Goal: Task Accomplishment & Management: Use online tool/utility

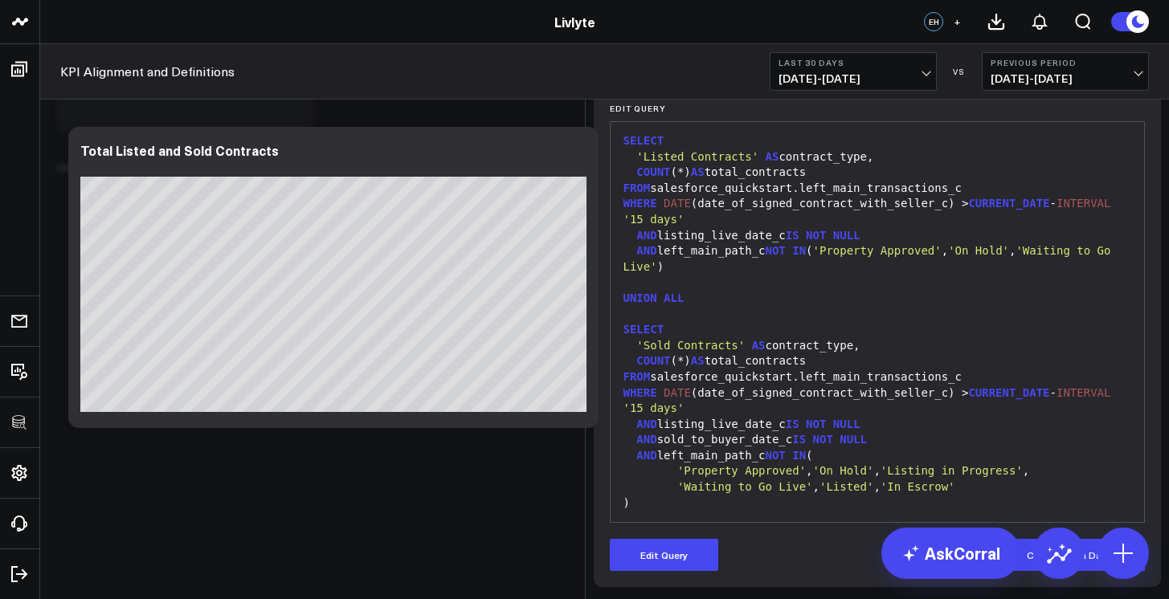
scroll to position [252, 0]
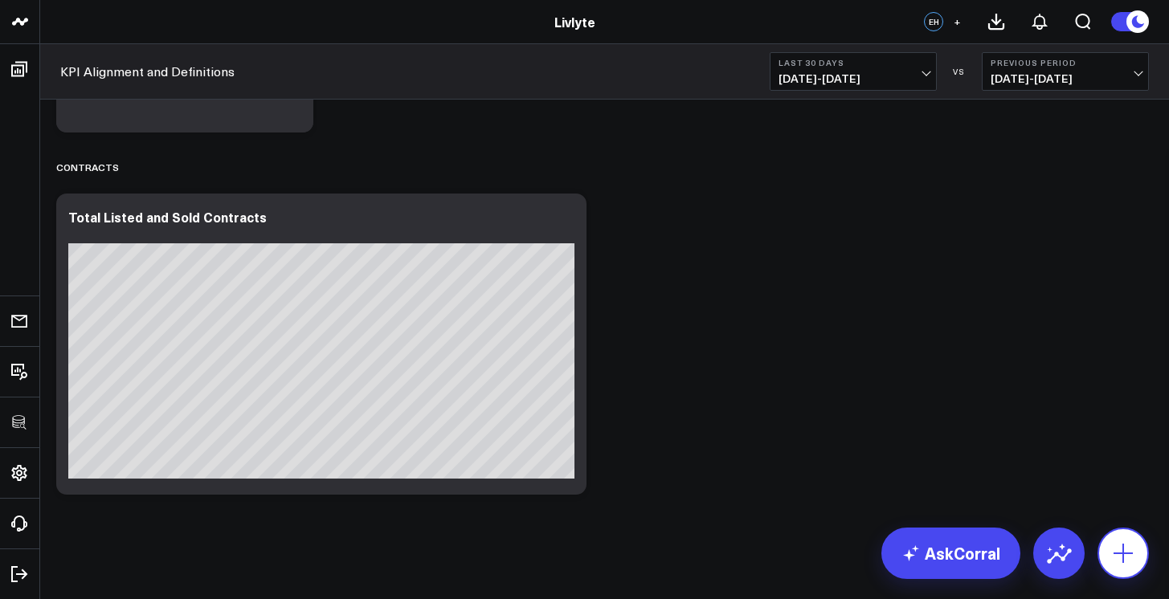
click at [1132, 557] on icon at bounding box center [1123, 554] width 26 height 26
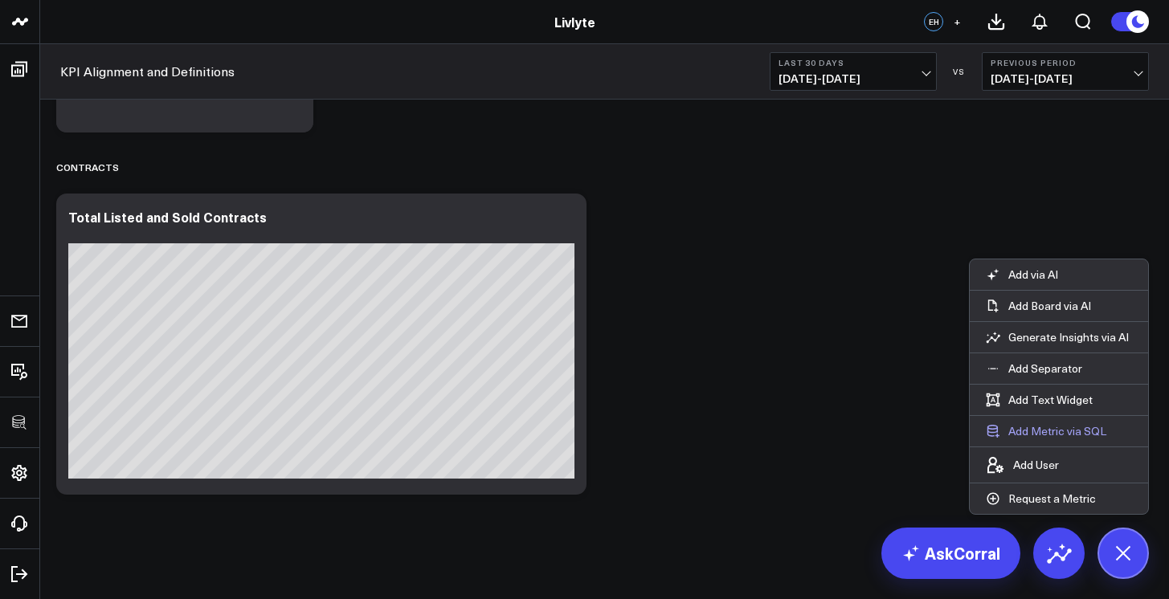
click at [1068, 425] on button "Add Metric via SQL" at bounding box center [1045, 431] width 153 height 31
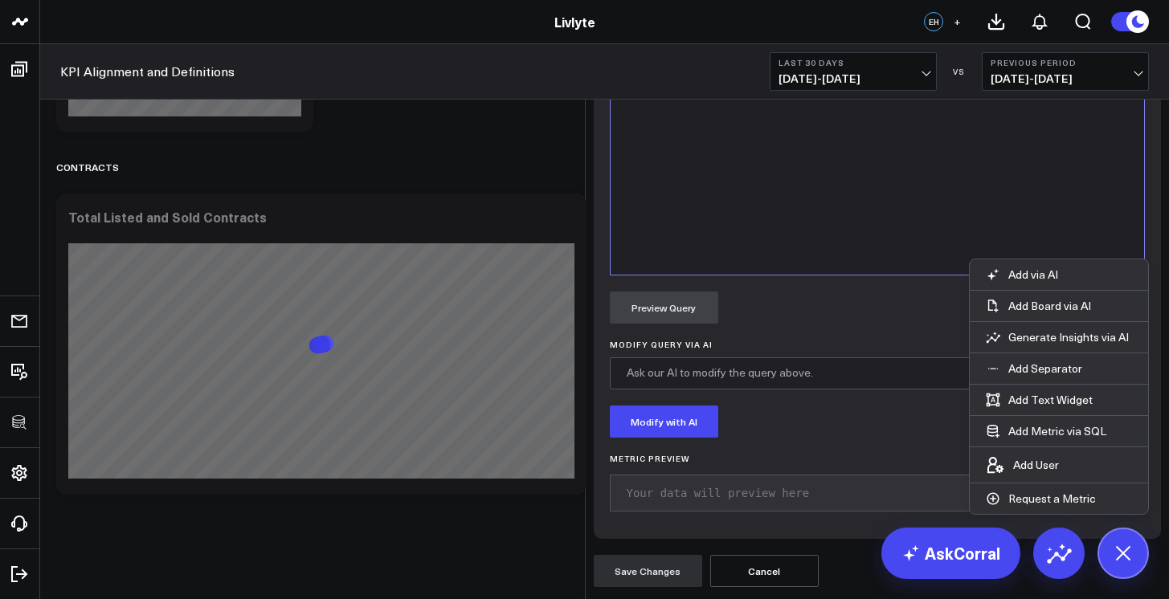
scroll to position [539, 0]
click at [1006, 267] on div at bounding box center [877, 75] width 518 height 384
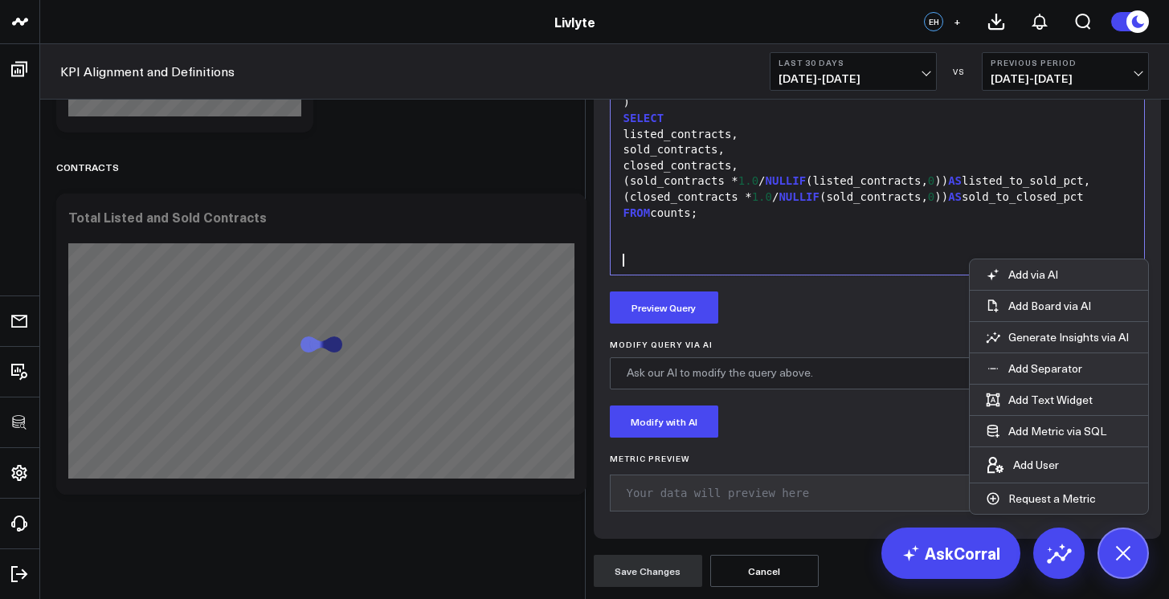
scroll to position [917, 0]
click at [655, 300] on button "Preview Query" at bounding box center [664, 308] width 108 height 32
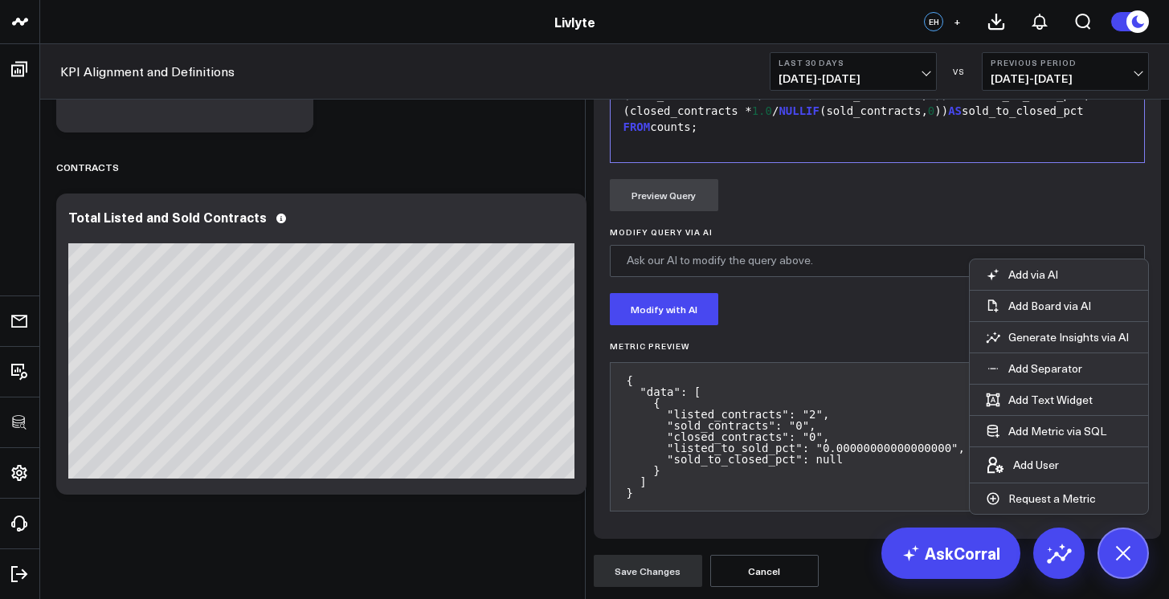
scroll to position [870, 0]
click at [796, 120] on div "(closed_contracts * 1.0 / NULLIF (sold_contracts, 0 )) AS sold_to_closed_pct" at bounding box center [877, 112] width 518 height 16
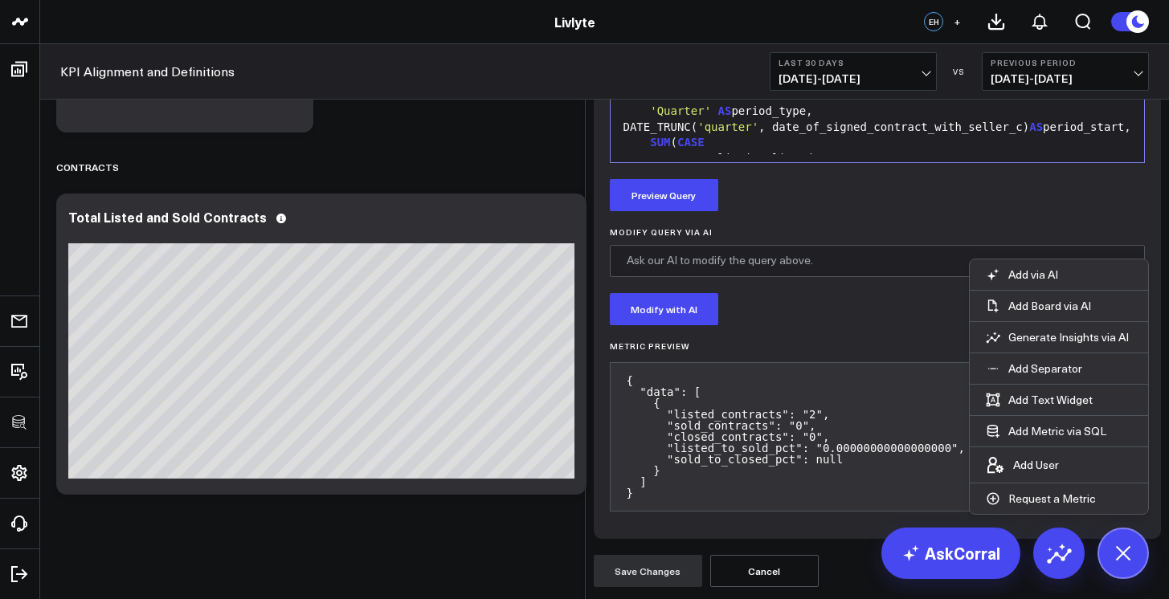
scroll to position [1306, 0]
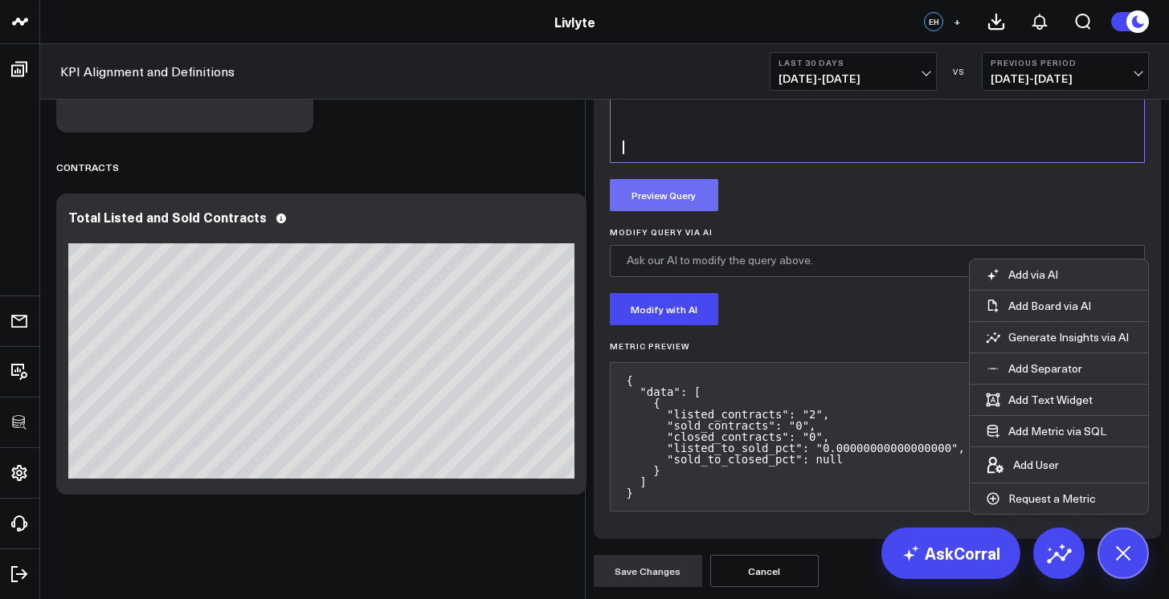
click at [689, 211] on button "Preview Query" at bounding box center [664, 195] width 108 height 32
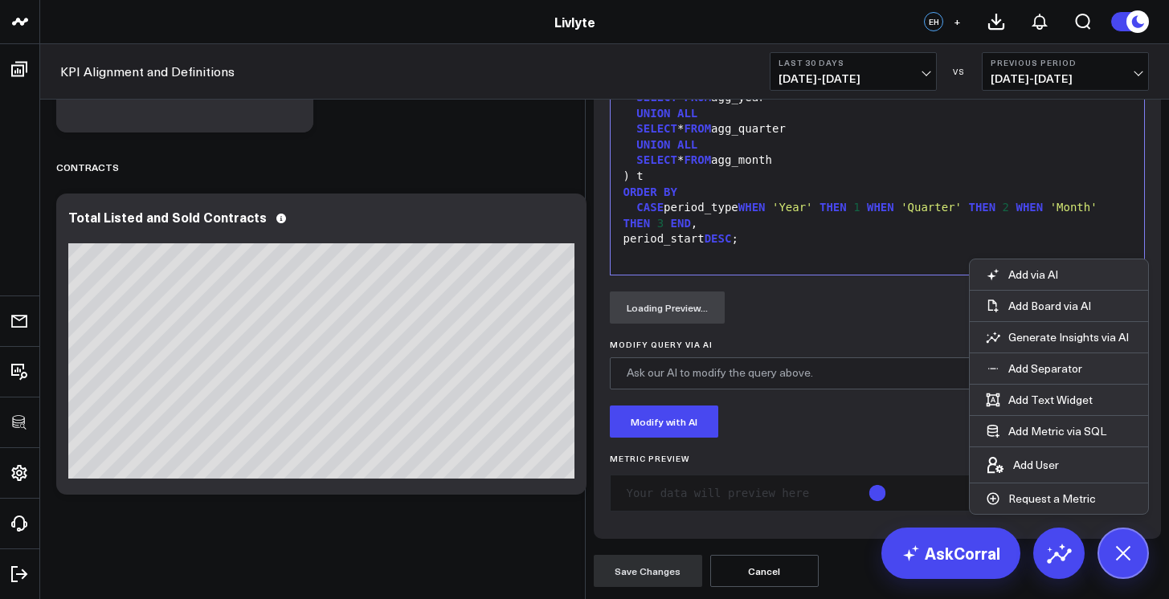
scroll to position [27, 0]
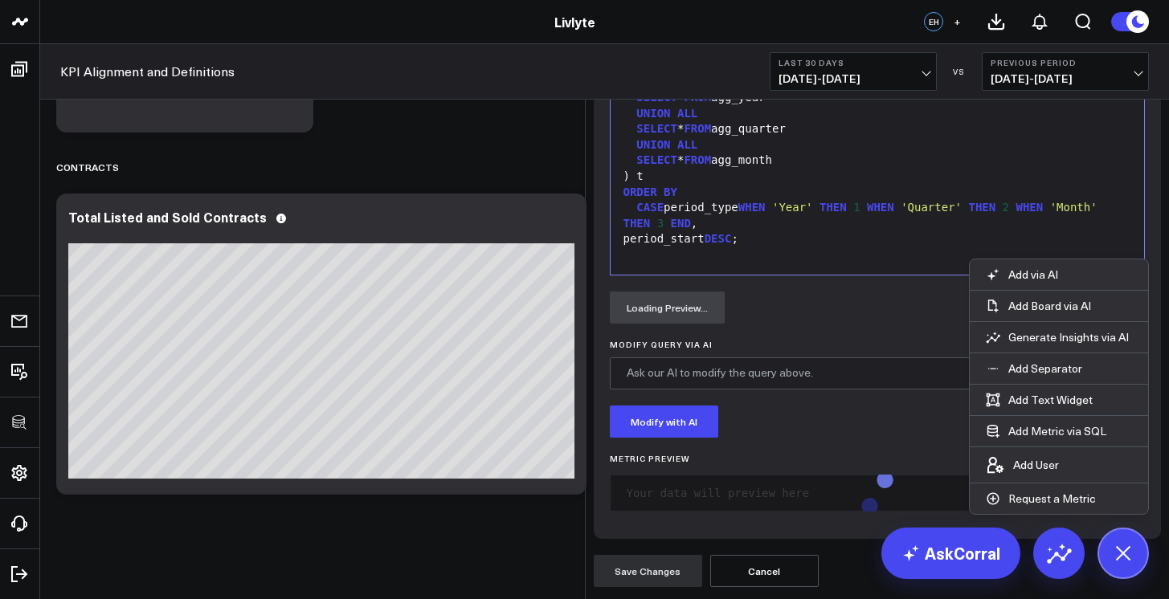
radio input"] "true"
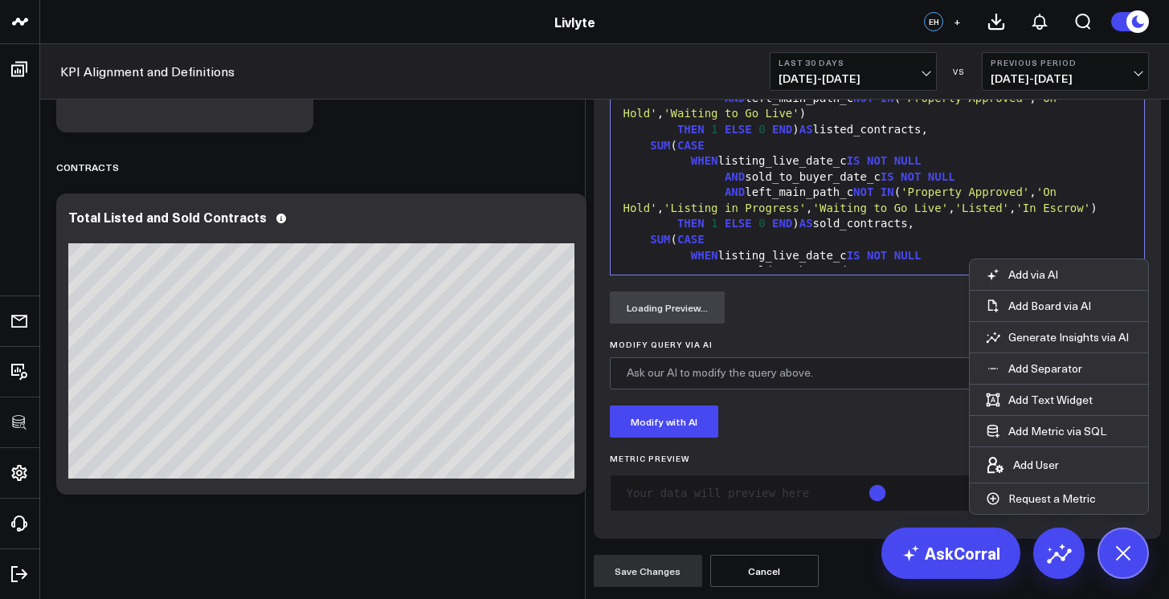
scroll to position [0, 0]
type input "Y"
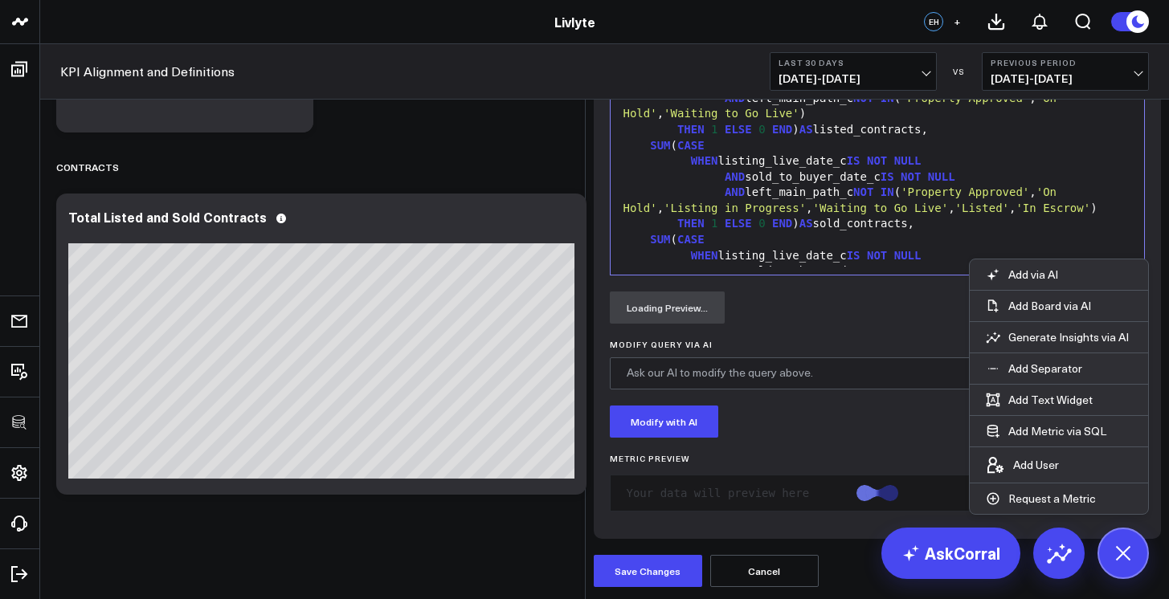
type input "P"
type input "Signed, Listed, and Closed Percentages"
type textarea "L"
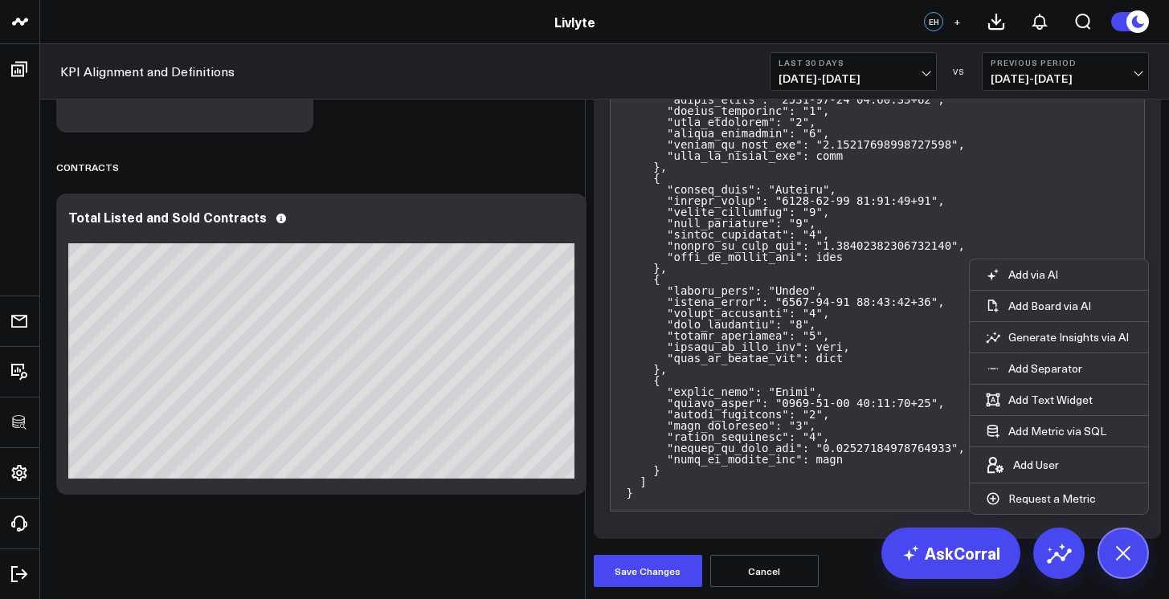
scroll to position [1356, 0]
type textarea "Signed to Listed %, Listed to Sold %, and Sold to Closed %"
click at [668, 565] on button "Save Changes" at bounding box center [648, 571] width 108 height 32
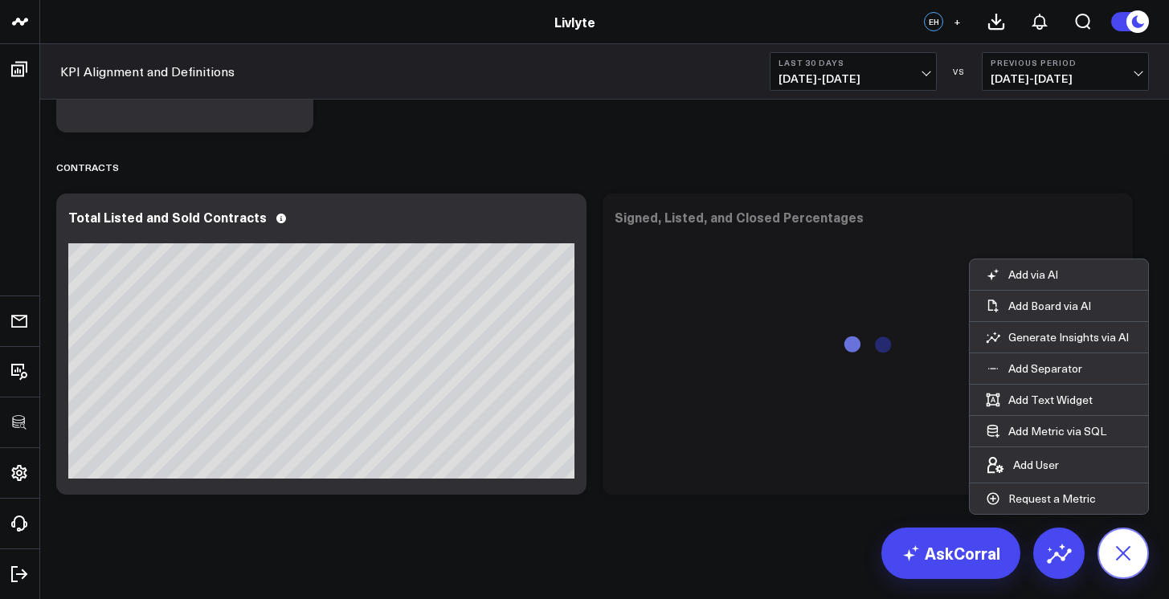
click at [1110, 534] on button at bounding box center [1122, 553] width 51 height 51
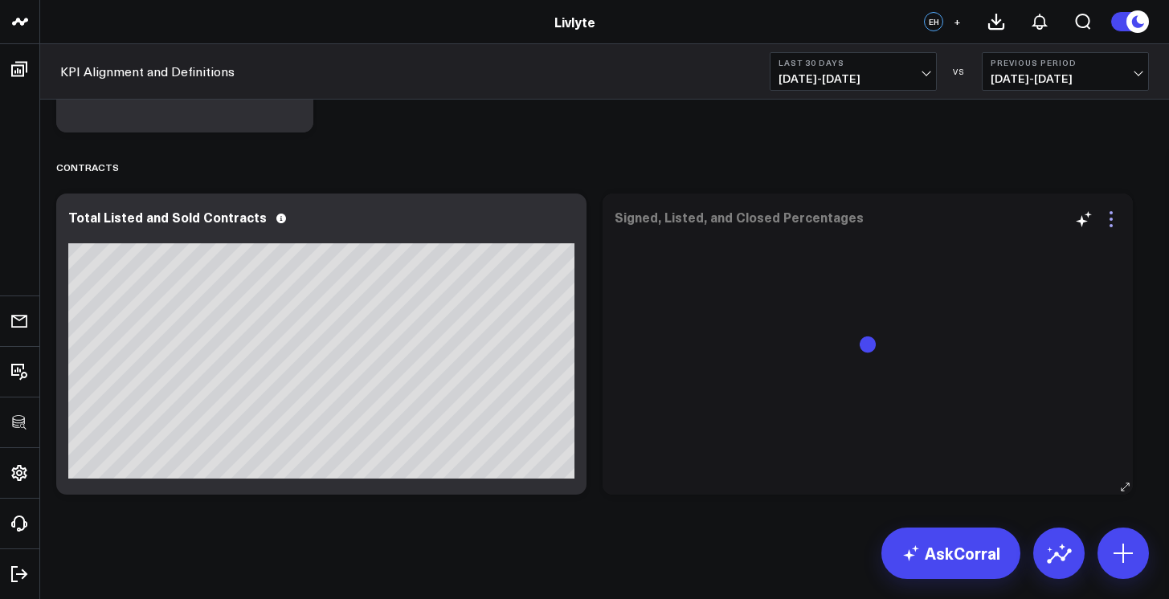
click at [1112, 219] on icon at bounding box center [1110, 219] width 19 height 19
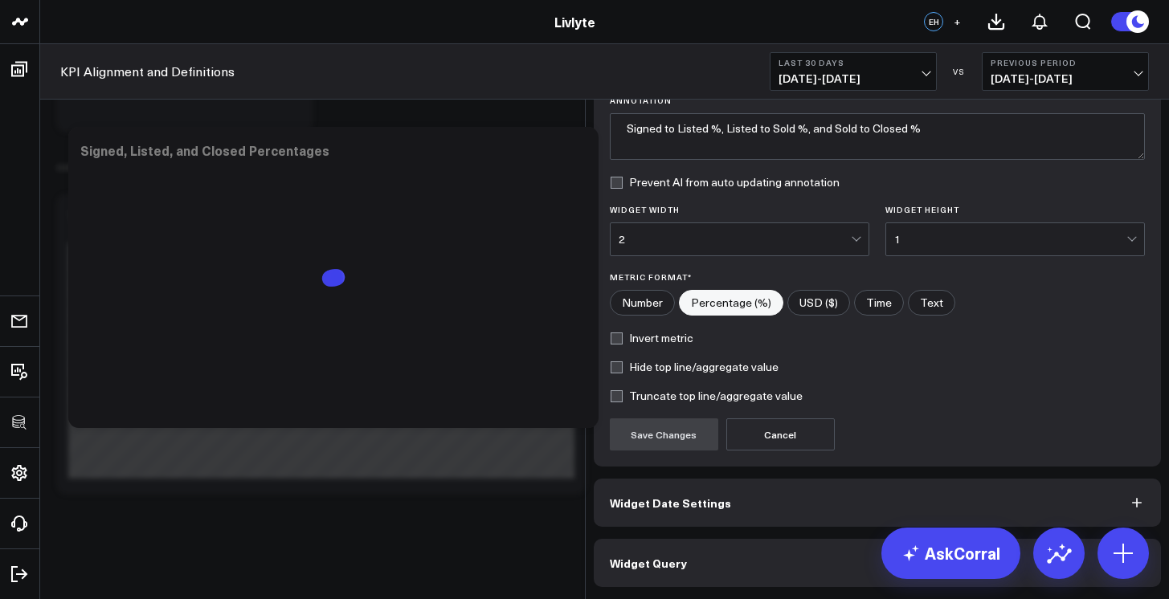
scroll to position [118, 0]
click at [893, 556] on button "Widget Query" at bounding box center [878, 563] width 568 height 48
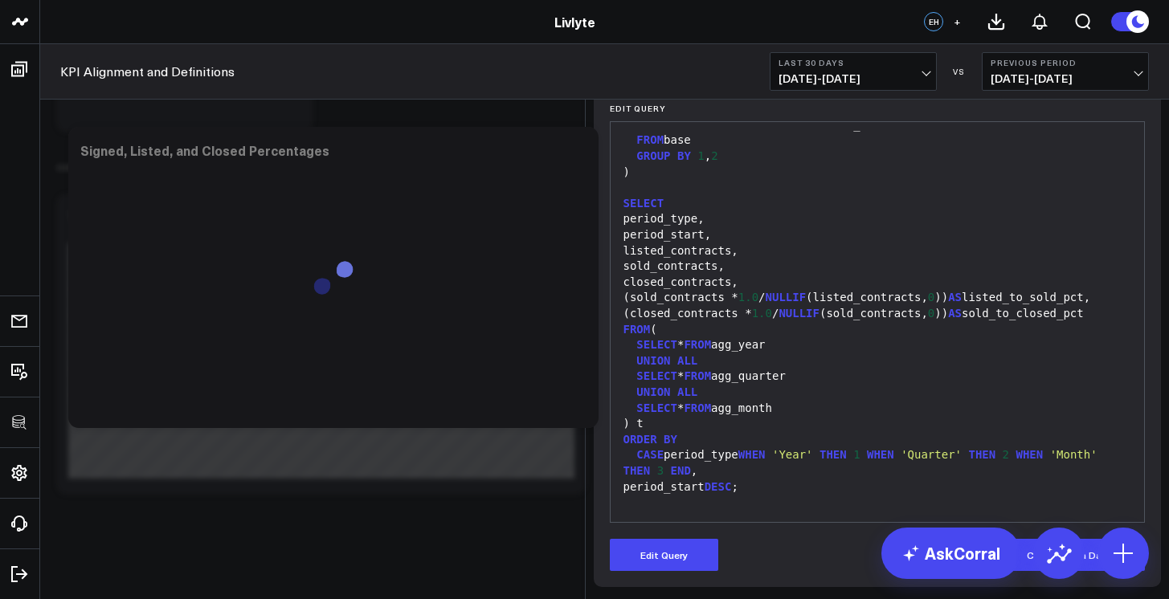
scroll to position [188, 0]
click at [748, 488] on div "period_start DESC ;" at bounding box center [877, 488] width 518 height 16
click at [757, 488] on div "period_start DESC ;" at bounding box center [877, 488] width 518 height 16
click at [747, 491] on div "period_start DESC ;" at bounding box center [877, 488] width 518 height 16
click at [707, 541] on button "Edit Query" at bounding box center [664, 555] width 108 height 32
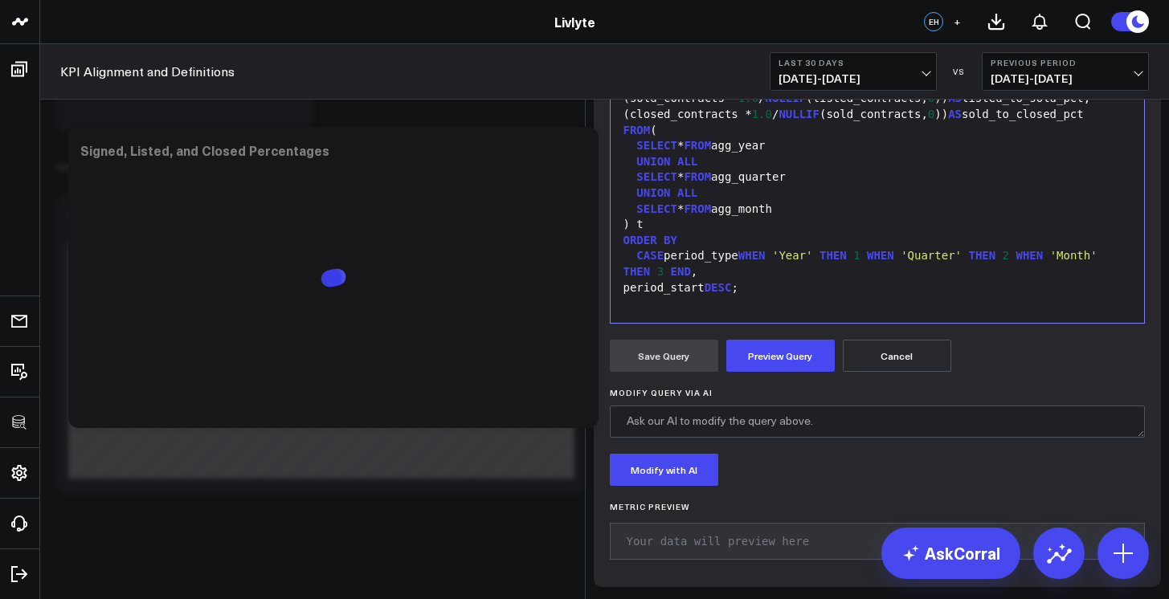
click at [748, 296] on div "period_start DESC ;" at bounding box center [877, 288] width 518 height 16
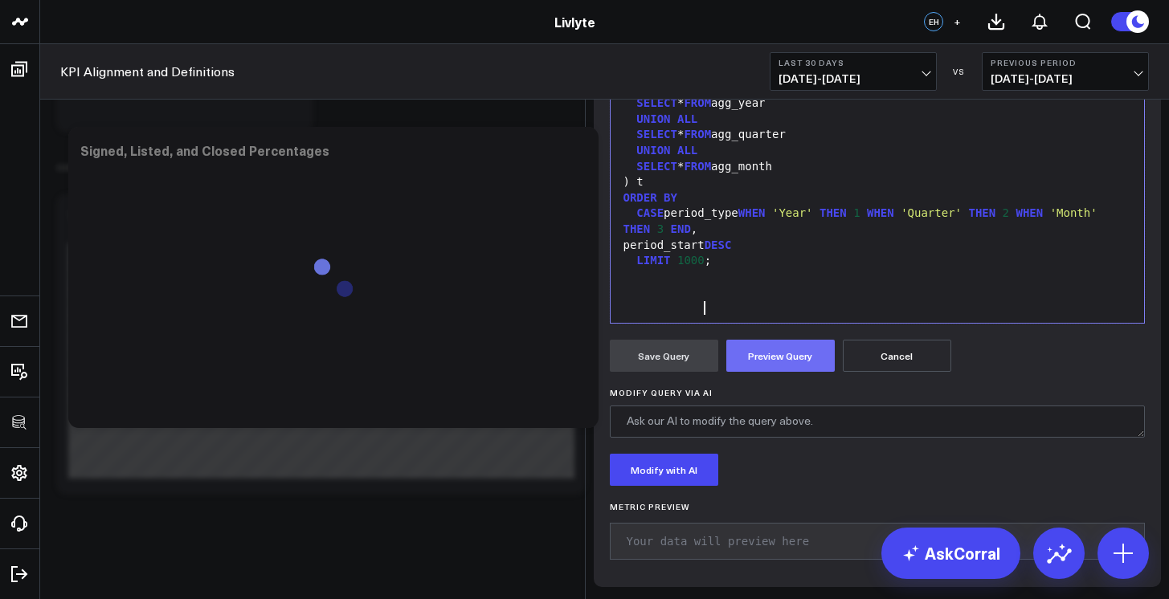
click at [823, 372] on button "Preview Query" at bounding box center [780, 356] width 108 height 32
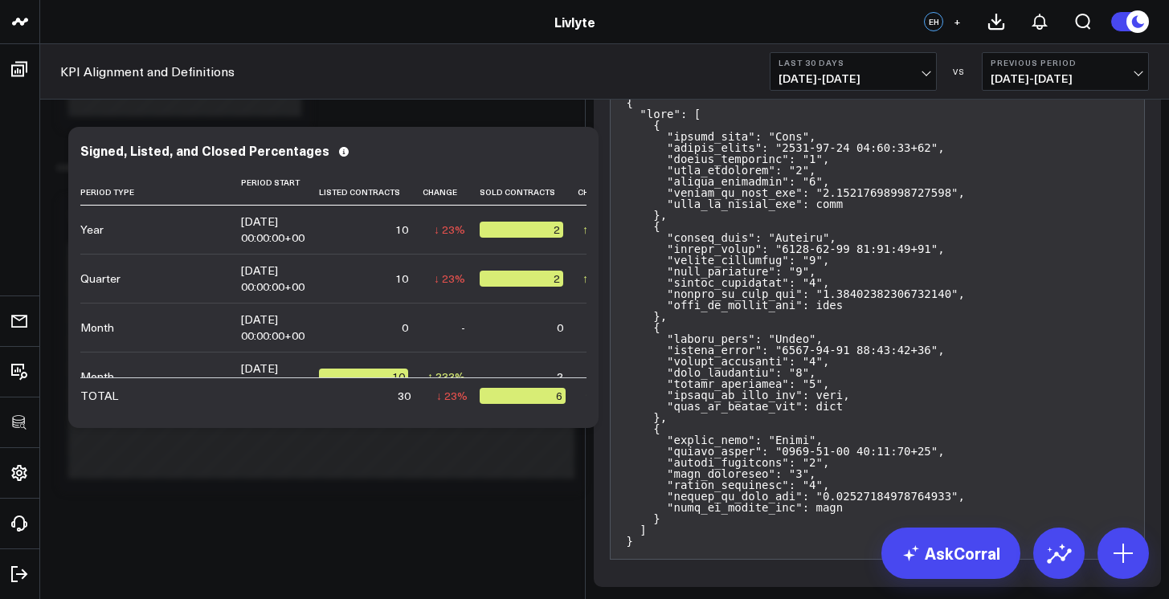
scroll to position [408, 0]
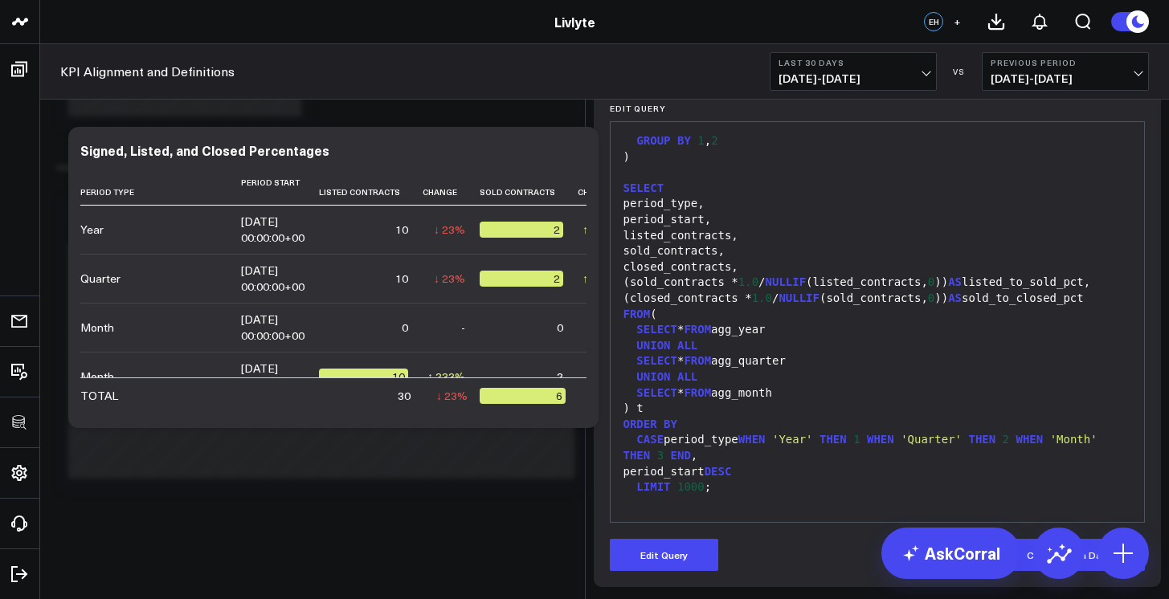
scroll to position [188, 0]
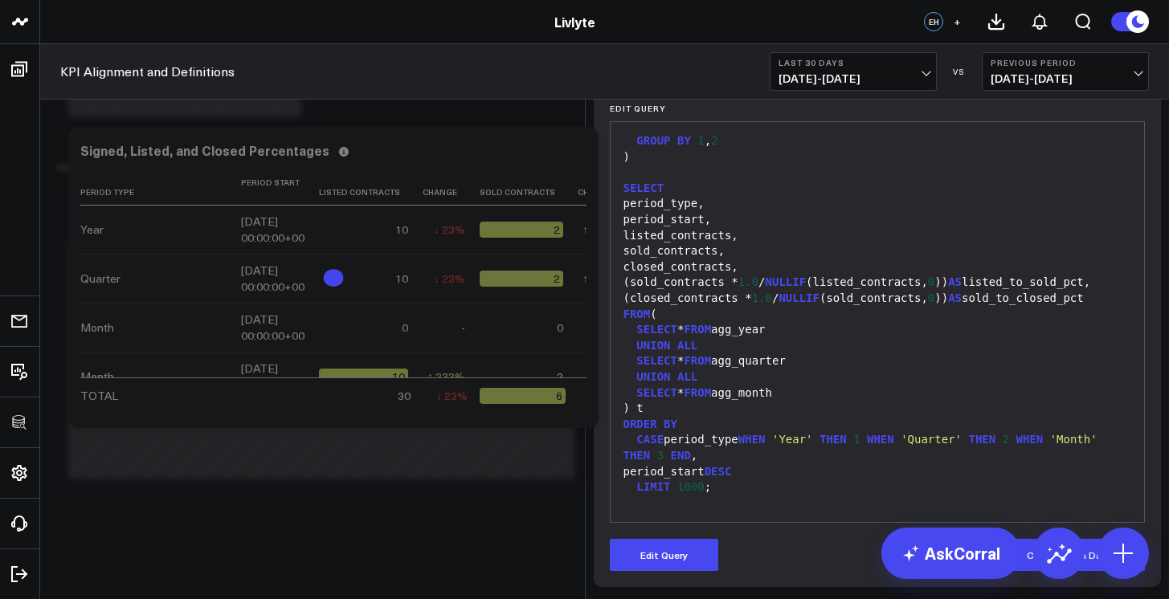
click at [722, 228] on div "listed_contracts," at bounding box center [877, 236] width 518 height 16
drag, startPoint x: 720, startPoint y: 190, endPoint x: 712, endPoint y: 190, distance: 8.1
click at [712, 212] on div "period_start," at bounding box center [877, 220] width 518 height 16
click at [717, 212] on div "period_start," at bounding box center [877, 220] width 518 height 16
drag, startPoint x: 722, startPoint y: 190, endPoint x: 693, endPoint y: 189, distance: 28.9
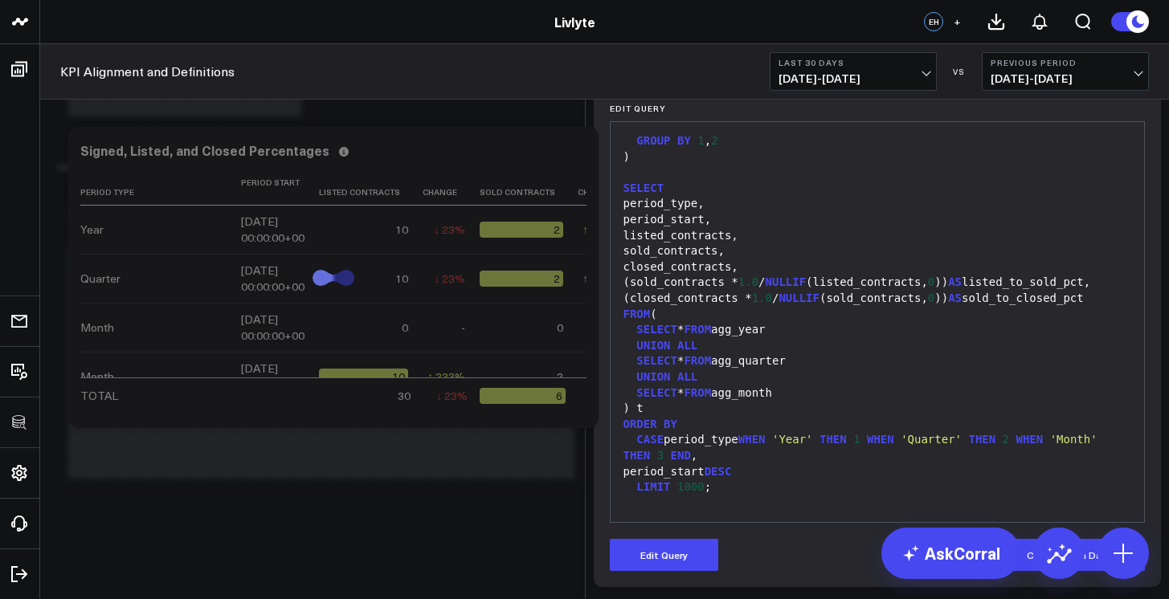
click at [693, 212] on div "period_start," at bounding box center [877, 220] width 518 height 16
click at [674, 553] on button "Edit Query" at bounding box center [664, 555] width 108 height 32
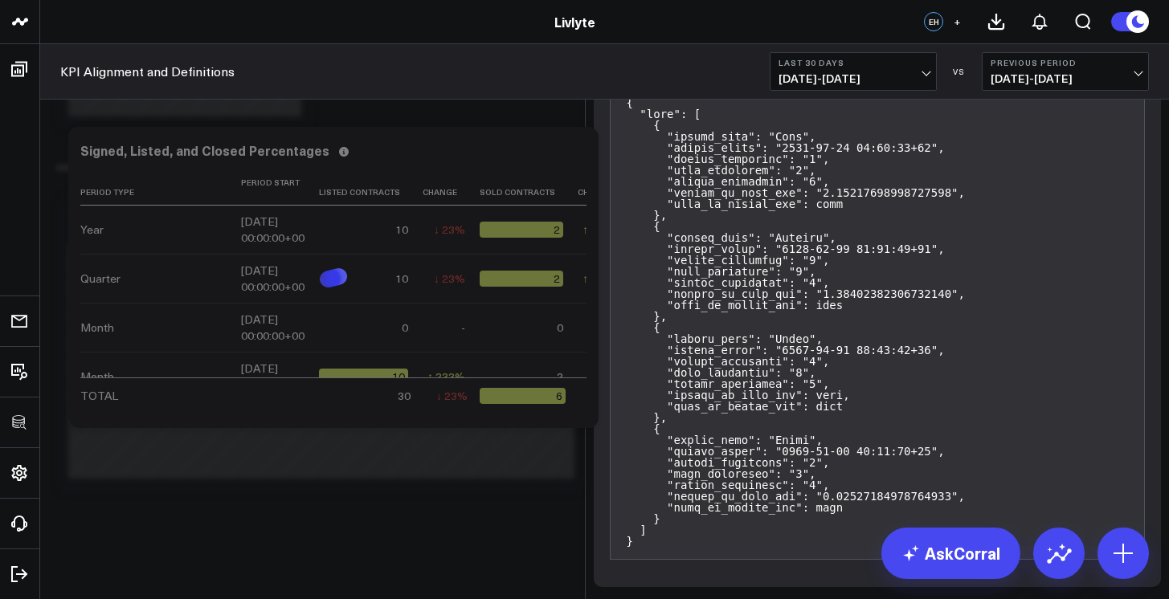
drag, startPoint x: 688, startPoint y: 190, endPoint x: 627, endPoint y: 190, distance: 60.2
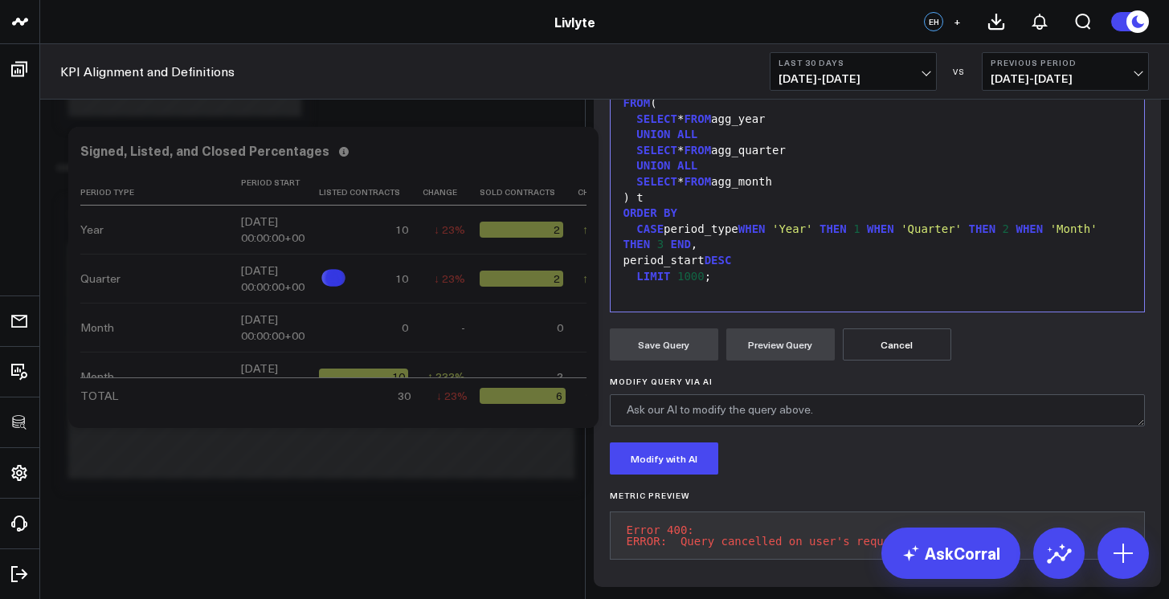
scroll to position [410, 0]
click at [896, 533] on pre "Error 400: ERROR: Query cancelled on user's request" at bounding box center [878, 536] width 536 height 48
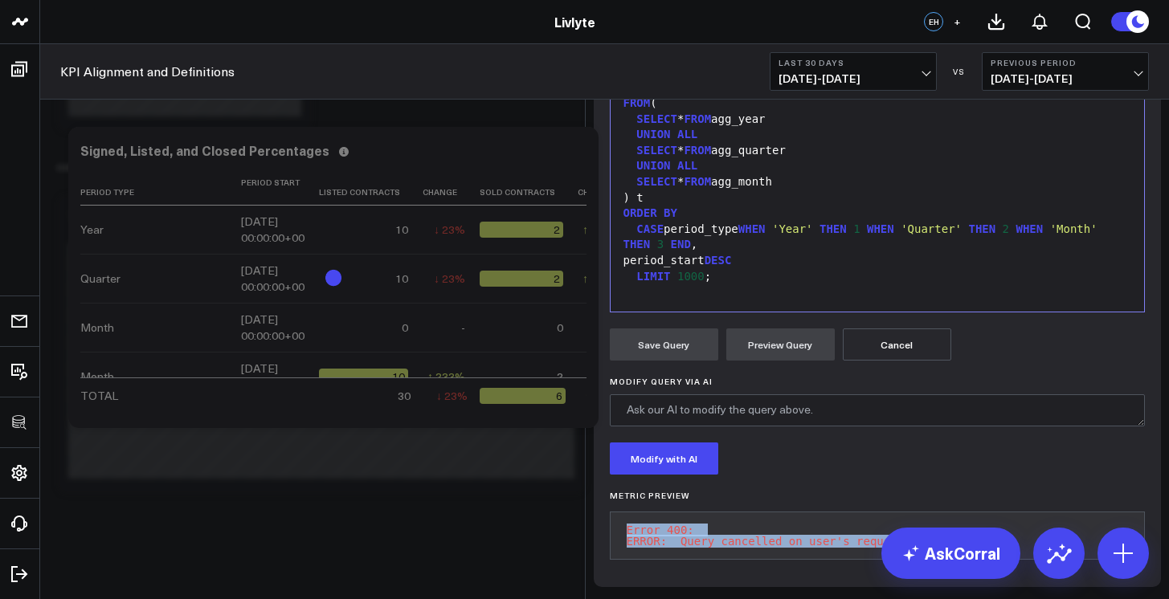
drag, startPoint x: 899, startPoint y: 533, endPoint x: 612, endPoint y: 520, distance: 287.0
click at [612, 520] on pre "Error 400: ERROR: Query cancelled on user's request" at bounding box center [878, 536] width 536 height 48
copy pre "Error 400: ERROR: Query cancelled on user's request"
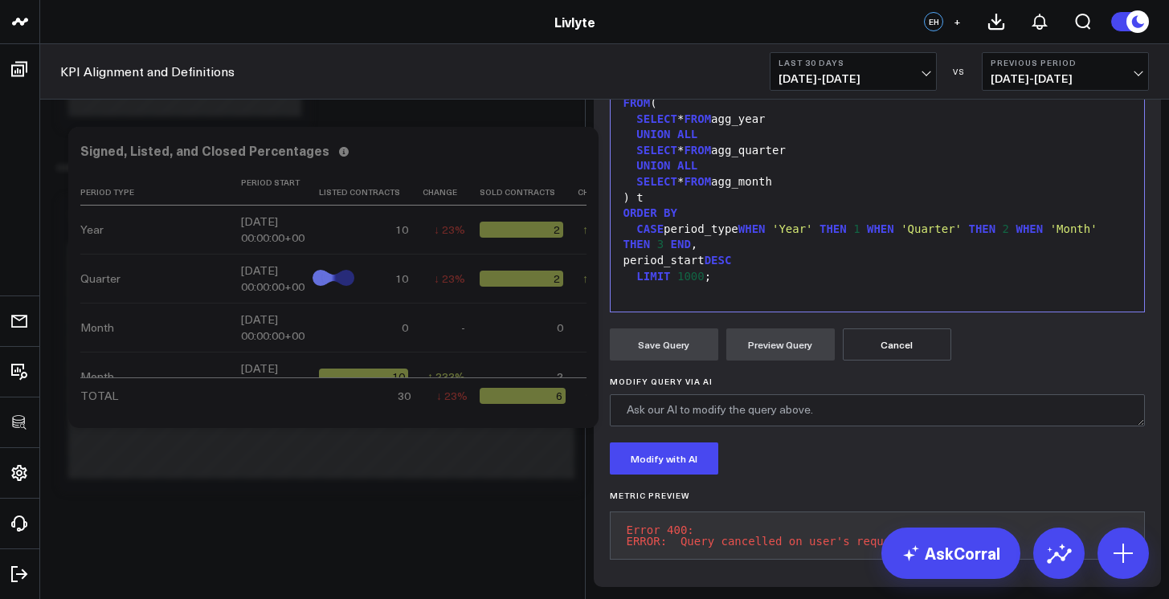
click at [799, 222] on div "ORDER BY" at bounding box center [877, 214] width 518 height 16
click at [706, 312] on div "Selection deleted 99 36 37 38 39 40 41 42 43 44 45 46 47 48 49 50 51 52 53 54 5…" at bounding box center [878, 112] width 536 height 402
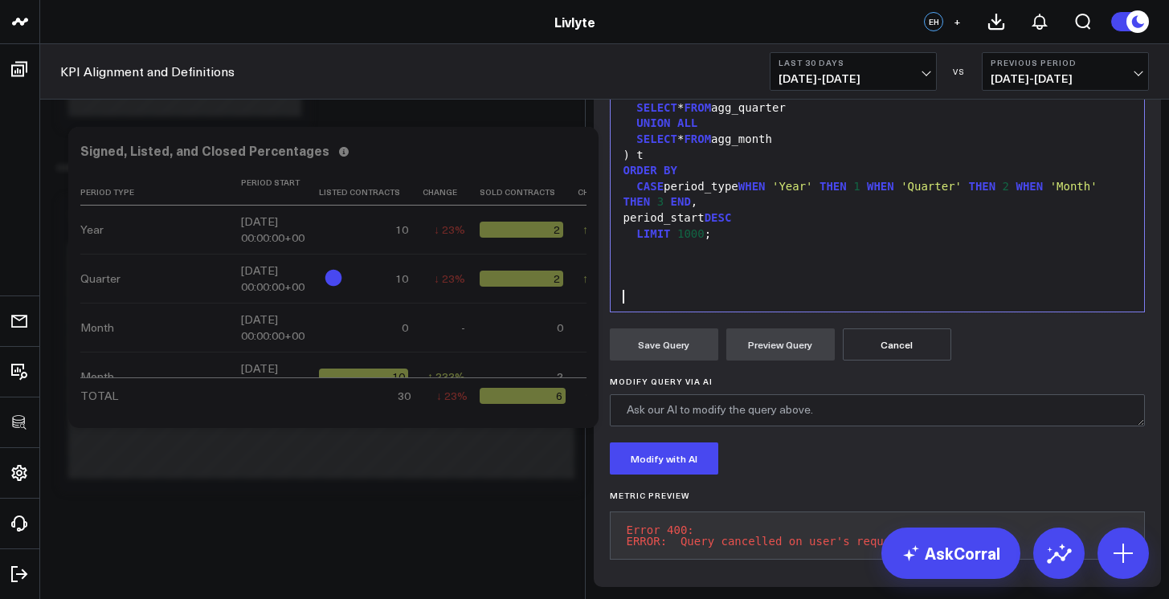
click at [768, 227] on div "period_start DESC" at bounding box center [877, 218] width 518 height 16
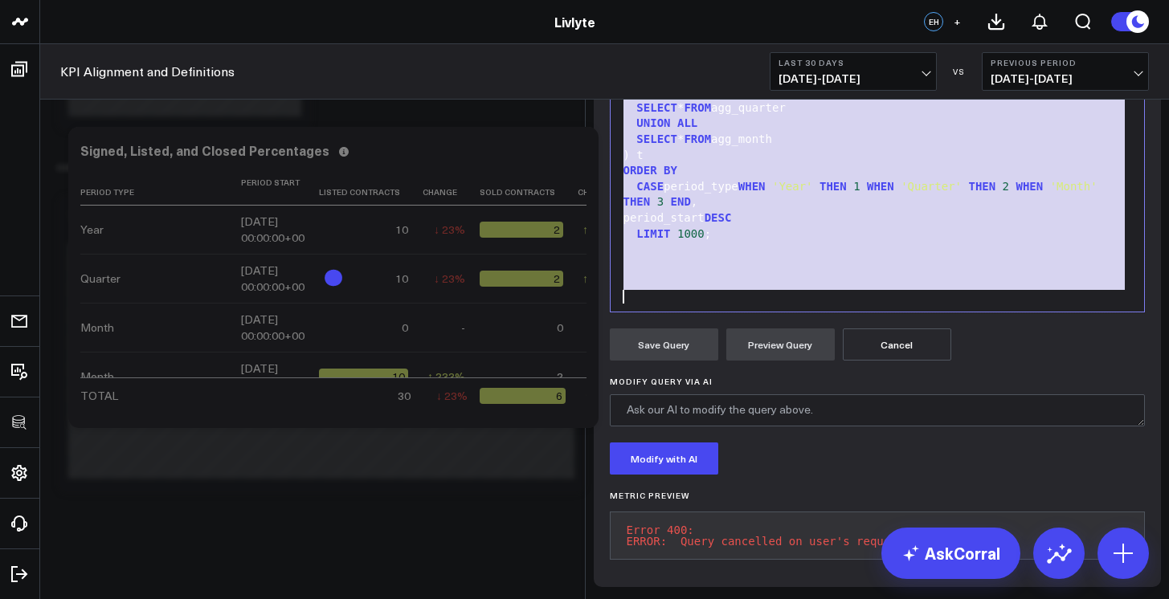
copy div "WITH base AS ( AND left_main_path_c NOT IN ( 'Property Approved' , 'On Hold' , …"
click at [847, 361] on button "Cancel" at bounding box center [897, 345] width 108 height 32
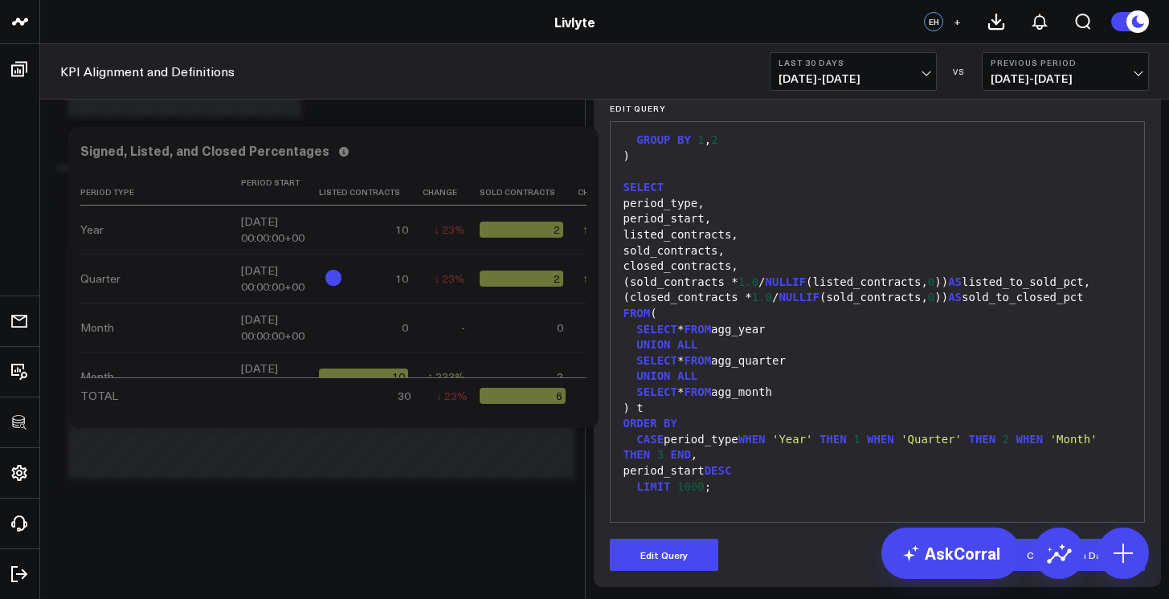
scroll to position [188, 0]
click at [677, 539] on button "Edit Query" at bounding box center [664, 555] width 108 height 32
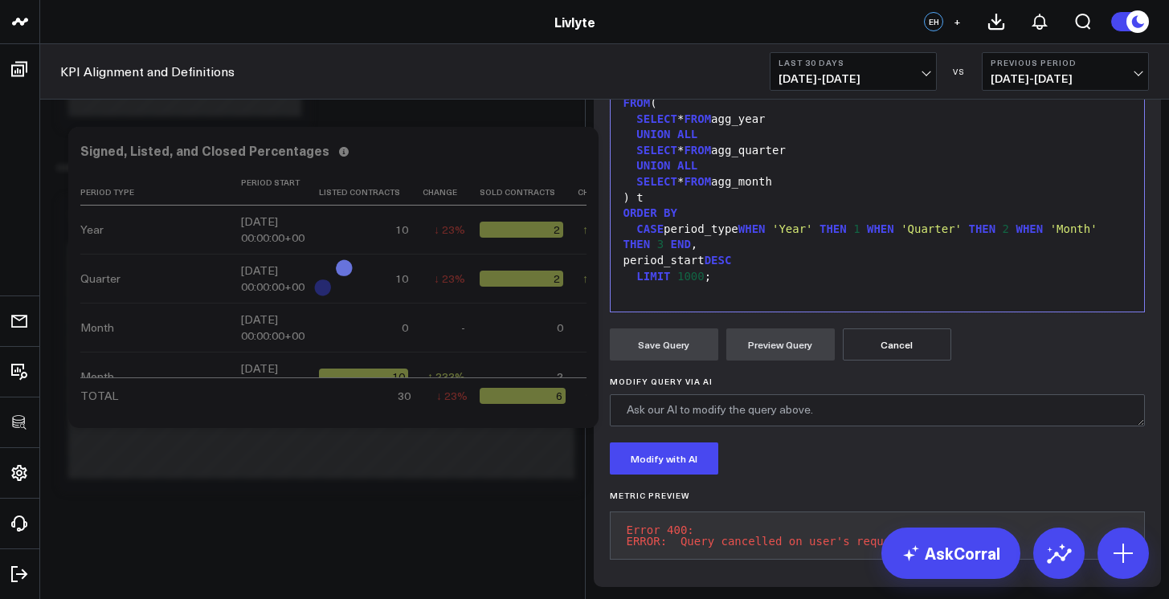
drag, startPoint x: 740, startPoint y: 189, endPoint x: 620, endPoint y: 190, distance: 119.7
click at [620, 17] on div "period_start," at bounding box center [877, 9] width 518 height 16
click at [767, 361] on button "Preview Query" at bounding box center [780, 345] width 108 height 32
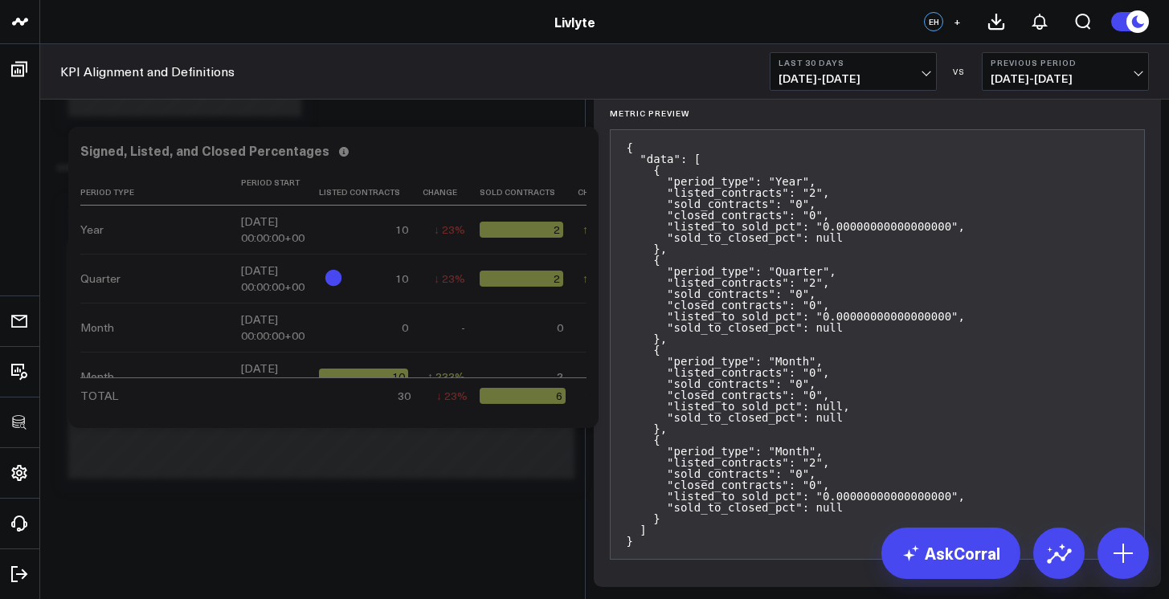
scroll to position [447, 0]
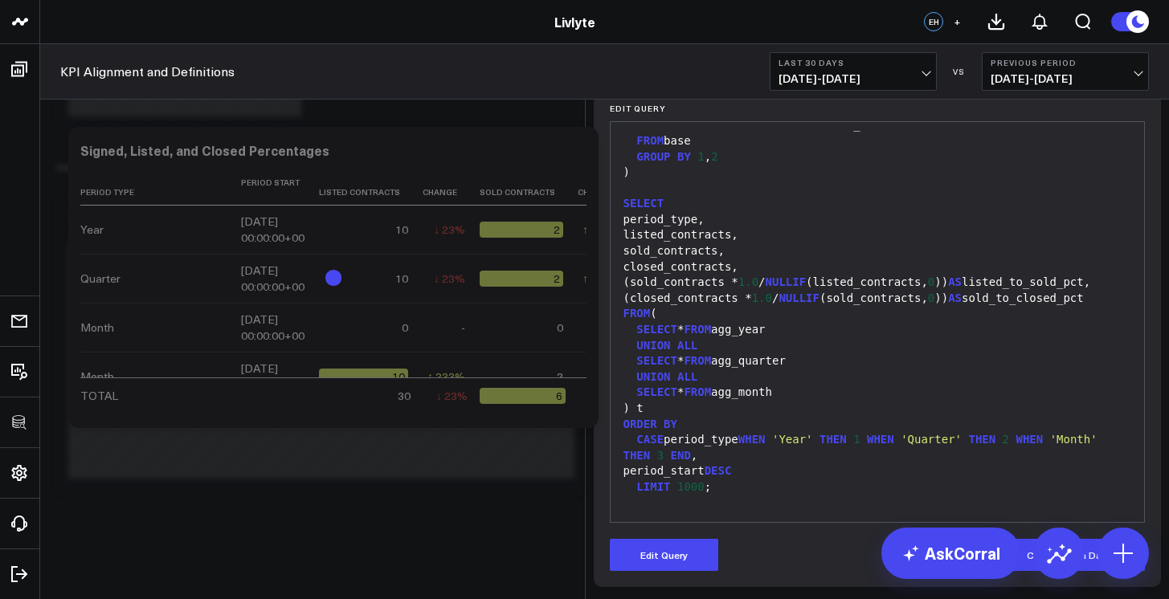
scroll to position [188, 0]
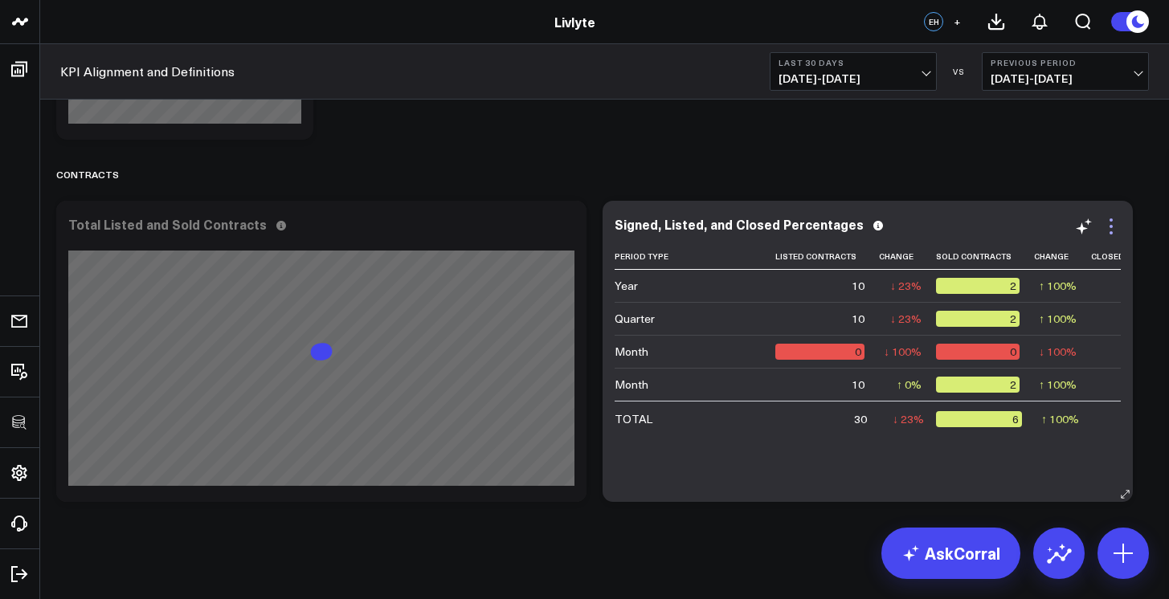
click at [1113, 231] on icon at bounding box center [1110, 226] width 19 height 19
click at [913, 67] on b "Last 30 Days" at bounding box center [852, 63] width 149 height 10
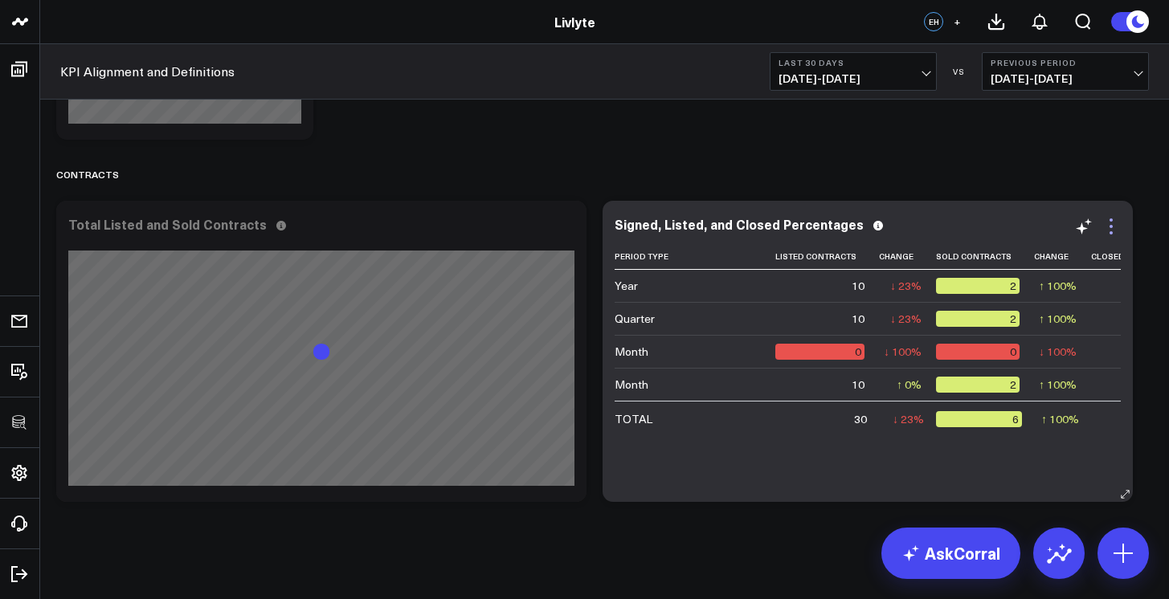
click at [1116, 228] on icon at bounding box center [1110, 226] width 19 height 19
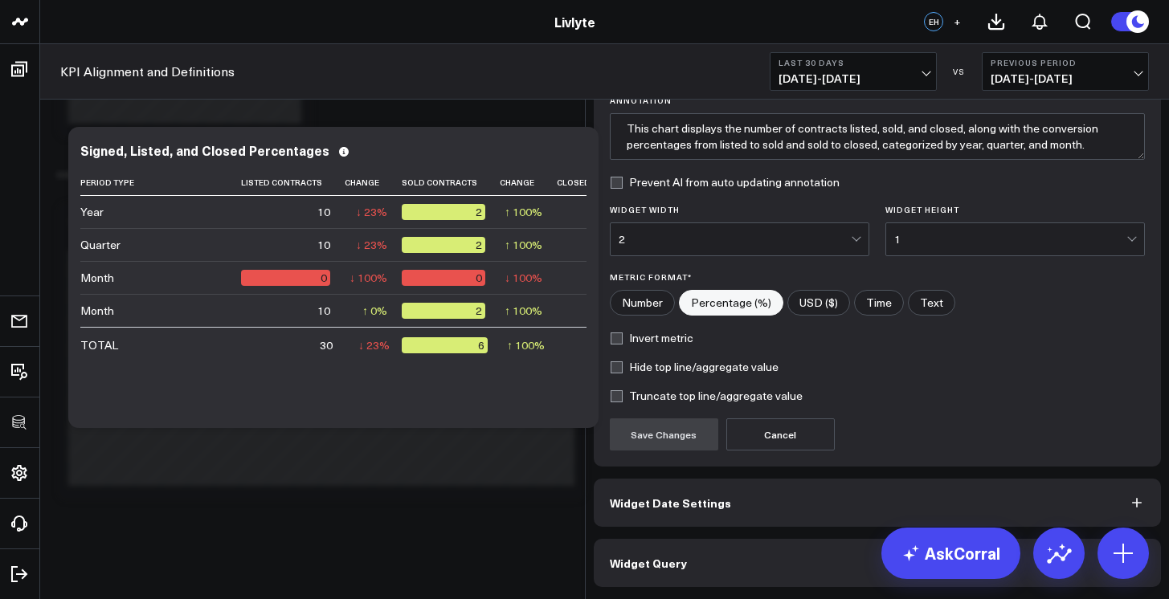
scroll to position [118, 0]
click at [929, 563] on button "Widget Query" at bounding box center [878, 563] width 568 height 48
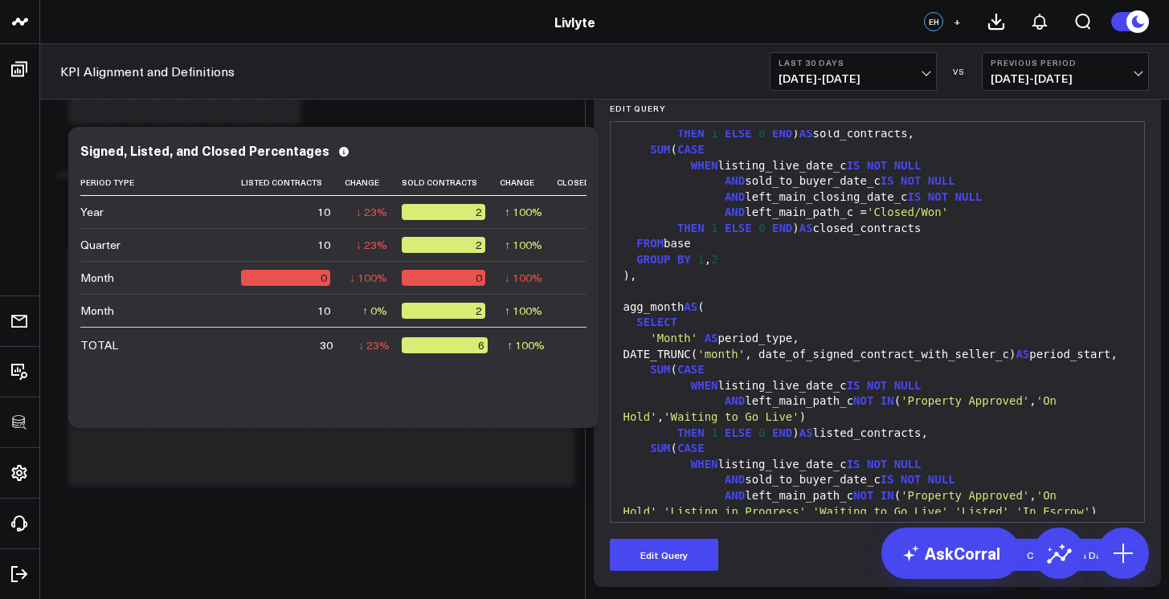
scroll to position [733, 0]
click at [921, 267] on div "GROUP BY 1 , 2" at bounding box center [877, 259] width 518 height 16
click at [920, 267] on div "GROUP BY 1 , 2" at bounding box center [877, 259] width 518 height 16
click at [920, 251] on div "FROM base" at bounding box center [877, 243] width 518 height 16
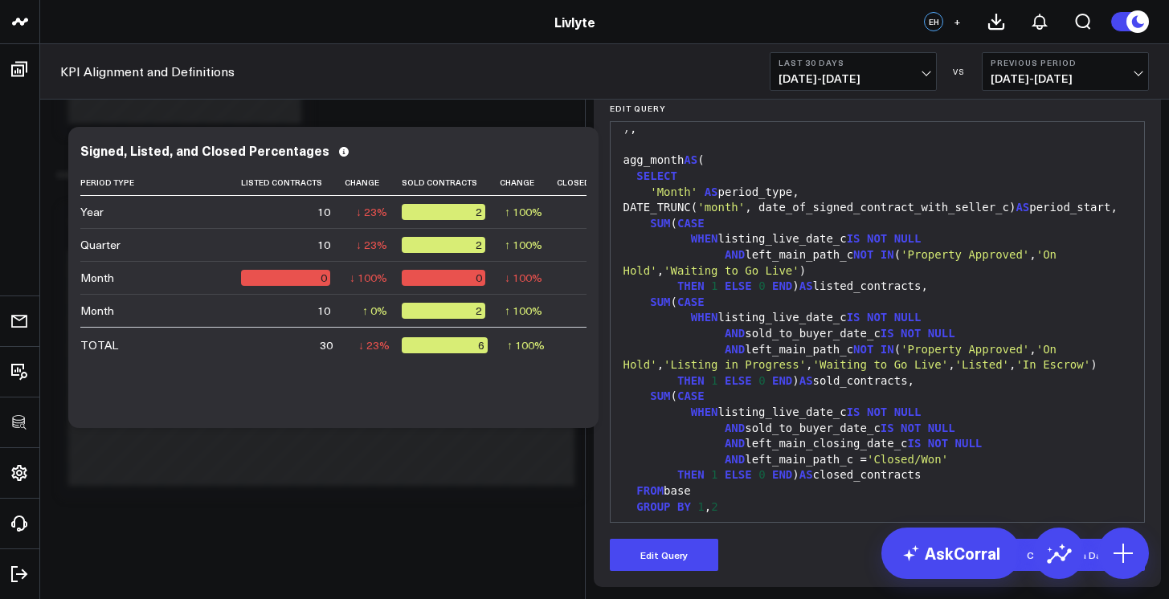
scroll to position [875, 0]
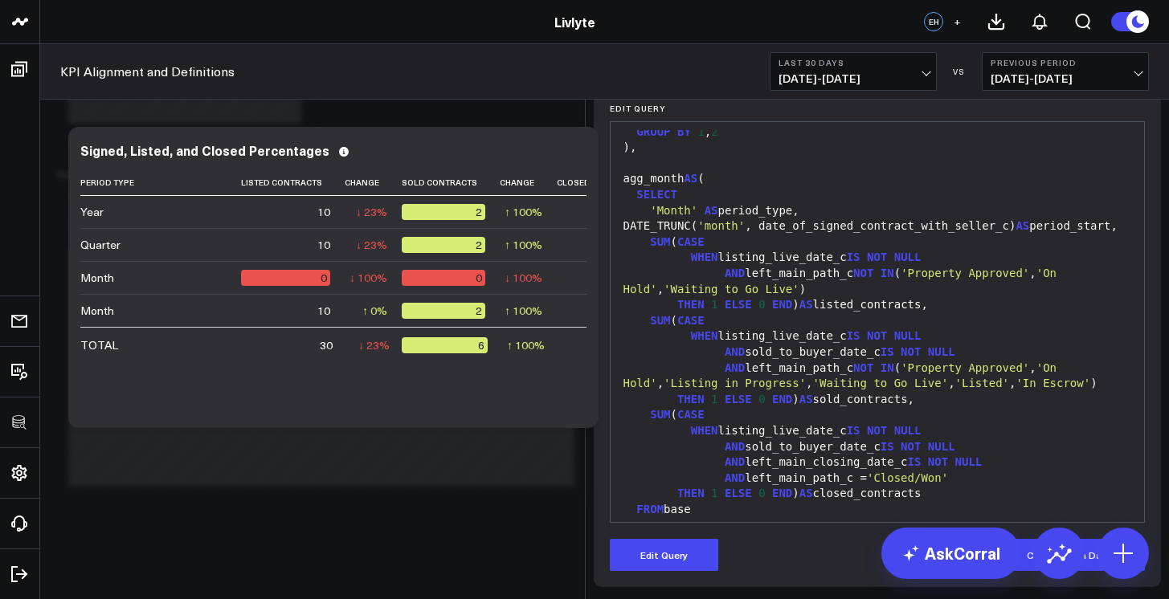
click at [919, 235] on div "DATE_TRUNC( 'month' , date_of_signed_contract_with_seller_c) AS period_start," at bounding box center [877, 226] width 518 height 16
click at [917, 235] on div "DATE_TRUNC( 'month' , date_of_signed_contract_with_seller_c) AS period_start," at bounding box center [877, 226] width 518 height 16
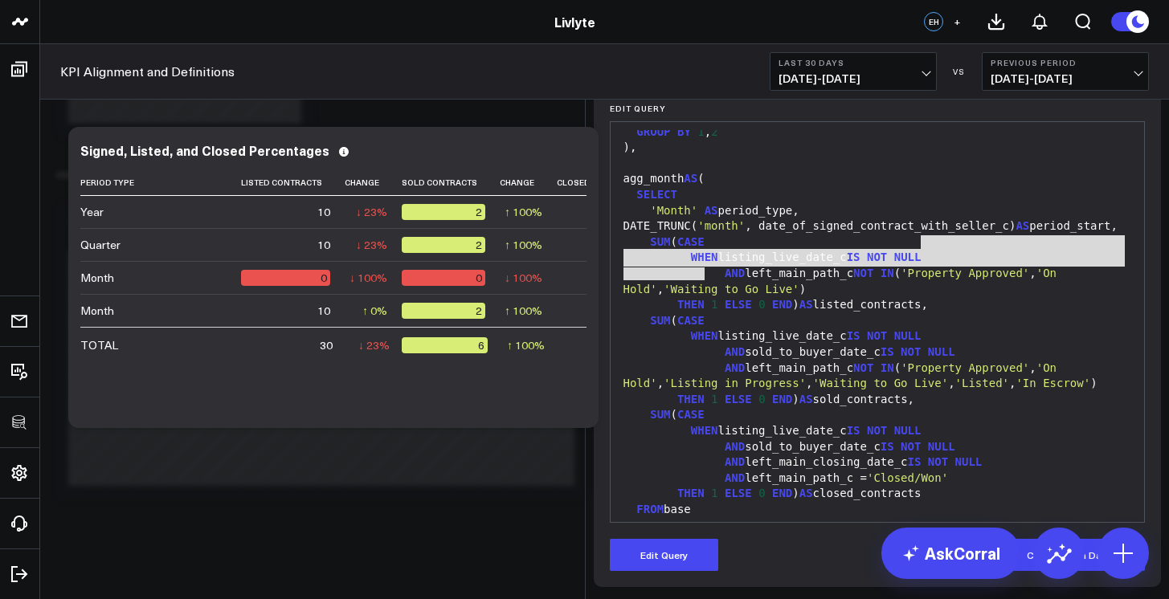
drag, startPoint x: 916, startPoint y: 430, endPoint x: 919, endPoint y: 463, distance: 33.0
click at [919, 463] on div "agg_quarter AS ( SELECT 'Quarter' AS period_type, DATE_TRUNC( 'quarter' , date_…" at bounding box center [877, 68] width 518 height 1627
click at [919, 251] on div "SUM ( CASE" at bounding box center [877, 243] width 518 height 16
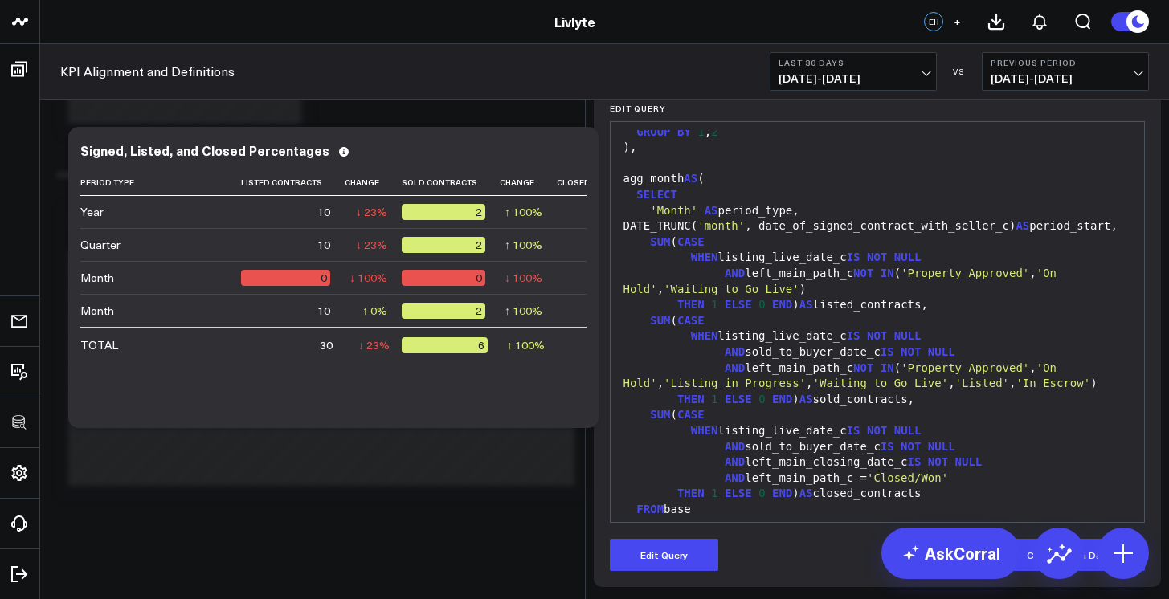
click at [918, 235] on div "DATE_TRUNC( 'month' , date_of_signed_contract_with_seller_c) AS period_start," at bounding box center [877, 226] width 518 height 16
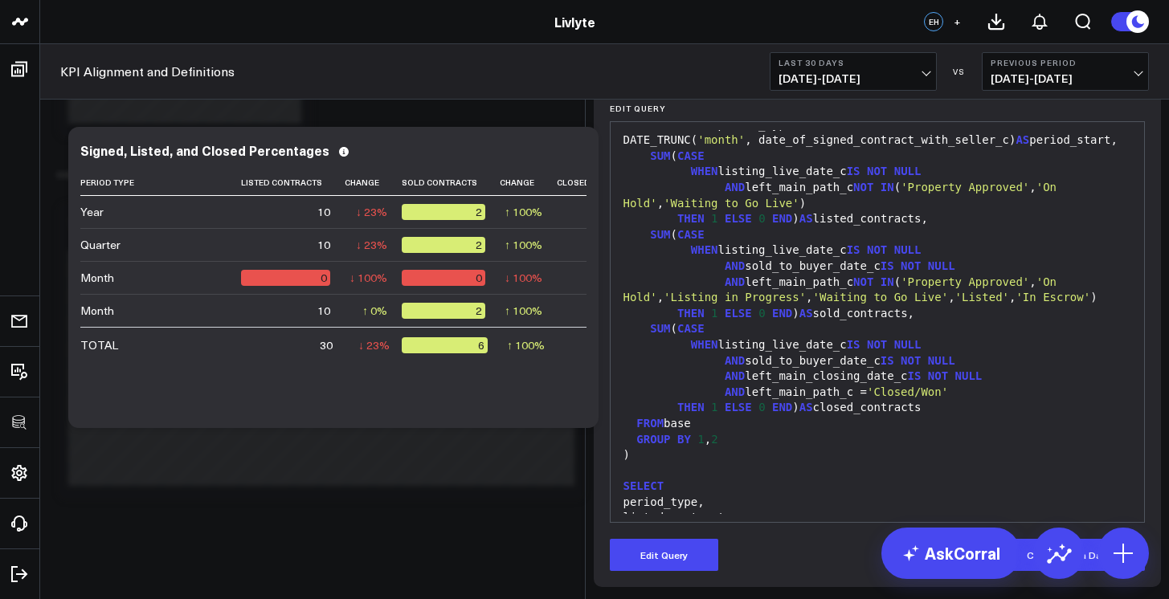
scroll to position [1306, 0]
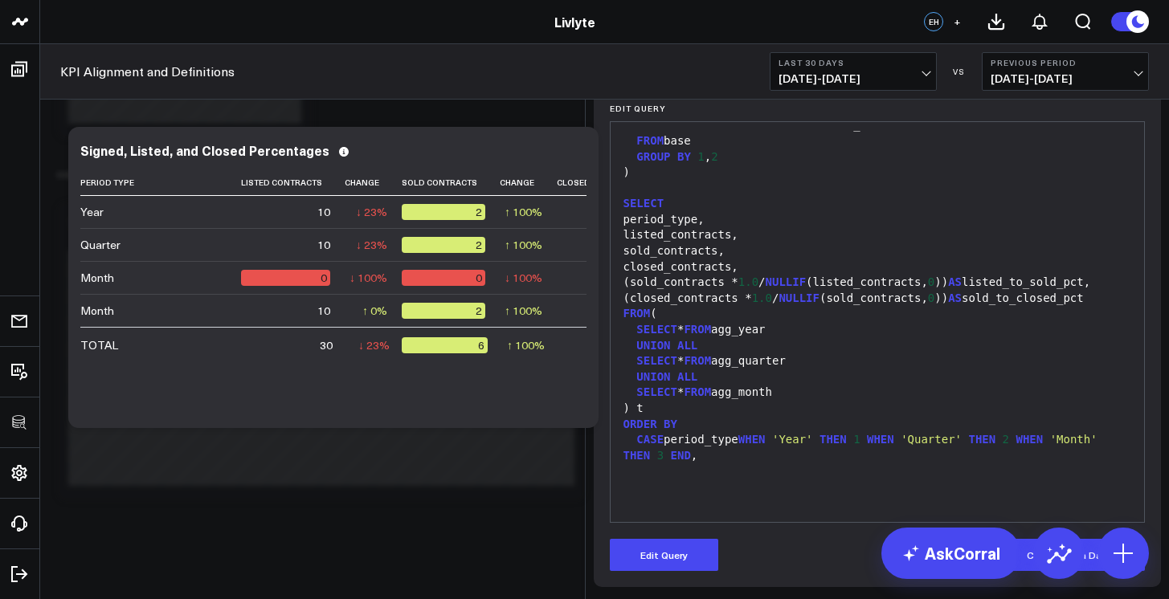
click at [918, 291] on div "(sold_contracts * 1.0 / NULLIF (listed_contracts, 0 )) AS listed_to_sold_pct," at bounding box center [877, 283] width 518 height 16
click at [916, 291] on div "(sold_contracts * 1.0 / NULLIF (listed_contracts, 0 )) AS listed_to_sold_pct," at bounding box center [877, 283] width 518 height 16
click at [916, 438] on span "'Quarter'" at bounding box center [930, 439] width 61 height 13
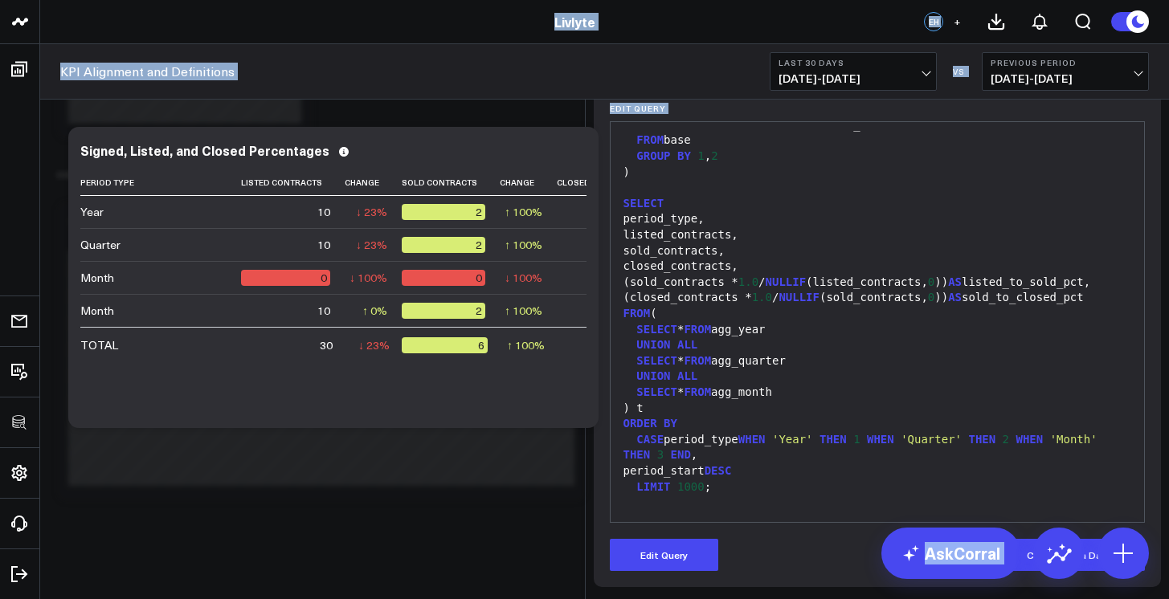
copy body "3725 Test 829 Studios Accenture Acme Industrial Activant Capital Agriculture & …"
click at [915, 428] on div "ORDER BY" at bounding box center [877, 424] width 518 height 16
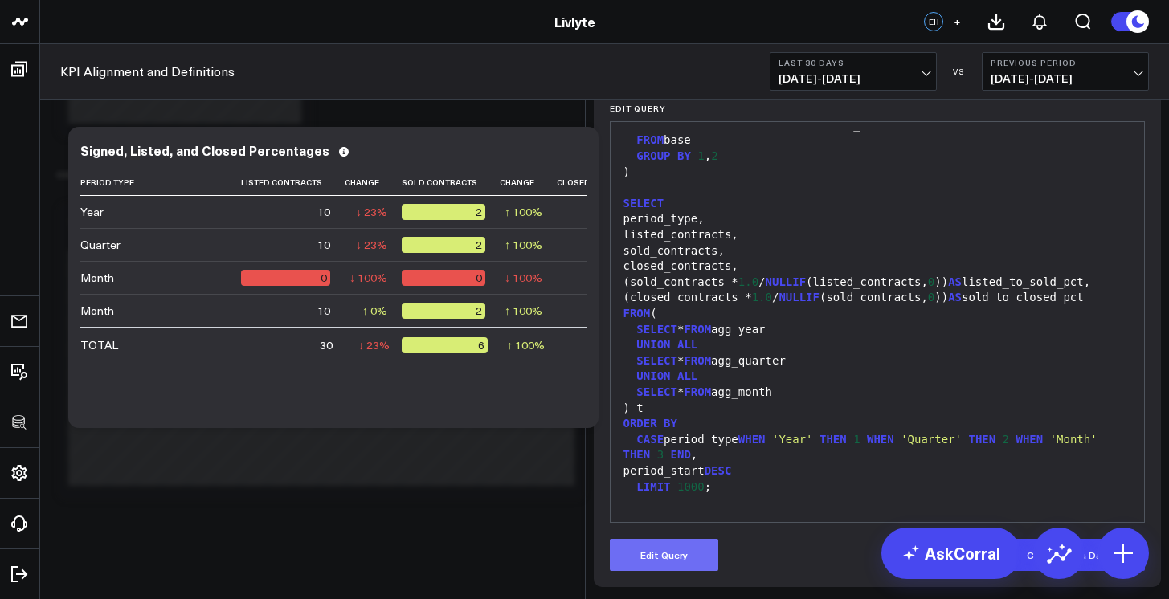
drag, startPoint x: 662, startPoint y: 580, endPoint x: 669, endPoint y: 564, distance: 17.6
click at [663, 578] on div "Manually edit your query or ask our AI to modify it for you. Edit Query 99 51 5…" at bounding box center [878, 333] width 568 height 508
click at [669, 564] on button "Edit Query" at bounding box center [664, 555] width 108 height 32
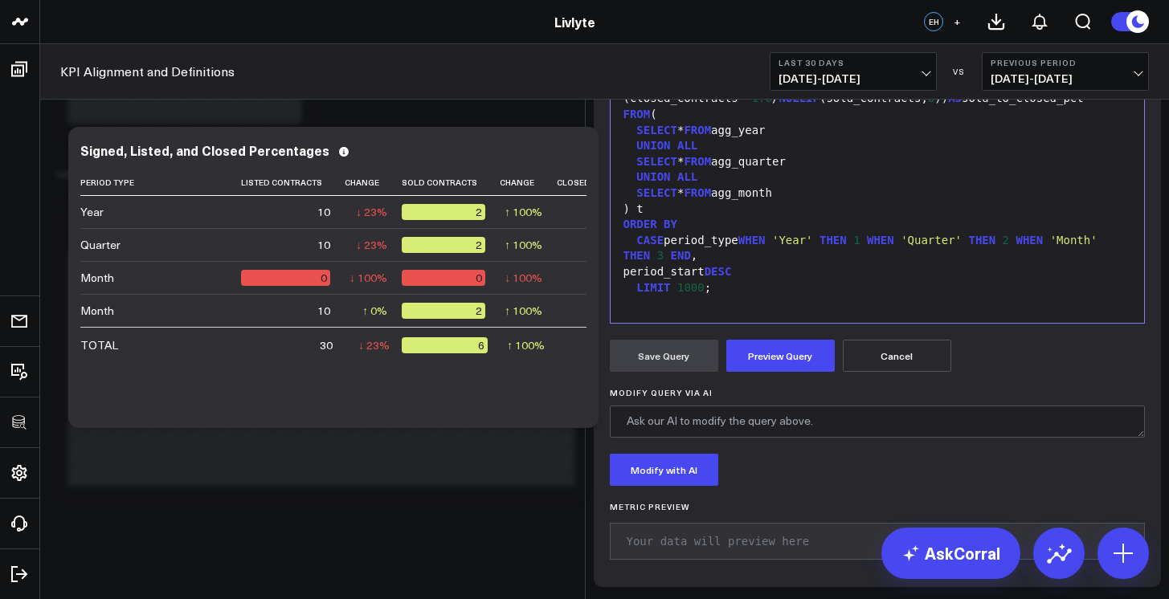
click at [754, 296] on div "LIMIT 1000 ;" at bounding box center [877, 288] width 518 height 16
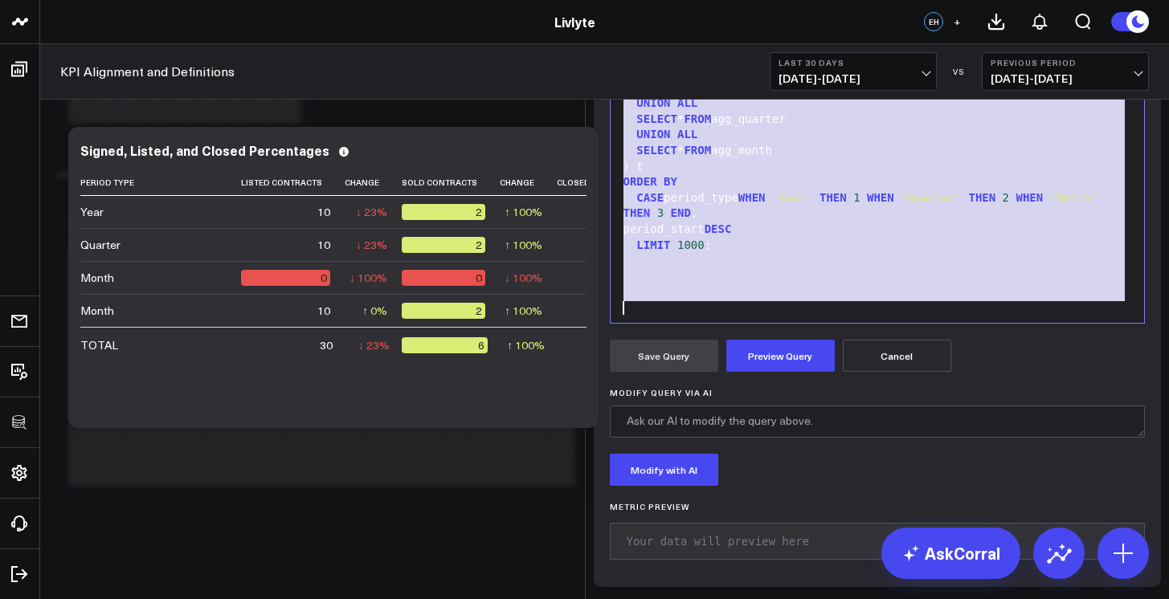
copy div "WITH base AS ( ), agg_month AS ( SELECT 'Month' AS period_type, DATE_TRUNC( 'mo…"
click at [762, 49] on div "(sold_contracts * 1.0 / NULLIF (listed_contracts, 0 )) AS listed_to_sold_pct," at bounding box center [877, 41] width 518 height 16
click at [794, 64] on div "(closed_contracts * 1.0 / NULLIF (sold_contracts, 0 )) AS sold_to_closed_pct" at bounding box center [877, 56] width 518 height 16
click at [749, 222] on div "CASE period_type WHEN 'Year' THEN 1 WHEN 'Quarter' THEN 2 WHEN 'Month' THEN 3 E…" at bounding box center [877, 205] width 518 height 31
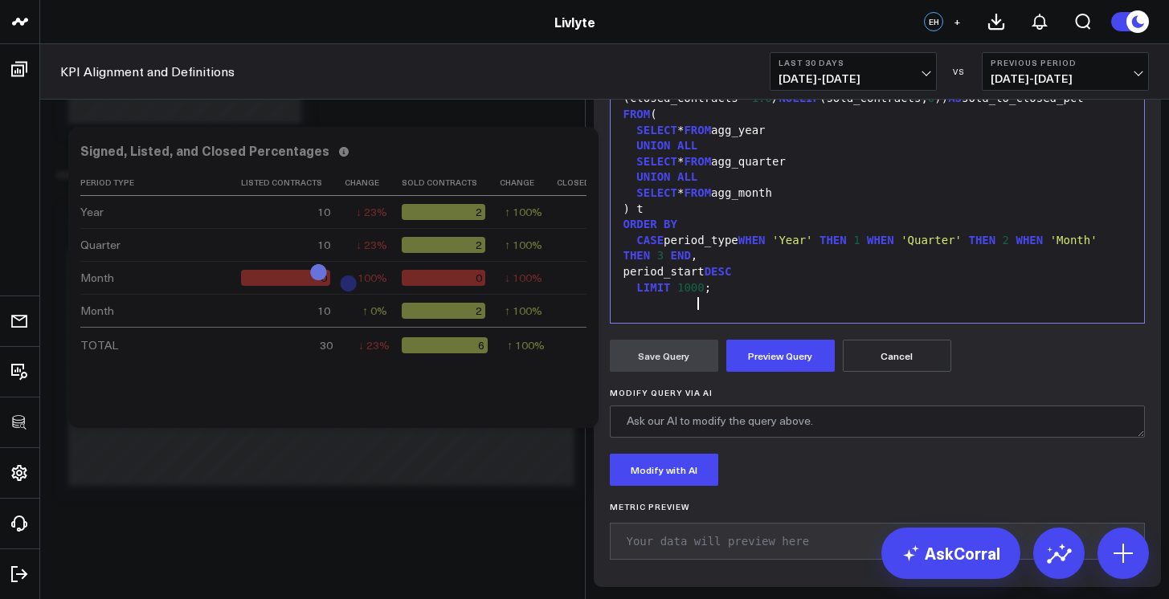
click at [732, 278] on span "DESC" at bounding box center [717, 271] width 27 height 13
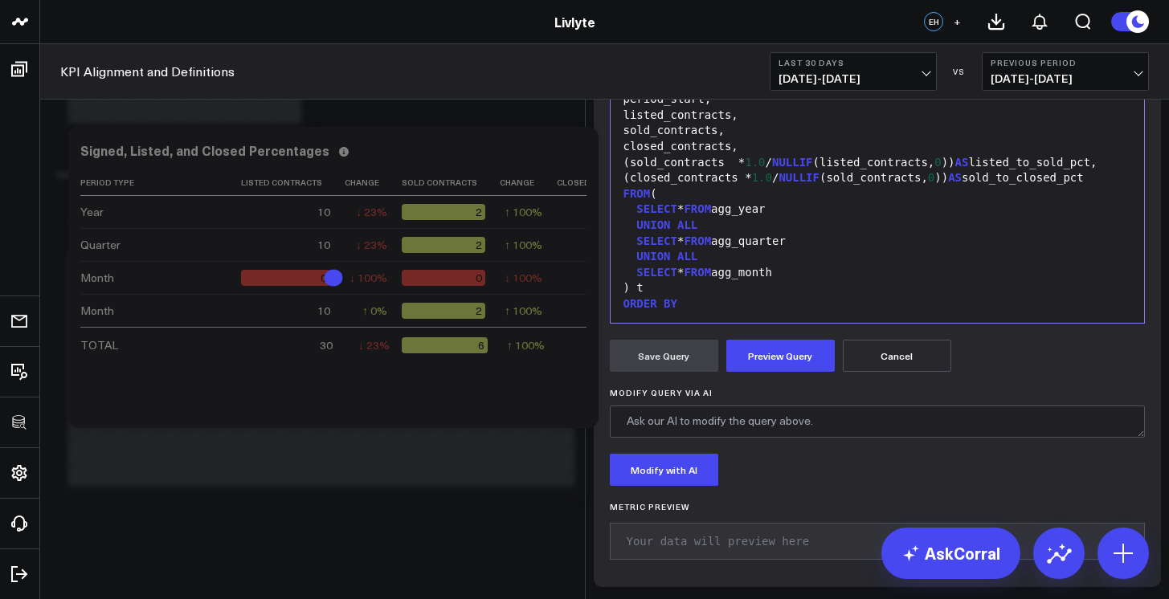
scroll to position [1431, 0]
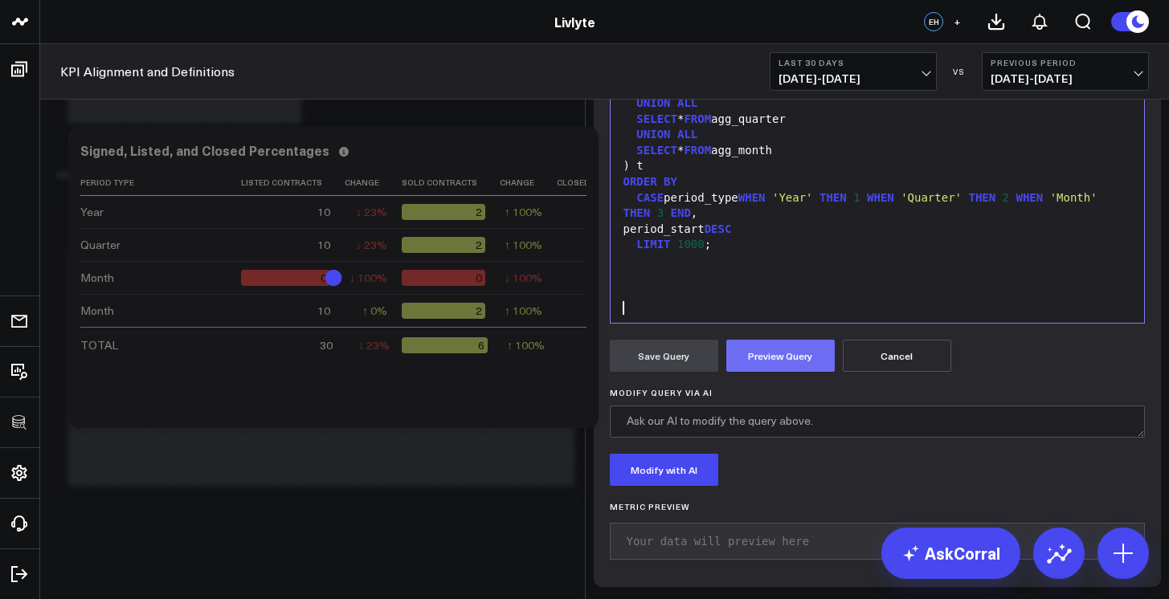
click at [773, 372] on button "Preview Query" at bounding box center [780, 356] width 108 height 32
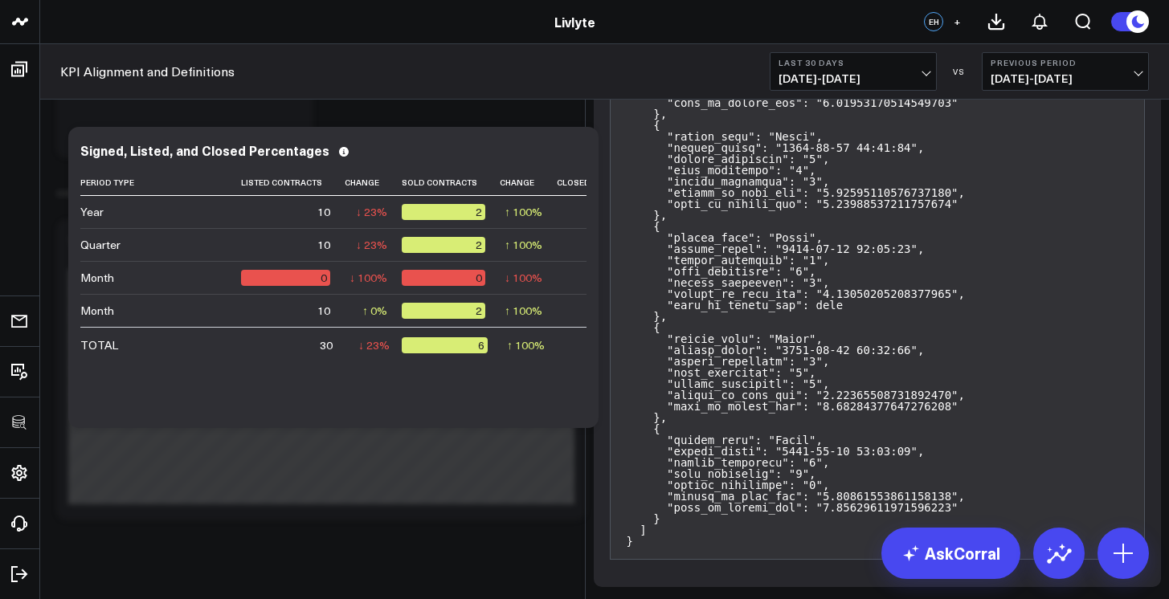
scroll to position [312, 0]
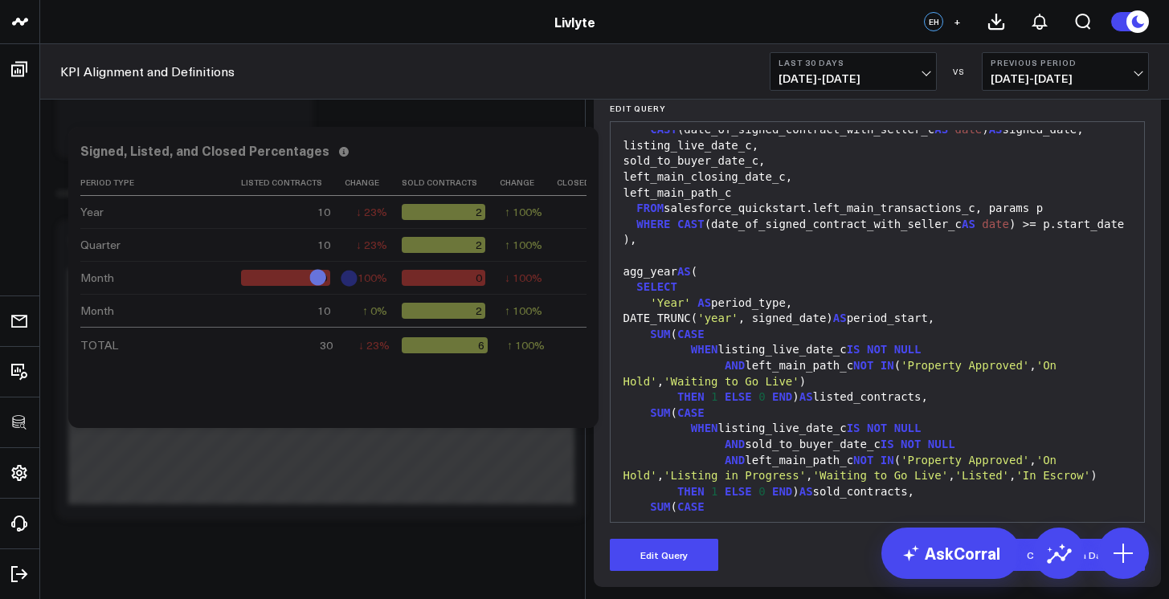
scroll to position [0, 0]
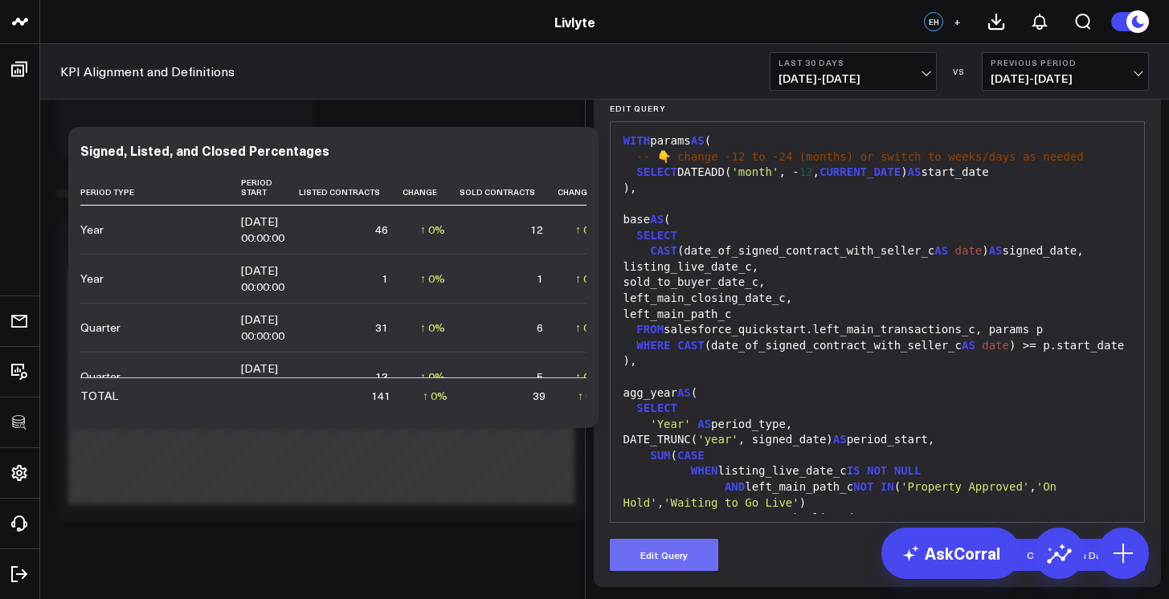
click at [804, 318] on div "left_main_path_c" at bounding box center [877, 315] width 518 height 16
click at [801, 319] on div "left_main_path_c" at bounding box center [877, 315] width 518 height 16
click at [691, 547] on button "Edit Query" at bounding box center [664, 555] width 108 height 32
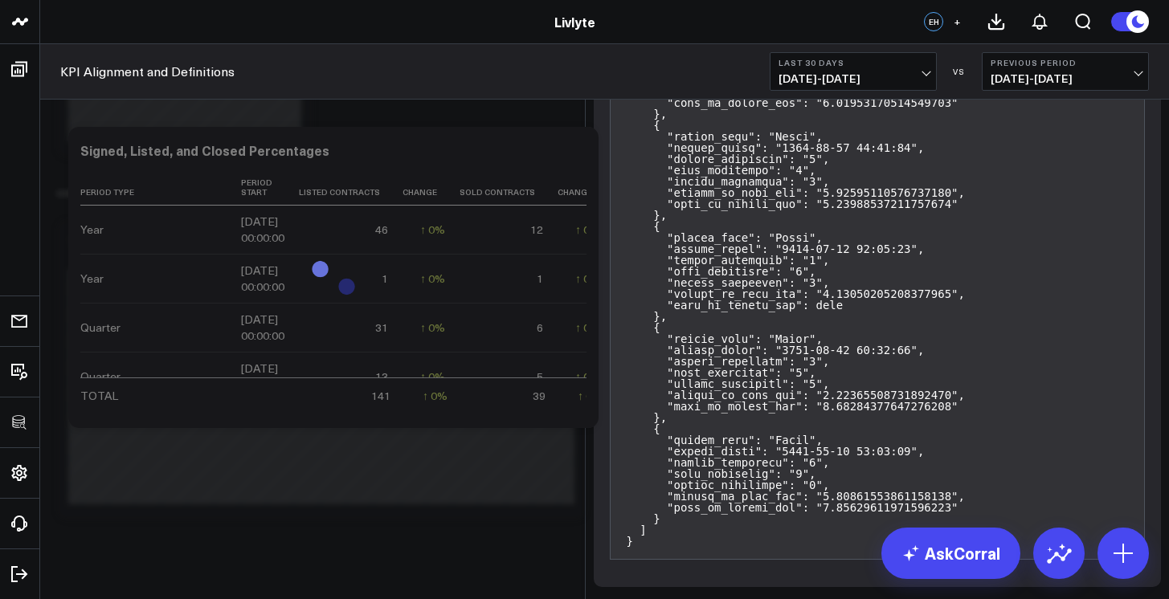
paste div
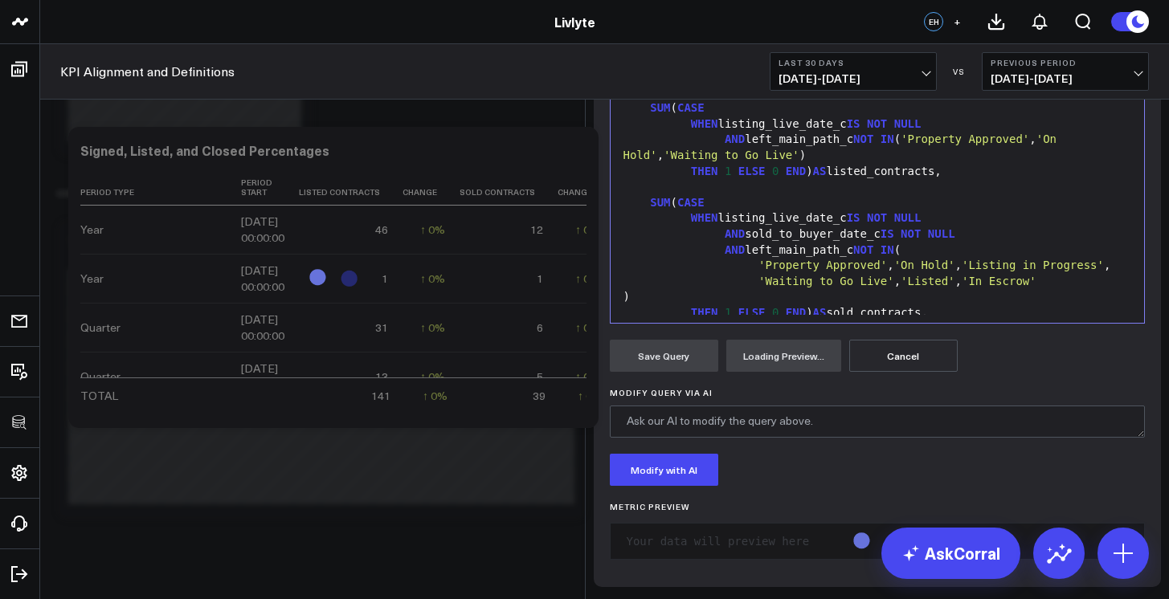
scroll to position [636, 0]
drag, startPoint x: 753, startPoint y: 280, endPoint x: 731, endPoint y: 282, distance: 21.7
click at [731, 85] on div "MAX (end_date) AS period_end," at bounding box center [877, 77] width 518 height 16
click at [751, 70] on div "MIN (start_date) AS period_start," at bounding box center [877, 62] width 518 height 16
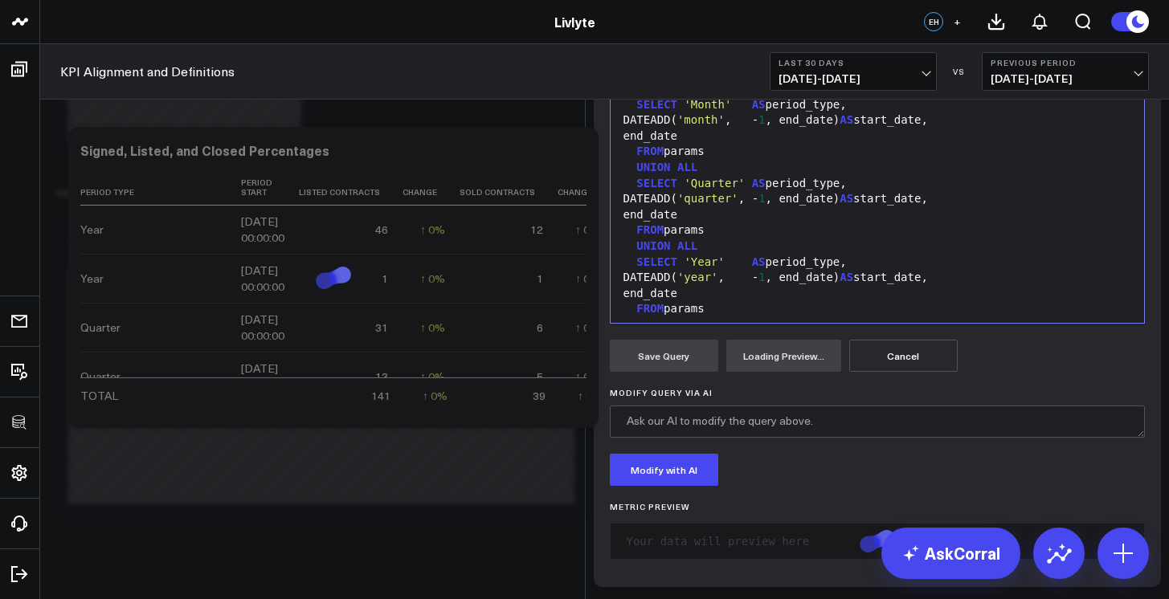
scroll to position [51, 0]
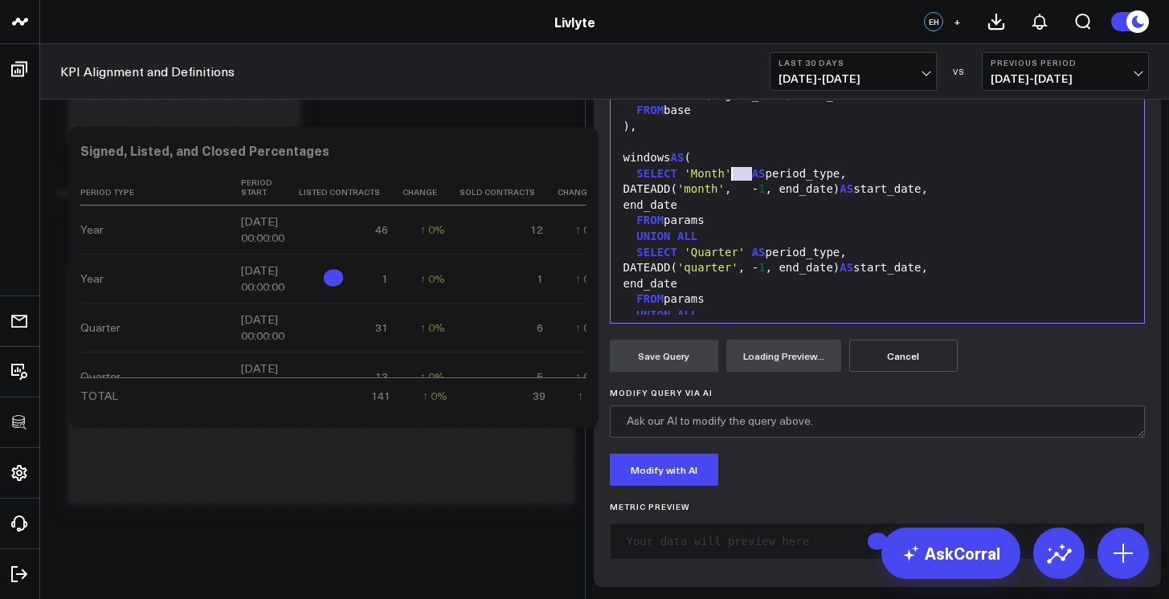
drag, startPoint x: 744, startPoint y: 374, endPoint x: 725, endPoint y: 375, distance: 19.3
click at [725, 182] on div "SELECT 'Month' AS period_type," at bounding box center [877, 174] width 518 height 16
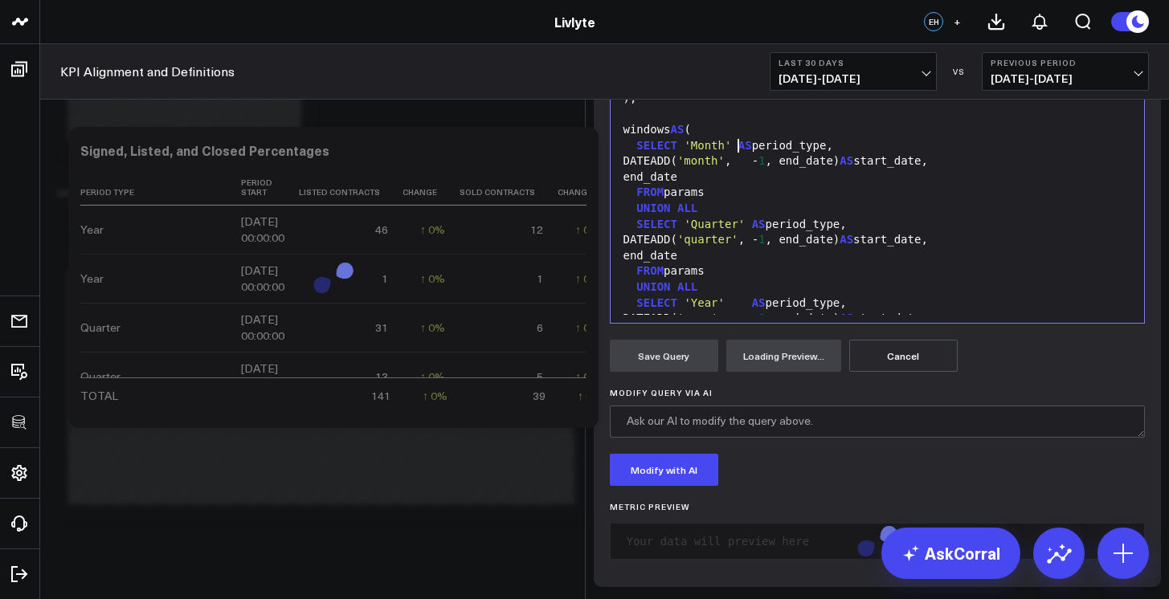
scroll to position [193, 0]
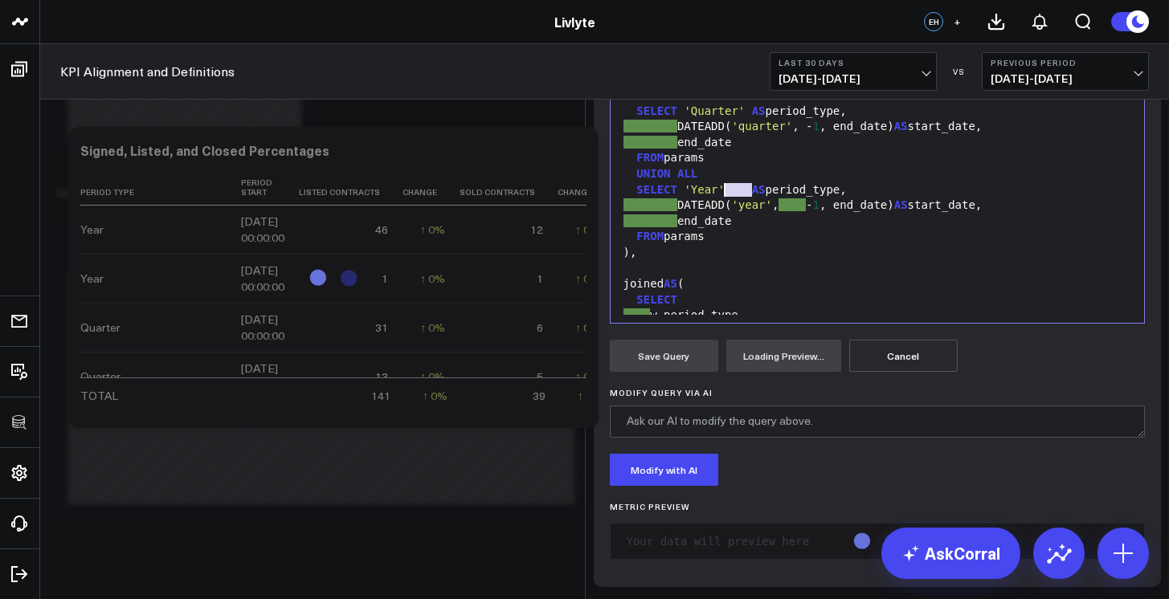
drag, startPoint x: 747, startPoint y: 391, endPoint x: 719, endPoint y: 394, distance: 28.2
click at [719, 198] on div "SELECT 'Year' AS period_type," at bounding box center [877, 190] width 518 height 16
drag, startPoint x: 802, startPoint y: 406, endPoint x: 782, endPoint y: 408, distance: 20.1
click at [782, 214] on div "DATEADD( 'year' , - 1 , end_date) AS start_date," at bounding box center [877, 206] width 518 height 16
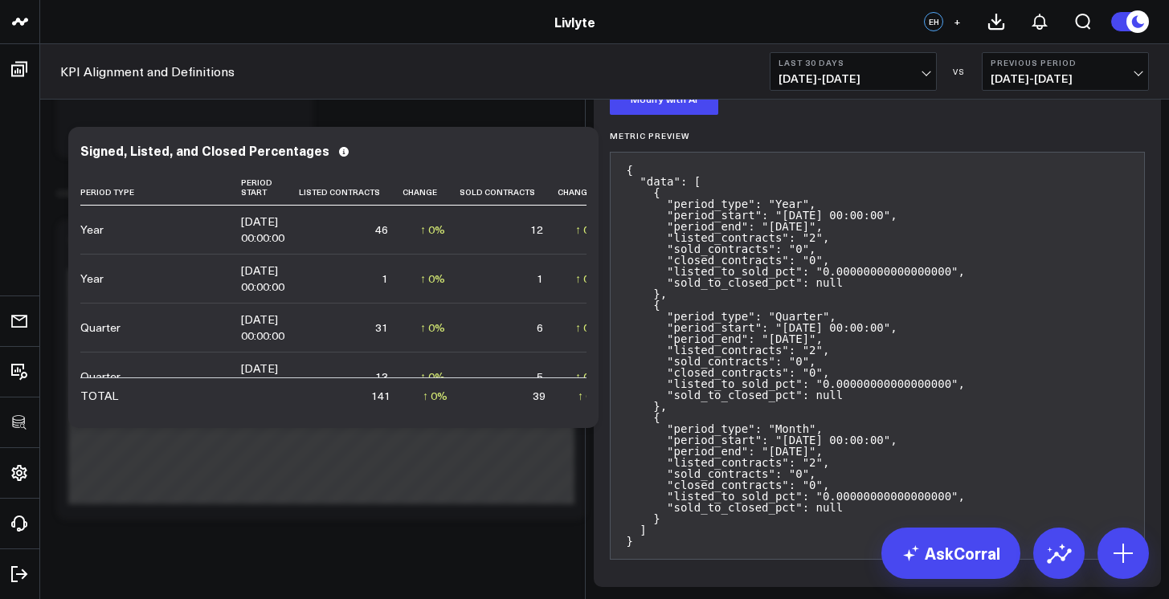
scroll to position [1086, 0]
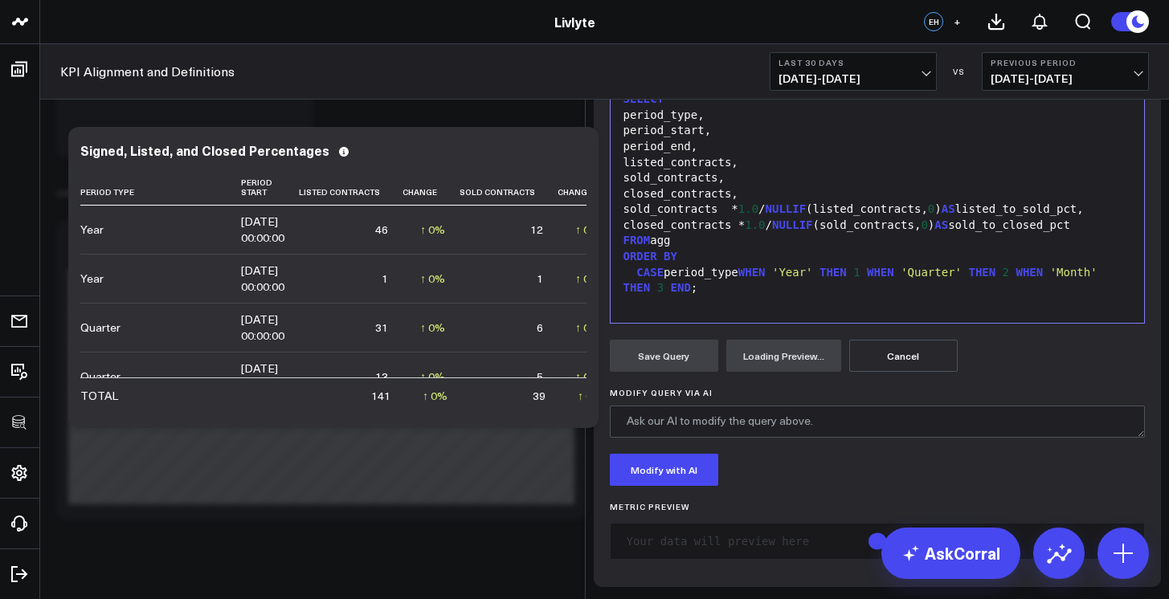
scroll to position [387, 0]
click at [692, 296] on div "CASE period_type WHEN 'Year' THEN 1 WHEN 'Quarter' THEN 2 WHEN 'Month' THEN 3 E…" at bounding box center [877, 280] width 518 height 31
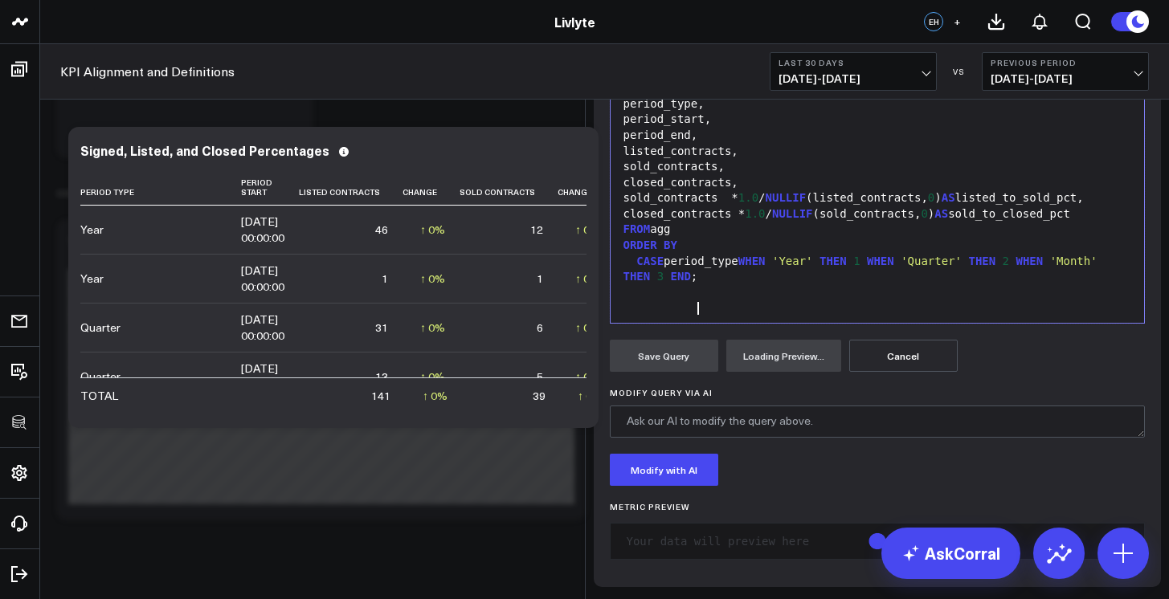
click at [688, 285] on div "CASE period_type WHEN 'Year' THEN 1 WHEN 'Quarter' THEN 2 WHEN 'Month' THEN 3 E…" at bounding box center [877, 269] width 518 height 31
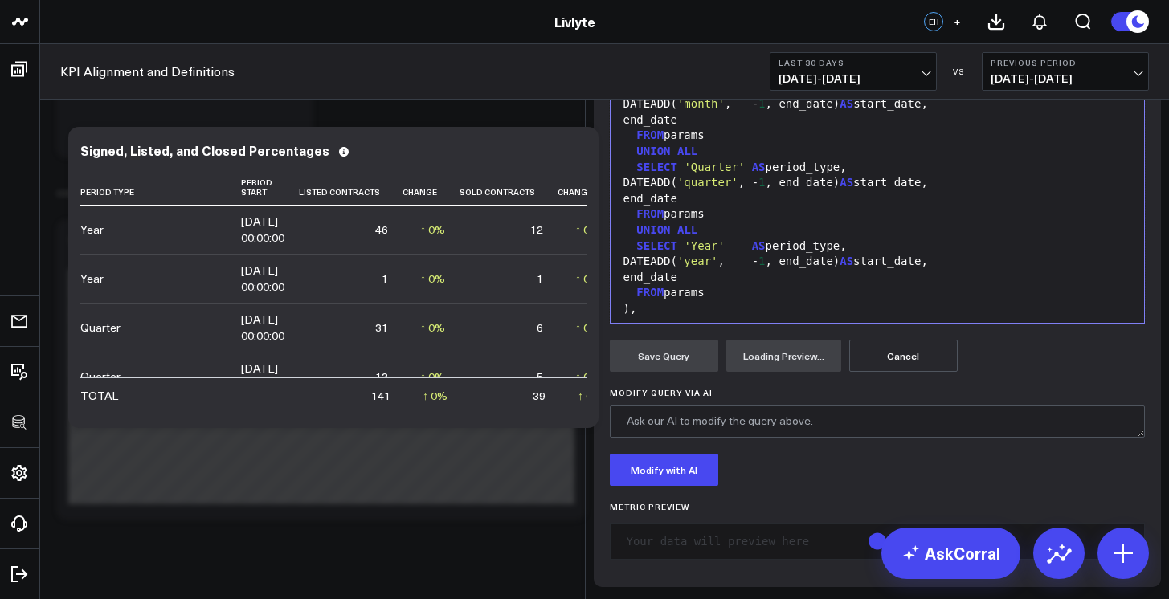
scroll to position [0, 0]
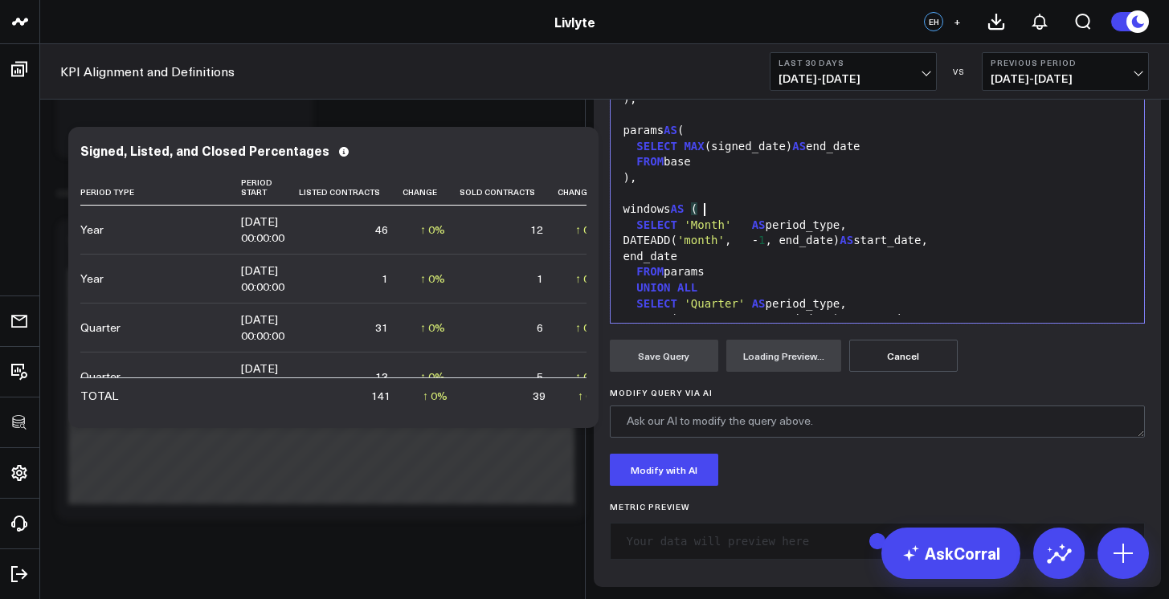
click at [751, 206] on div "windows AS (" at bounding box center [877, 210] width 518 height 16
click at [793, 255] on div "end_date" at bounding box center [877, 257] width 518 height 16
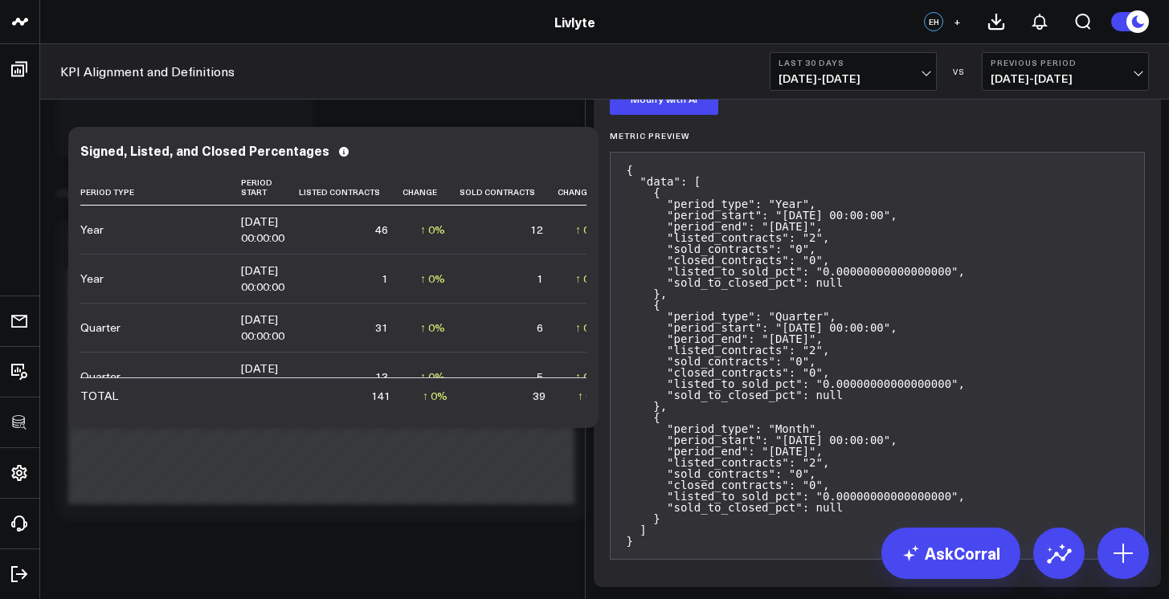
scroll to position [1086, 0]
drag, startPoint x: 712, startPoint y: 206, endPoint x: 612, endPoint y: 192, distance: 100.5
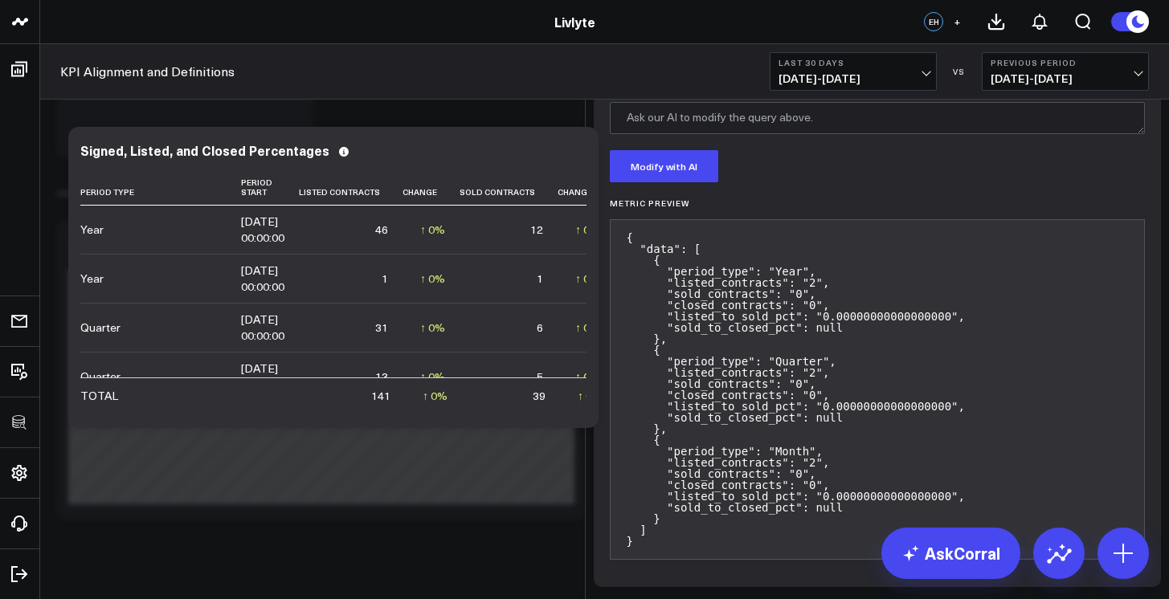
scroll to position [410, 0]
click at [677, 68] on button "Save Query" at bounding box center [664, 52] width 108 height 32
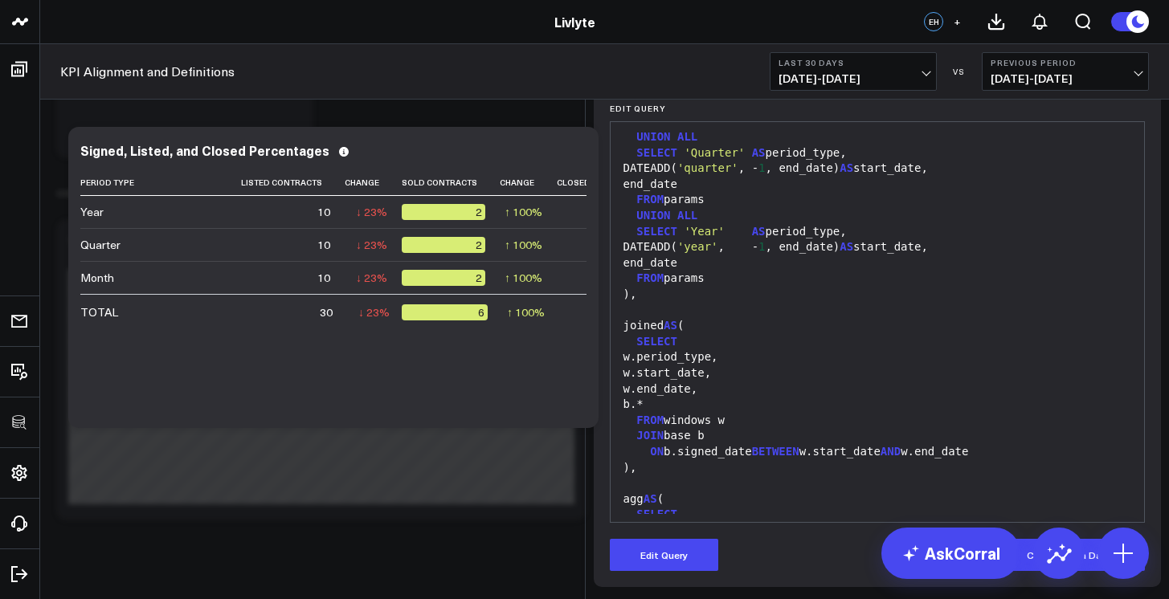
scroll to position [0, 0]
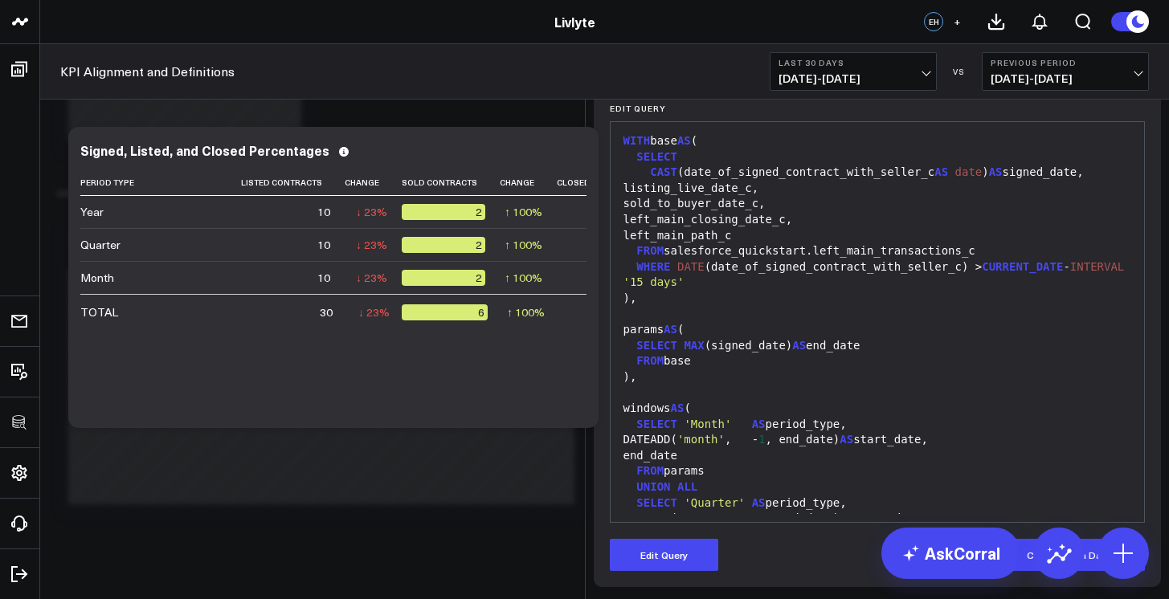
click at [324, 598] on div "Edit Widget Widget Display Widget Date Settings Widget Query Manually edit your…" at bounding box center [584, 599] width 1169 height 0
drag, startPoint x: 331, startPoint y: 410, endPoint x: 372, endPoint y: 409, distance: 41.0
click at [372, 598] on div "Edit Widget Widget Display Widget Date Settings Widget Query Manually edit your…" at bounding box center [584, 599] width 1169 height 0
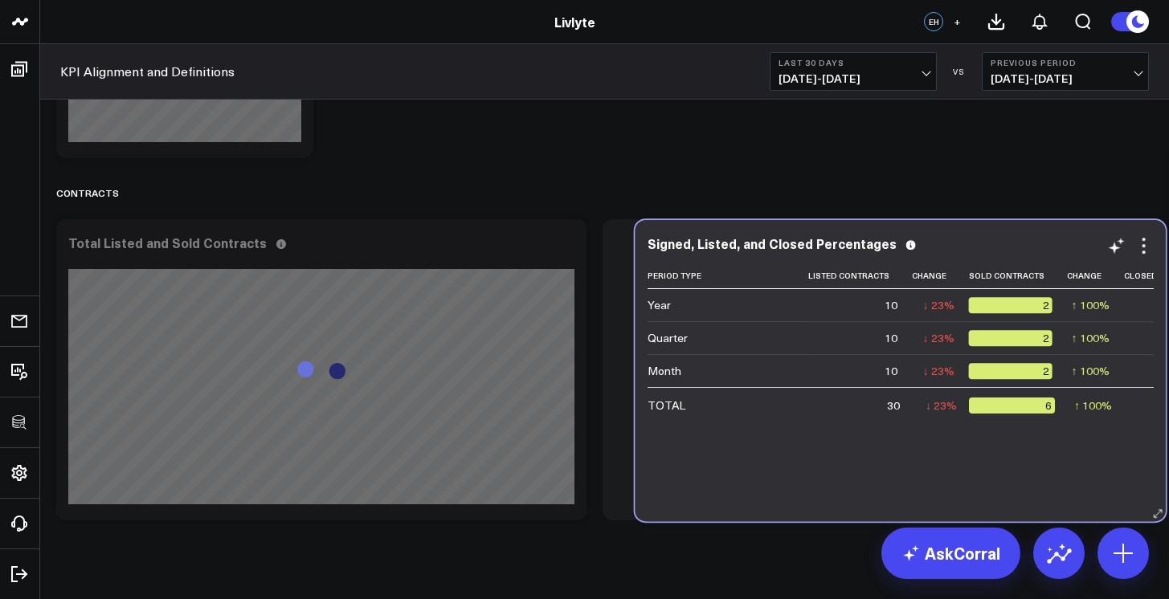
drag, startPoint x: 753, startPoint y: 505, endPoint x: 794, endPoint y: 505, distance: 41.0
click at [794, 506] on div "Signed, Listed, and Closed Percentages Period Type Listed Contracts Change Sold…" at bounding box center [900, 370] width 530 height 301
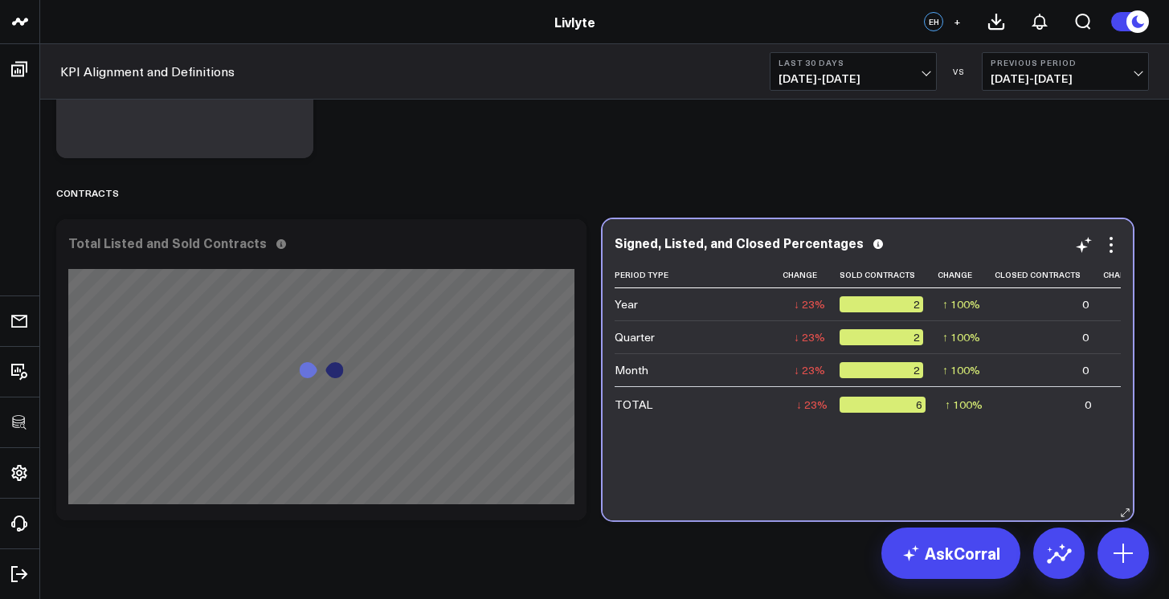
scroll to position [0, 91]
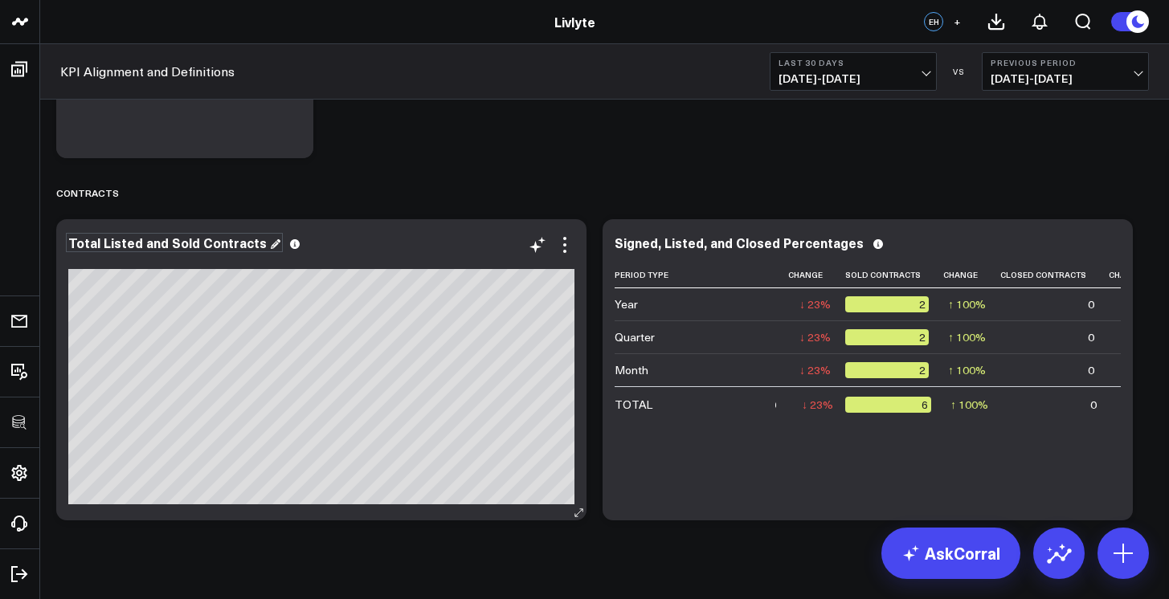
click at [194, 243] on div "Total Listed and Sold Contracts" at bounding box center [174, 242] width 212 height 14
drag, startPoint x: 164, startPoint y: 242, endPoint x: 149, endPoint y: 243, distance: 14.5
click at [149, 243] on div "Total Listed and Sold Contracts" at bounding box center [169, 242] width 202 height 14
click at [185, 243] on div "Total Listed and Sold Contracts" at bounding box center [169, 242] width 202 height 14
drag, startPoint x: 198, startPoint y: 242, endPoint x: 137, endPoint y: 245, distance: 61.9
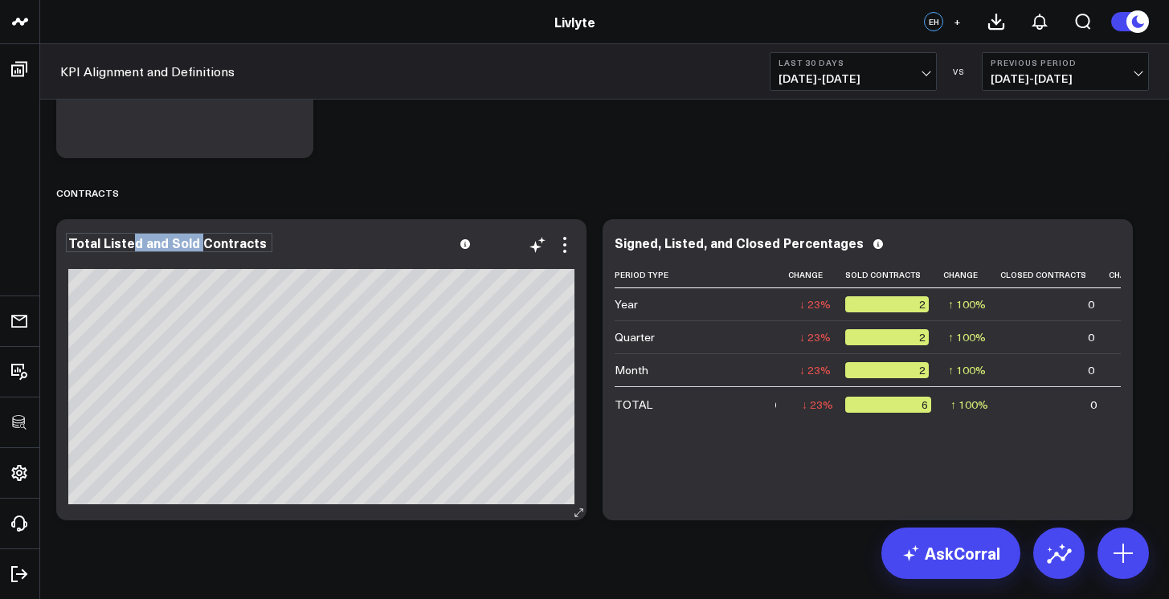
click at [137, 245] on div "Total Listed and Sold Contracts" at bounding box center [169, 242] width 202 height 14
click at [349, 182] on div "Contracts" at bounding box center [604, 192] width 1096 height 37
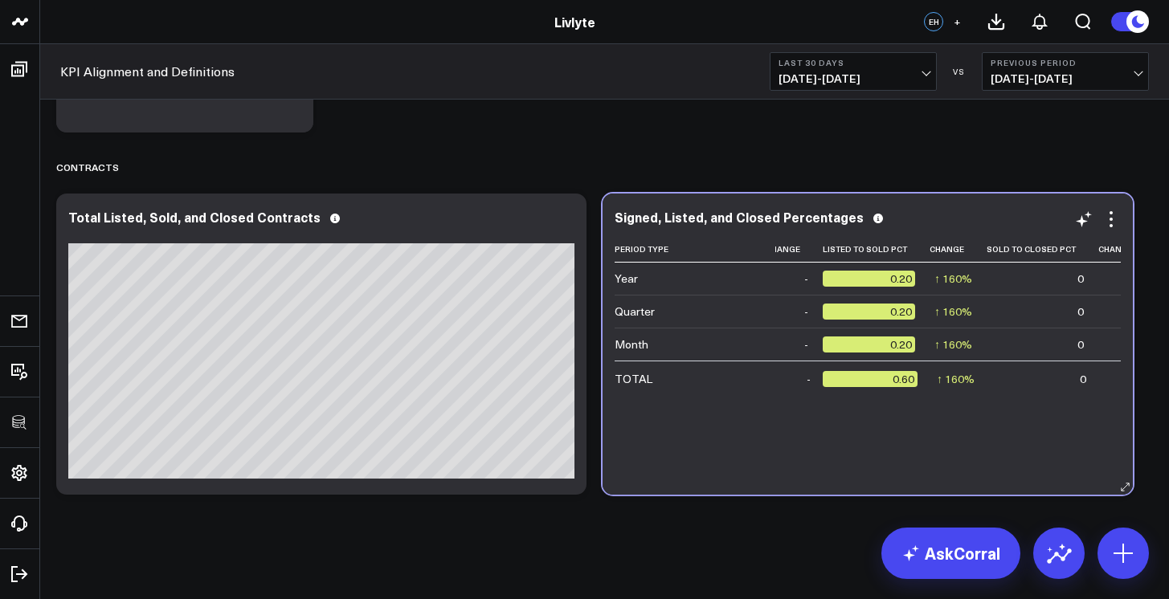
scroll to position [0, 0]
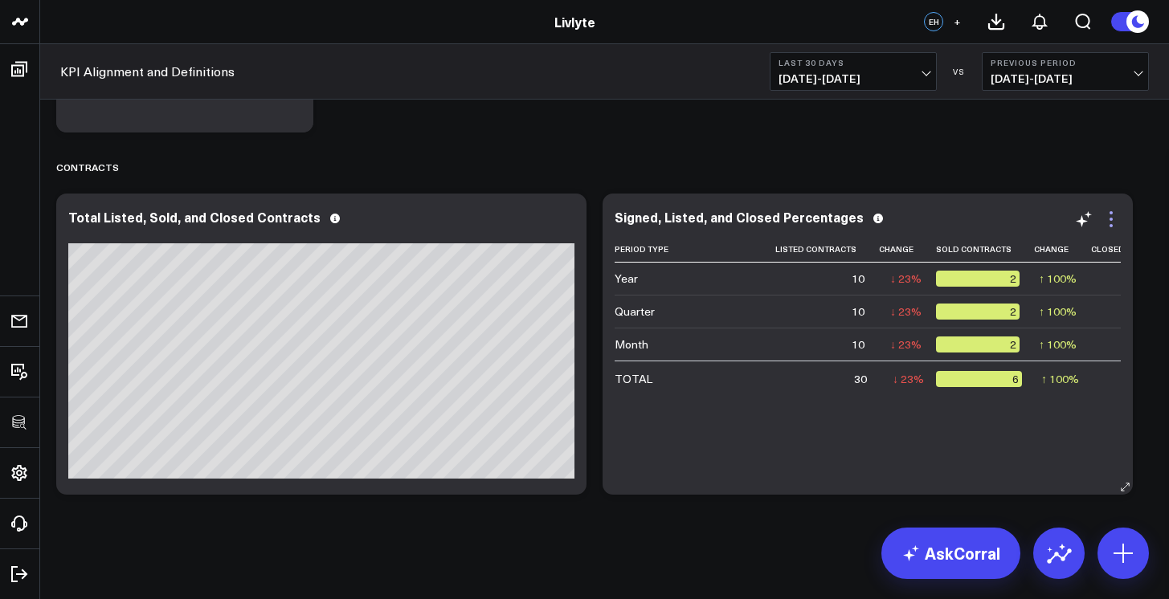
click at [1112, 224] on icon at bounding box center [1110, 225] width 3 height 3
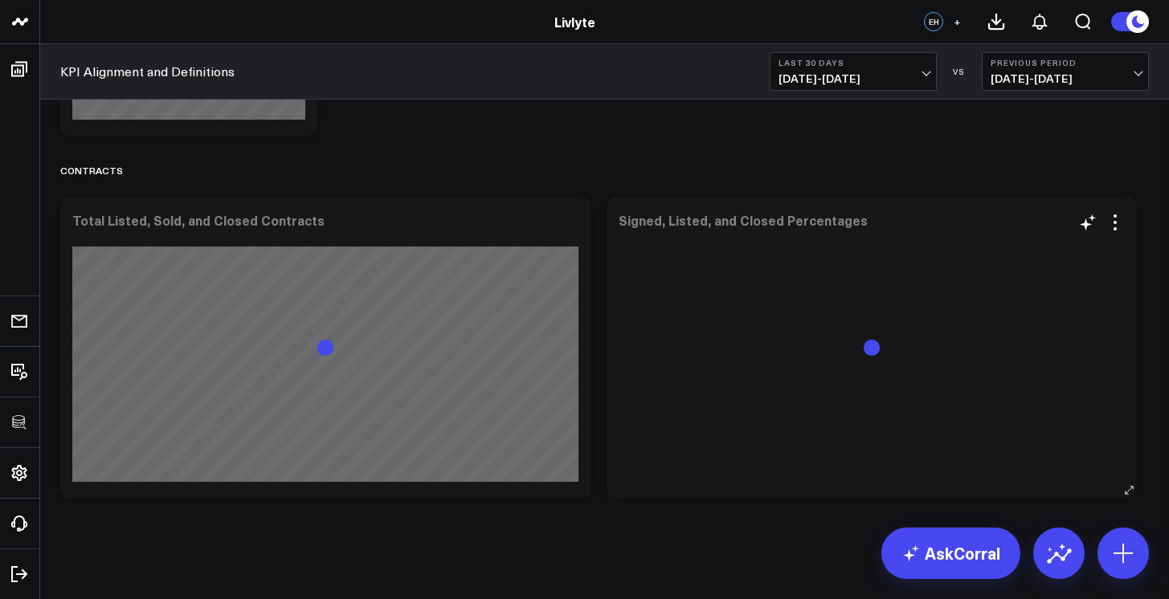
scroll to position [2315, 0]
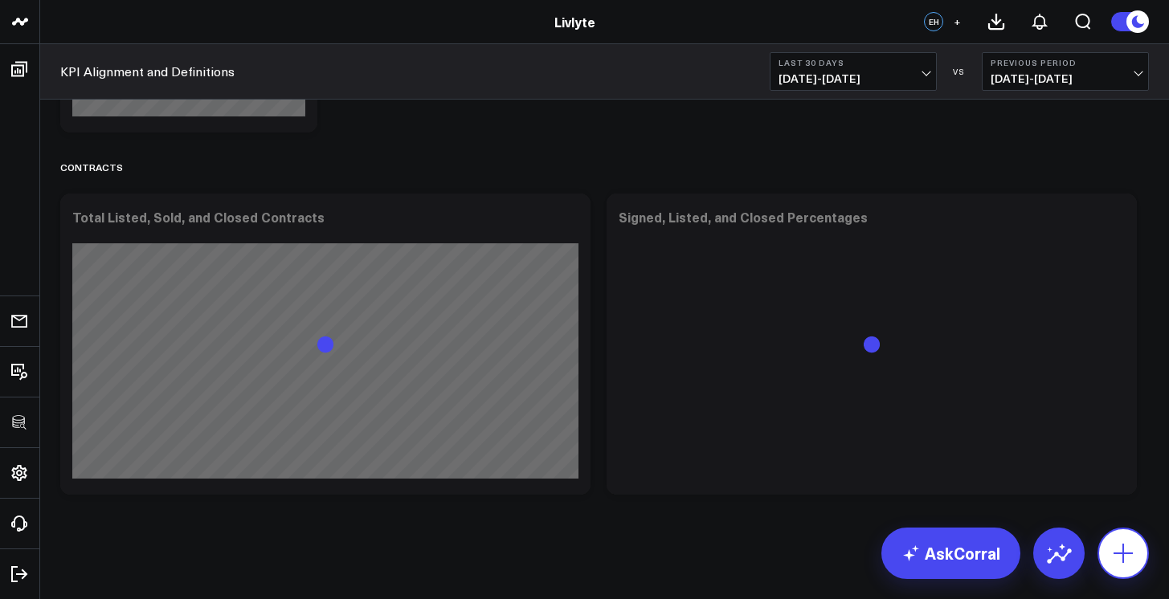
click at [1109, 557] on button at bounding box center [1122, 553] width 51 height 51
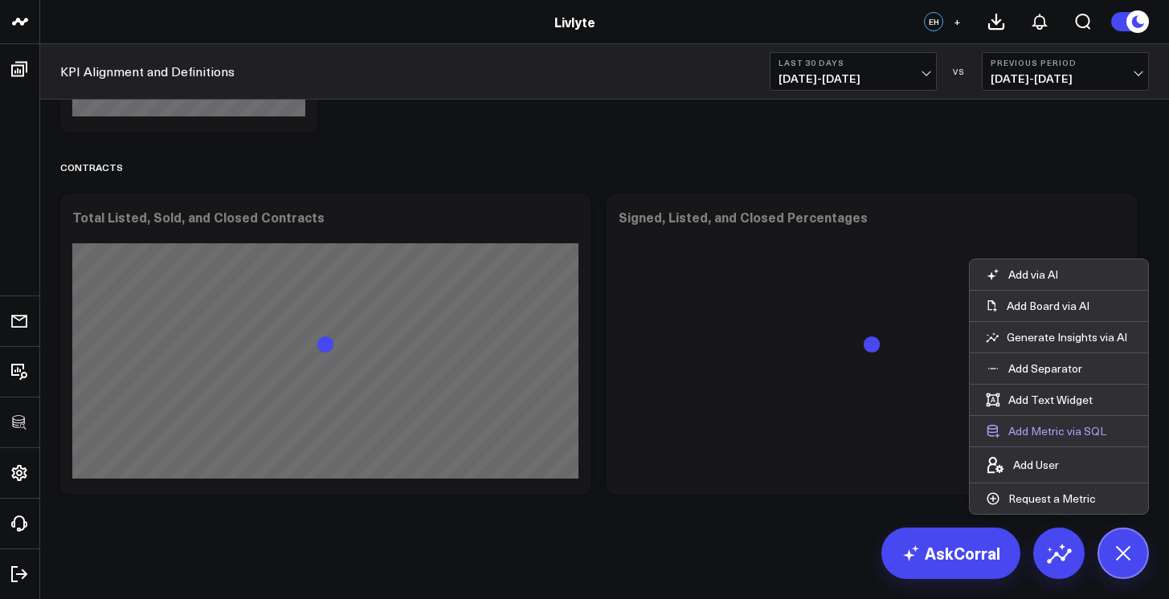
click at [1063, 431] on button "Add Metric via SQL" at bounding box center [1045, 431] width 153 height 31
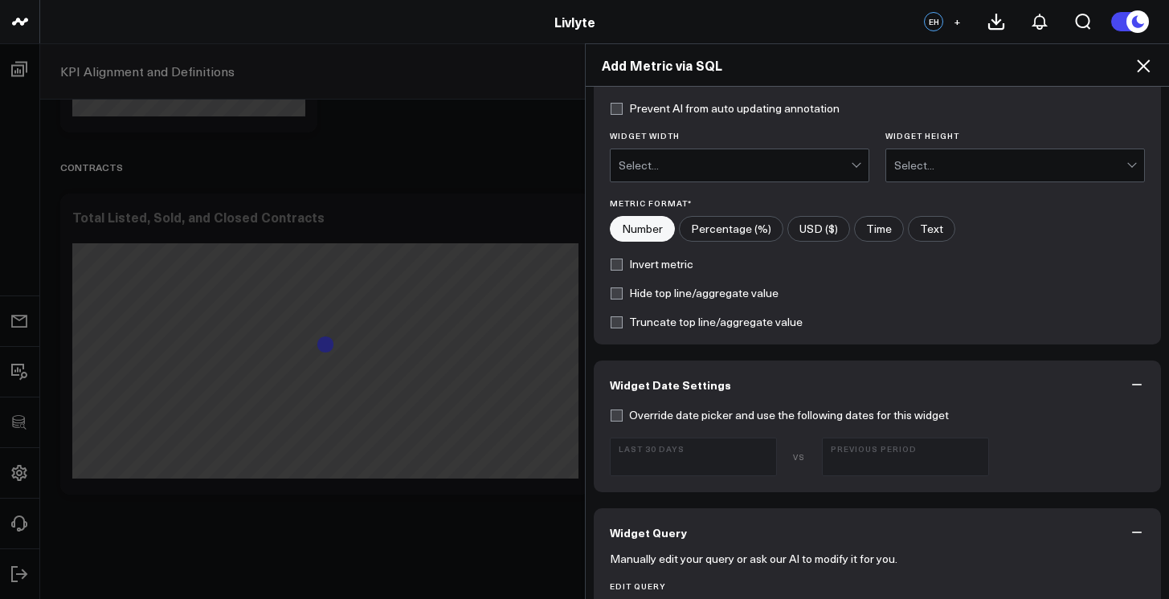
scroll to position [545, 0]
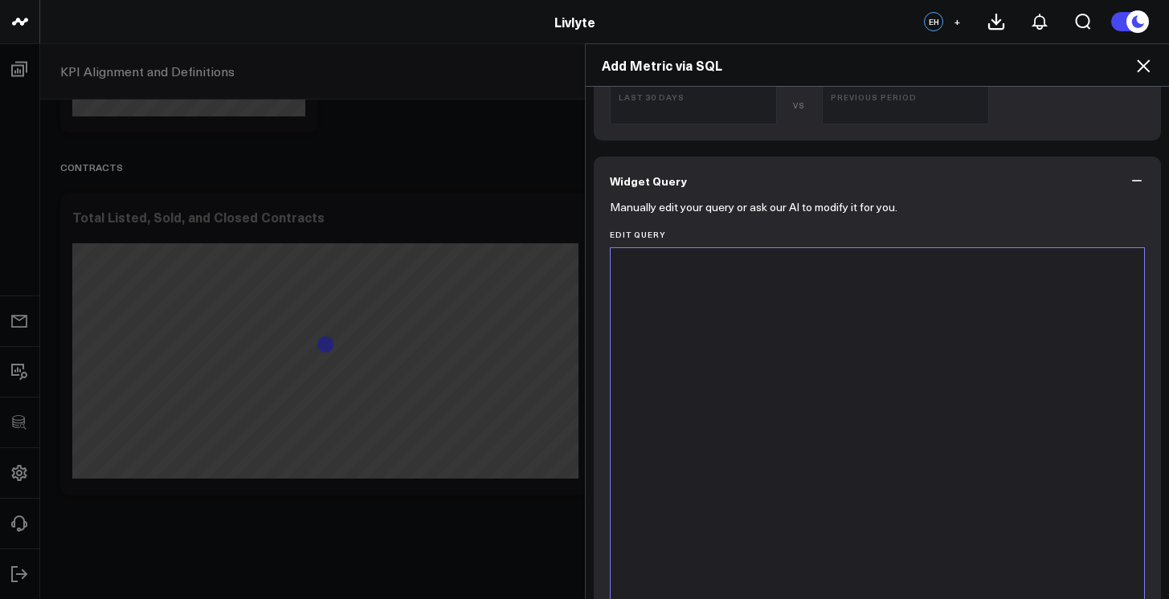
click at [898, 461] on div at bounding box center [877, 448] width 518 height 384
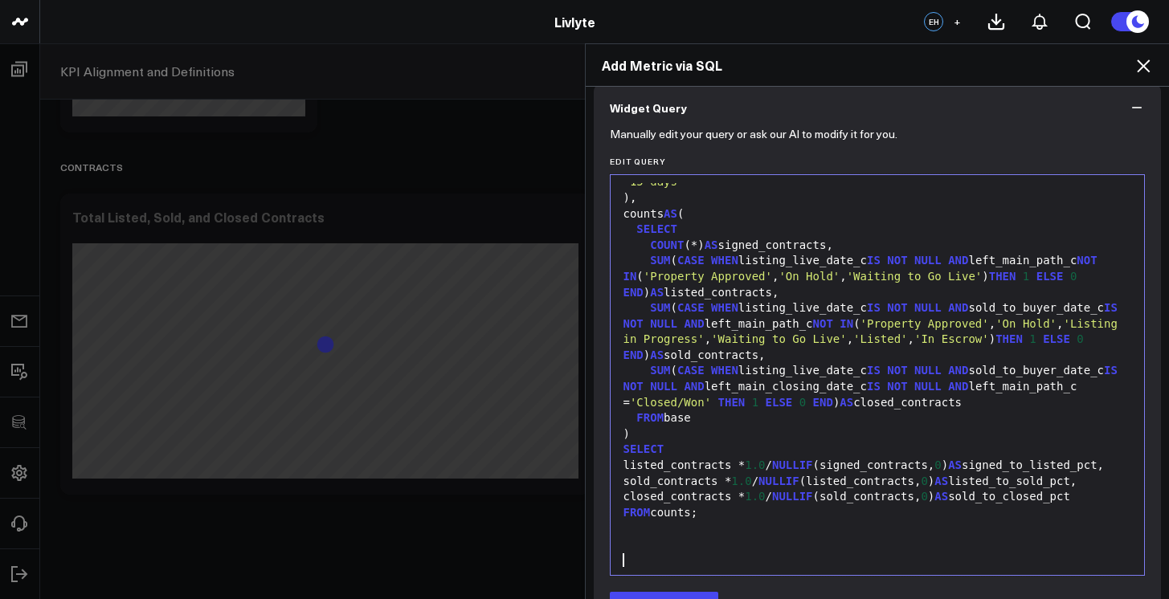
scroll to position [798, 0]
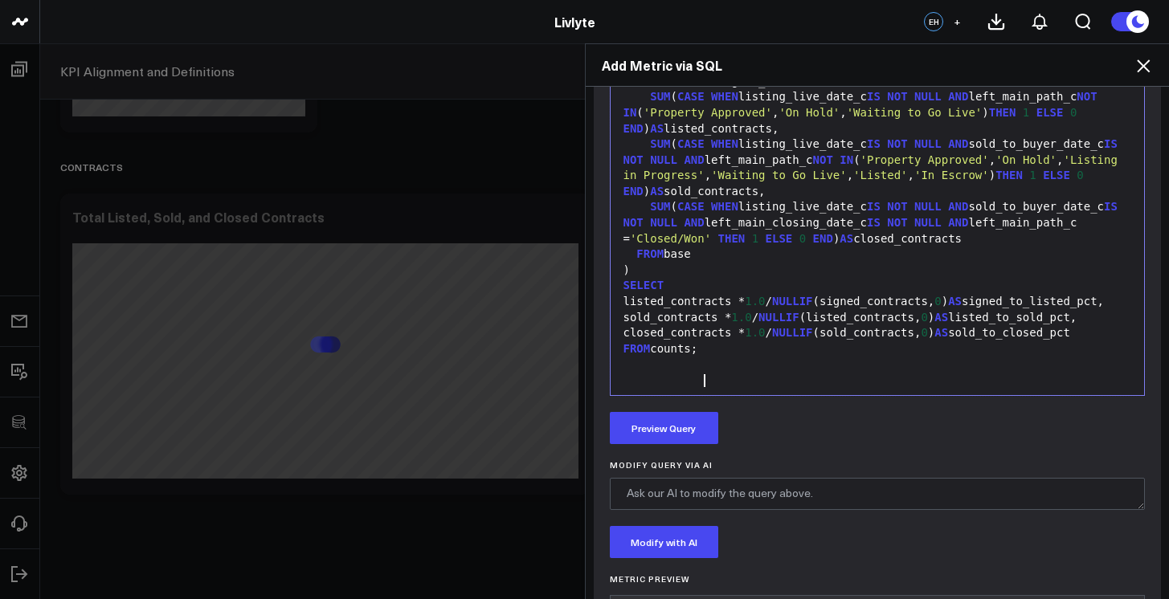
click at [695, 357] on div "FROM counts;" at bounding box center [877, 349] width 518 height 16
click at [692, 357] on div "FROM counts;" at bounding box center [877, 349] width 518 height 16
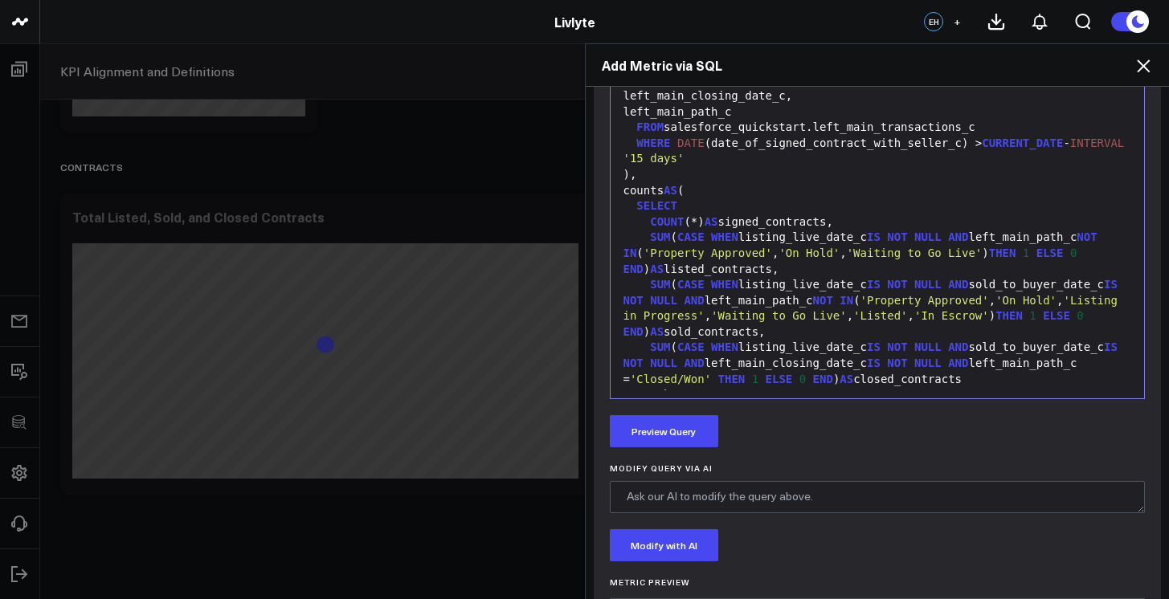
scroll to position [777, 0]
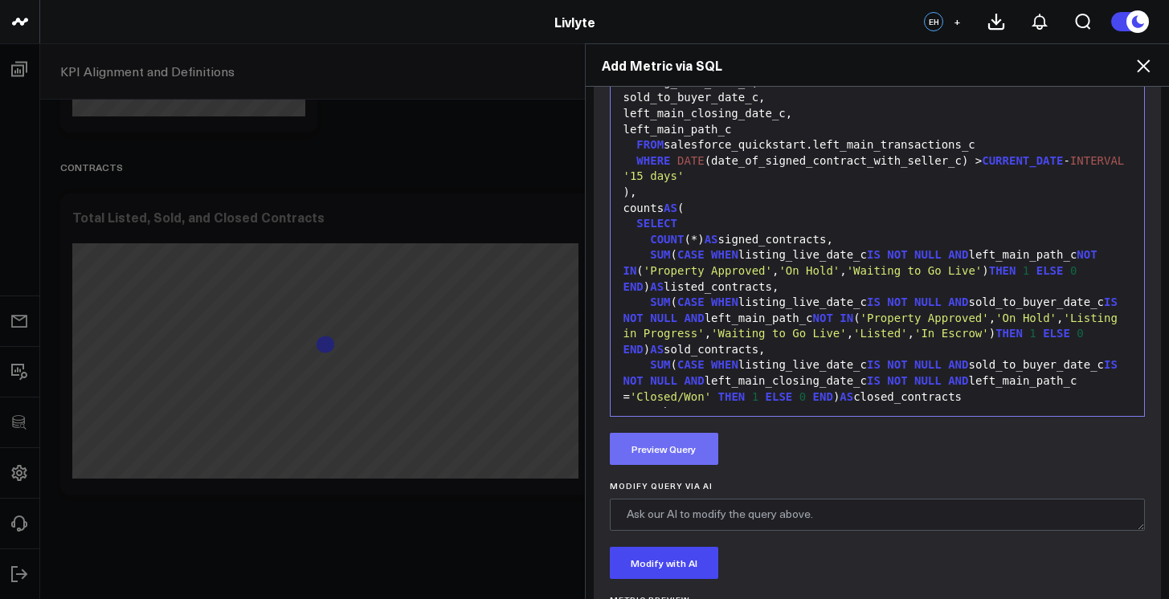
click at [667, 437] on button "Preview Query" at bounding box center [664, 449] width 108 height 32
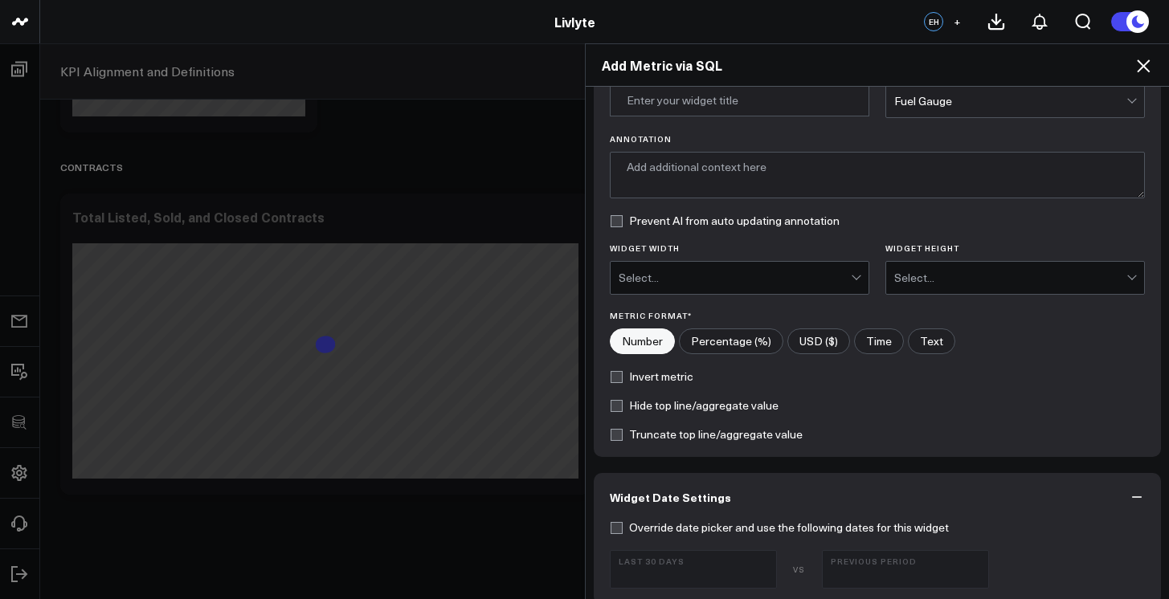
scroll to position [71, 0]
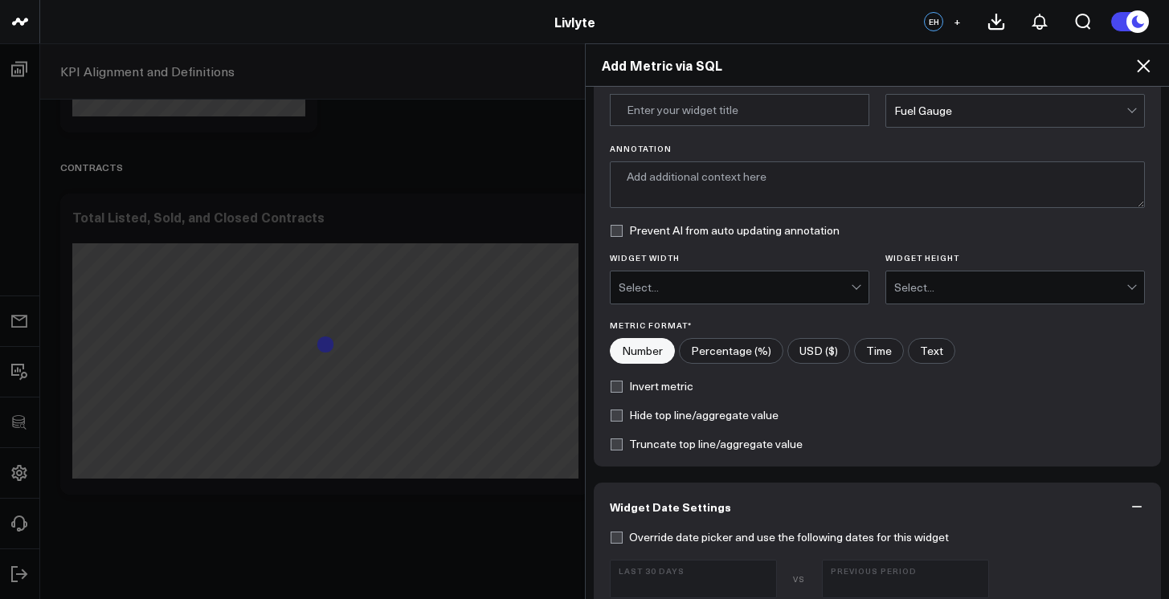
click at [908, 131] on div "Widget Title * Chart Type * Fuel Gauge Annotation Prevent AI from auto updating…" at bounding box center [878, 271] width 568 height 390
click at [912, 123] on div "Fuel Gauge" at bounding box center [1010, 111] width 232 height 32
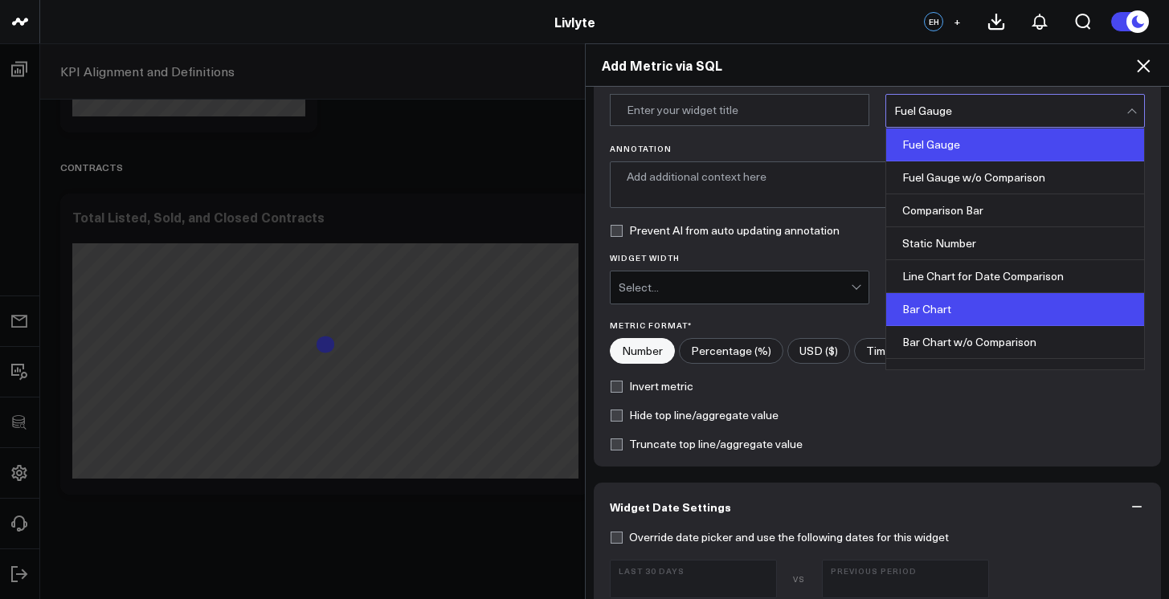
click at [927, 304] on div "Bar Chart" at bounding box center [1015, 309] width 258 height 33
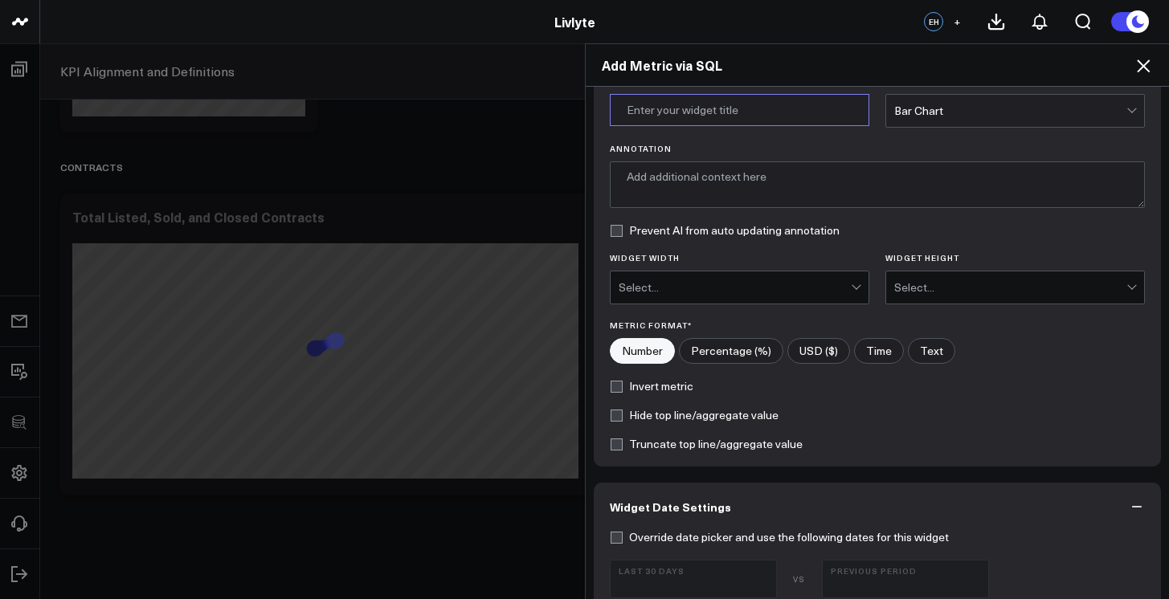
click at [735, 97] on input "Widget Title *" at bounding box center [739, 110] width 259 height 32
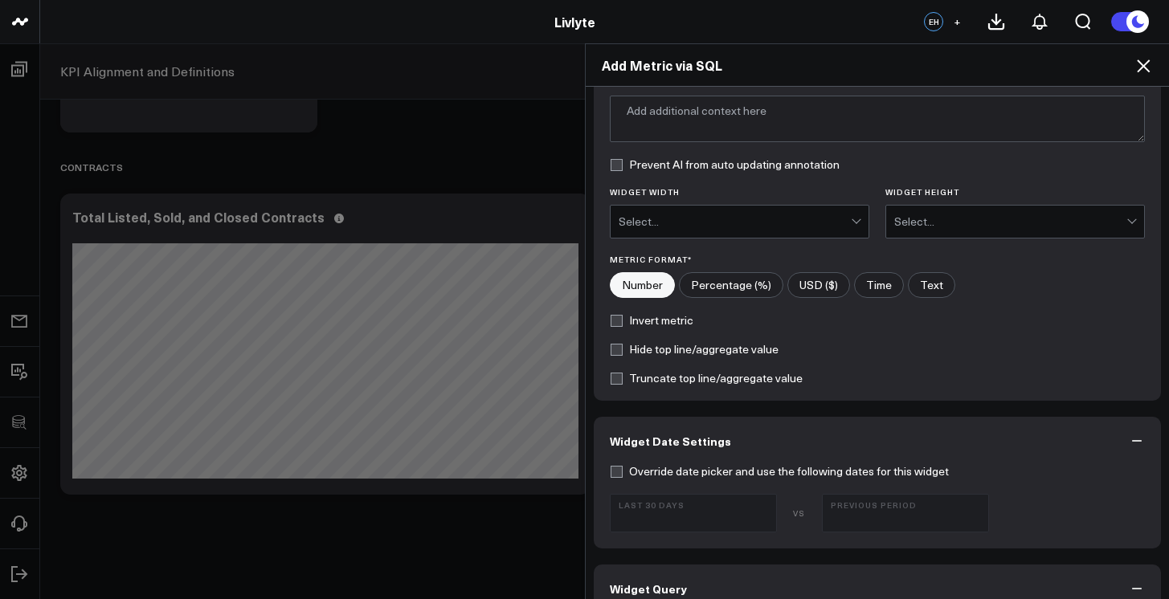
scroll to position [0, 0]
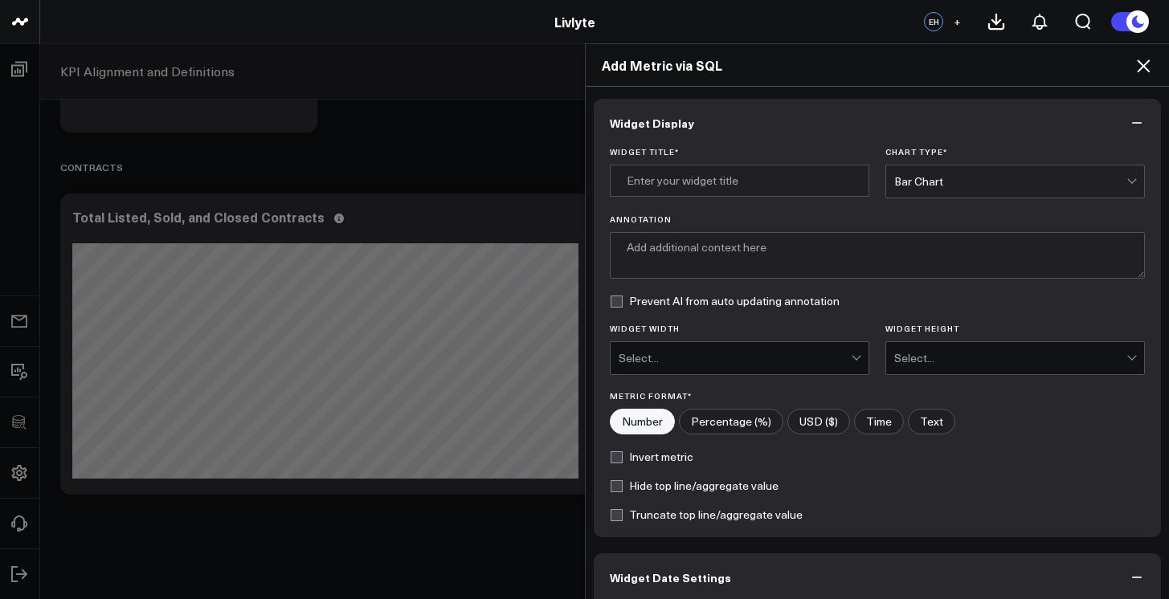
click at [712, 426] on input"] "Percentage (%)" at bounding box center [731, 422] width 103 height 24
radio input"] "true"
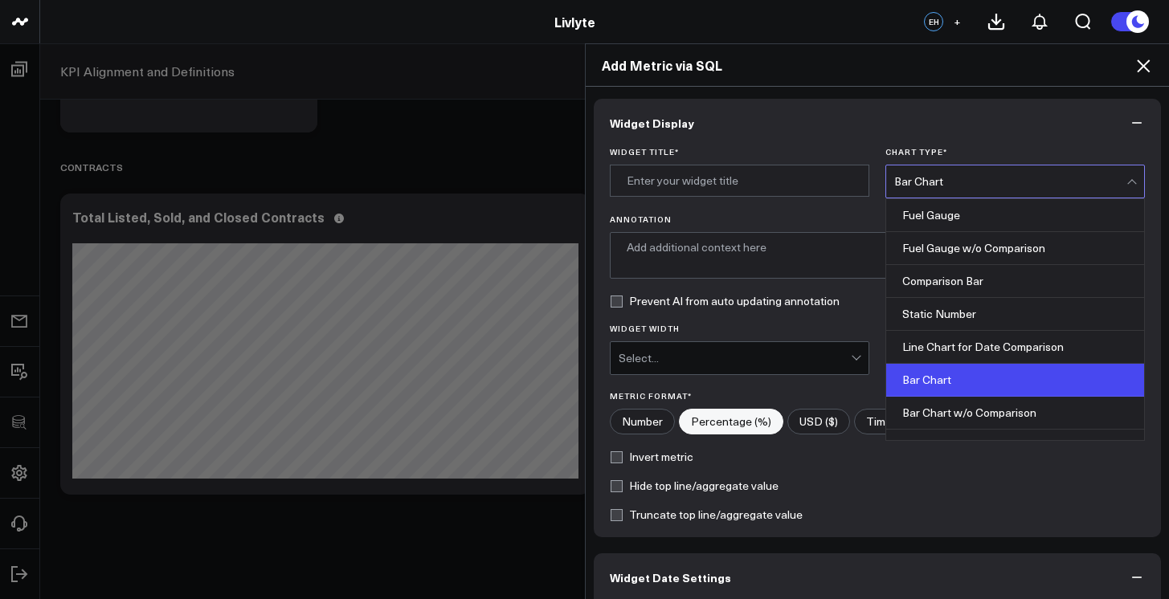
click at [914, 187] on div "Bar Chart" at bounding box center [1010, 181] width 232 height 13
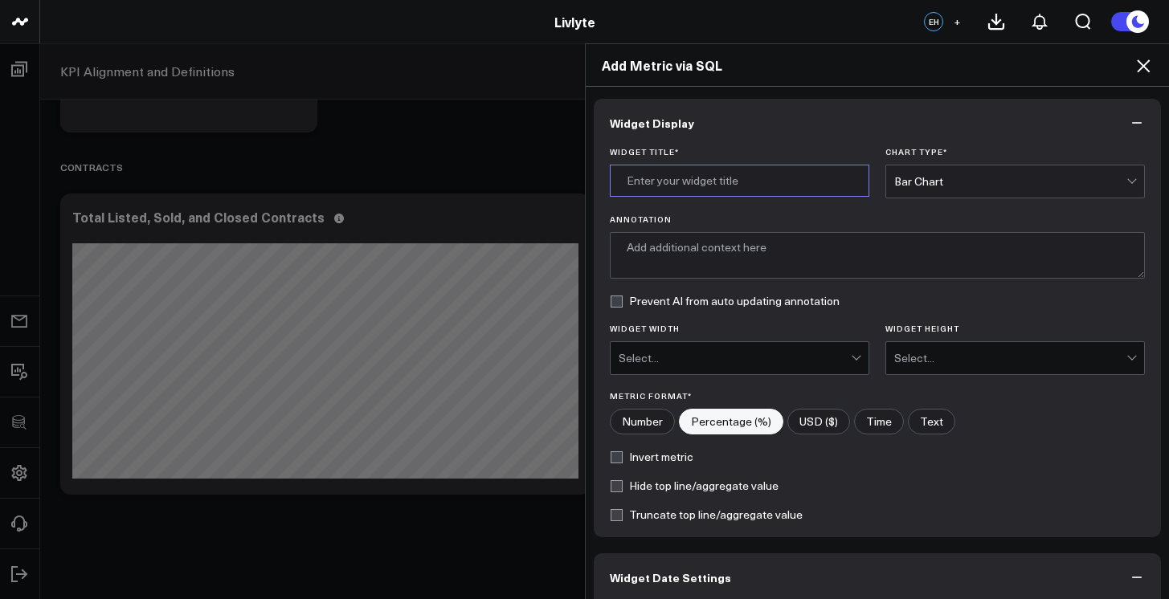
click at [754, 186] on input "Widget Title *" at bounding box center [739, 181] width 259 height 32
type input "C"
type input "Signed to Closed Contract Percentages"
click at [863, 254] on textarea "Annotation" at bounding box center [878, 255] width 536 height 47
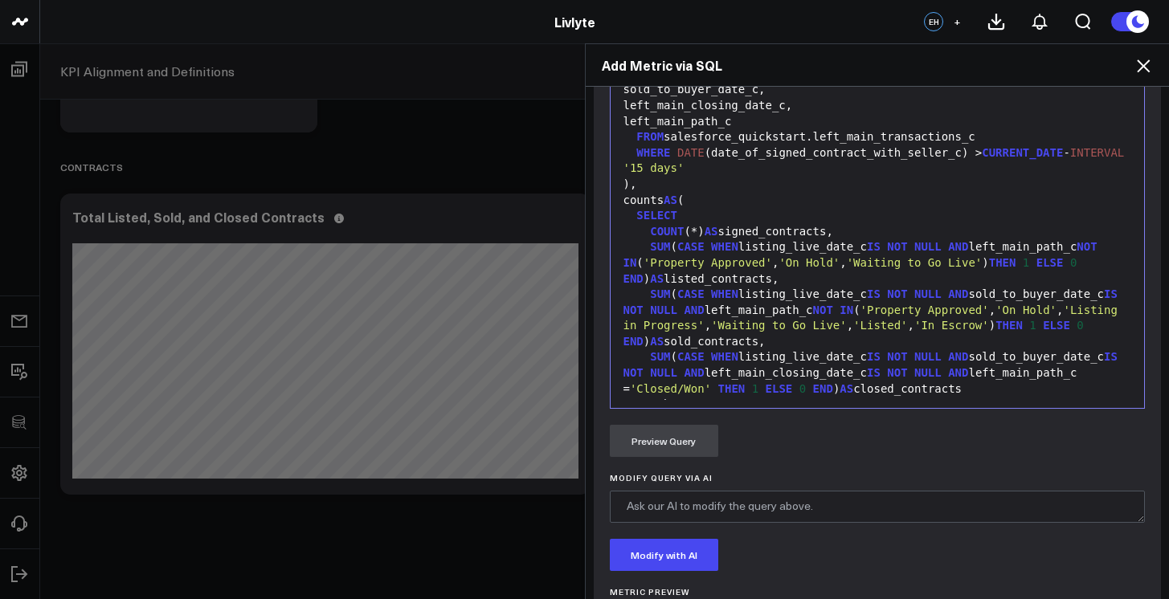
scroll to position [1007, 0]
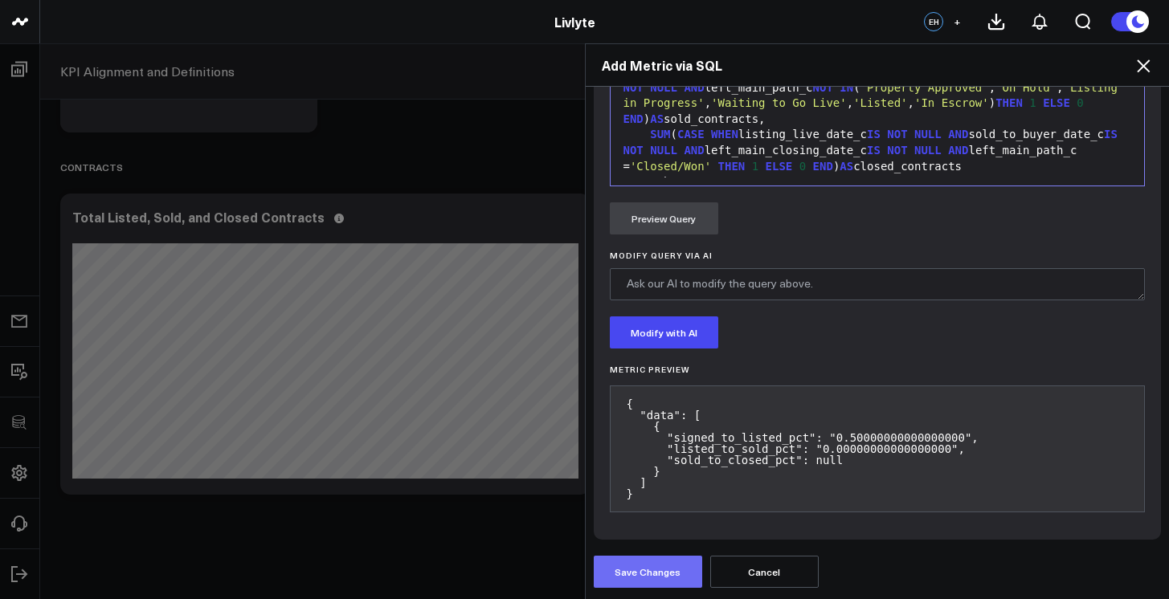
click at [624, 570] on button "Save Changes" at bounding box center [648, 572] width 108 height 32
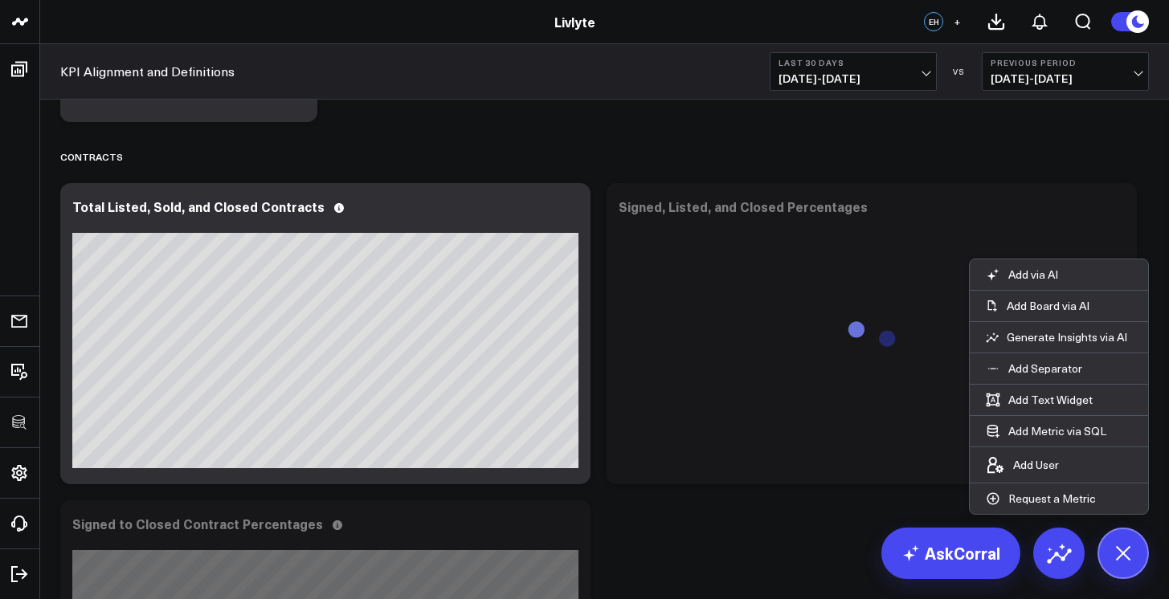
scroll to position [2395, 0]
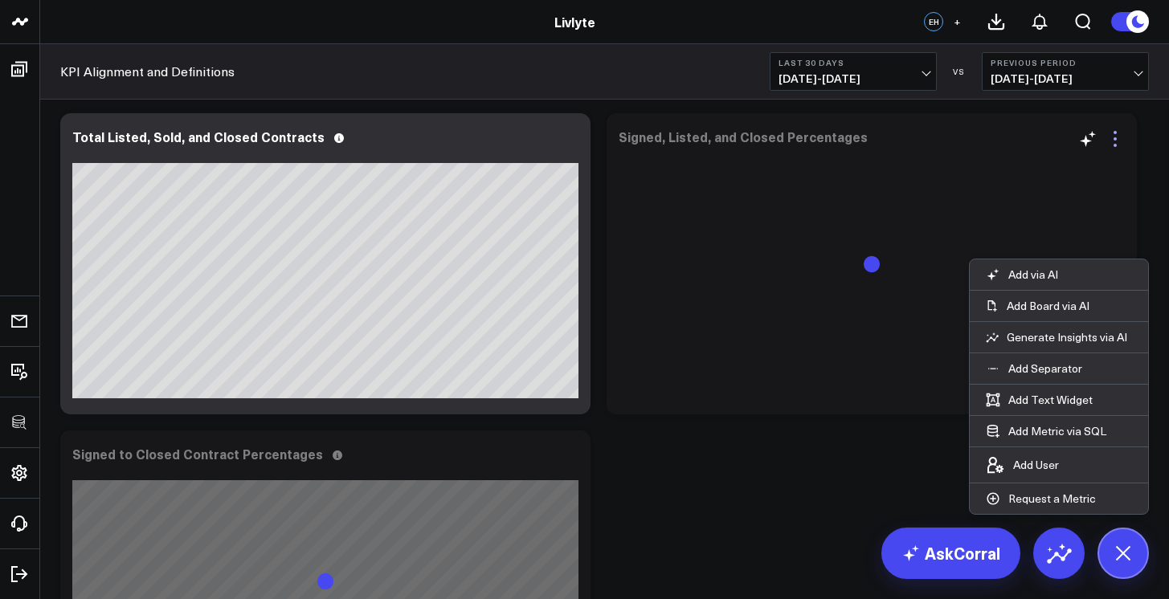
click at [1118, 141] on icon at bounding box center [1114, 138] width 19 height 19
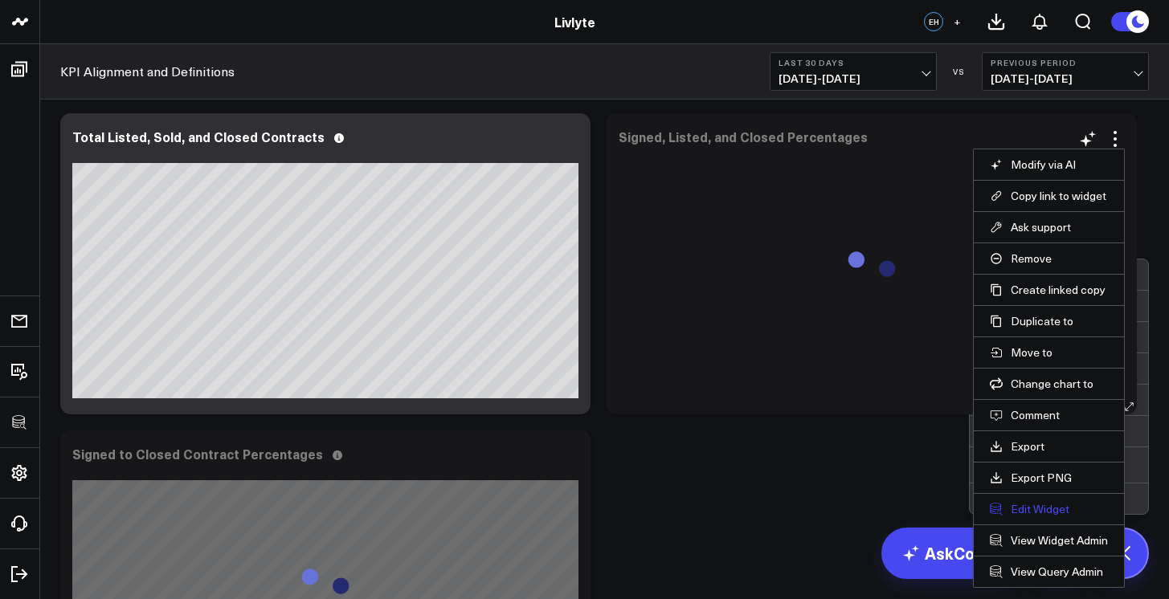
click at [1035, 514] on button "Edit Widget" at bounding box center [1049, 509] width 118 height 14
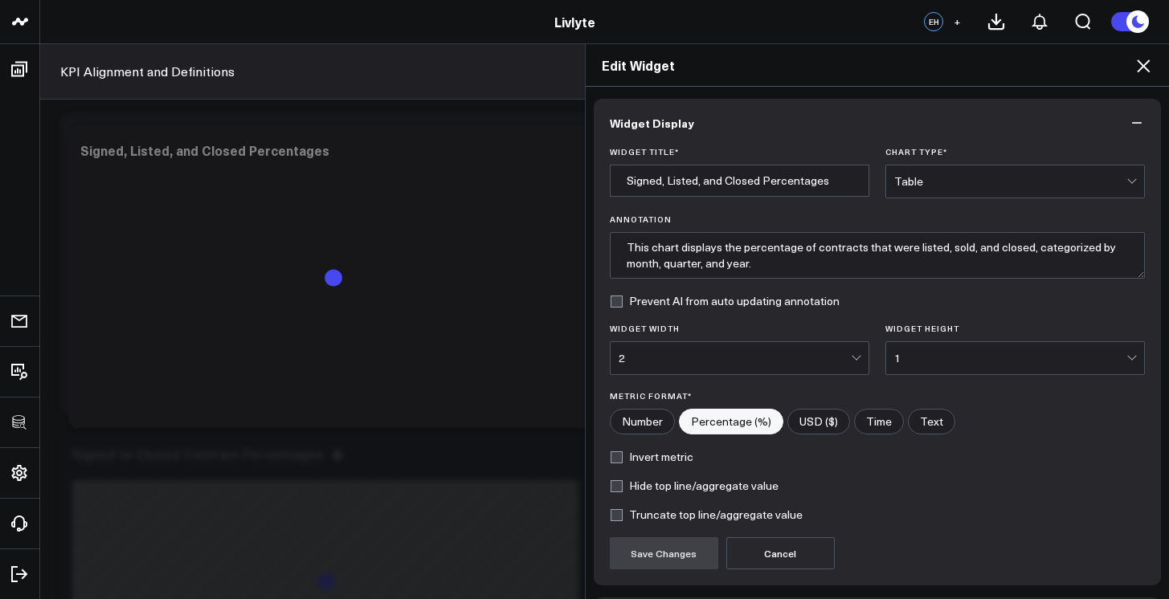
scroll to position [118, 0]
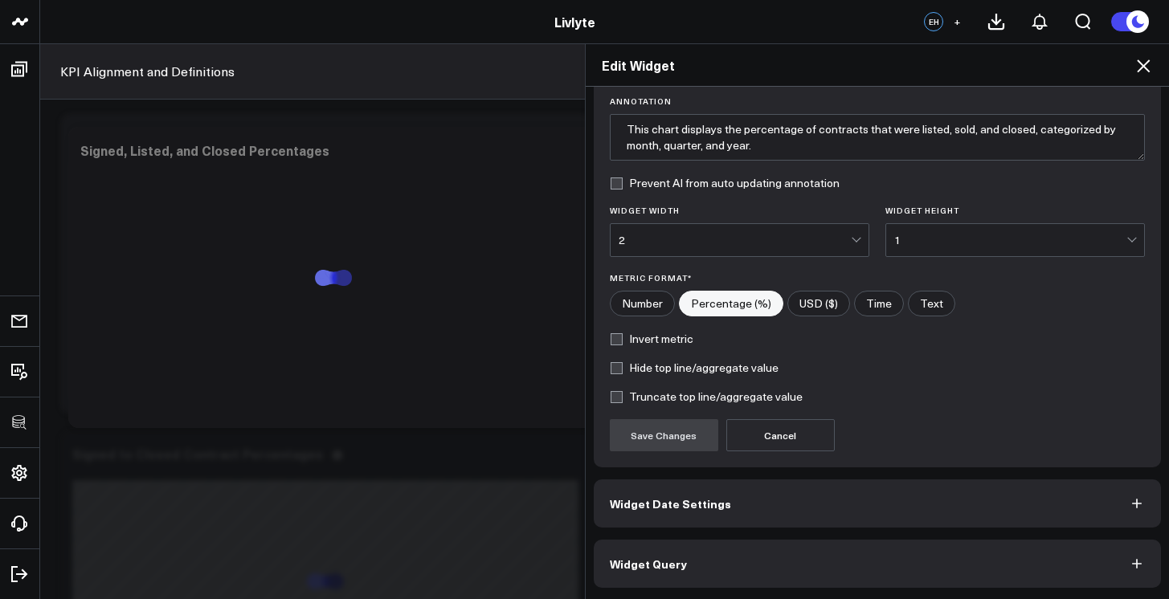
click at [788, 553] on button "Widget Query" at bounding box center [878, 564] width 568 height 48
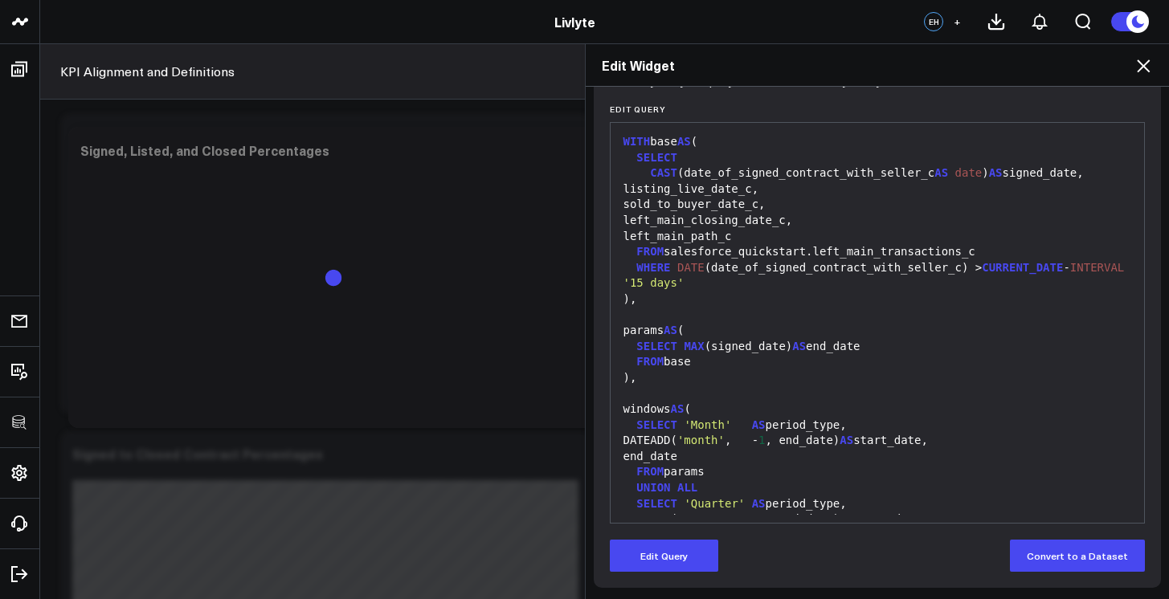
scroll to position [0, 0]
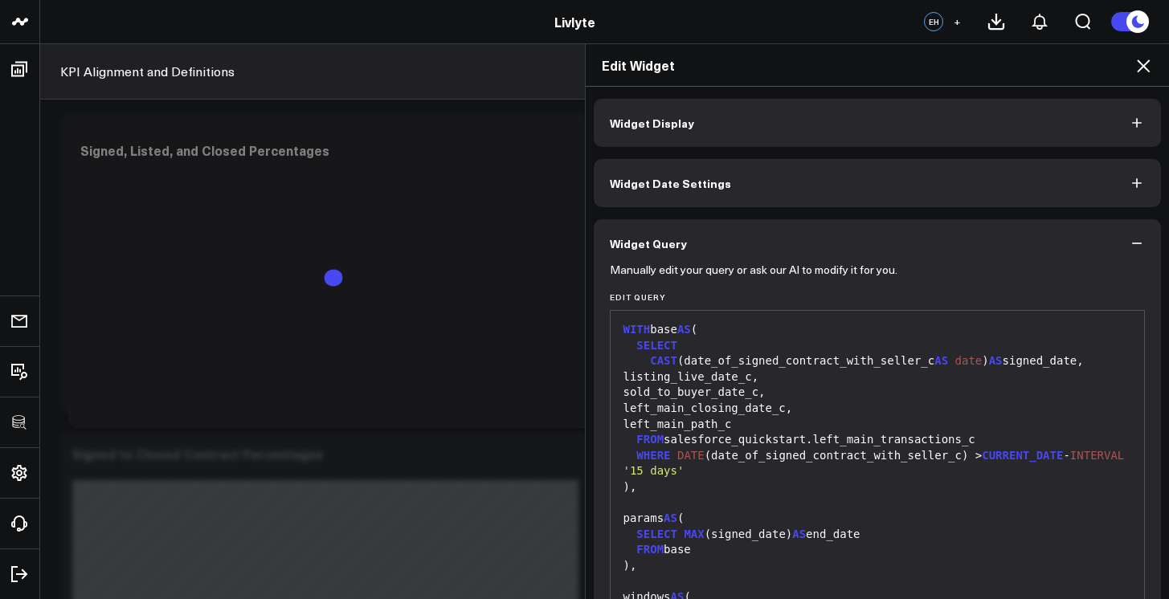
click at [1140, 78] on div "Edit Widget" at bounding box center [878, 65] width 584 height 43
click at [1139, 74] on icon at bounding box center [1142, 65] width 19 height 19
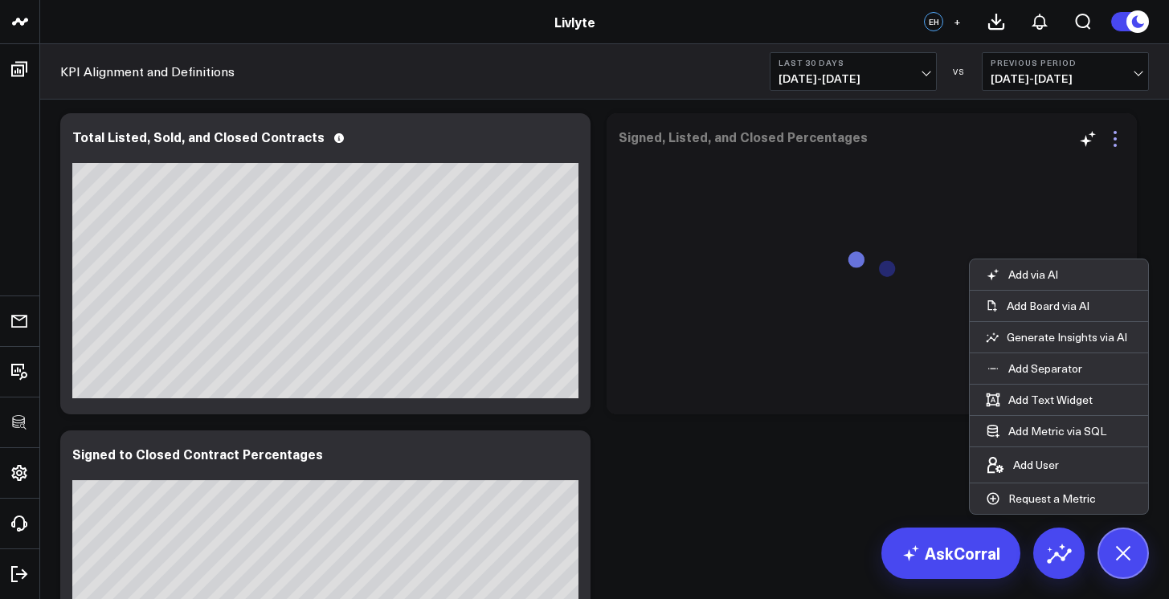
click at [1112, 144] on icon at bounding box center [1114, 138] width 19 height 19
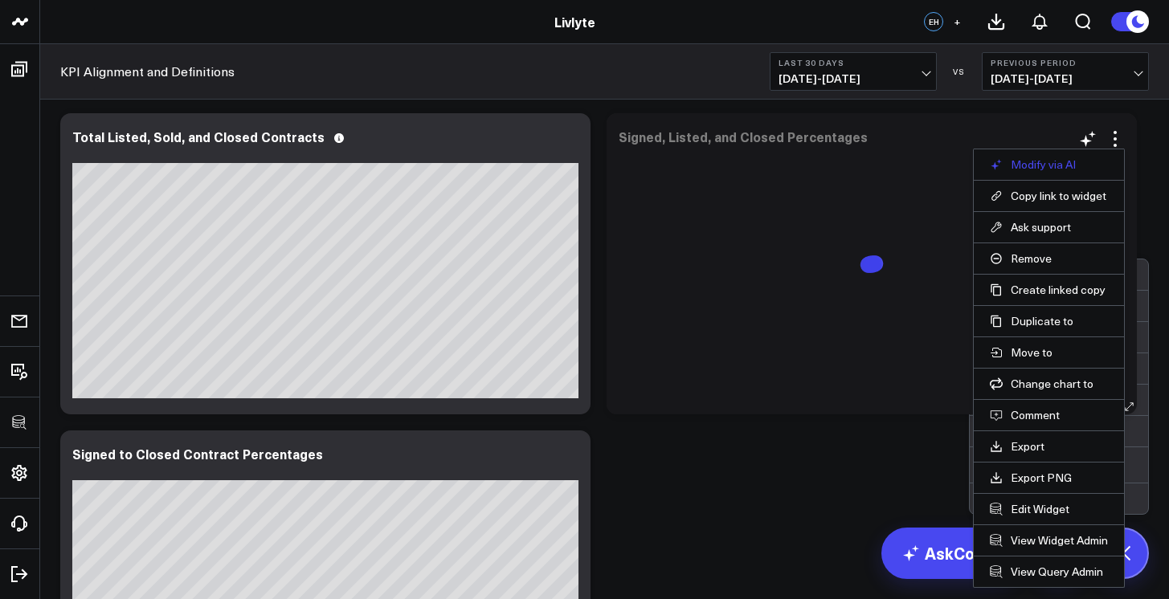
click at [1096, 165] on button "Modify via AI" at bounding box center [1049, 164] width 118 height 14
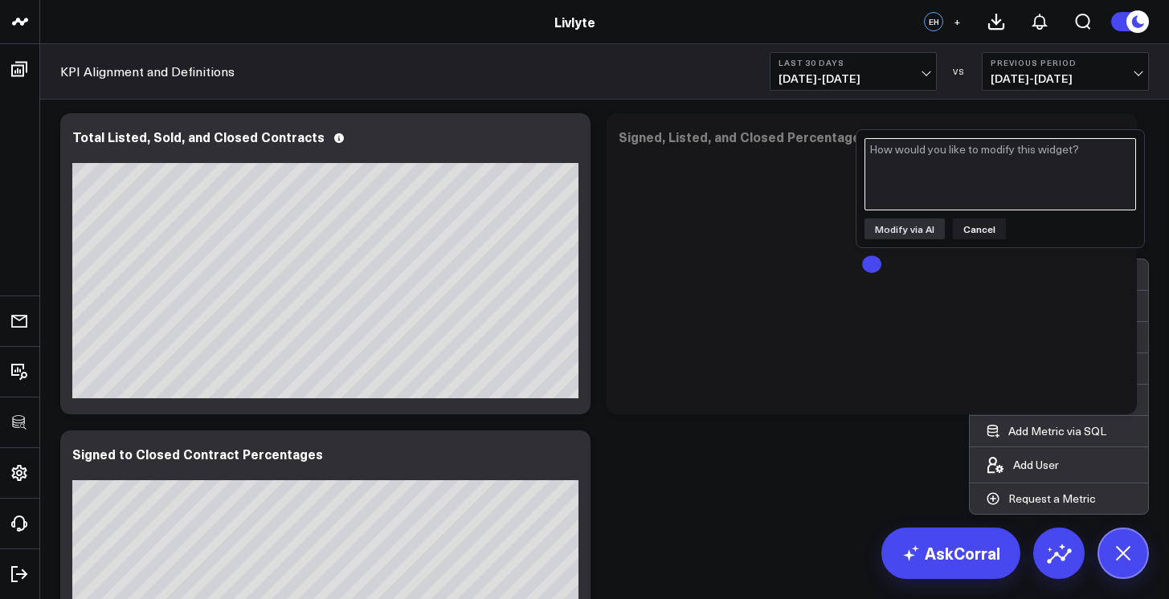
click at [1071, 168] on textarea at bounding box center [999, 174] width 271 height 72
type textarea "i want this to look at yearly, quarterly, and monthly based on the date picker"
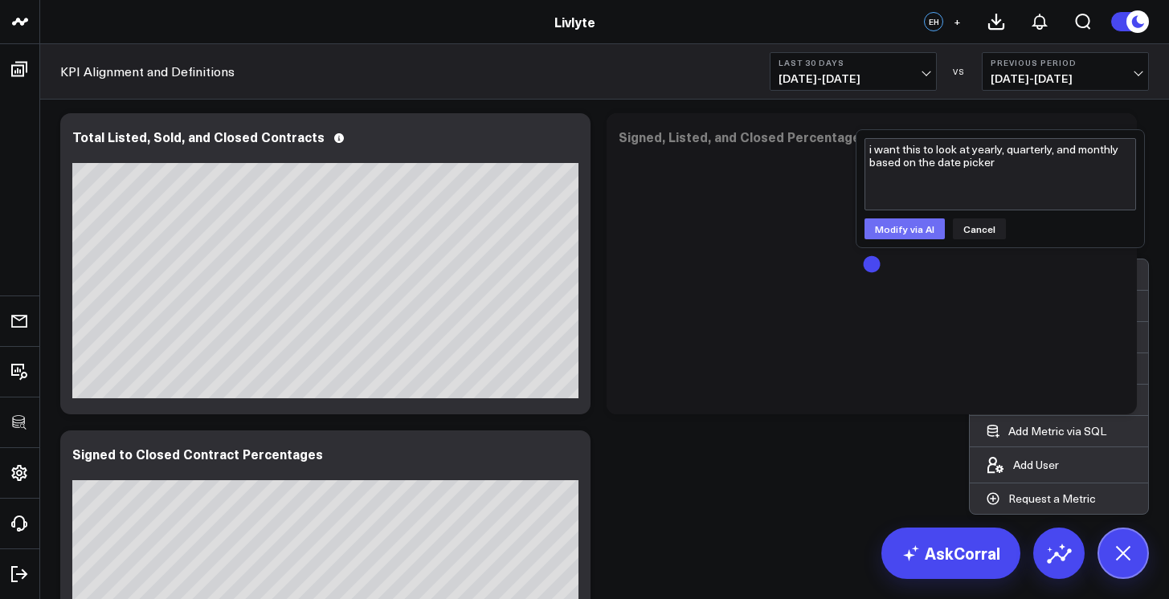
click at [928, 229] on button "Modify via AI" at bounding box center [904, 228] width 80 height 21
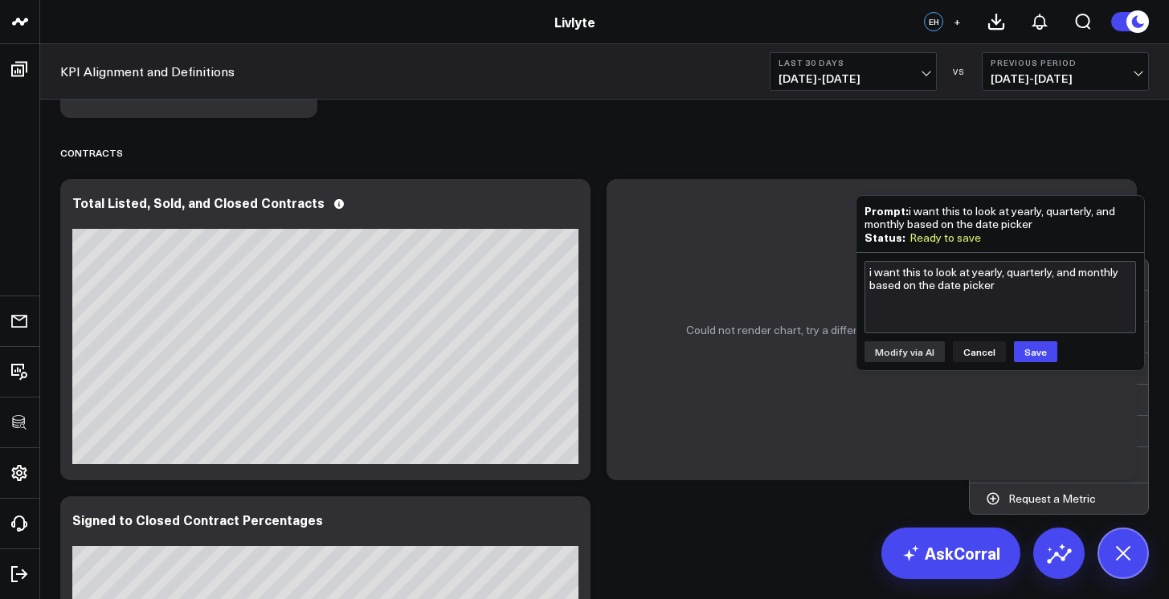
scroll to position [2335, 0]
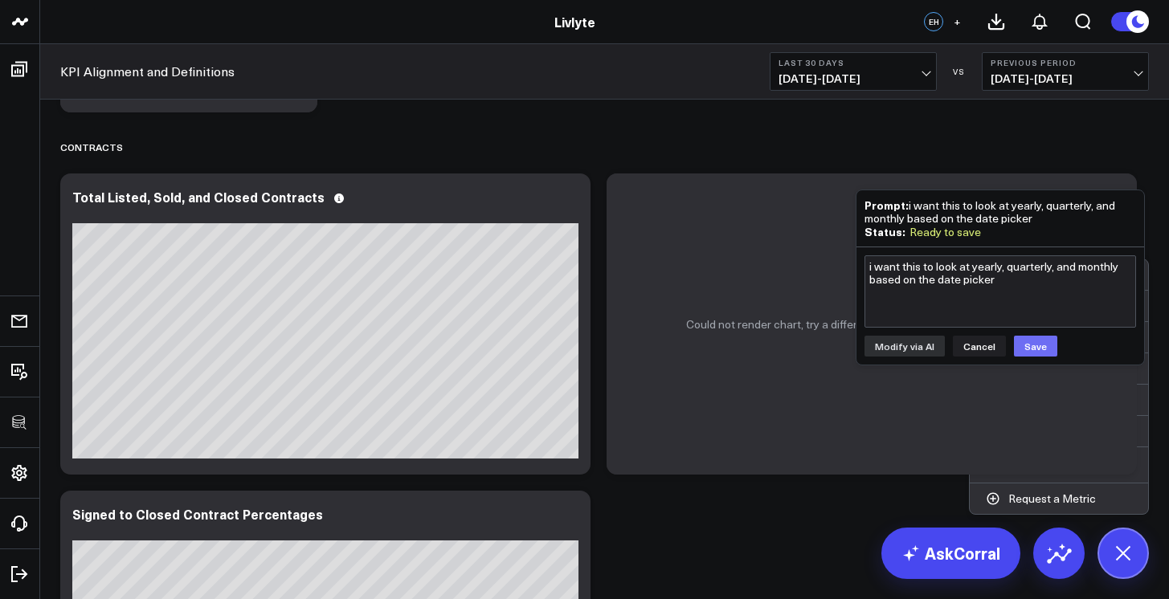
click at [1023, 341] on button "Save" at bounding box center [1035, 346] width 43 height 21
click at [997, 349] on button "Cancel" at bounding box center [979, 346] width 53 height 21
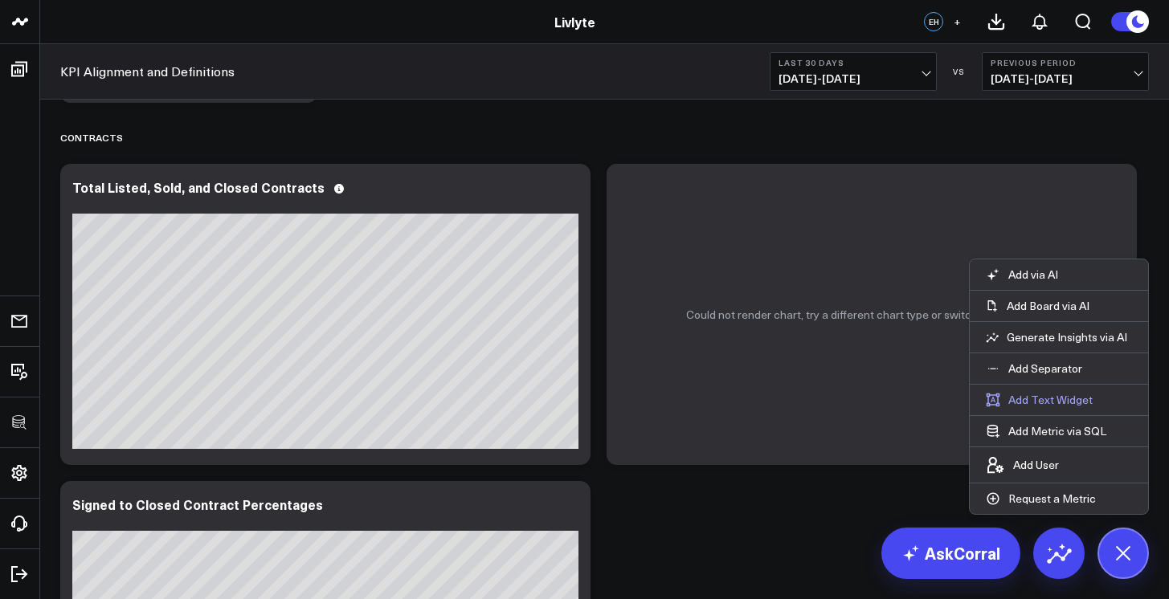
scroll to position [2357, 0]
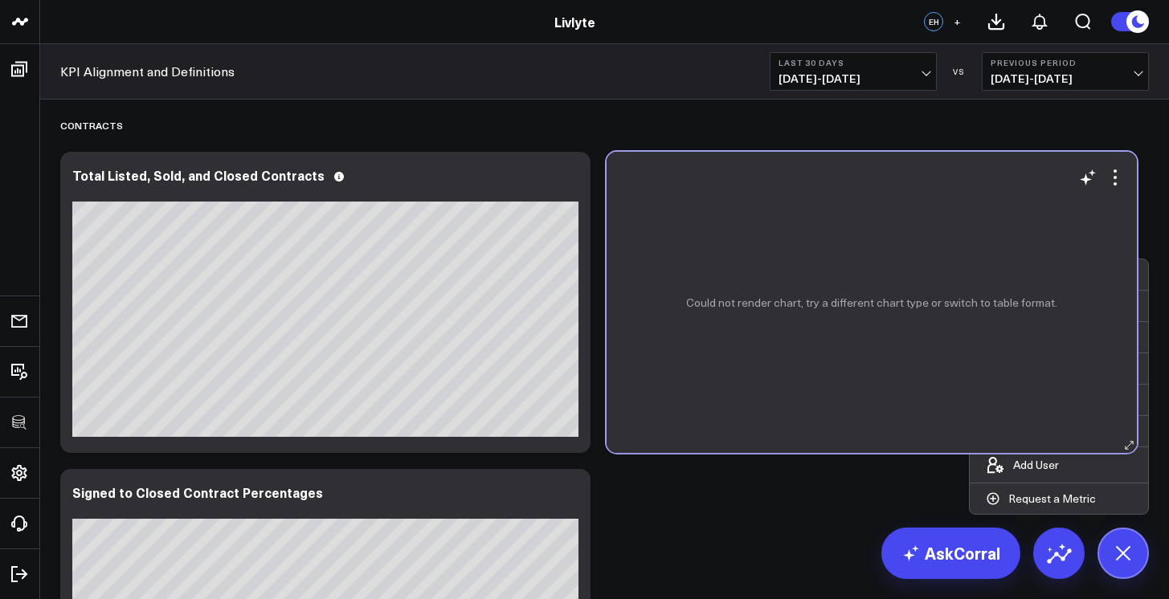
click at [911, 450] on div "Could not render chart, try a different chart type or switch to table format." at bounding box center [871, 302] width 530 height 301
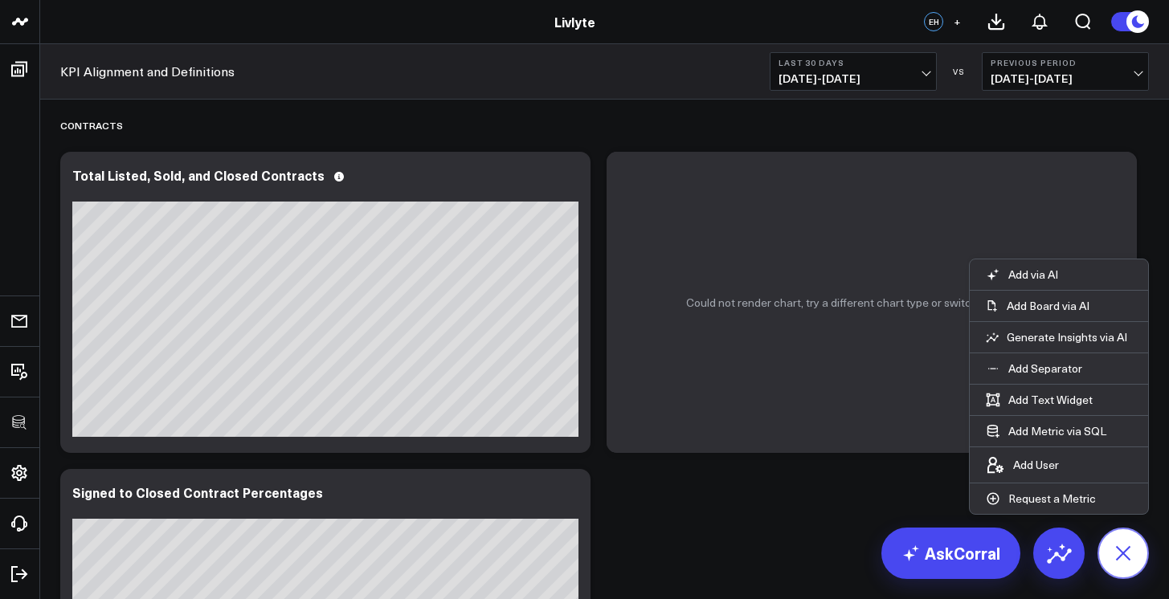
click at [1133, 550] on icon at bounding box center [1122, 553] width 36 height 36
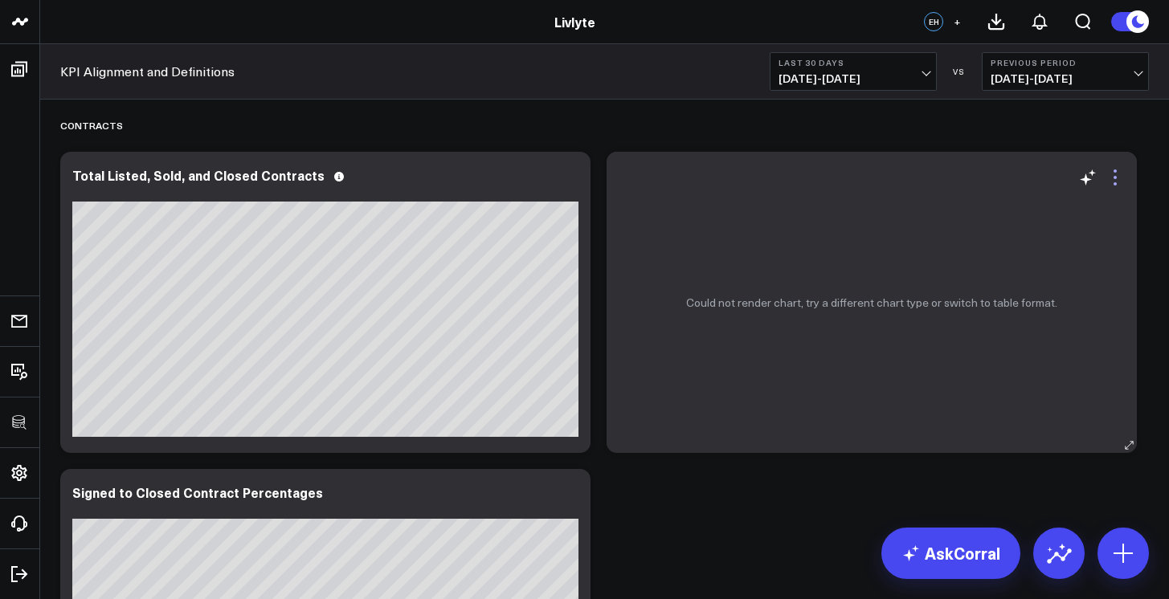
click at [1117, 183] on icon at bounding box center [1114, 177] width 19 height 19
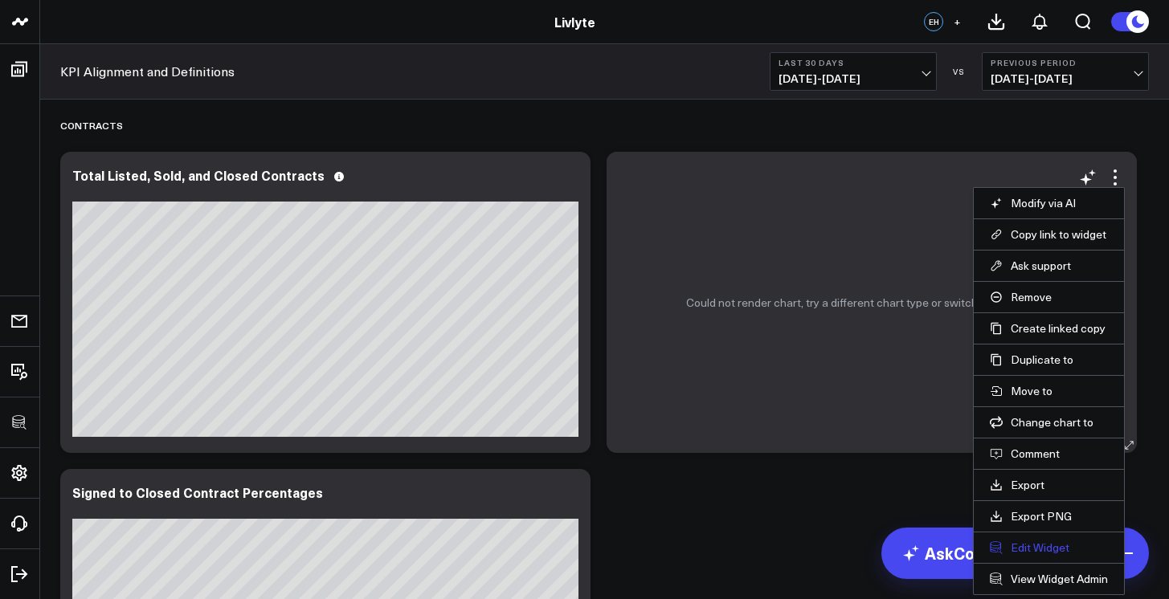
click at [1044, 541] on button "Edit Widget" at bounding box center [1049, 548] width 118 height 14
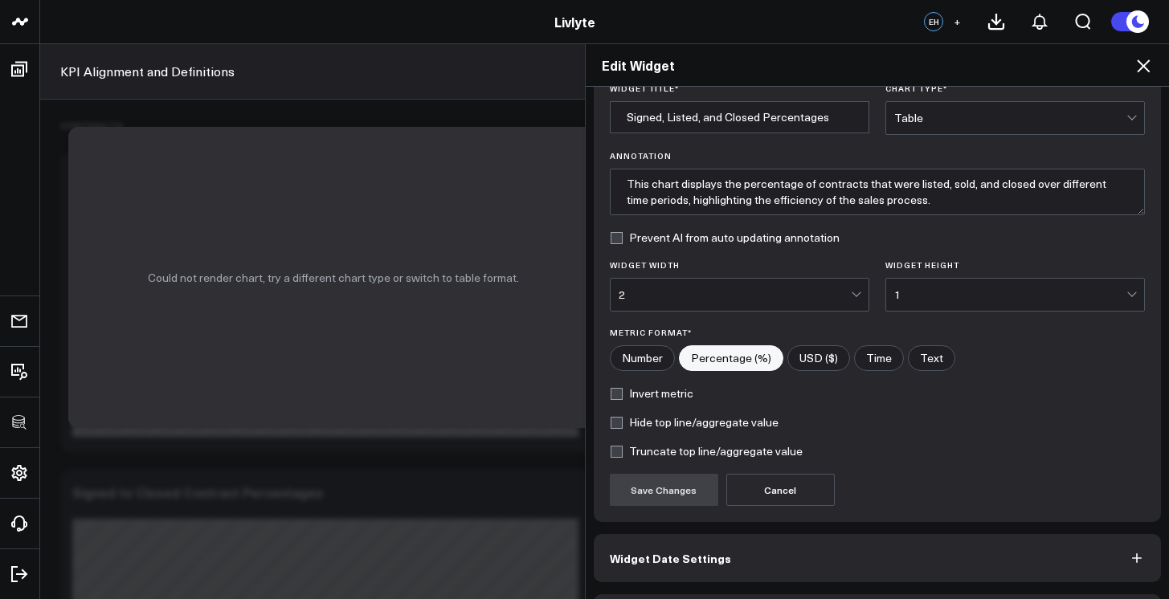
scroll to position [118, 0]
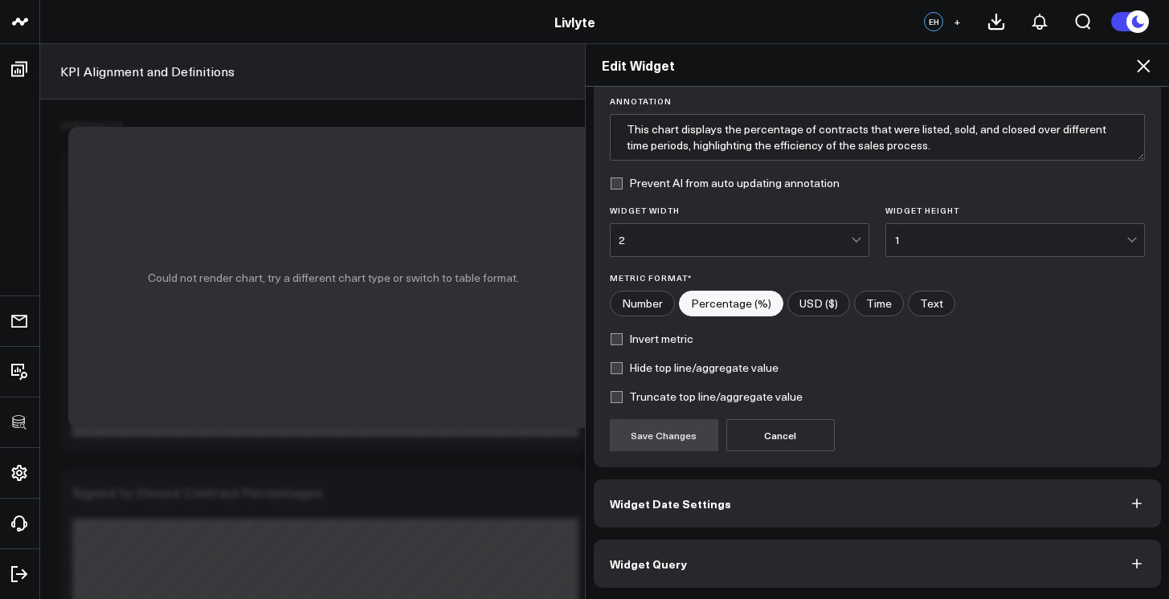
click at [972, 568] on button "Widget Query" at bounding box center [878, 564] width 568 height 48
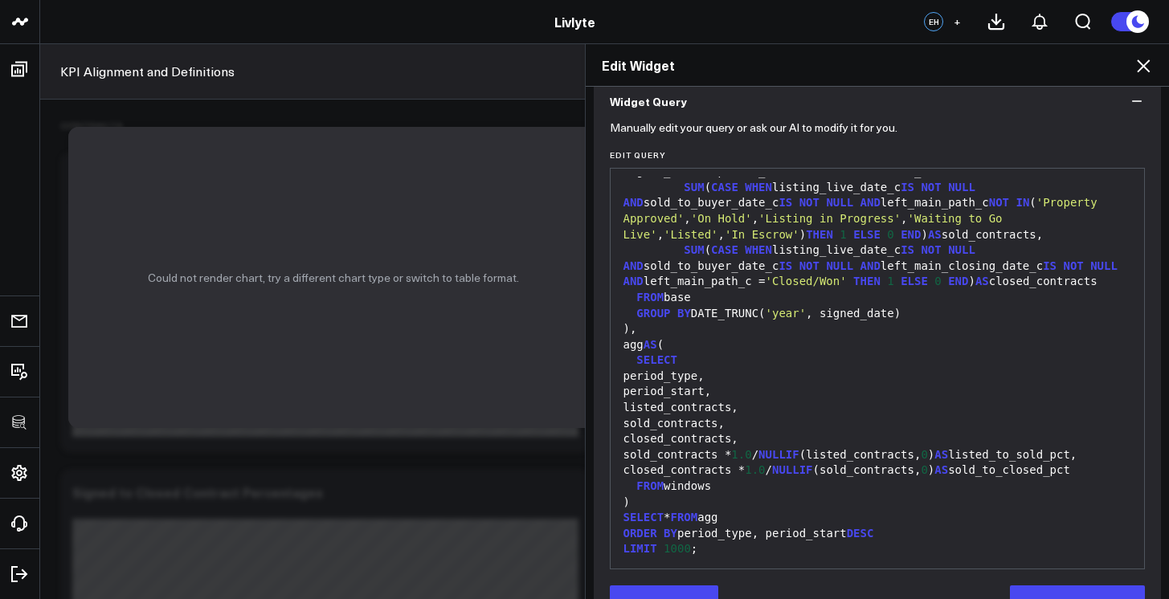
scroll to position [188, 0]
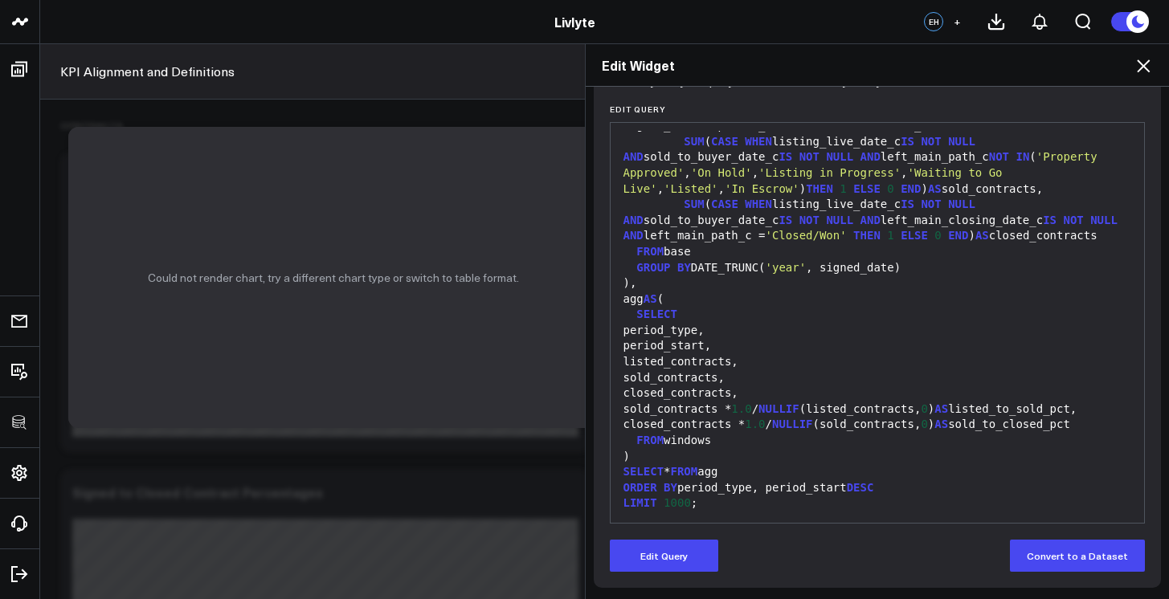
click at [986, 467] on div "SELECT * FROM agg" at bounding box center [877, 472] width 518 height 16
click at [978, 459] on div ")" at bounding box center [877, 457] width 518 height 16
click at [902, 482] on div "ORDER BY period_type, period_start DESC" at bounding box center [877, 488] width 518 height 16
click at [869, 486] on span "DESC" at bounding box center [860, 487] width 27 height 13
click at [898, 477] on div "S ELECT * FROM agg" at bounding box center [877, 472] width 518 height 16
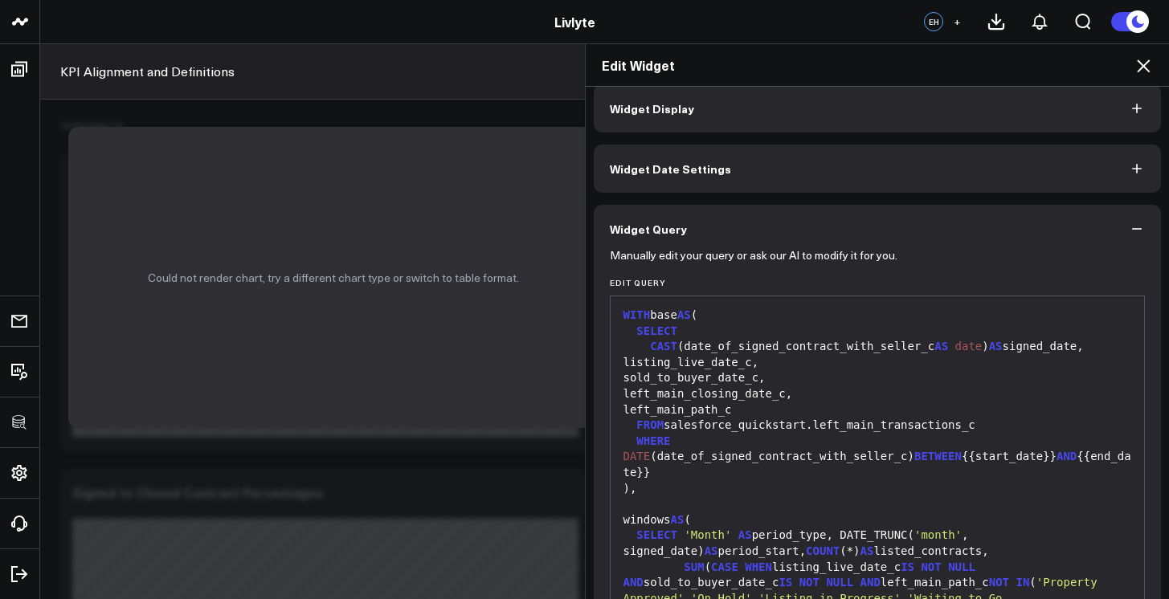
scroll to position [0, 0]
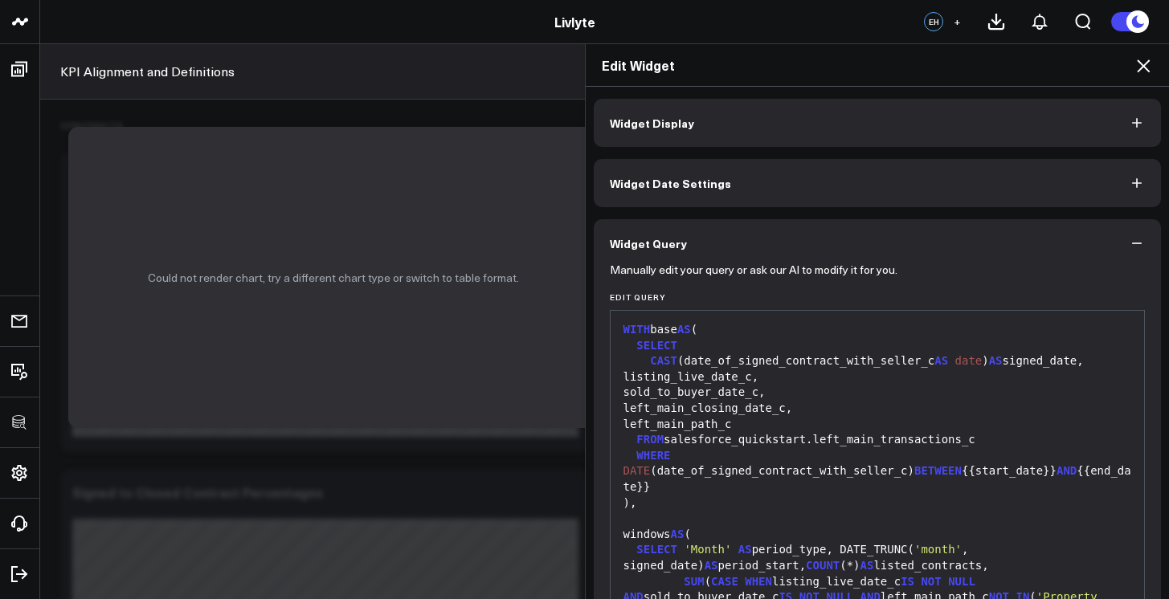
click at [953, 136] on button "Widget Display" at bounding box center [878, 123] width 568 height 48
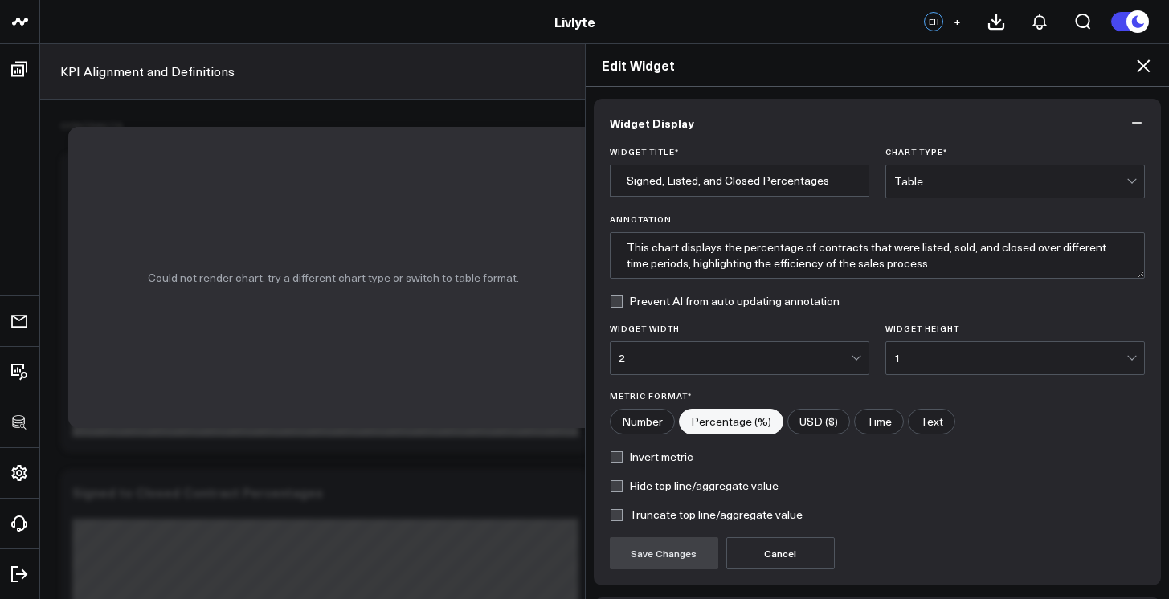
click at [978, 182] on div "Table" at bounding box center [1010, 181] width 232 height 13
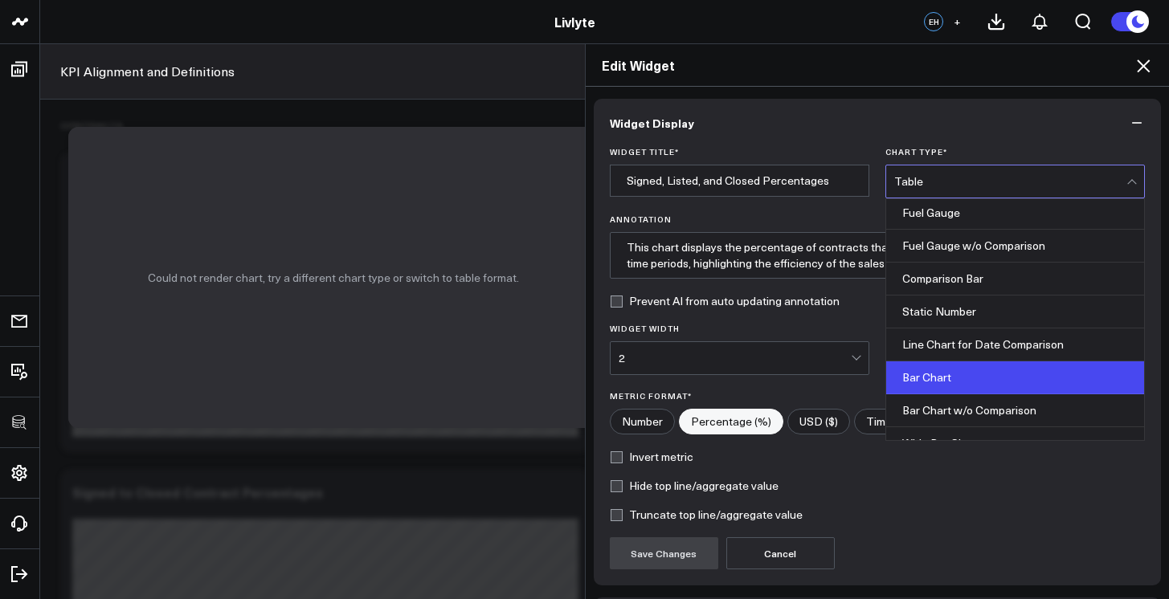
scroll to position [3, 0]
click at [949, 372] on div "Bar Chart" at bounding box center [1015, 377] width 258 height 33
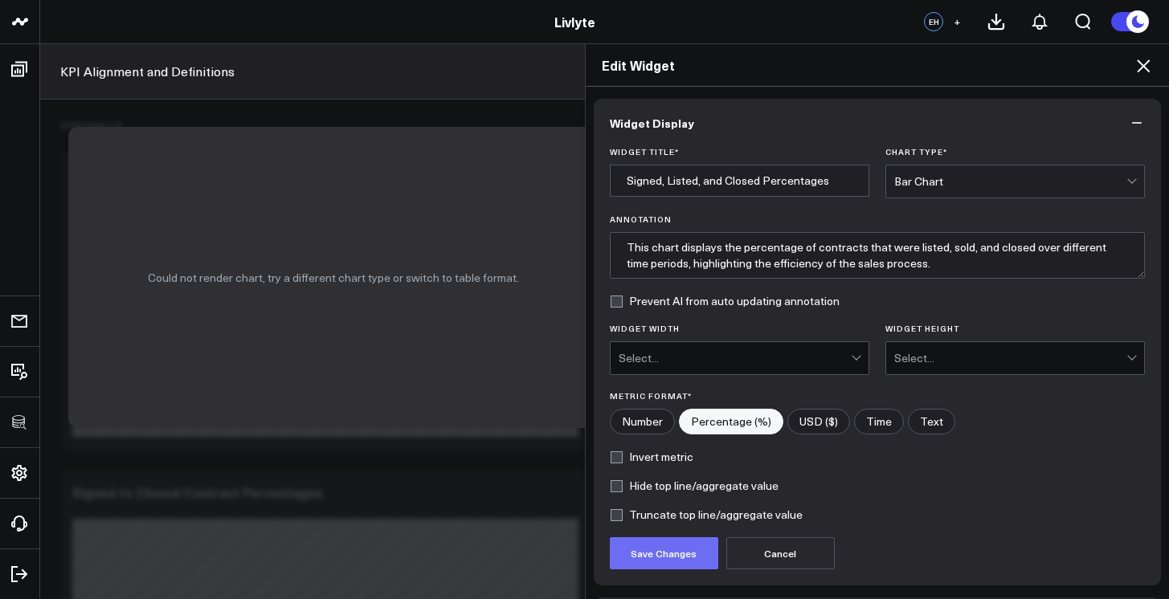
click at [698, 557] on button "Save Changes" at bounding box center [664, 553] width 108 height 32
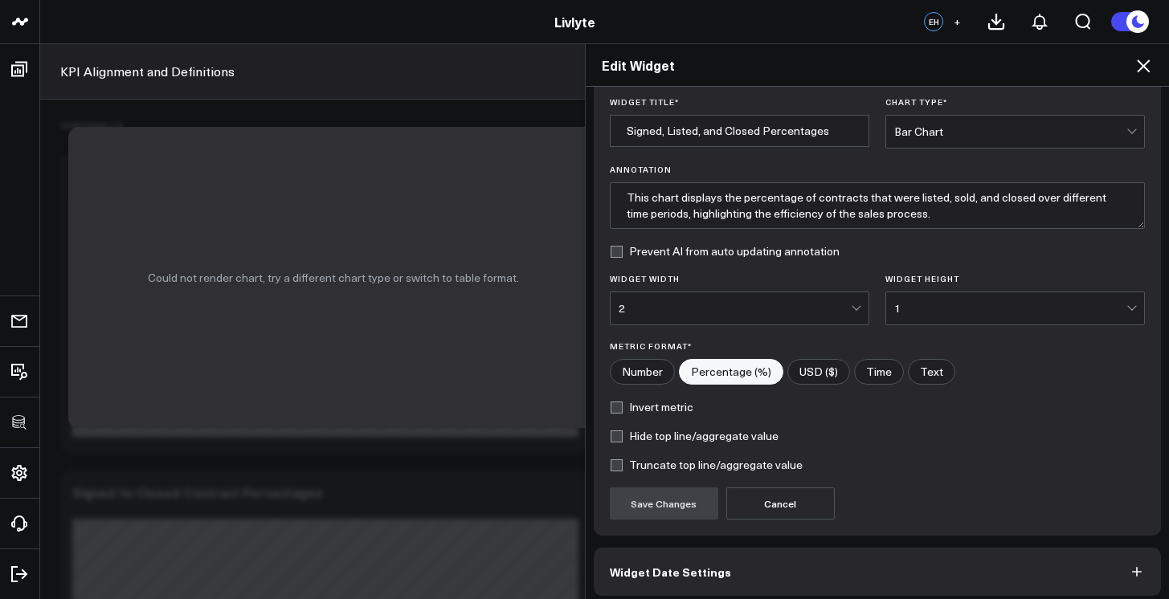
scroll to position [118, 0]
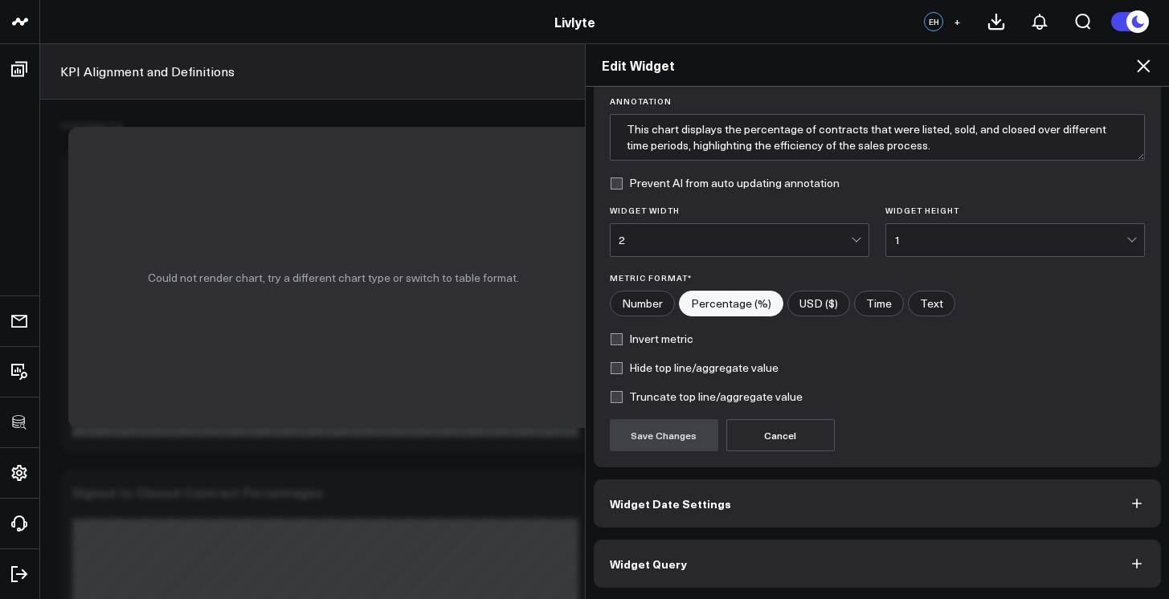
click at [861, 562] on button "Widget Query" at bounding box center [878, 564] width 568 height 48
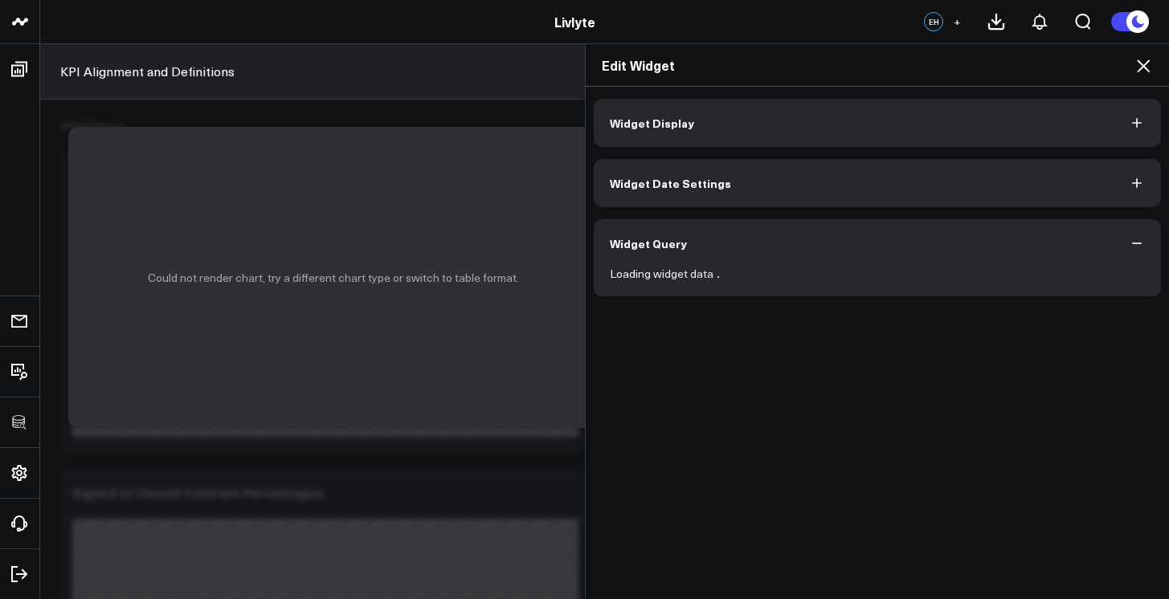
scroll to position [0, 0]
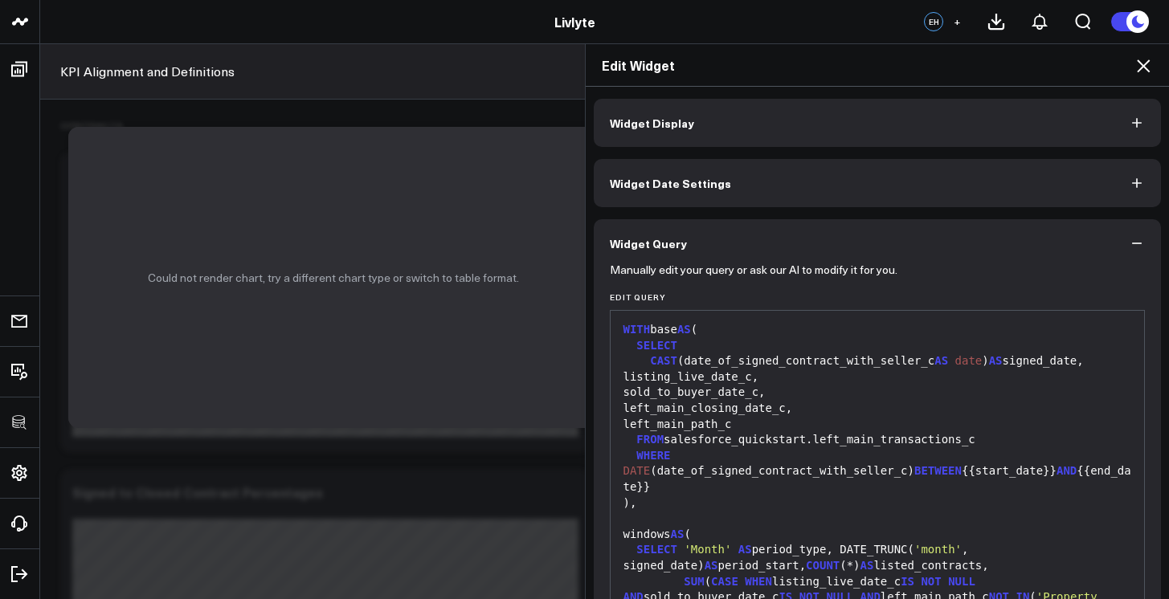
click at [863, 471] on div "WHERE DATE (date_of_signed_contract_with_seller_c) BETWEEN {{start_date}} AND {…" at bounding box center [877, 471] width 518 height 47
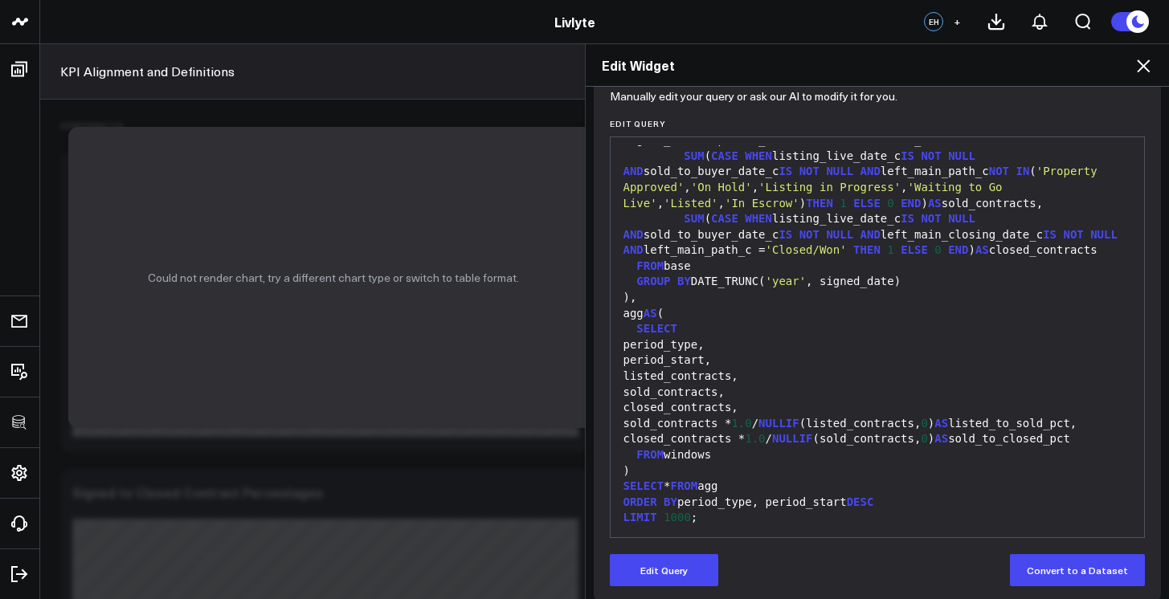
scroll to position [188, 0]
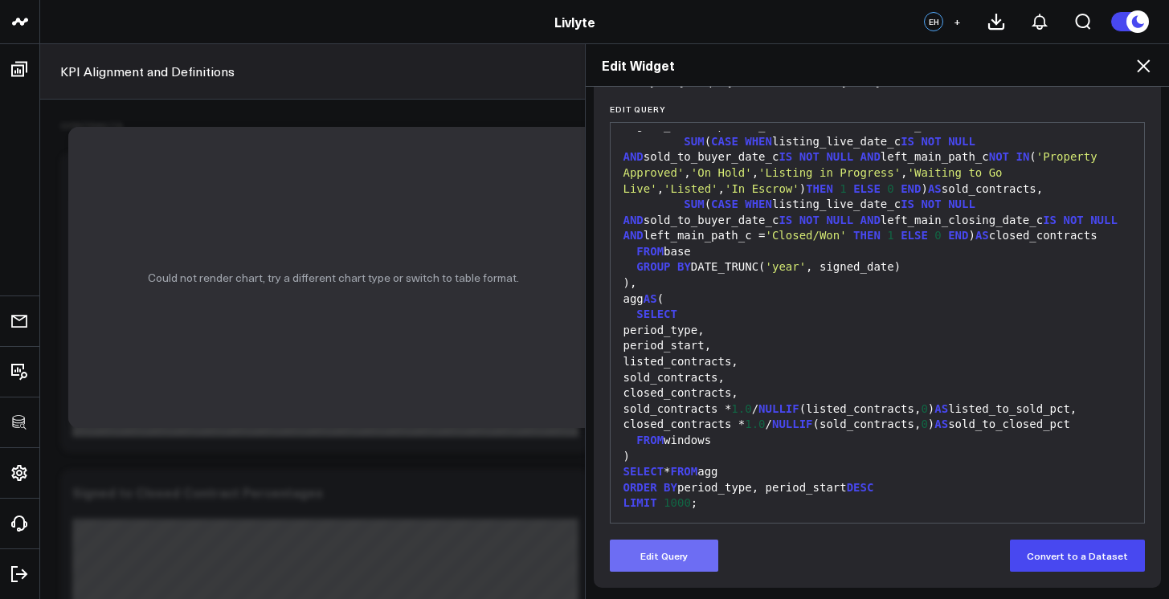
click at [699, 548] on button "Edit Query" at bounding box center [664, 556] width 108 height 32
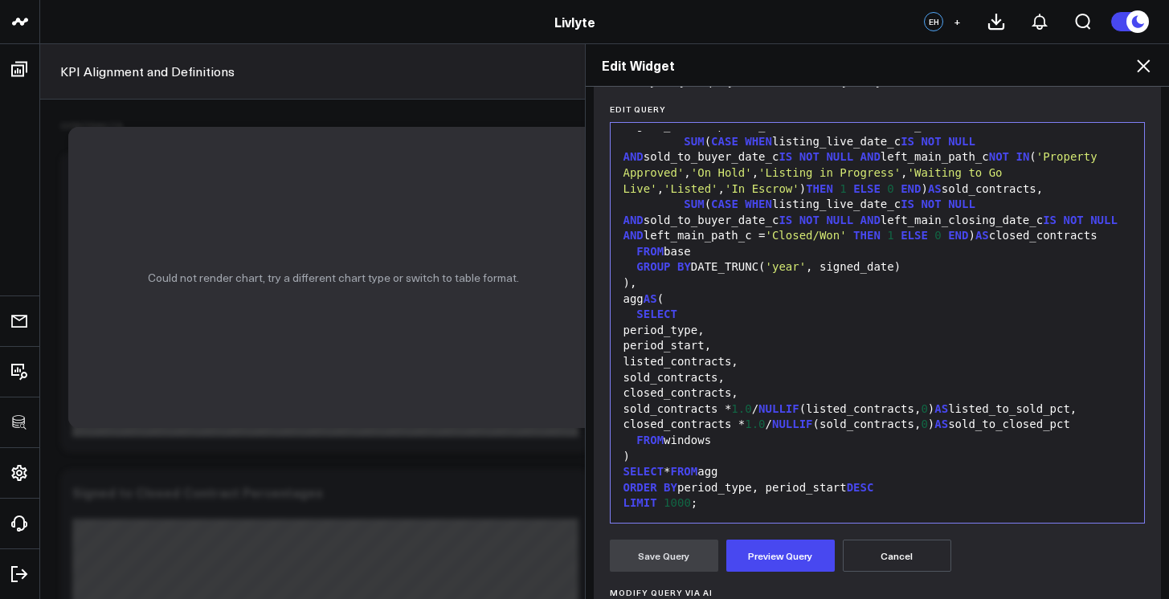
click at [800, 478] on div "SELECT * FROM agg" at bounding box center [877, 472] width 518 height 16
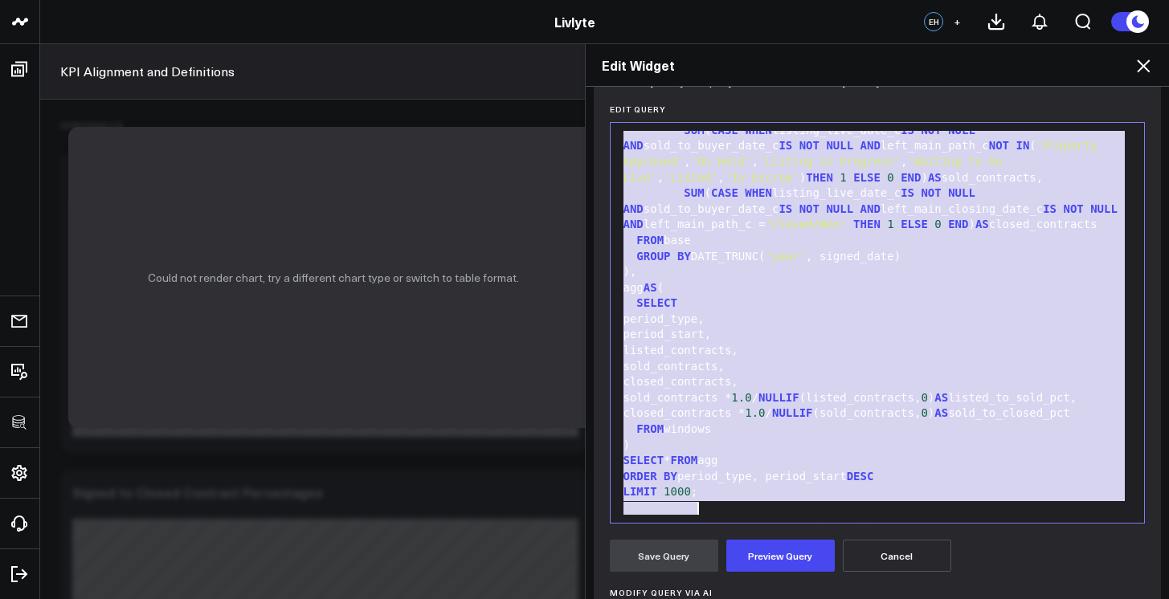
copy div "WITH base AS ( left_main_path_c FROM salesforce_quickstart.left_main_transactio…"
click at [894, 312] on div "period_type," at bounding box center [877, 320] width 518 height 16
click at [891, 296] on div "SELECT" at bounding box center [877, 304] width 518 height 16
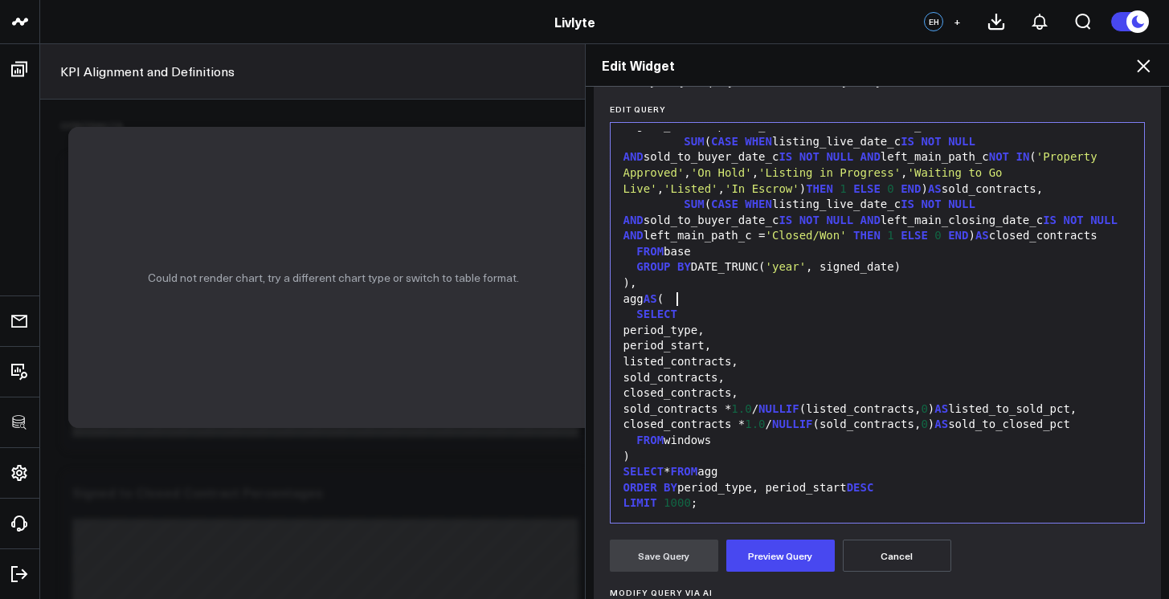
click at [888, 307] on div "SELECT" at bounding box center [877, 315] width 518 height 16
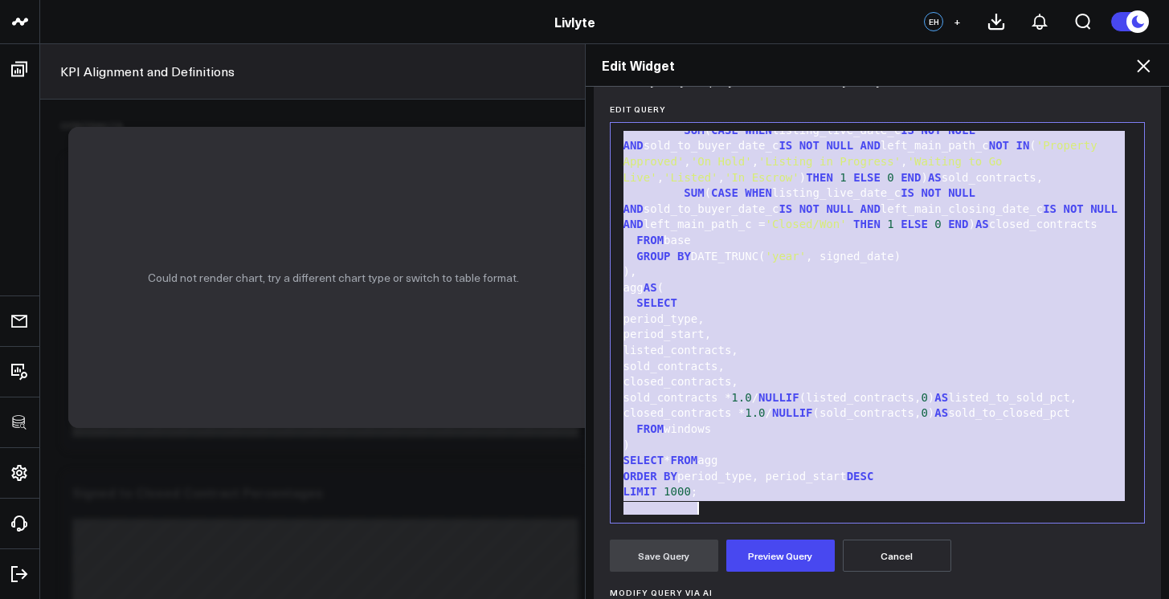
scroll to position [236, 0]
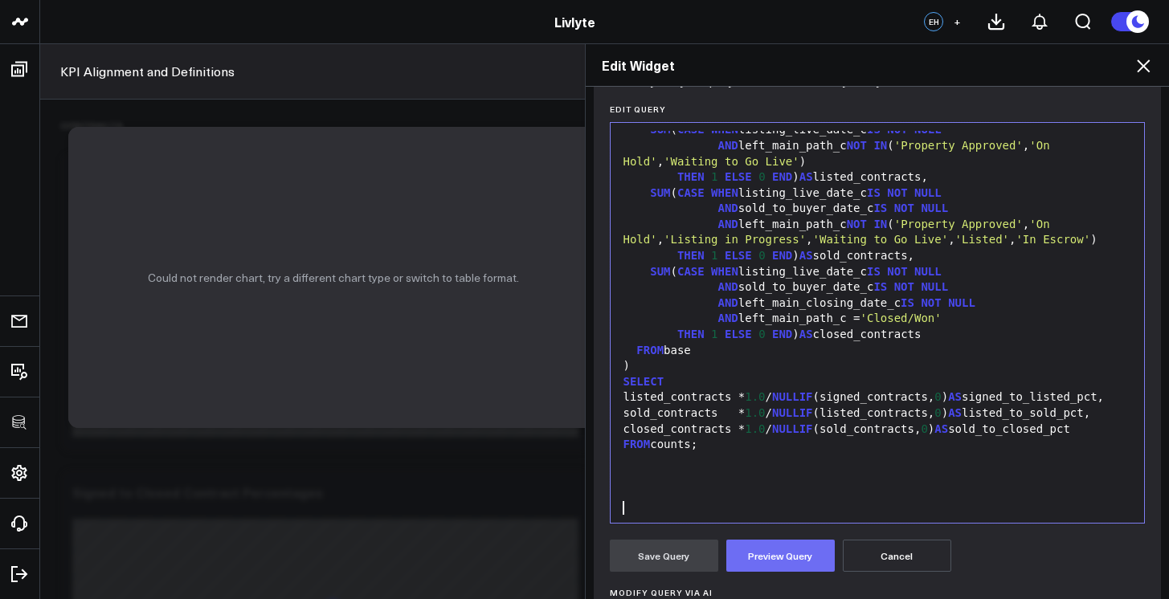
click at [786, 546] on button "Preview Query" at bounding box center [780, 556] width 108 height 32
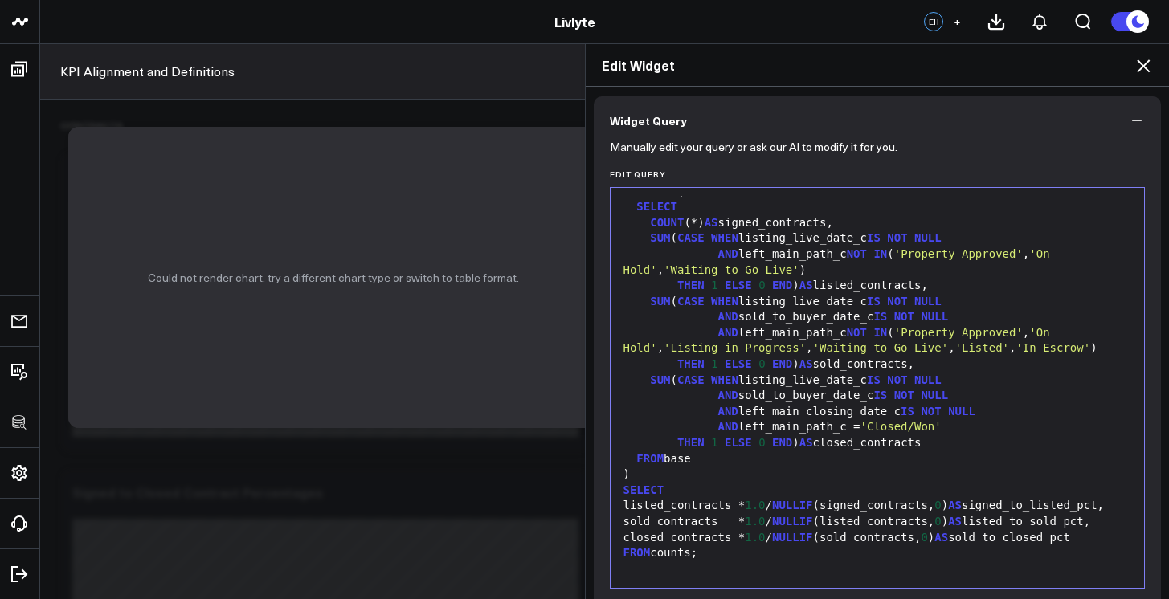
scroll to position [0, 0]
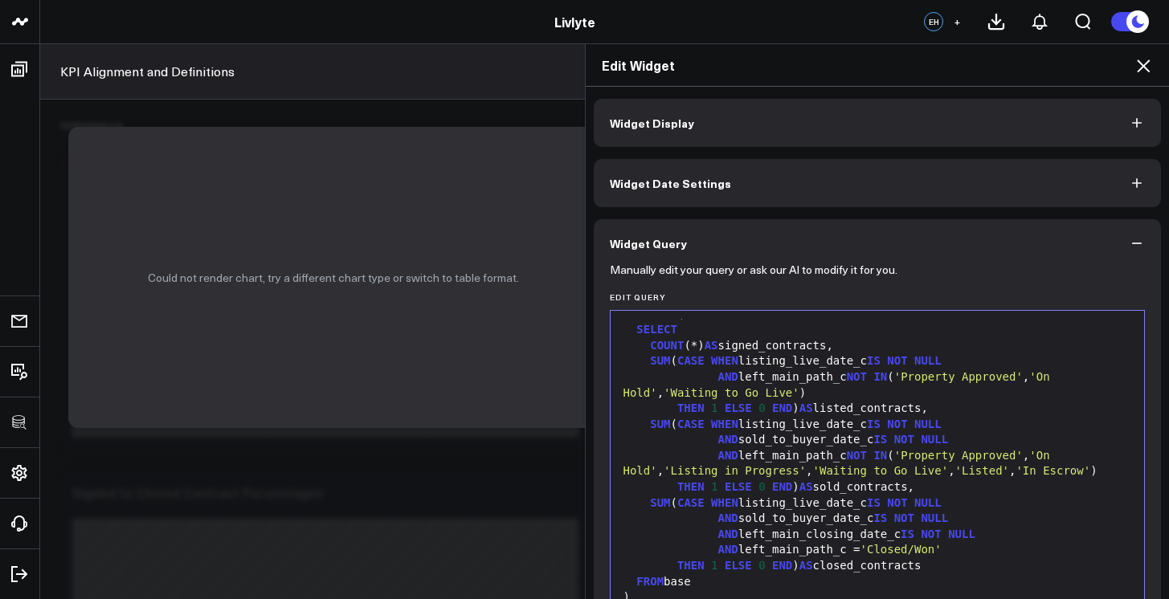
click at [902, 141] on button "Widget Display" at bounding box center [878, 123] width 568 height 48
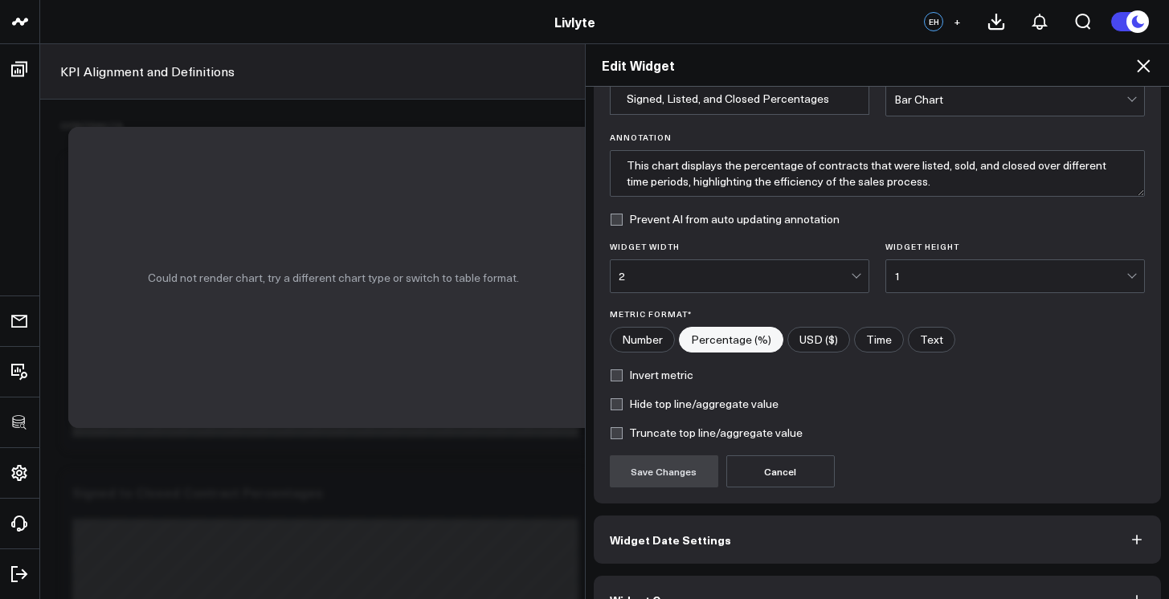
scroll to position [118, 0]
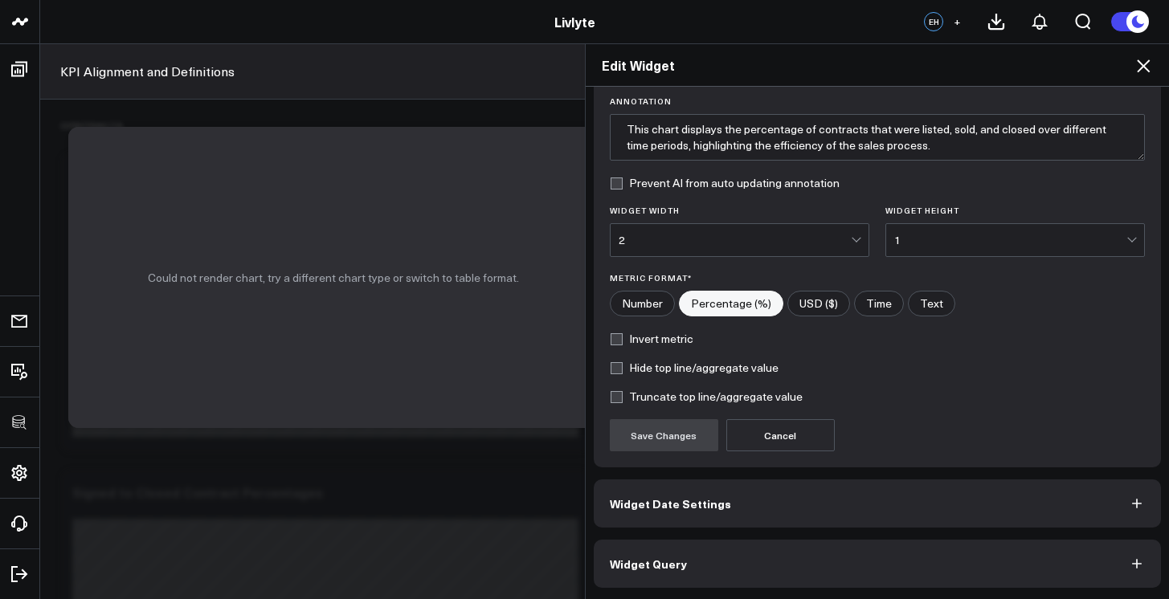
click at [791, 549] on button "Widget Query" at bounding box center [878, 564] width 568 height 48
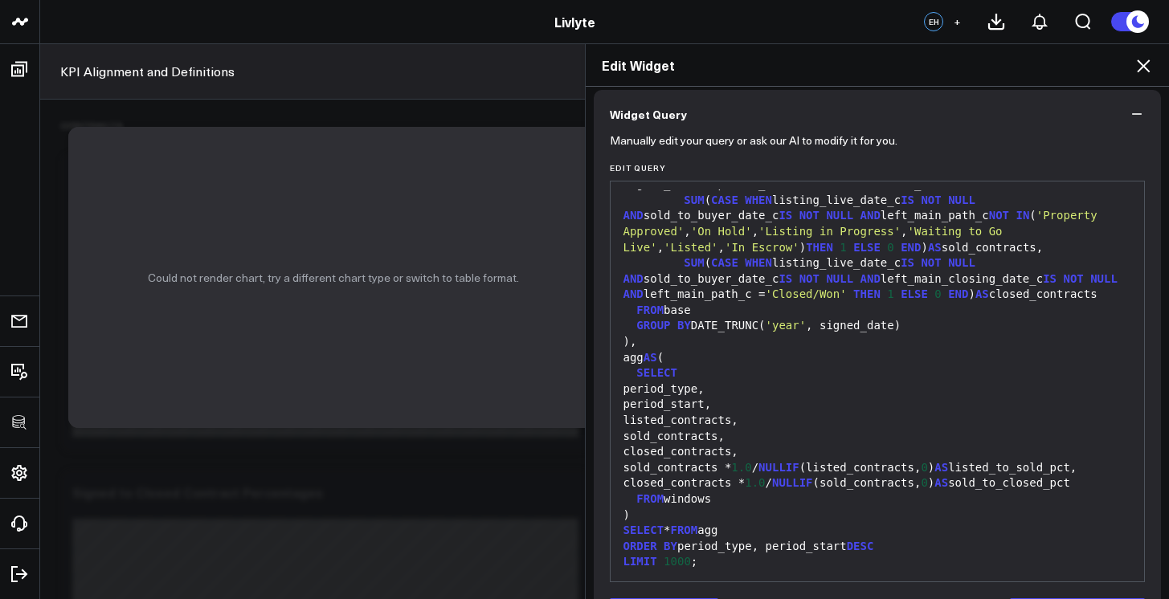
scroll to position [188, 0]
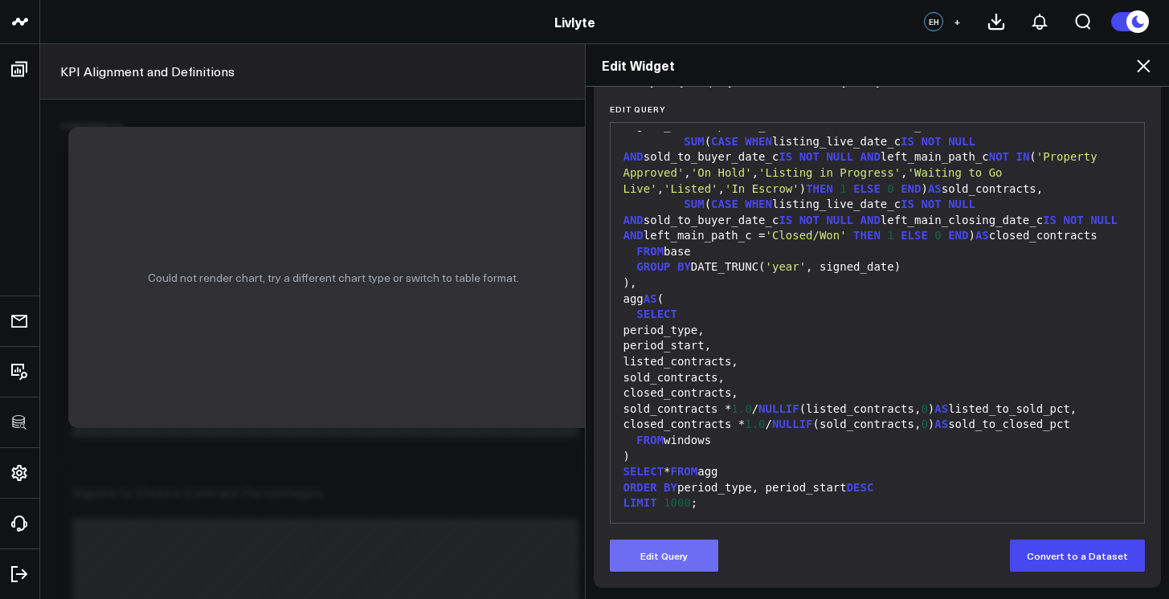
click at [695, 568] on button "Edit Query" at bounding box center [664, 556] width 108 height 32
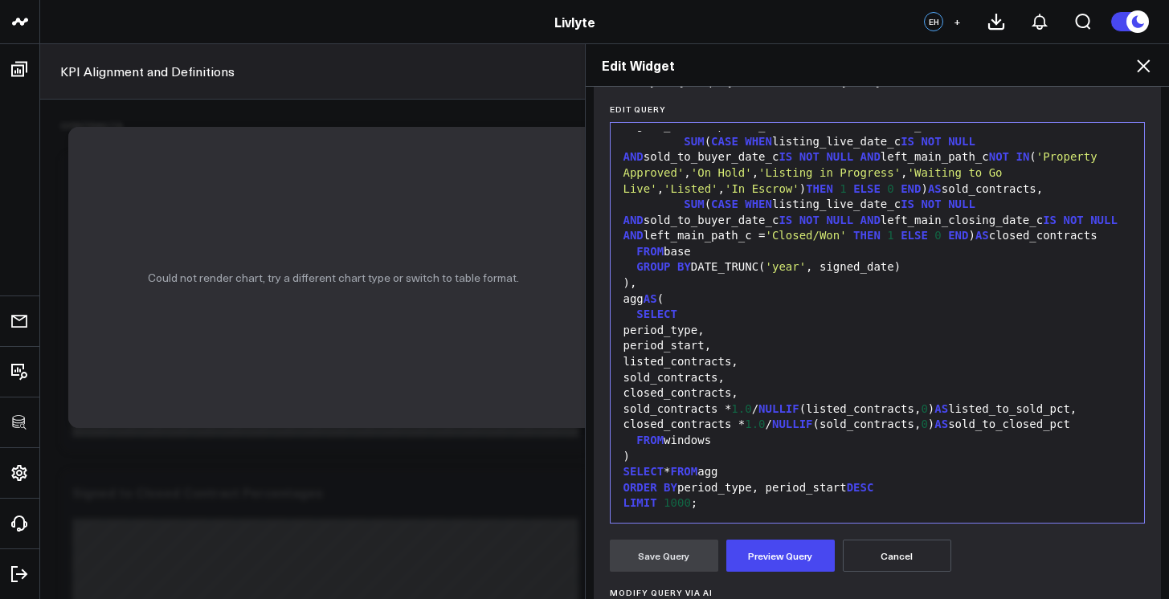
click at [756, 506] on div "LIMIT 1000 ;" at bounding box center [877, 504] width 518 height 16
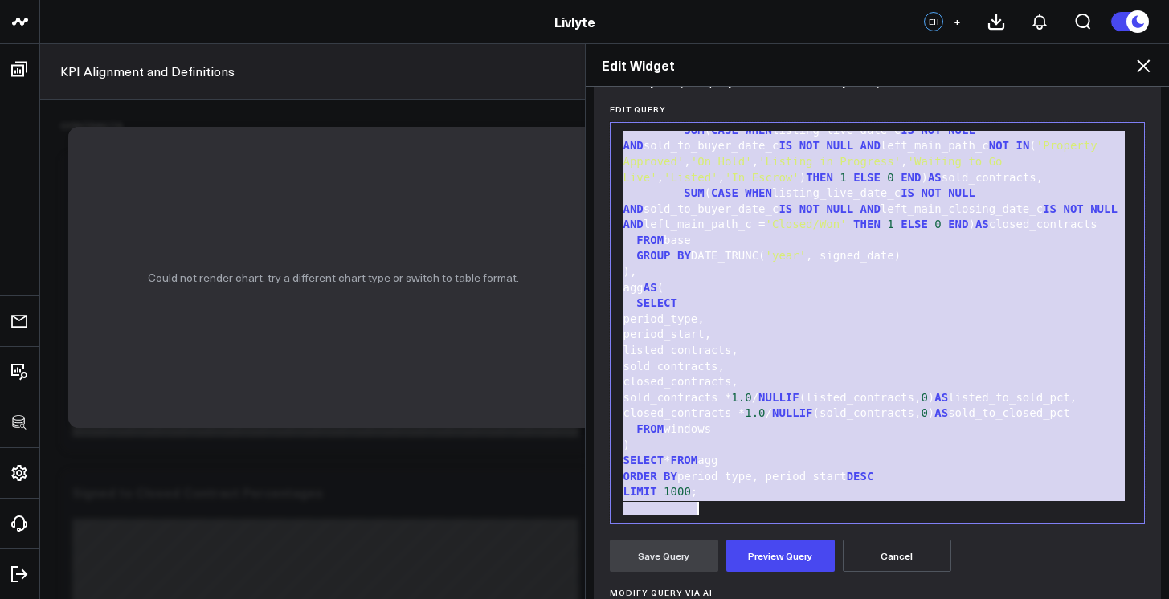
scroll to position [236, 0]
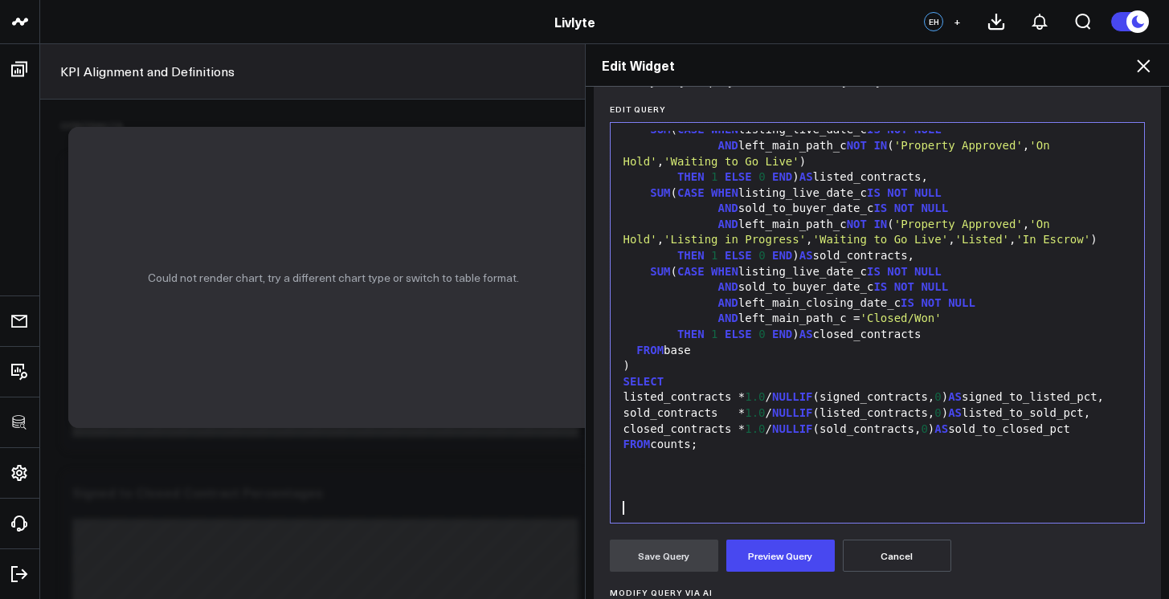
click at [694, 453] on div "FROM counts;" at bounding box center [877, 445] width 518 height 16
click at [781, 557] on button "Preview Query" at bounding box center [780, 556] width 108 height 32
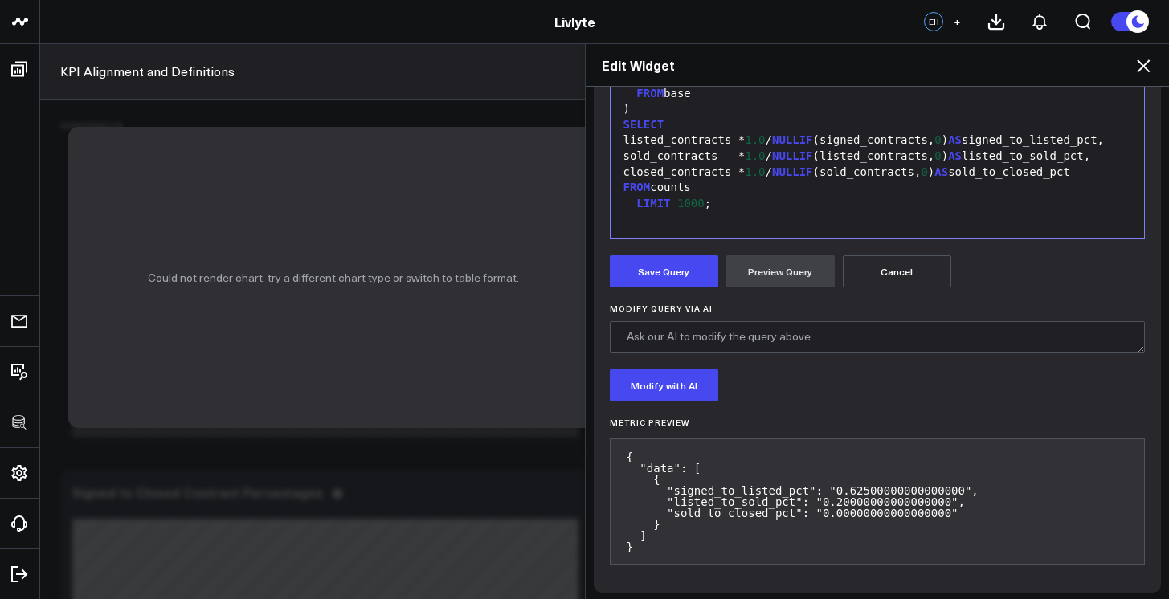
scroll to position [471, 0]
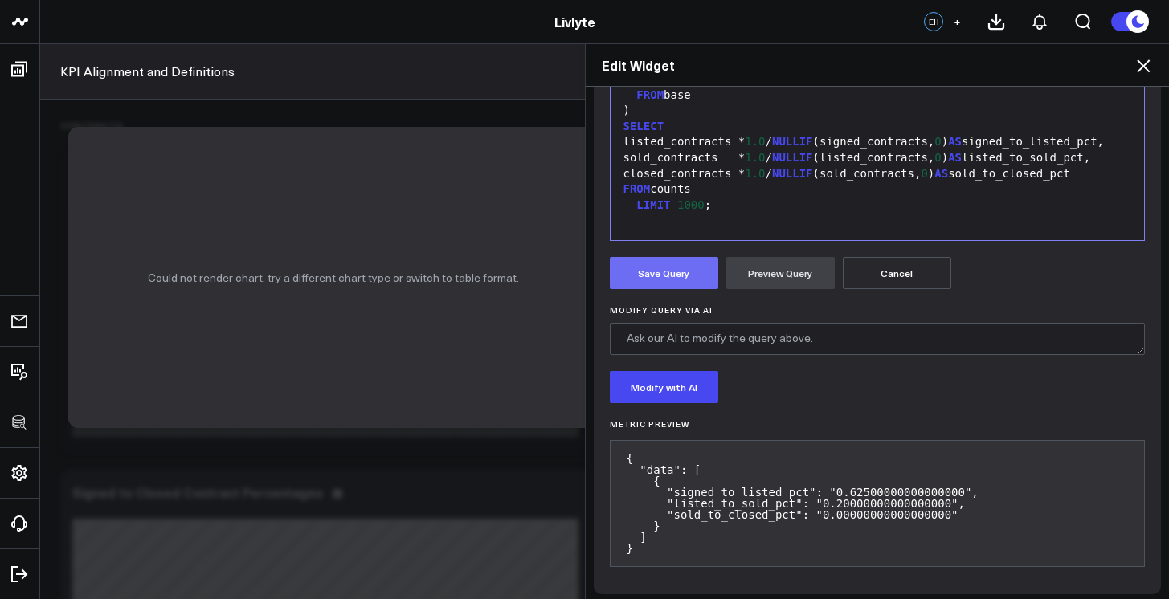
click at [676, 284] on button "Save Query" at bounding box center [664, 273] width 108 height 32
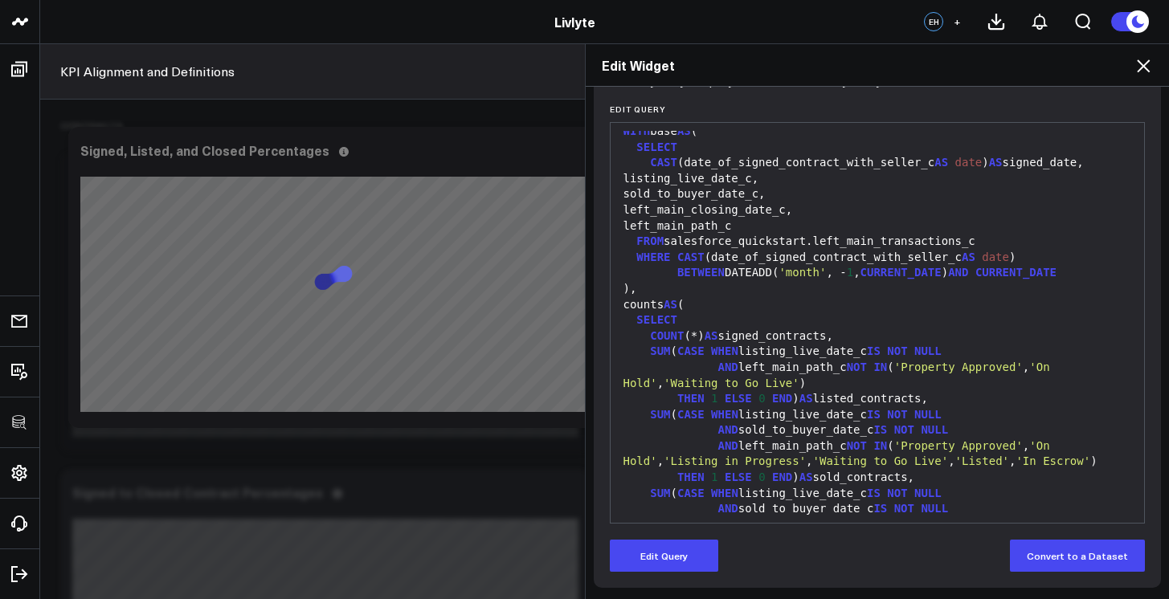
scroll to position [0, 0]
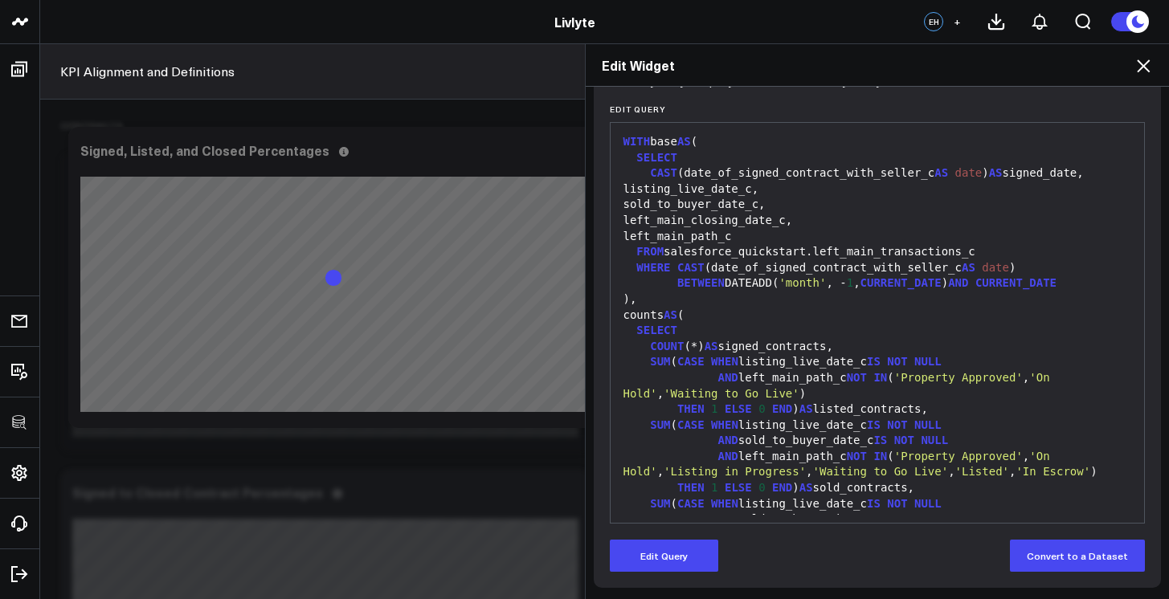
click at [1149, 66] on icon at bounding box center [1142, 65] width 19 height 19
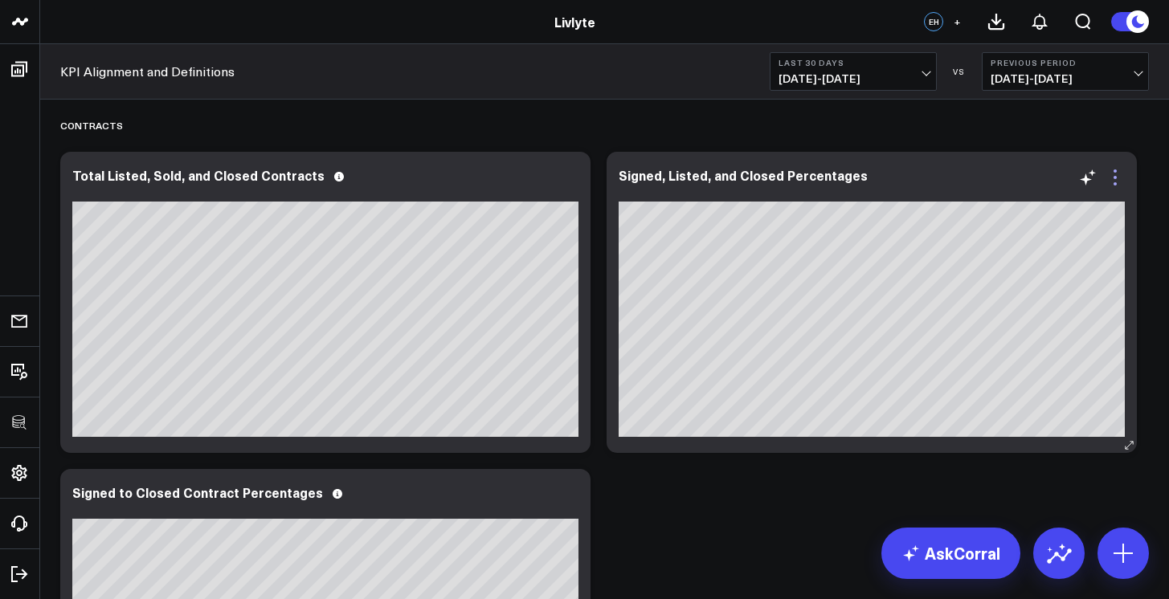
click at [1110, 183] on icon at bounding box center [1114, 177] width 19 height 19
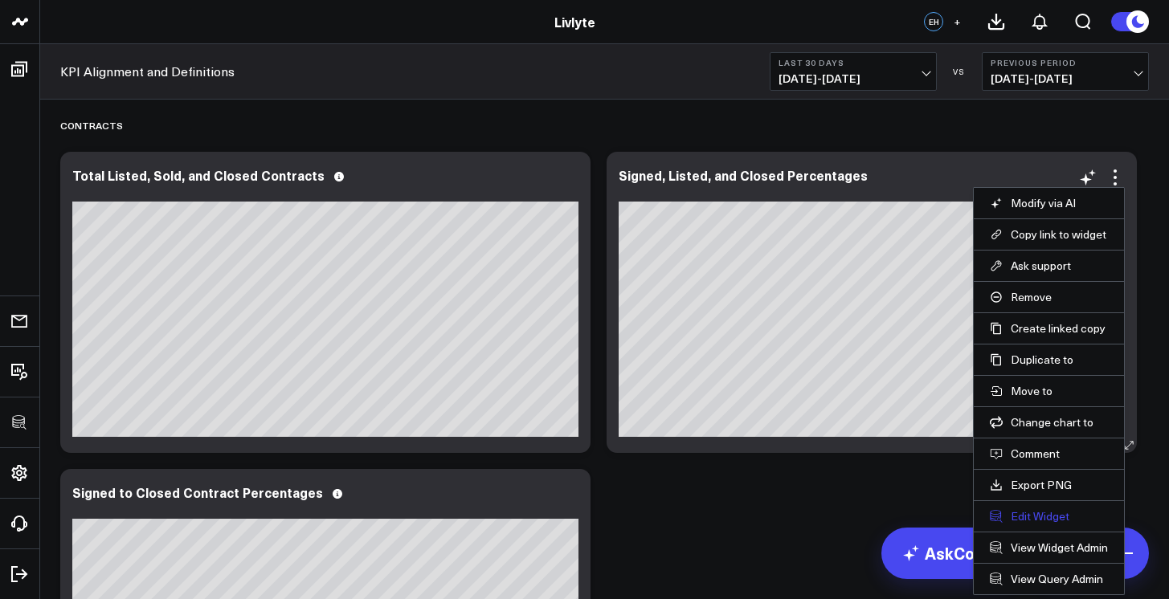
click at [1043, 520] on button "Edit Widget" at bounding box center [1049, 516] width 118 height 14
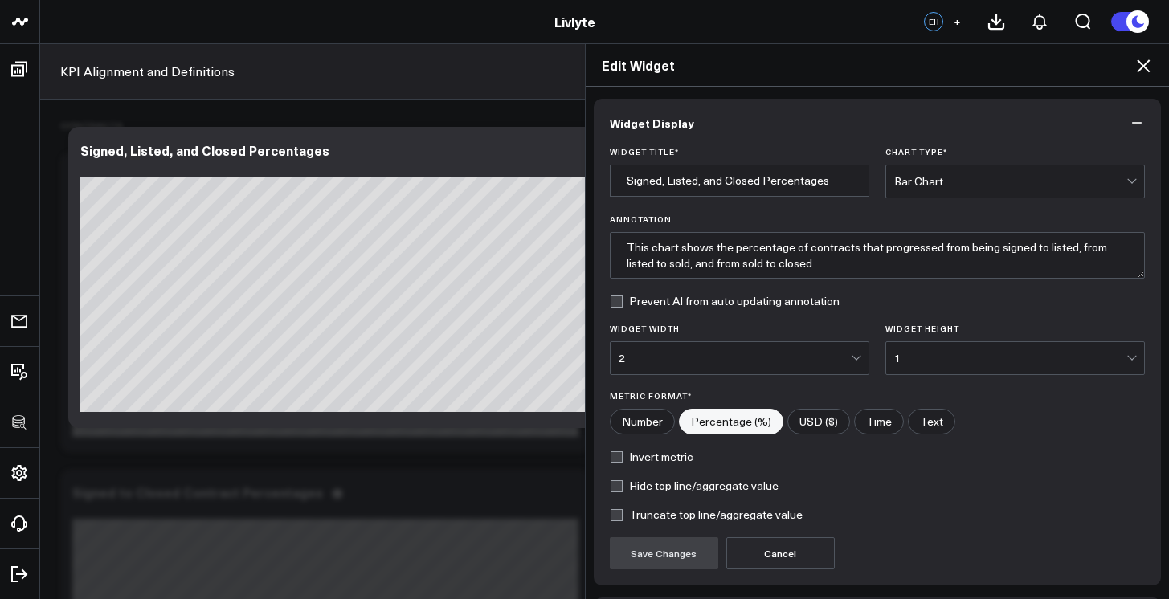
click at [1018, 178] on div "Bar Chart" at bounding box center [1010, 181] width 232 height 13
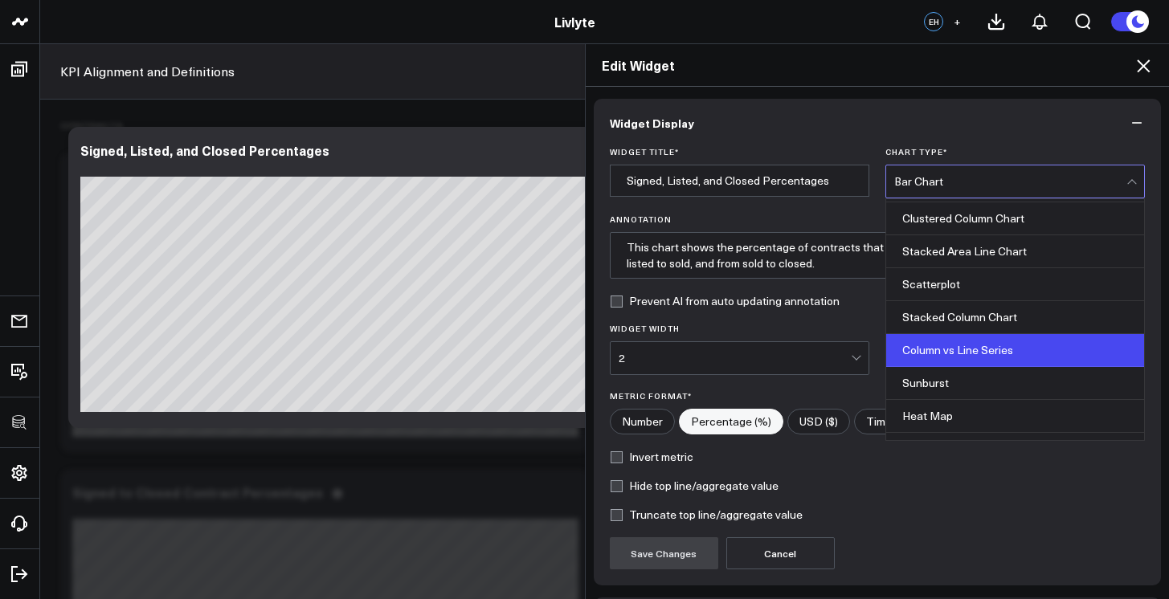
scroll to position [647, 0]
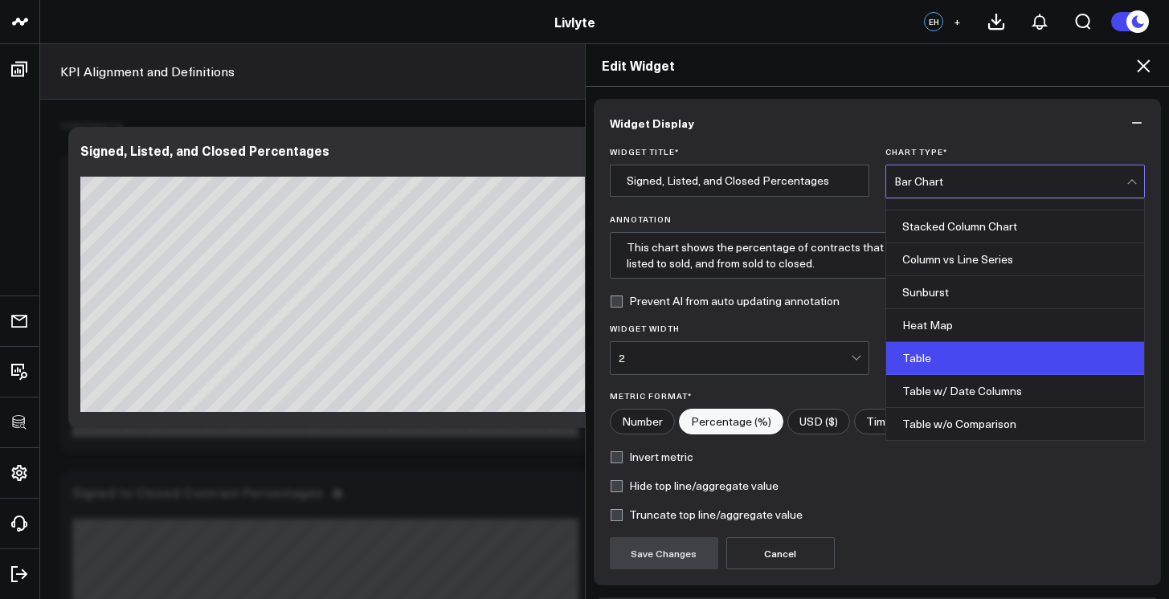
click at [982, 359] on div "Table" at bounding box center [1015, 358] width 258 height 33
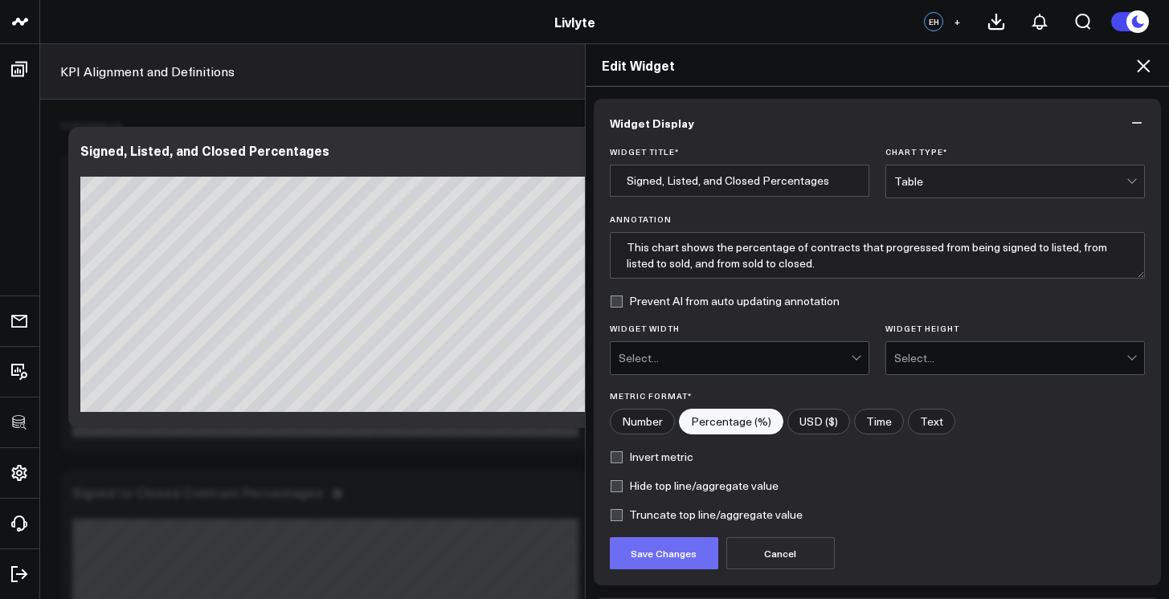
click at [680, 549] on button "Save Changes" at bounding box center [664, 553] width 108 height 32
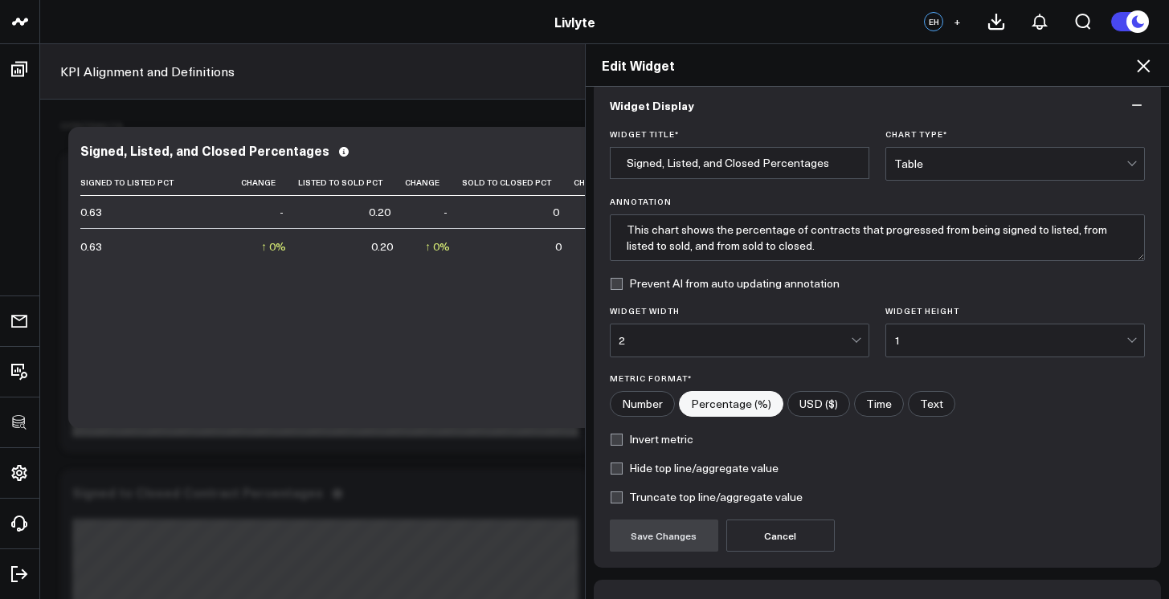
scroll to position [0, 0]
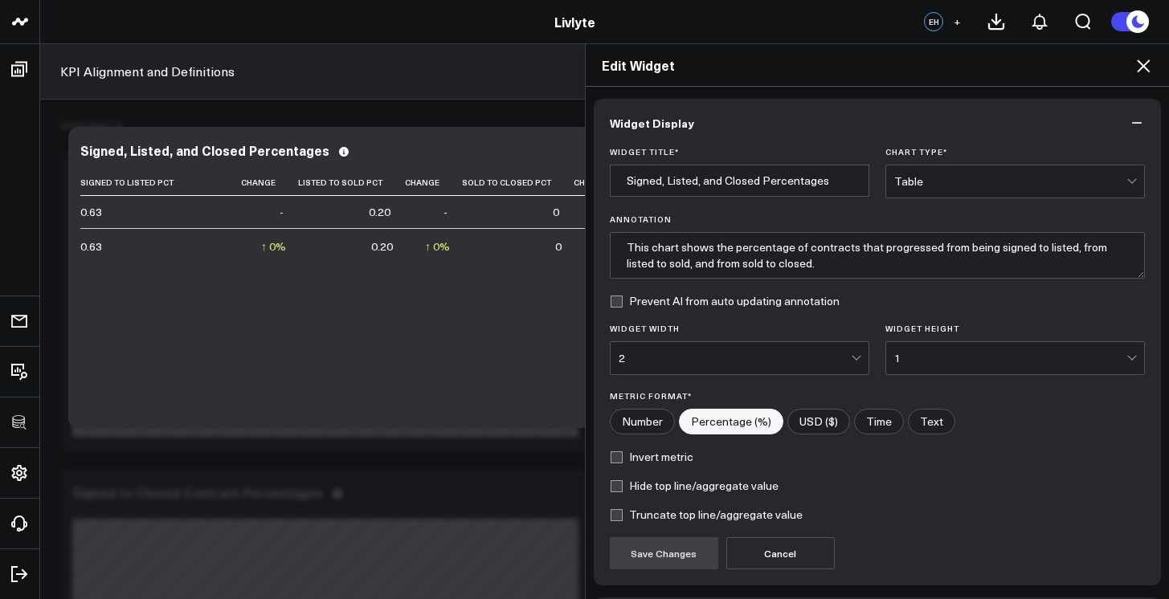
click at [447, 400] on div "Edit Widget Widget Display Widget Title * Signed, Listed, and Closed Percentage…" at bounding box center [584, 321] width 1169 height 556
drag, startPoint x: 443, startPoint y: 406, endPoint x: 490, endPoint y: 407, distance: 47.4
click at [490, 407] on div "Edit Widget Widget Display Widget Title * Signed, Listed, and Closed Percentage…" at bounding box center [584, 321] width 1169 height 556
drag, startPoint x: 484, startPoint y: 410, endPoint x: 533, endPoint y: 406, distance: 48.3
click at [532, 407] on div "Edit Widget Widget Display Widget Title * Signed, Listed, and Closed Percentage…" at bounding box center [584, 321] width 1169 height 556
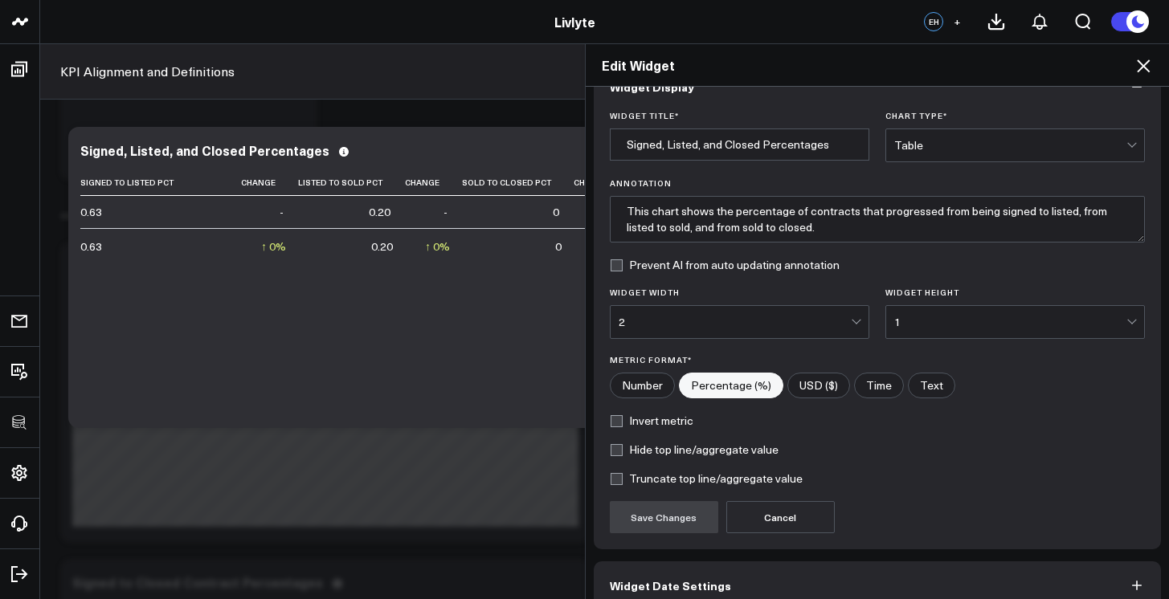
scroll to position [118, 0]
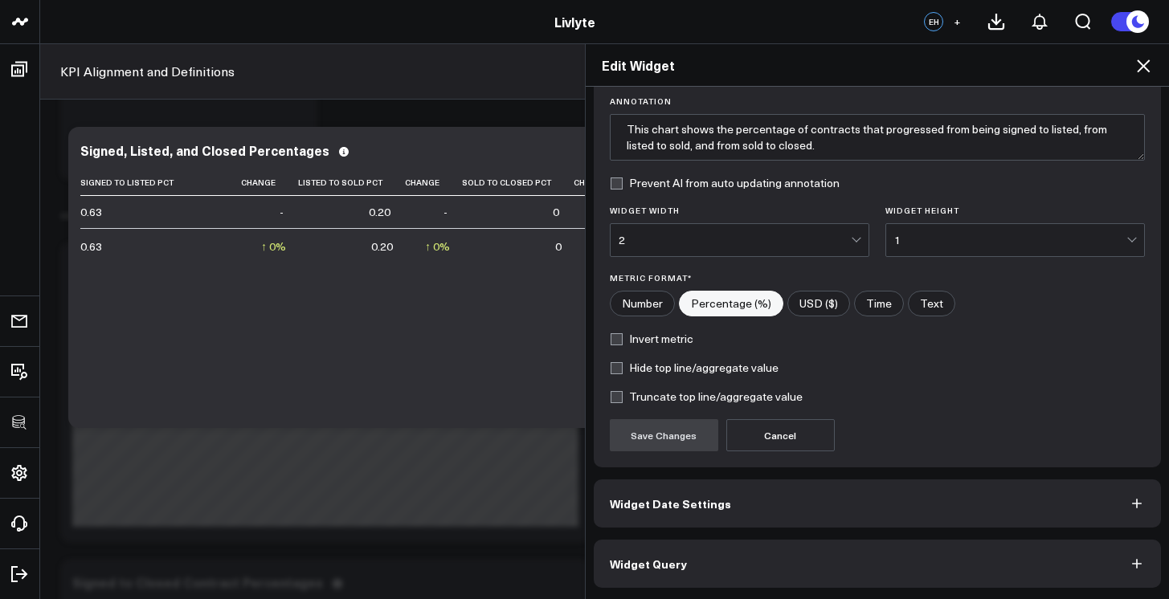
click at [855, 549] on button "Widget Query" at bounding box center [878, 564] width 568 height 48
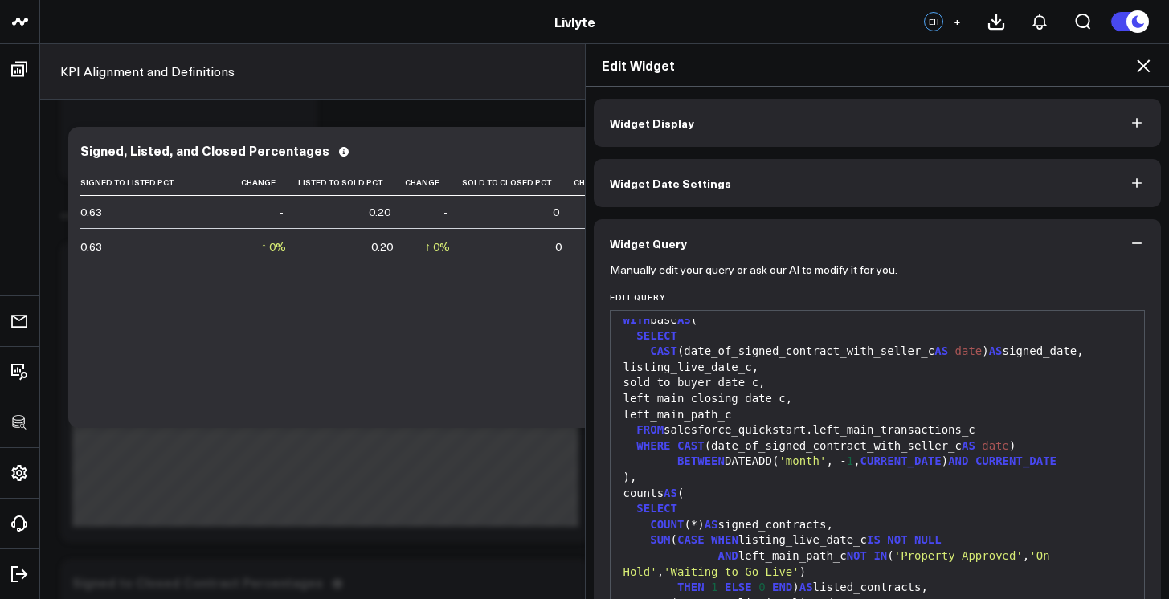
scroll to position [22, 0]
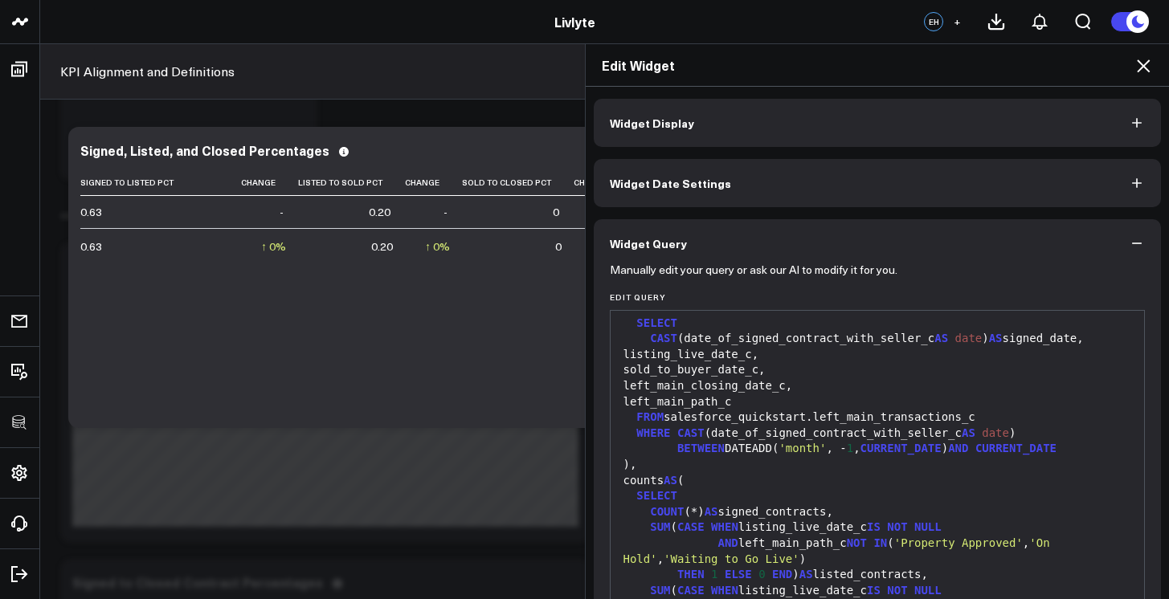
click at [840, 507] on div "COUNT (*) AS signed_contracts," at bounding box center [877, 512] width 518 height 16
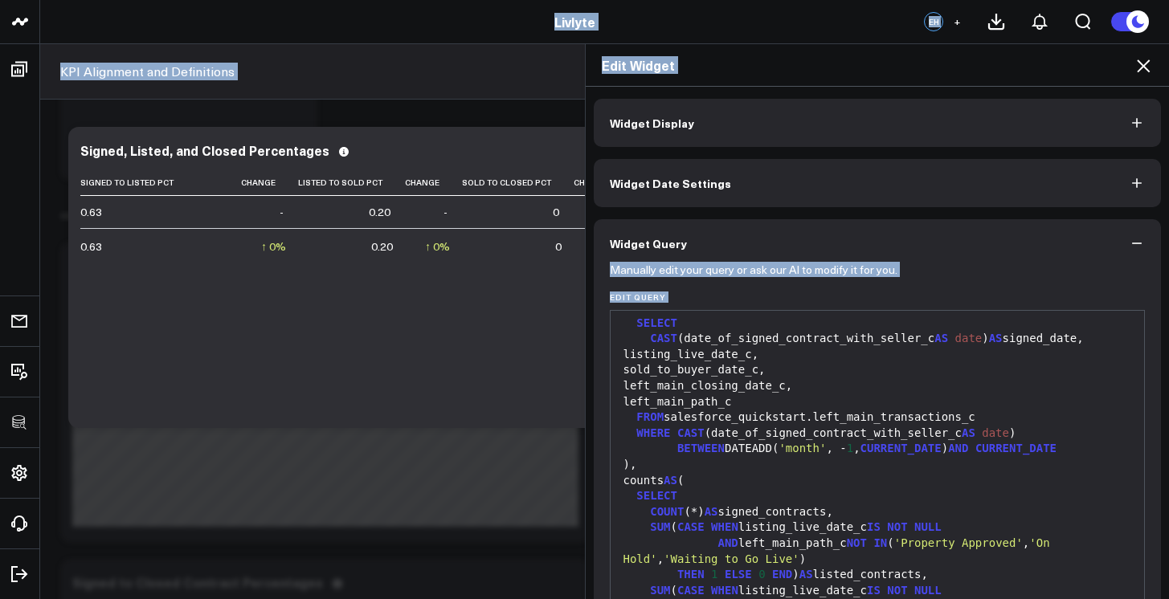
click at [839, 494] on div "SELECT" at bounding box center [877, 496] width 518 height 16
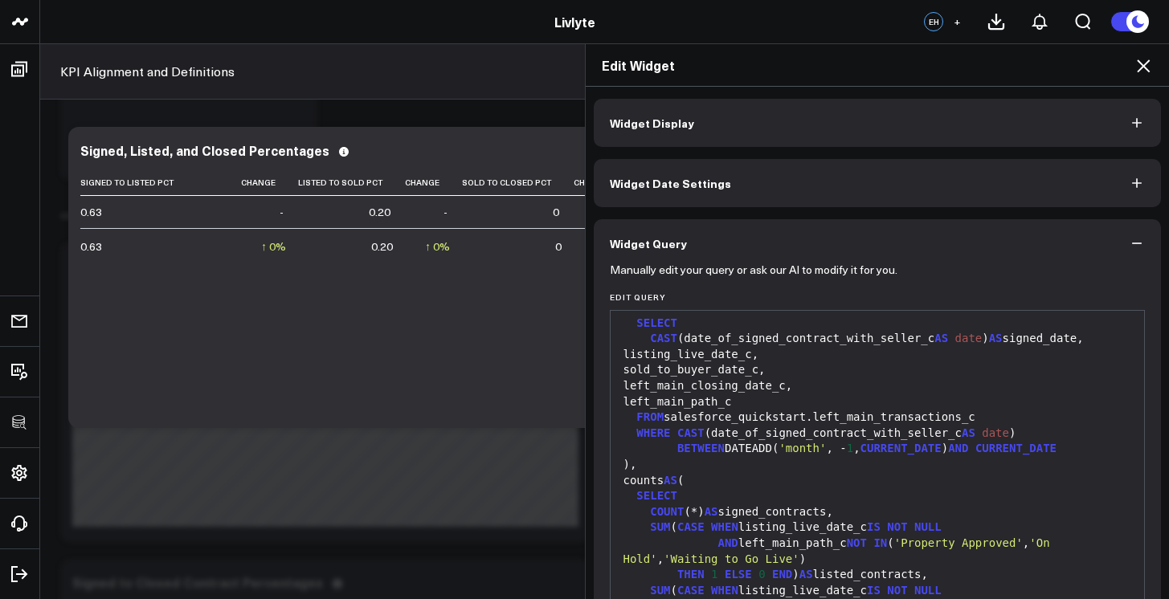
click at [835, 448] on div "BETWEEN DATEADD( 'month' , - 1 , CURRENT_DATE ) AND CURRENT_DATE" at bounding box center [877, 449] width 518 height 16
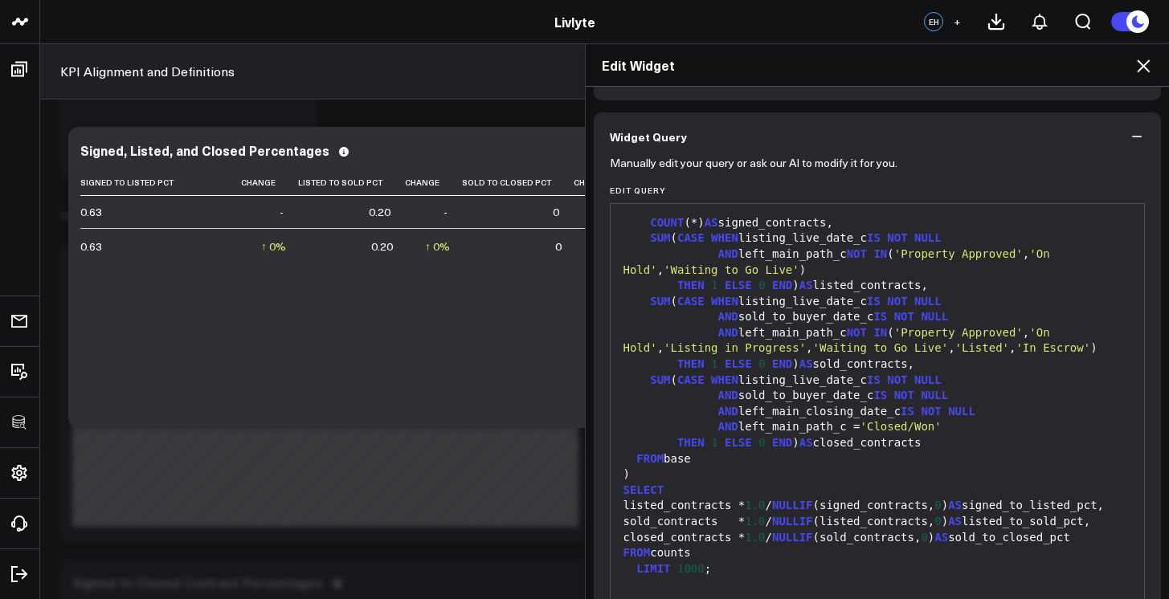
scroll to position [188, 0]
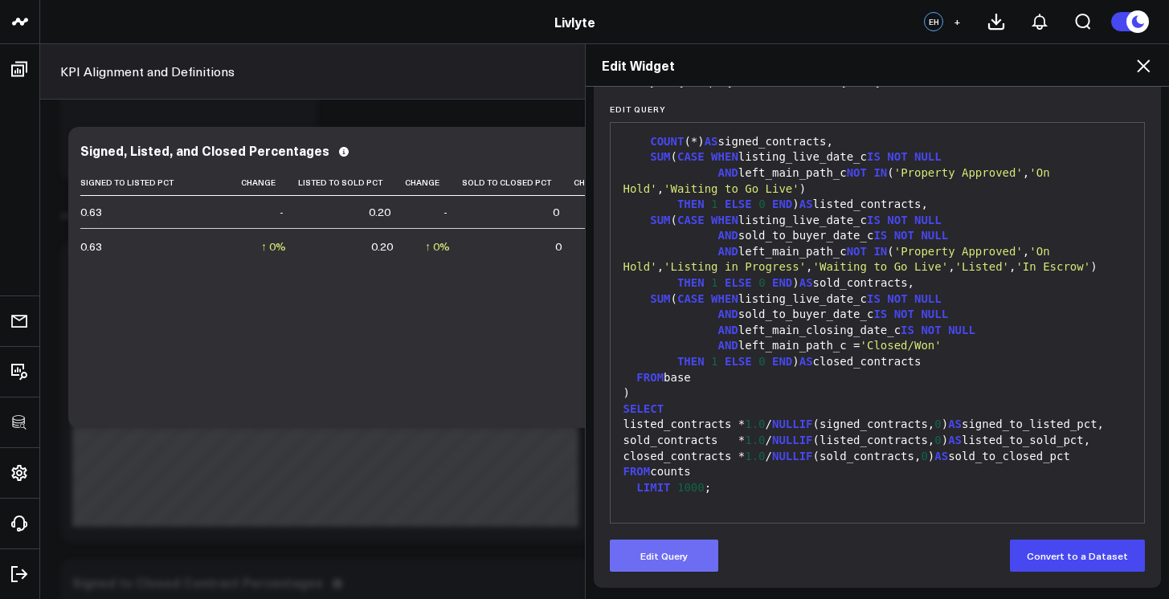
click at [640, 549] on button "Edit Query" at bounding box center [664, 556] width 108 height 32
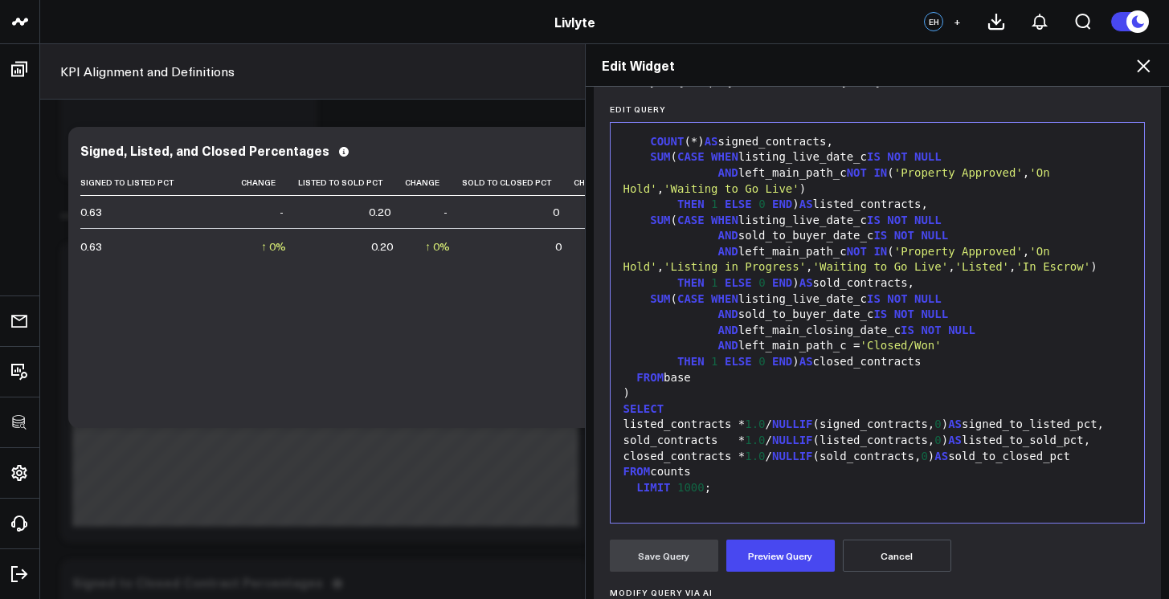
click at [741, 467] on div "FROM counts" at bounding box center [877, 472] width 518 height 16
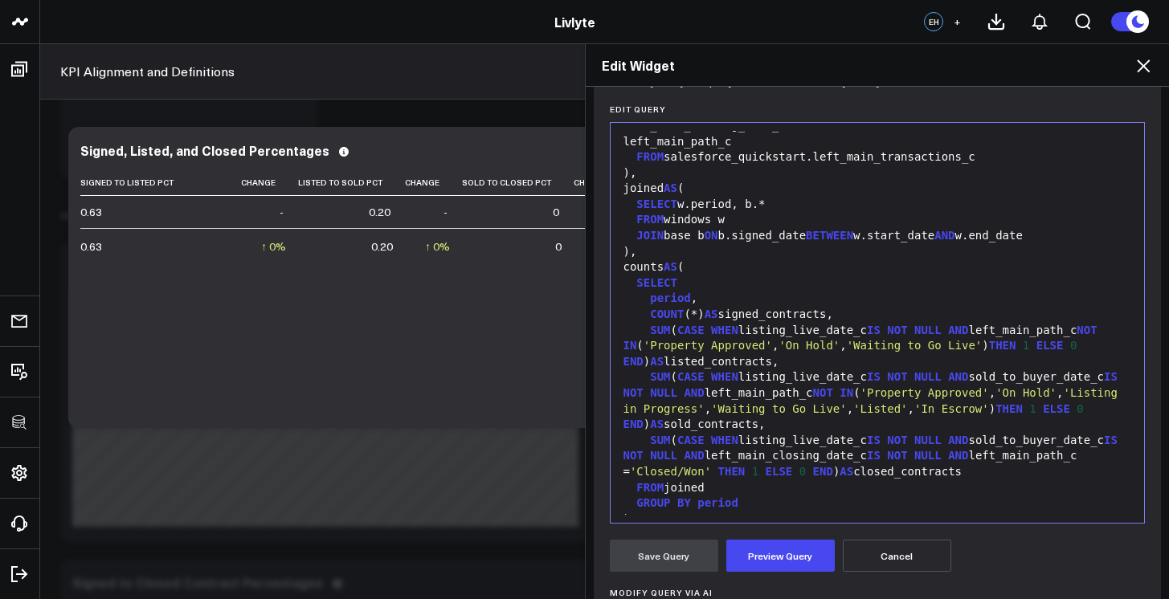
scroll to position [471, 0]
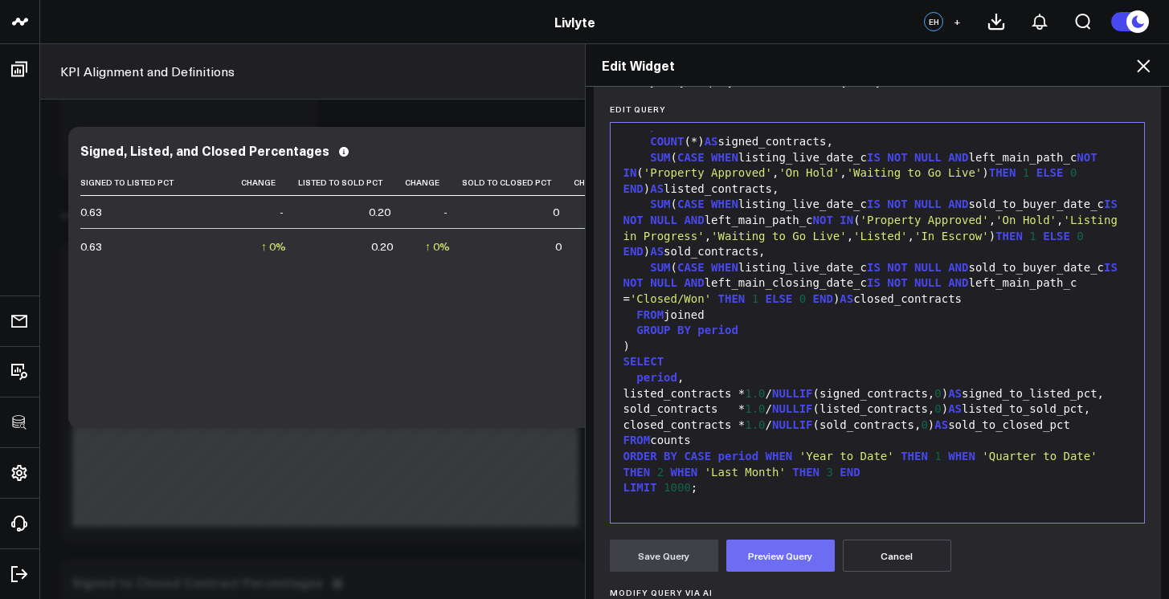
click at [764, 553] on button "Preview Query" at bounding box center [780, 556] width 108 height 32
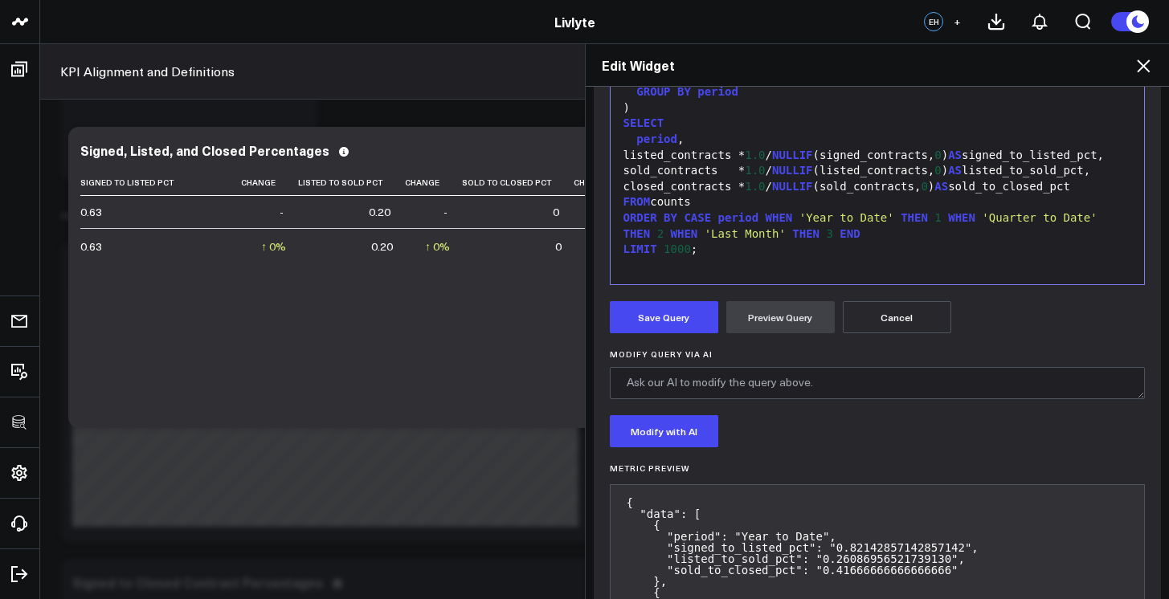
scroll to position [518, 0]
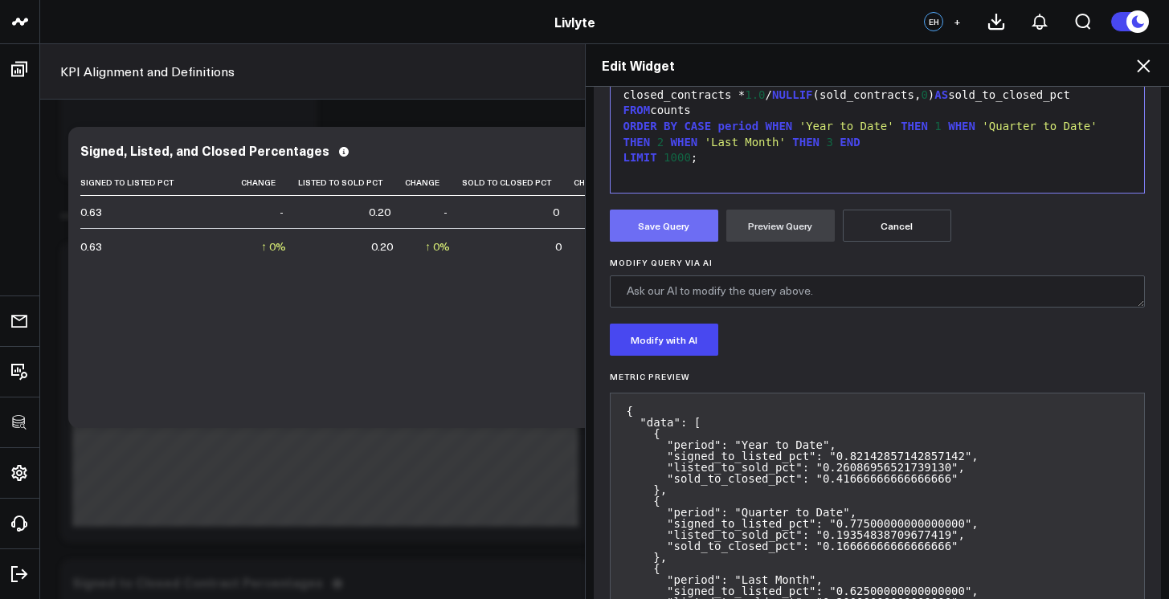
click at [655, 234] on button "Save Query" at bounding box center [664, 226] width 108 height 32
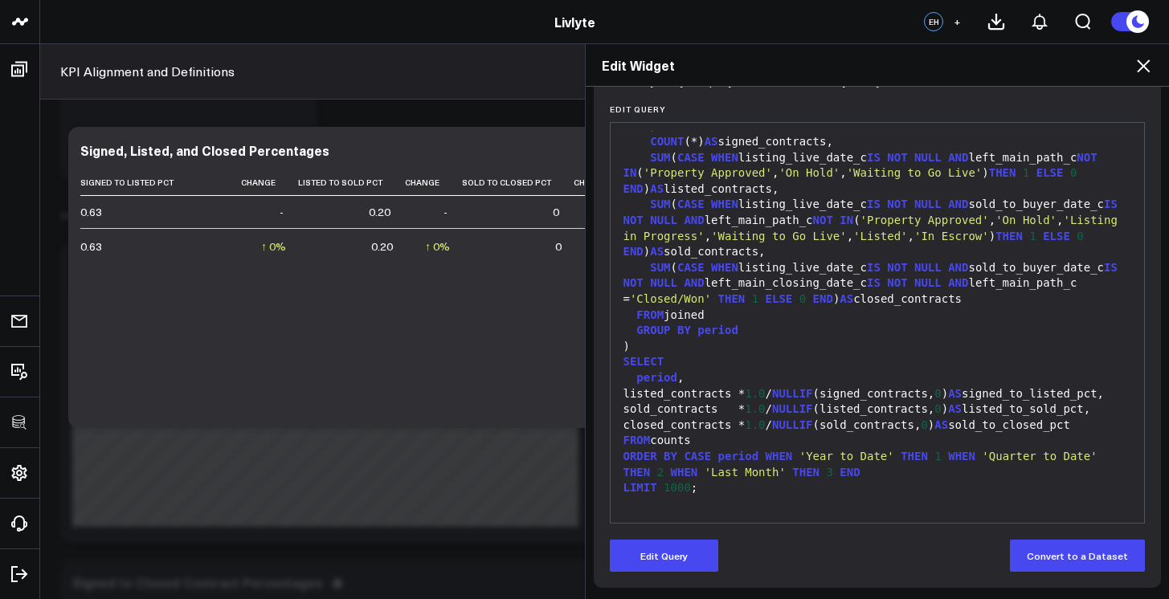
scroll to position [188, 0]
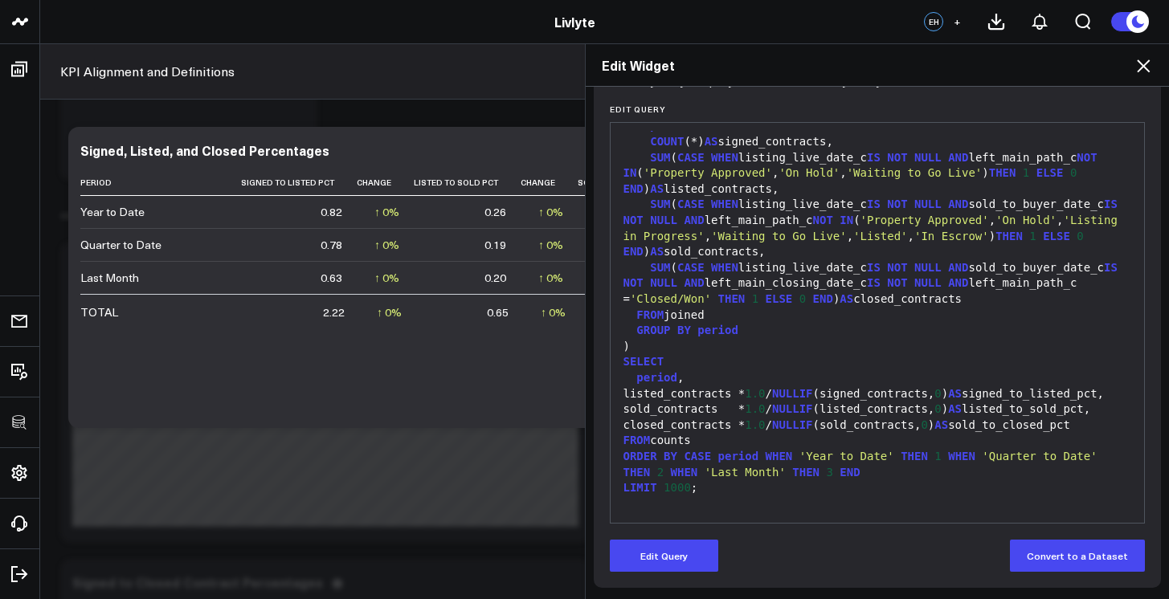
click at [305, 382] on div "Edit Widget Widget Display Widget Date Settings Widget Query Manually edit your…" at bounding box center [584, 321] width 1169 height 556
drag, startPoint x: 304, startPoint y: 408, endPoint x: 338, endPoint y: 409, distance: 33.7
click at [330, 409] on div "Edit Widget Widget Display Widget Date Settings Widget Query Manually edit your…" at bounding box center [584, 321] width 1169 height 556
click at [1149, 60] on icon at bounding box center [1142, 65] width 19 height 19
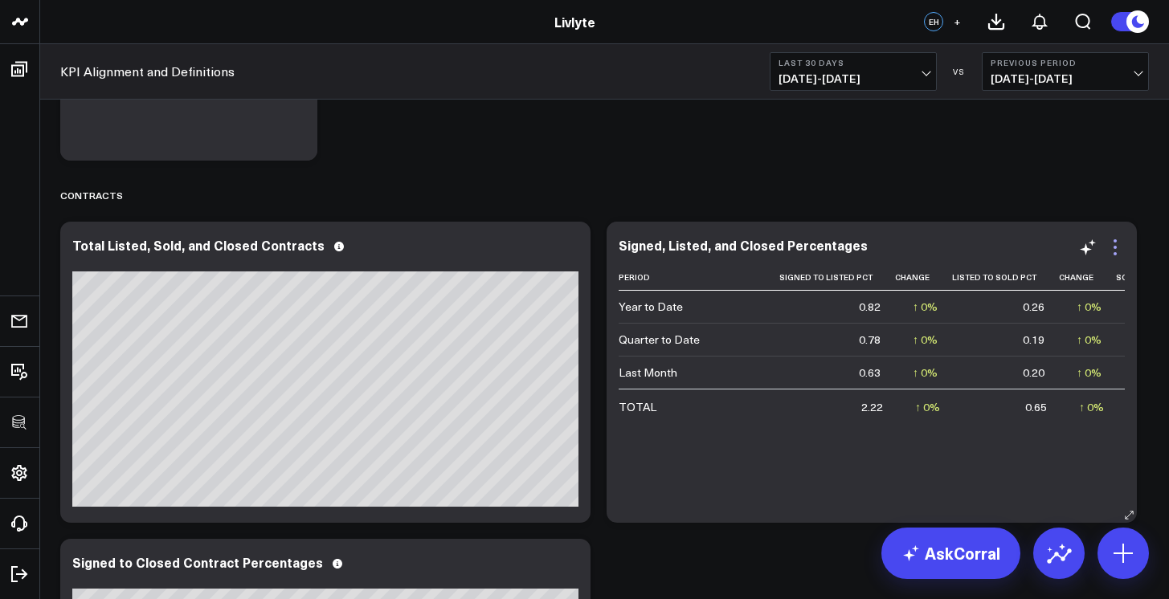
click at [1119, 248] on icon at bounding box center [1114, 247] width 19 height 19
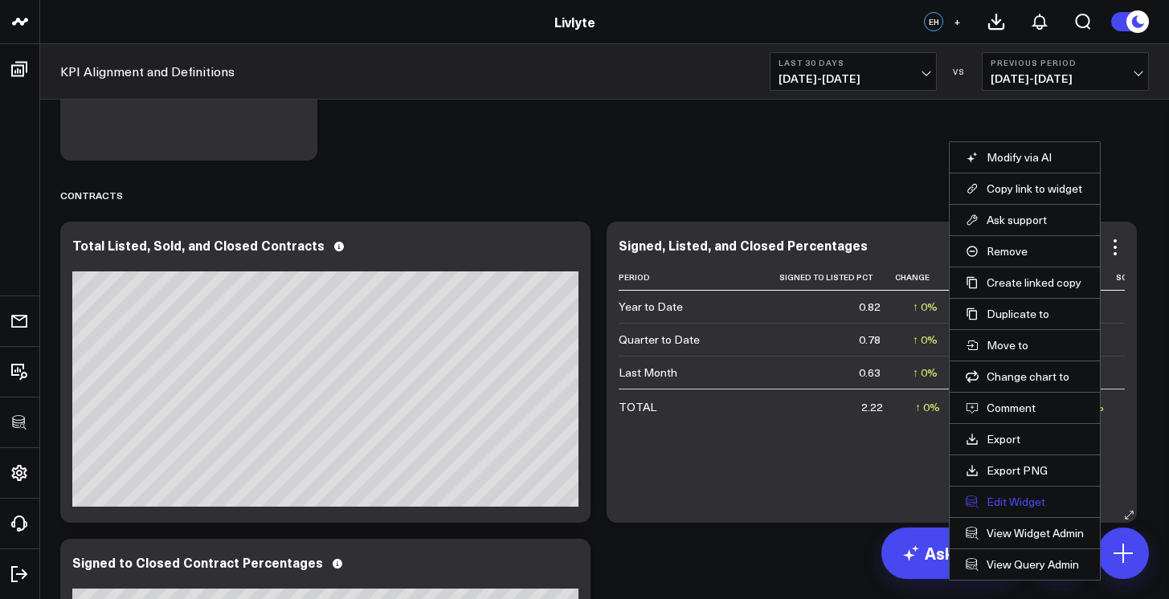
click at [983, 499] on button "Edit Widget" at bounding box center [1024, 502] width 118 height 14
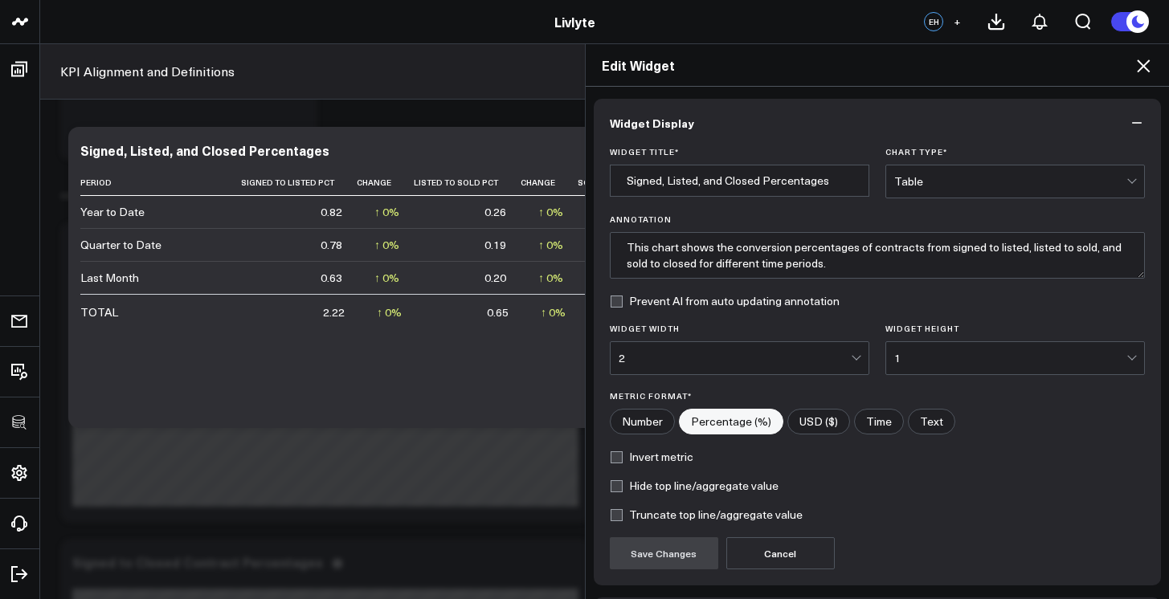
click at [932, 179] on div "Table" at bounding box center [1010, 181] width 232 height 13
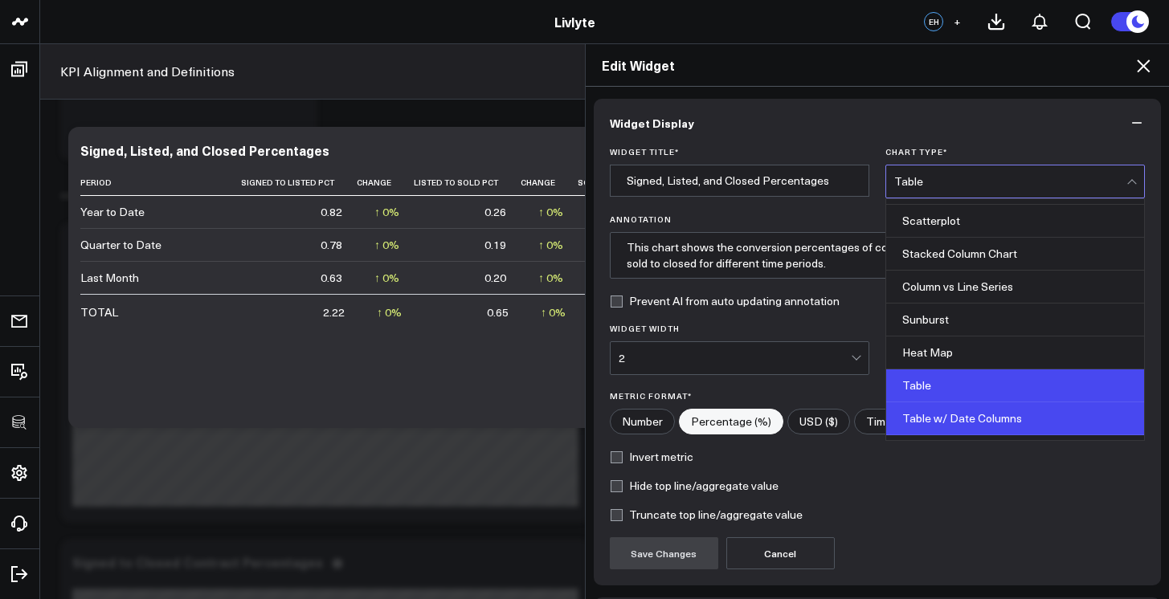
scroll to position [643, 0]
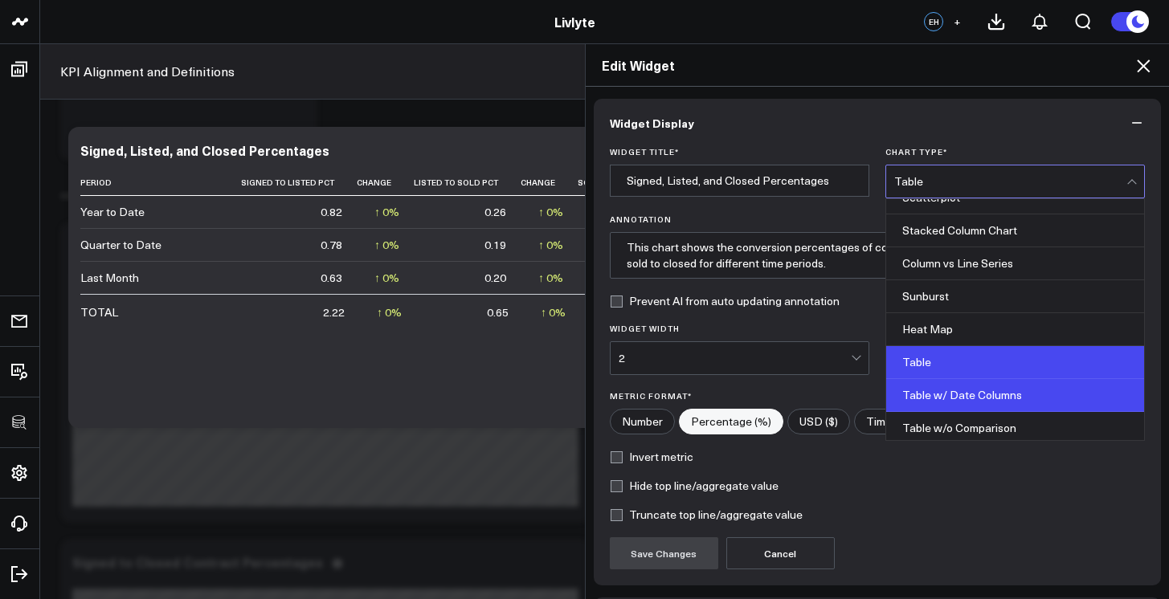
click at [944, 397] on div "Table w/ Date Columns" at bounding box center [1015, 395] width 258 height 33
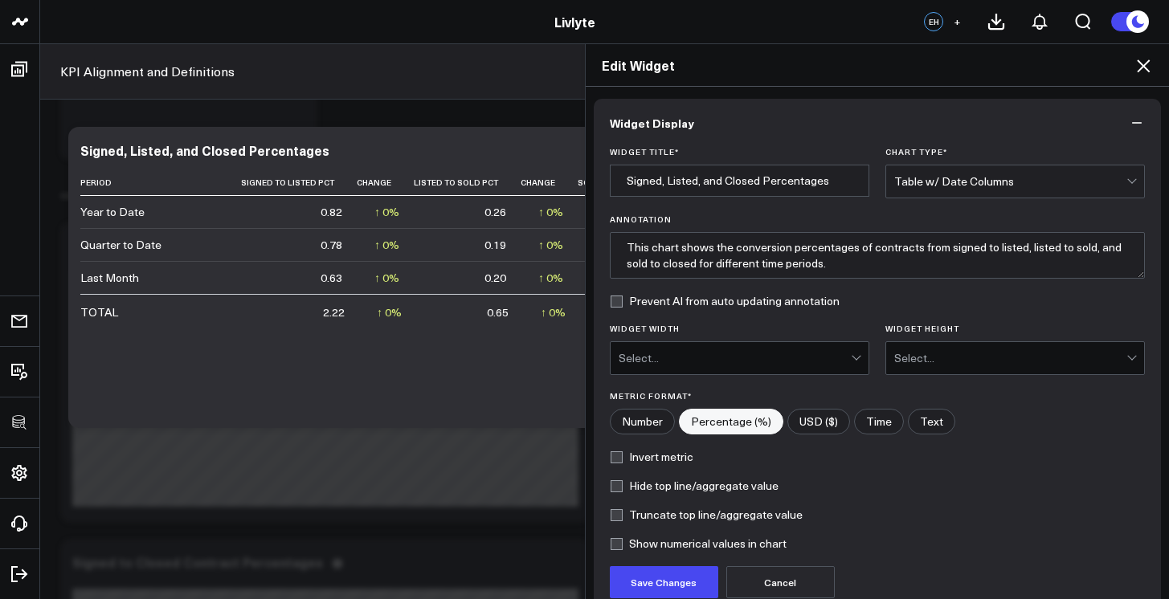
click at [939, 186] on div "Table w/ Date Columns" at bounding box center [1010, 181] width 232 height 13
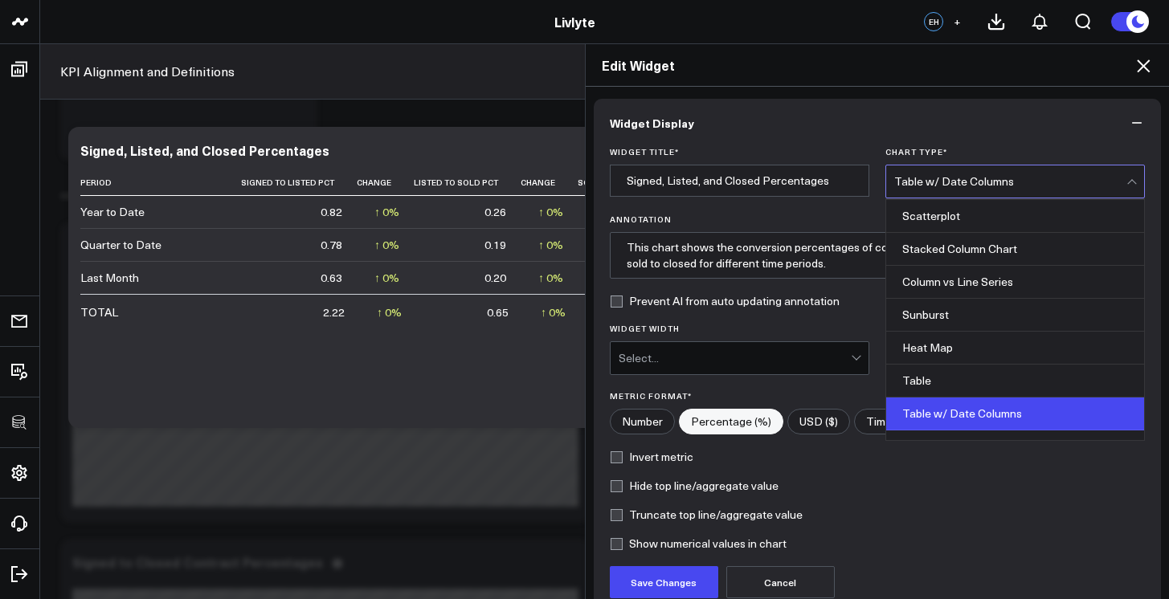
scroll to position [647, 0]
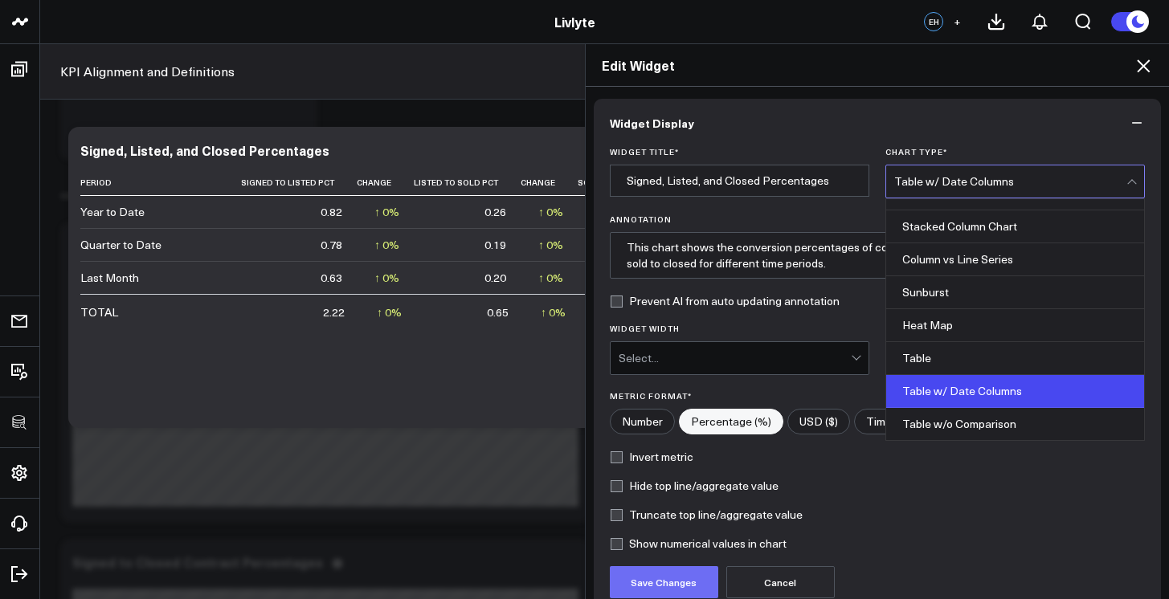
click at [682, 574] on button "Save Changes" at bounding box center [664, 582] width 108 height 32
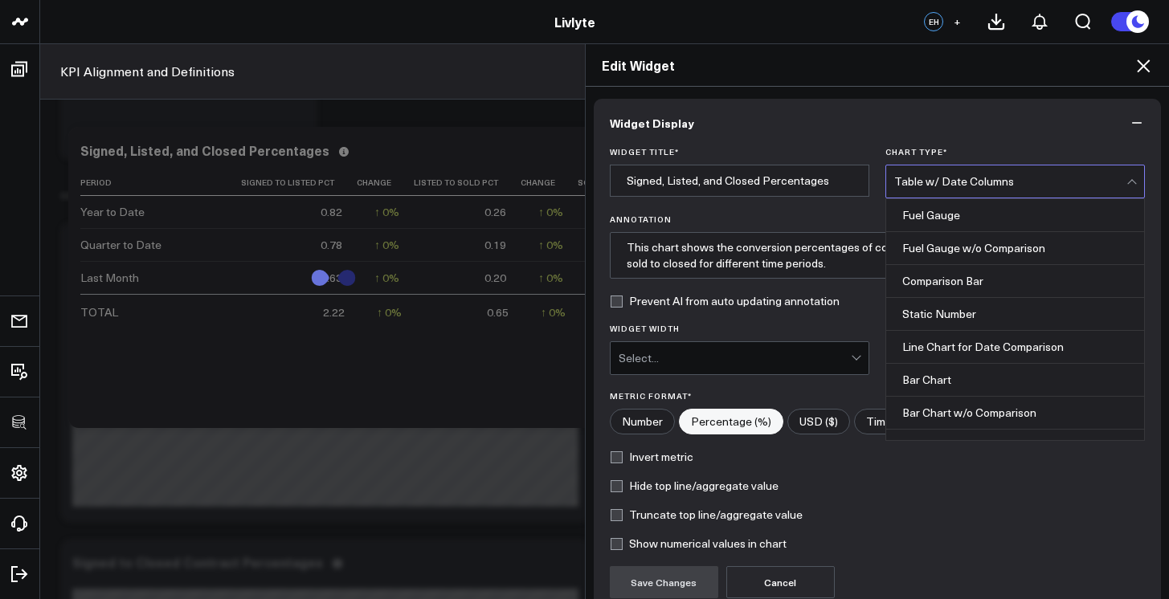
click at [989, 188] on div "Table w/ Date Columns" at bounding box center [1010, 181] width 232 height 32
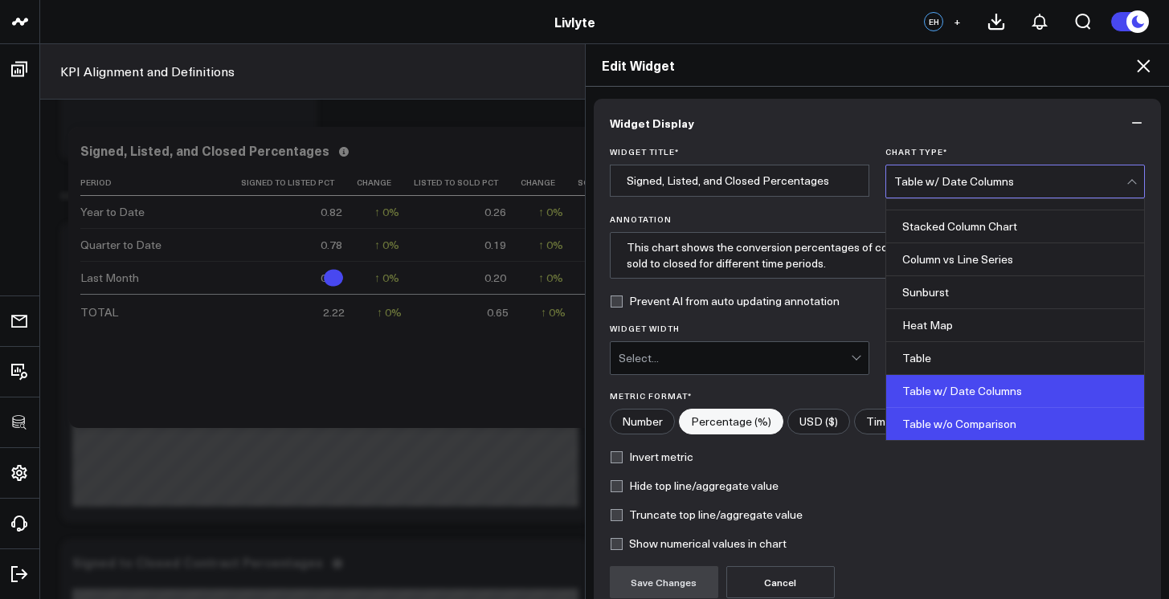
click at [953, 439] on div "Table w/o Comparison" at bounding box center [1015, 424] width 258 height 32
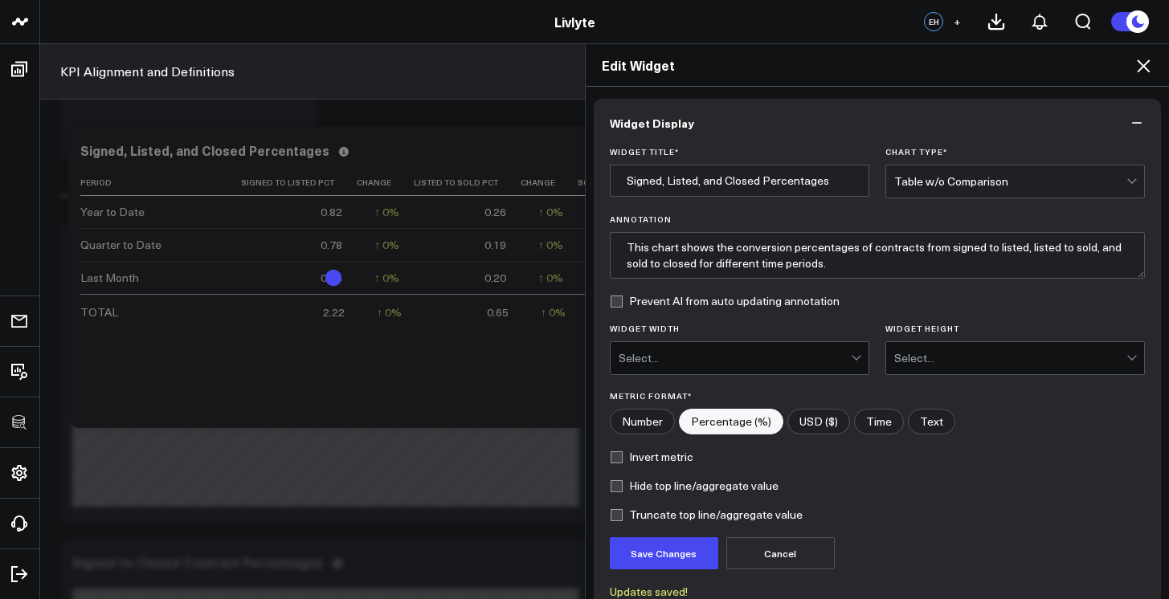
click at [990, 186] on div "Table w/o Comparison" at bounding box center [1010, 181] width 232 height 13
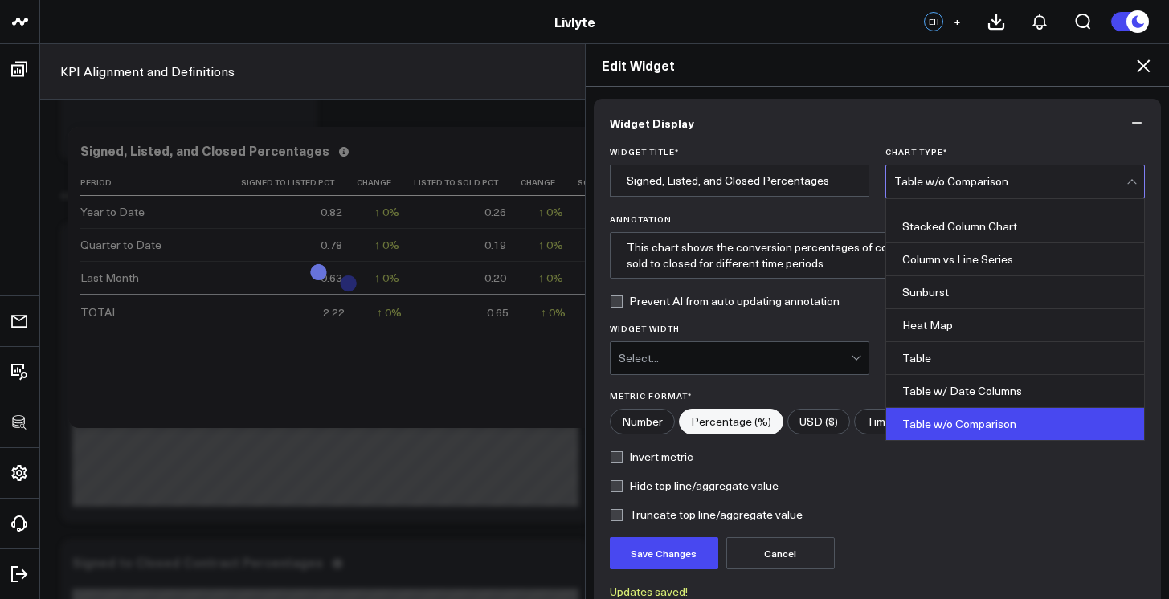
click at [990, 186] on div "Table w/o Comparison" at bounding box center [1010, 181] width 232 height 13
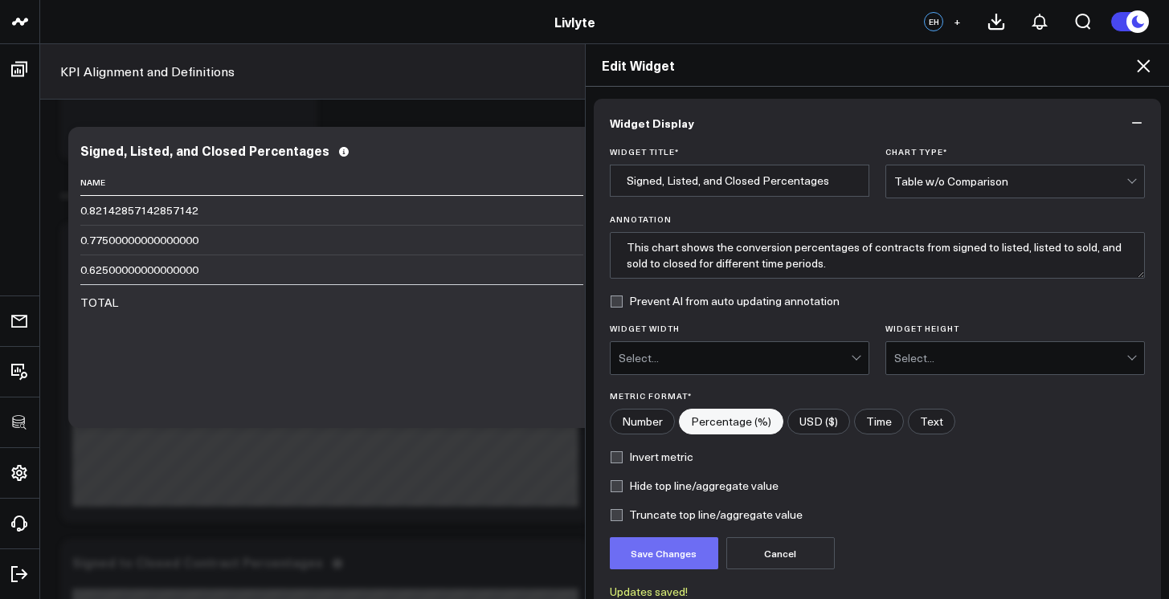
click at [667, 543] on button "Save Changes" at bounding box center [664, 553] width 108 height 32
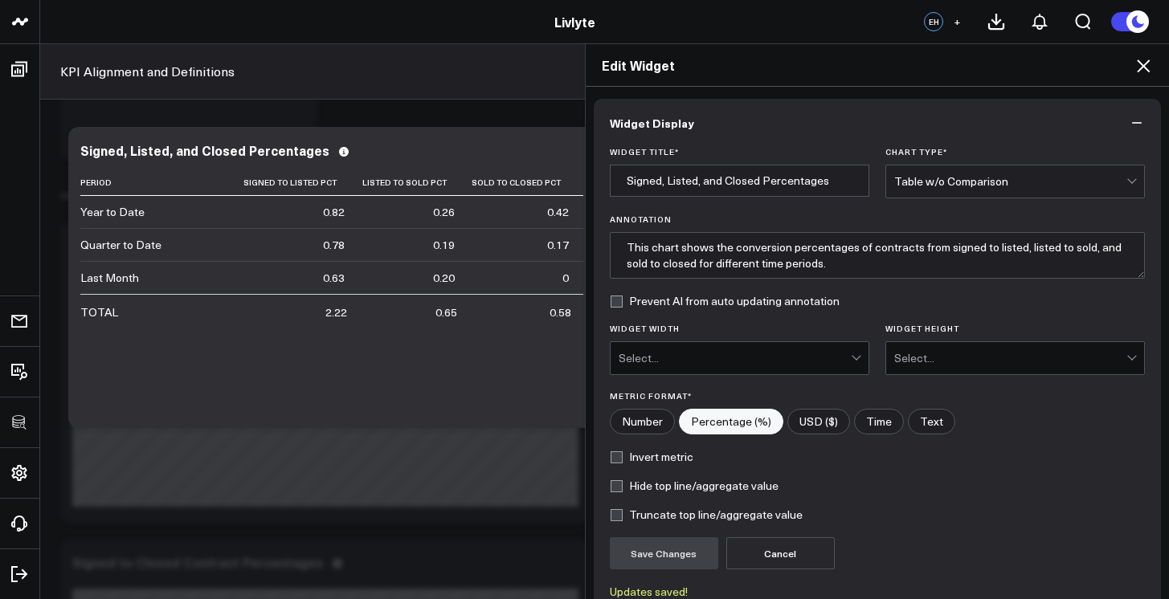
click at [1137, 64] on icon at bounding box center [1142, 65] width 19 height 19
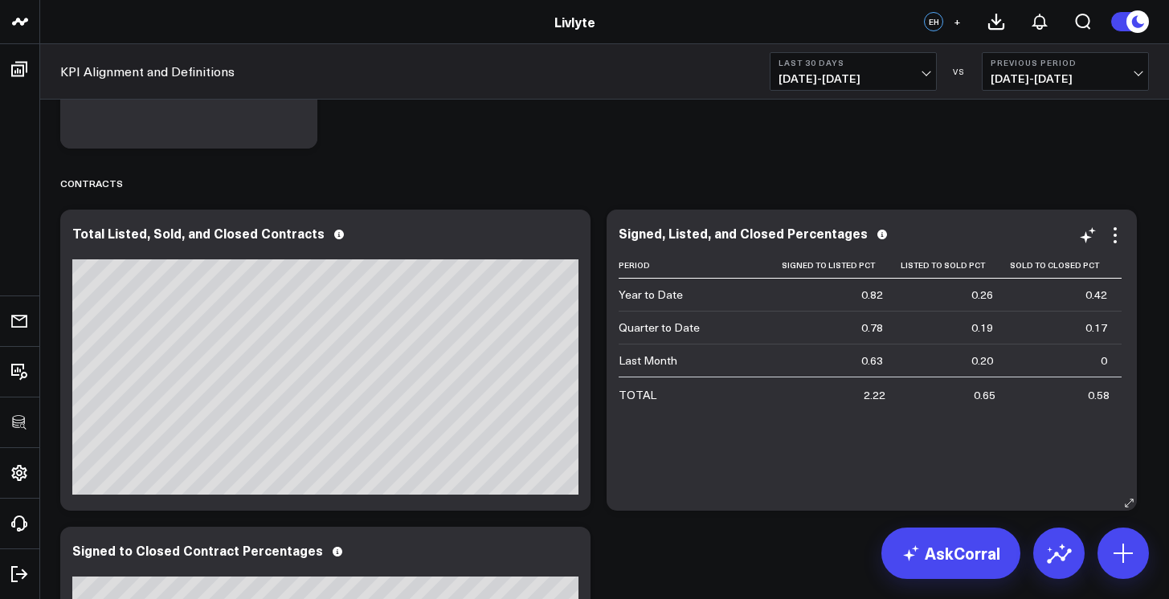
scroll to position [2283, 0]
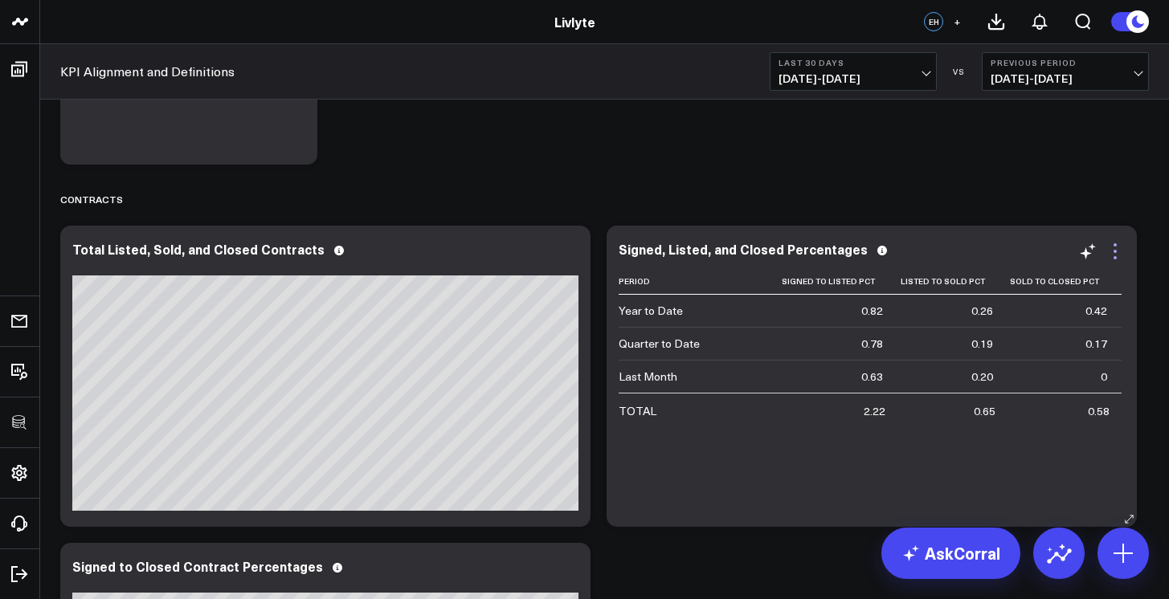
click at [1114, 242] on icon at bounding box center [1114, 251] width 19 height 19
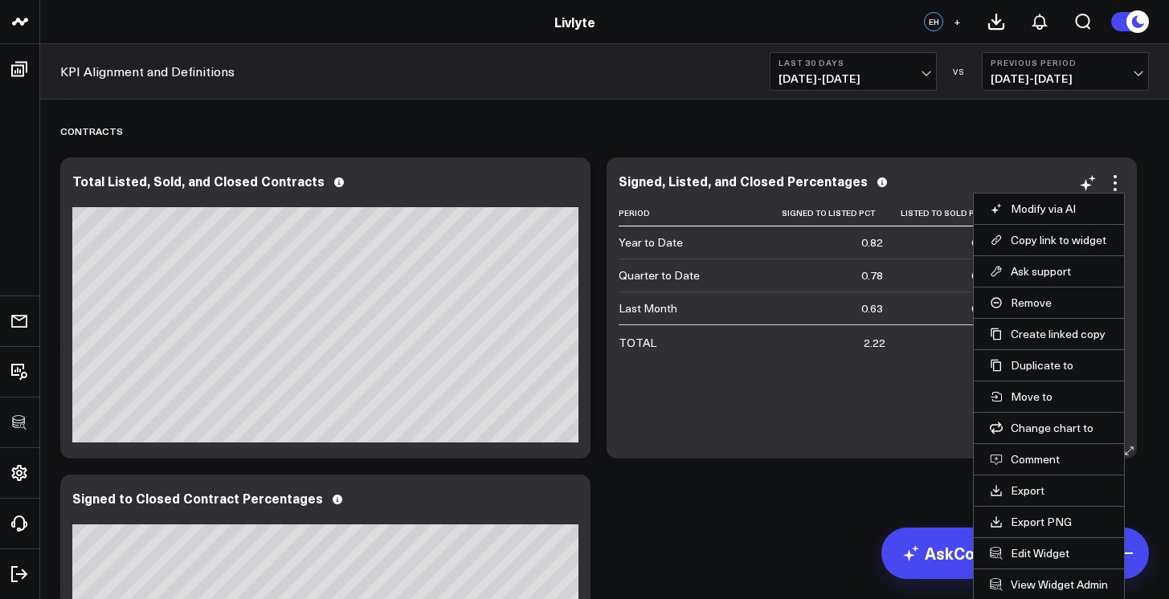
scroll to position [2353, 0]
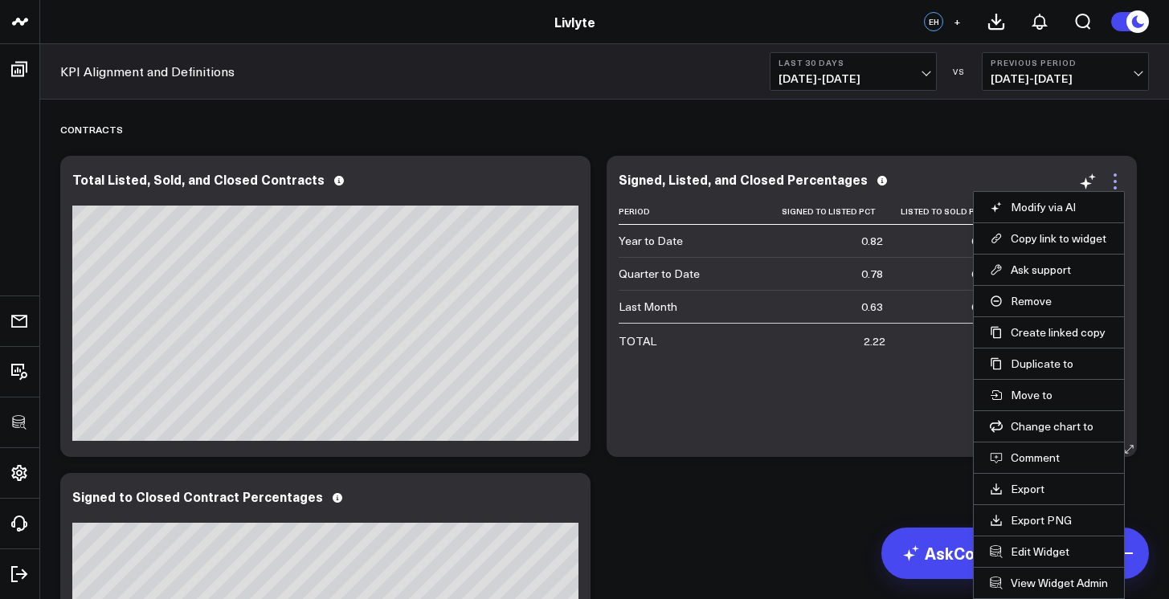
click at [1117, 175] on icon at bounding box center [1114, 181] width 19 height 19
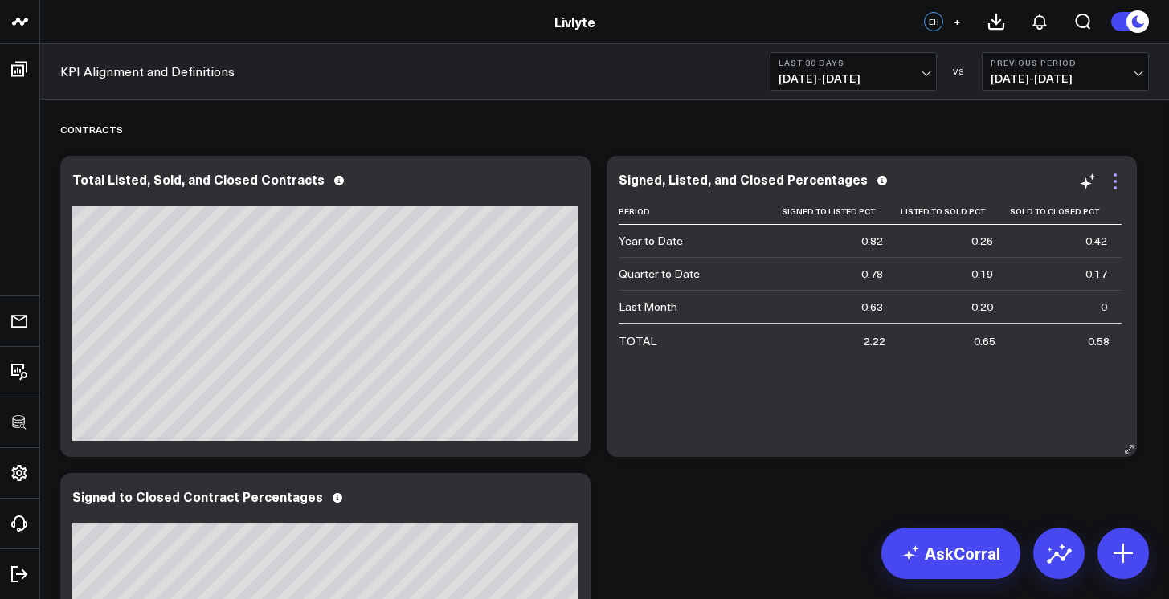
click at [1116, 178] on icon at bounding box center [1114, 181] width 19 height 19
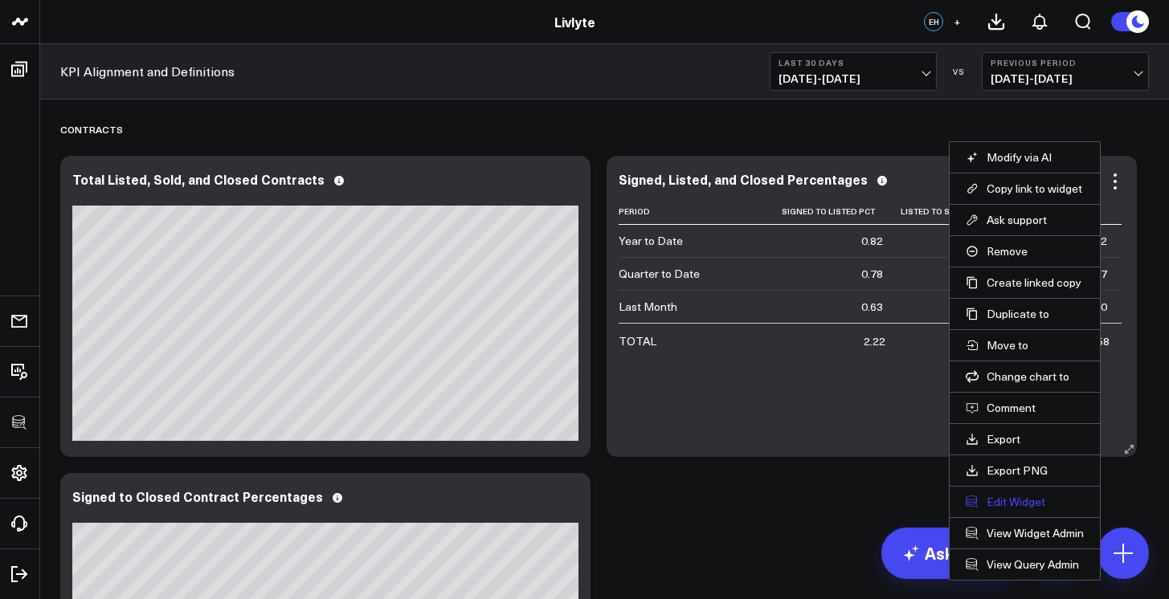
click at [1022, 495] on button "Edit Widget" at bounding box center [1024, 502] width 118 height 14
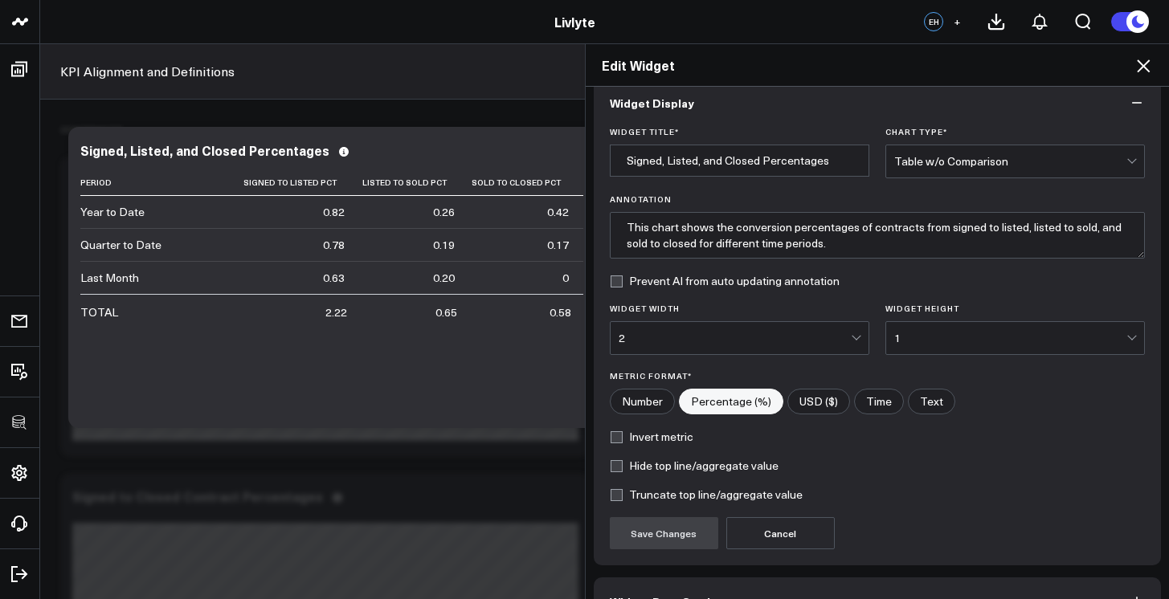
scroll to position [22, 0]
click at [764, 499] on label "Truncate top line/aggregate value" at bounding box center [706, 493] width 193 height 13
click at [622, 499] on input "Truncate top line/aggregate value" at bounding box center [616, 493] width 13 height 13
checkbox input "true"
click at [631, 530] on button "Save Changes" at bounding box center [664, 532] width 108 height 32
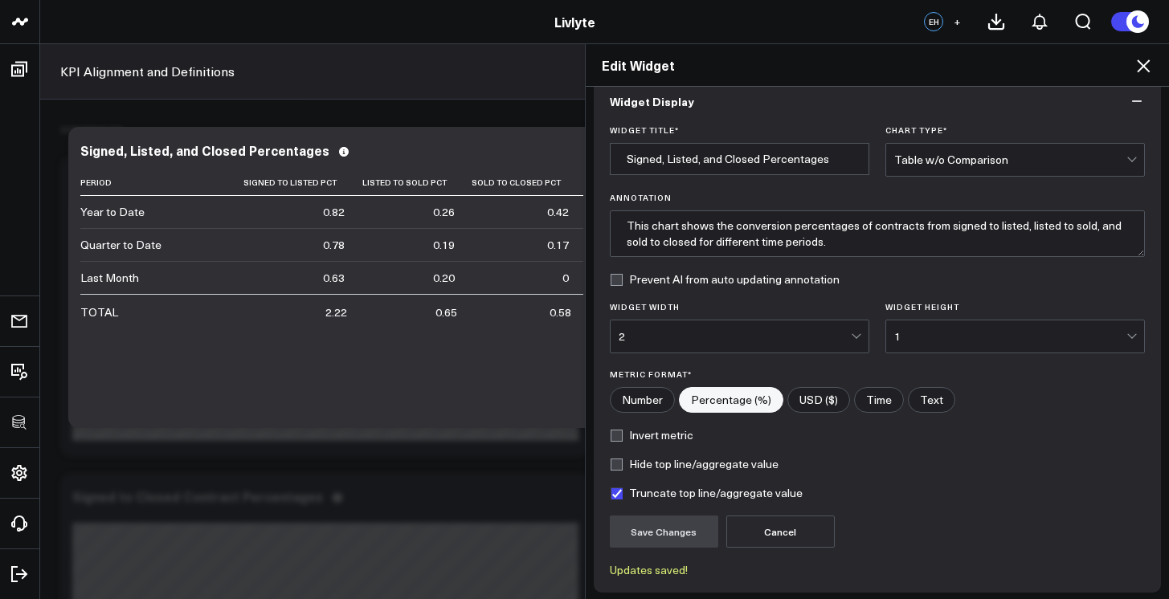
click at [682, 469] on label "Hide top line/aggregate value" at bounding box center [694, 464] width 169 height 13
click at [622, 469] on input "Hide top line/aggregate value" at bounding box center [616, 464] width 13 height 13
checkbox input "true"
click at [676, 492] on label "Truncate top line/aggregate value" at bounding box center [706, 493] width 193 height 13
click at [622, 492] on input "Truncate top line/aggregate value" at bounding box center [616, 493] width 13 height 13
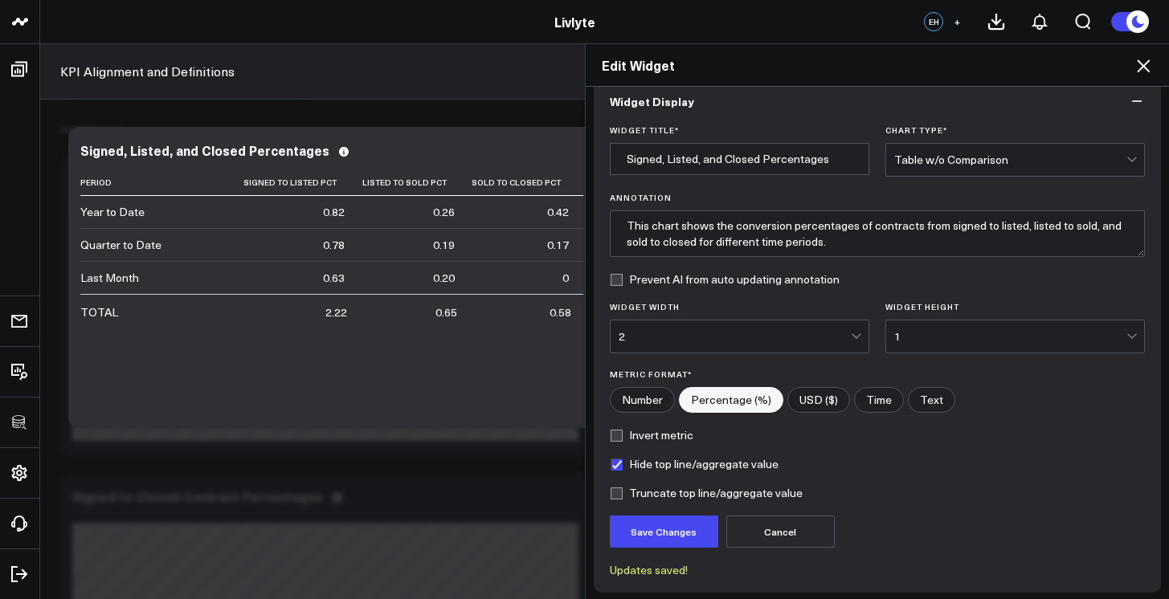
checkbox input "false"
click at [674, 520] on button "Save Changes" at bounding box center [664, 532] width 108 height 32
click at [1145, 69] on icon at bounding box center [1142, 65] width 19 height 19
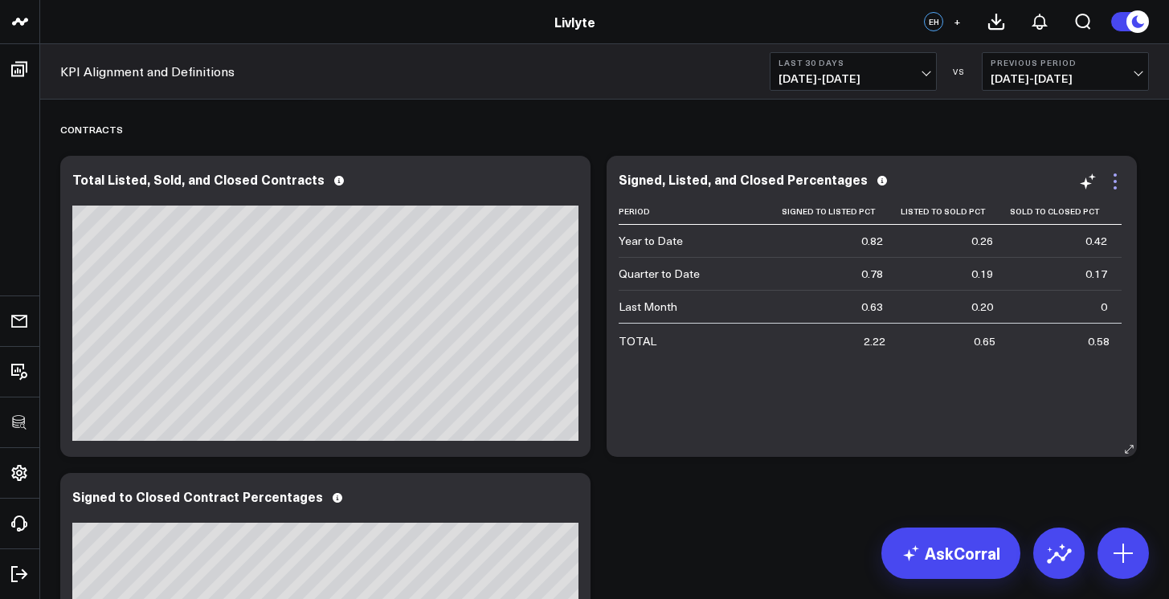
click at [1116, 186] on icon at bounding box center [1114, 181] width 19 height 19
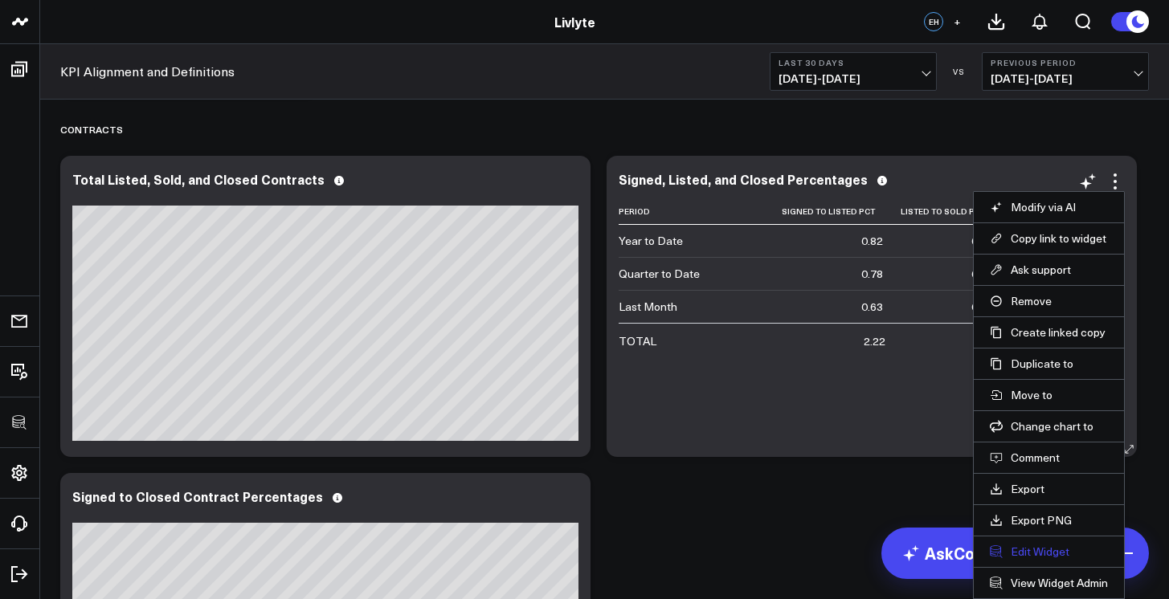
click at [1051, 554] on button "Edit Widget" at bounding box center [1049, 552] width 118 height 14
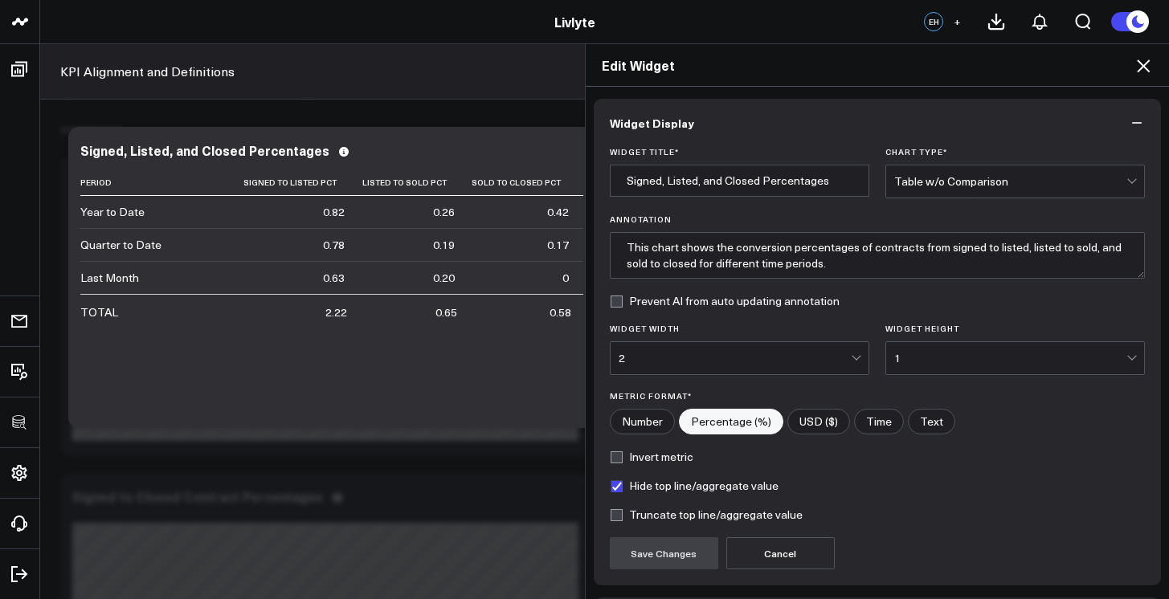
click at [918, 171] on div "Table w/o Comparison" at bounding box center [1010, 181] width 232 height 32
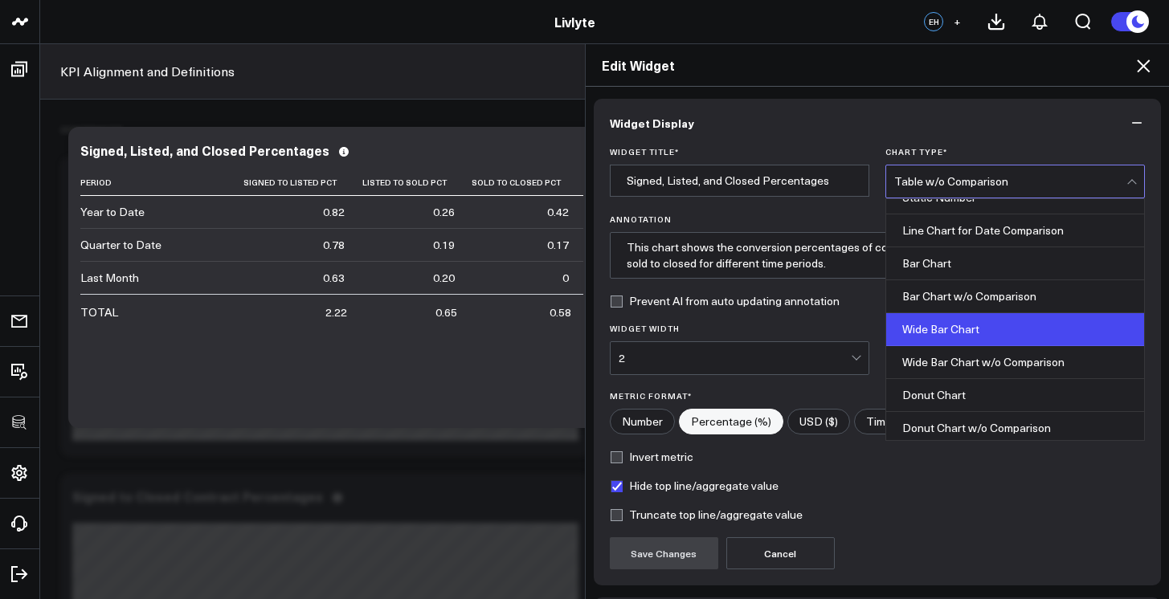
scroll to position [119, 0]
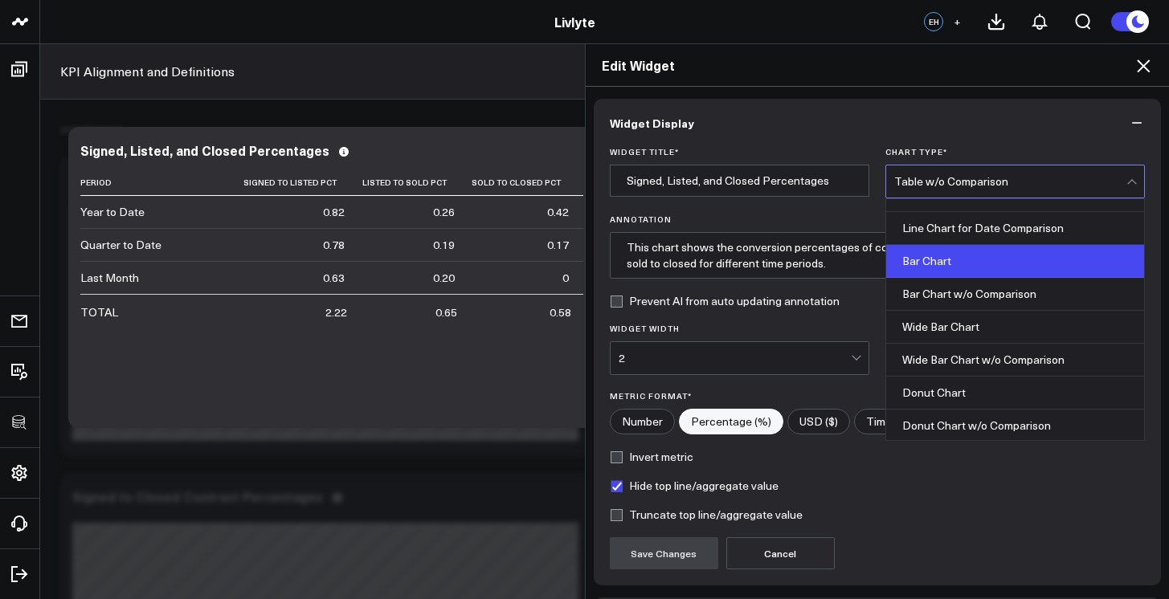
click at [934, 271] on div "Bar Chart" at bounding box center [1015, 261] width 258 height 33
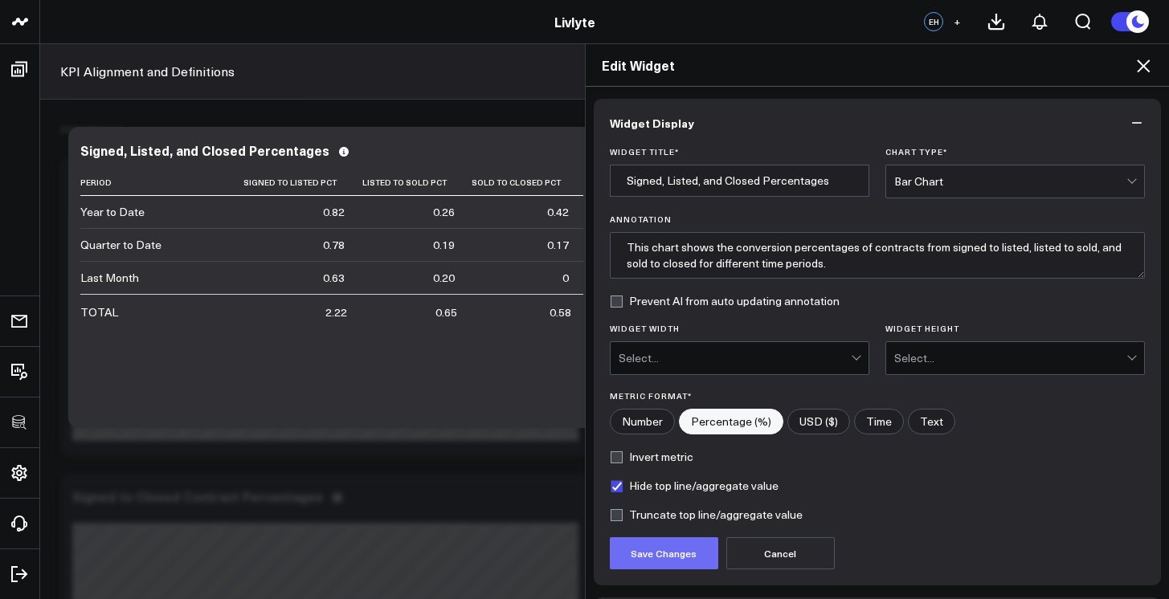
click at [676, 539] on button "Save Changes" at bounding box center [664, 553] width 108 height 32
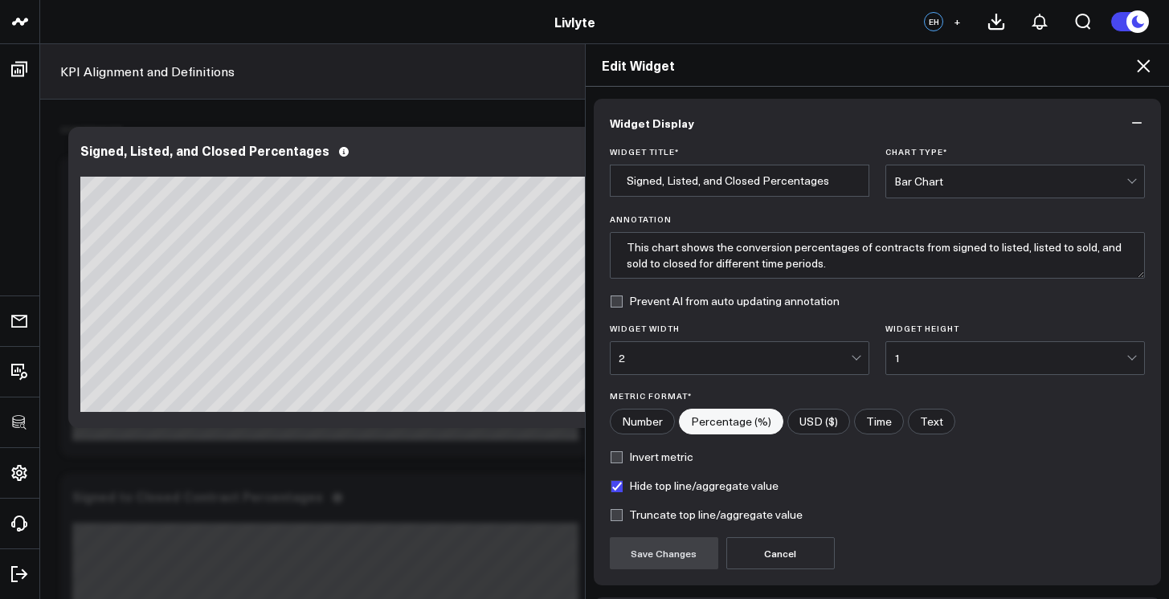
click at [647, 424] on input"] "Number" at bounding box center [641, 422] width 63 height 24
radio input"] "true"
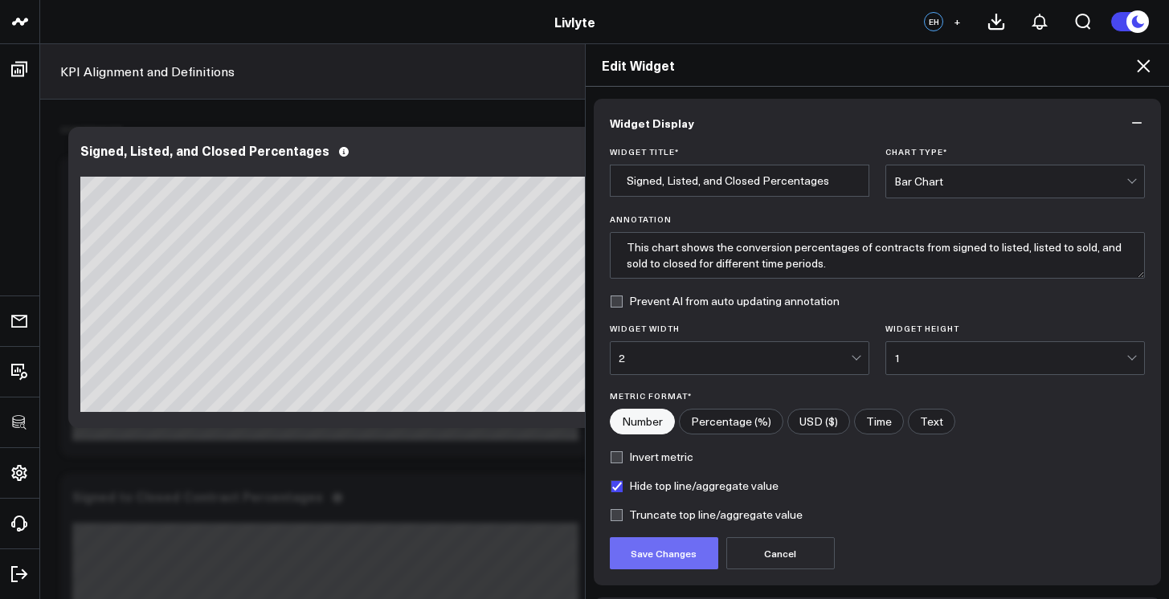
click at [670, 566] on button "Save Changes" at bounding box center [664, 553] width 108 height 32
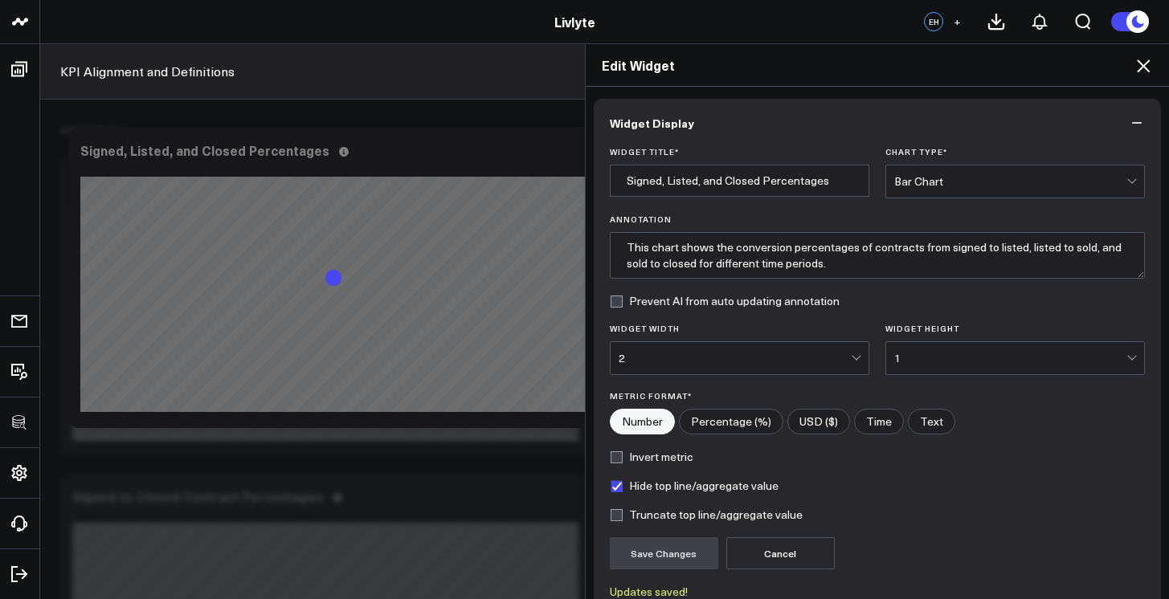
click at [942, 197] on div "Bar Chart" at bounding box center [1010, 181] width 232 height 32
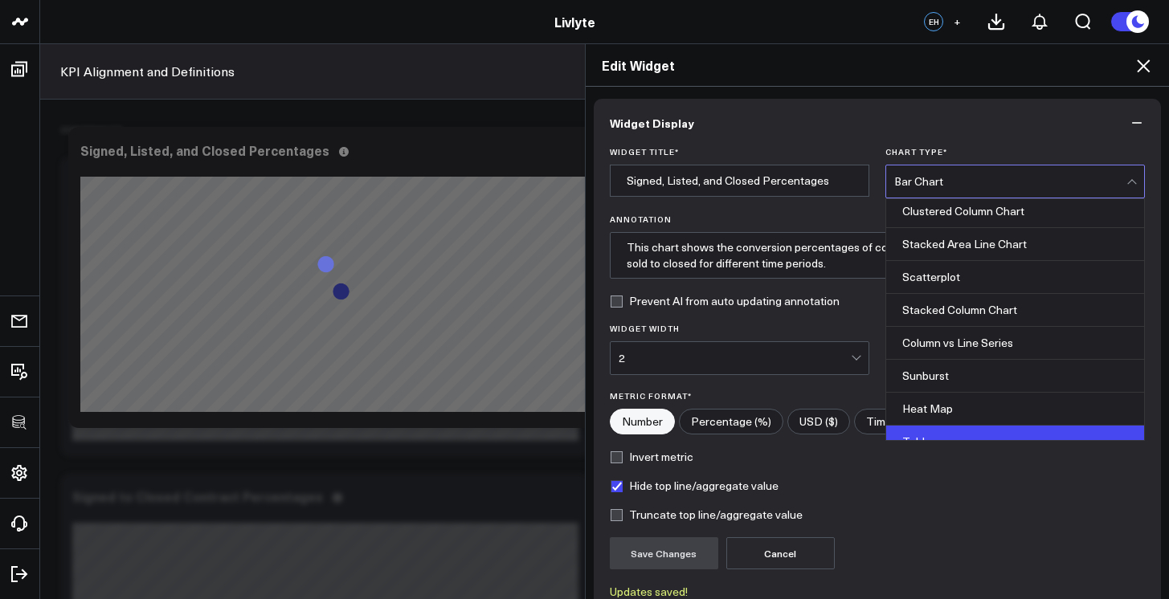
scroll to position [647, 0]
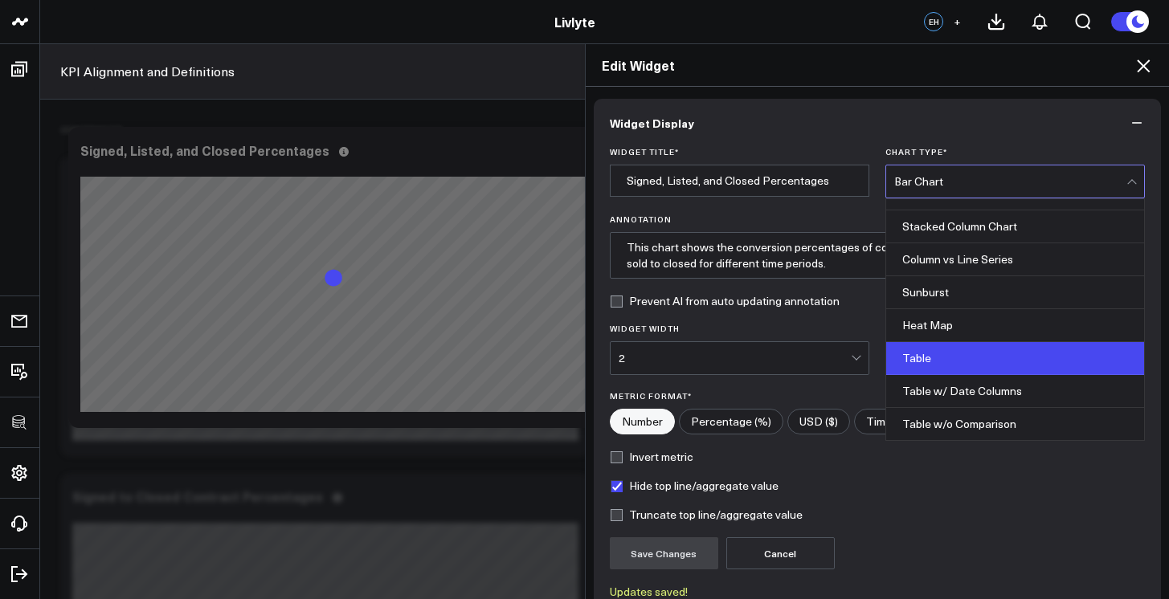
click at [948, 363] on div "Table" at bounding box center [1015, 358] width 258 height 33
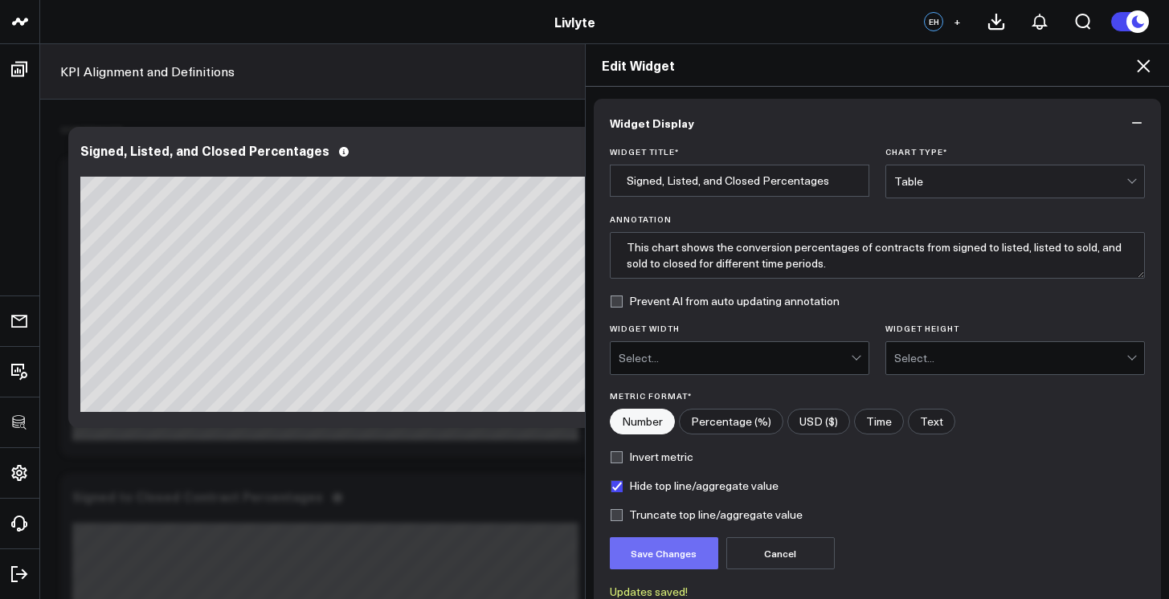
click at [669, 554] on button "Save Changes" at bounding box center [664, 553] width 108 height 32
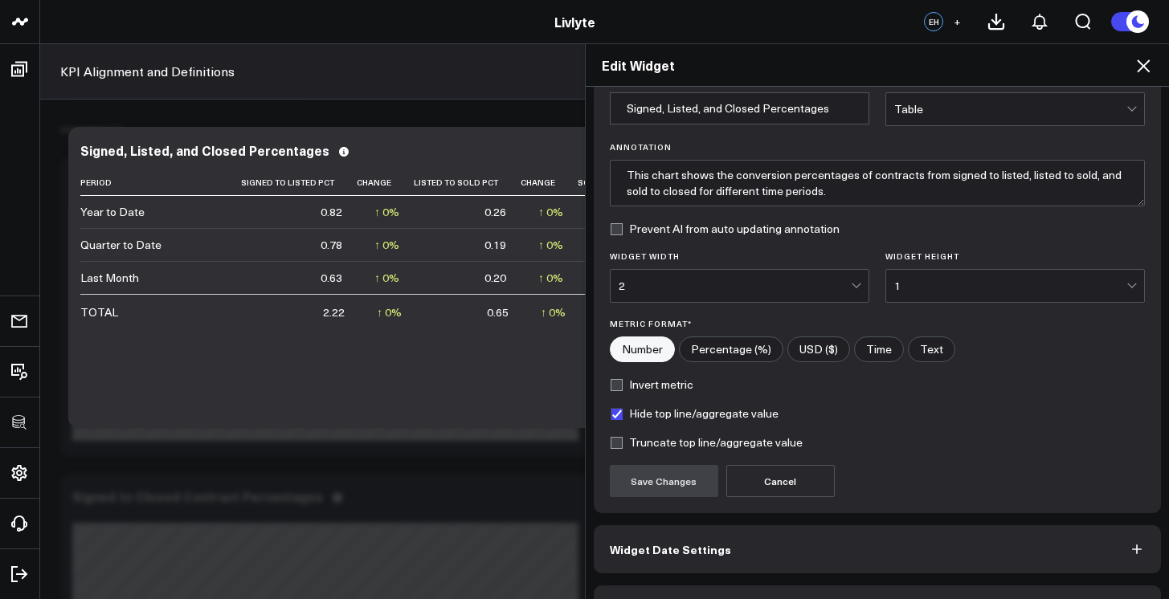
scroll to position [118, 0]
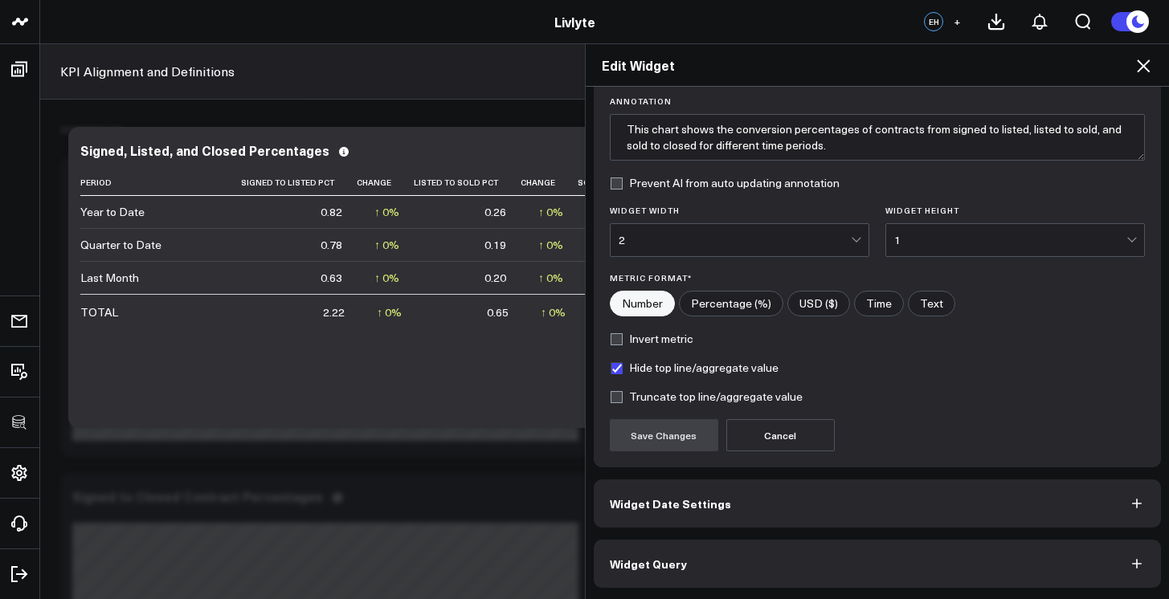
click at [880, 559] on button "Widget Query" at bounding box center [878, 564] width 568 height 48
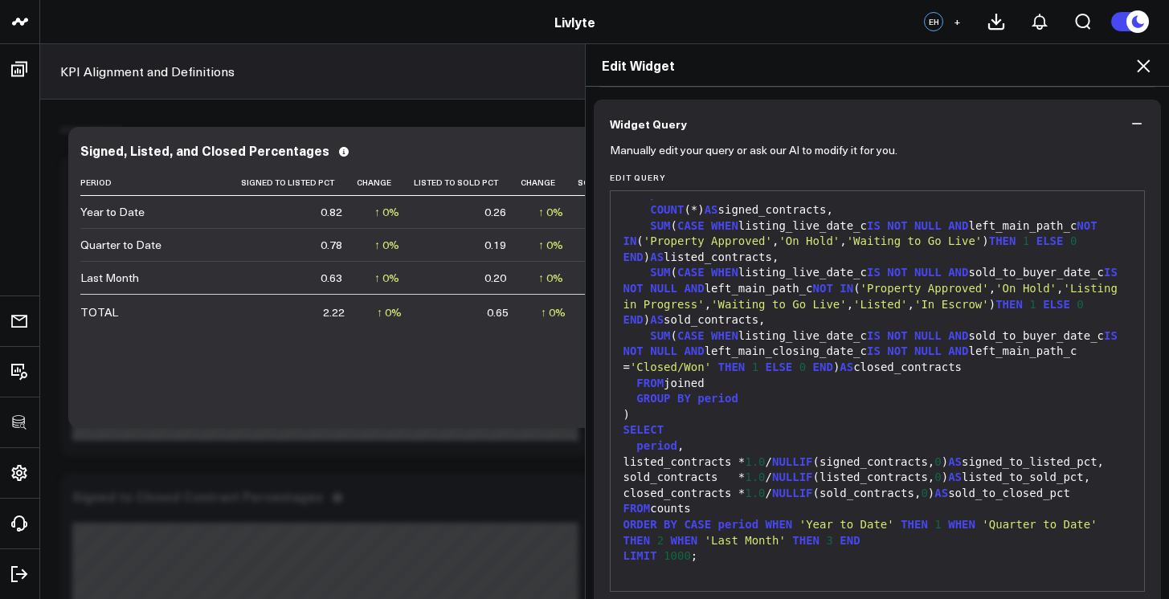
scroll to position [188, 0]
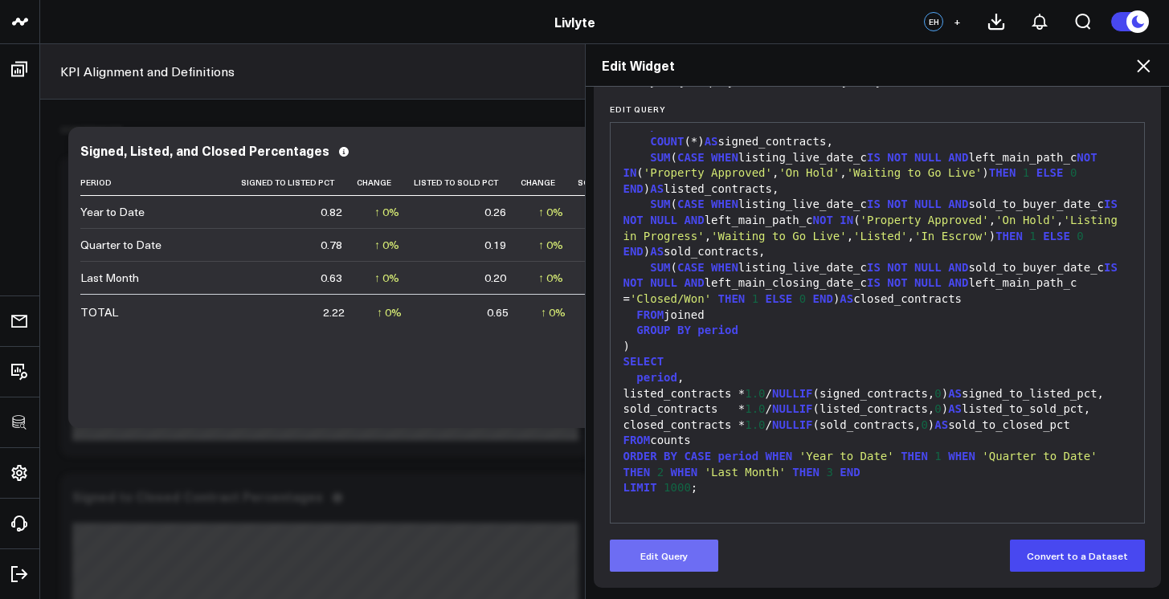
click at [701, 540] on button "Edit Query" at bounding box center [664, 556] width 108 height 32
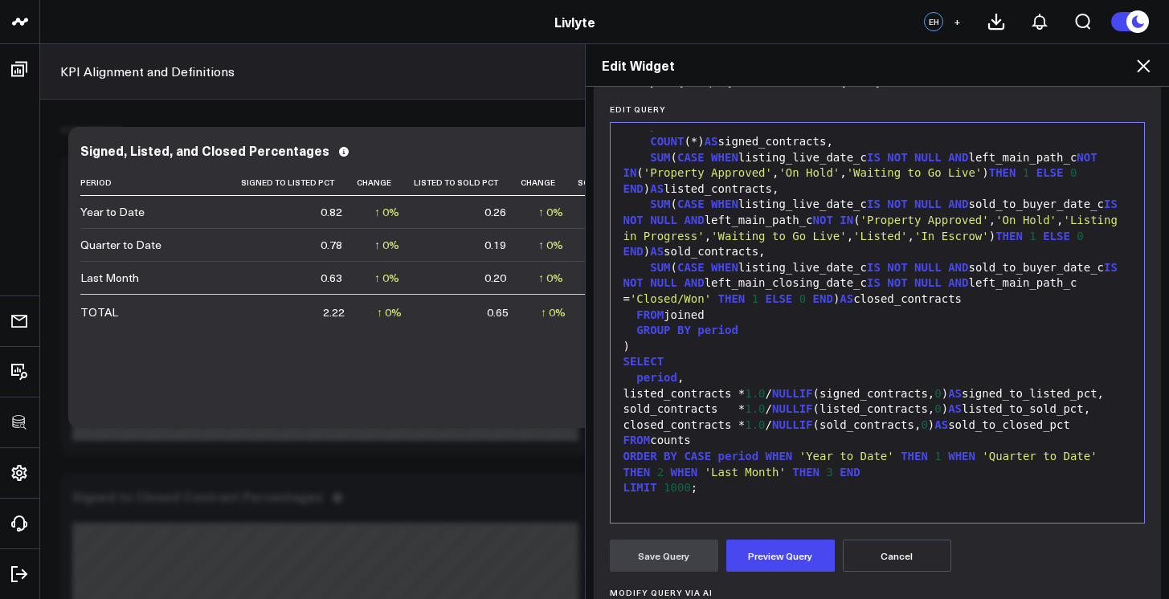
click at [782, 428] on div "closed_contracts * 1.0 / NULLIF (sold_contracts, 0 ) AS sold_to_closed_pct" at bounding box center [877, 426] width 518 height 16
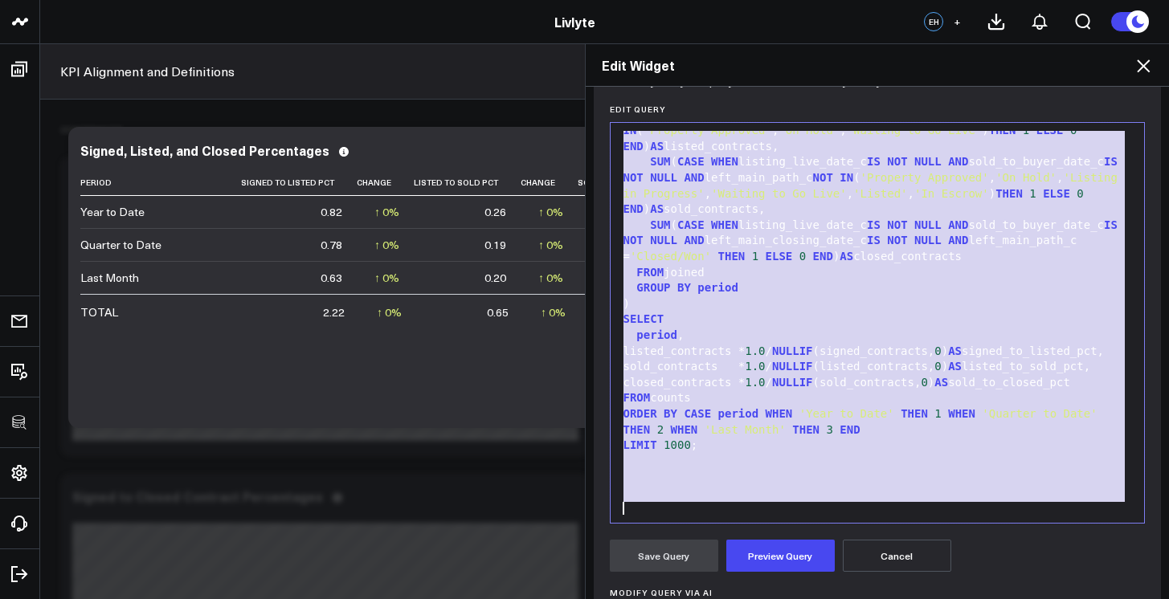
scroll to position [456, 0]
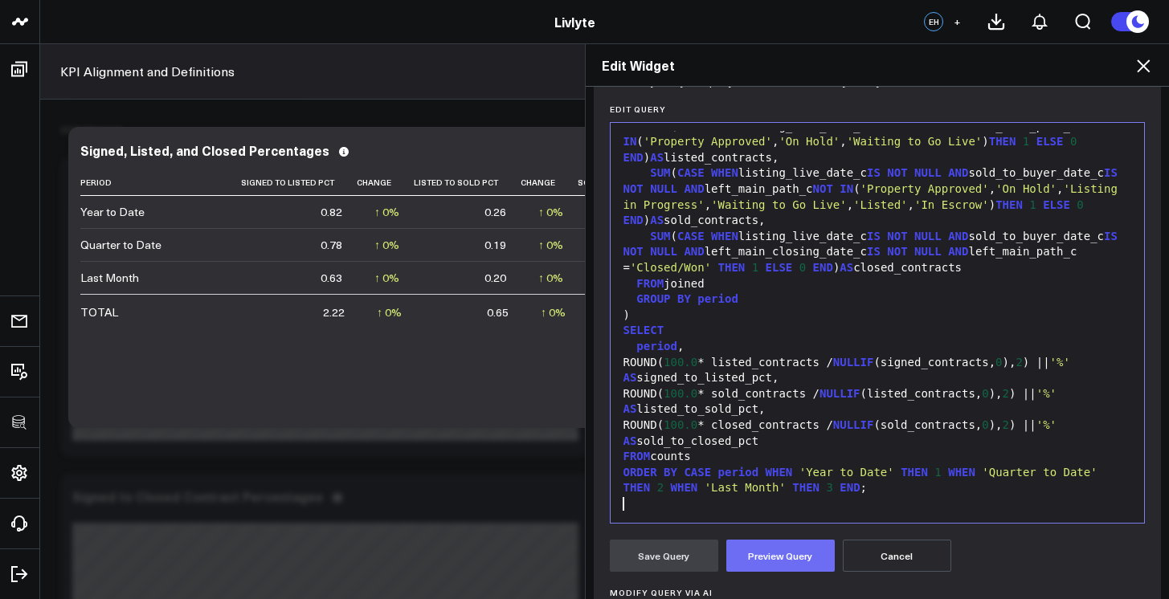
click at [758, 559] on button "Preview Query" at bounding box center [780, 556] width 108 height 32
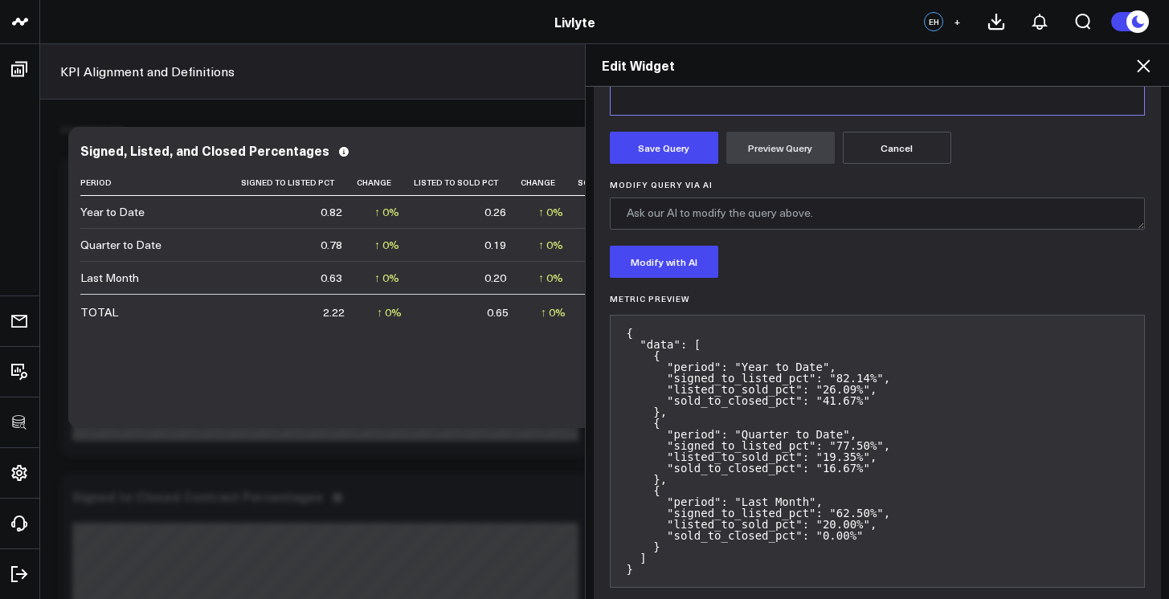
scroll to position [606, 0]
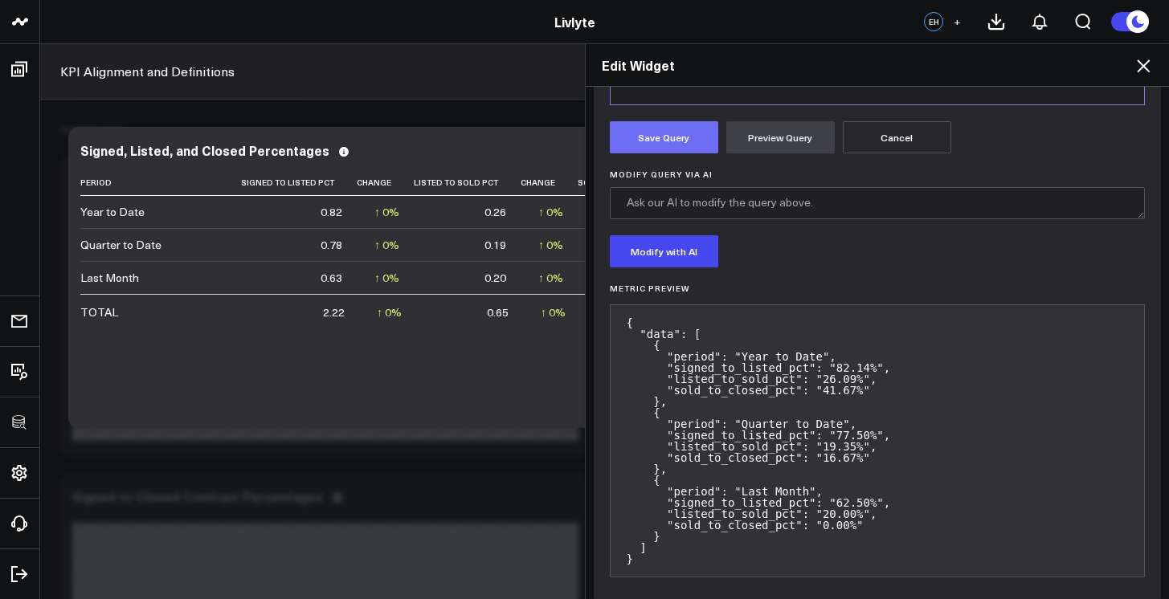
click at [671, 150] on button "Save Query" at bounding box center [664, 137] width 108 height 32
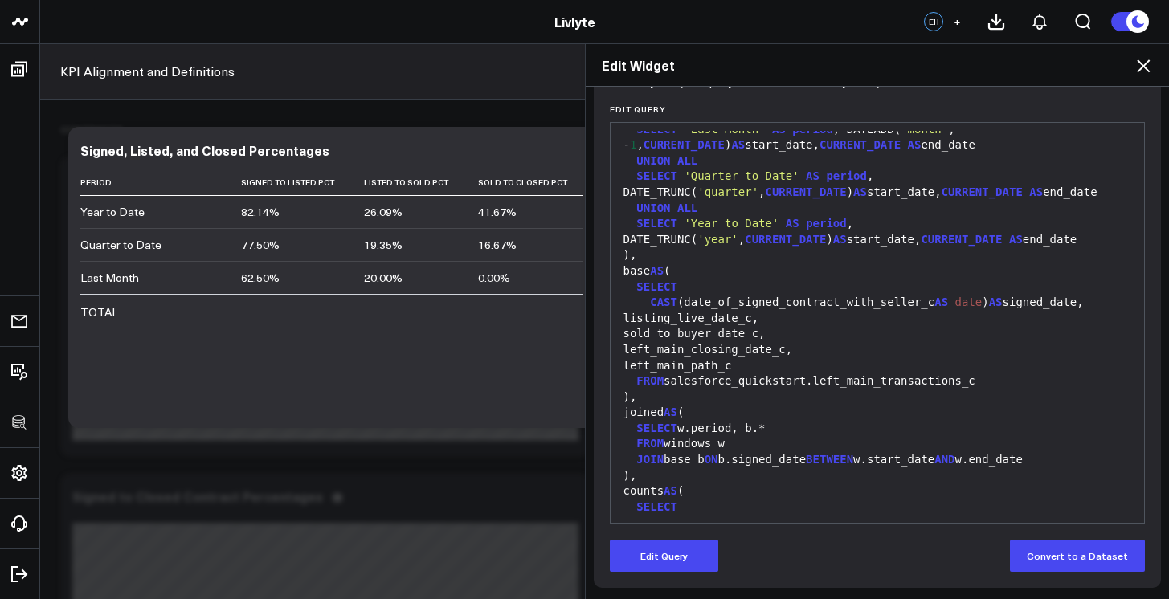
scroll to position [0, 0]
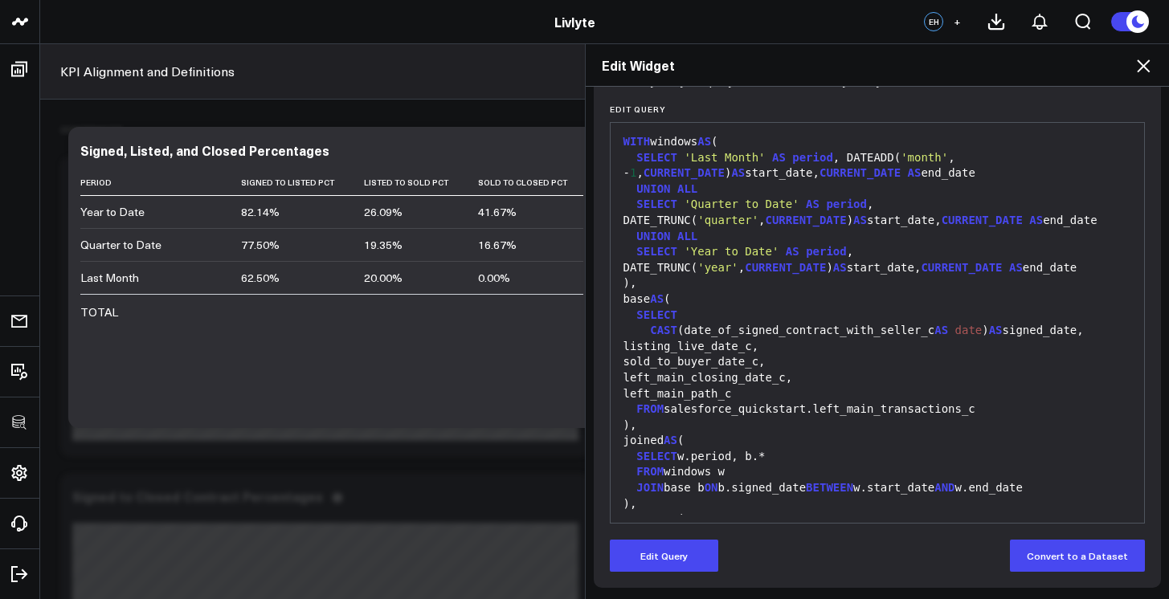
click at [1145, 64] on icon at bounding box center [1143, 65] width 13 height 13
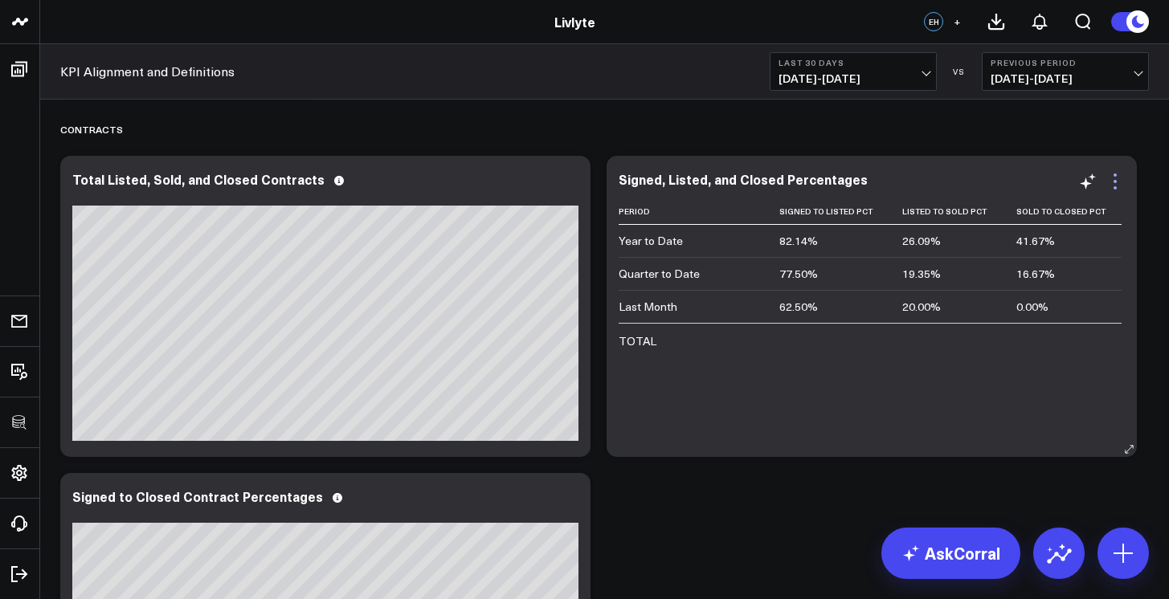
click at [1111, 178] on icon at bounding box center [1114, 181] width 19 height 19
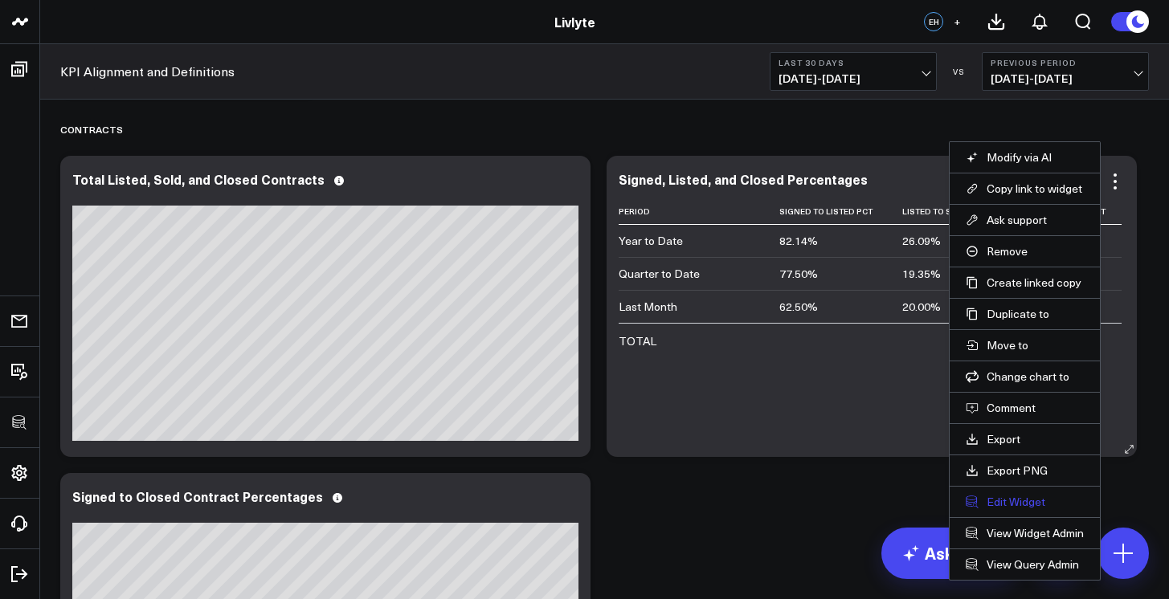
click at [1012, 504] on button "Edit Widget" at bounding box center [1024, 502] width 118 height 14
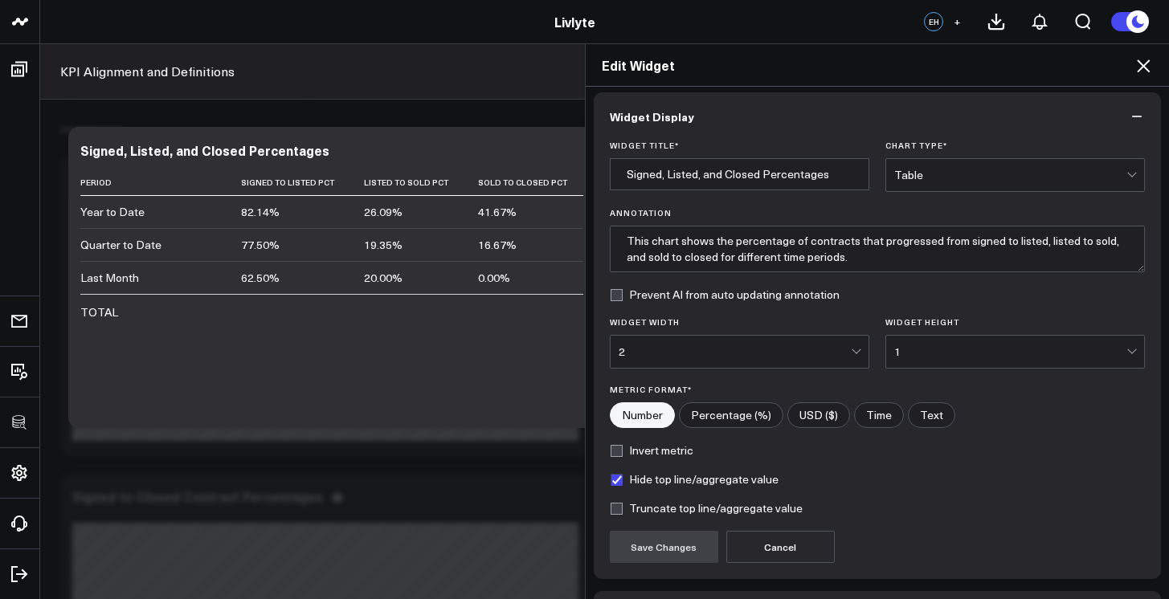
scroll to position [10, 0]
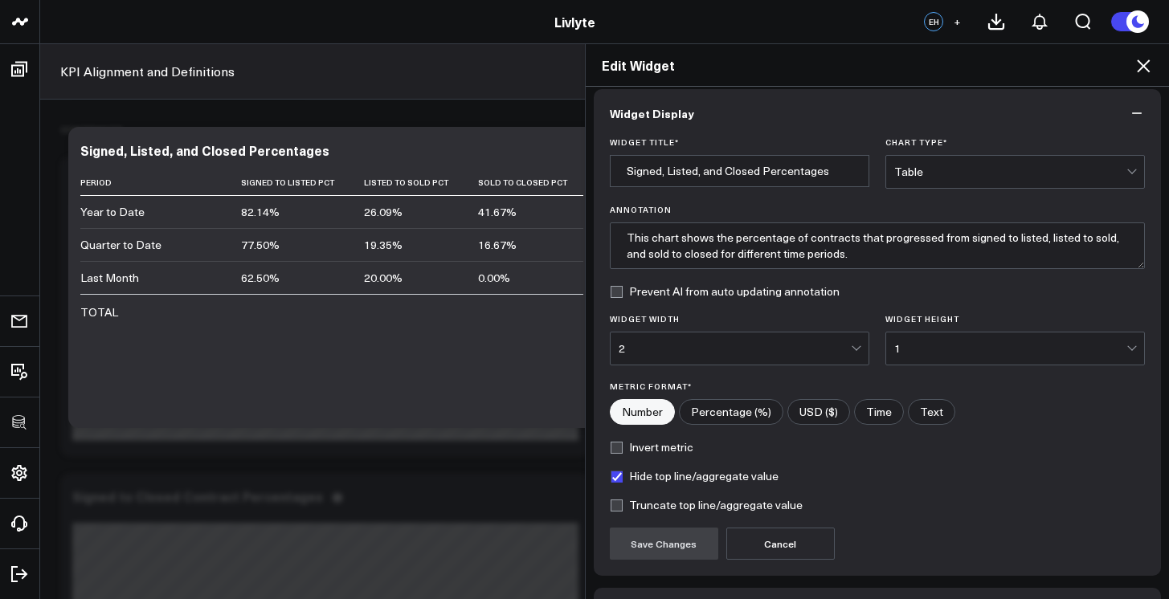
click at [939, 145] on label "Chart Type *" at bounding box center [1014, 142] width 259 height 10
click at [931, 172] on input "Chart Type *" at bounding box center [930, 172] width 2 height 0
click at [942, 154] on div "Chart Type * option Table, selected. Select is focused , press Down to open the…" at bounding box center [1014, 162] width 259 height 51
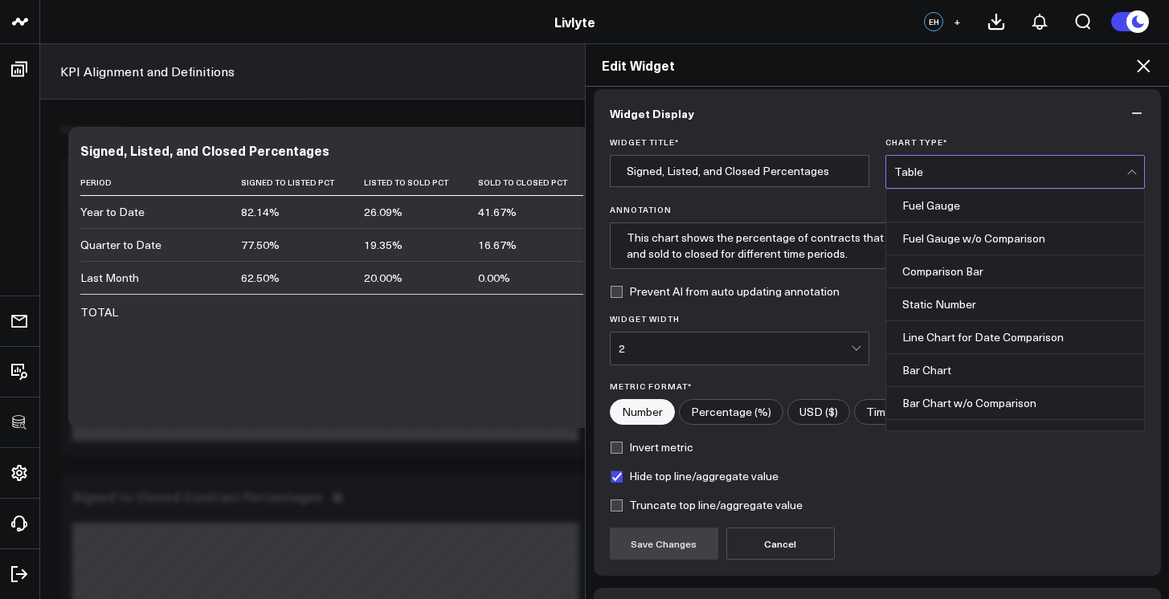
click at [944, 161] on div "Table" at bounding box center [1010, 172] width 232 height 32
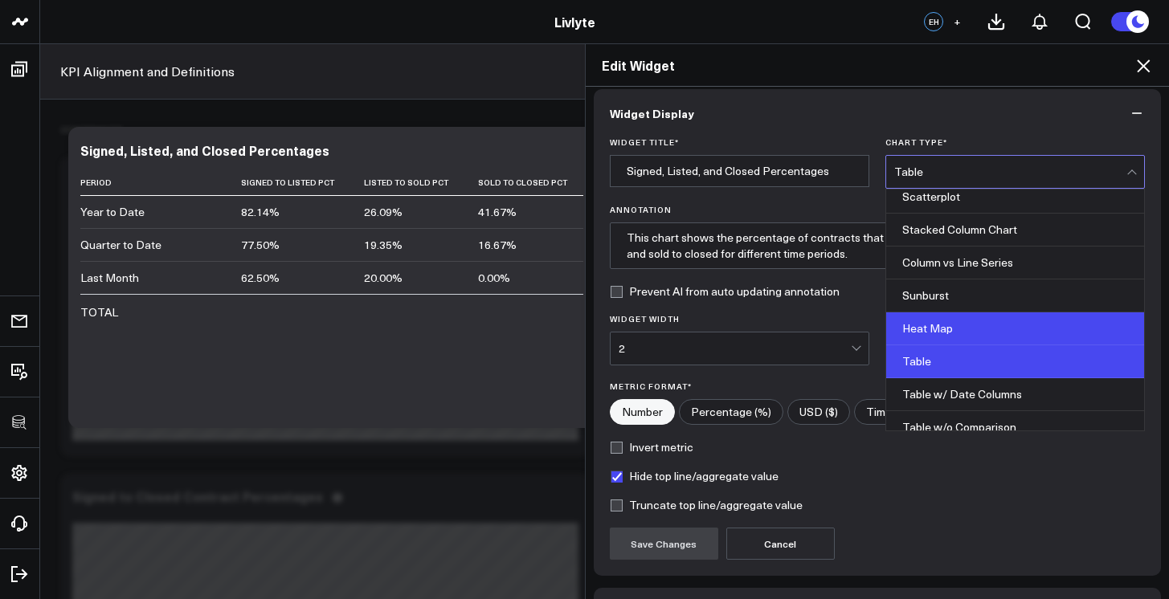
scroll to position [647, 0]
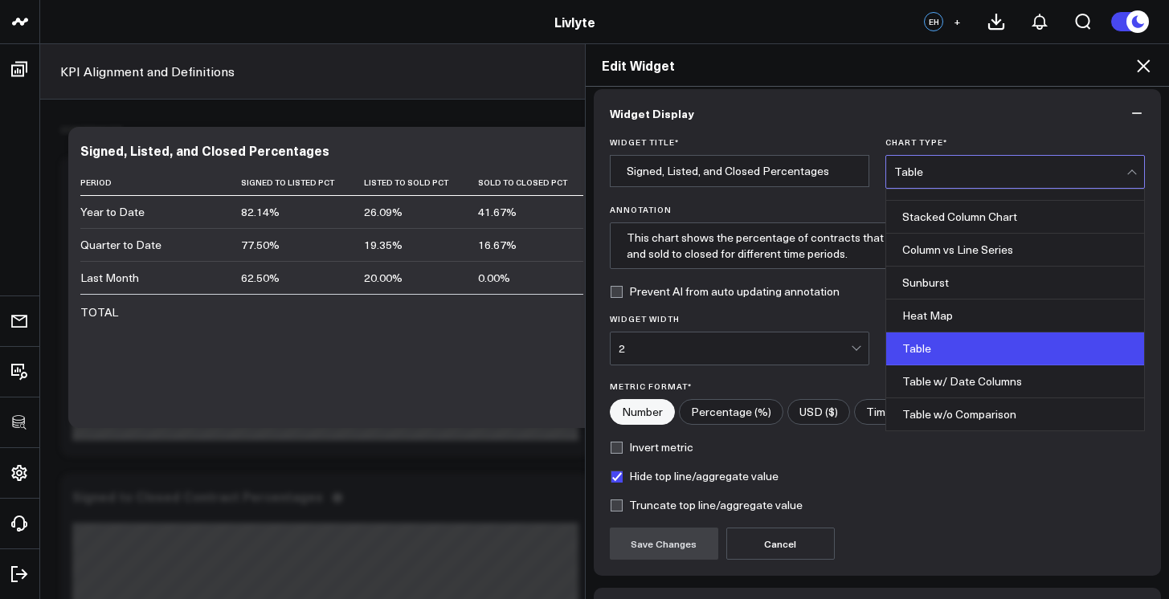
click at [970, 350] on div "Table" at bounding box center [1015, 349] width 258 height 33
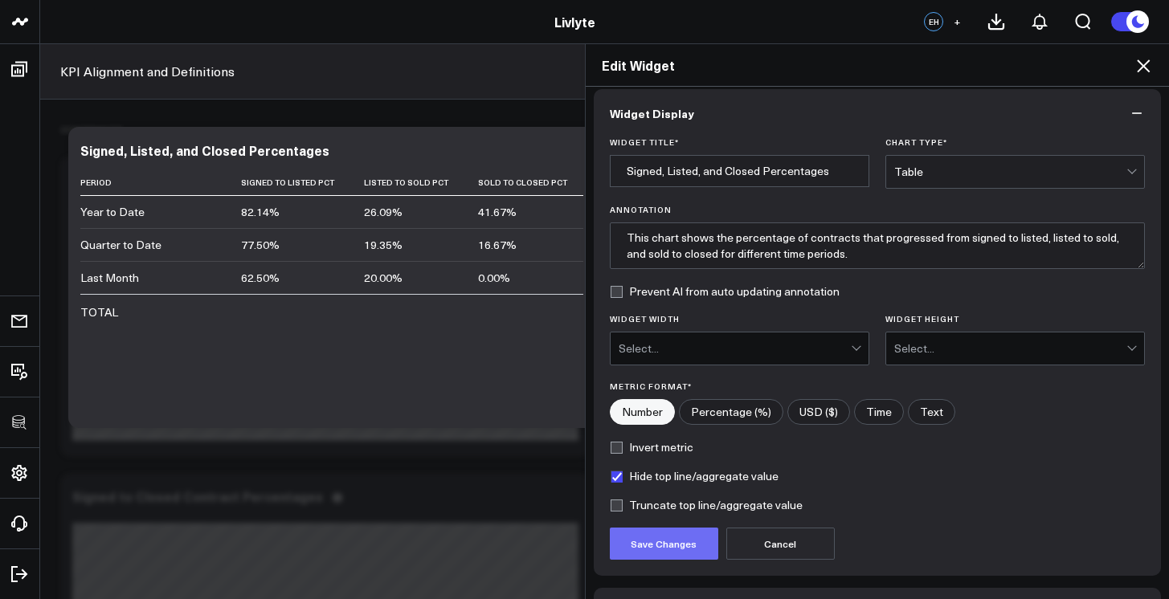
click at [684, 551] on button "Save Changes" at bounding box center [664, 544] width 108 height 32
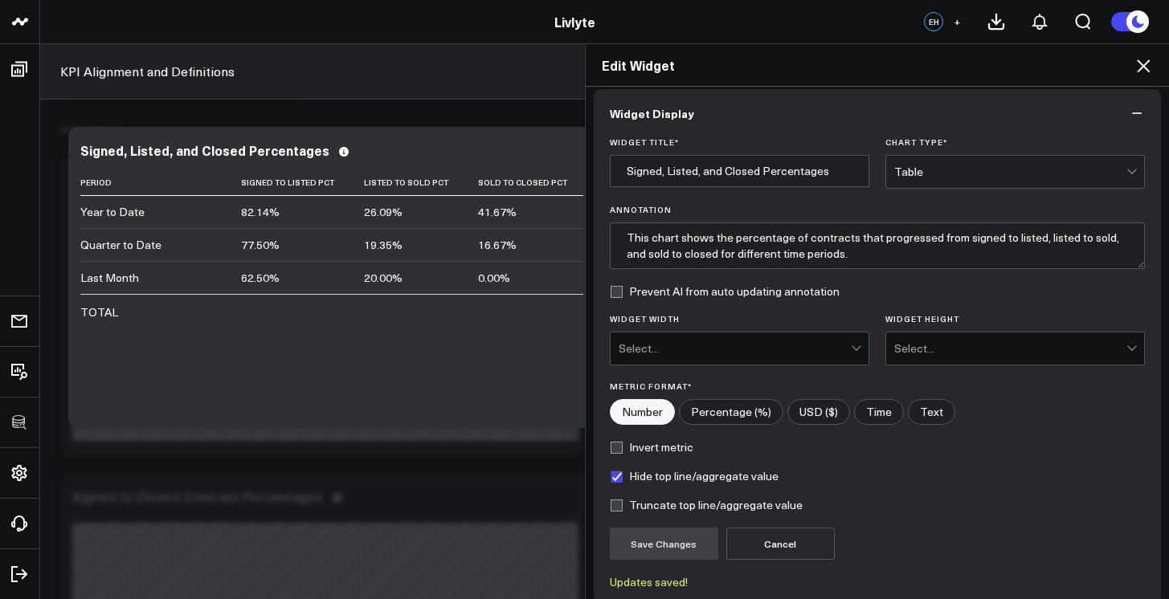
click at [1141, 70] on icon at bounding box center [1142, 65] width 19 height 19
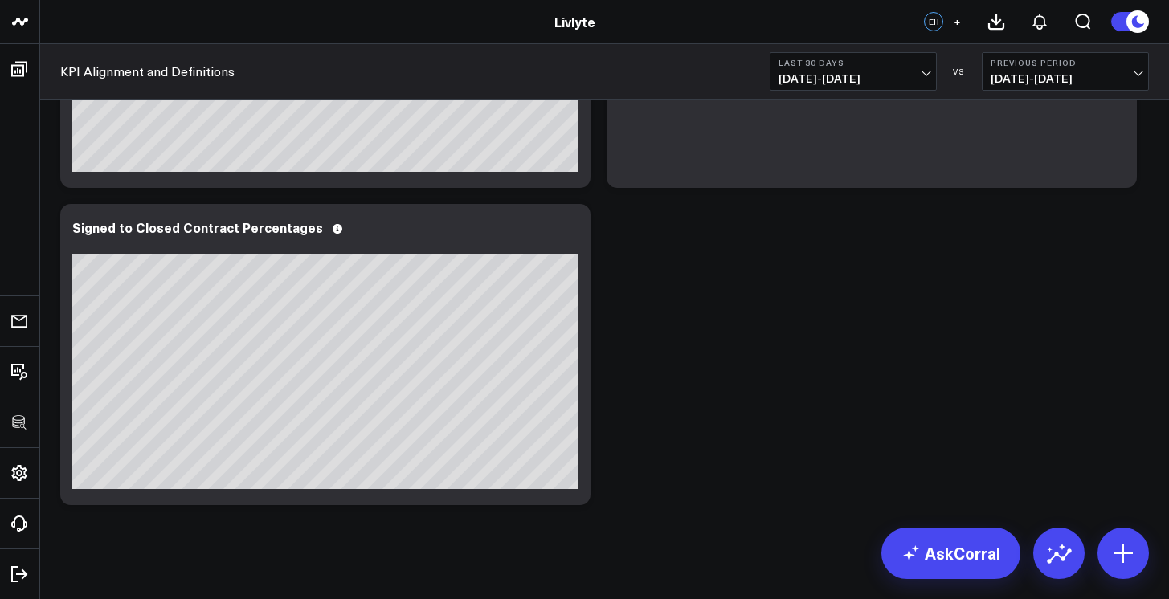
scroll to position [2624, 0]
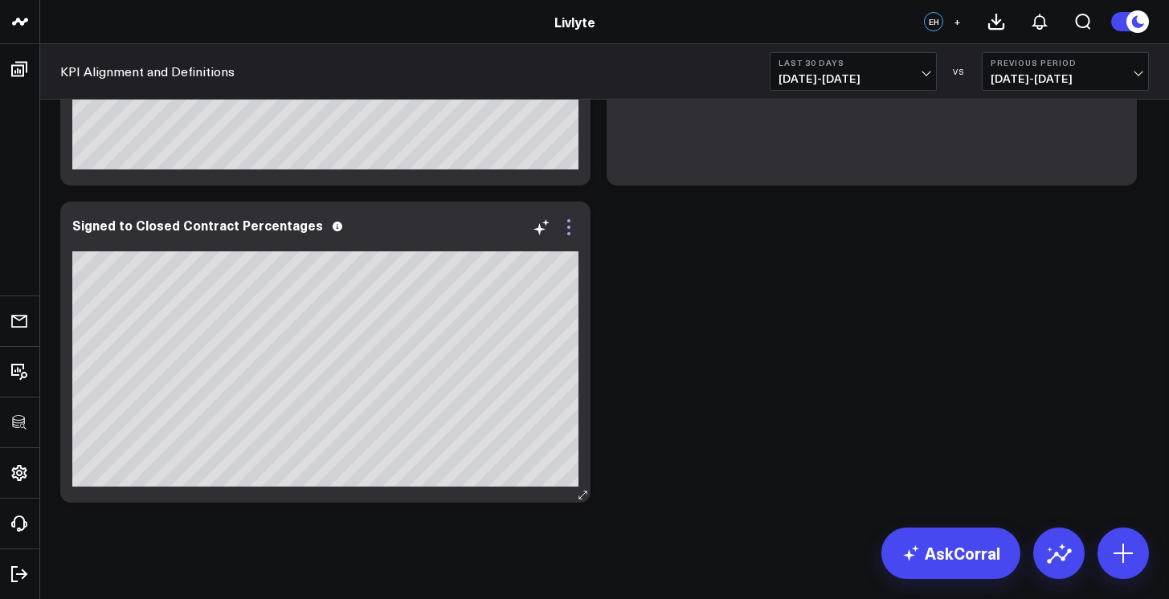
click at [570, 236] on icon at bounding box center [568, 227] width 19 height 19
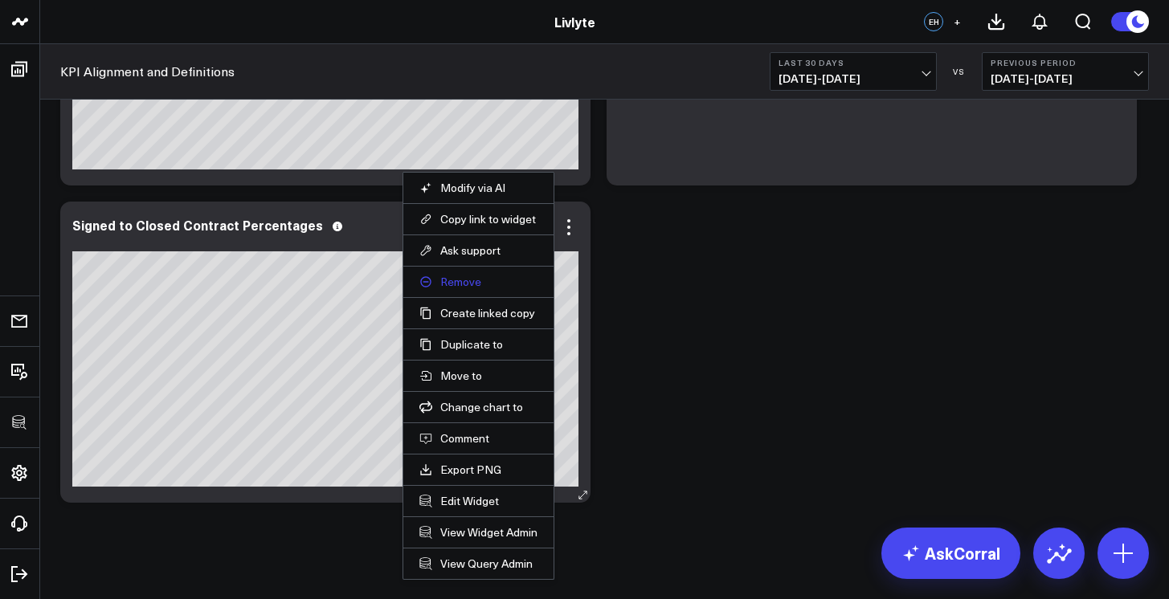
click at [473, 286] on button "Remove" at bounding box center [478, 282] width 118 height 14
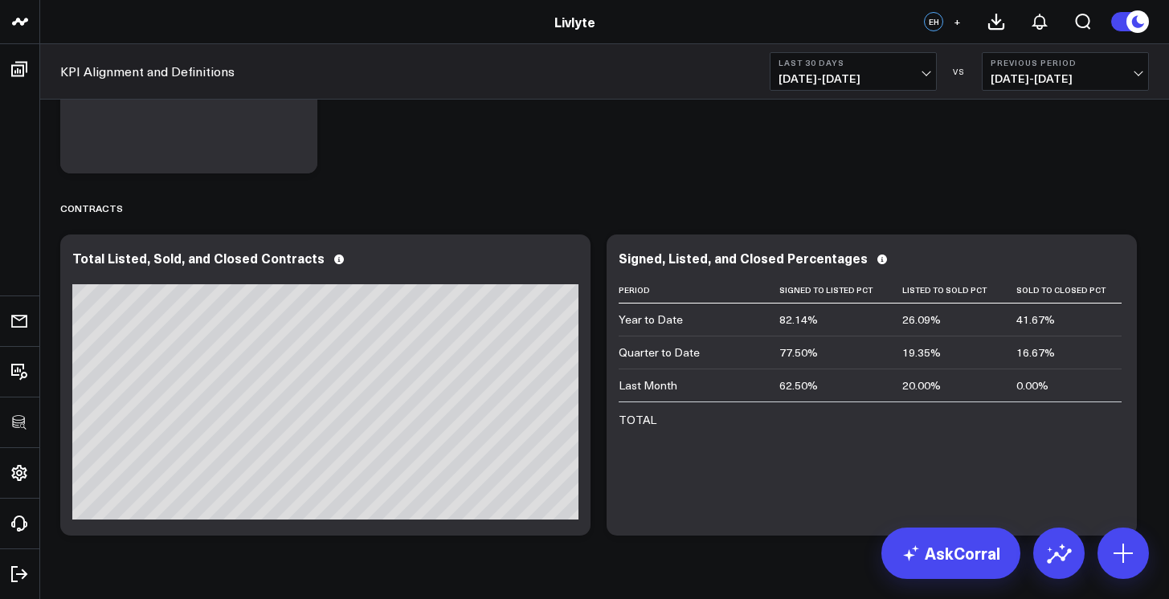
scroll to position [2315, 0]
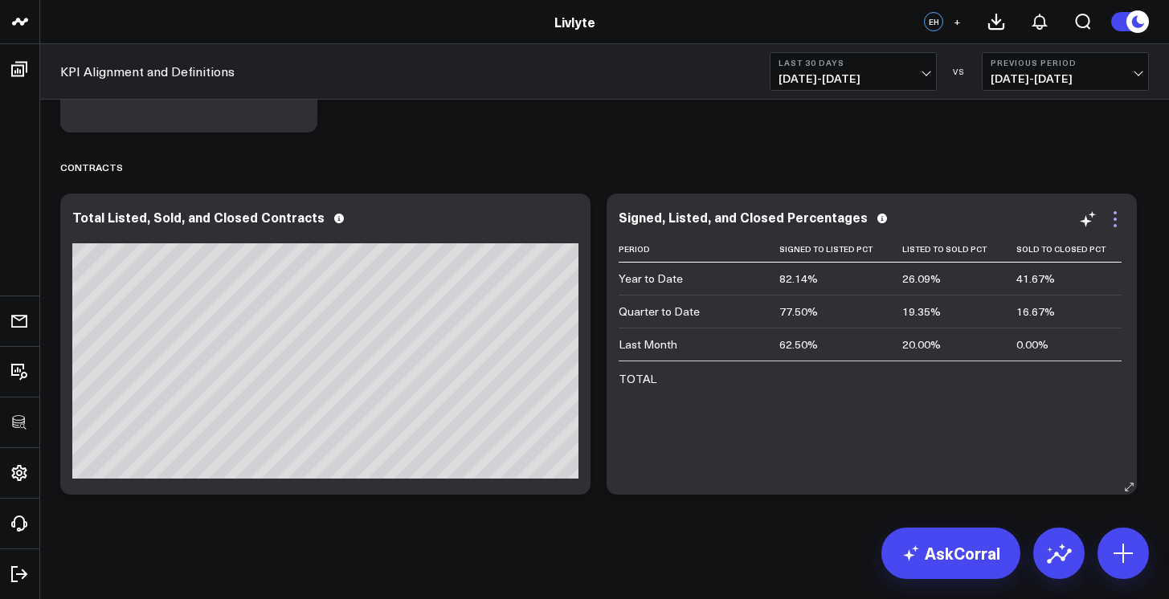
click at [1124, 218] on icon at bounding box center [1114, 219] width 19 height 19
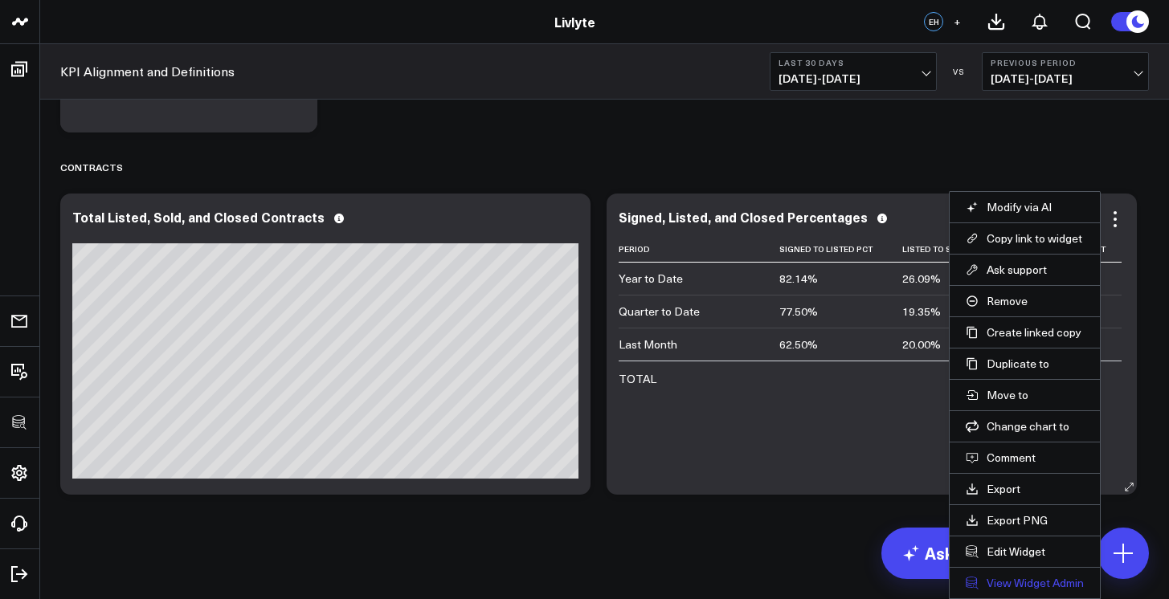
click at [1008, 580] on link "View Widget Admin" at bounding box center [1024, 583] width 118 height 14
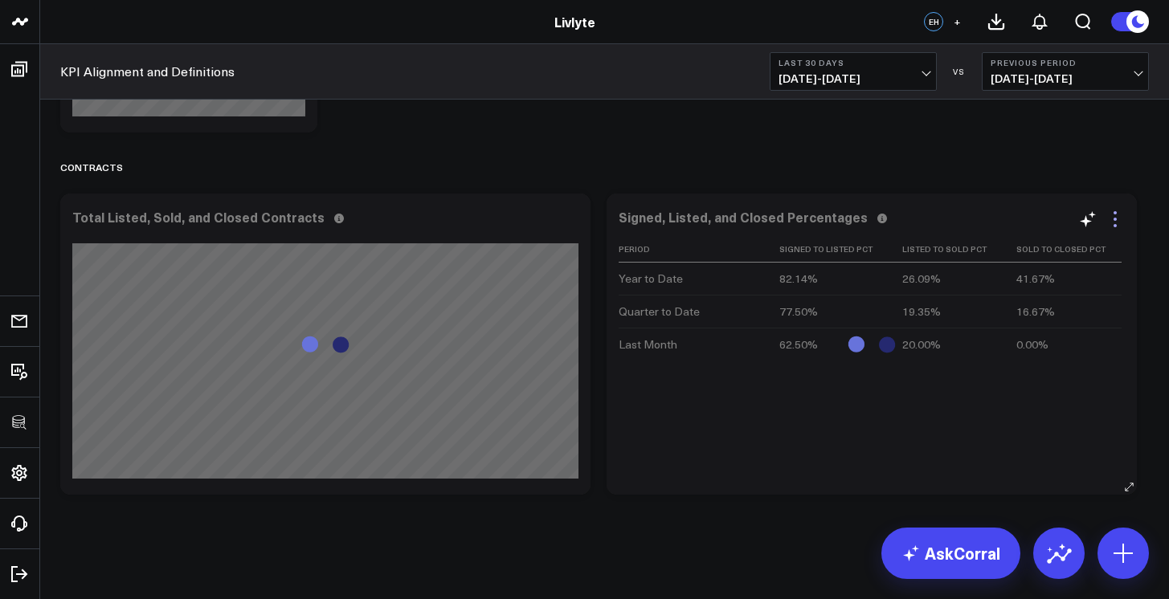
click at [1117, 227] on icon at bounding box center [1114, 219] width 19 height 19
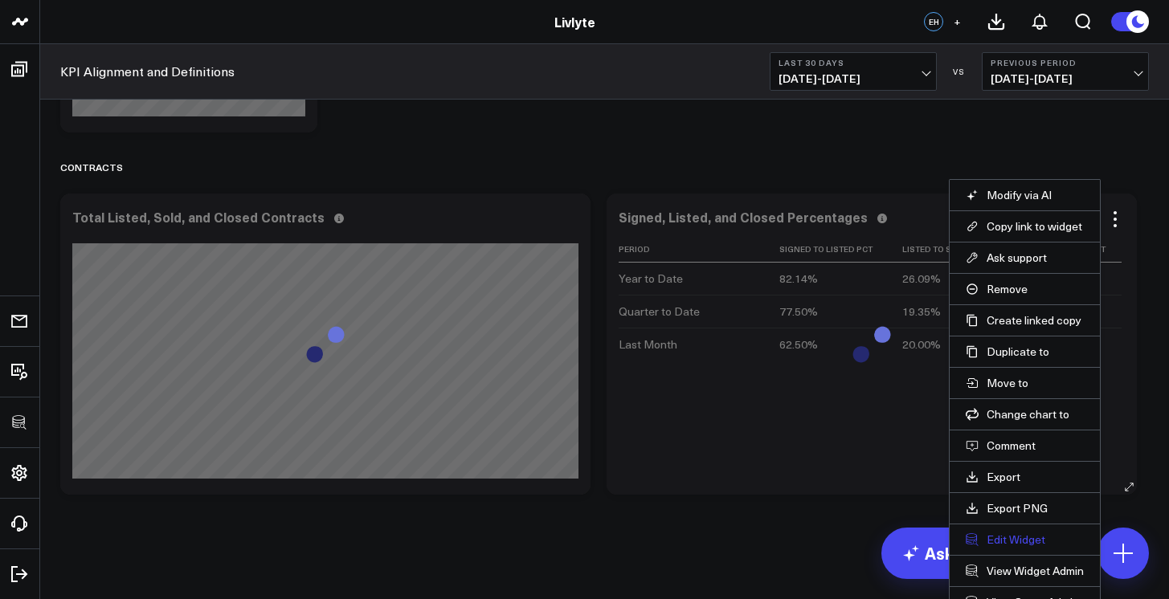
click at [998, 537] on button "Edit Widget" at bounding box center [1024, 540] width 118 height 14
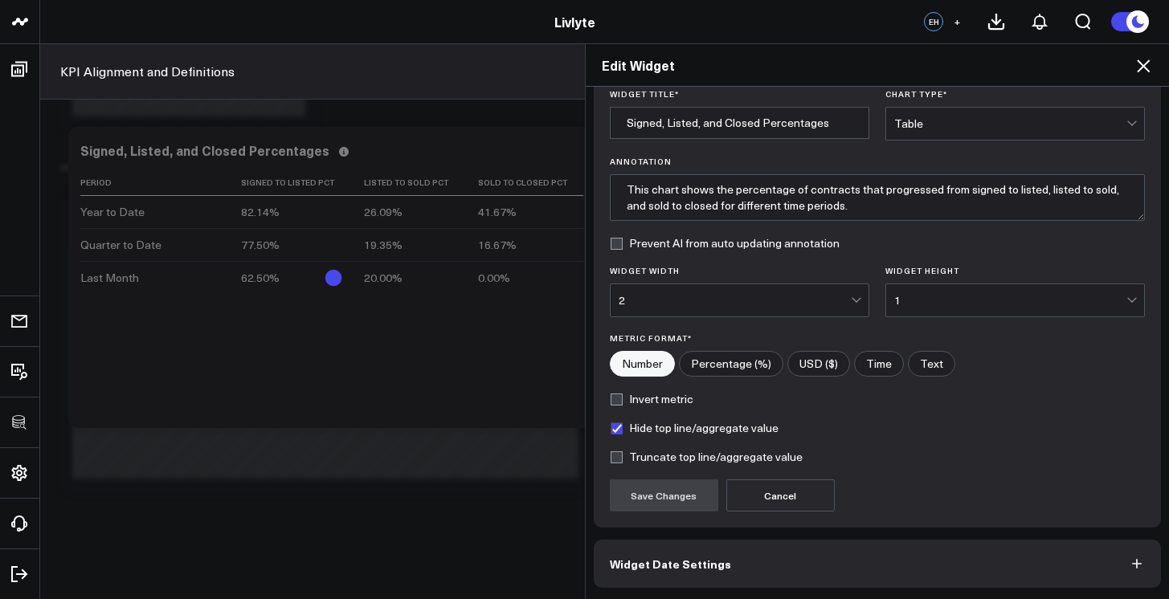
scroll to position [118, 0]
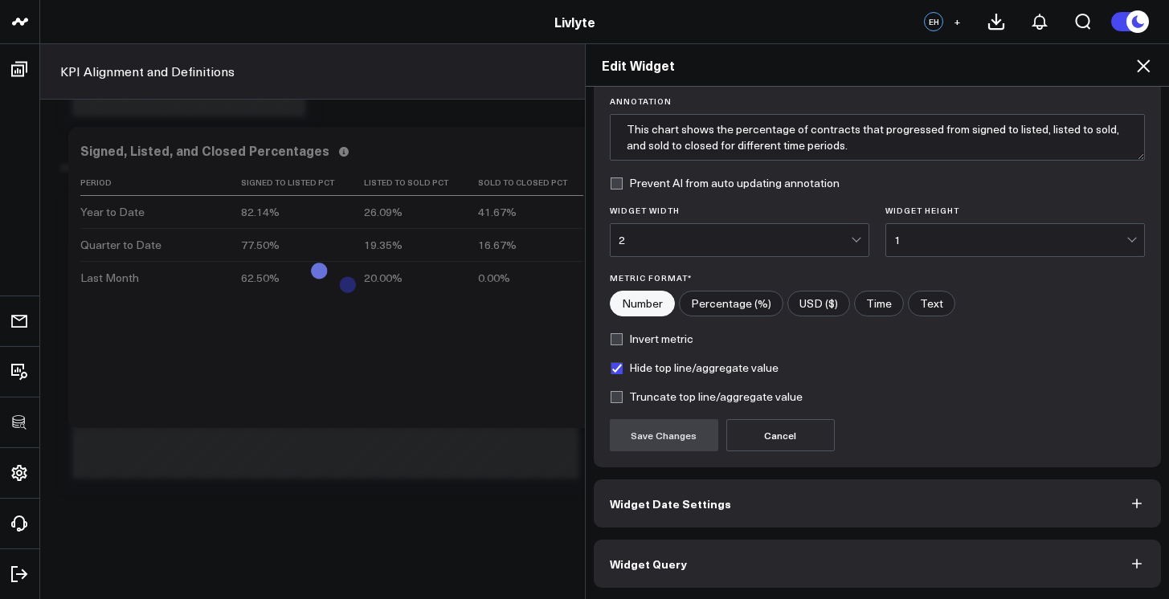
click at [789, 560] on button "Widget Query" at bounding box center [878, 564] width 568 height 48
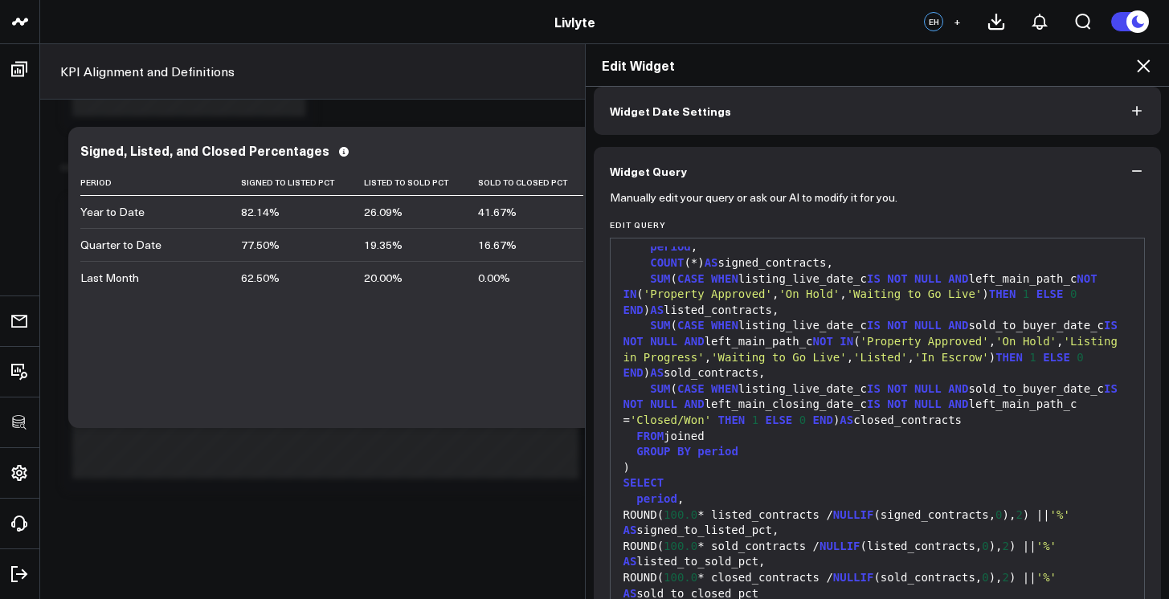
scroll to position [445, 0]
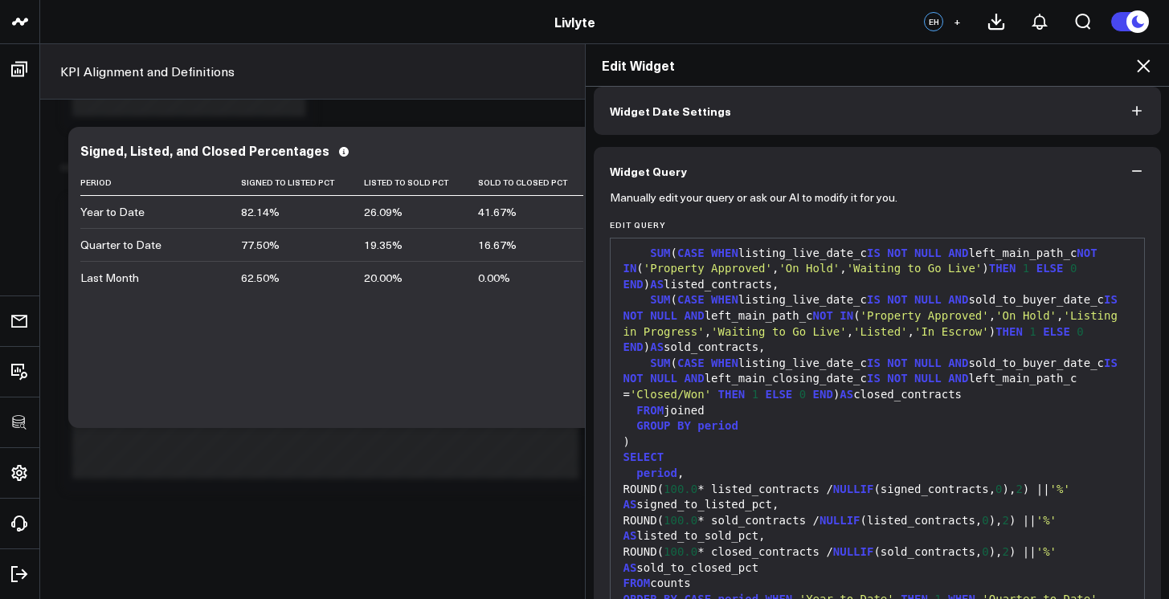
click at [781, 506] on div "ROUND( 100.0 * listed_contracts / NULLIF (signed_contracts, 0 ), 2 ) || '%' AS …" at bounding box center [877, 497] width 518 height 31
click at [789, 503] on div "ROUND( 100.0 * listed_contracts / NULLIF (signed_contracts, 0 ), 2 ) || '%' AS …" at bounding box center [877, 497] width 518 height 31
click at [765, 507] on div "ROUND( 100.0 * listed_contracts / NULLIF (signed_contracts, 0 ), 2 ) || '%' AS …" at bounding box center [877, 497] width 518 height 31
click at [753, 508] on div "ROUND( 100.0 * listed_contracts / NULLIF (signed_contracts, 0 ), 2 ) || '%' AS …" at bounding box center [877, 497] width 518 height 31
drag, startPoint x: 749, startPoint y: 508, endPoint x: 765, endPoint y: 508, distance: 15.3
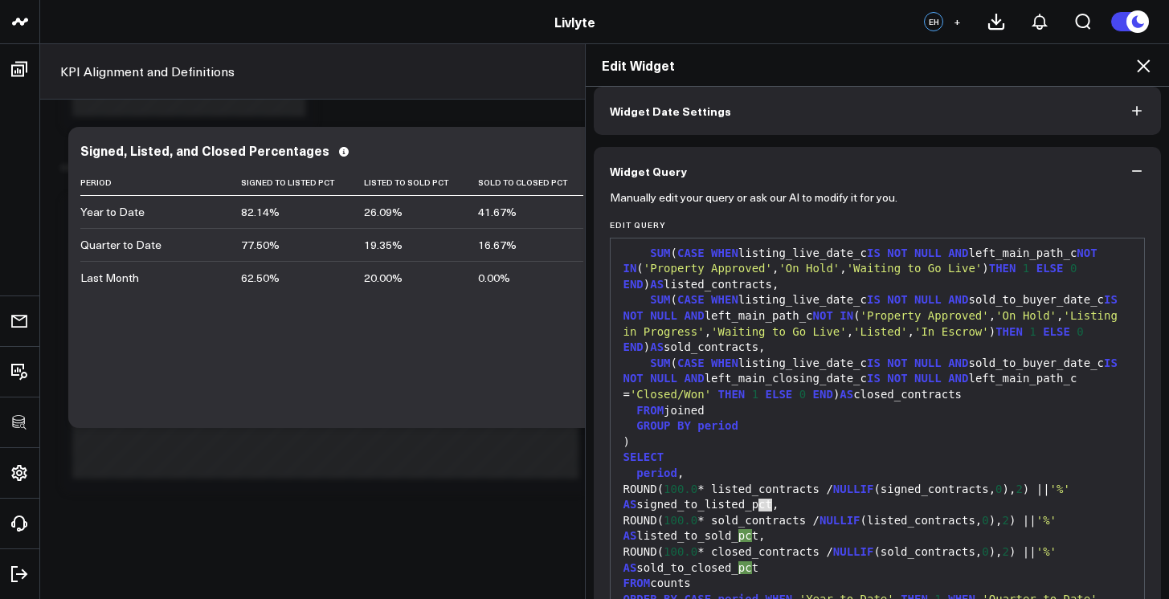
click at [765, 508] on div "ROUND( 100.0 * listed_contracts / NULLIF (signed_contracts, 0 ), 2 ) || '%' AS …" at bounding box center [877, 497] width 518 height 31
click at [760, 508] on div "ROUND( 100.0 * listed_contracts / NULLIF (signed_contracts, 0 ), 2 ) || '%' AS …" at bounding box center [877, 497] width 518 height 31
drag, startPoint x: 749, startPoint y: 508, endPoint x: 767, endPoint y: 507, distance: 18.5
click at [767, 507] on div "ROUND( 100.0 * listed_contracts / NULLIF (signed_contracts, 0 ), 2 ) || '%' AS …" at bounding box center [877, 497] width 518 height 31
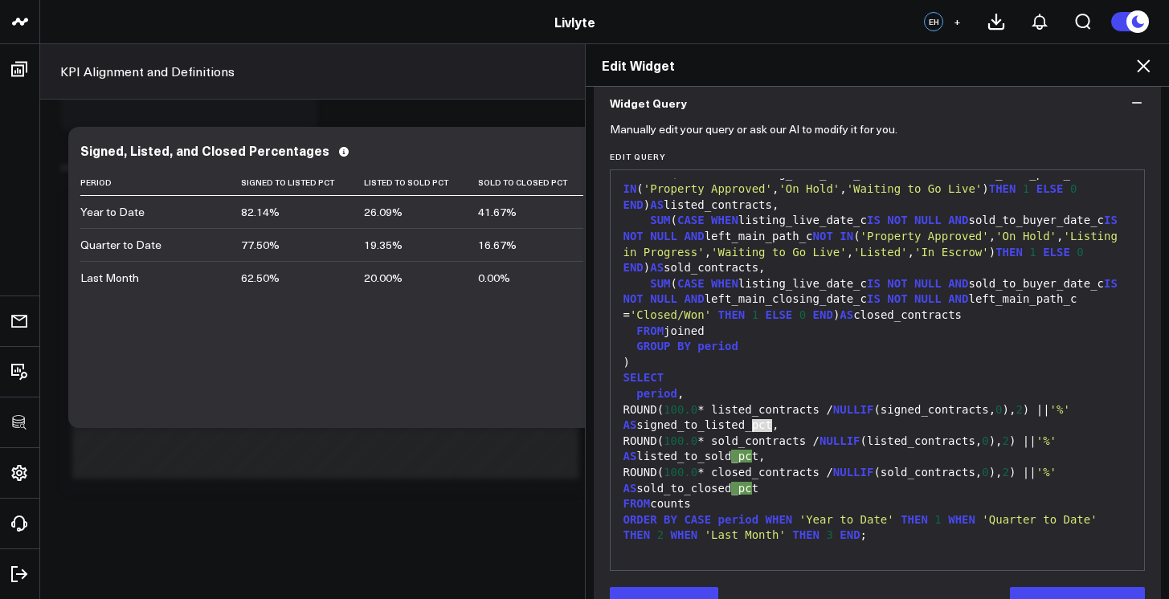
scroll to position [188, 0]
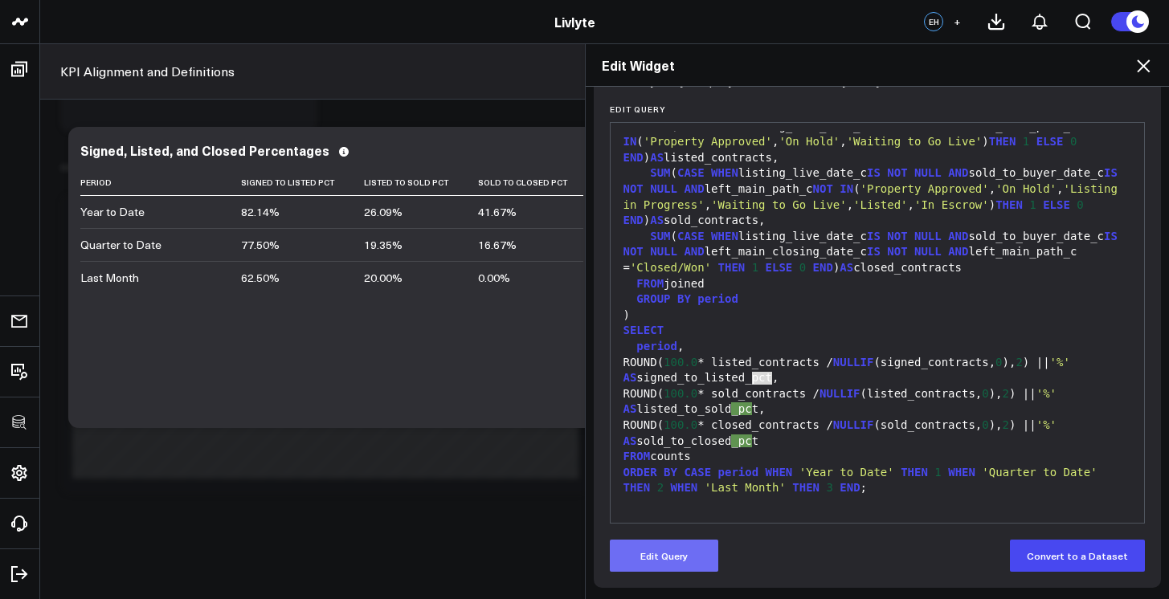
click at [664, 561] on button "Edit Query" at bounding box center [664, 556] width 108 height 32
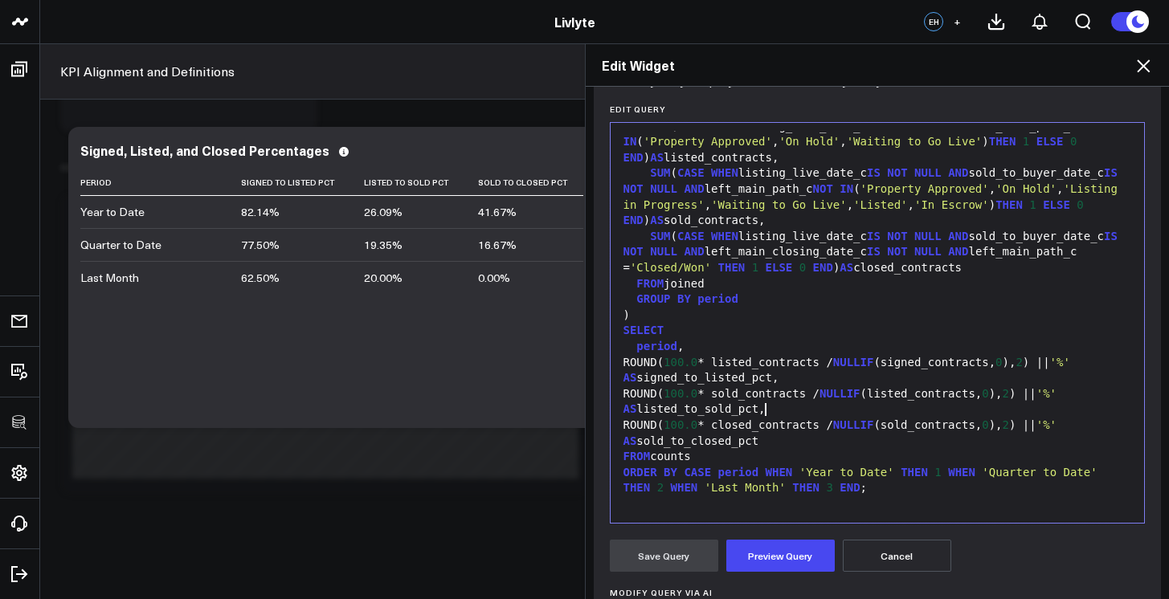
click at [761, 407] on div "ROUND( 100.0 * sold_contracts / NULLIF (listed_contracts, 0 ), 2 ) || '%' AS li…" at bounding box center [877, 401] width 518 height 31
drag, startPoint x: 749, startPoint y: 382, endPoint x: 773, endPoint y: 381, distance: 23.3
click at [773, 381] on div "ROUND( 100.0 * listed_contracts / NULLIF (signed_contracts, 0 ), 2 ) || '%' AS …" at bounding box center [877, 370] width 518 height 31
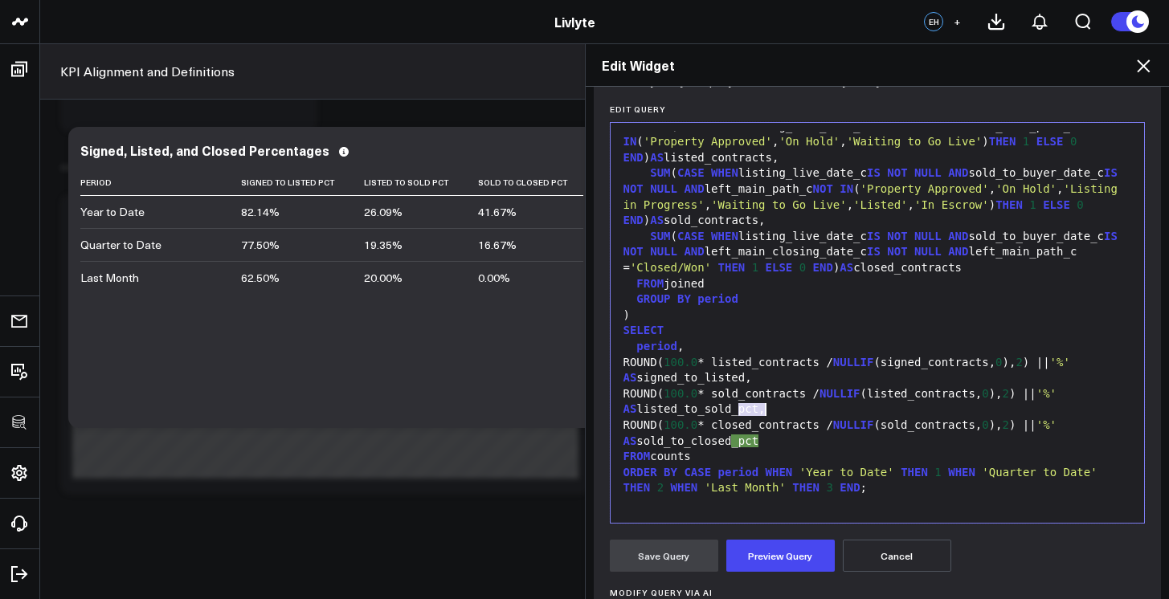
drag, startPoint x: 734, startPoint y: 412, endPoint x: 757, endPoint y: 412, distance: 23.3
click at [757, 412] on div "ROUND( 100.0 * sold_contracts / NULLIF (listed_contracts, 0 ), 2 ) || '%' AS li…" at bounding box center [877, 401] width 518 height 31
drag, startPoint x: 736, startPoint y: 444, endPoint x: 762, endPoint y: 445, distance: 26.5
click at [762, 445] on div "ROUND( 100.0 * closed_contracts / NULLIF (sold_contracts, 0 ), 2 ) || '%' AS so…" at bounding box center [877, 433] width 518 height 31
click at [755, 555] on button "Preview Query" at bounding box center [780, 556] width 108 height 32
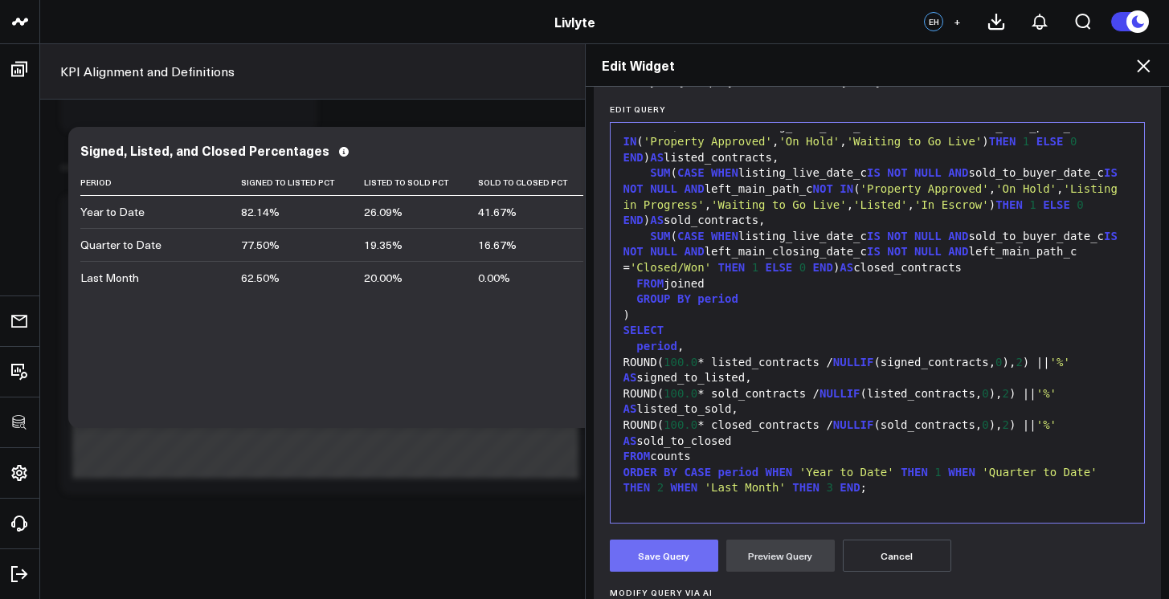
click at [659, 558] on button "Save Query" at bounding box center [664, 556] width 108 height 32
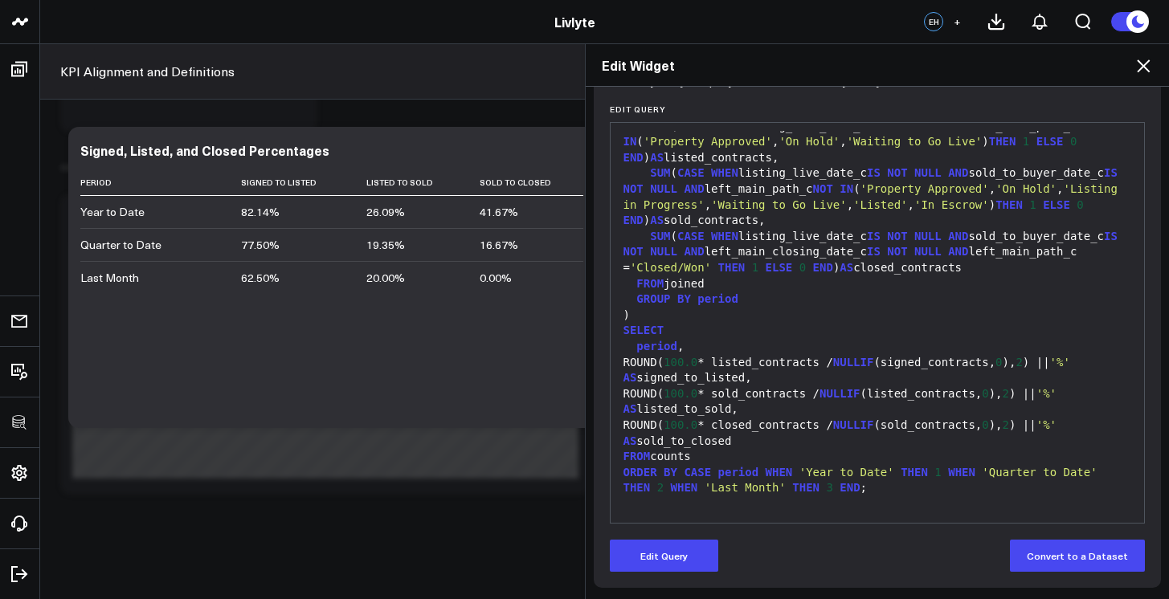
click at [1141, 64] on icon at bounding box center [1143, 65] width 13 height 13
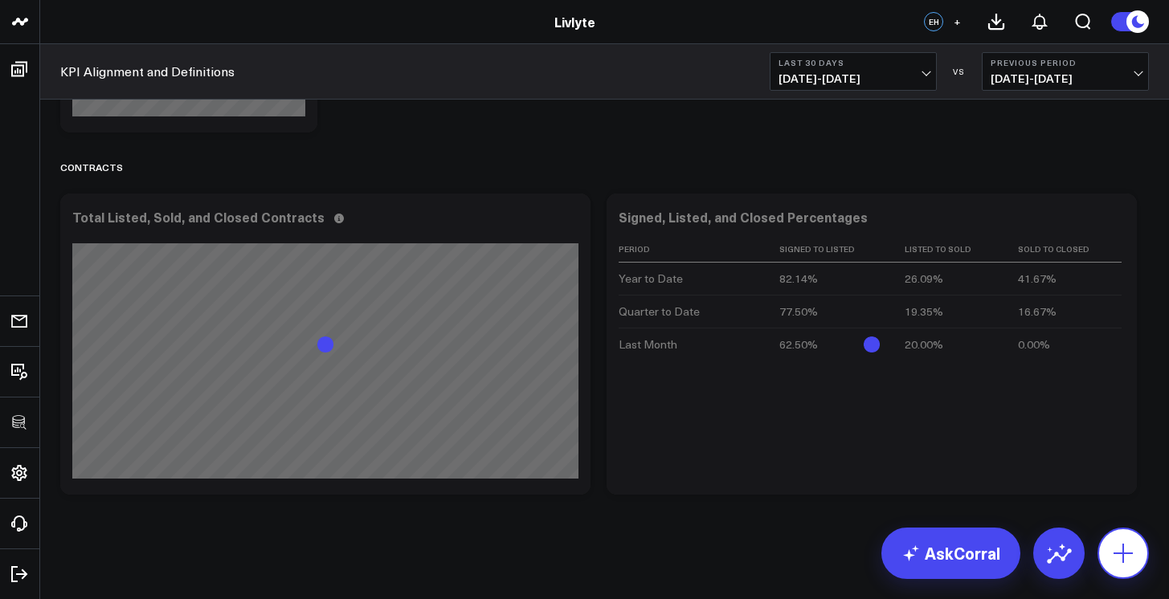
click at [1115, 543] on icon at bounding box center [1123, 554] width 26 height 26
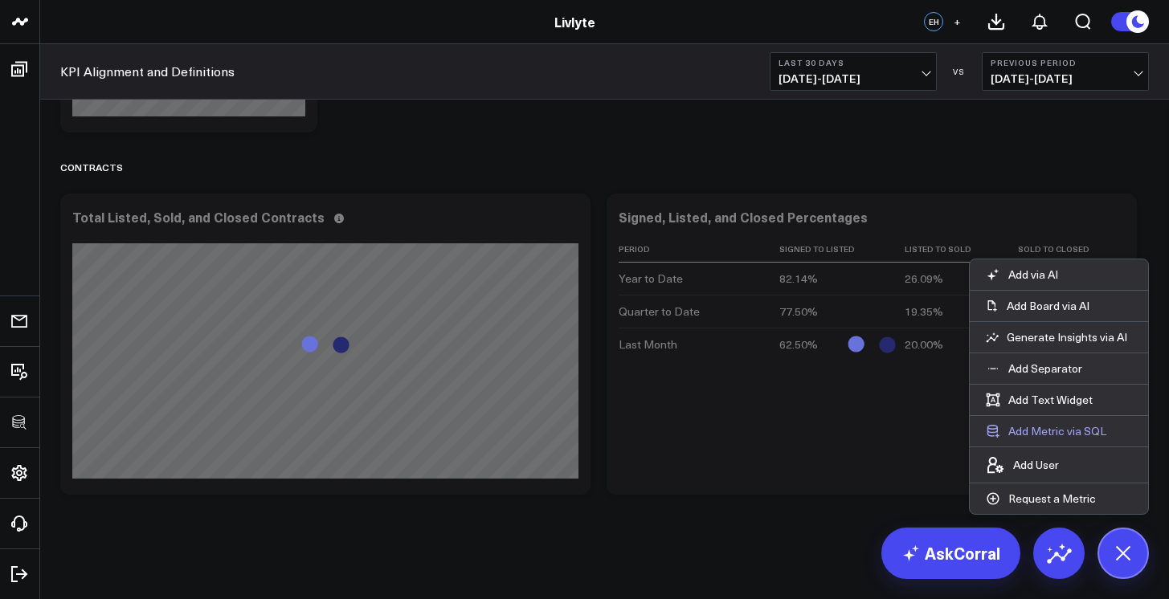
click at [1080, 433] on button "Add Metric via SQL" at bounding box center [1045, 431] width 153 height 31
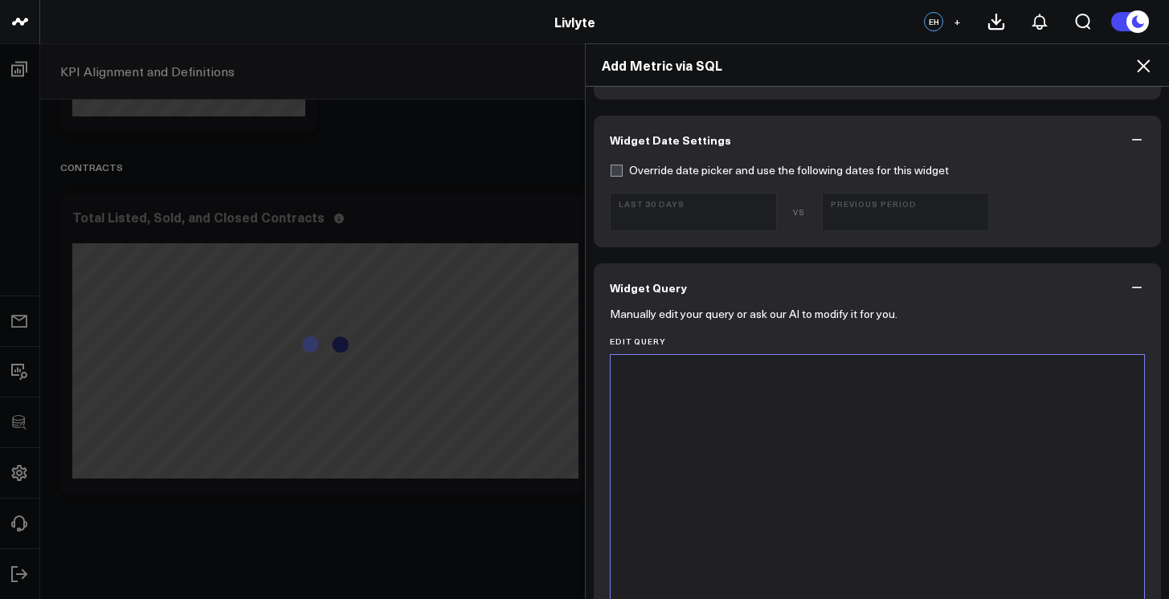
scroll to position [788, 0]
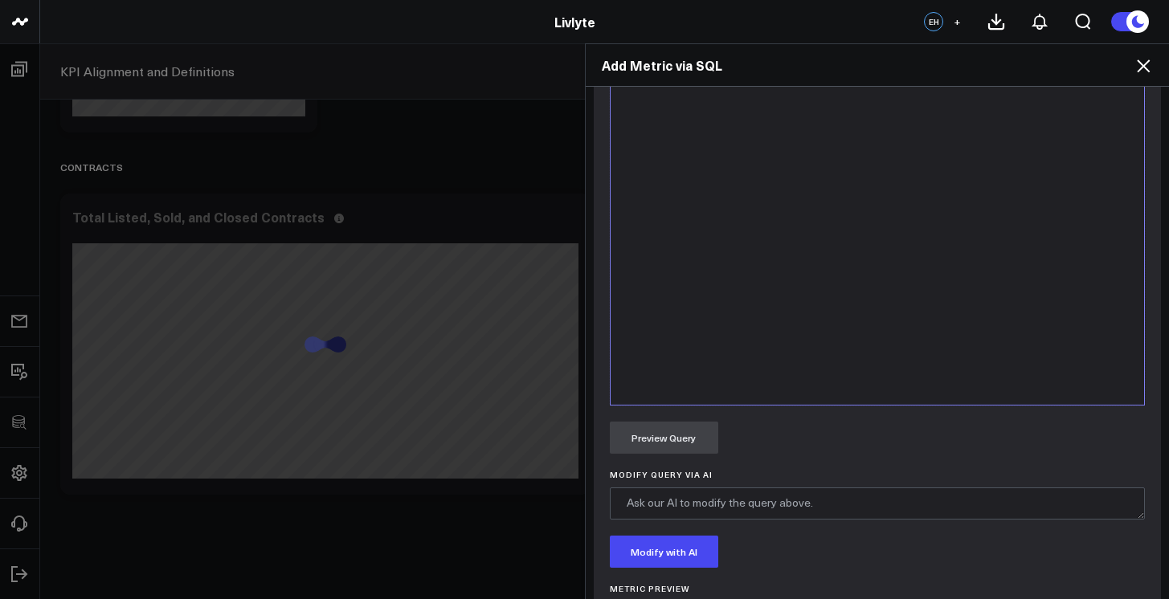
click at [901, 298] on div at bounding box center [877, 205] width 518 height 384
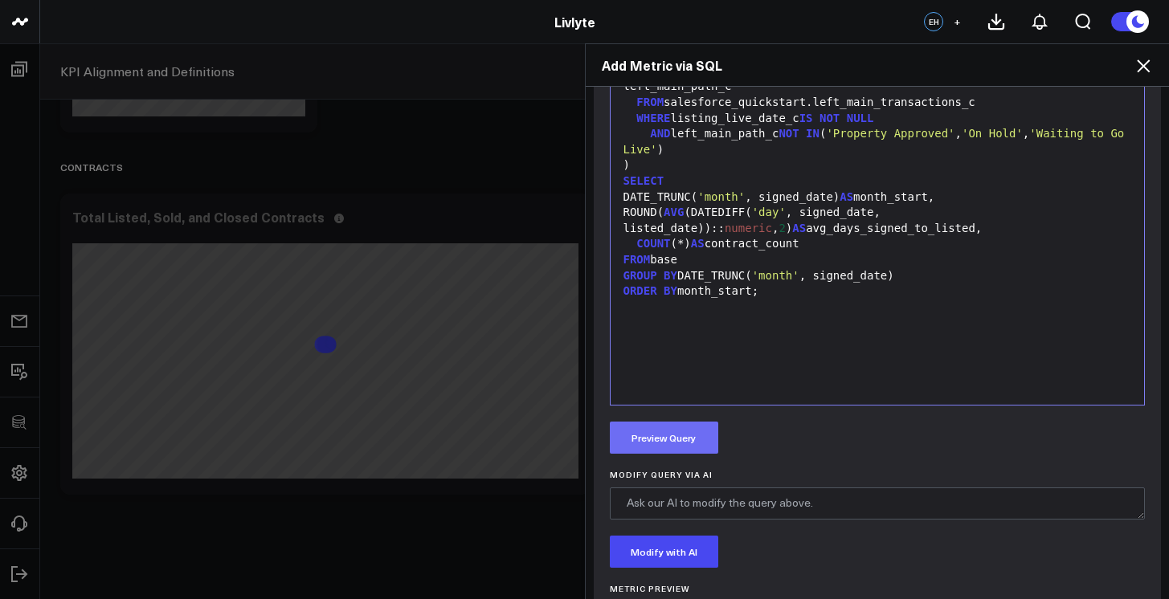
click at [705, 441] on button "Preview Query" at bounding box center [664, 438] width 108 height 32
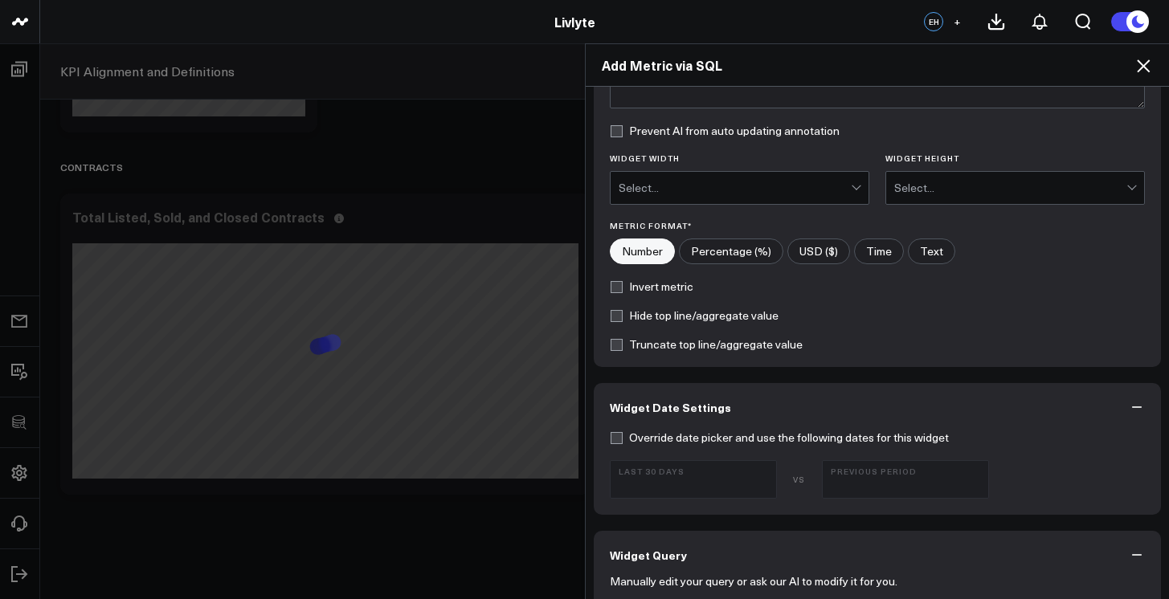
scroll to position [0, 0]
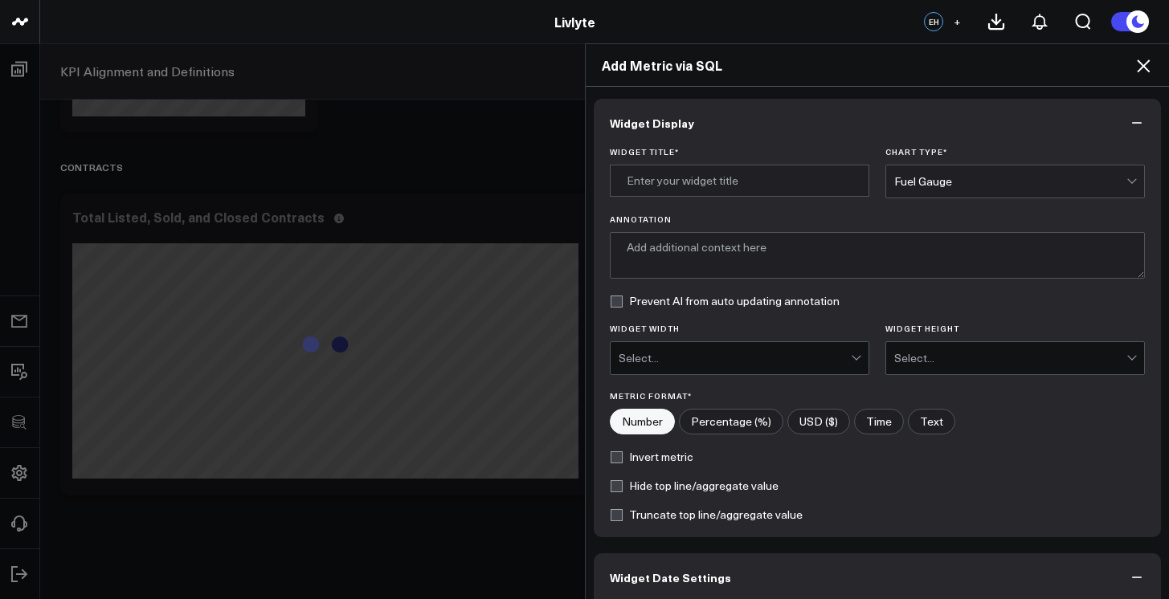
click at [970, 182] on div "Fuel Gauge" at bounding box center [1010, 181] width 232 height 13
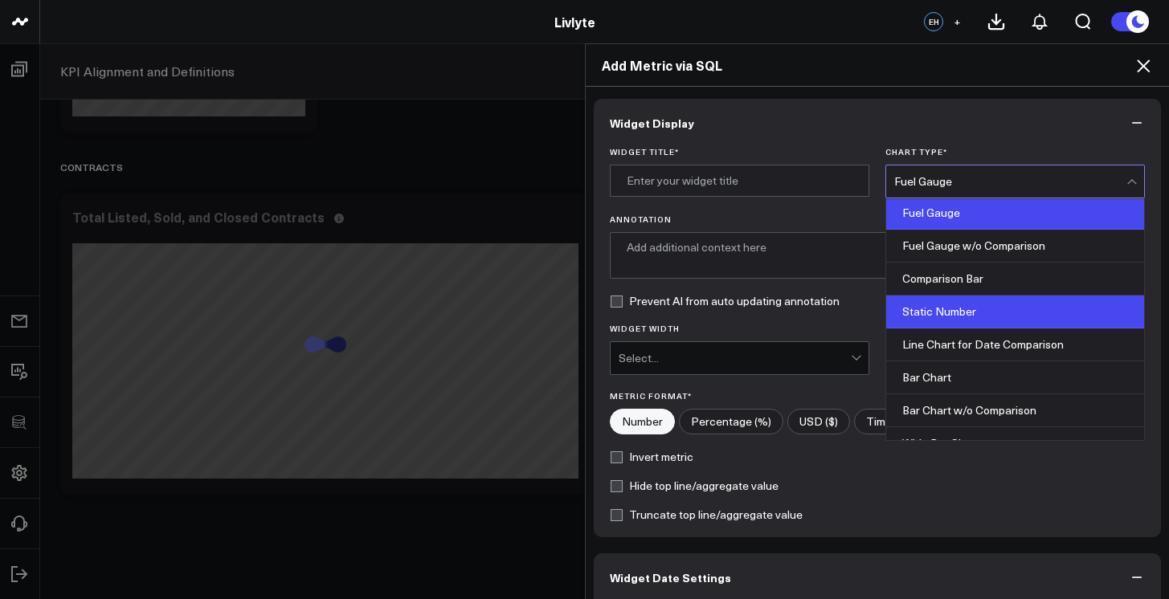
scroll to position [3, 0]
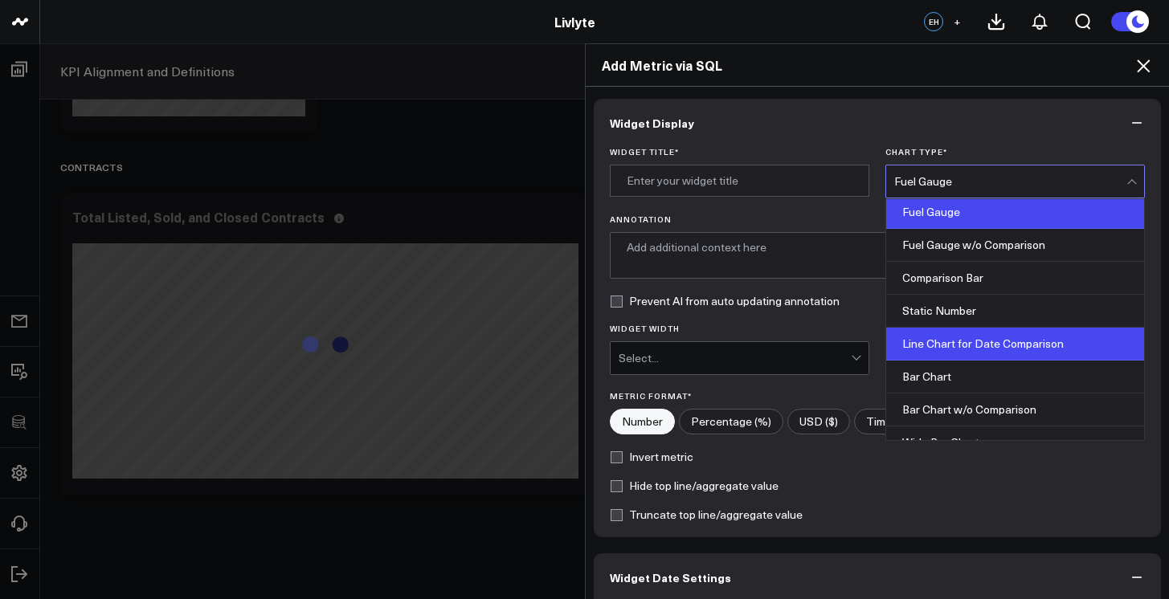
click at [968, 346] on div "Line Chart for Date Comparison" at bounding box center [1015, 344] width 258 height 33
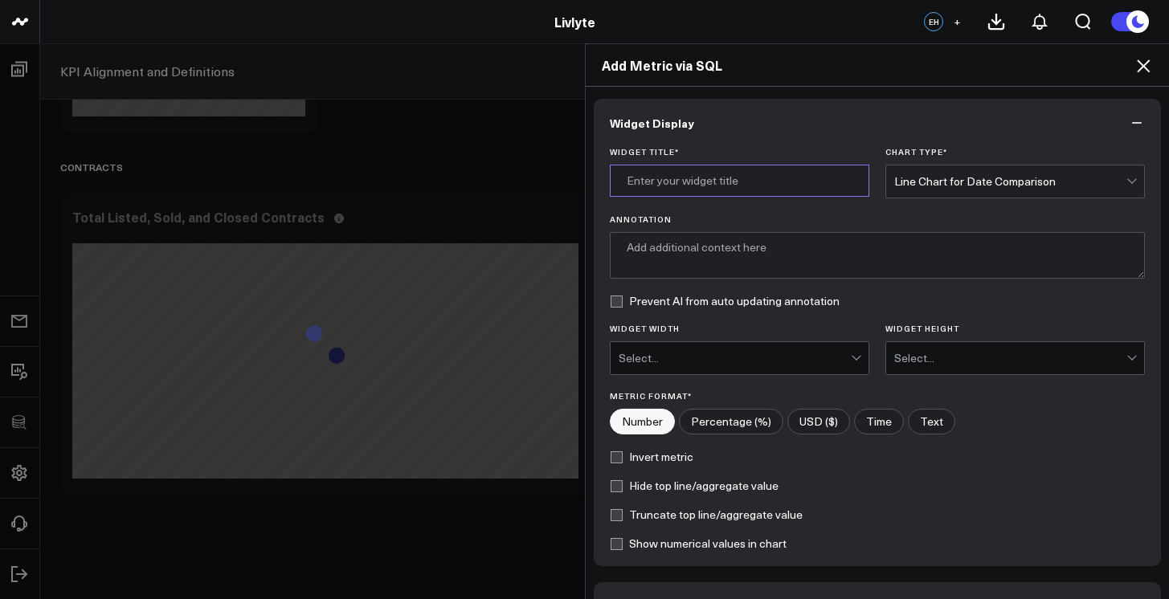
click at [721, 194] on input "Widget Title *" at bounding box center [739, 181] width 259 height 32
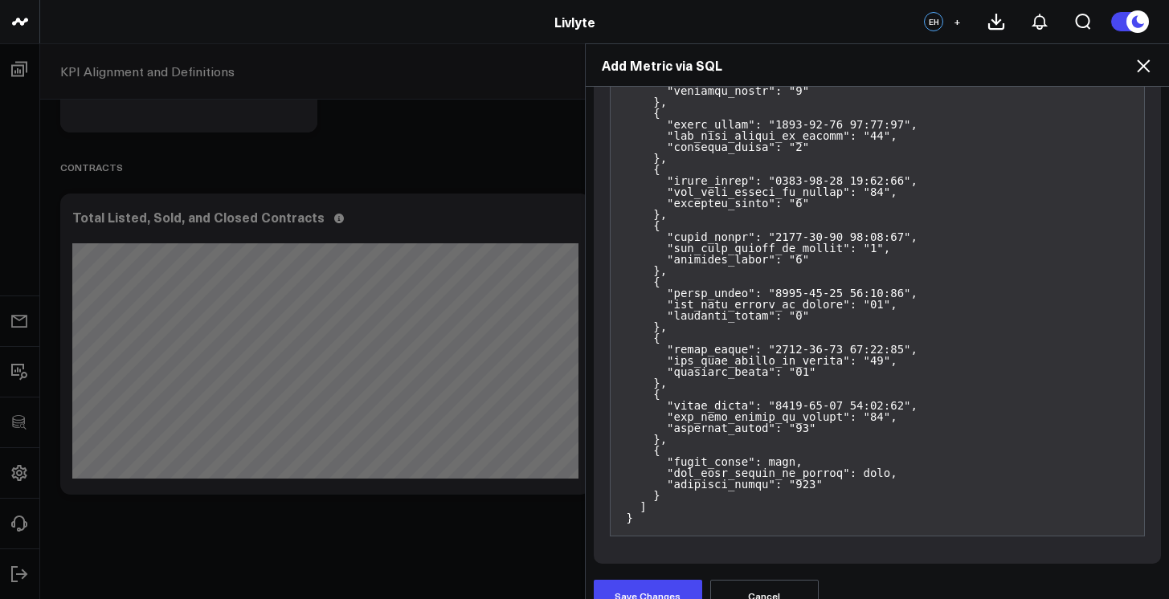
scroll to position [1553, 0]
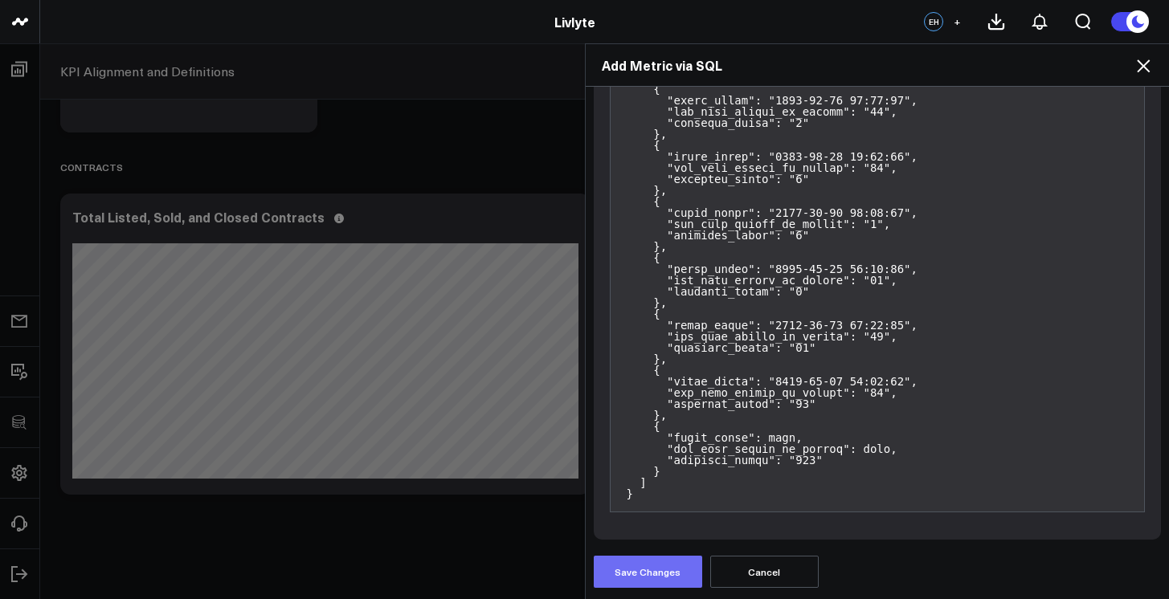
type input "Avg. Signed to Listed Timeline (Monthly)"
click at [646, 567] on button "Save Changes" at bounding box center [648, 572] width 108 height 32
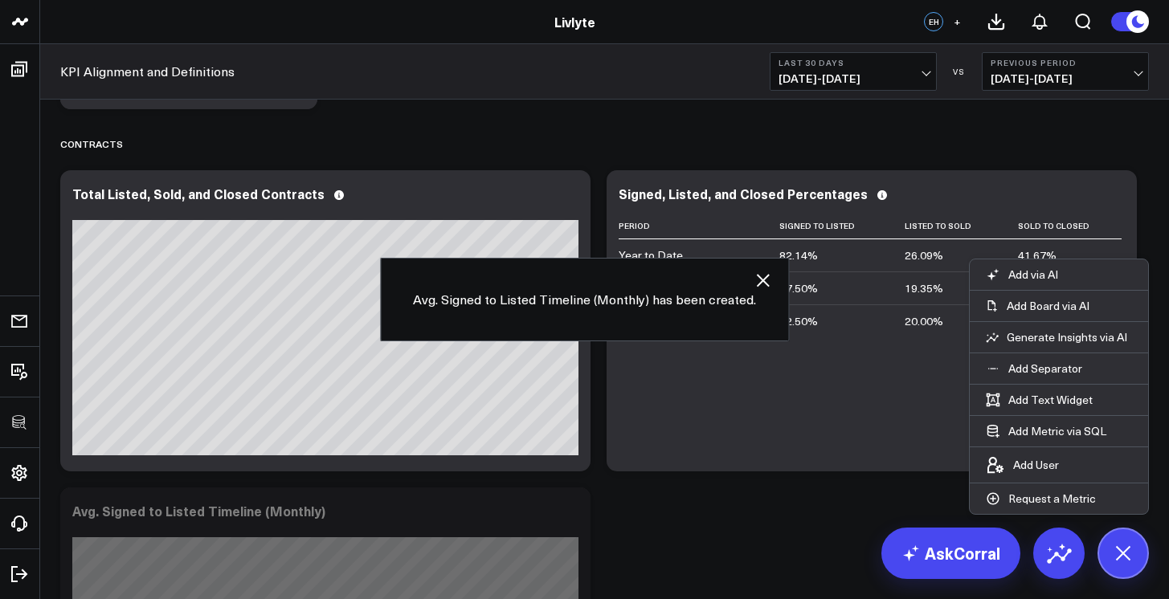
scroll to position [2590, 0]
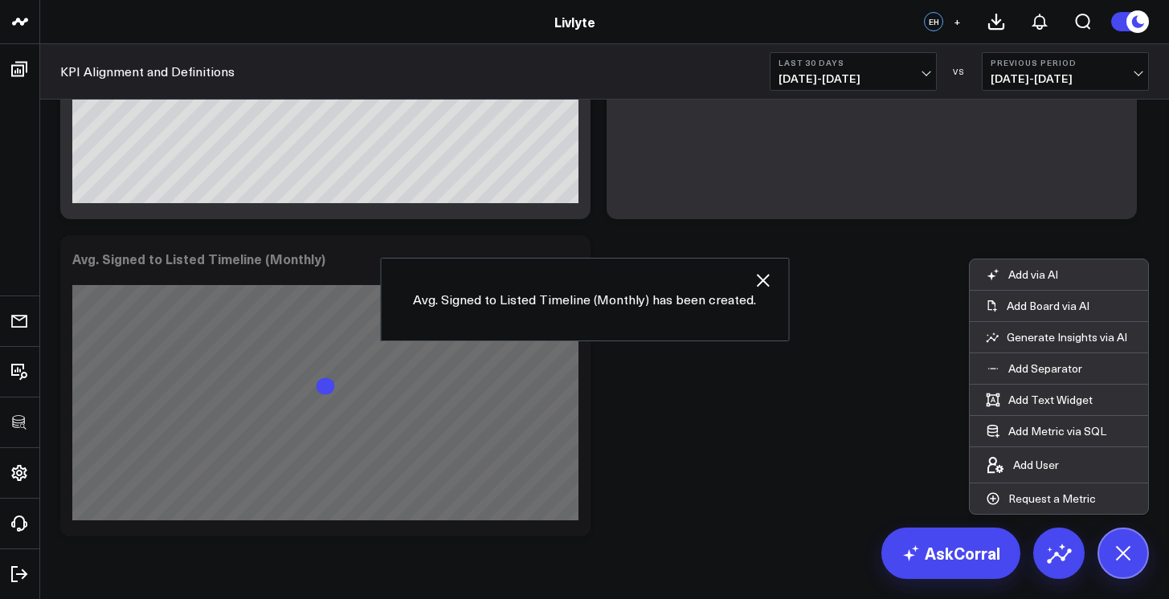
click at [765, 283] on icon "button" at bounding box center [762, 280] width 19 height 19
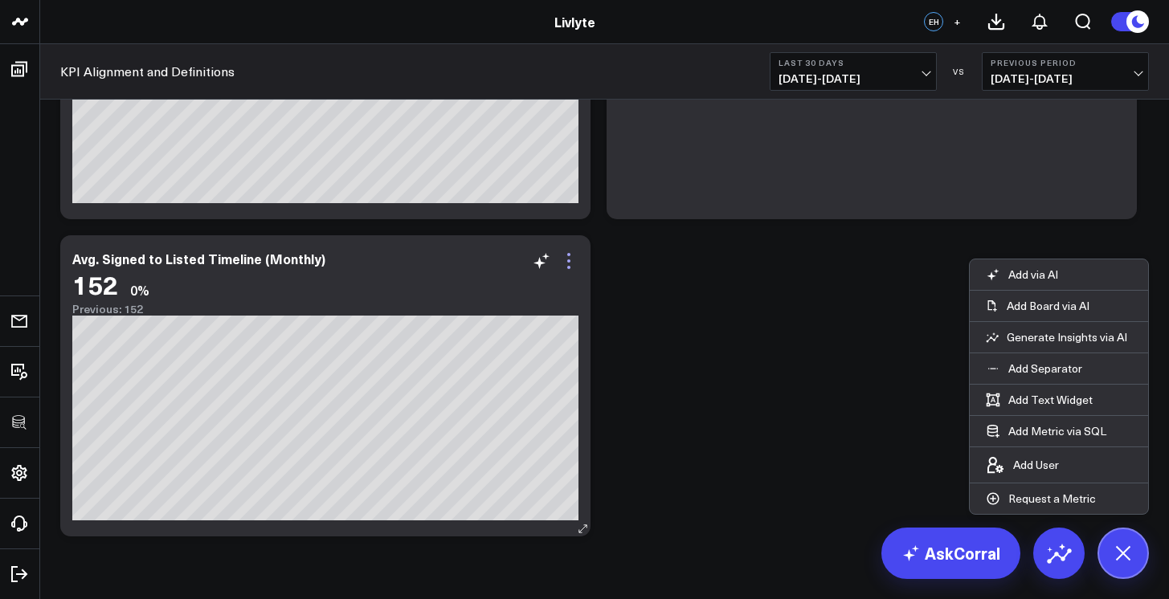
click at [570, 266] on icon at bounding box center [568, 260] width 19 height 19
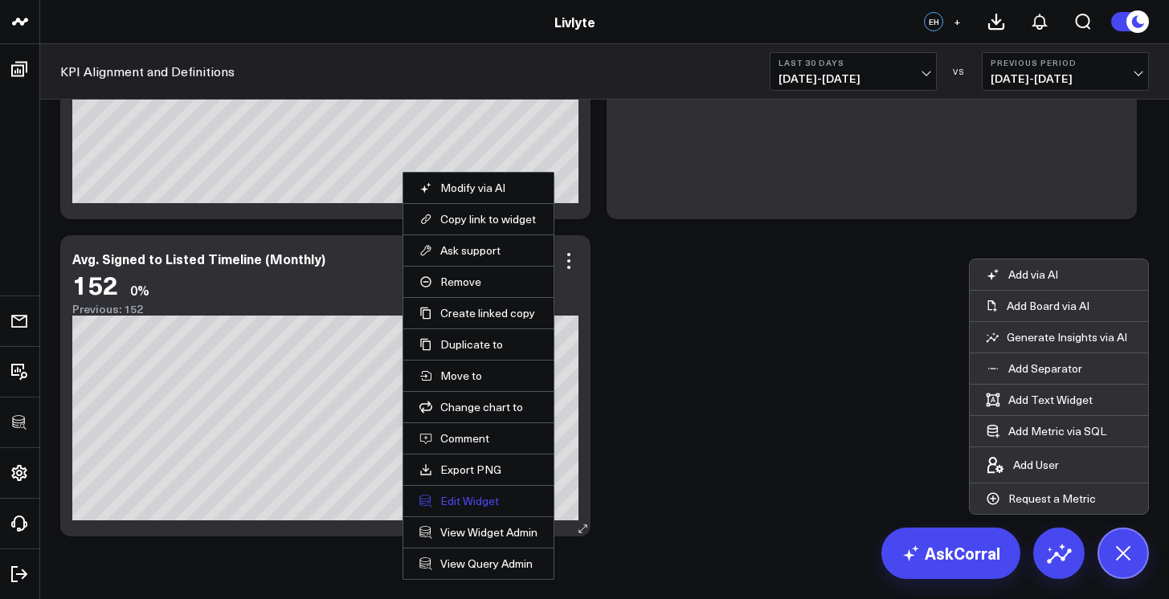
click at [472, 498] on button "Edit Widget" at bounding box center [478, 501] width 118 height 14
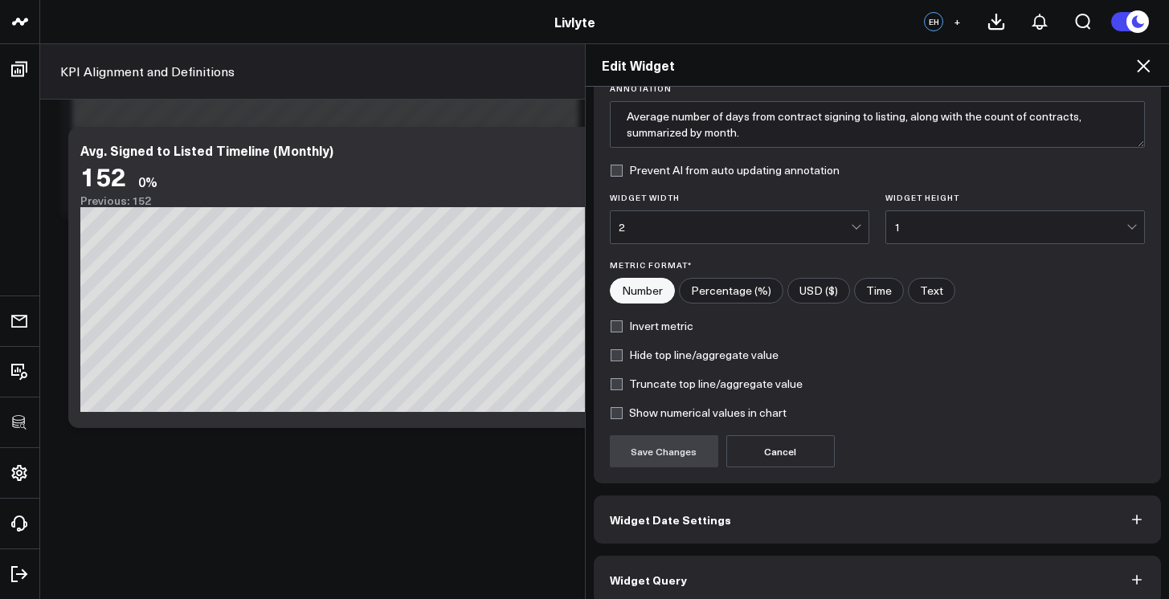
scroll to position [147, 0]
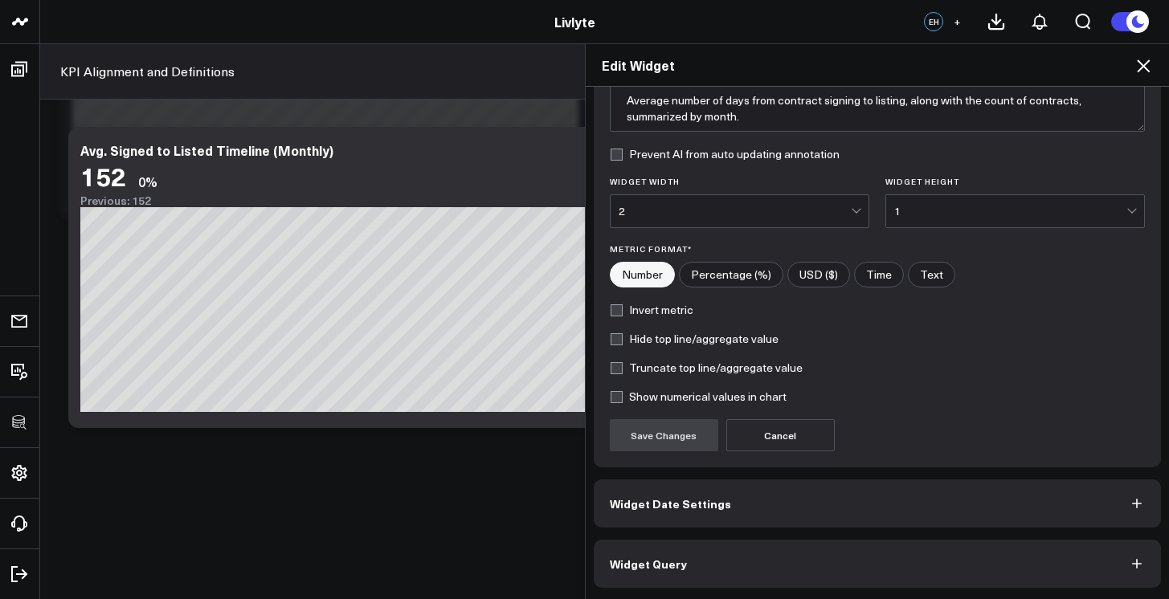
click at [757, 560] on button "Widget Query" at bounding box center [878, 564] width 568 height 48
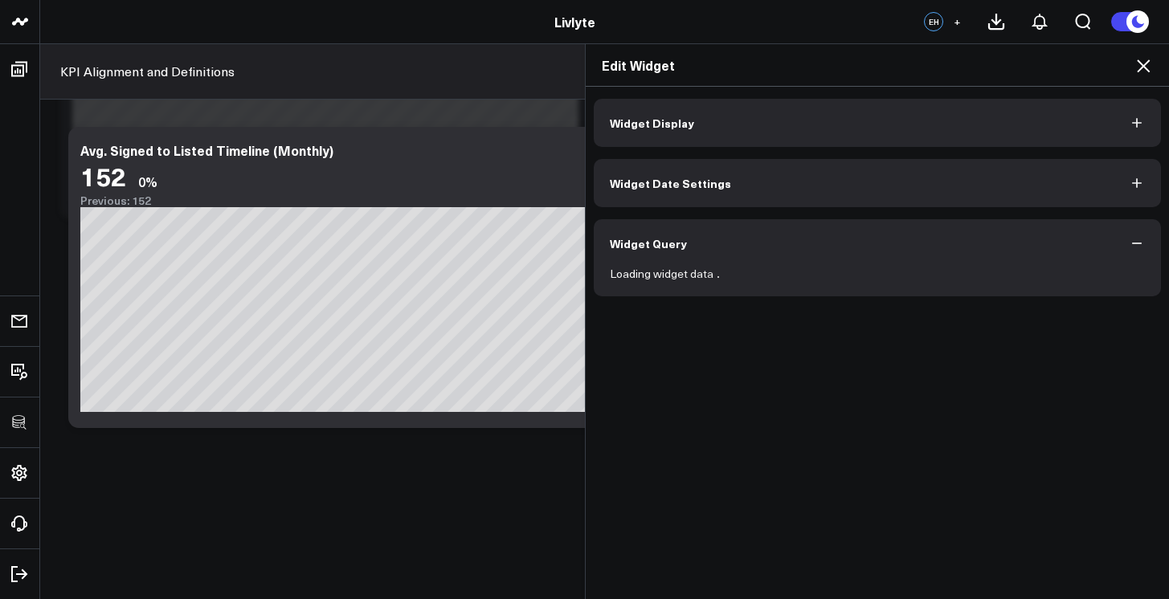
scroll to position [0, 0]
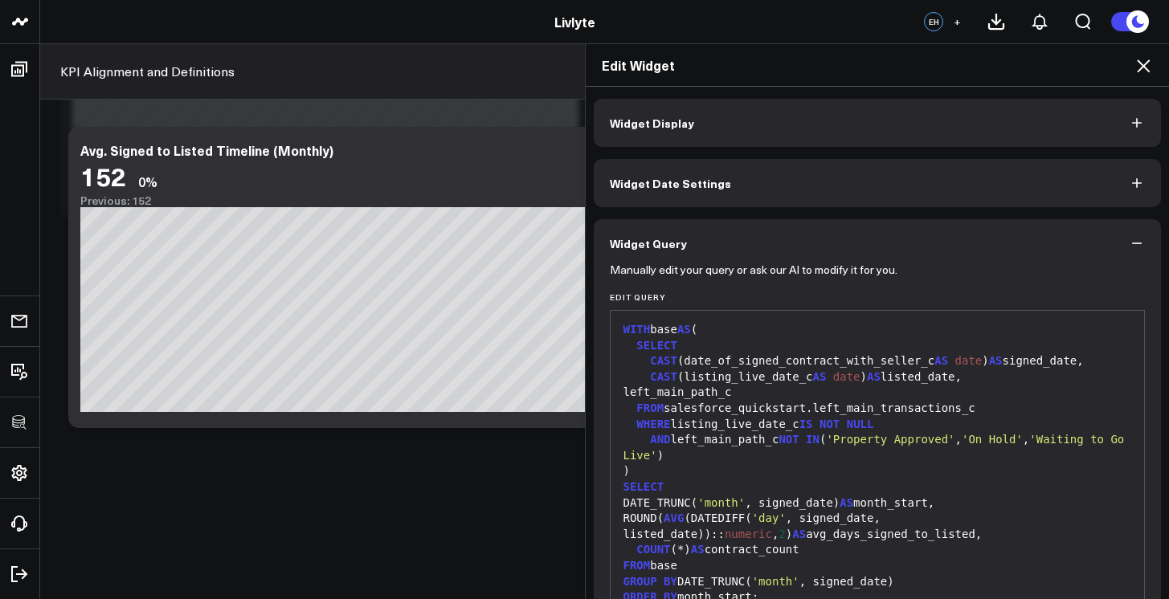
click at [764, 487] on div "SELECT" at bounding box center [877, 488] width 518 height 16
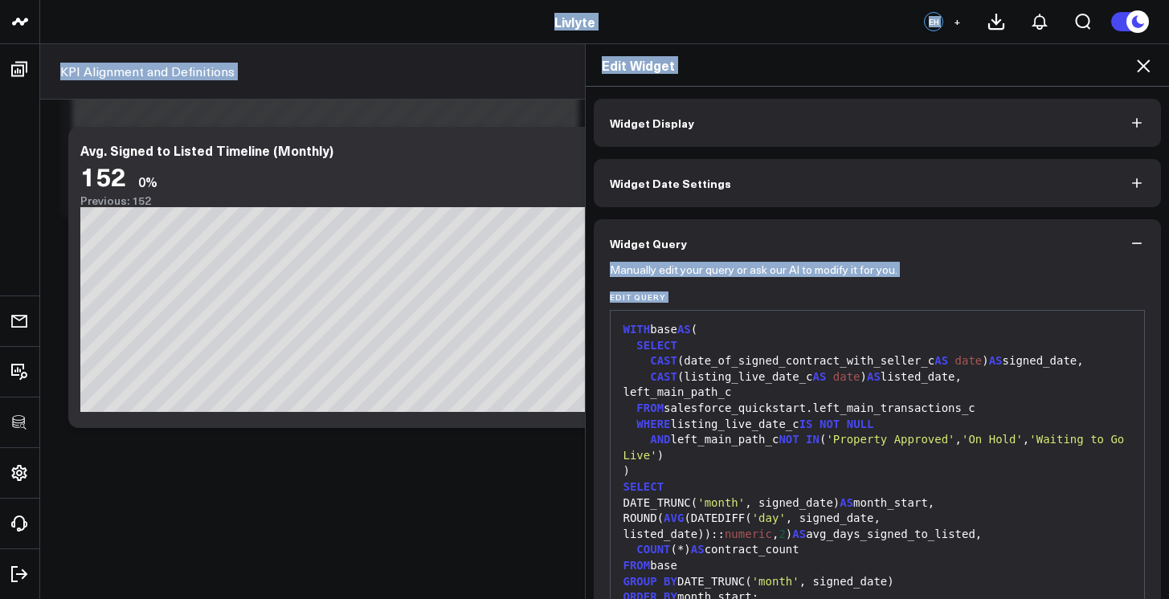
click at [772, 484] on div "SELECT" at bounding box center [877, 488] width 518 height 16
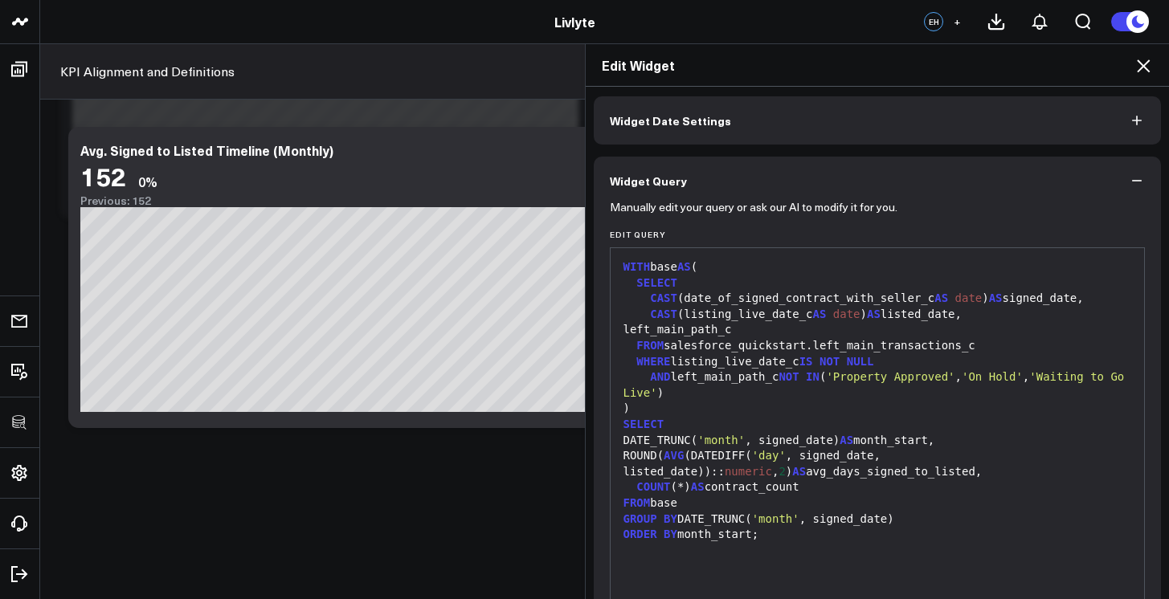
scroll to position [188, 0]
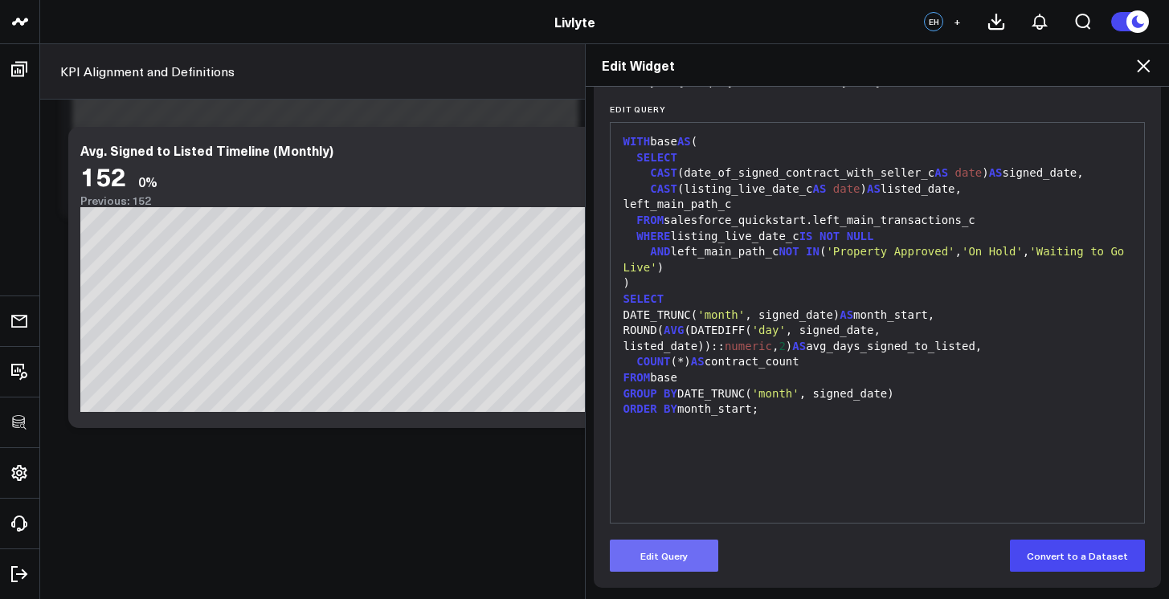
click at [680, 545] on form "Manually edit your query or ask our AI to modify it for you. Edit Query 99 1 2 …" at bounding box center [878, 326] width 536 height 492
click at [680, 547] on button "Edit Query" at bounding box center [664, 556] width 108 height 32
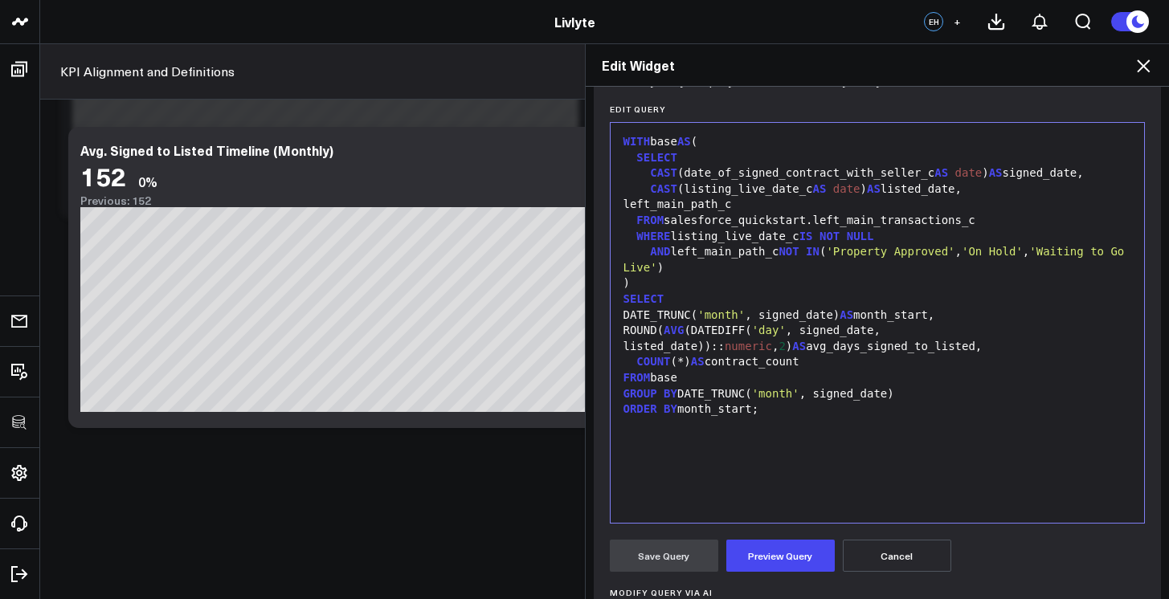
click at [721, 479] on div "WITH base AS ( SELECT CAST (date_of_signed_contract_with_seller_c AS date ) AS …" at bounding box center [877, 323] width 518 height 384
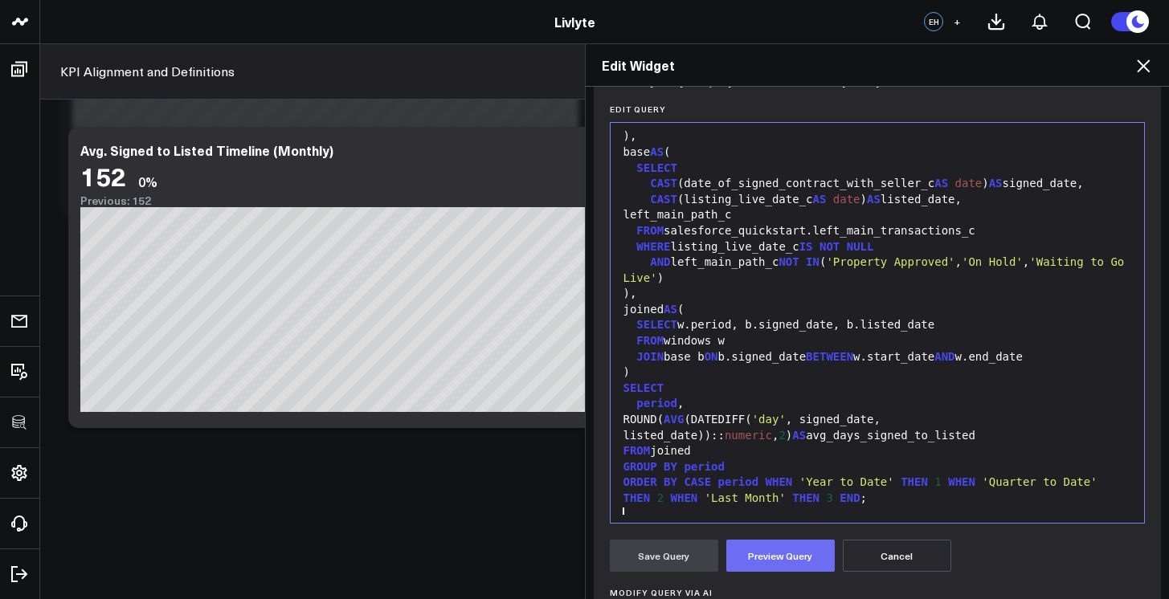
scroll to position [157, 0]
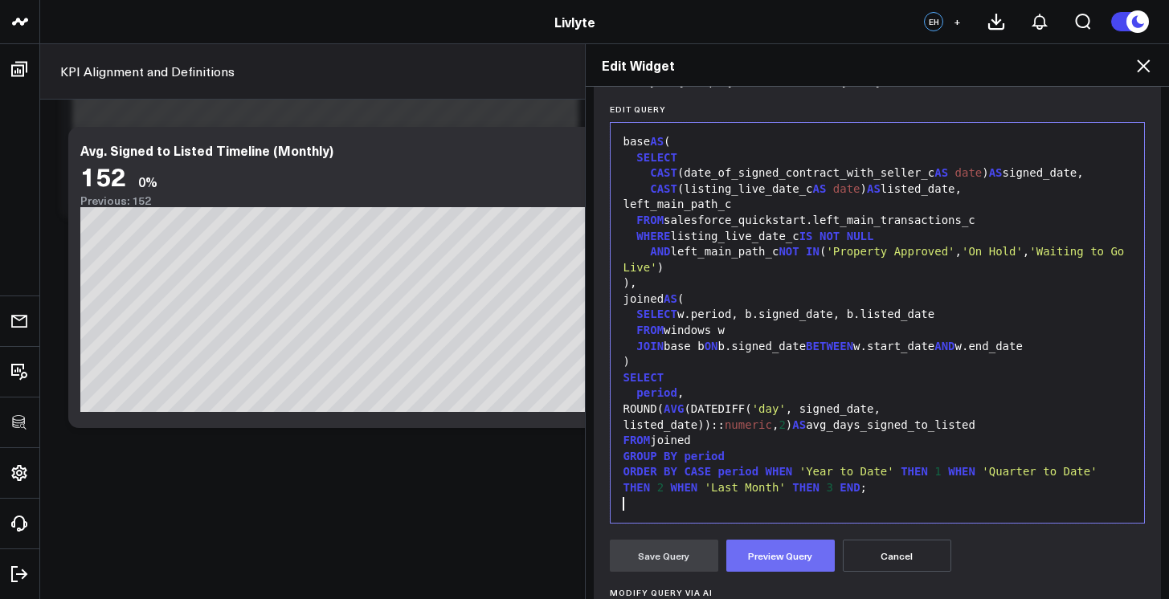
click at [777, 567] on button "Preview Query" at bounding box center [780, 556] width 108 height 32
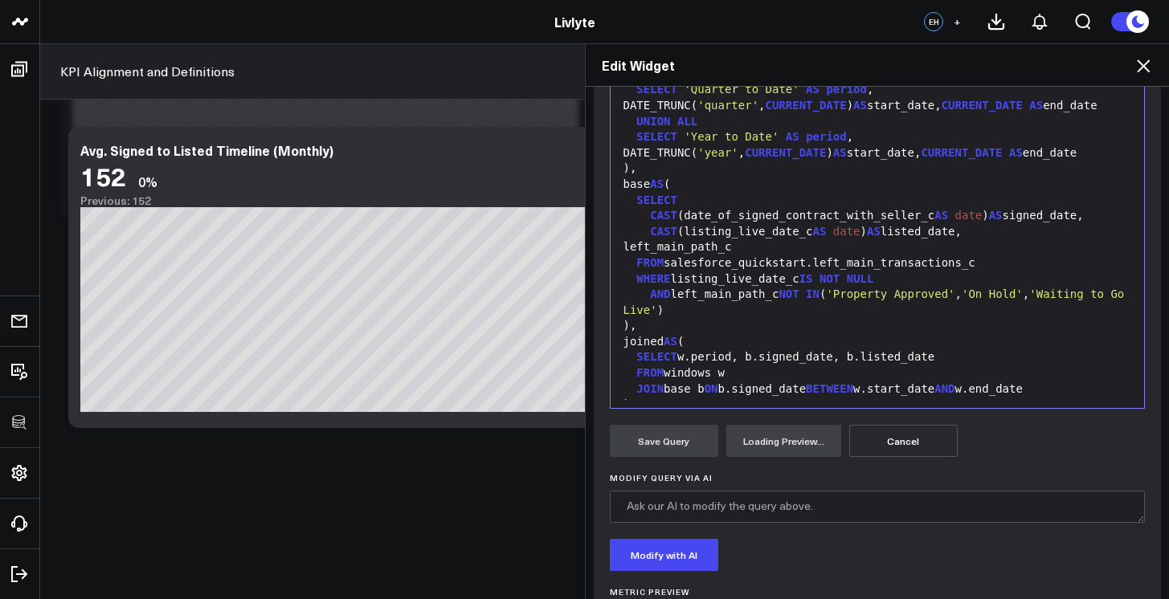
scroll to position [387, 0]
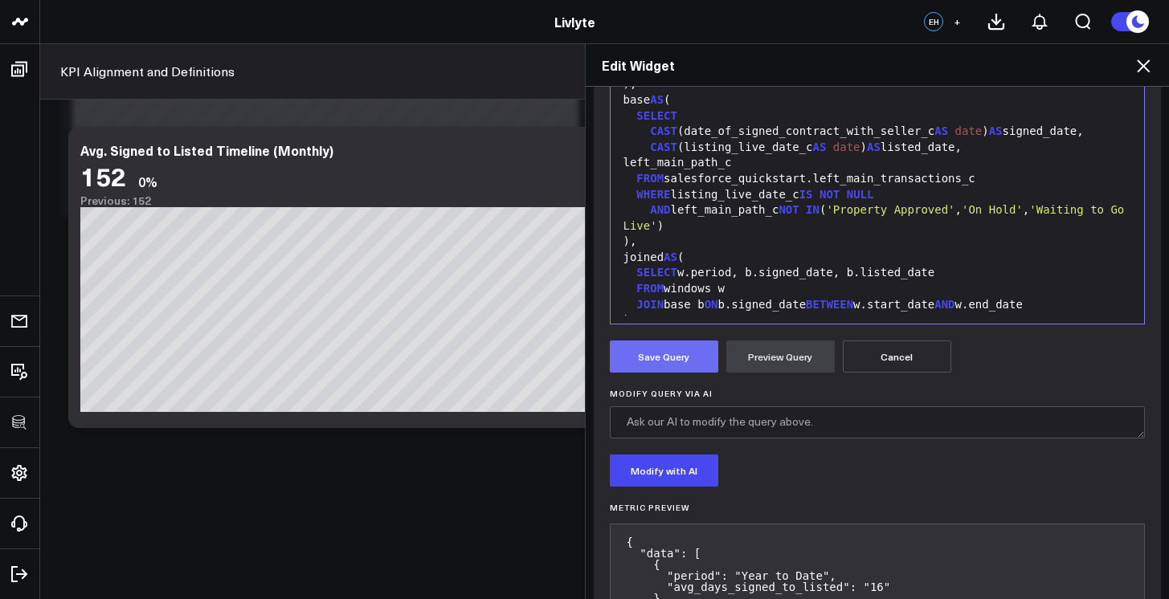
click at [631, 368] on button "Save Query" at bounding box center [664, 357] width 108 height 32
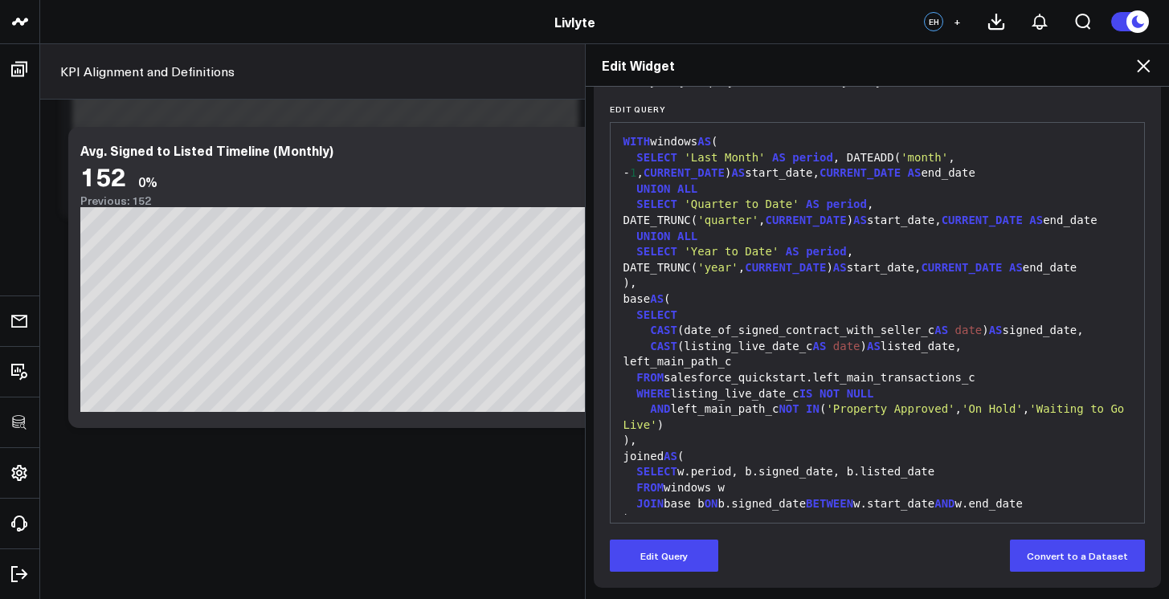
scroll to position [0, 0]
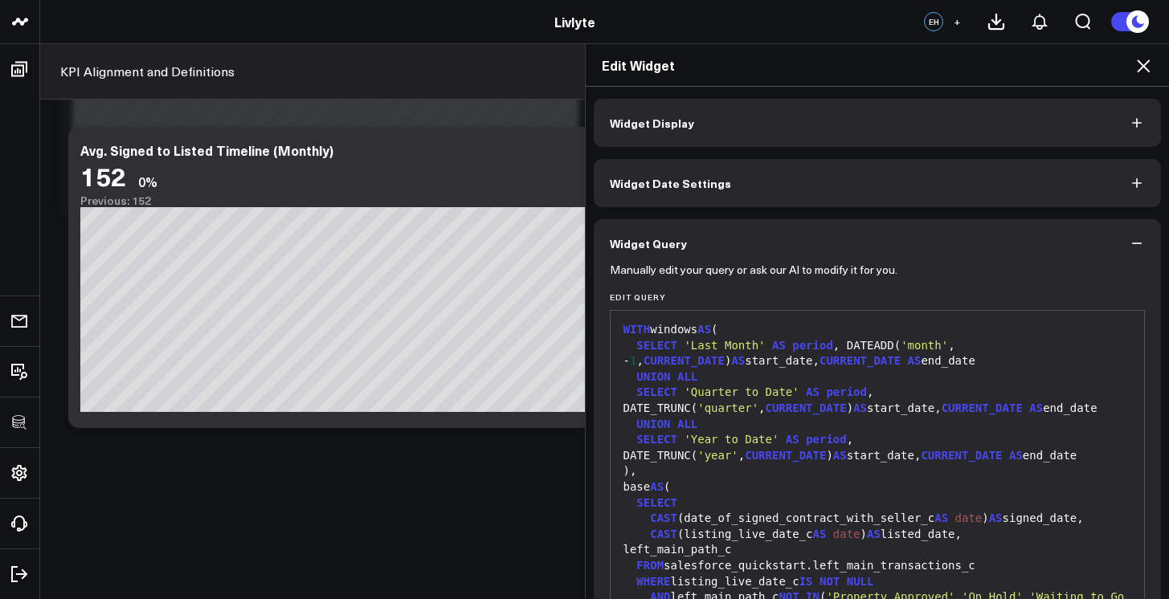
click at [983, 132] on button "Widget Display" at bounding box center [878, 123] width 568 height 48
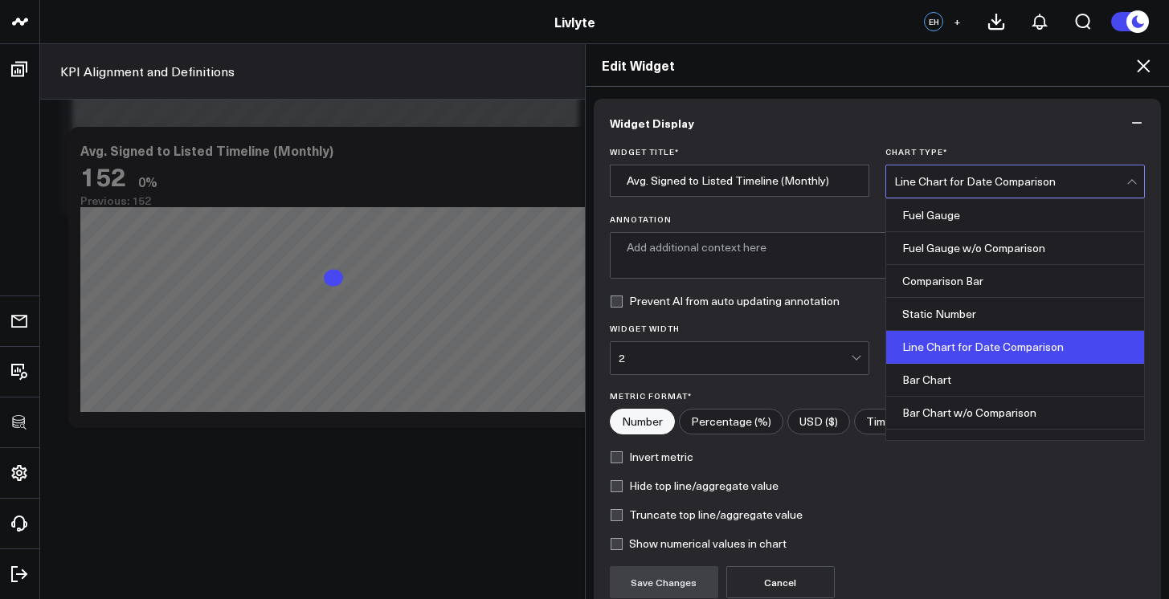
click at [1003, 181] on div "Line Chart for Date Comparison" at bounding box center [1010, 181] width 232 height 13
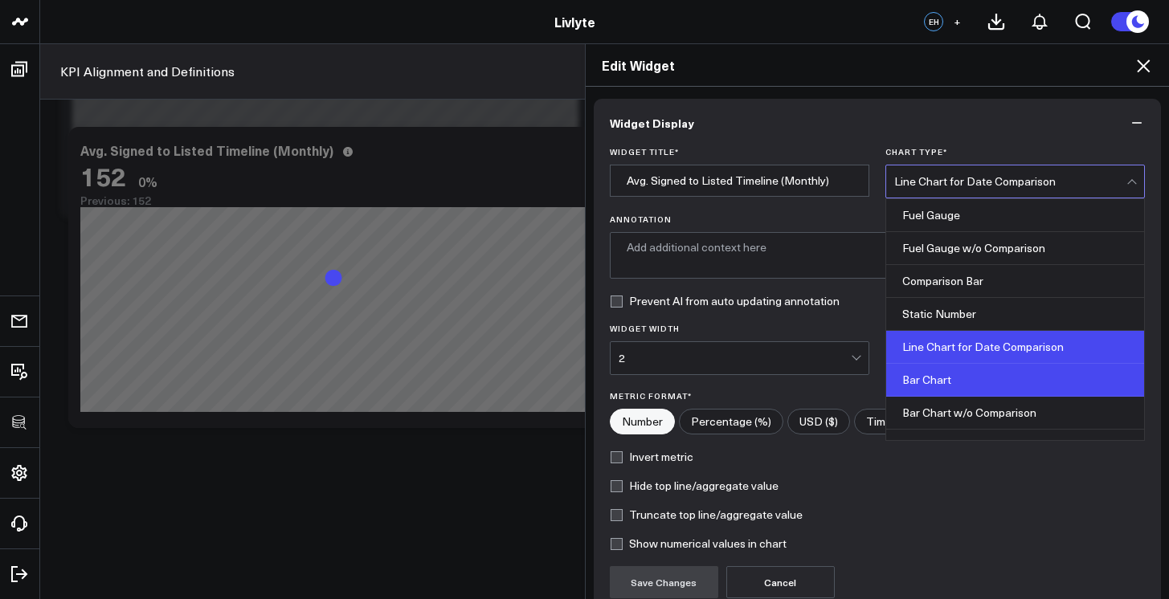
click at [986, 369] on div "Bar Chart" at bounding box center [1015, 380] width 258 height 33
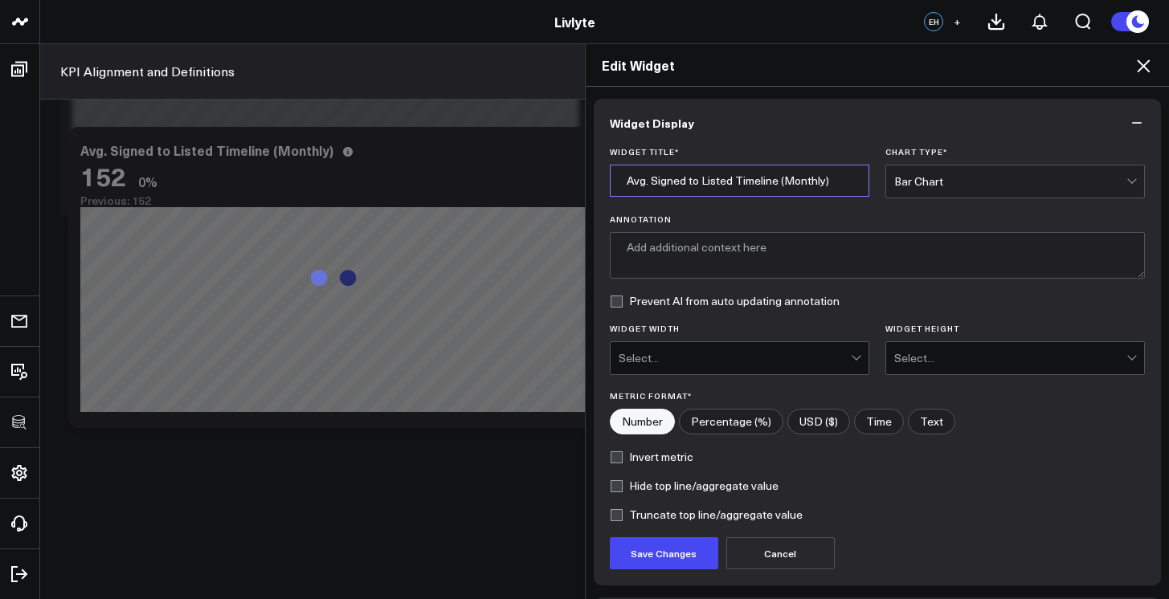
drag, startPoint x: 773, startPoint y: 182, endPoint x: 866, endPoint y: 185, distance: 93.2
click at [866, 185] on div "Widget Title * Avg. Signed to Listed Timeline (Monthly) Chart Type * Bar Chart" at bounding box center [878, 172] width 536 height 51
drag, startPoint x: 818, startPoint y: 186, endPoint x: 771, endPoint y: 188, distance: 47.5
click at [771, 188] on input "Avg. Signed to Listed Timeline (Monthly)" at bounding box center [739, 181] width 259 height 32
type input "Avg. Signed to Listed Timeline"
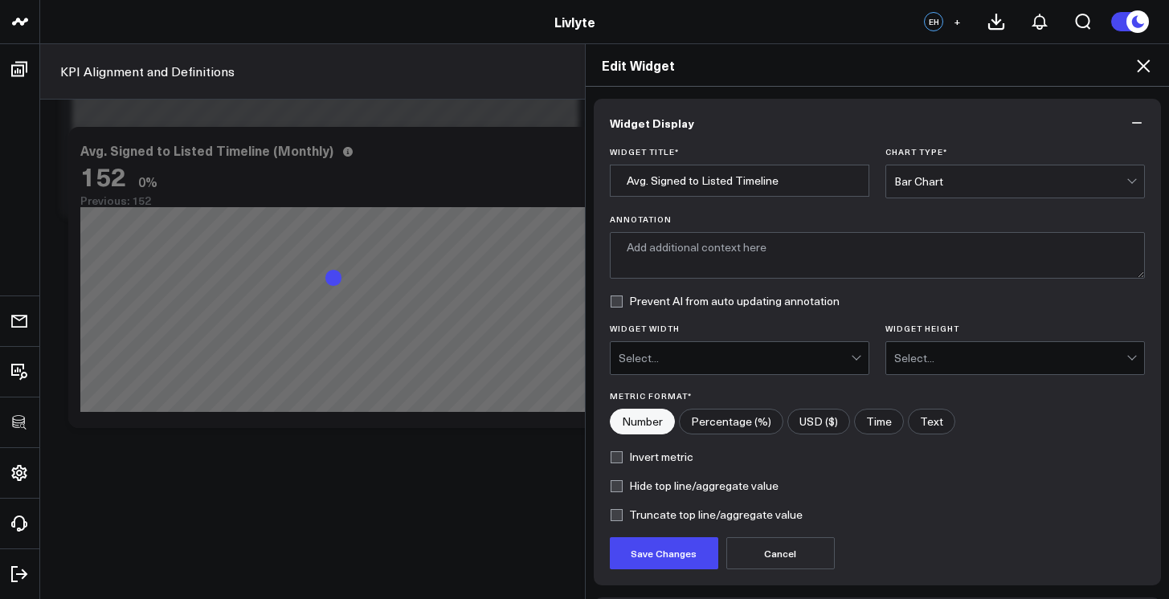
click at [929, 222] on label "Annotation" at bounding box center [878, 219] width 536 height 10
click at [929, 232] on textarea "Annotation" at bounding box center [878, 255] width 536 height 47
click at [626, 557] on button "Save Changes" at bounding box center [664, 553] width 108 height 32
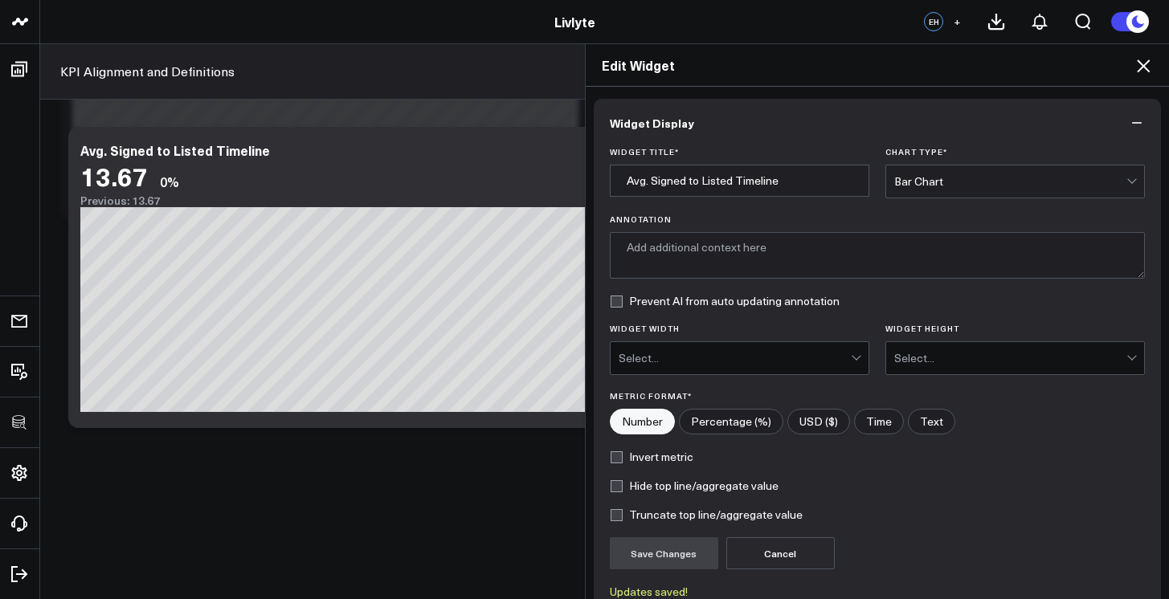
scroll to position [147, 0]
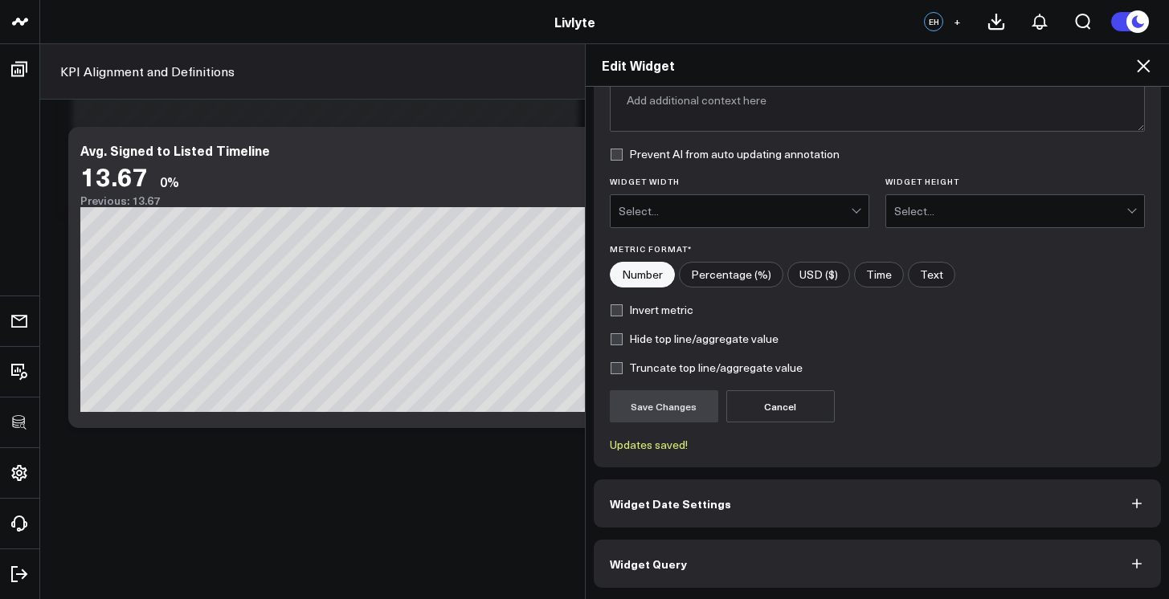
click at [1147, 75] on icon at bounding box center [1142, 65] width 19 height 19
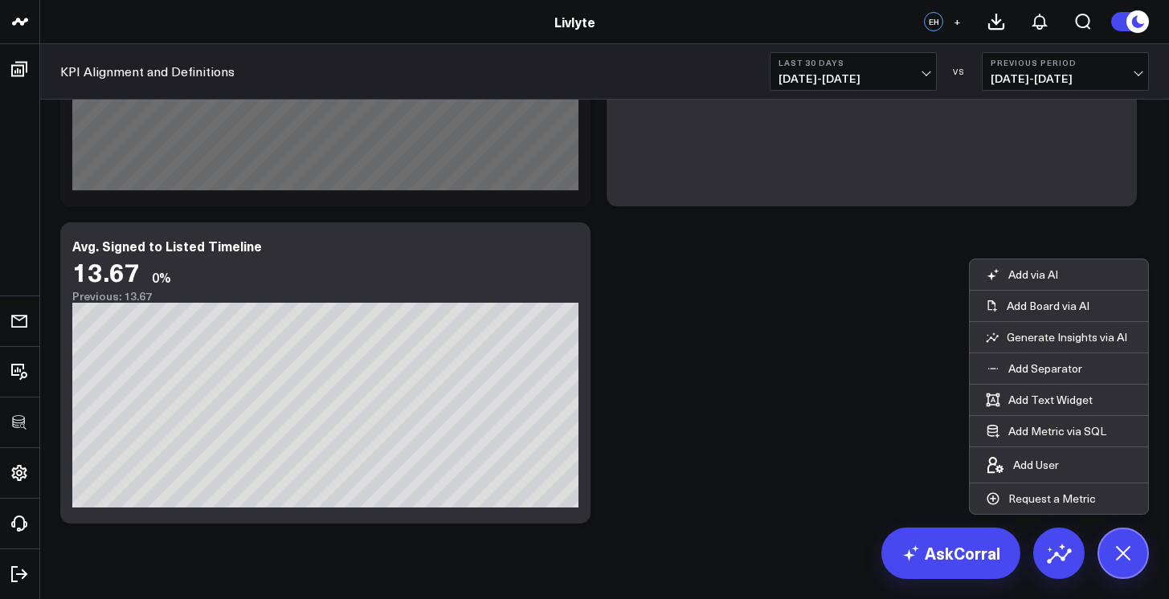
scroll to position [2632, 0]
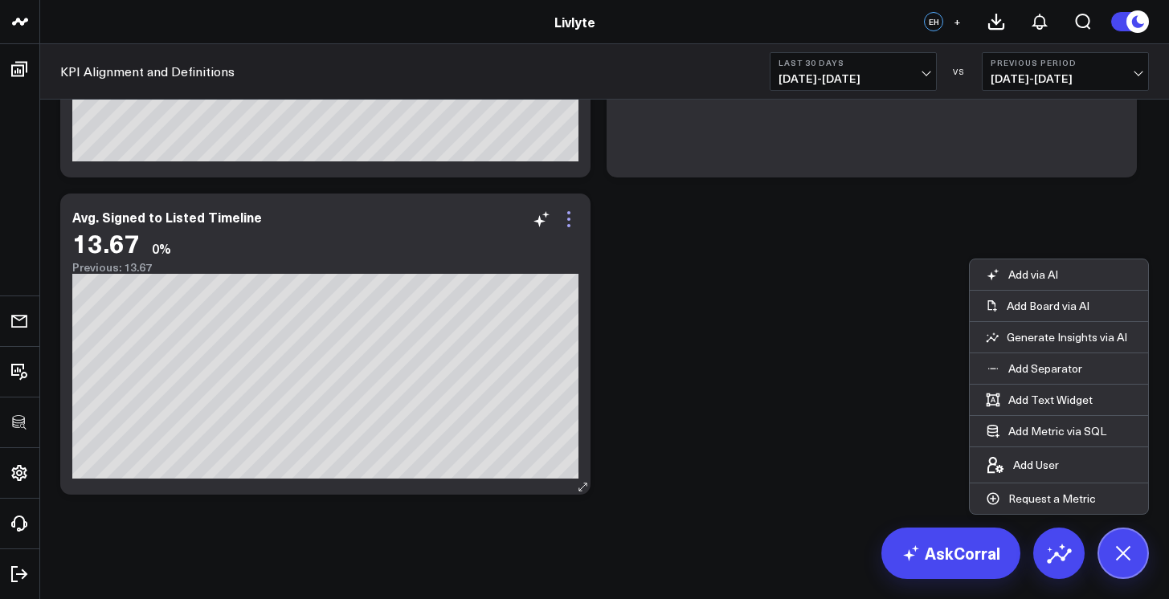
click at [566, 224] on icon at bounding box center [568, 219] width 19 height 19
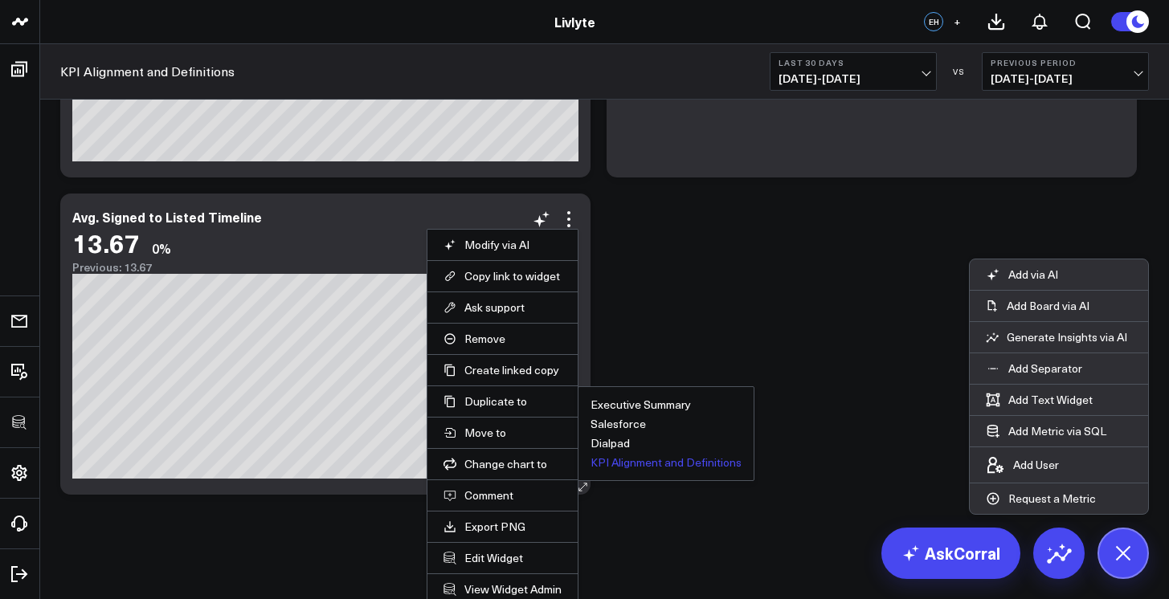
click at [642, 463] on button "KPI Alignment and Definitions" at bounding box center [665, 462] width 151 height 11
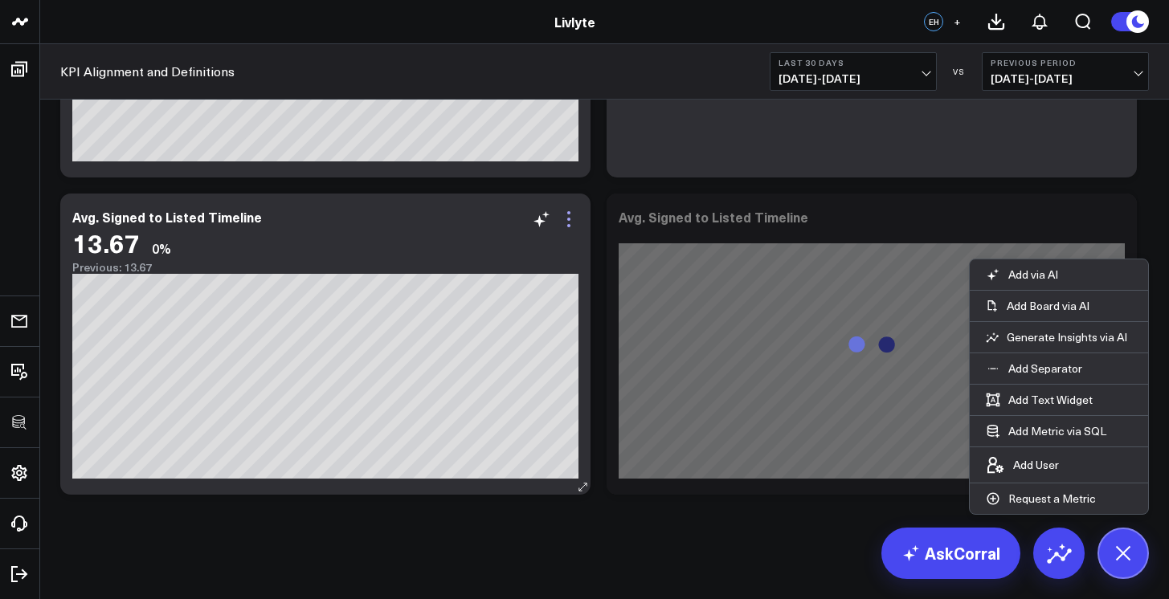
click at [567, 220] on icon at bounding box center [568, 219] width 3 height 3
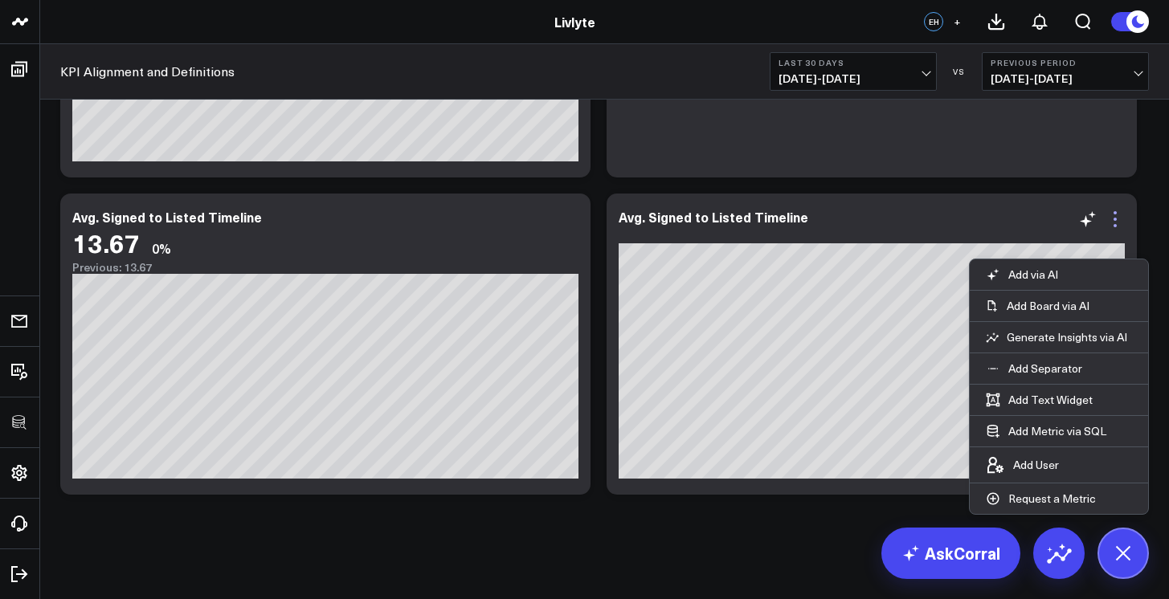
click at [1118, 227] on icon at bounding box center [1114, 219] width 19 height 19
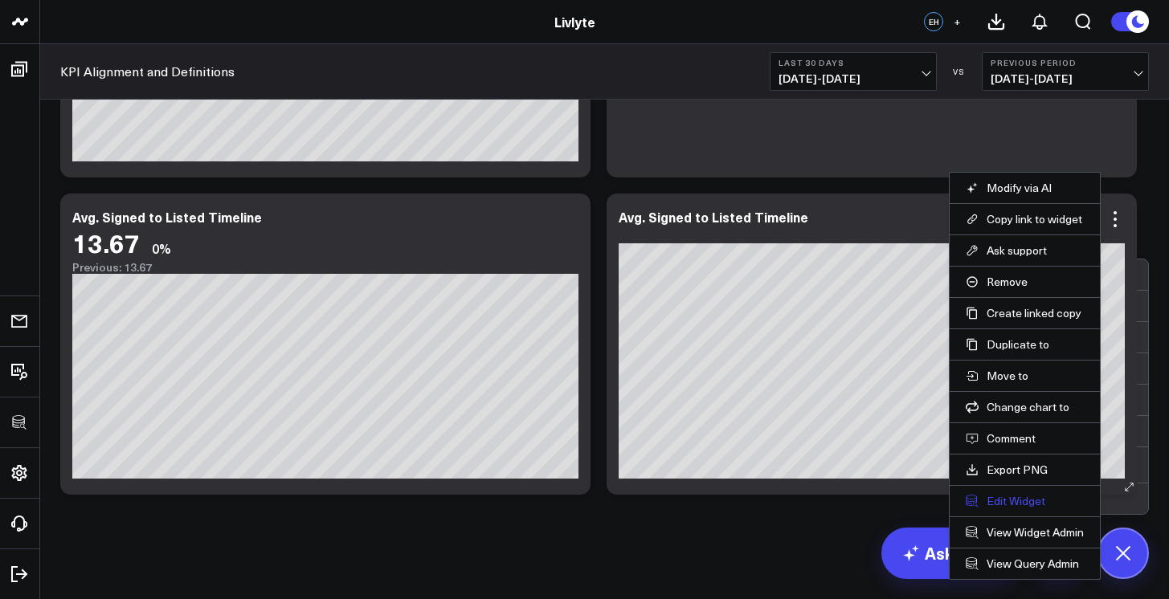
click at [1018, 500] on button "Edit Widget" at bounding box center [1024, 501] width 118 height 14
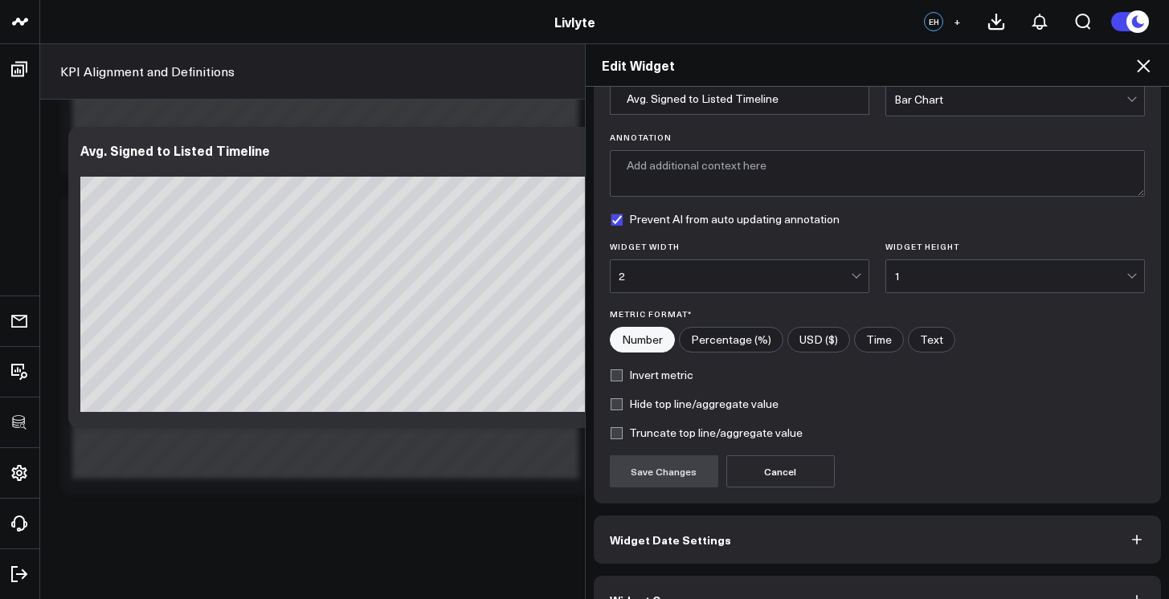
scroll to position [118, 0]
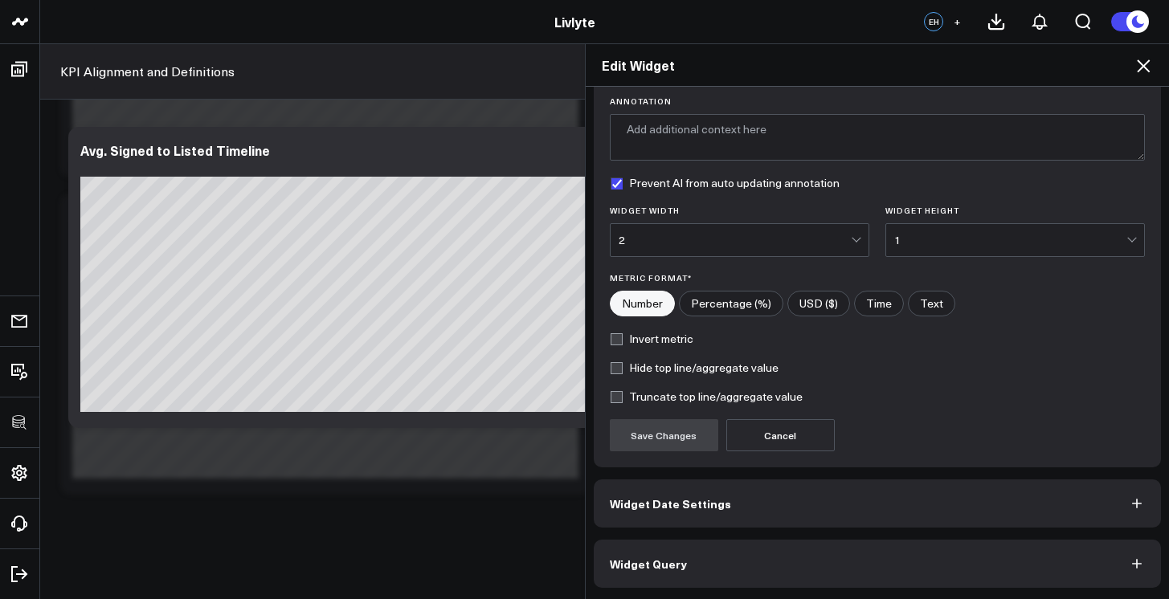
click at [856, 564] on button "Widget Query" at bounding box center [878, 564] width 568 height 48
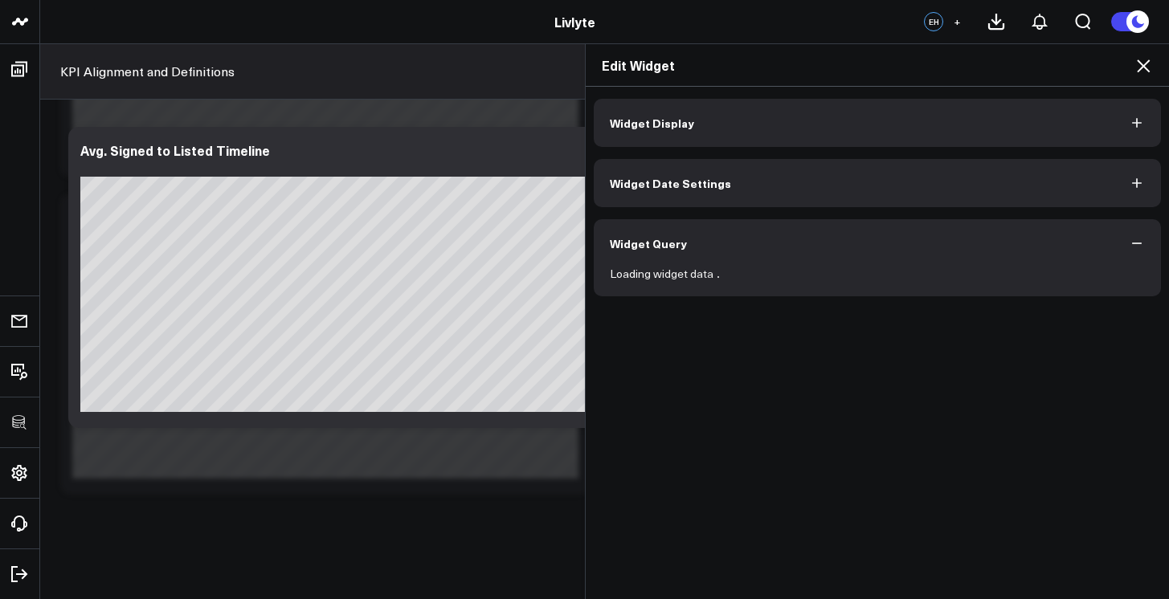
scroll to position [0, 0]
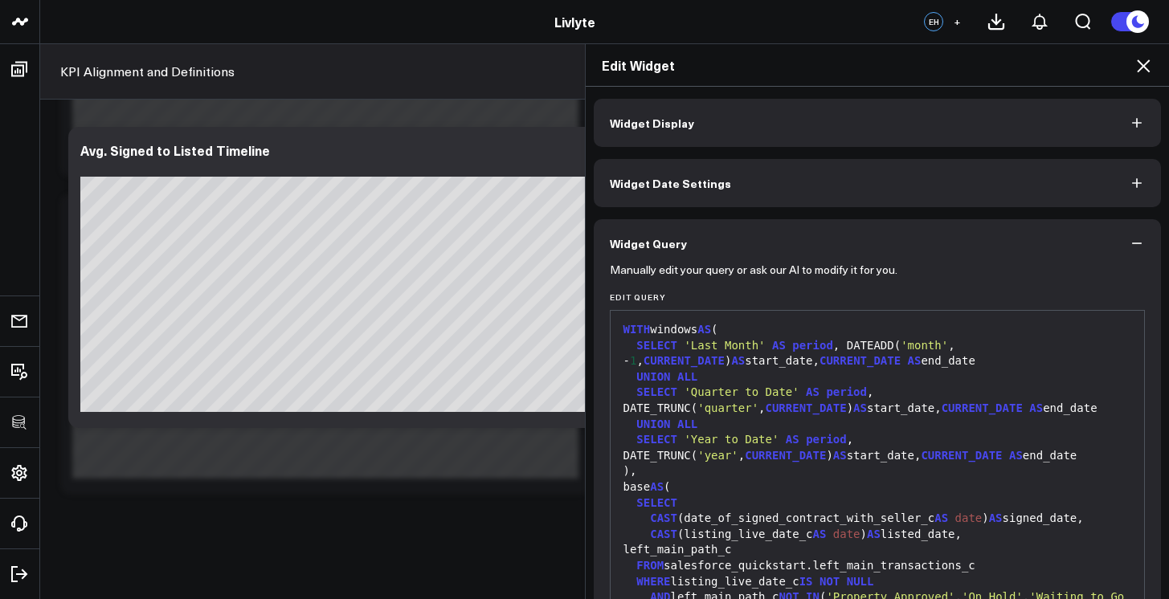
click at [851, 475] on div ")," at bounding box center [877, 471] width 518 height 16
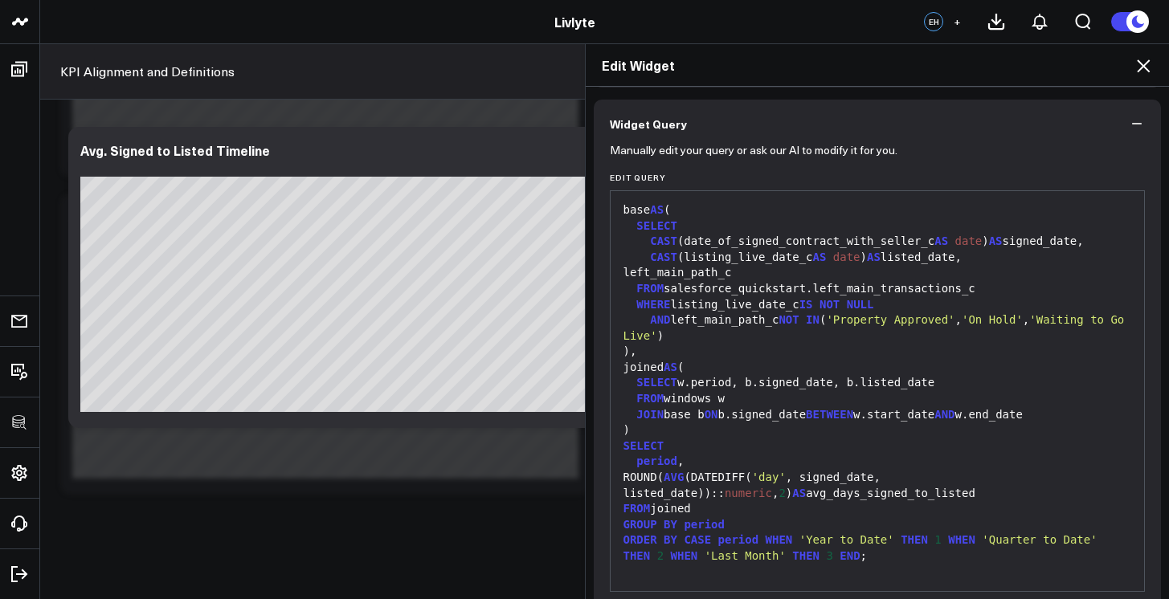
scroll to position [188, 0]
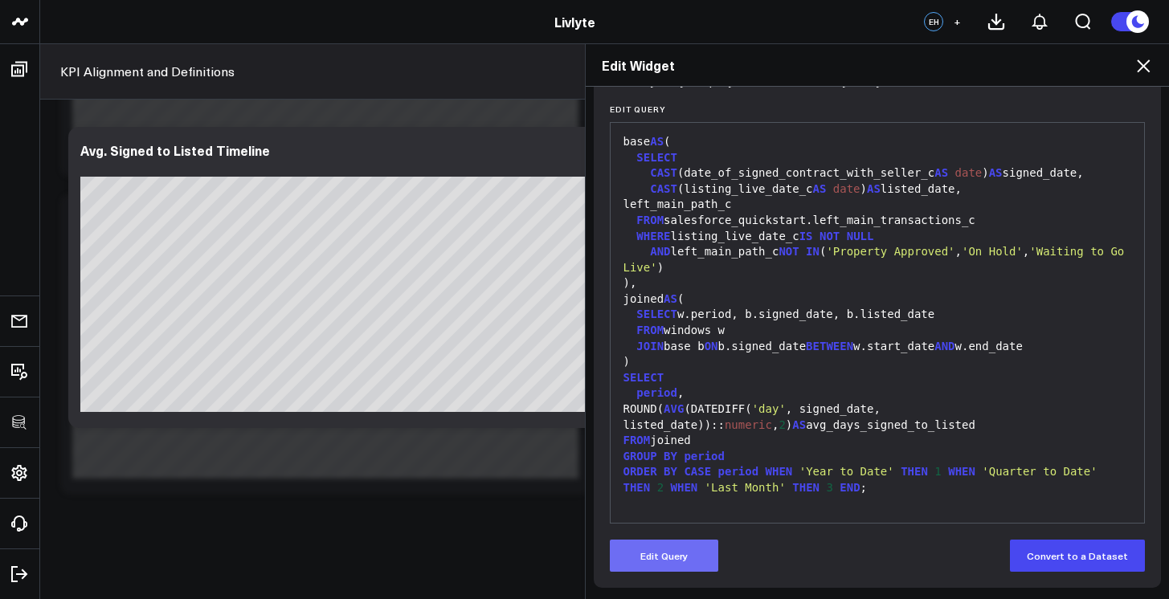
click at [662, 548] on button "Edit Query" at bounding box center [664, 556] width 108 height 32
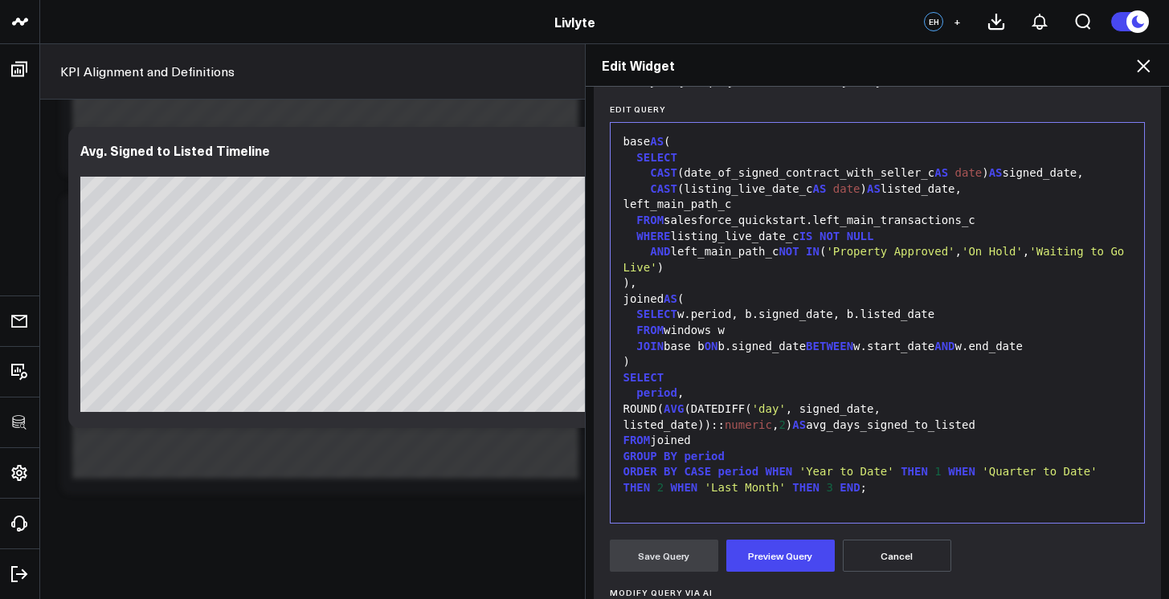
click at [753, 439] on div "FROM joined" at bounding box center [877, 441] width 518 height 16
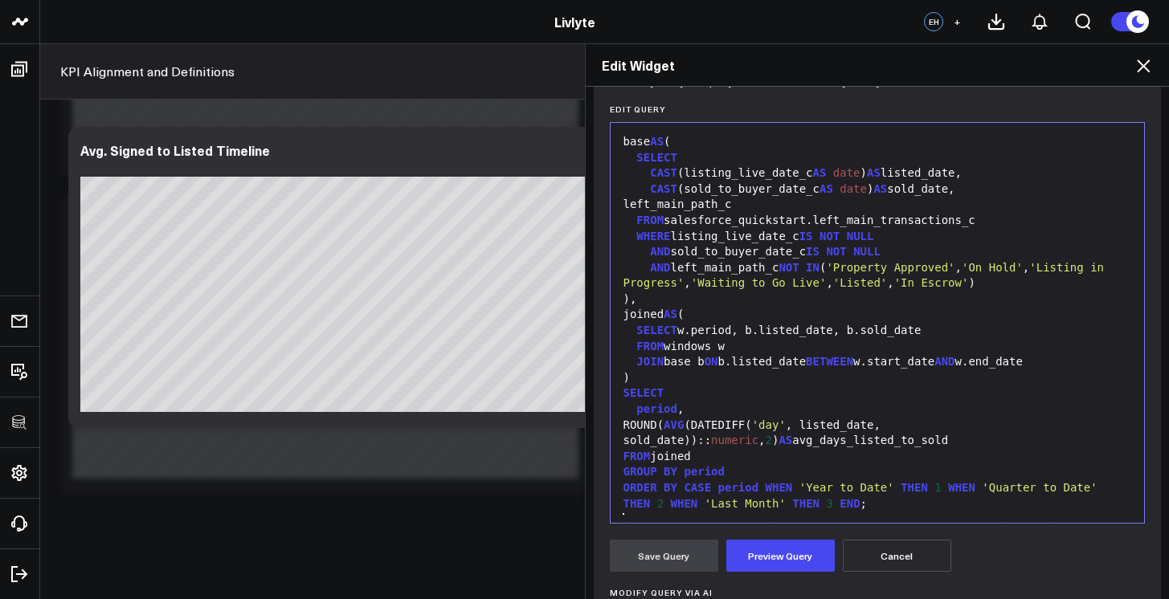
scroll to position [173, 0]
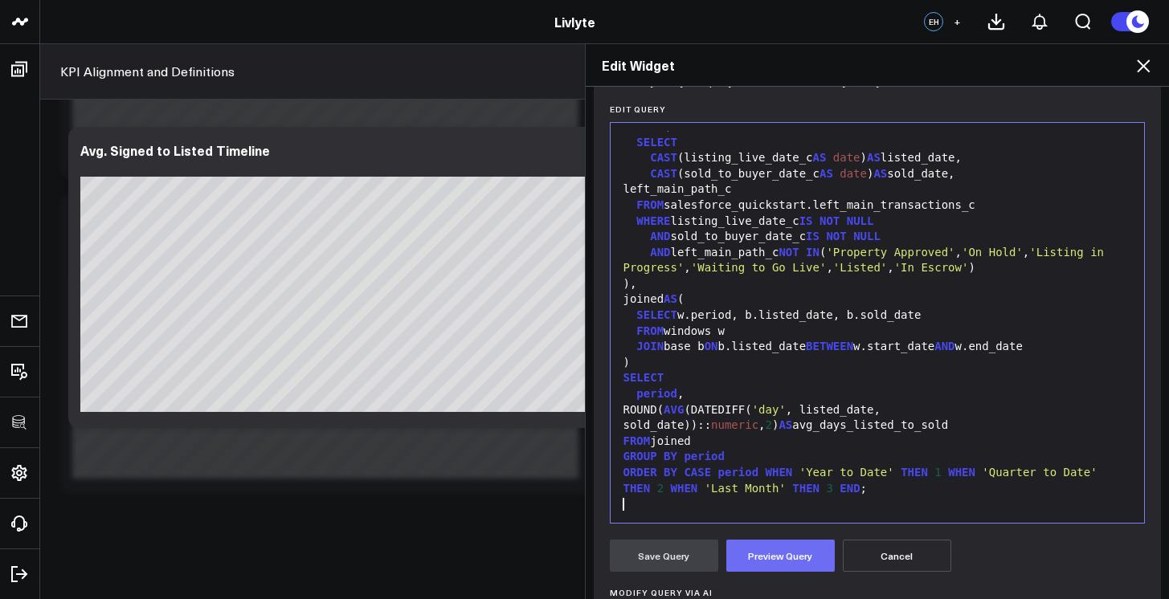
click at [768, 554] on button "Preview Query" at bounding box center [780, 556] width 108 height 32
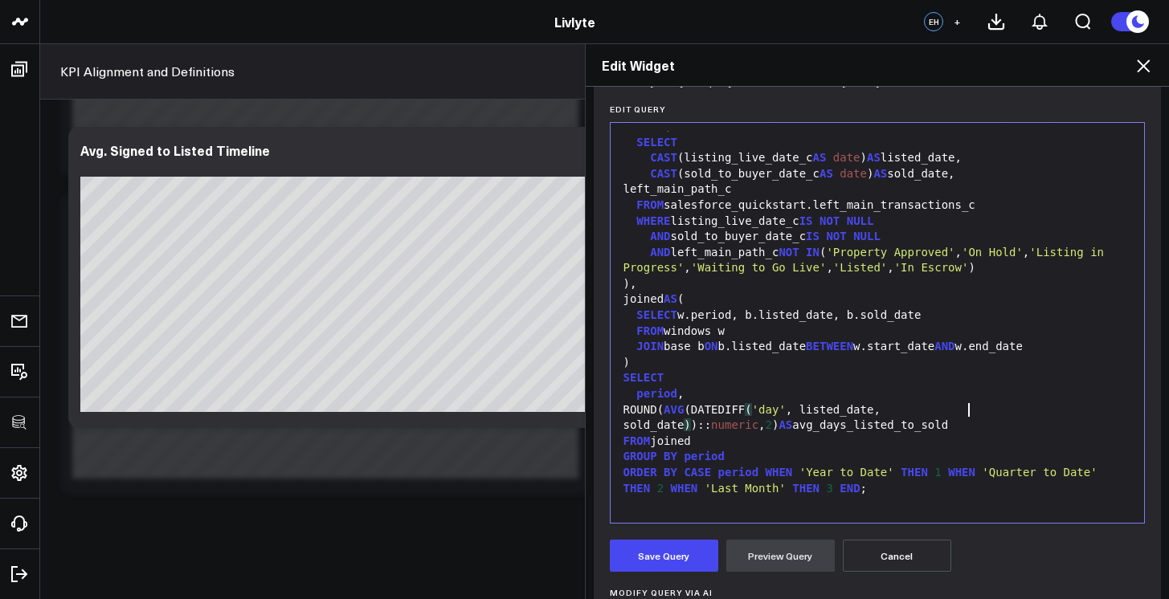
click at [961, 406] on div "ROUND( AVG (DATEDIFF ( 'day' , listed_date, sold_date ) ):: numeric , 2 ) AS av…" at bounding box center [877, 417] width 518 height 31
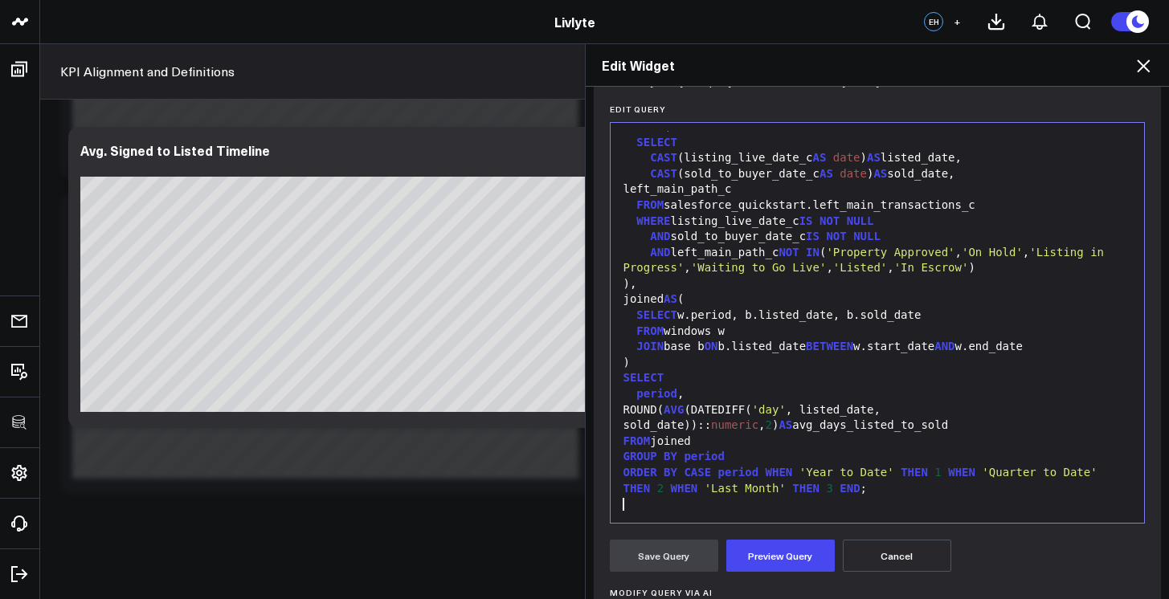
click at [781, 577] on form "Manually edit your query or ask our AI to modify it for you. Edit Query 99 1 2 …" at bounding box center [878, 510] width 536 height 860
click at [779, 569] on button "Preview Query" at bounding box center [780, 556] width 108 height 32
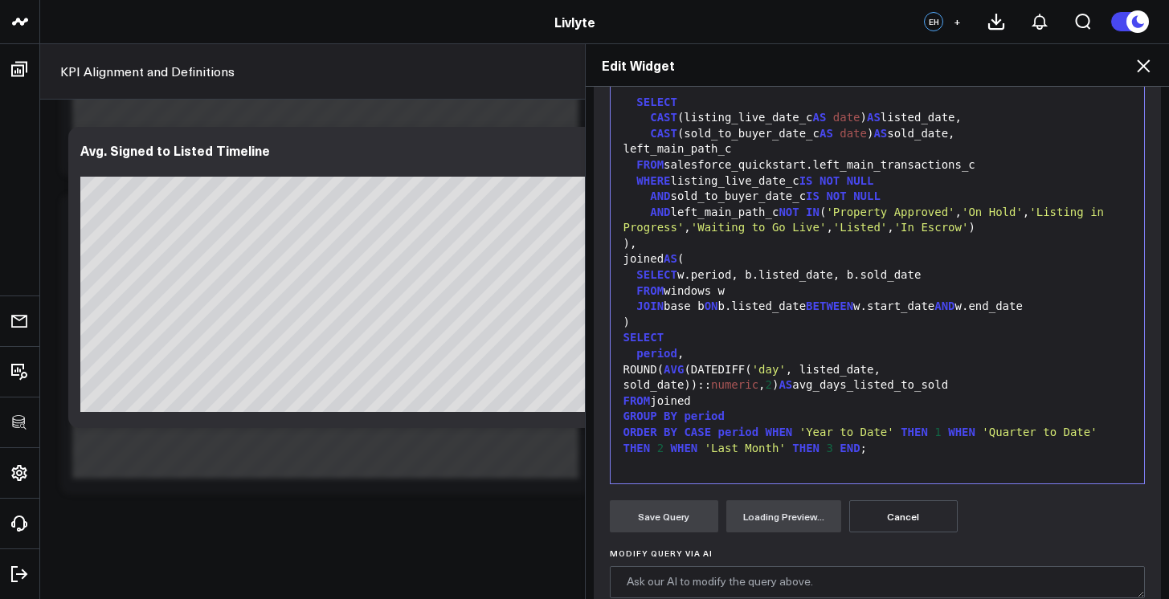
scroll to position [387, 0]
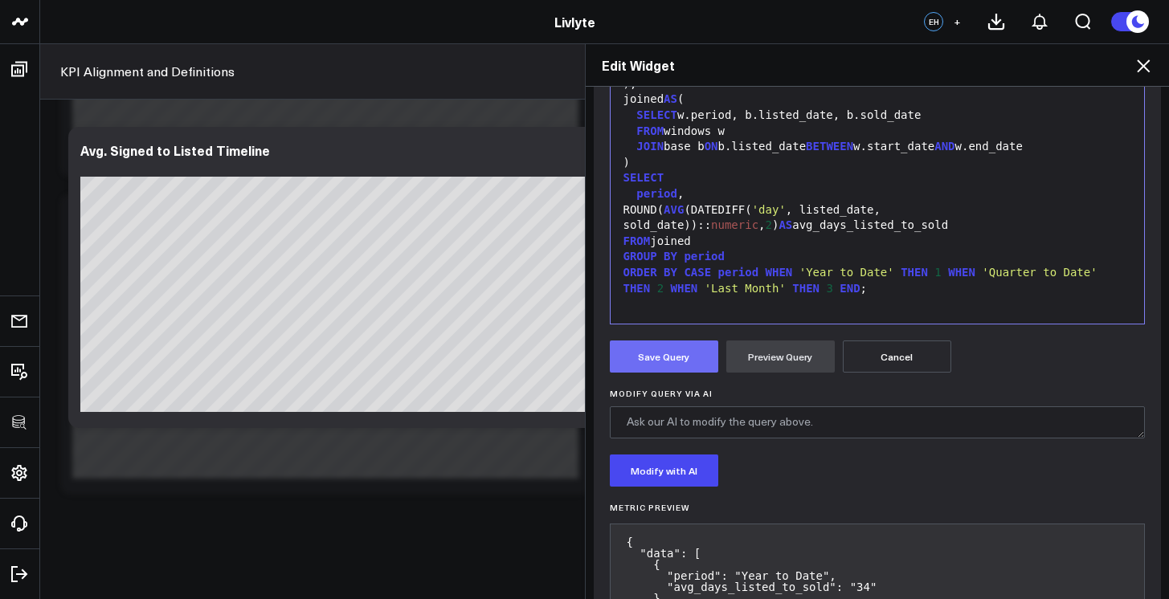
click at [680, 359] on button "Save Query" at bounding box center [664, 357] width 108 height 32
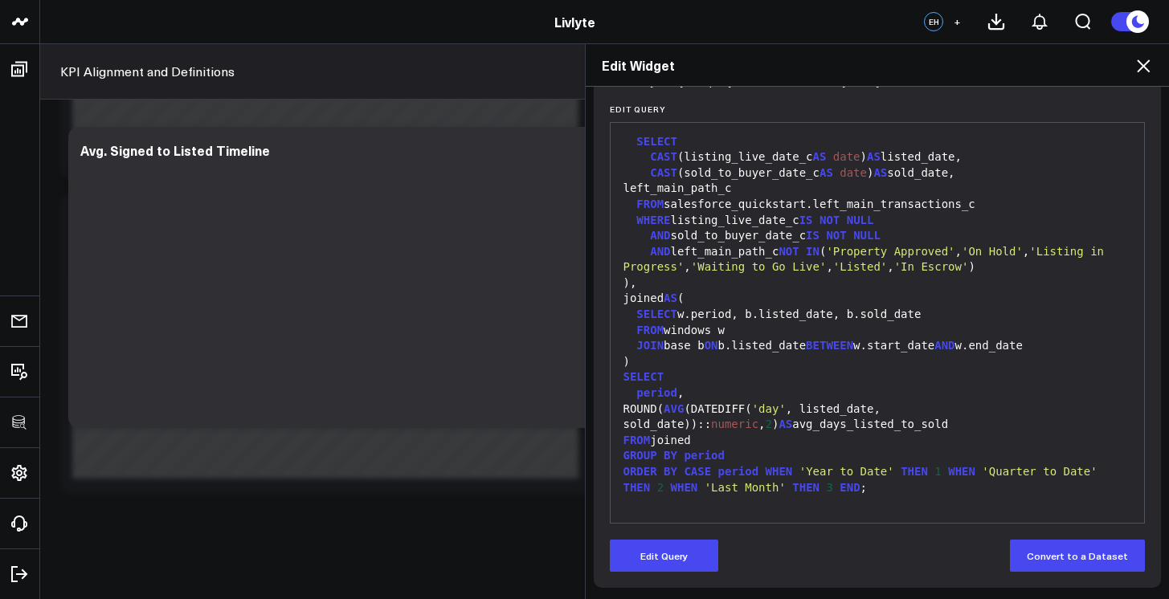
click at [707, 104] on div "Widget Display Widget Date Settings Widget Query Manually edit your query or as…" at bounding box center [878, 249] width 568 height 677
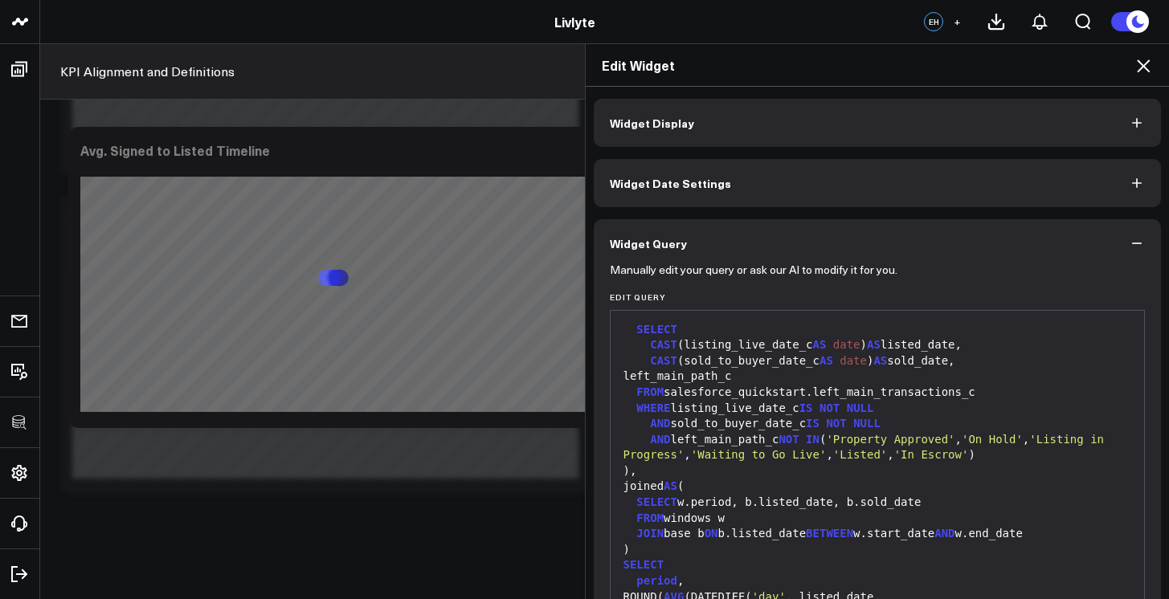
click at [702, 124] on button "Widget Display" at bounding box center [878, 123] width 568 height 48
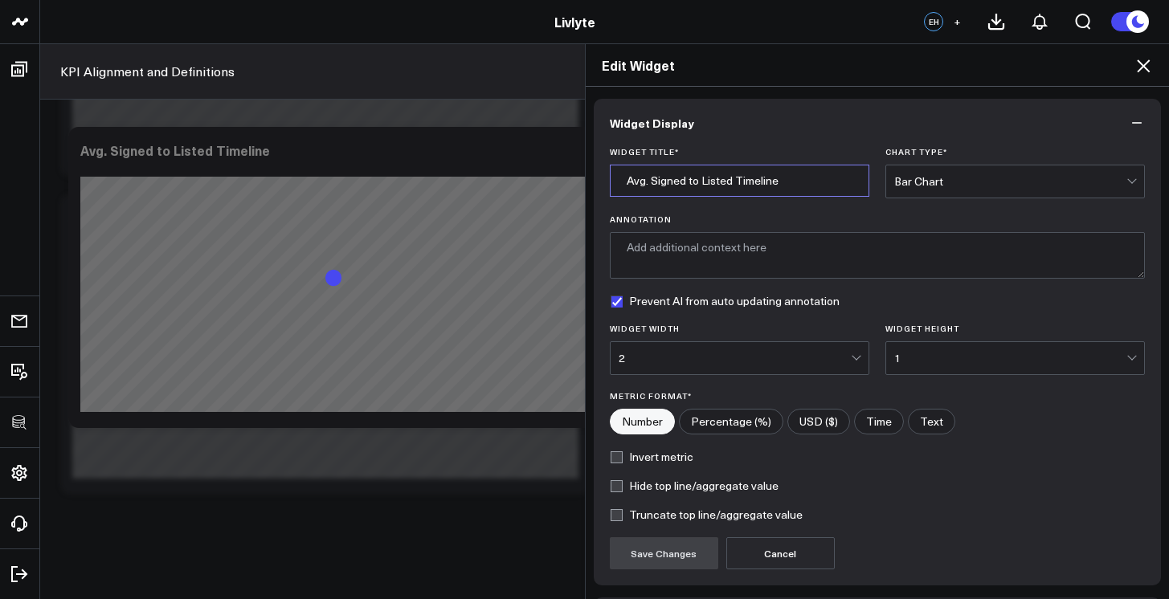
click at [660, 183] on input "Avg. Signed to Listed Timeline" at bounding box center [739, 181] width 259 height 32
click at [737, 186] on input "Avg. Signed to Listed Timeline" at bounding box center [739, 181] width 259 height 32
drag, startPoint x: 773, startPoint y: 182, endPoint x: 647, endPoint y: 184, distance: 125.3
click at [647, 184] on input "Avg. Signed to Listed Timeline" at bounding box center [739, 181] width 259 height 32
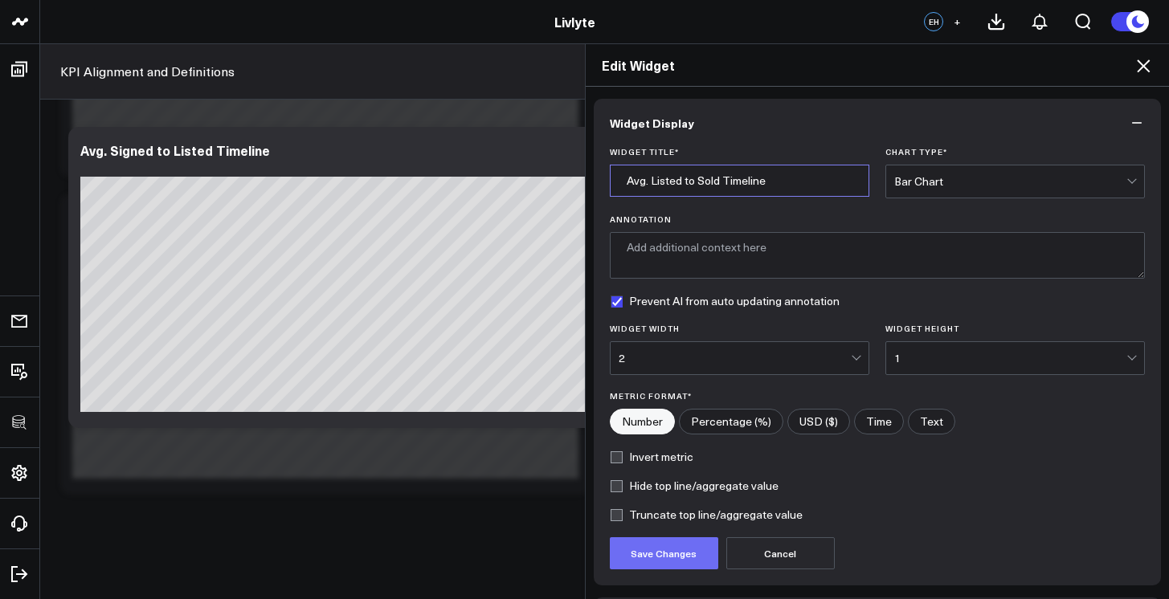
type input "Avg. Listed to Sold Timeline"
click at [671, 552] on button "Save Changes" at bounding box center [664, 553] width 108 height 32
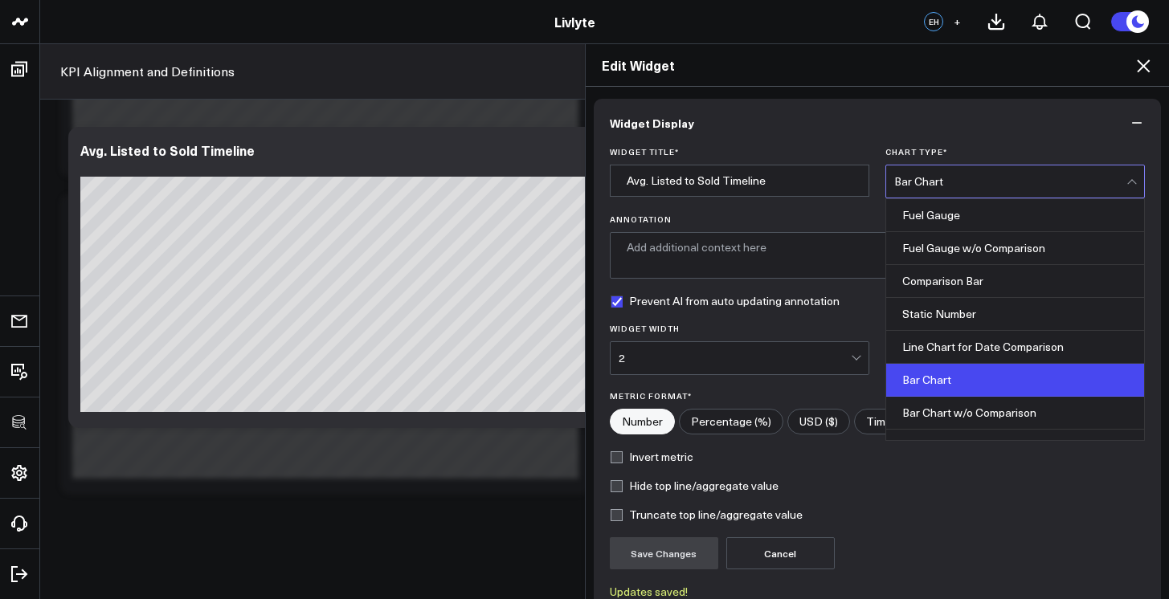
click at [959, 192] on div "Bar Chart" at bounding box center [1010, 181] width 232 height 32
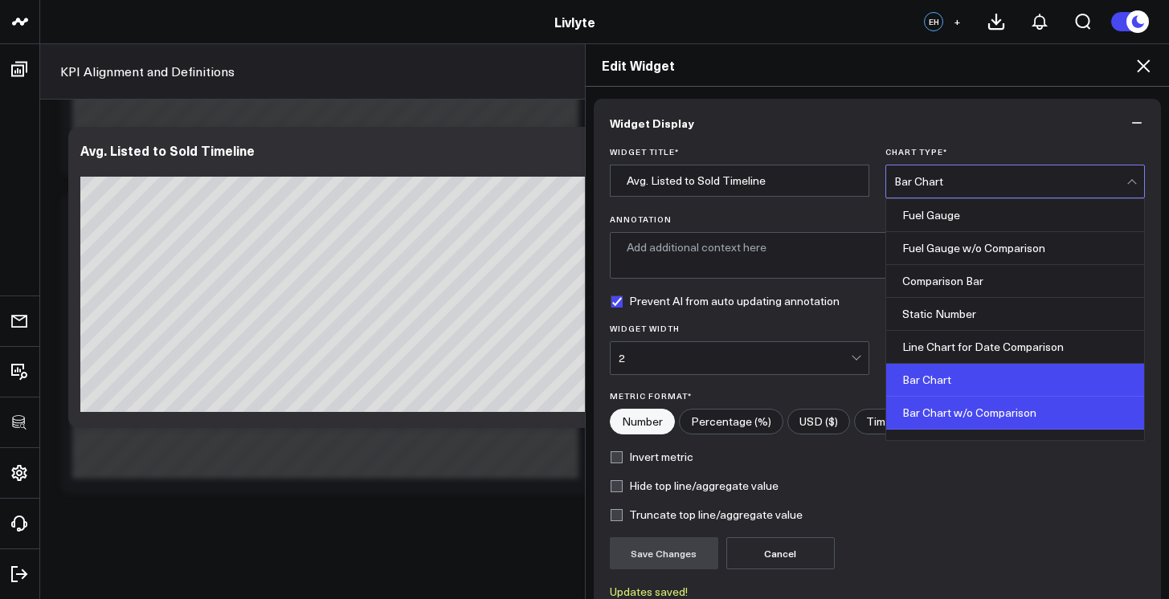
click at [962, 405] on div "Bar Chart w/o Comparison" at bounding box center [1015, 413] width 258 height 33
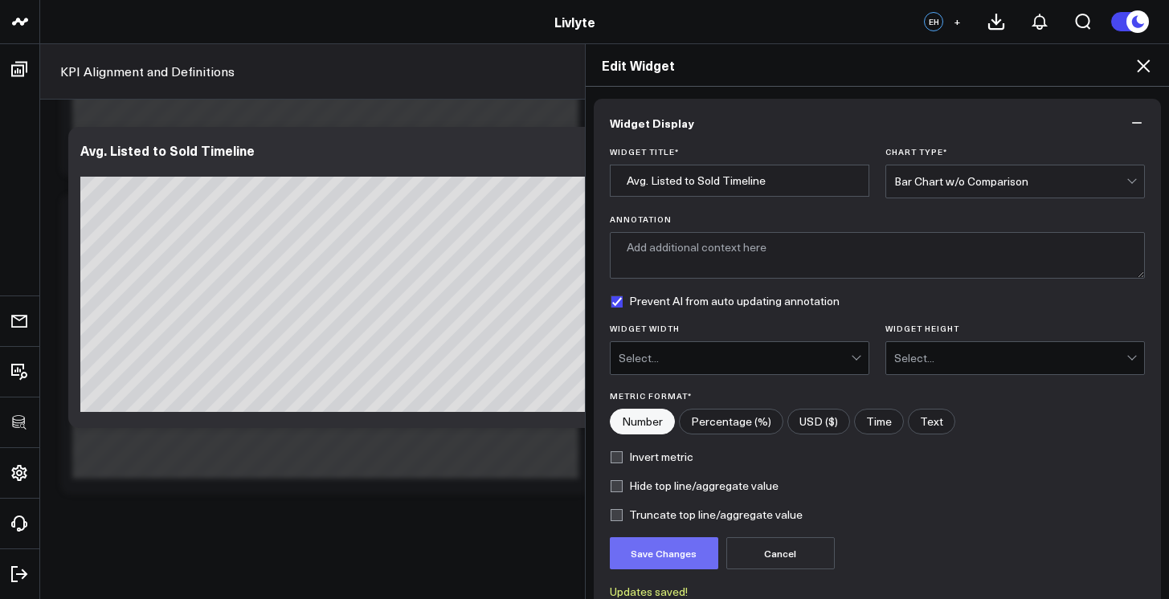
click at [701, 545] on button "Save Changes" at bounding box center [664, 553] width 108 height 32
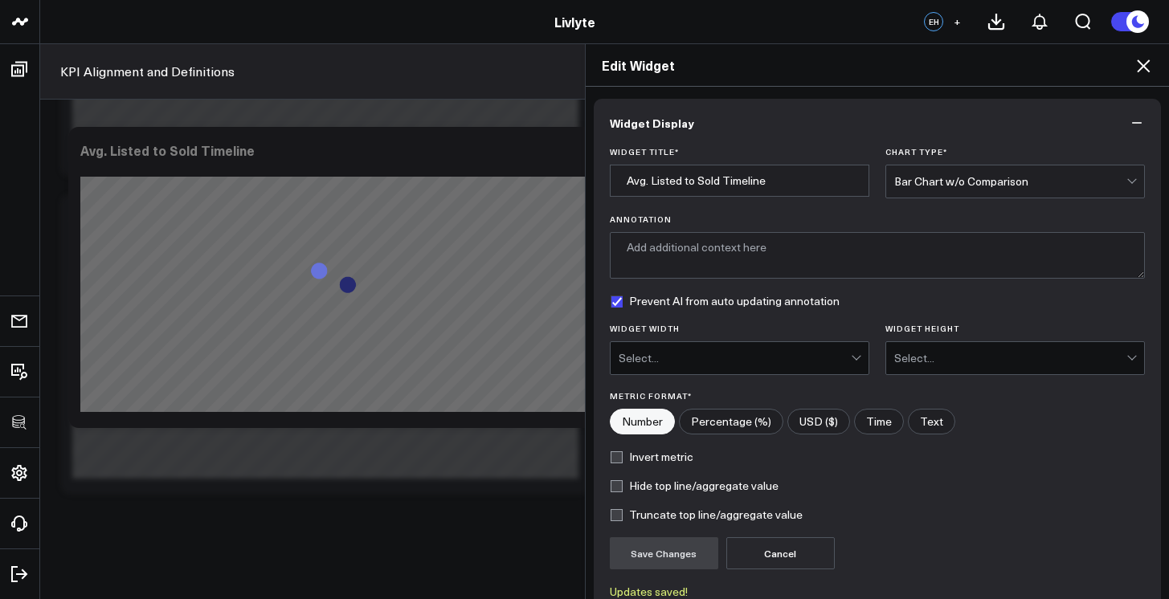
click at [1151, 64] on icon at bounding box center [1142, 65] width 19 height 19
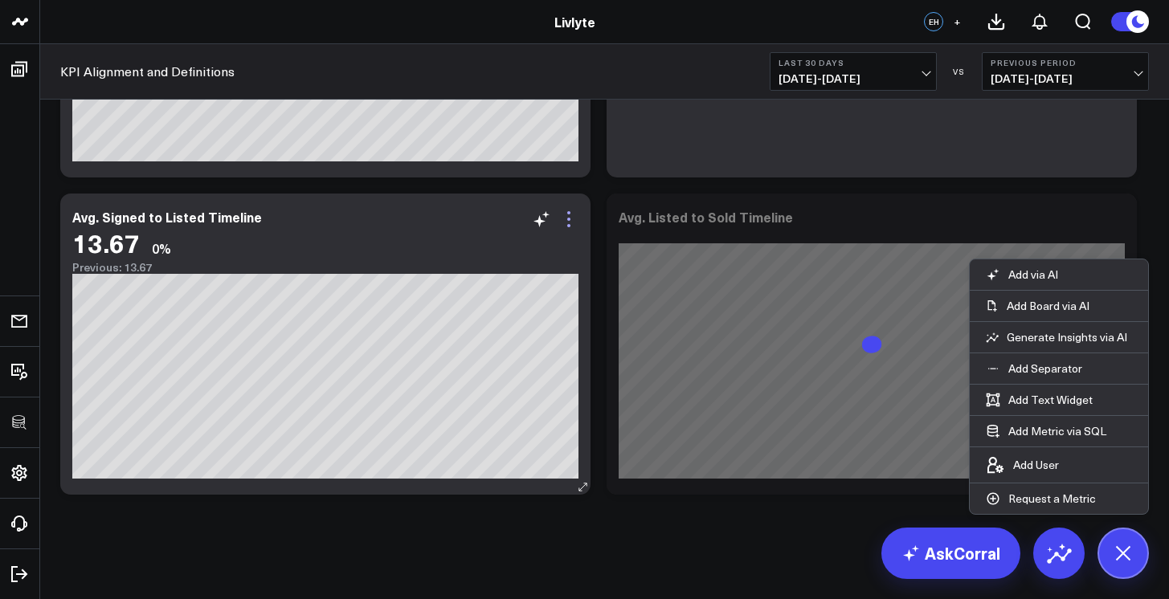
click at [573, 227] on icon at bounding box center [568, 219] width 19 height 19
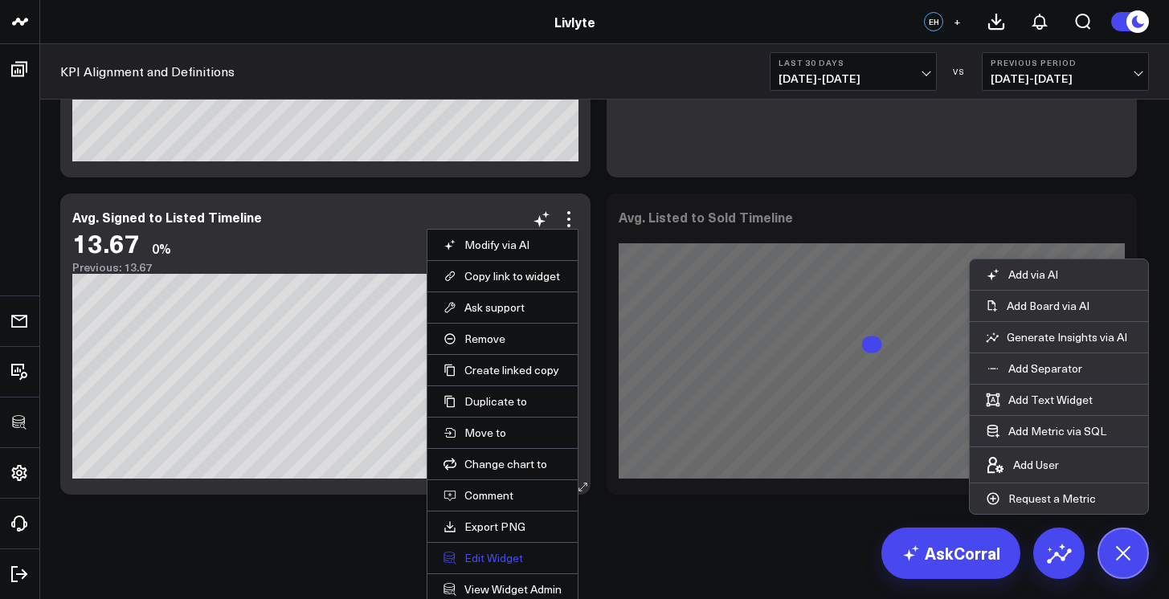
click at [500, 559] on button "Edit Widget" at bounding box center [502, 558] width 118 height 14
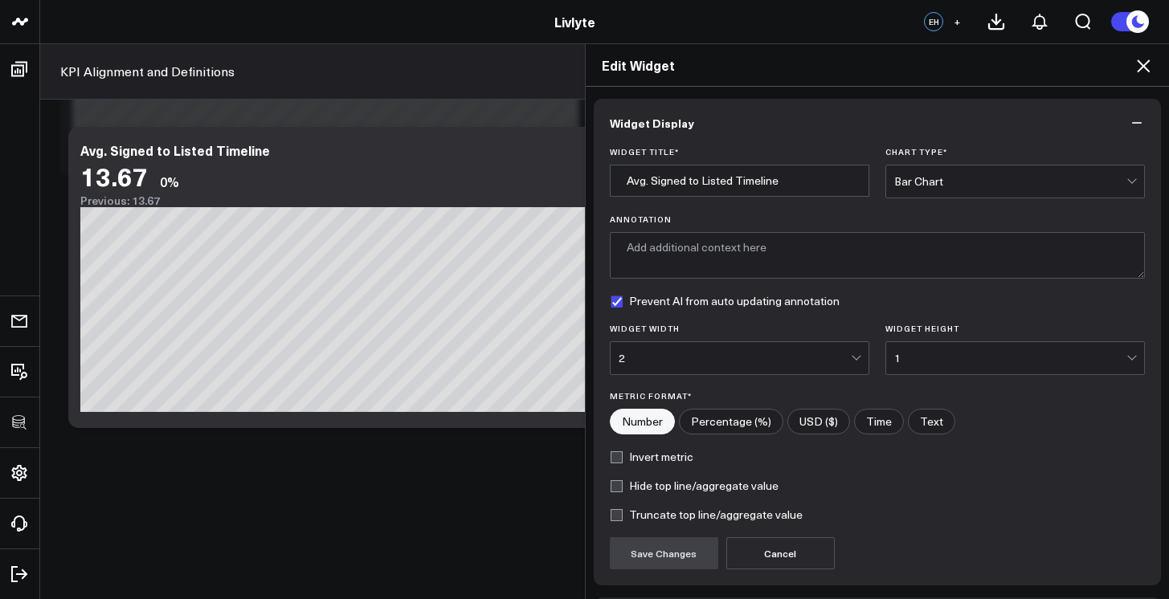
click at [920, 195] on div "Bar Chart" at bounding box center [1010, 181] width 232 height 32
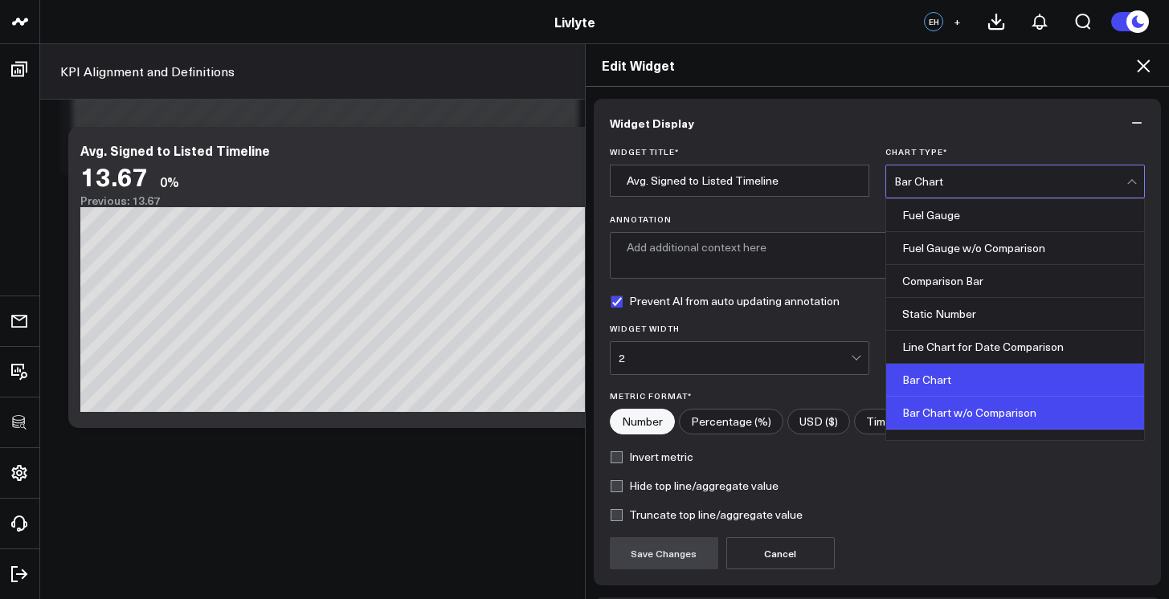
click at [933, 405] on div "Bar Chart w/o Comparison" at bounding box center [1015, 413] width 258 height 33
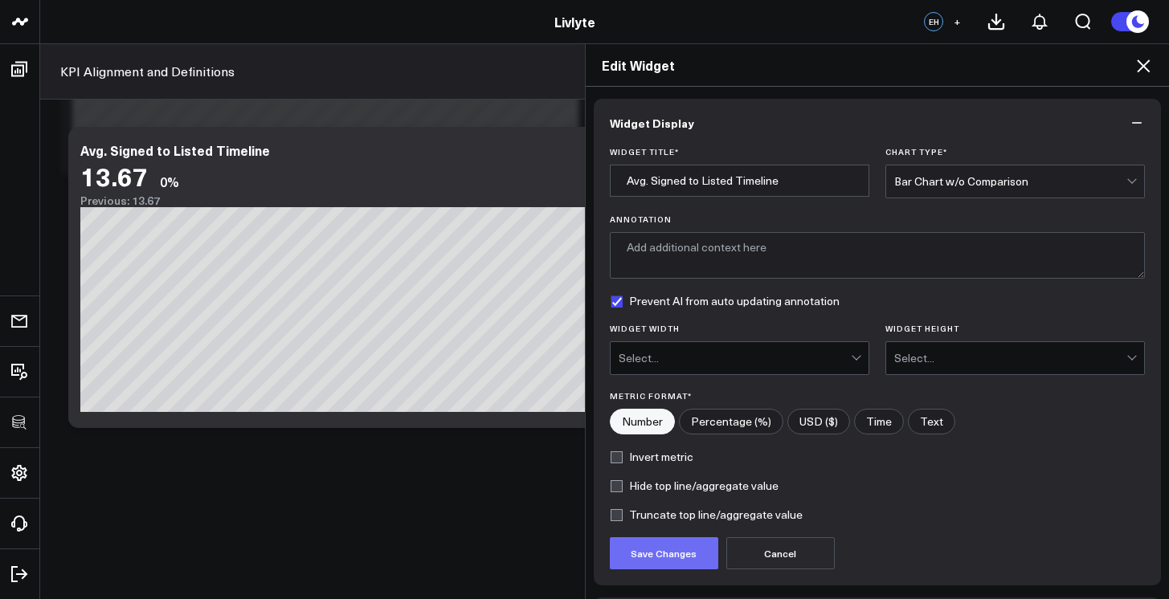
click at [696, 540] on button "Save Changes" at bounding box center [664, 553] width 108 height 32
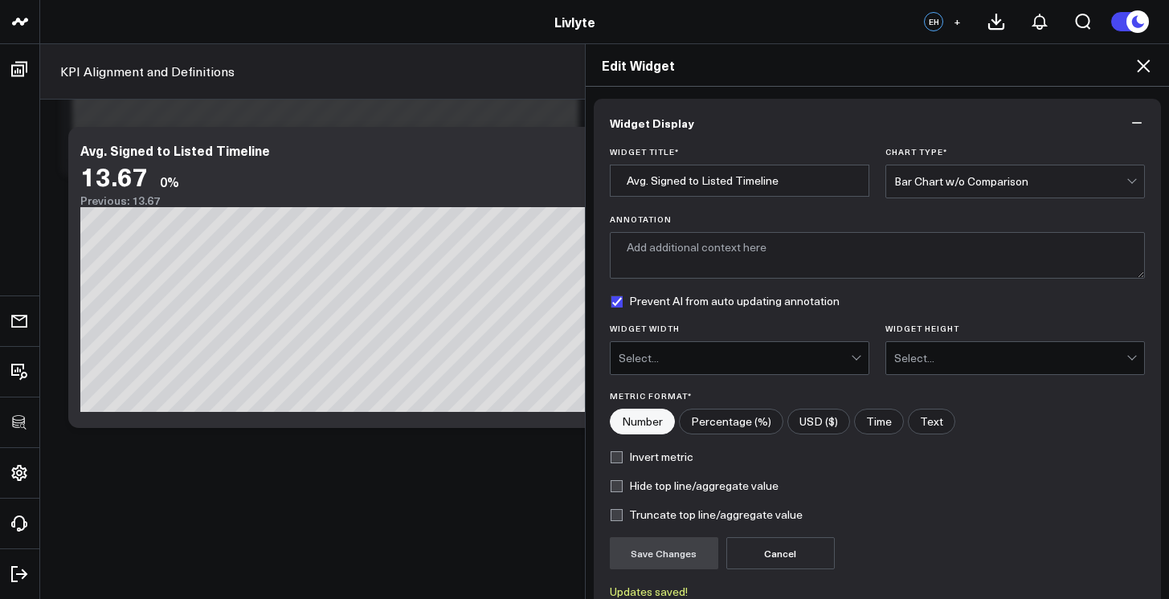
click at [1141, 74] on icon at bounding box center [1142, 65] width 19 height 19
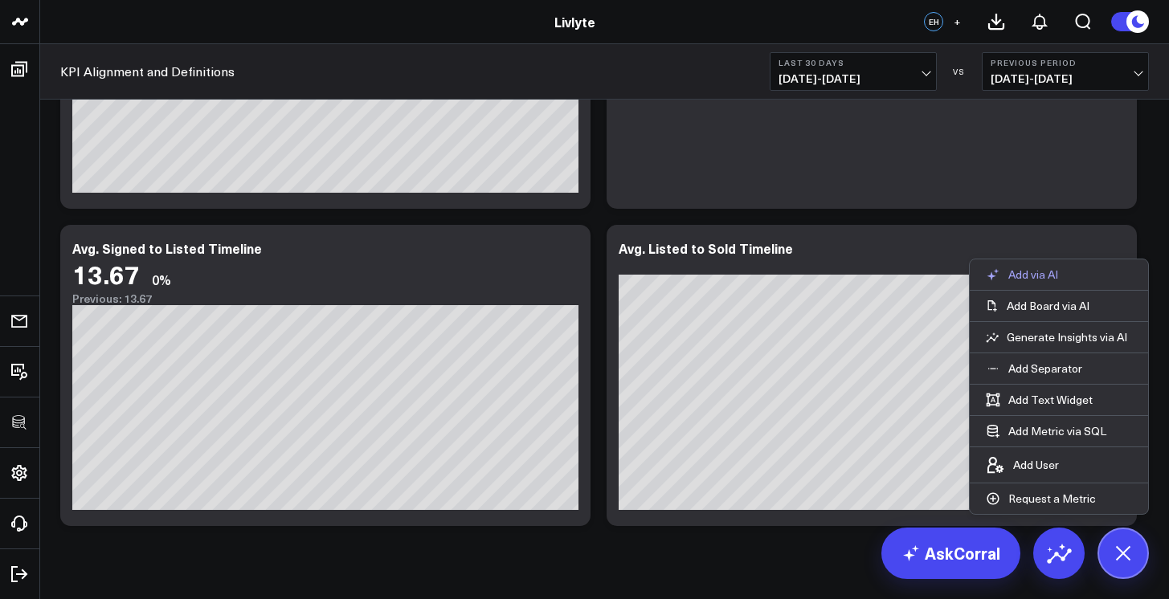
scroll to position [2632, 0]
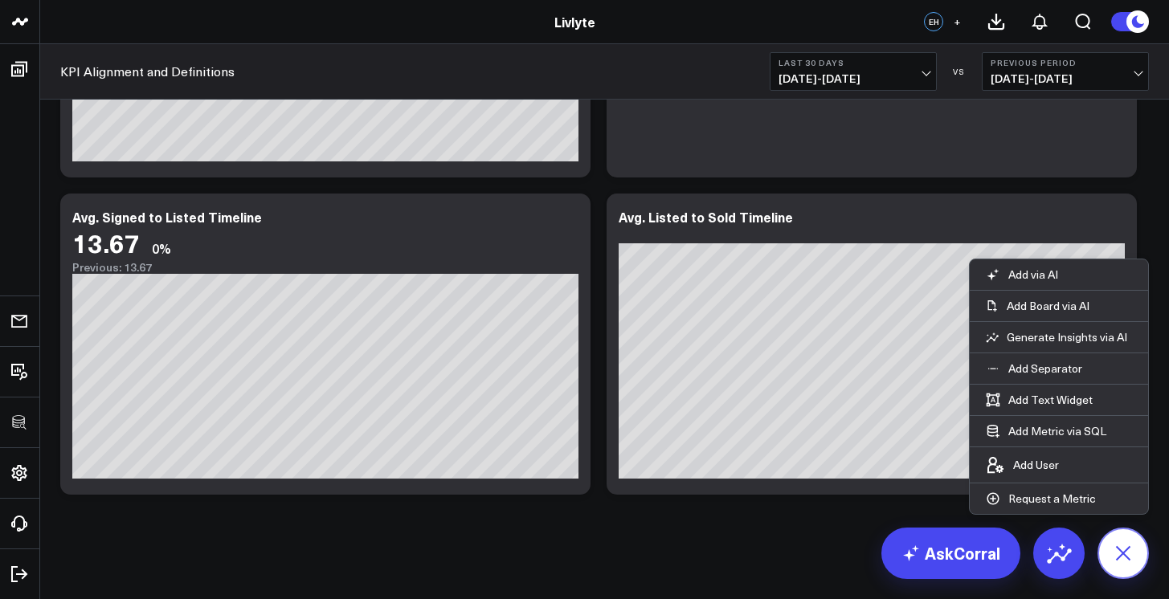
click at [1124, 542] on icon at bounding box center [1122, 553] width 36 height 36
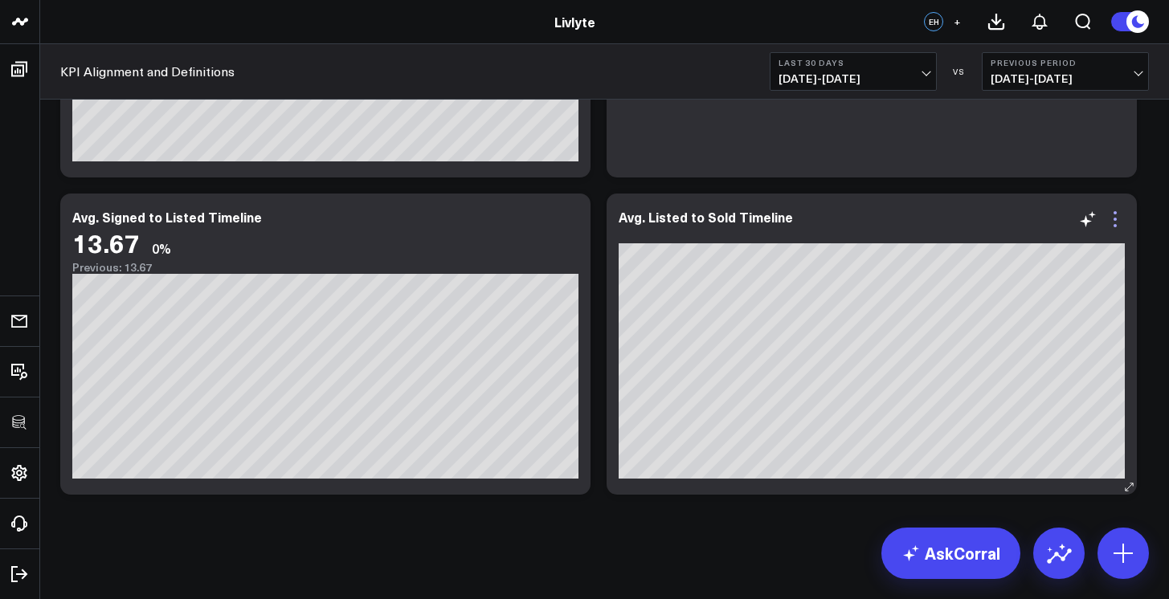
click at [1120, 218] on icon at bounding box center [1114, 219] width 19 height 19
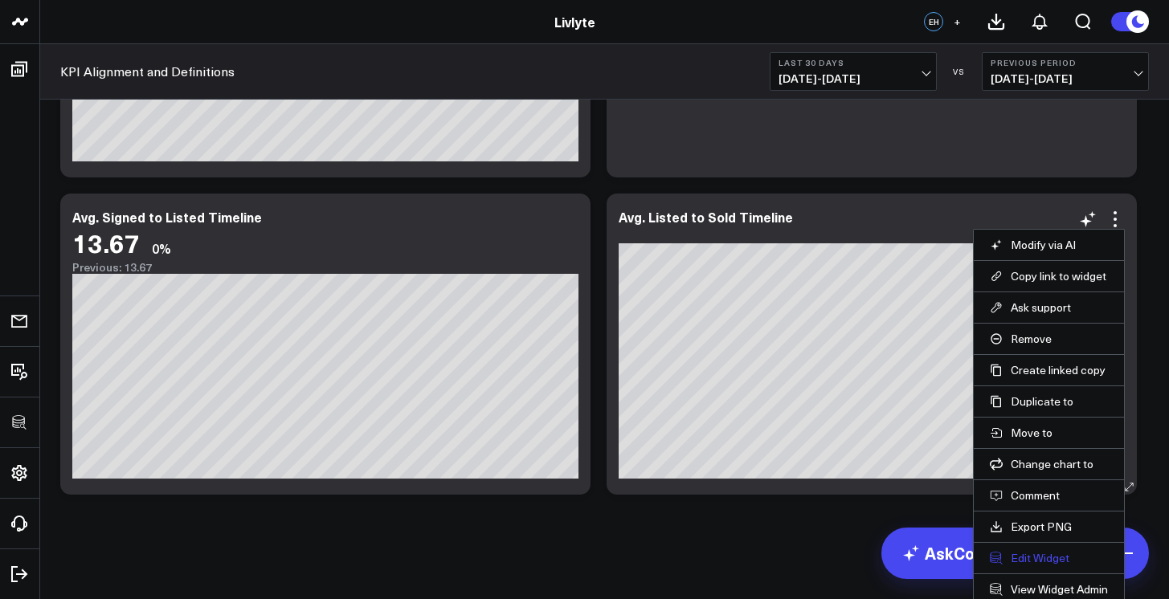
click at [1039, 555] on button "Edit Widget" at bounding box center [1049, 558] width 118 height 14
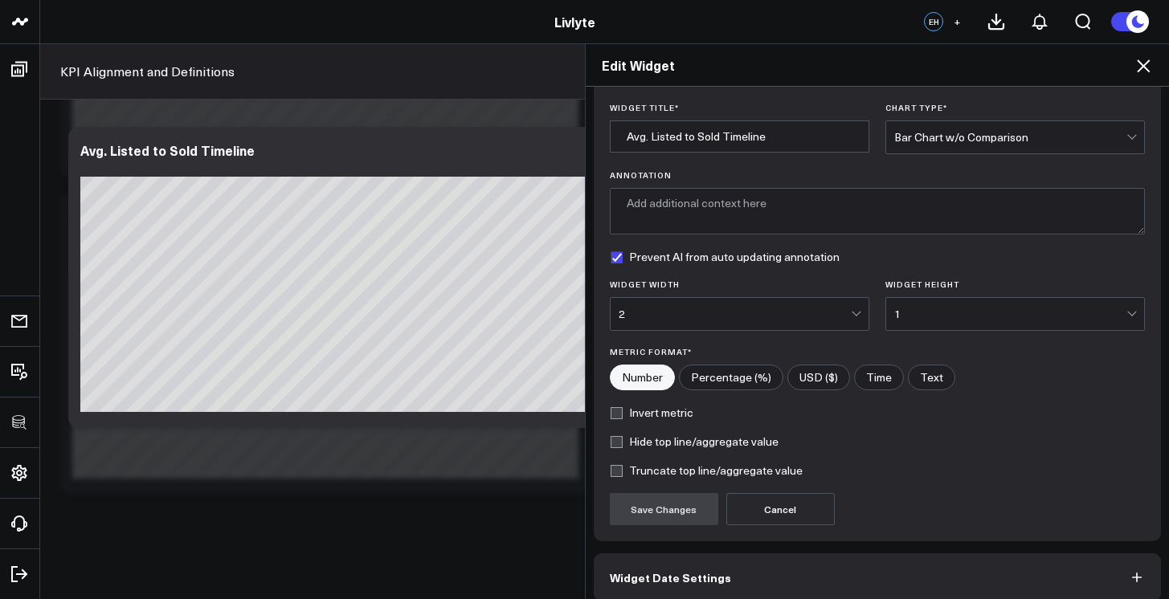
scroll to position [118, 0]
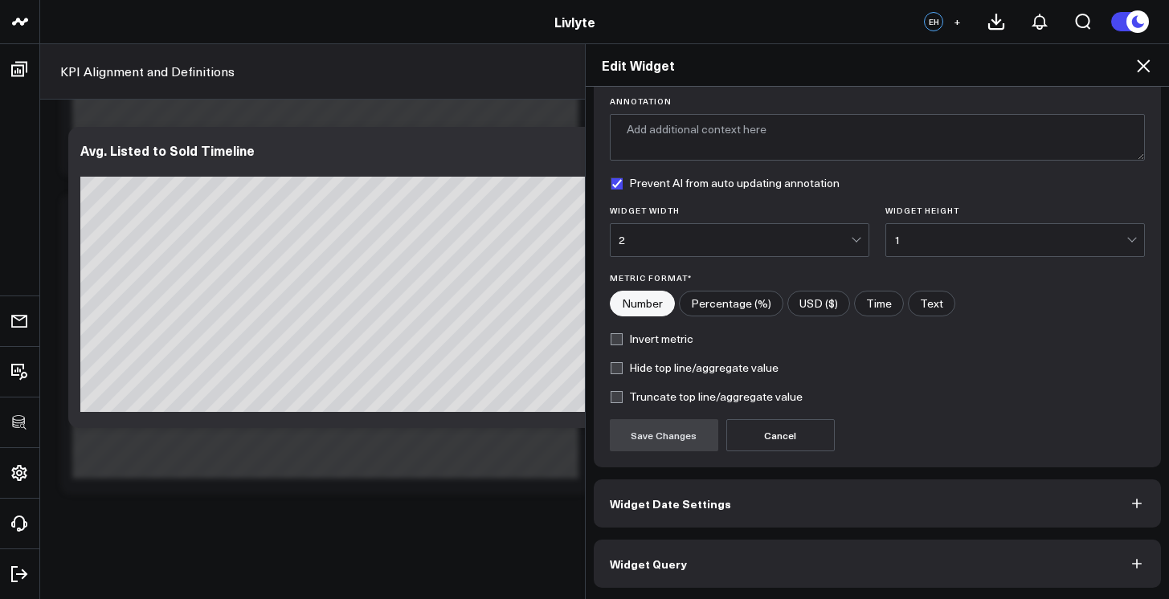
click at [950, 560] on button "Widget Query" at bounding box center [878, 564] width 568 height 48
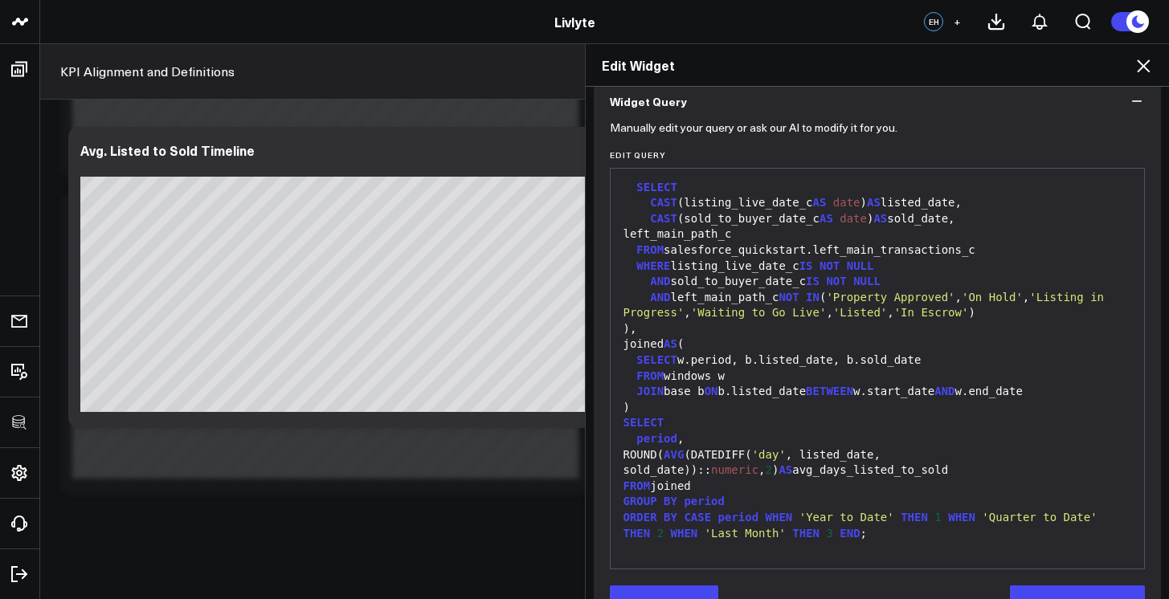
scroll to position [188, 0]
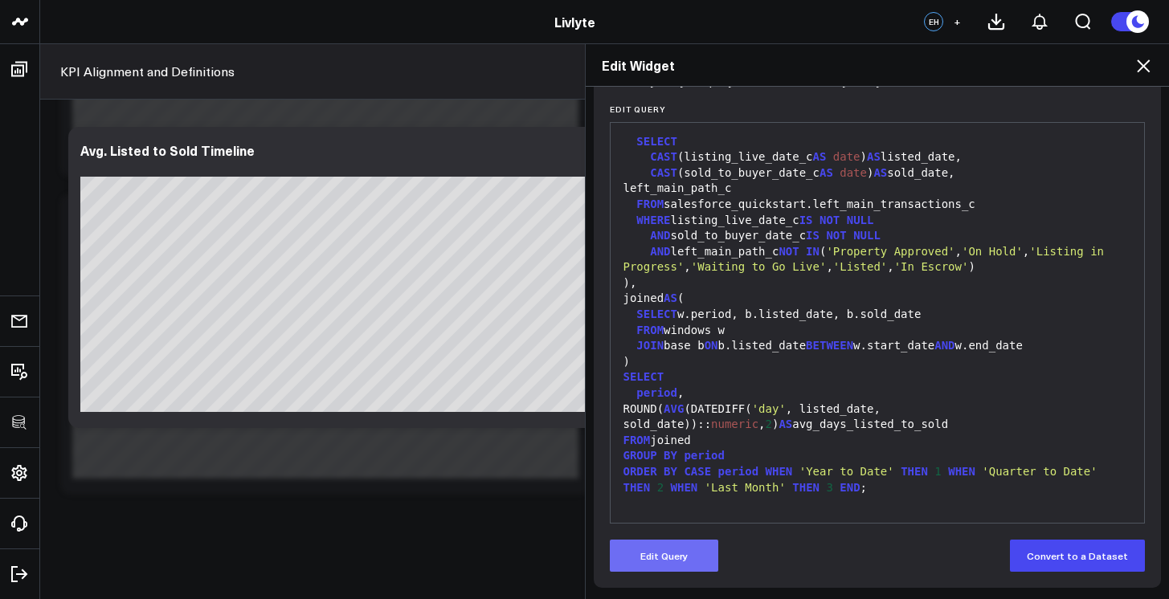
click at [692, 565] on button "Edit Query" at bounding box center [664, 556] width 108 height 32
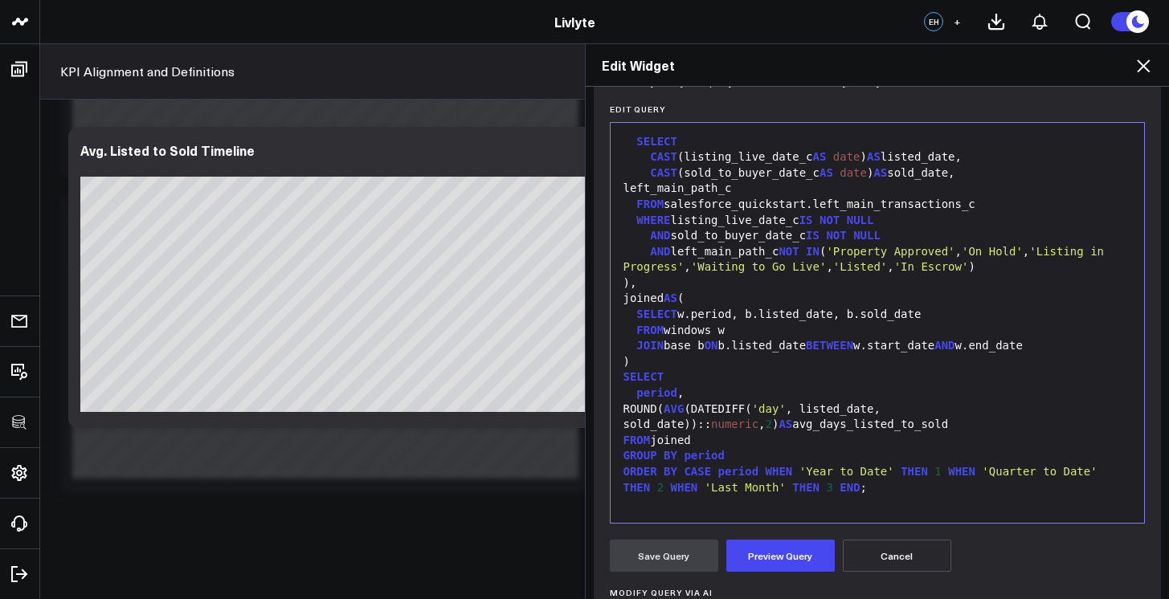
click at [840, 430] on div "ROUND( AVG (DATEDIFF( 'day' , listed_date, sold_date)):: numeric , 2 ) AS avg_d…" at bounding box center [877, 417] width 518 height 31
click at [1131, 71] on h2 "Edit Widget" at bounding box center [878, 65] width 552 height 18
click at [1139, 70] on icon at bounding box center [1143, 65] width 13 height 13
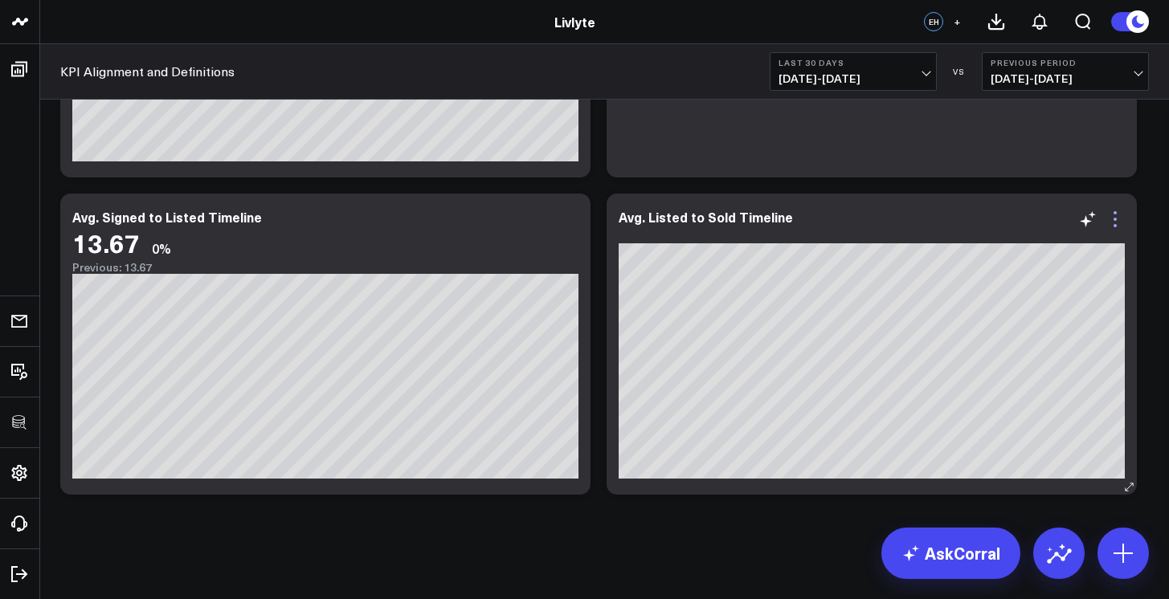
click at [1119, 217] on icon at bounding box center [1114, 219] width 19 height 19
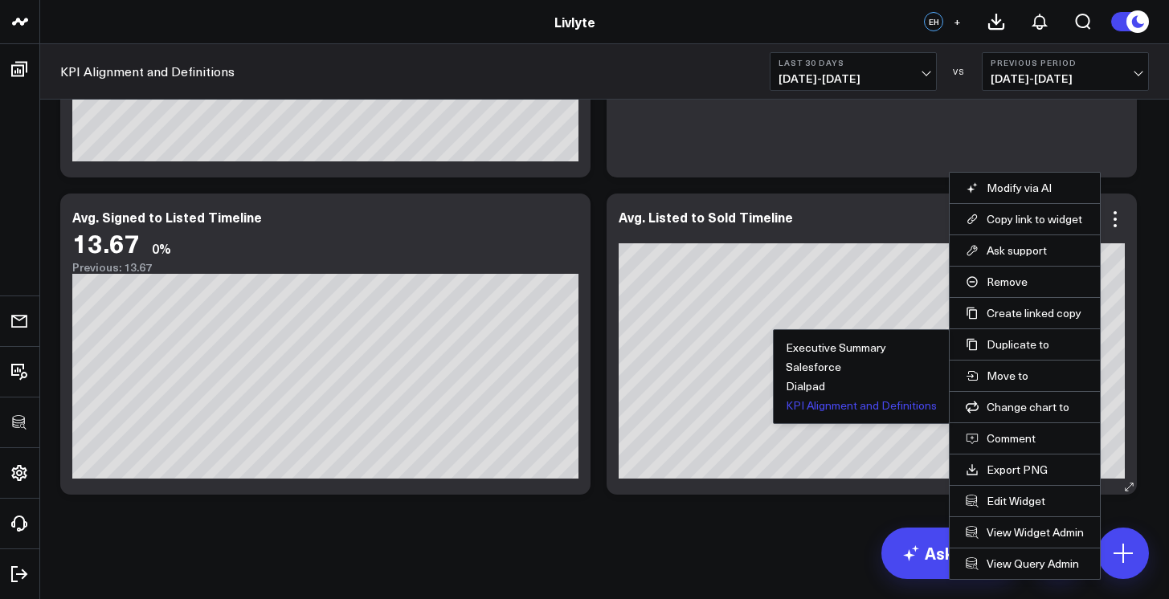
click at [806, 406] on button "KPI Alignment and Definitions" at bounding box center [861, 405] width 151 height 11
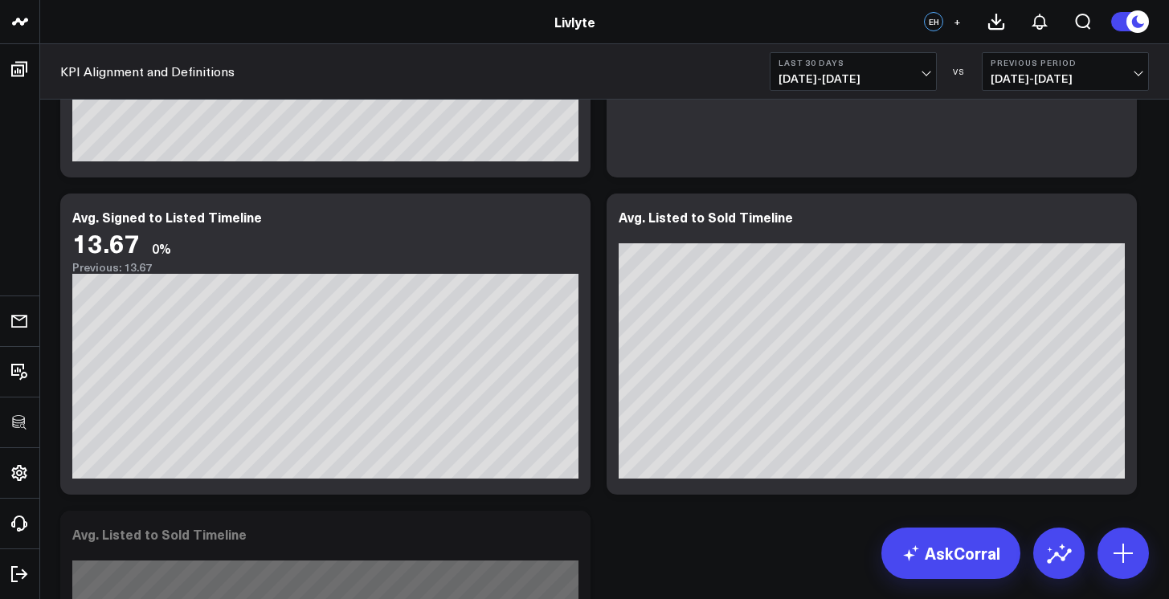
scroll to position [2949, 0]
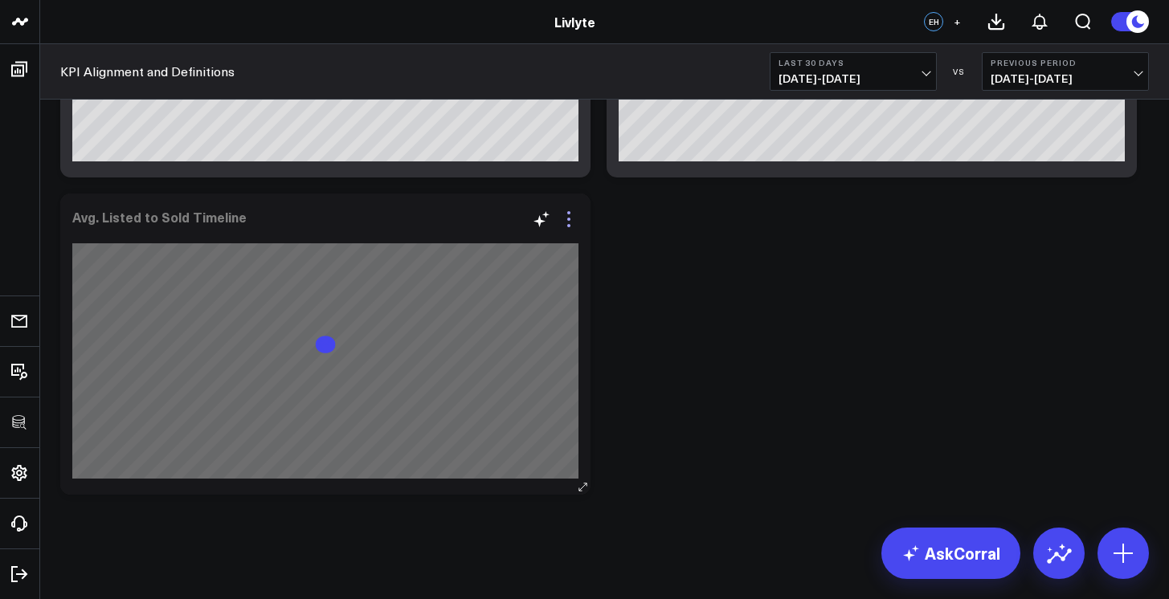
click at [574, 226] on icon at bounding box center [568, 219] width 19 height 19
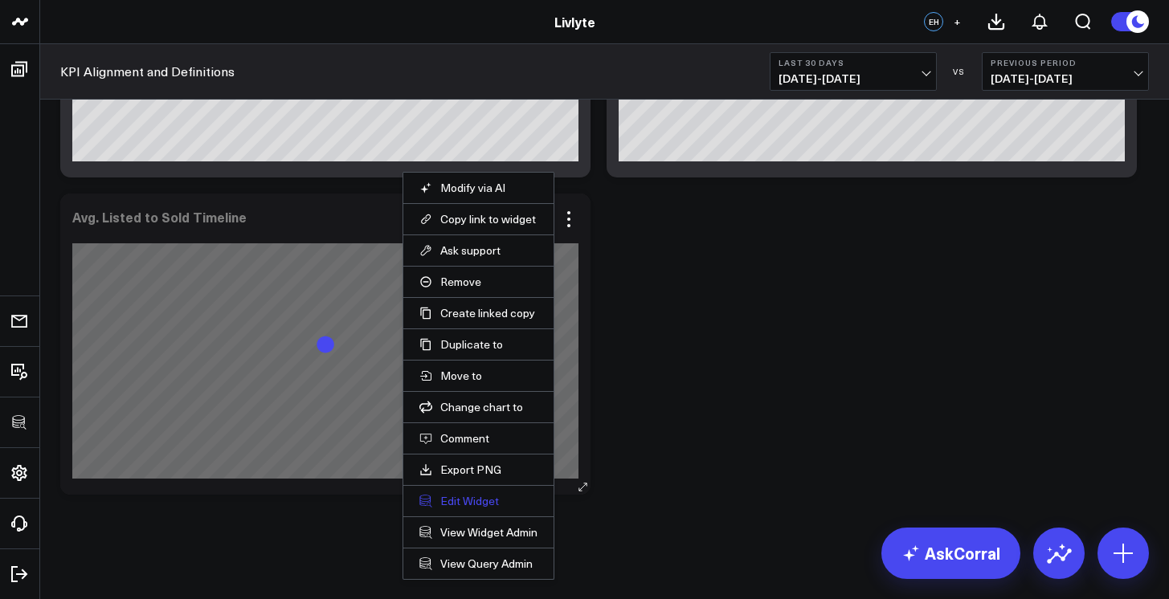
click at [485, 504] on button "Edit Widget" at bounding box center [478, 501] width 118 height 14
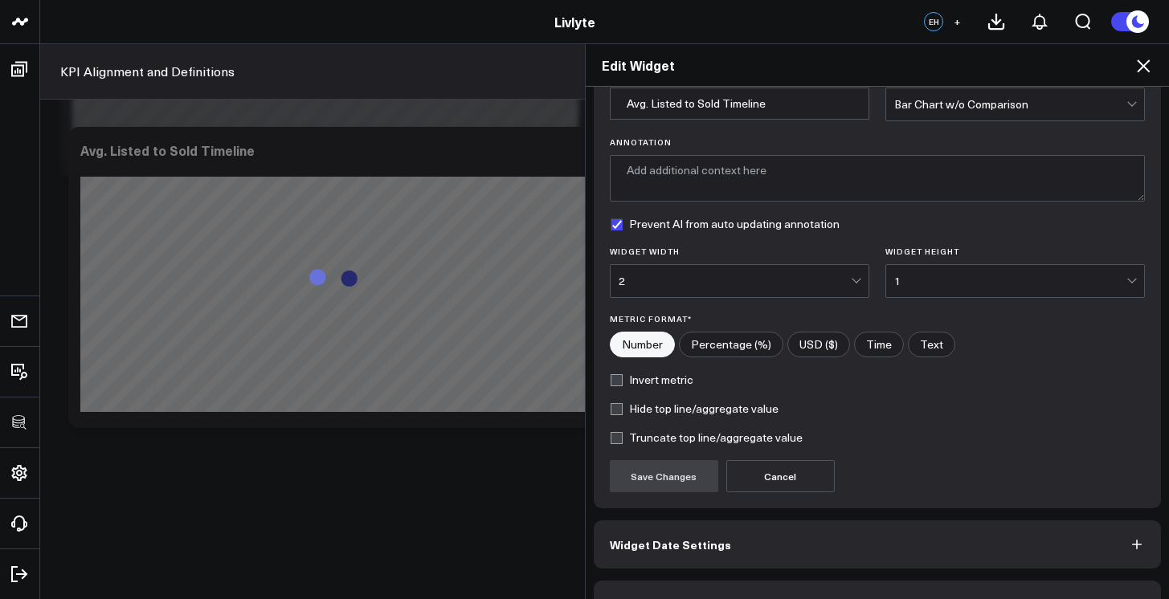
scroll to position [118, 0]
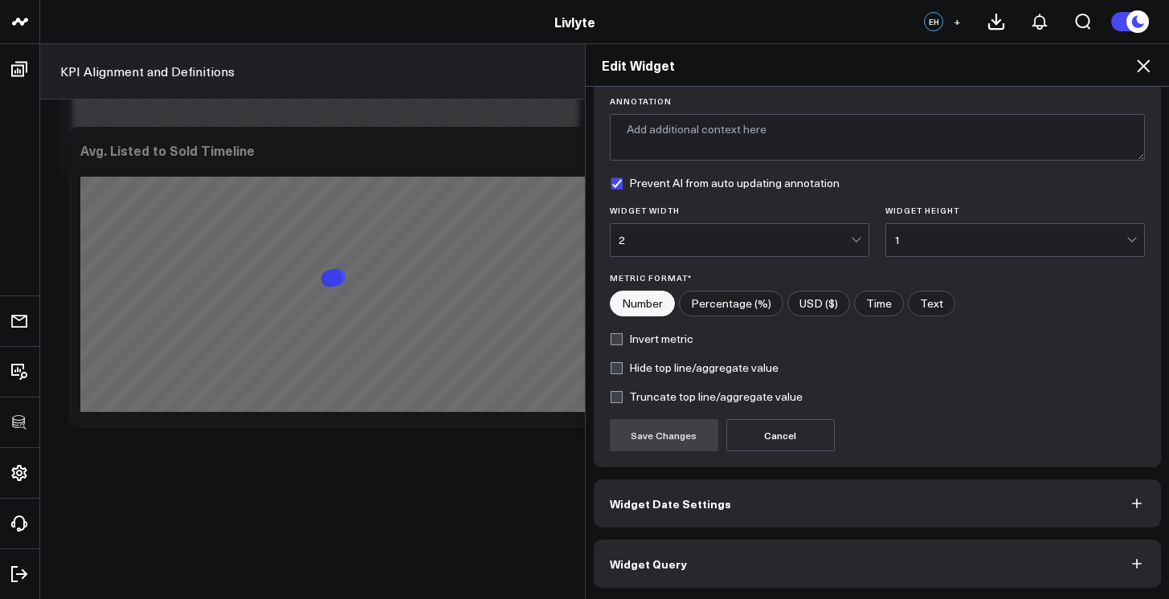
click at [749, 567] on button "Widget Query" at bounding box center [878, 564] width 568 height 48
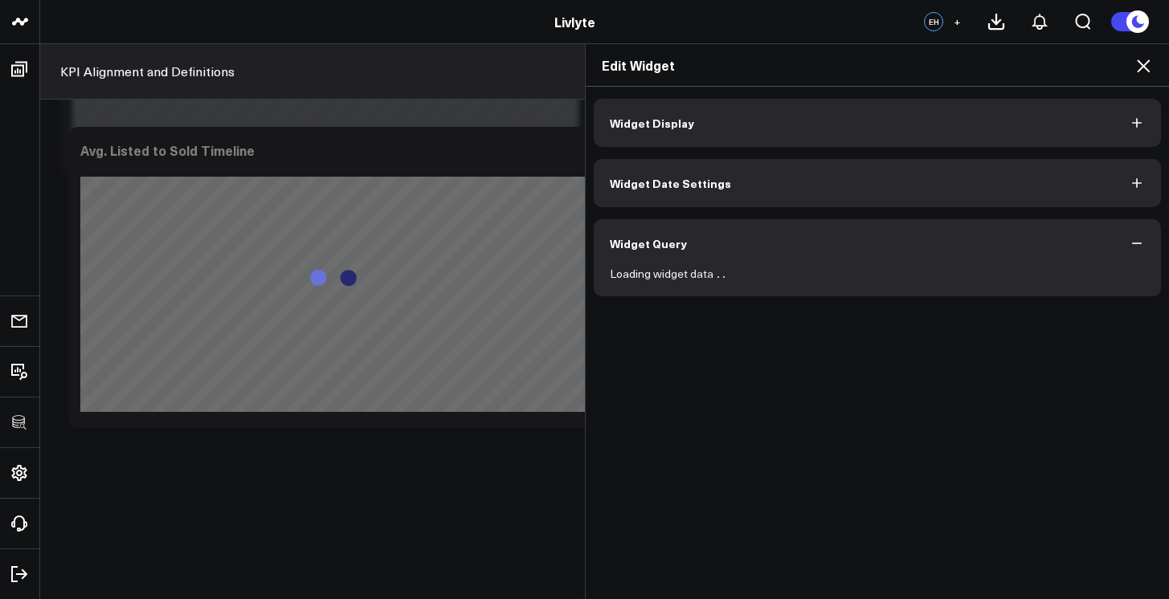
scroll to position [0, 0]
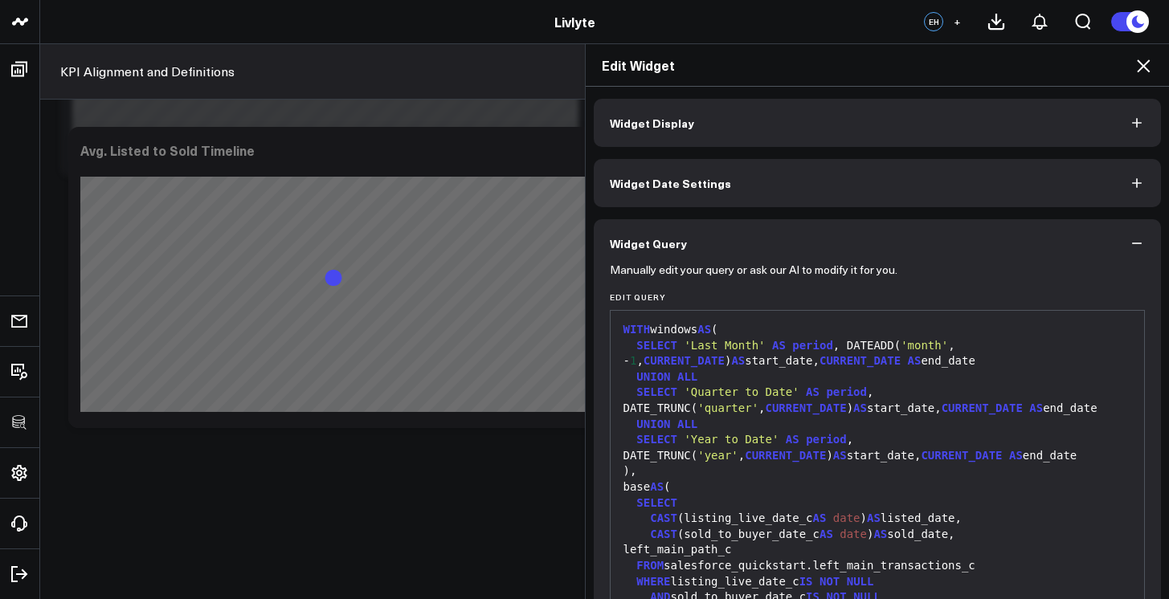
click at [755, 476] on div ")," at bounding box center [877, 471] width 518 height 16
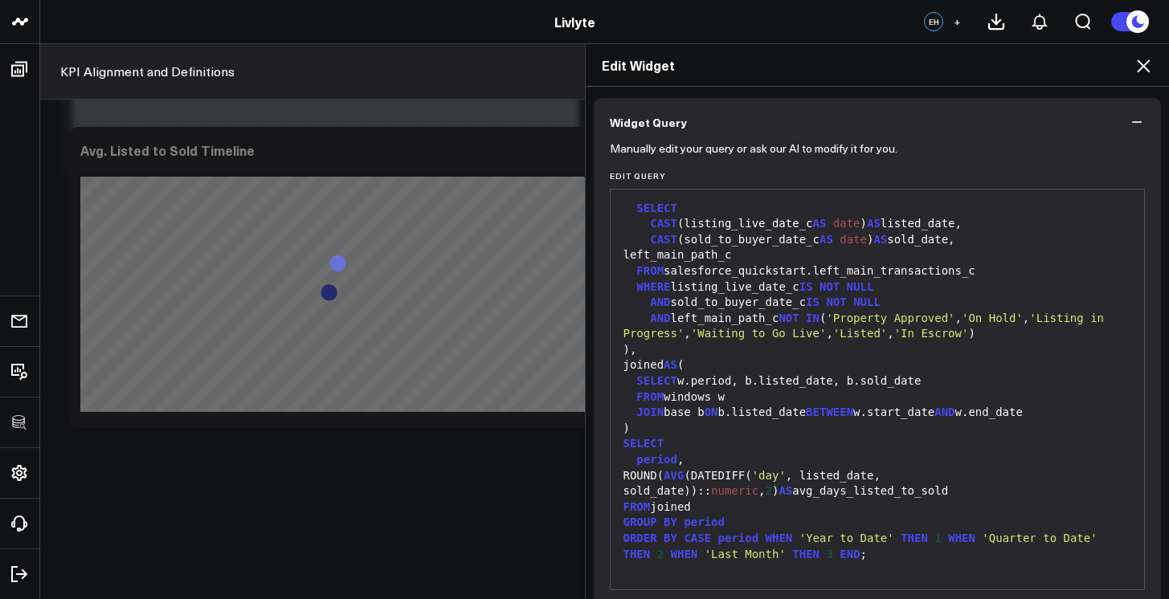
scroll to position [188, 0]
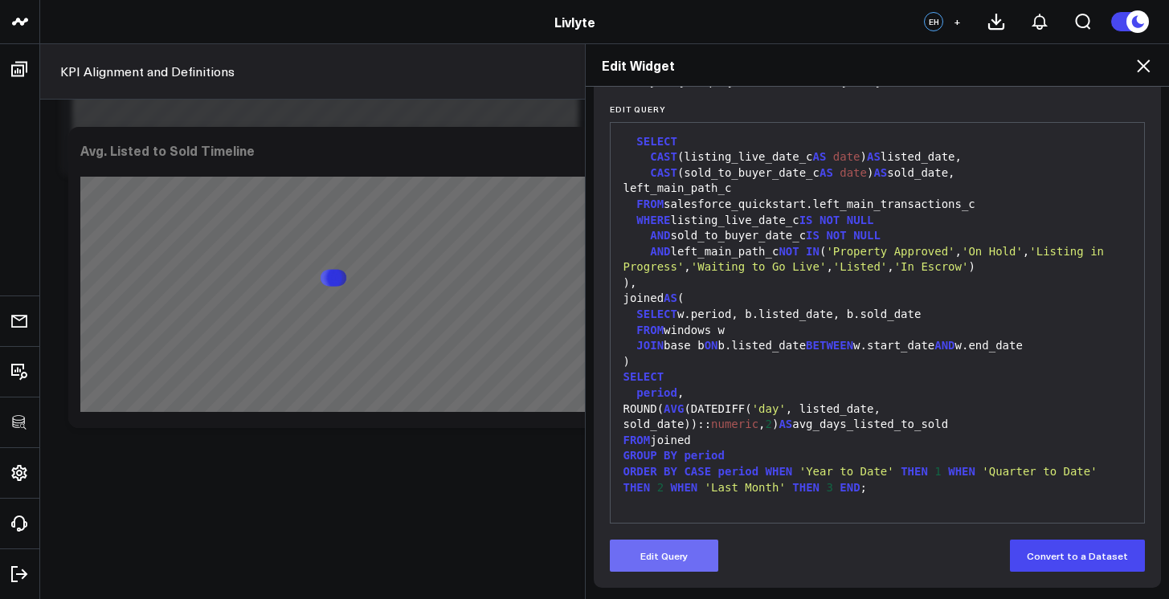
click at [667, 545] on button "Edit Query" at bounding box center [664, 556] width 108 height 32
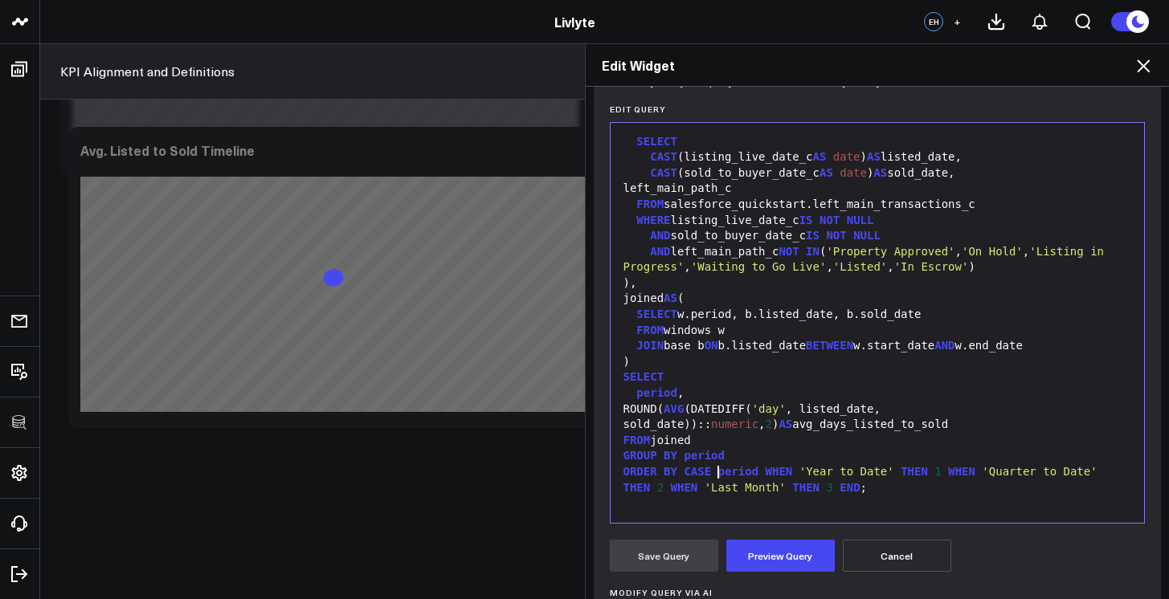
click at [718, 470] on span "period" at bounding box center [738, 471] width 41 height 13
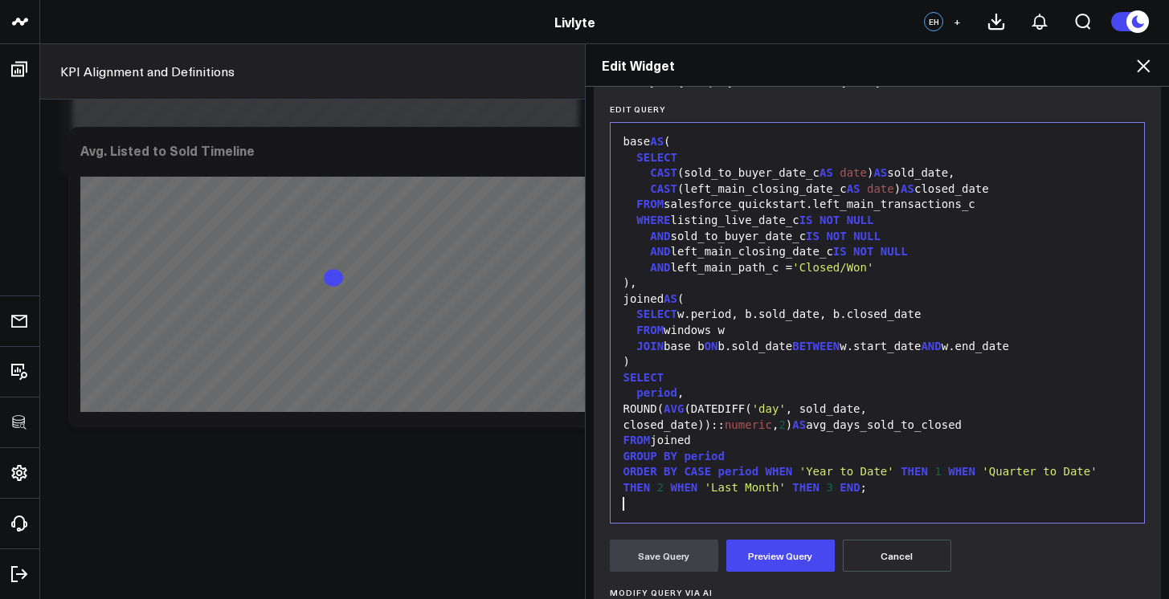
scroll to position [157, 0]
click at [750, 556] on button "Preview Query" at bounding box center [780, 556] width 108 height 32
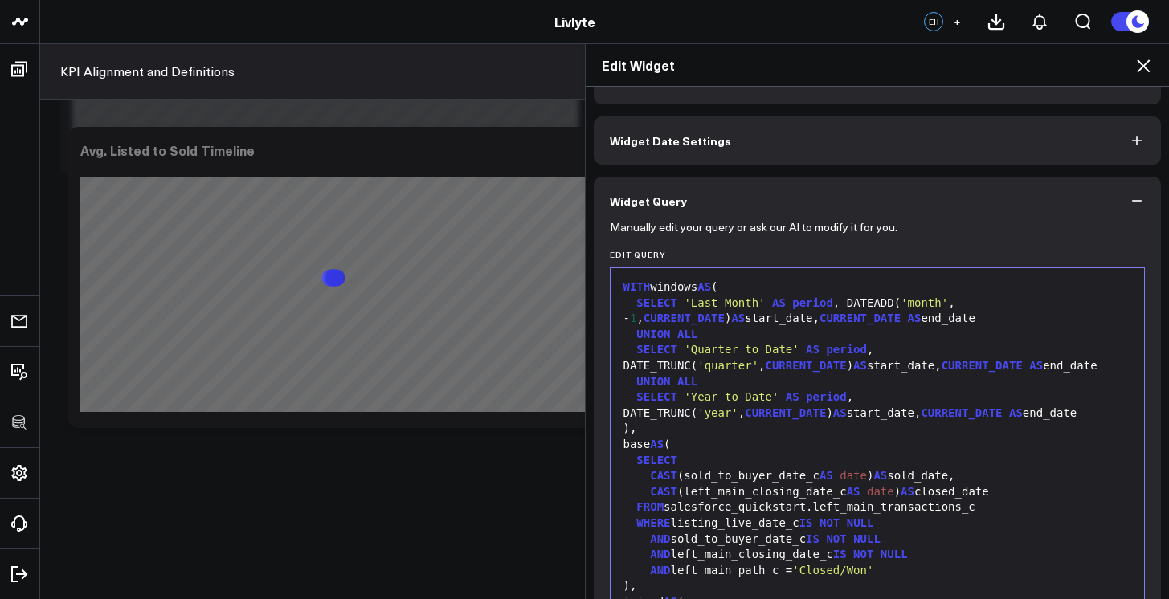
scroll to position [0, 0]
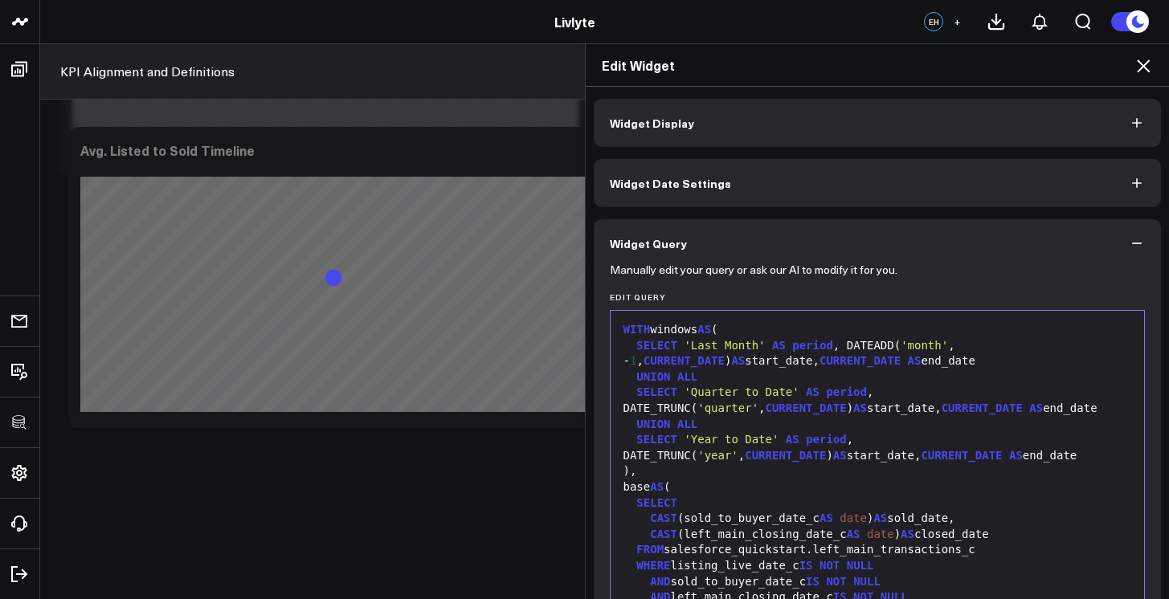
click at [774, 125] on button "Widget Display" at bounding box center [878, 123] width 568 height 48
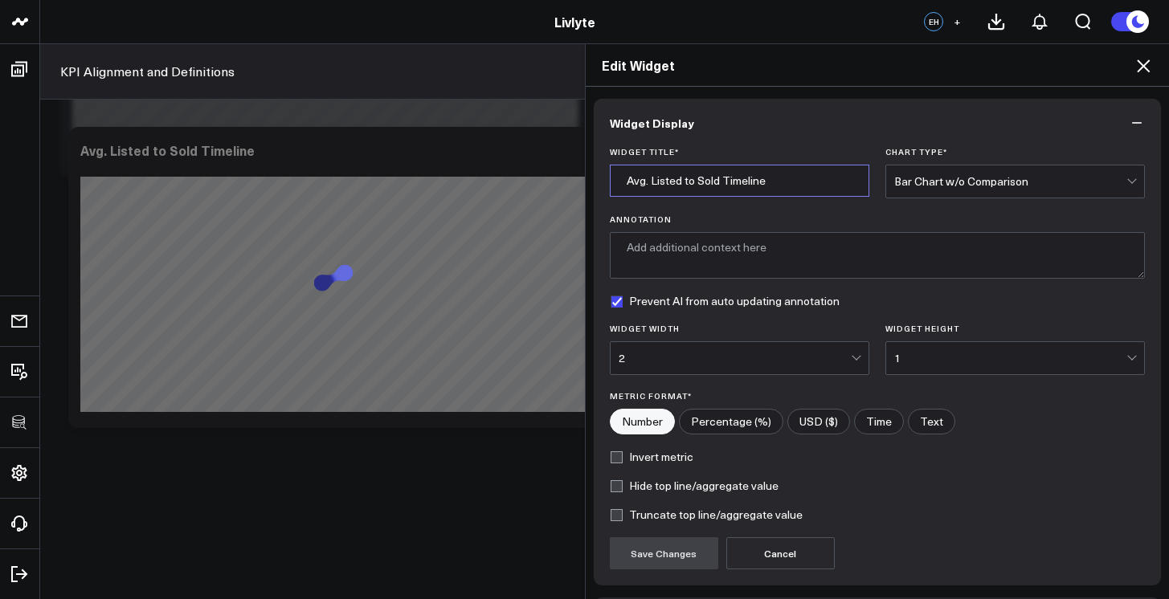
click at [665, 183] on input "Avg. Listed to Sold Timeline" at bounding box center [739, 181] width 259 height 32
click at [692, 186] on input "Avg. Sold to Sold Timeline" at bounding box center [739, 181] width 259 height 32
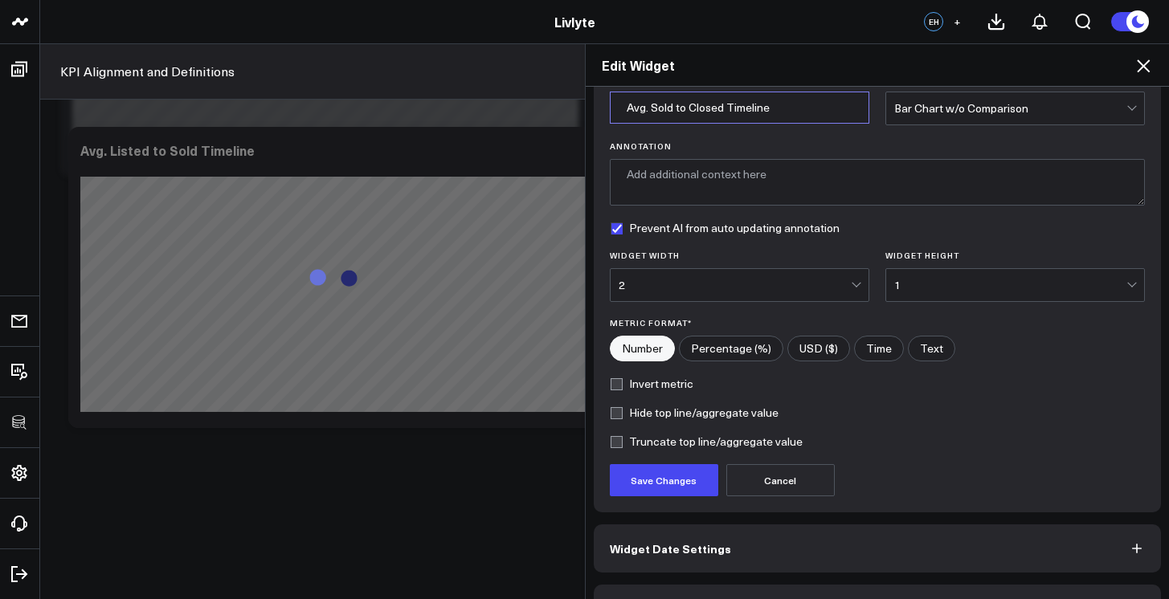
scroll to position [118, 0]
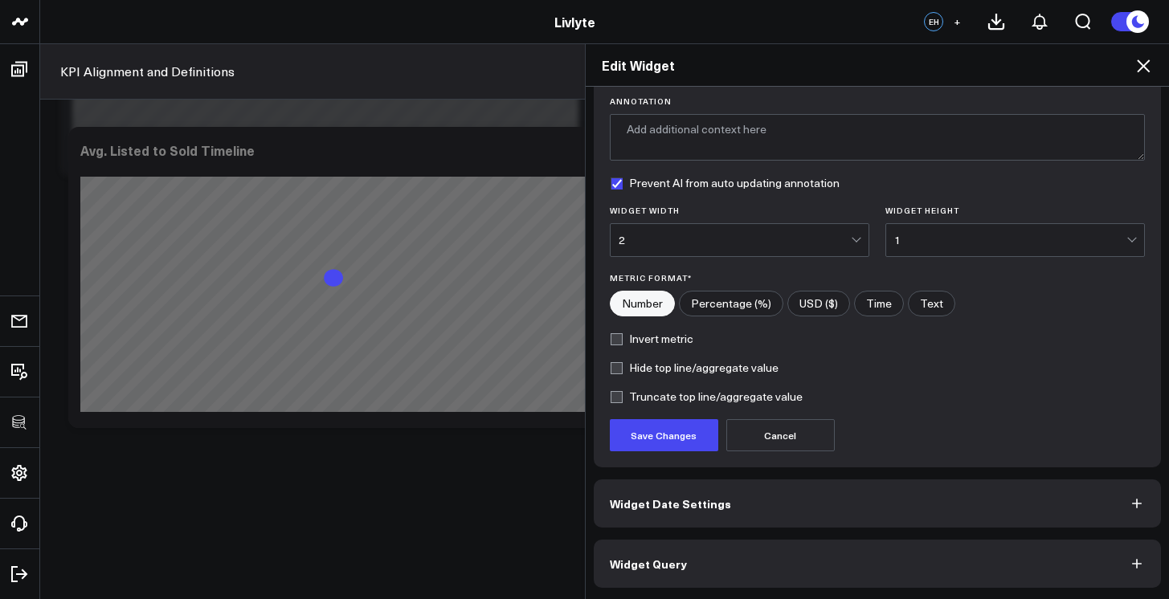
type input "Avg. Sold to Closed Timeline"
click at [757, 554] on button "Widget Query" at bounding box center [878, 564] width 568 height 48
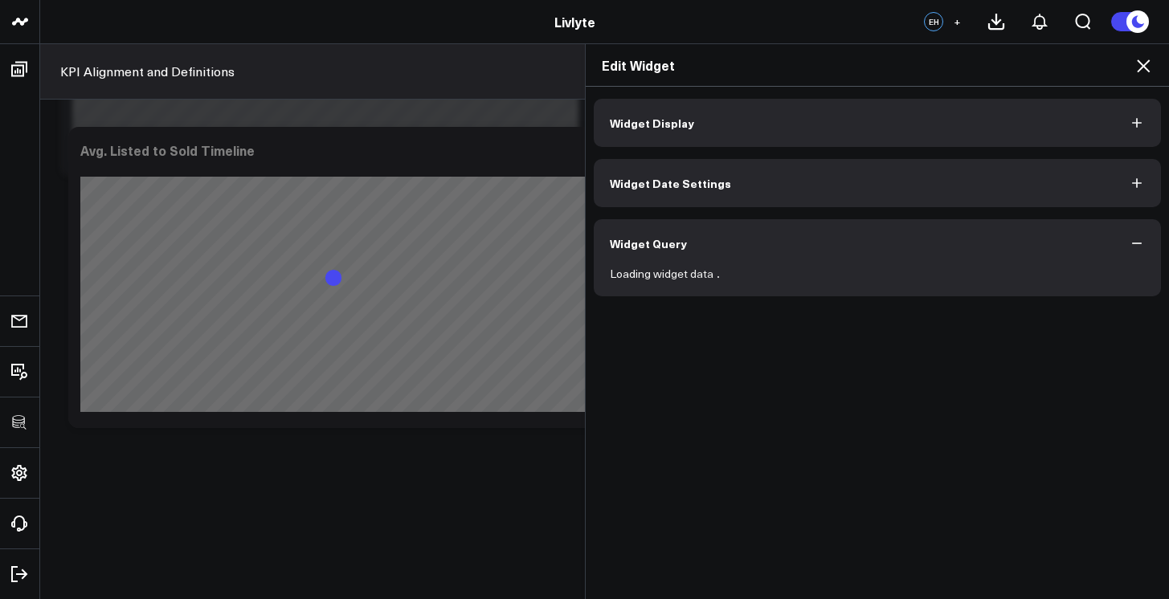
scroll to position [0, 0]
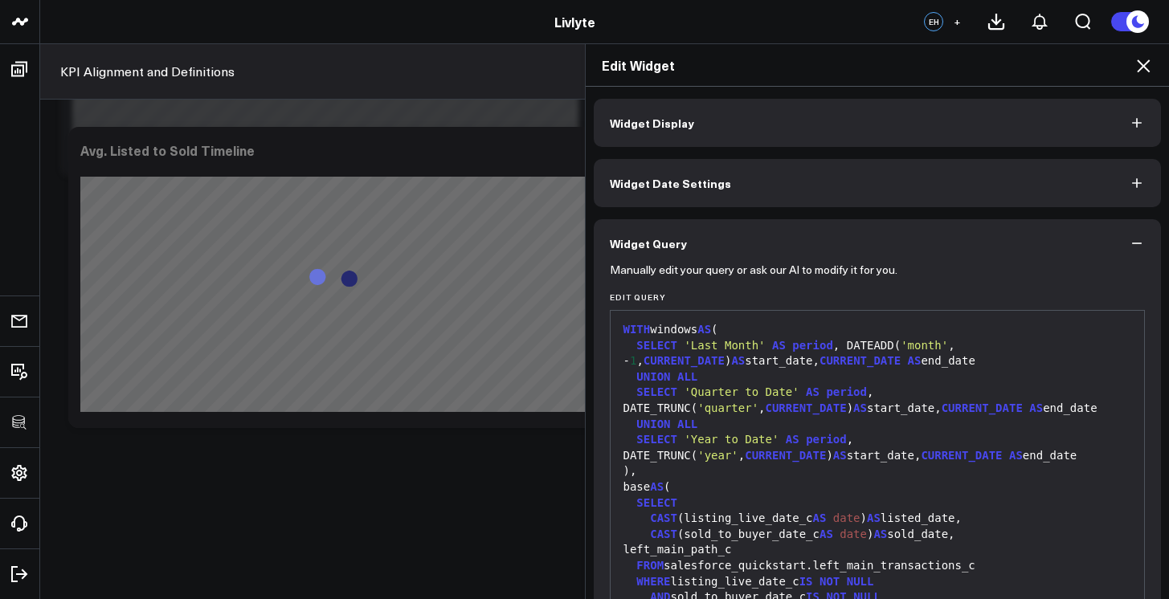
click at [794, 484] on div "base AS (" at bounding box center [877, 488] width 518 height 16
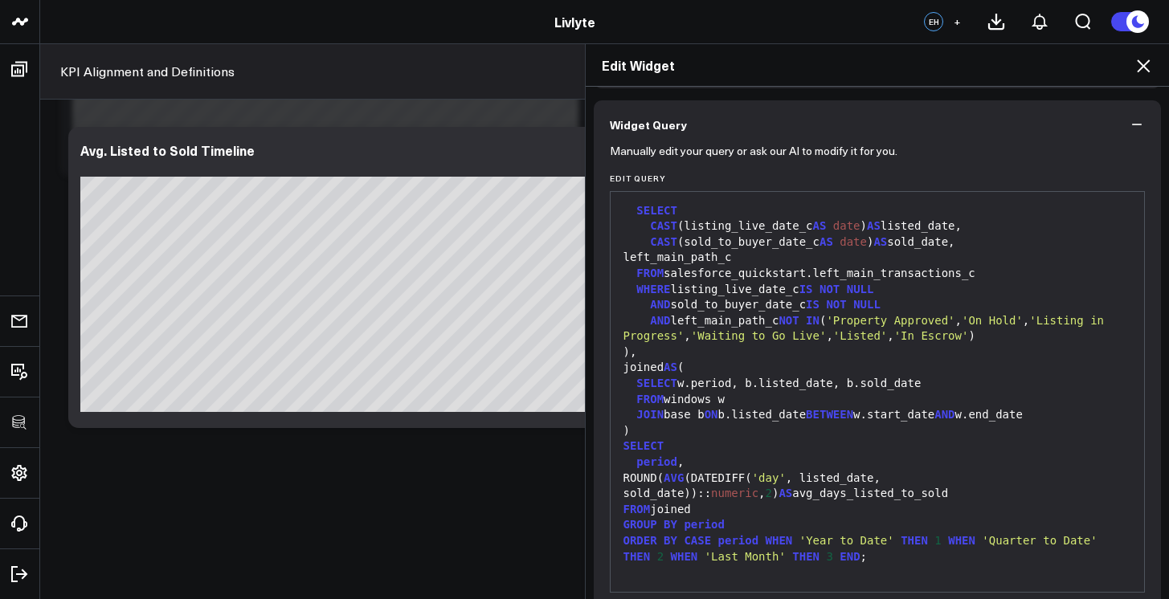
scroll to position [188, 0]
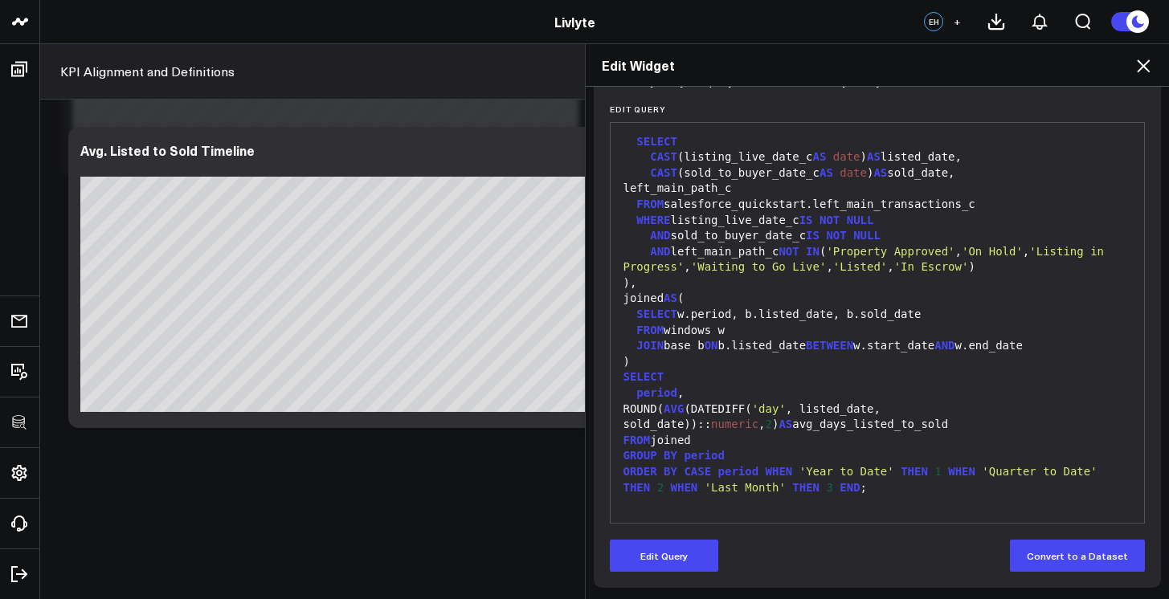
click at [814, 472] on span "'Year to Date'" at bounding box center [846, 471] width 95 height 13
click at [677, 566] on button "Edit Query" at bounding box center [664, 556] width 108 height 32
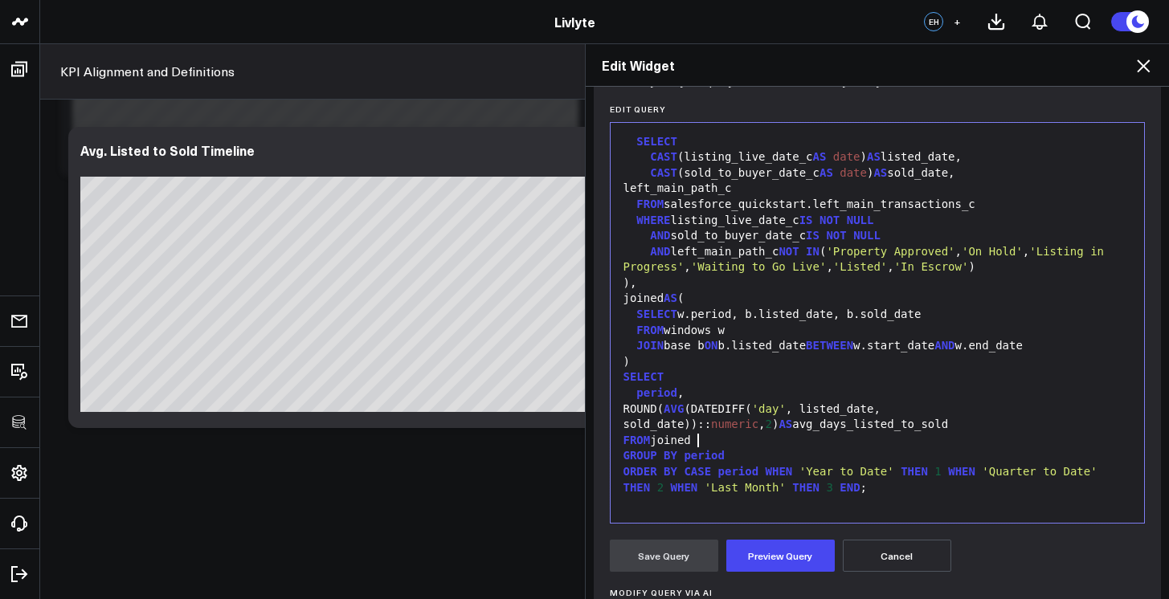
click at [774, 443] on div "FROM joined" at bounding box center [877, 441] width 518 height 16
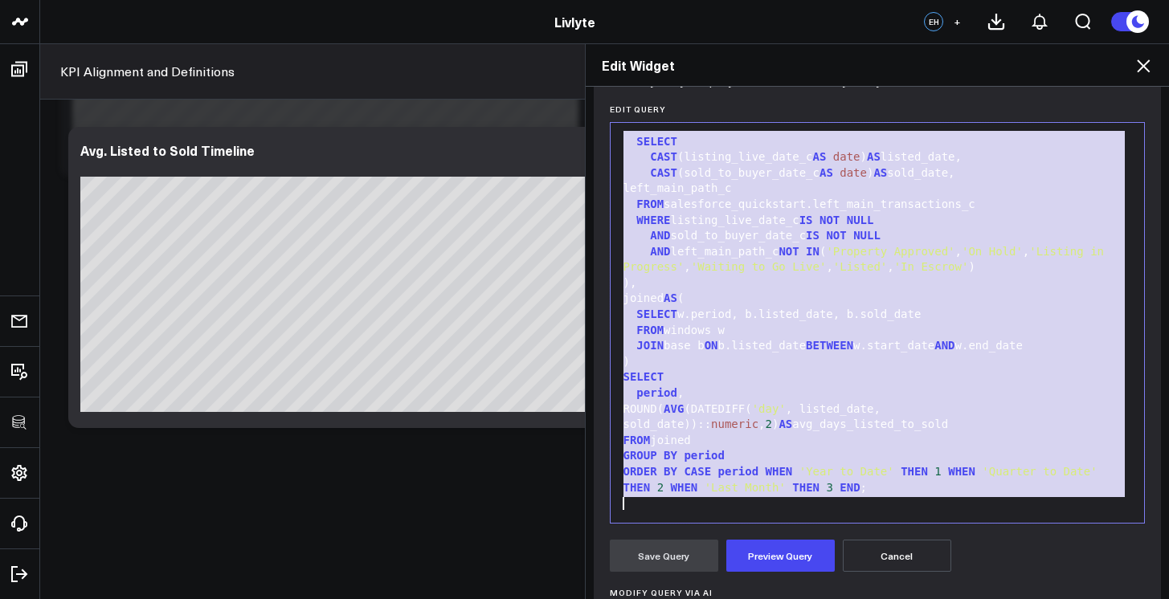
scroll to position [157, 0]
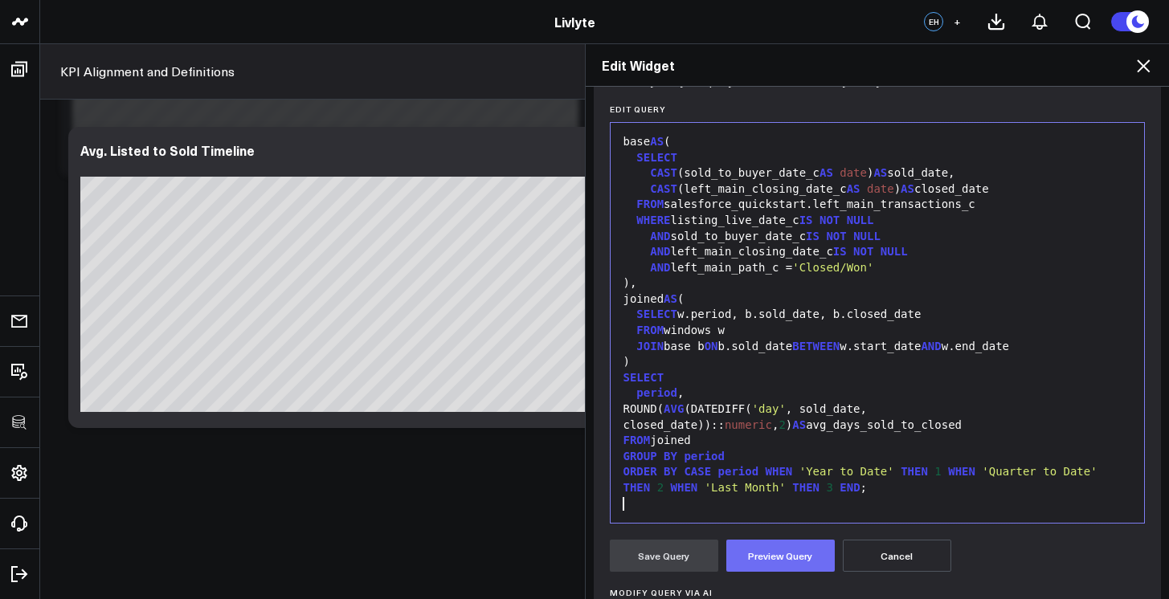
click at [776, 567] on button "Preview Query" at bounding box center [780, 556] width 108 height 32
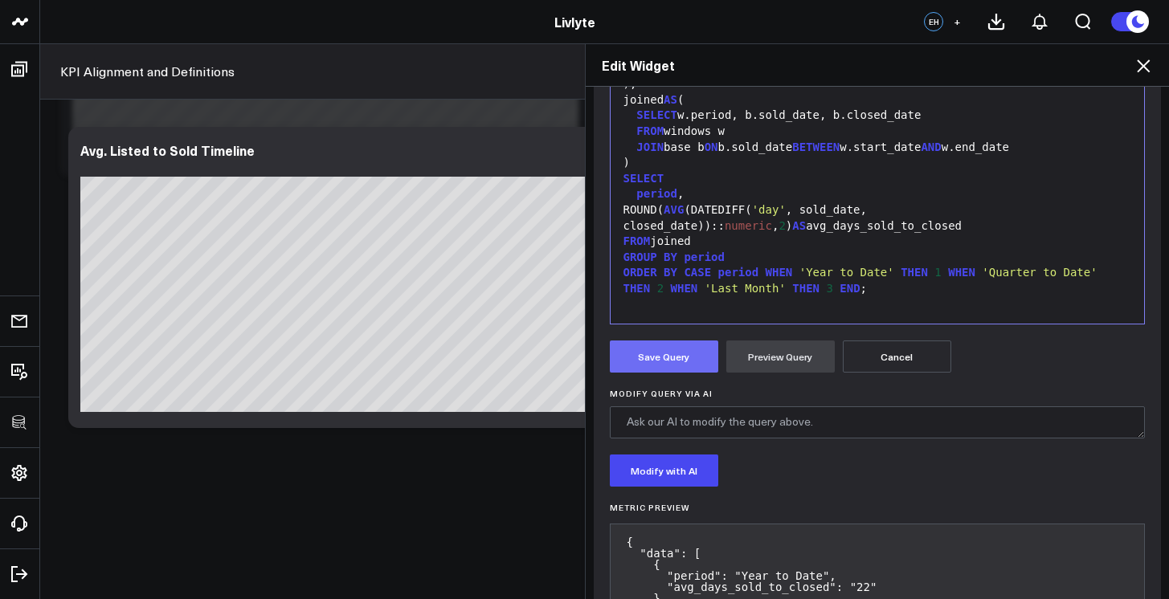
click at [670, 372] on button "Save Query" at bounding box center [664, 357] width 108 height 32
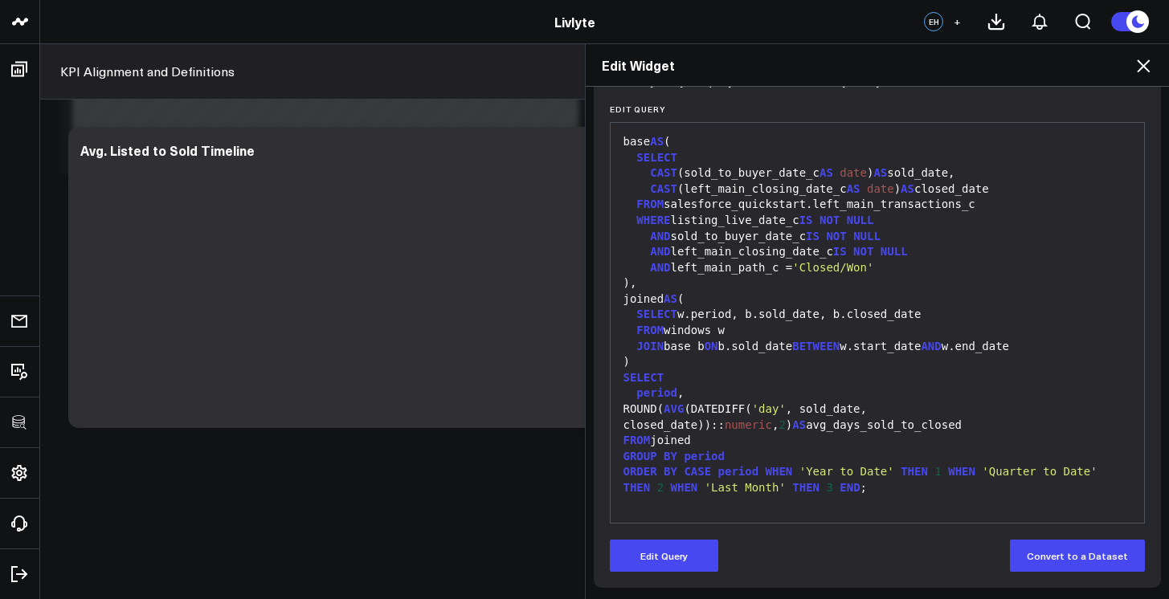
scroll to position [188, 0]
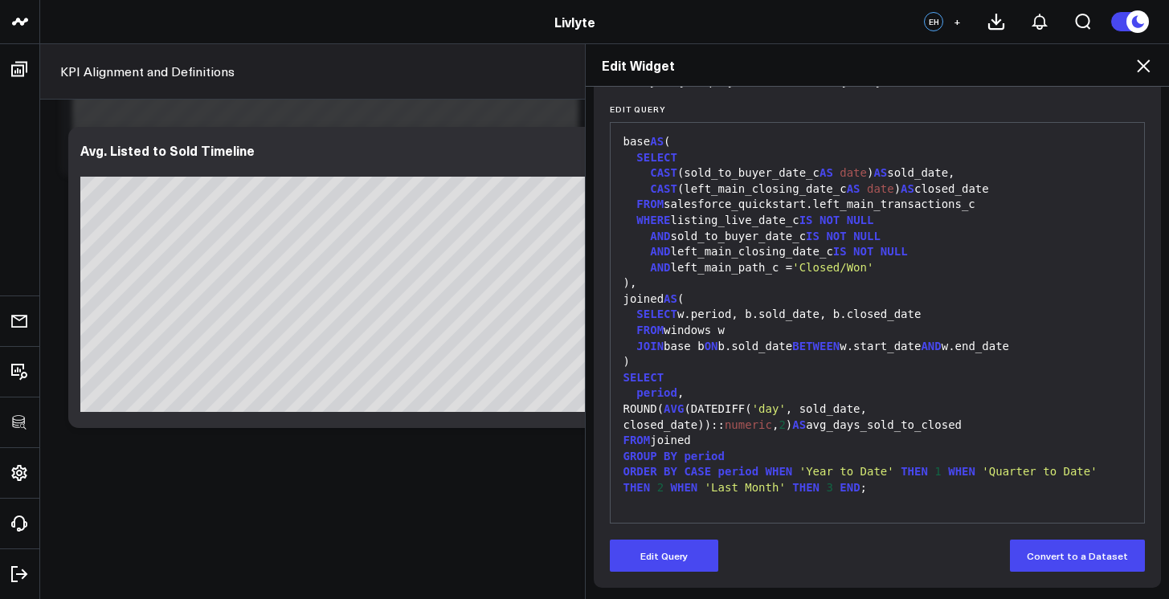
click at [1149, 69] on icon at bounding box center [1142, 65] width 19 height 19
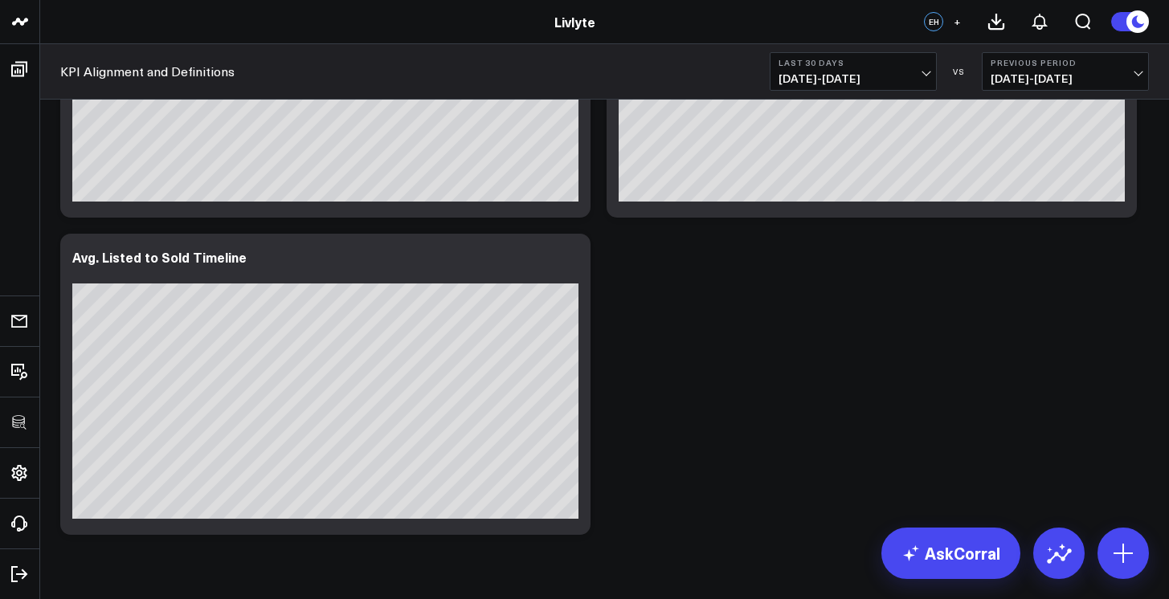
scroll to position [2949, 0]
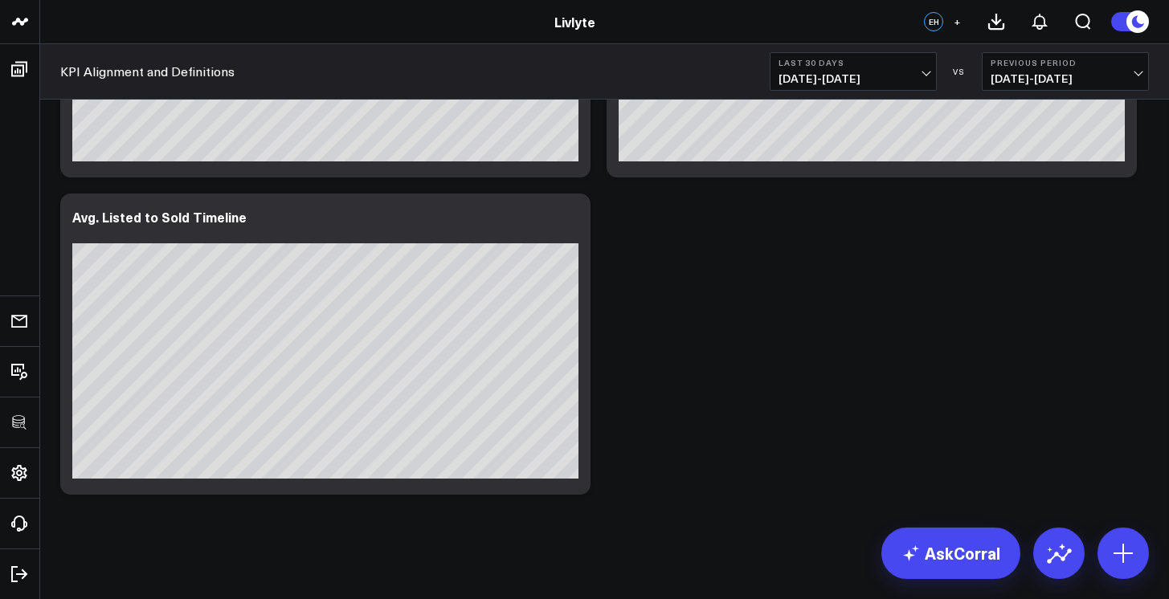
click at [568, 220] on icon at bounding box center [568, 219] width 19 height 19
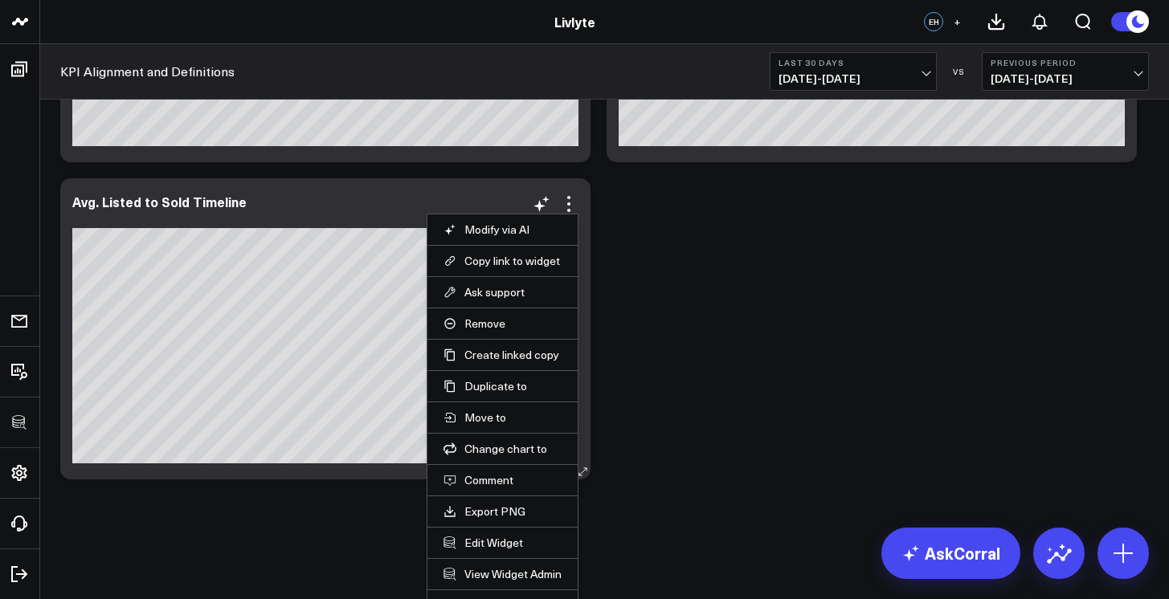
scroll to position [2987, 0]
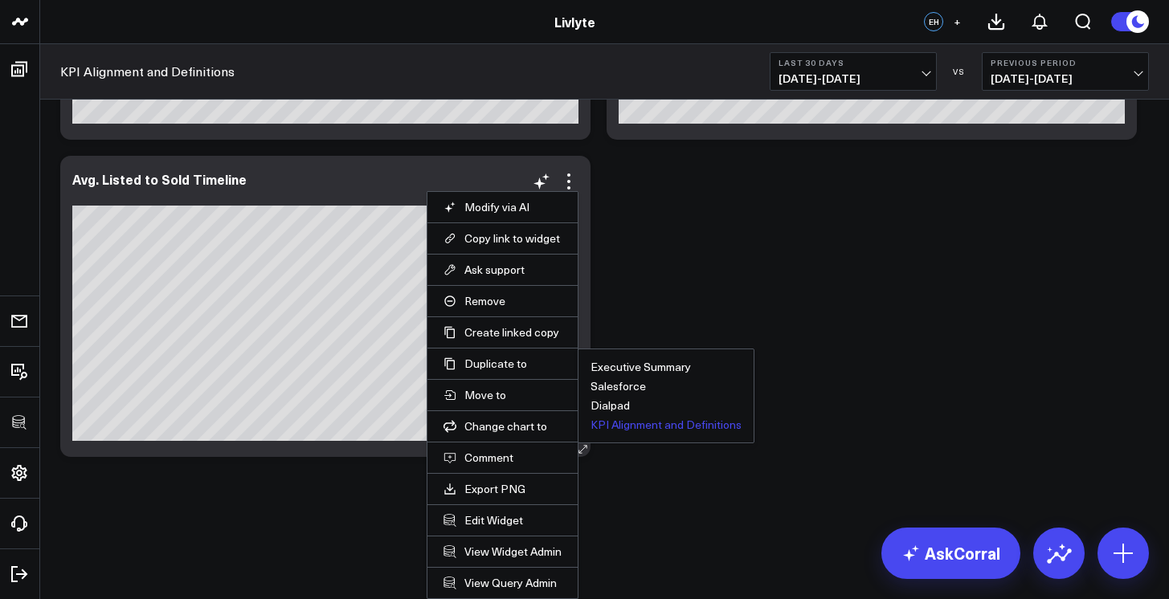
click at [655, 422] on button "KPI Alignment and Definitions" at bounding box center [665, 424] width 151 height 11
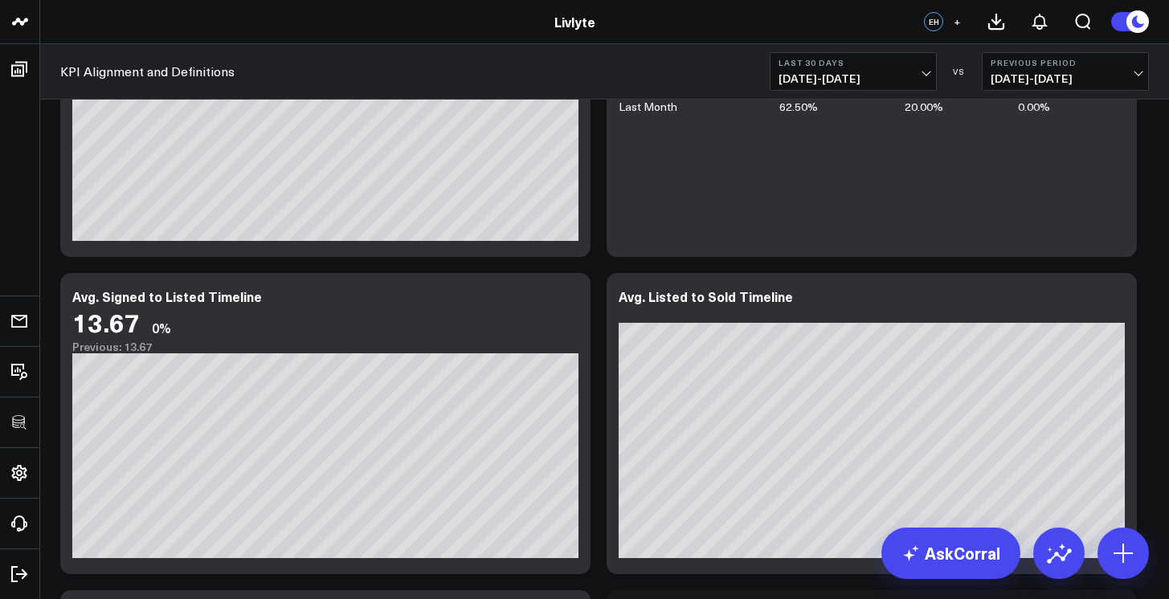
scroll to position [2949, 0]
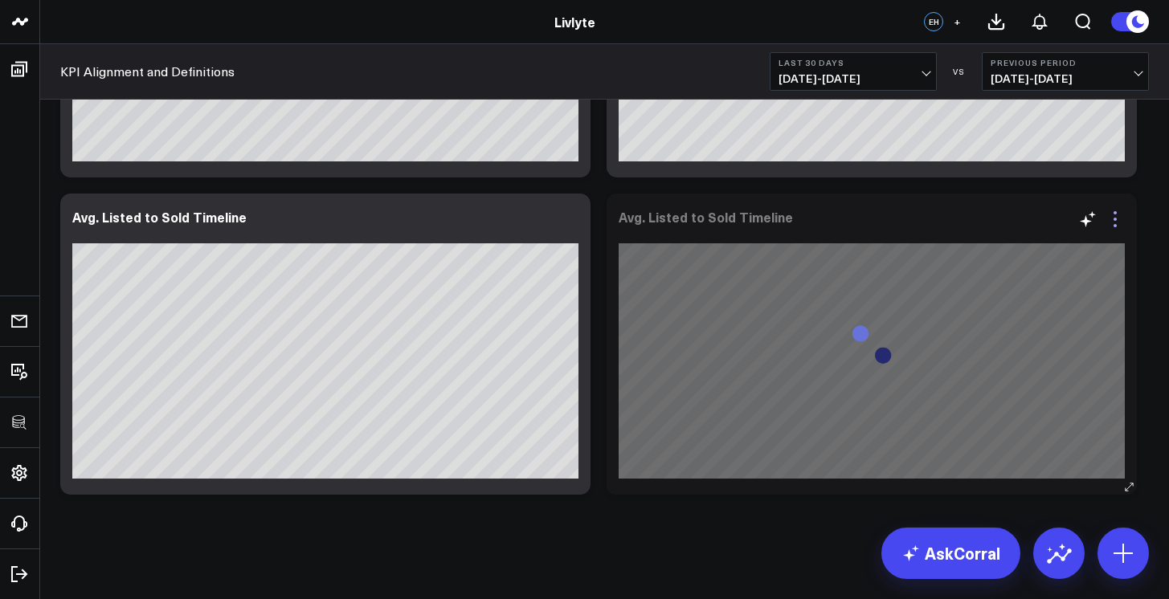
click at [1114, 222] on icon at bounding box center [1114, 219] width 19 height 19
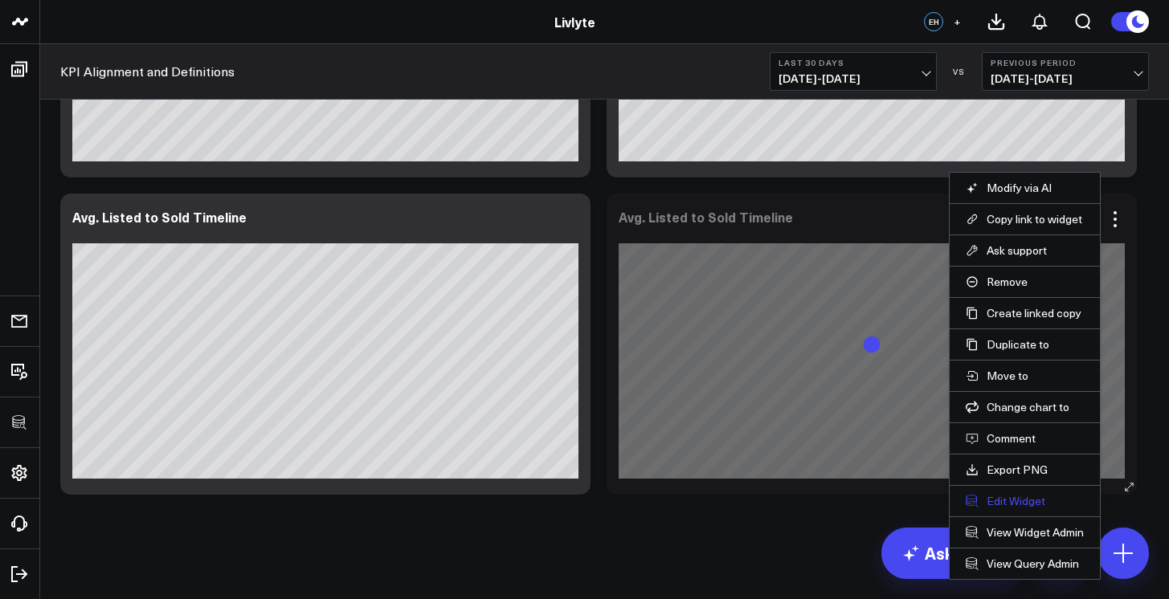
click at [1010, 497] on button "Edit Widget" at bounding box center [1024, 501] width 118 height 14
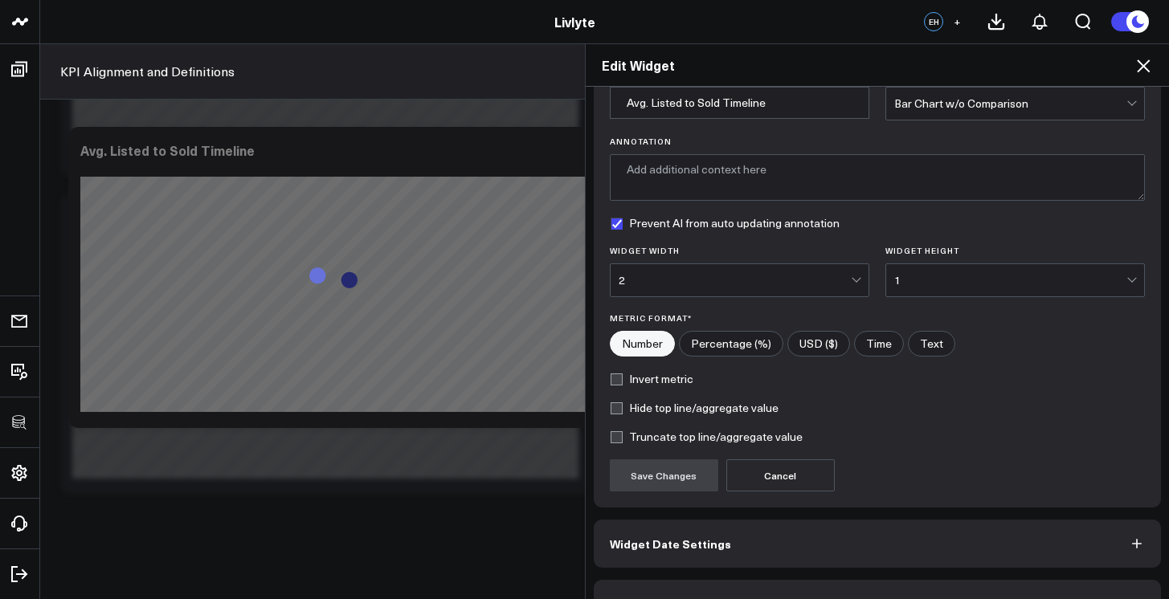
scroll to position [118, 0]
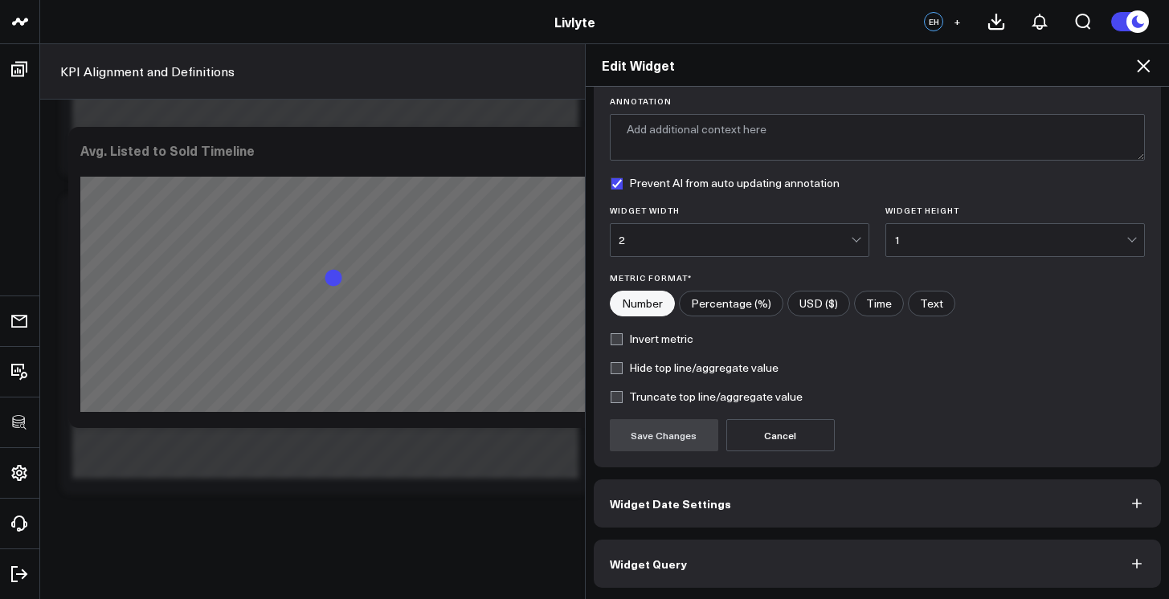
click at [929, 540] on div "Widget Display Widget Title * Avg. Listed to Sold Timeline Chart Type * Bar Cha…" at bounding box center [878, 284] width 568 height 607
click at [931, 552] on button "Widget Query" at bounding box center [878, 564] width 568 height 48
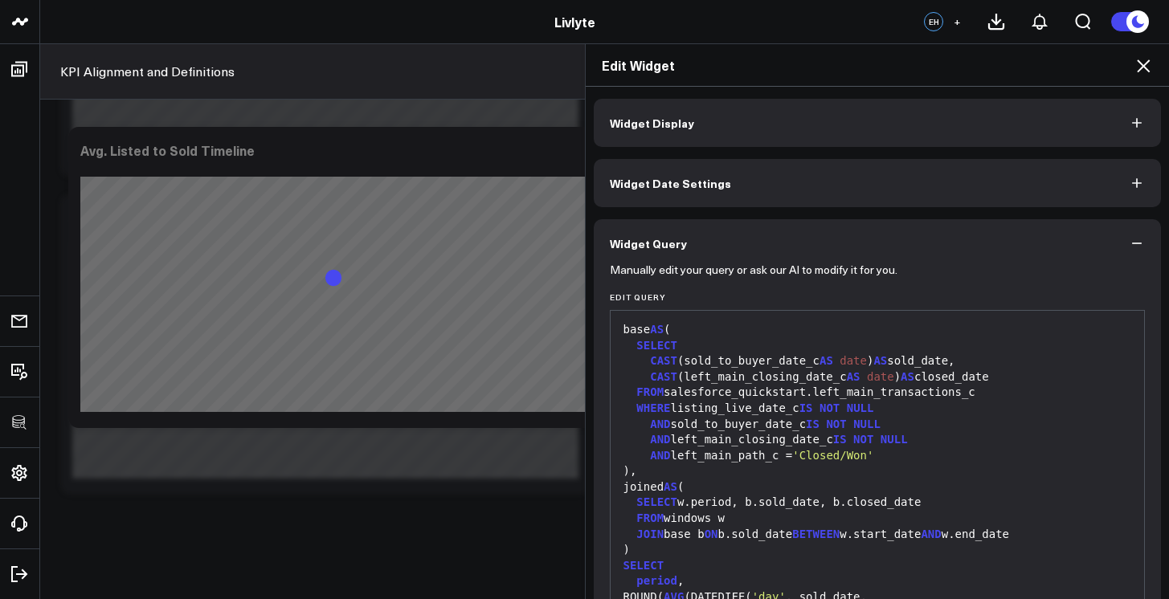
scroll to position [160, 0]
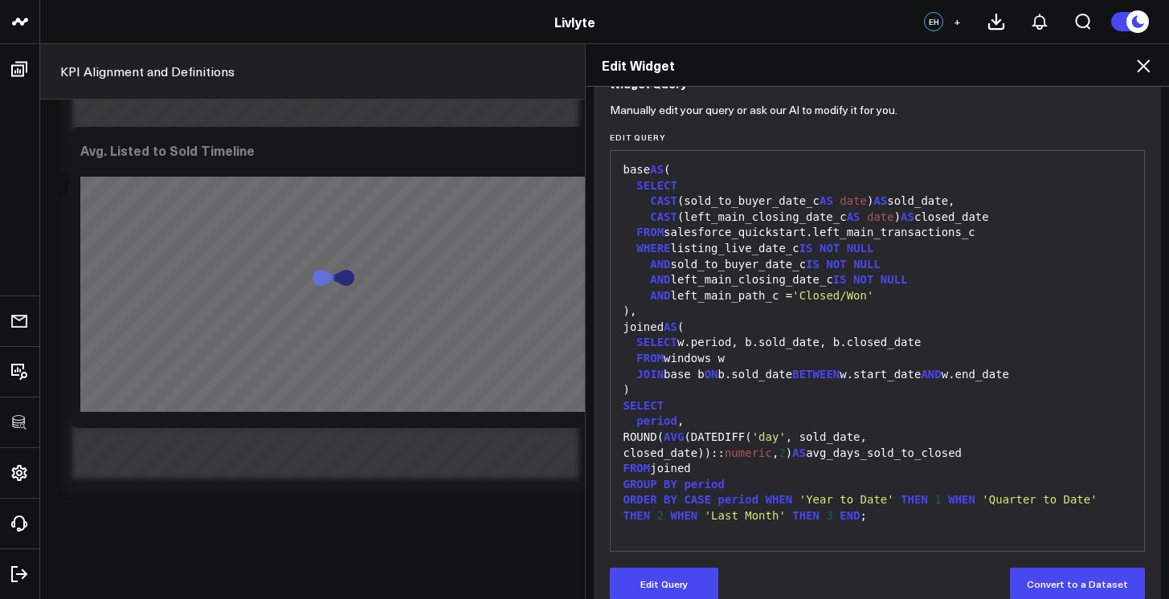
click at [914, 494] on span "THEN" at bounding box center [913, 499] width 27 height 13
click at [704, 594] on button "Edit Query" at bounding box center [664, 584] width 108 height 32
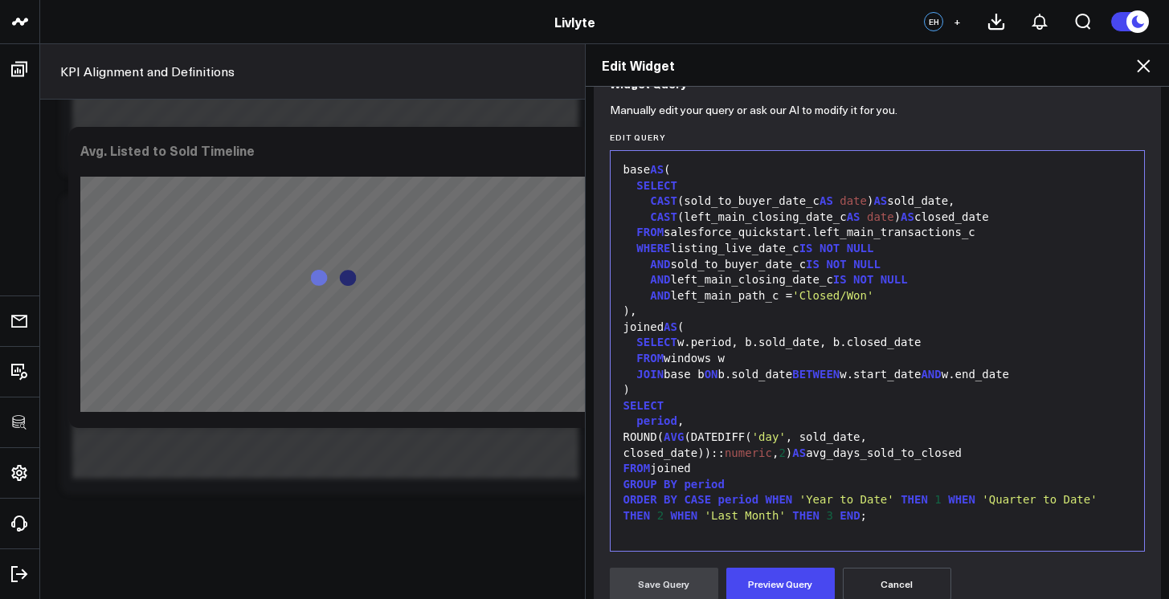
click at [800, 479] on div "GROUP BY period" at bounding box center [877, 485] width 518 height 16
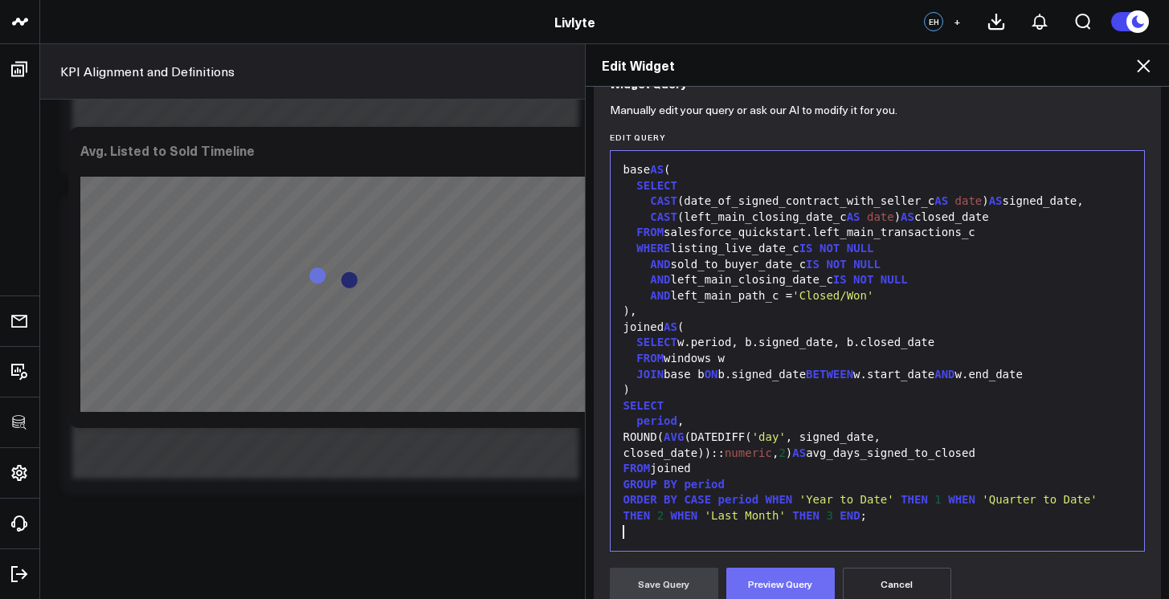
click at [792, 586] on button "Preview Query" at bounding box center [780, 584] width 108 height 32
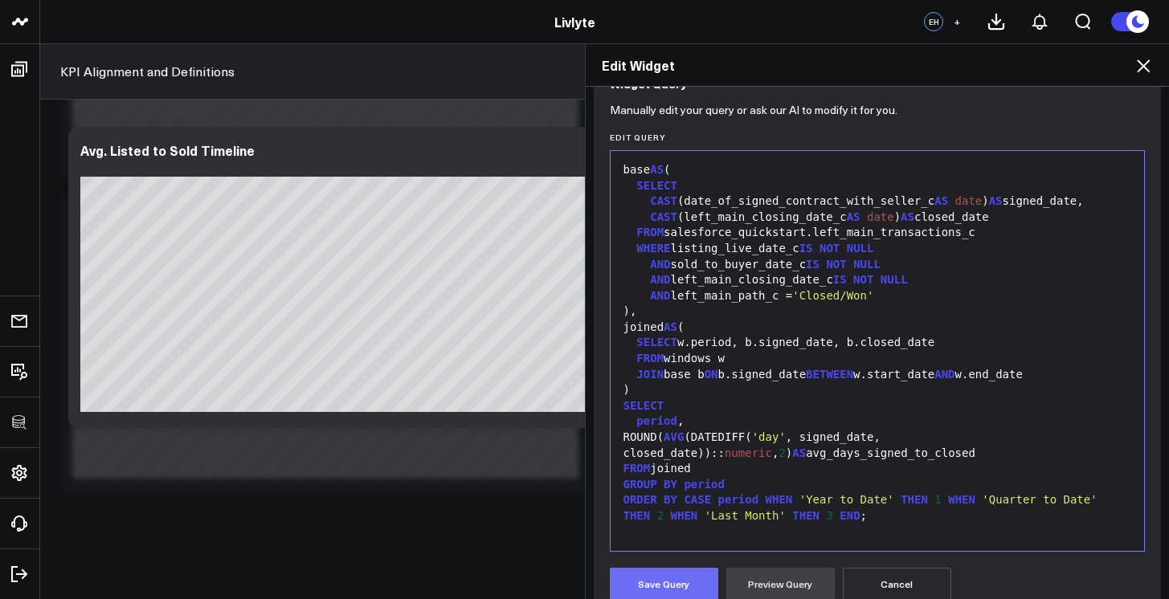
click at [670, 577] on button "Save Query" at bounding box center [664, 584] width 108 height 32
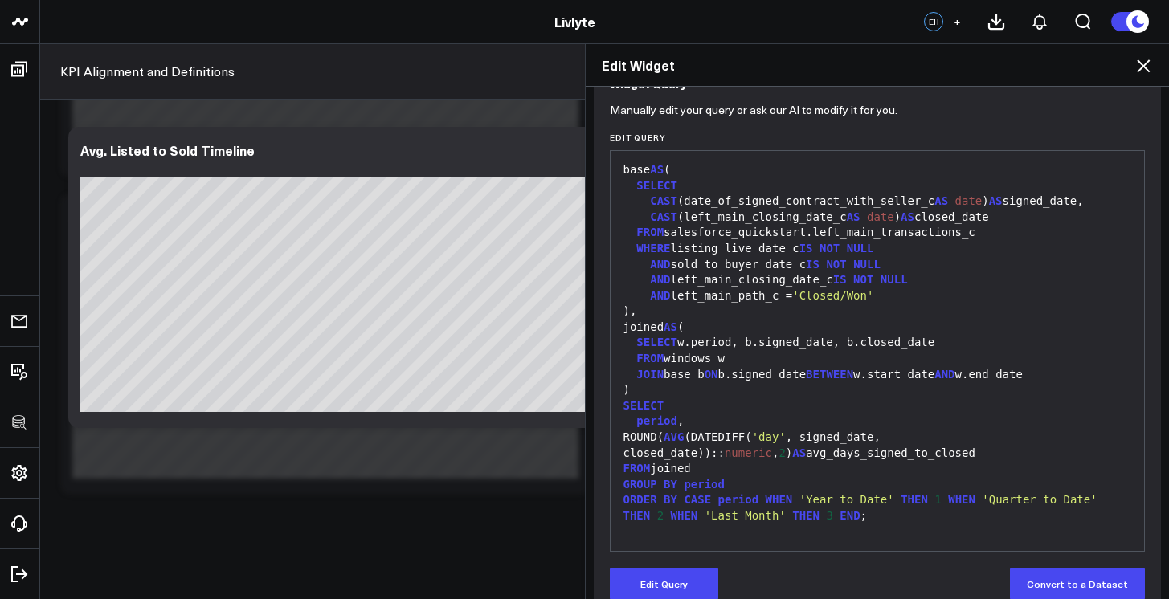
scroll to position [0, 0]
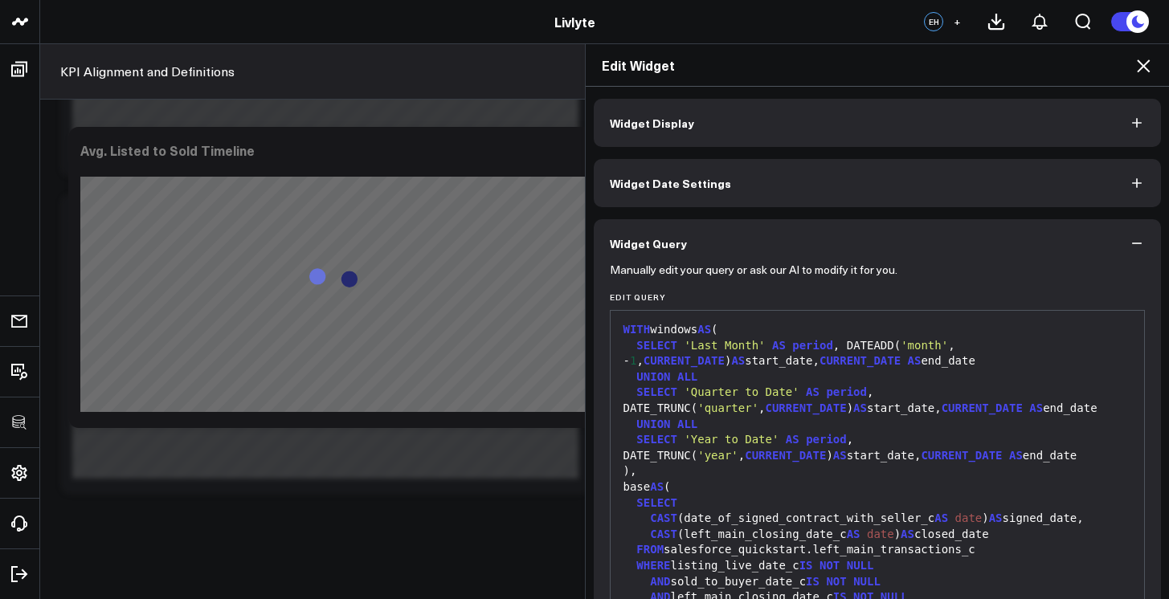
click at [745, 125] on button "Widget Display" at bounding box center [878, 123] width 568 height 48
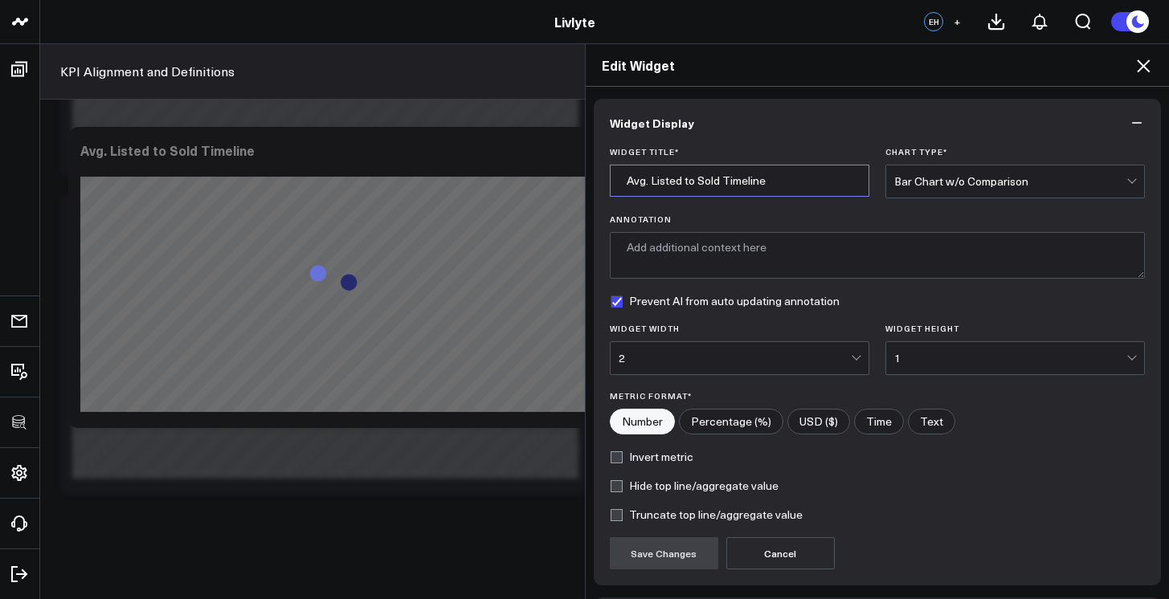
click at [657, 180] on input "Avg. Listed to Sold Timeline" at bounding box center [739, 181] width 259 height 32
click at [709, 181] on input "Avg. Signed to Sold Timeline" at bounding box center [739, 181] width 259 height 32
type input "Avg. Signed to Closed Timeline"
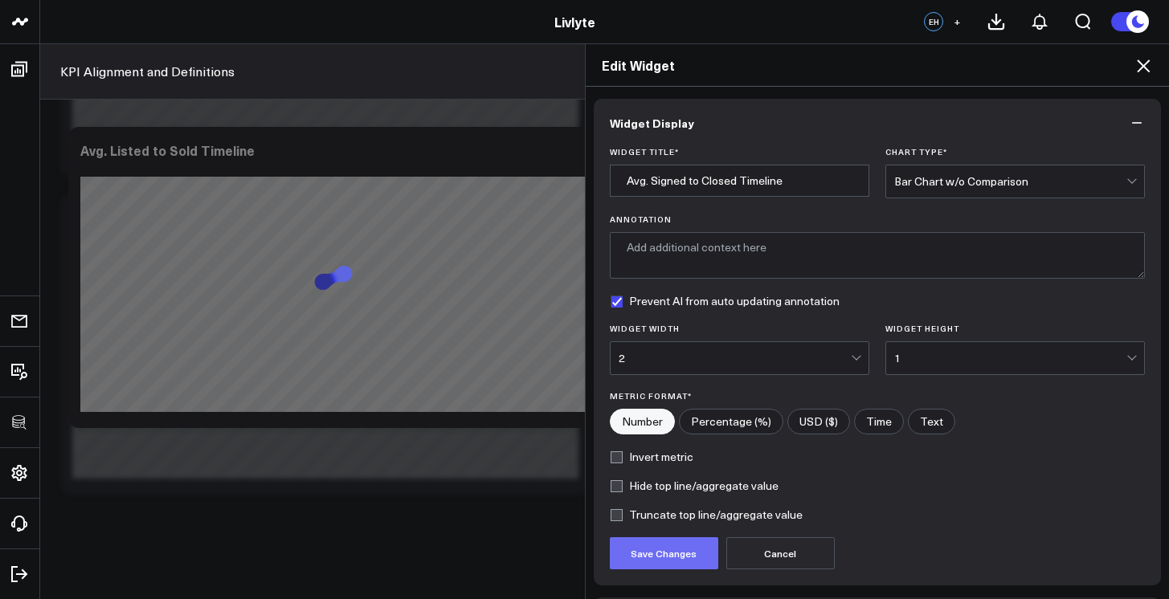
click at [690, 549] on button "Save Changes" at bounding box center [664, 553] width 108 height 32
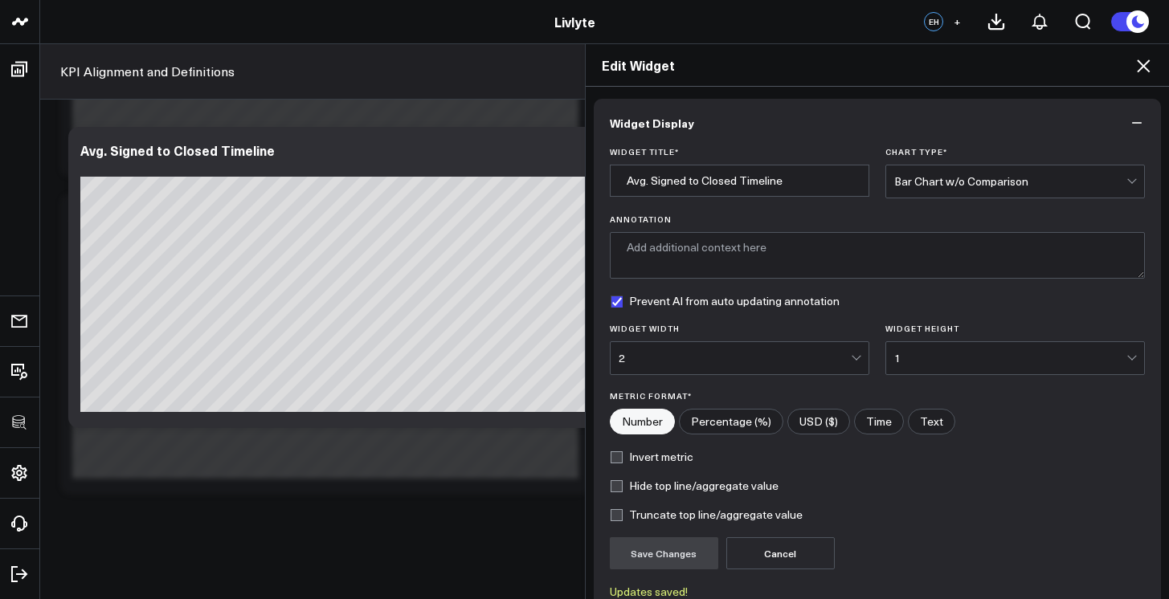
click at [1121, 67] on h2 "Edit Widget" at bounding box center [878, 65] width 552 height 18
click at [1133, 65] on icon at bounding box center [1142, 65] width 19 height 19
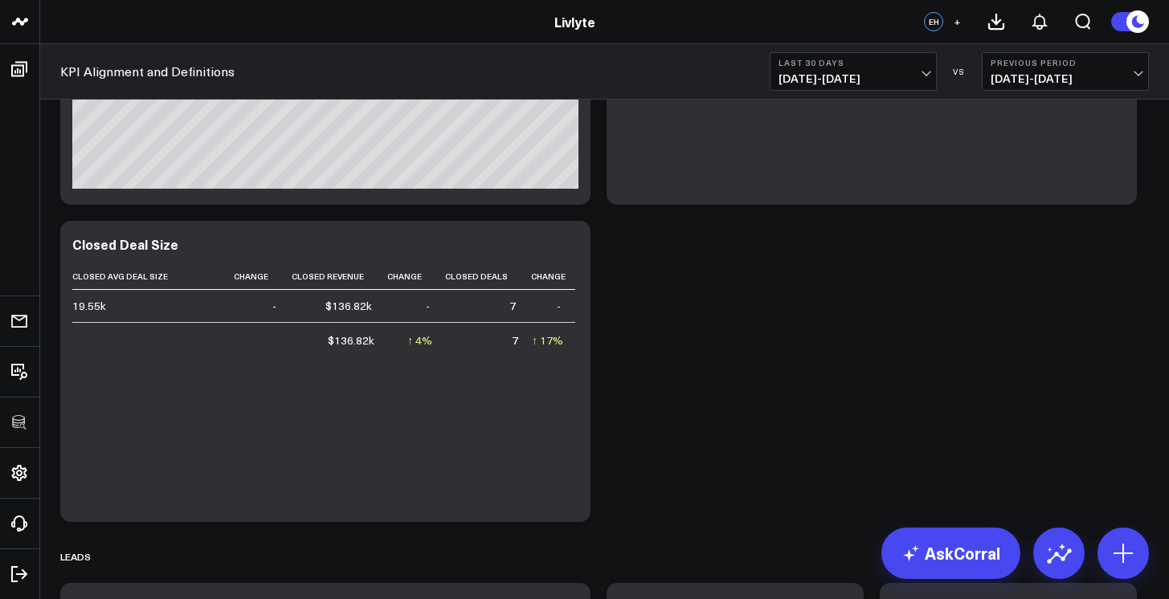
scroll to position [560, 0]
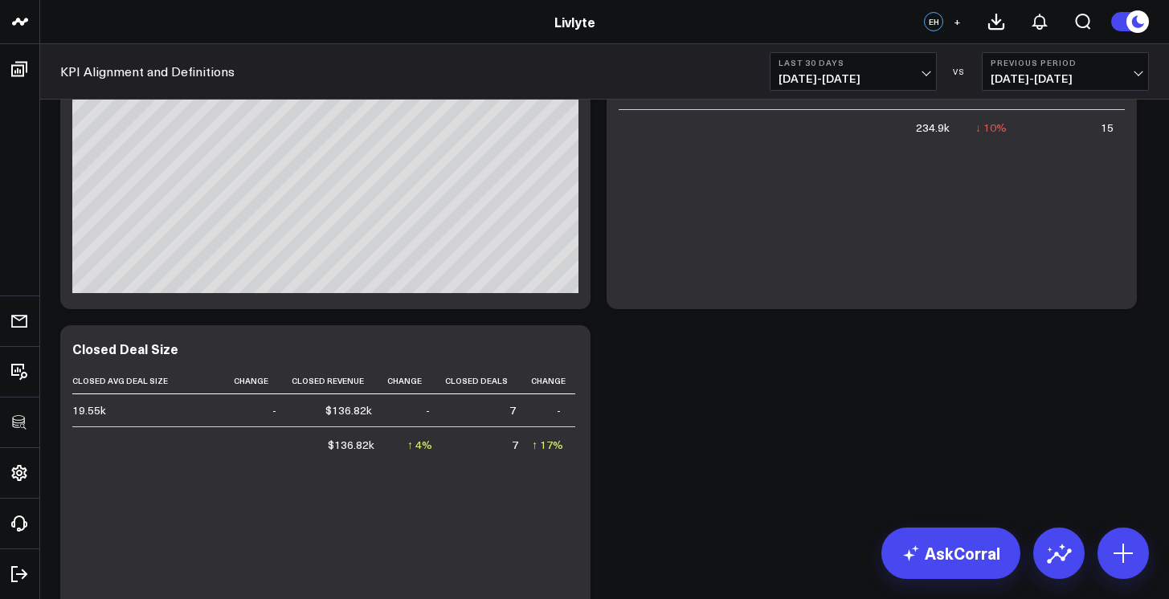
scroll to position [462, 0]
click at [1129, 559] on icon at bounding box center [1123, 554] width 26 height 26
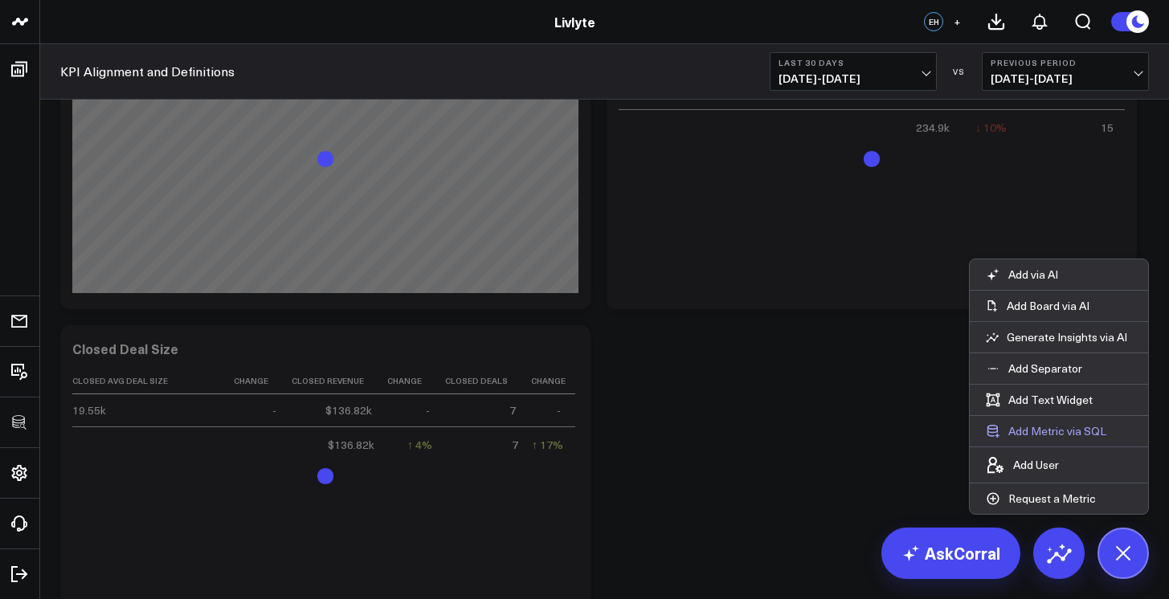
click at [1070, 422] on button "Add Metric via SQL" at bounding box center [1045, 431] width 153 height 31
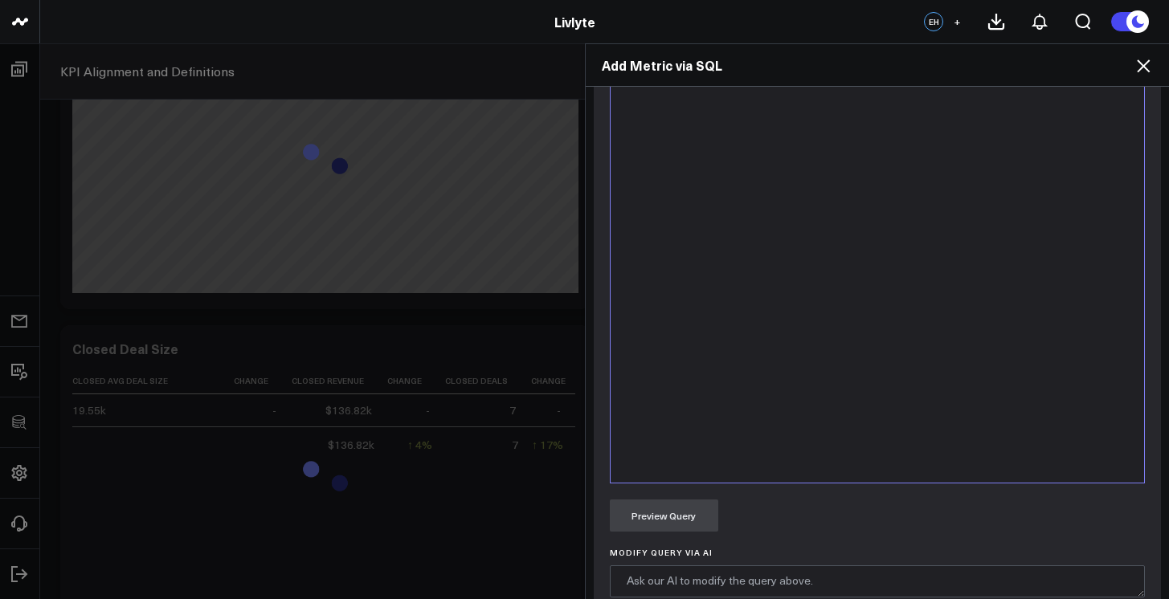
scroll to position [576, 0]
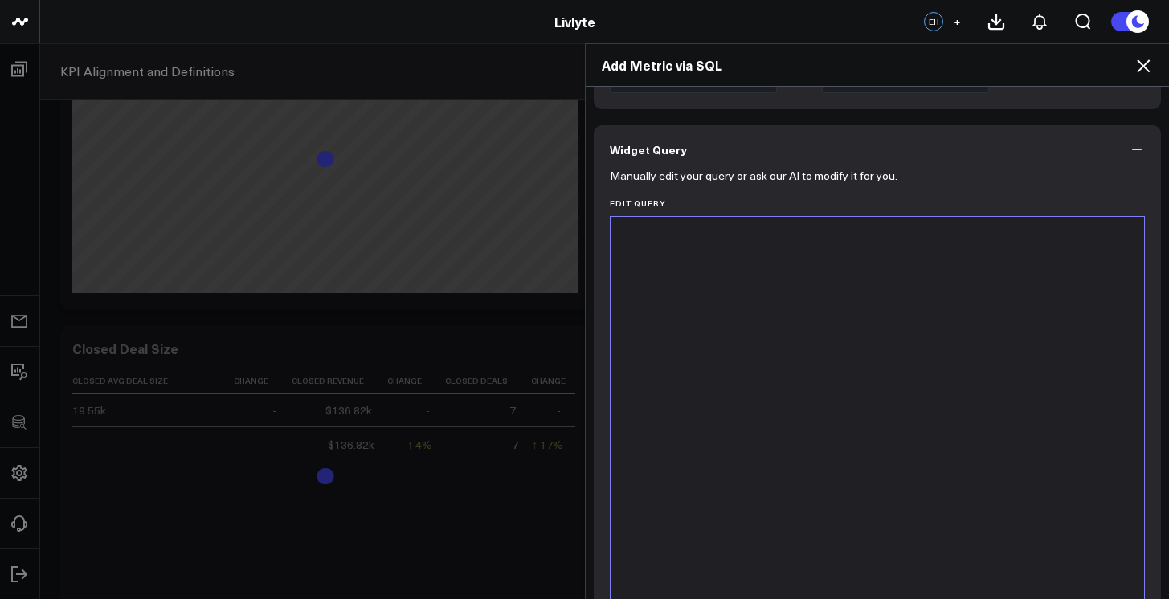
click at [920, 421] on div at bounding box center [877, 417] width 518 height 384
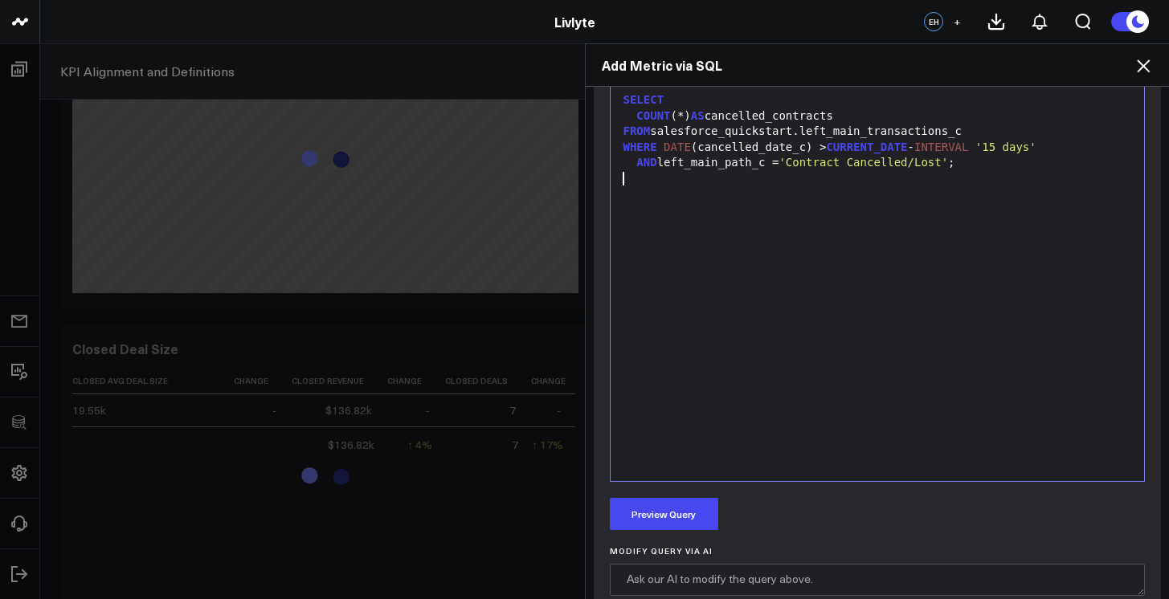
scroll to position [880, 0]
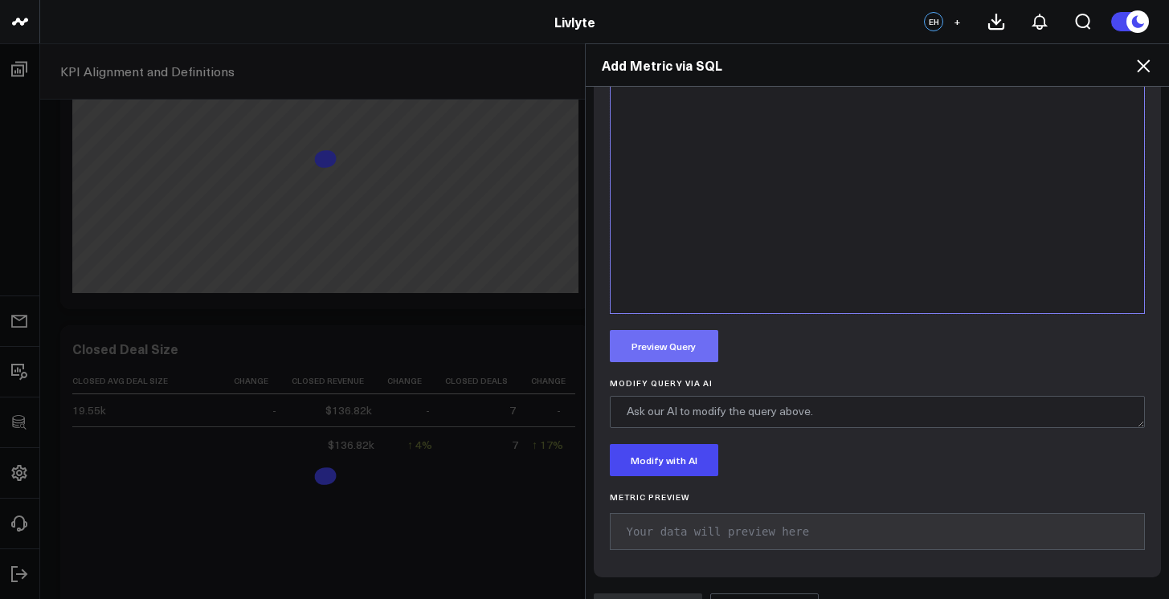
click at [668, 339] on button "Preview Query" at bounding box center [664, 346] width 108 height 32
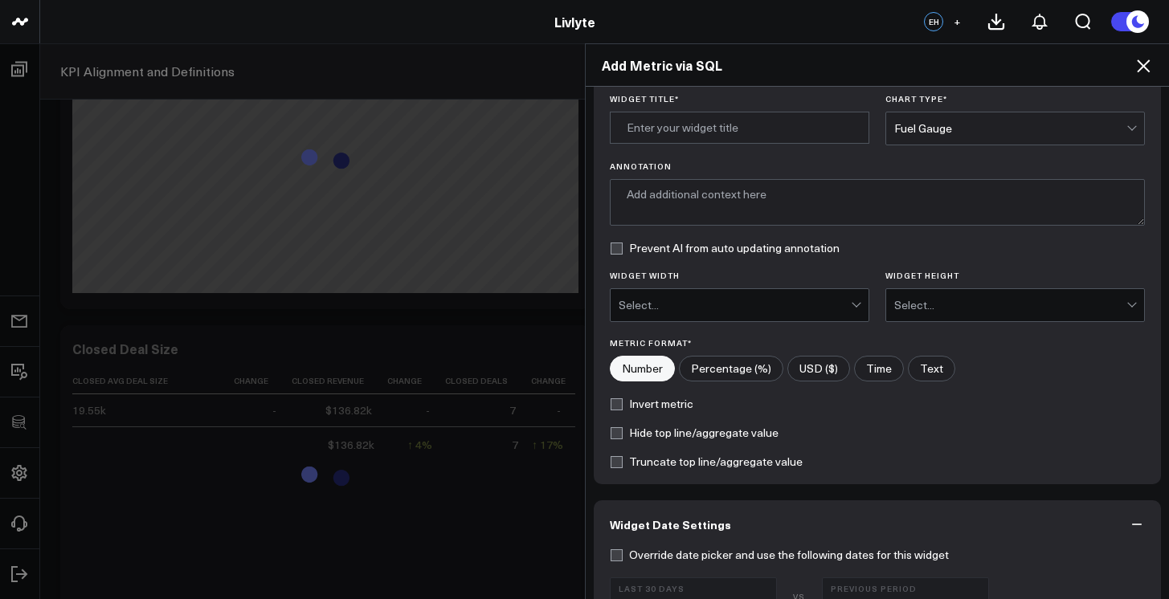
scroll to position [0, 0]
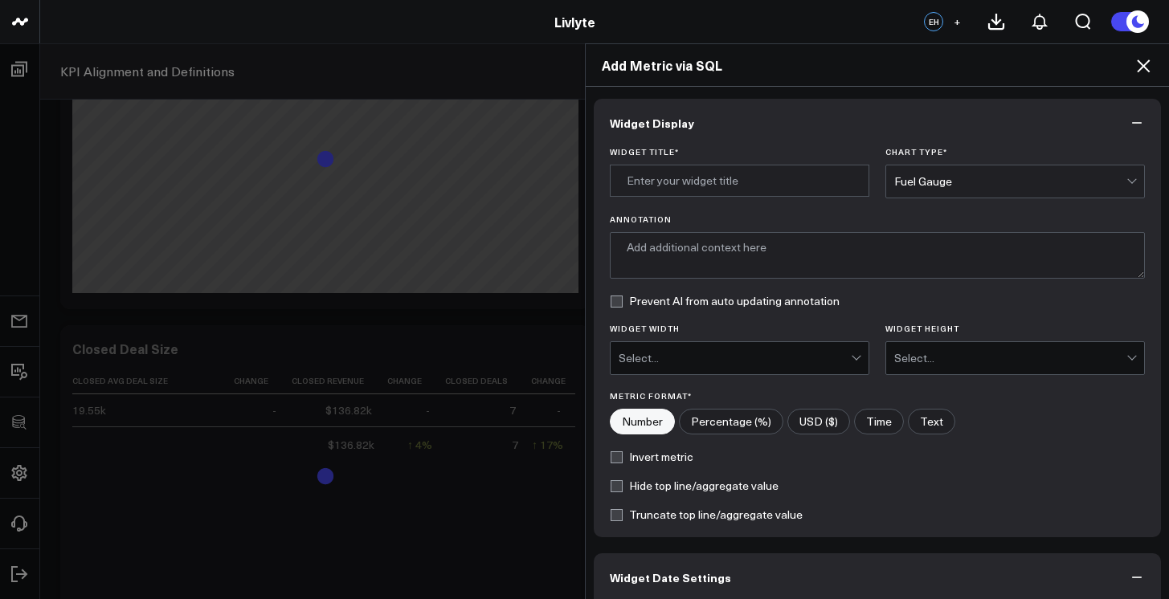
click at [935, 181] on div "Fuel Gauge" at bounding box center [1010, 181] width 232 height 13
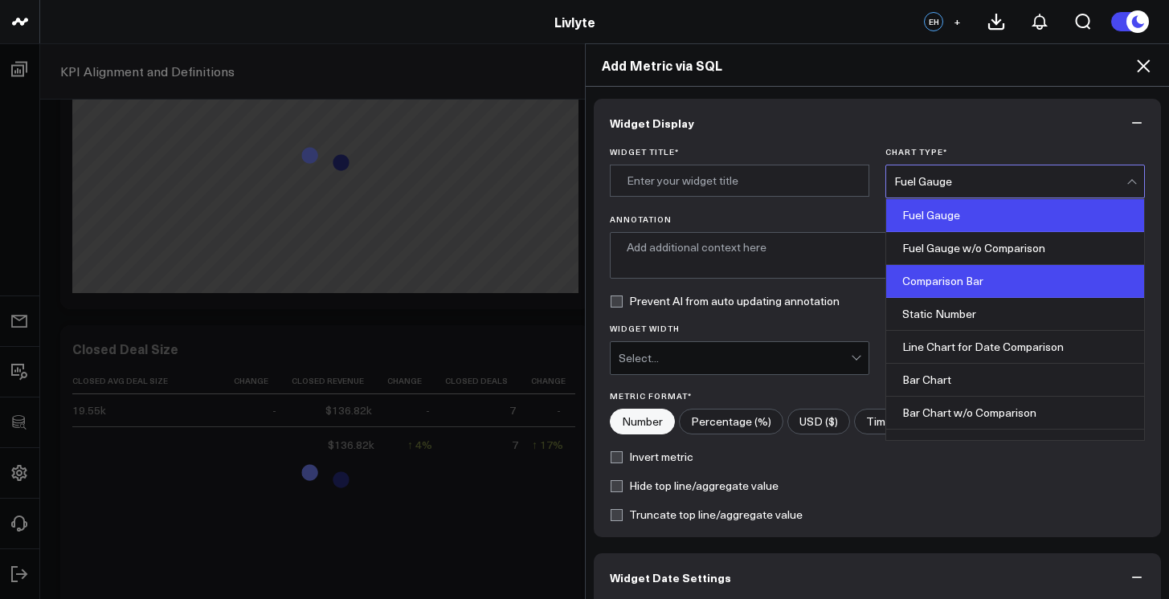
click at [949, 288] on div "Comparison Bar" at bounding box center [1015, 281] width 258 height 33
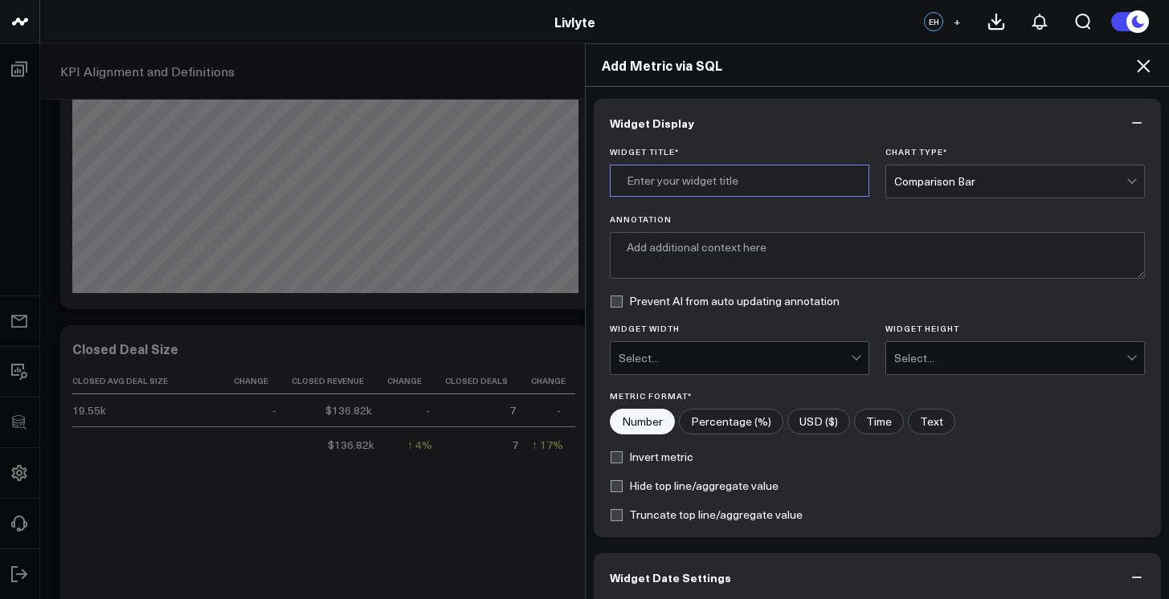
click at [758, 186] on input "Widget Title *" at bounding box center [739, 181] width 259 height 32
type input "Cancelled Contracts"
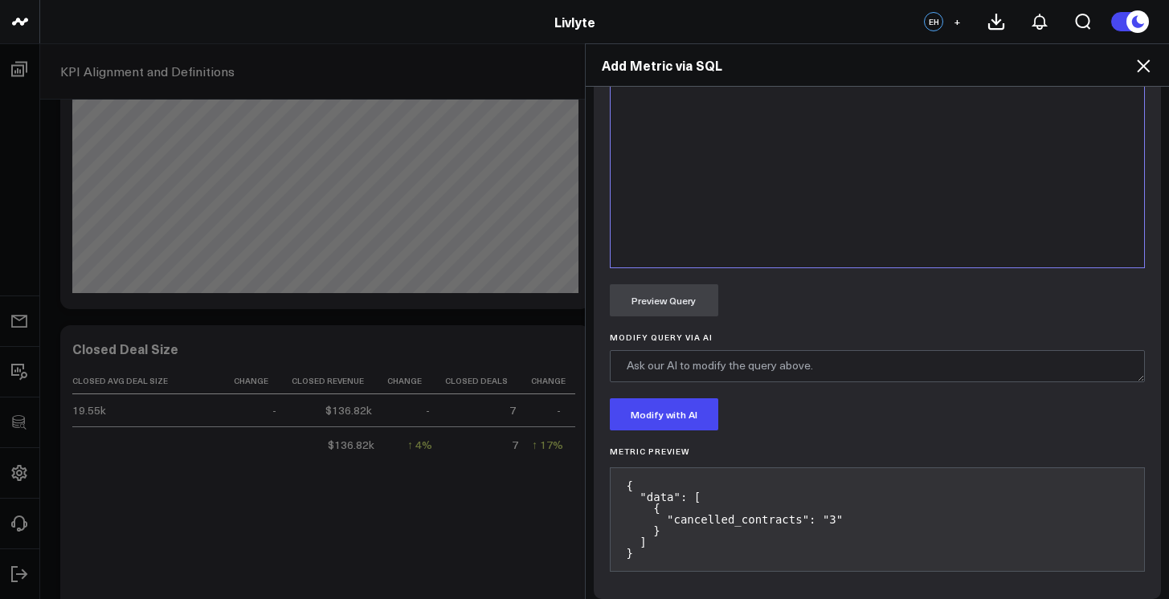
scroll to position [985, 0]
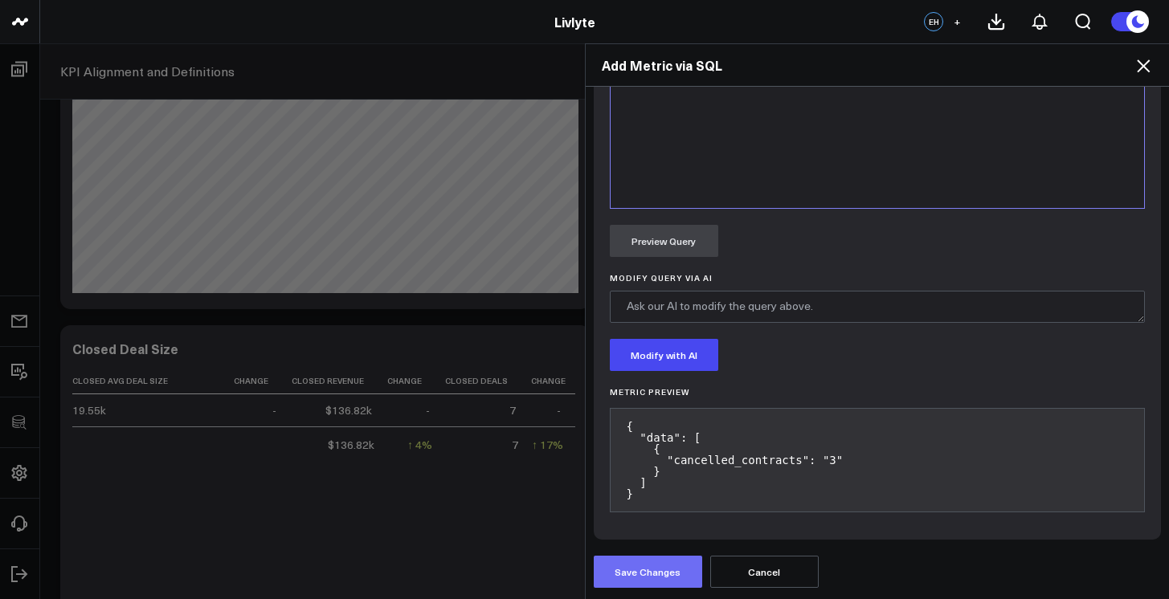
click at [663, 572] on button "Save Changes" at bounding box center [648, 572] width 108 height 32
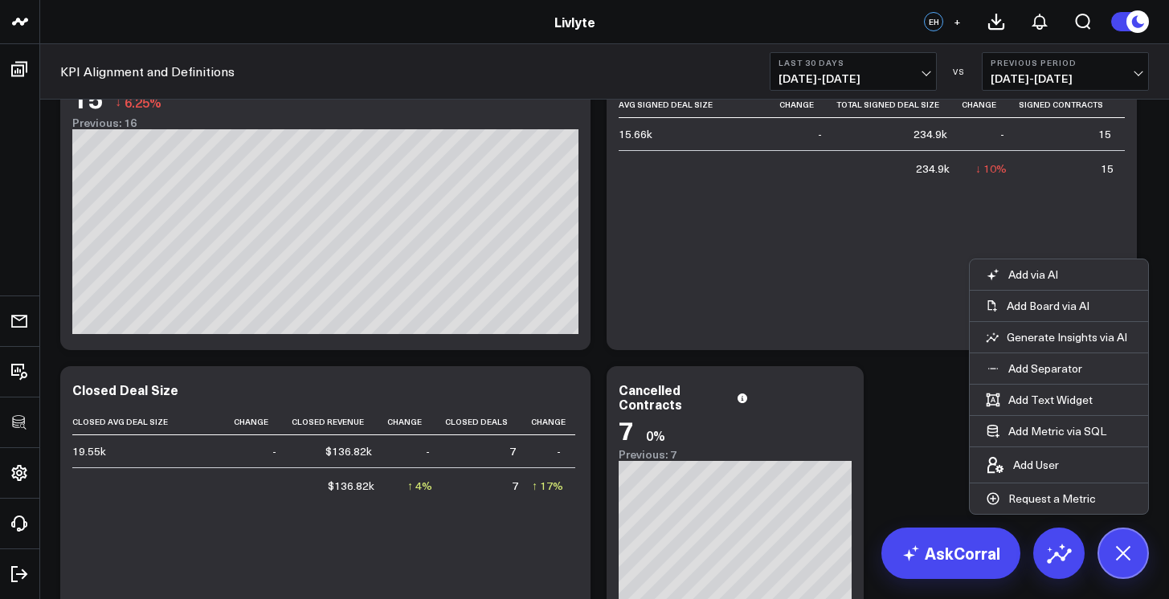
scroll to position [697, 0]
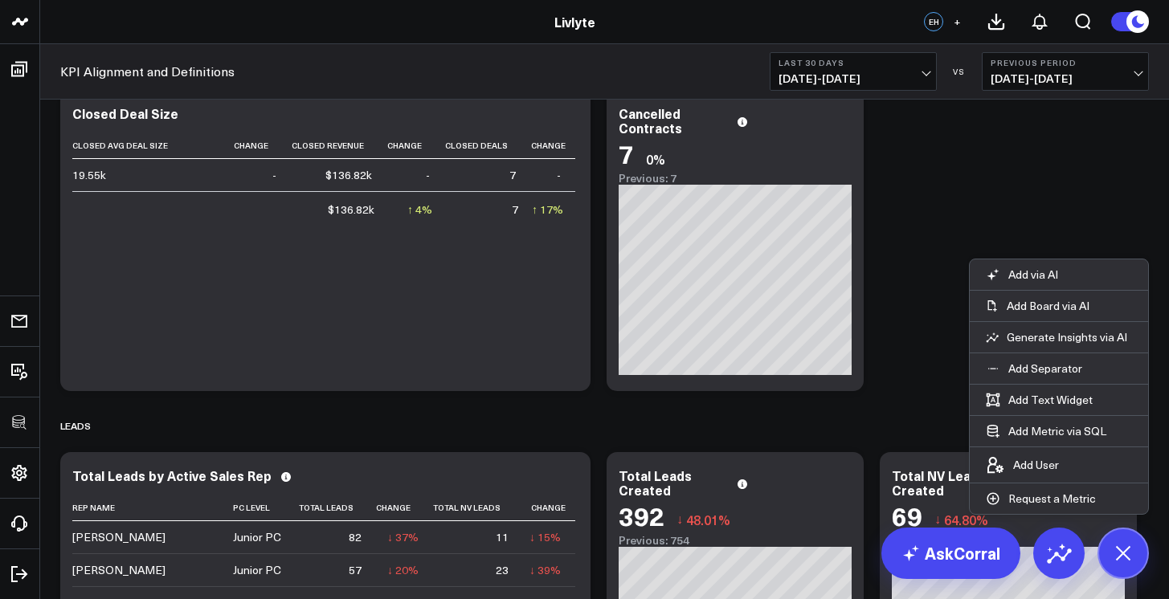
click at [886, 72] on span "08/11/25 - 09/09/25" at bounding box center [852, 78] width 149 height 13
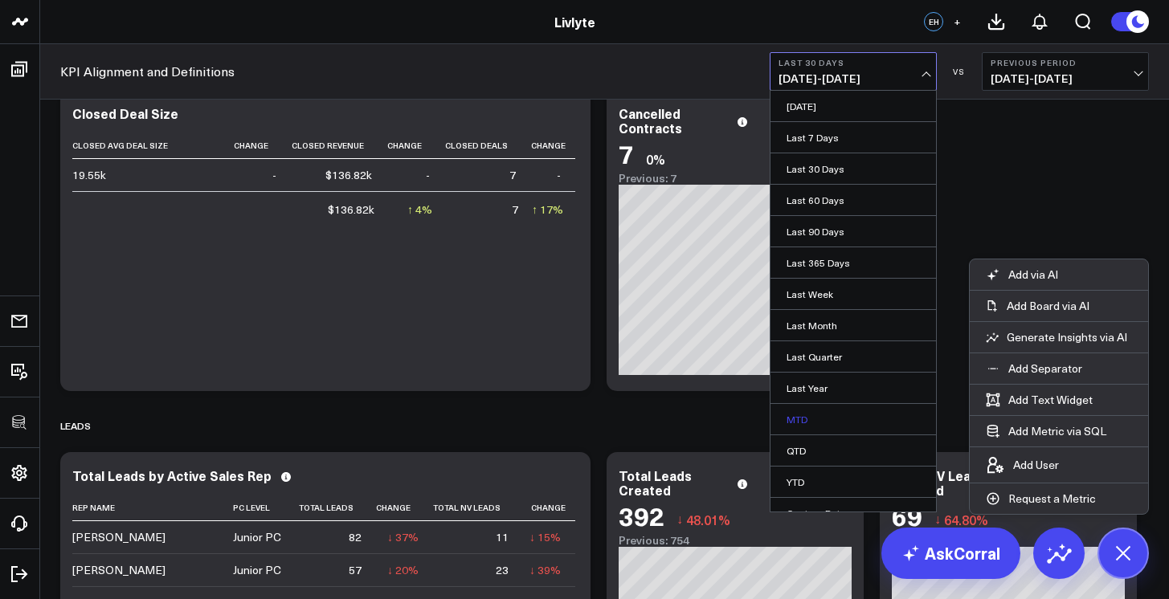
click at [863, 411] on link "MTD" at bounding box center [852, 419] width 165 height 31
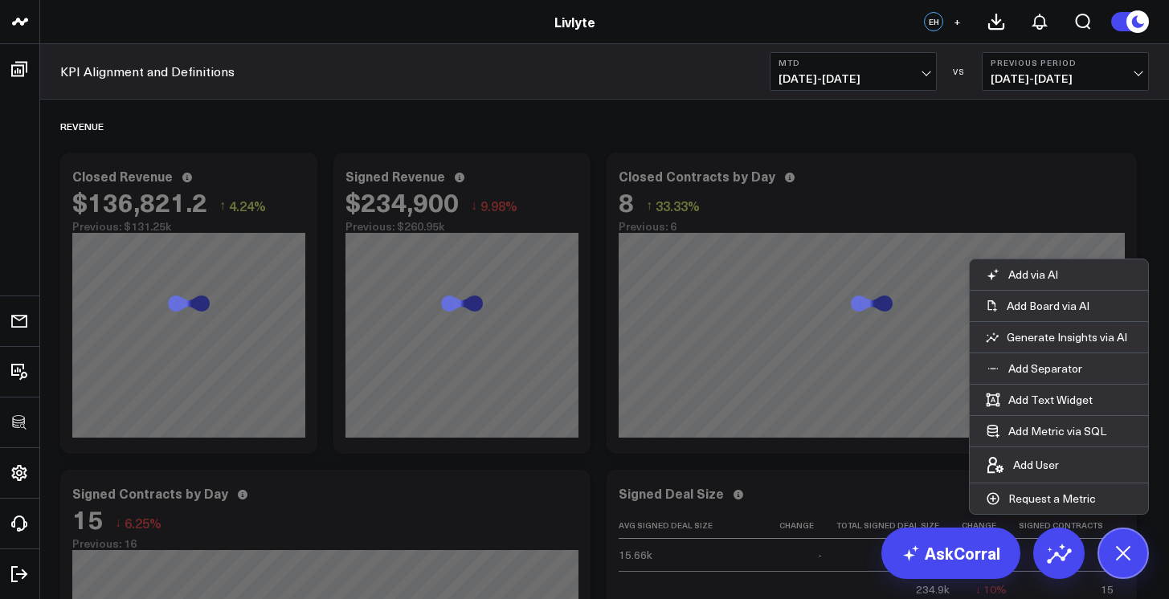
scroll to position [558, 0]
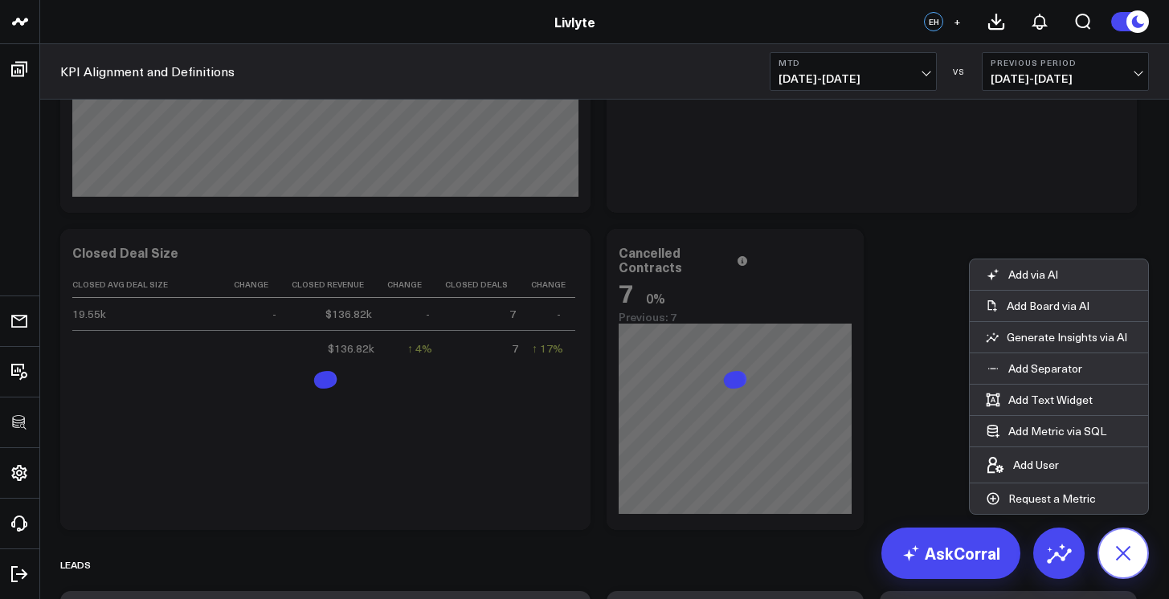
click at [1116, 541] on icon at bounding box center [1122, 553] width 36 height 36
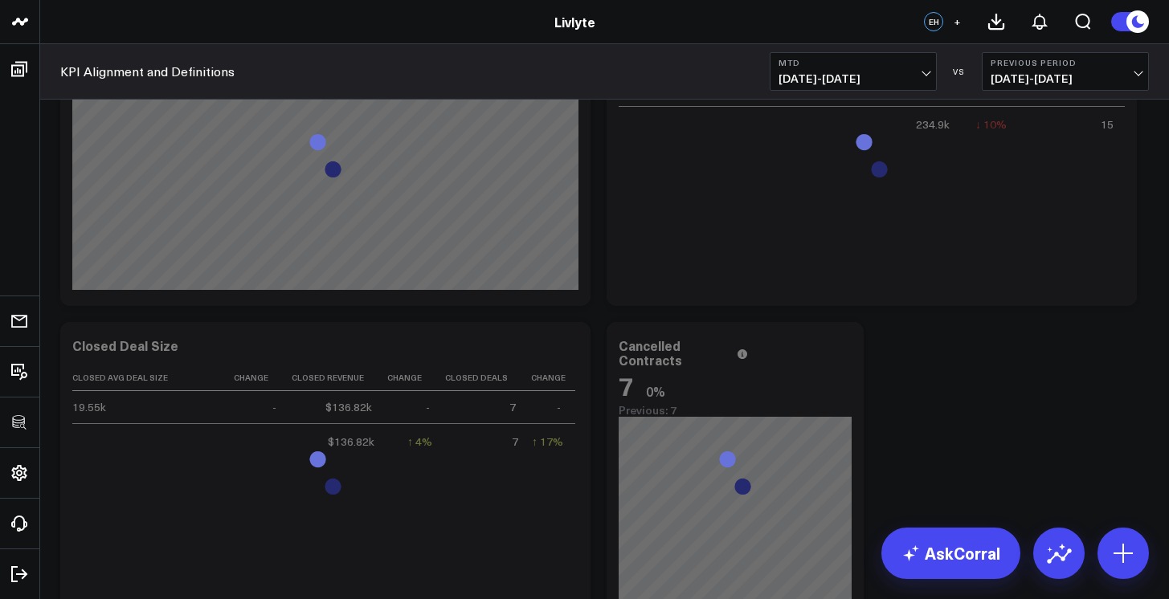
scroll to position [484, 0]
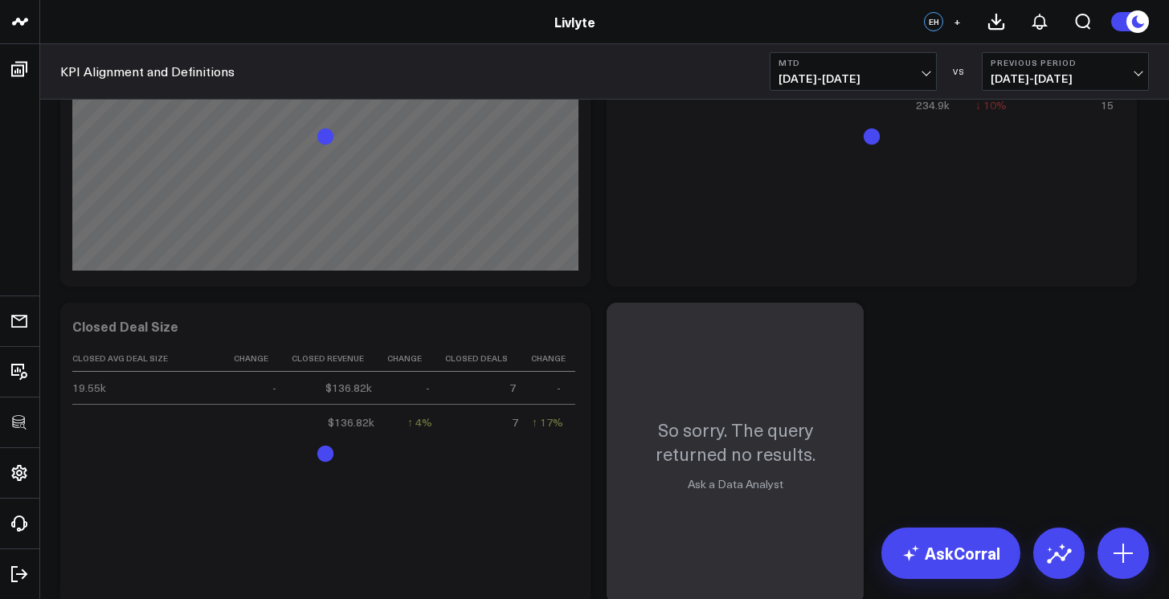
click at [919, 73] on span "09/01/25 - 09/09/25" at bounding box center [852, 78] width 149 height 13
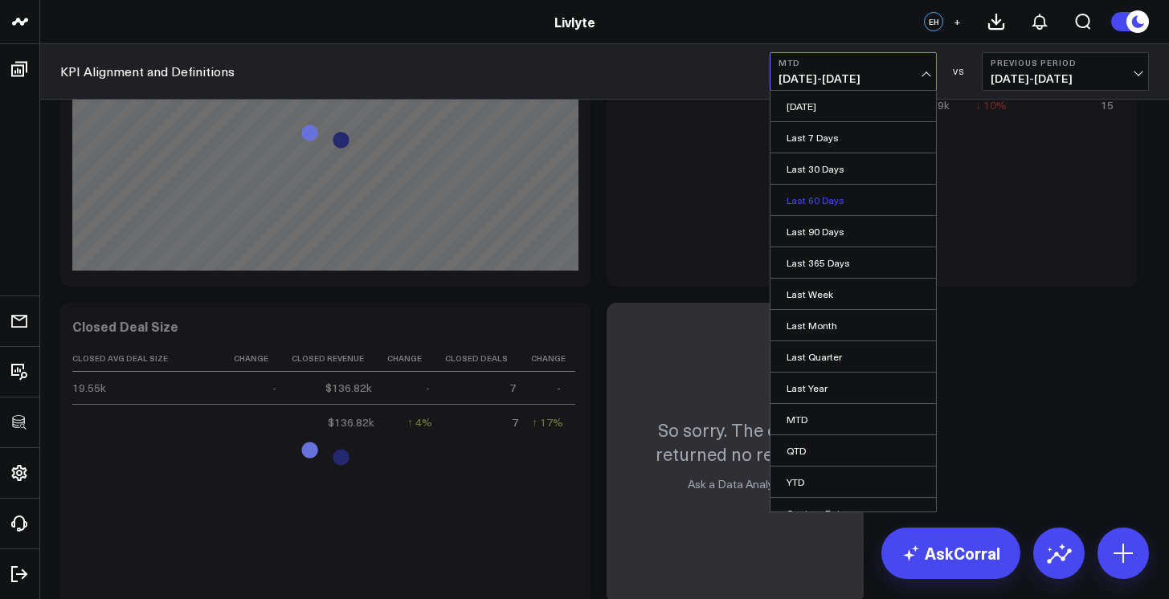
click at [860, 201] on link "Last 60 Days" at bounding box center [852, 200] width 165 height 31
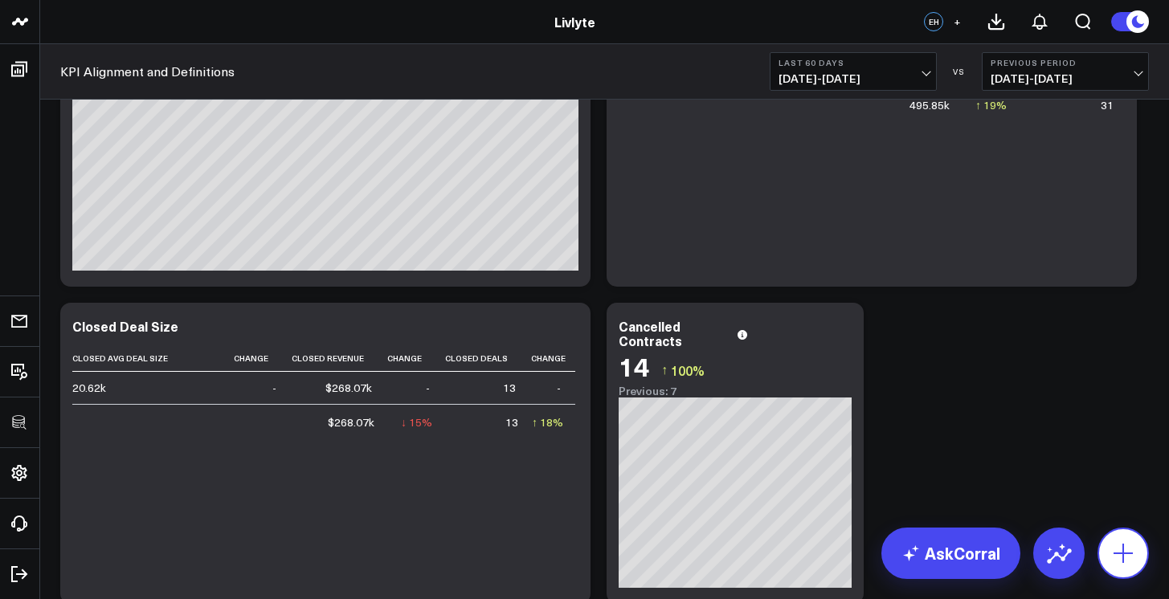
click at [1108, 541] on button at bounding box center [1122, 553] width 51 height 51
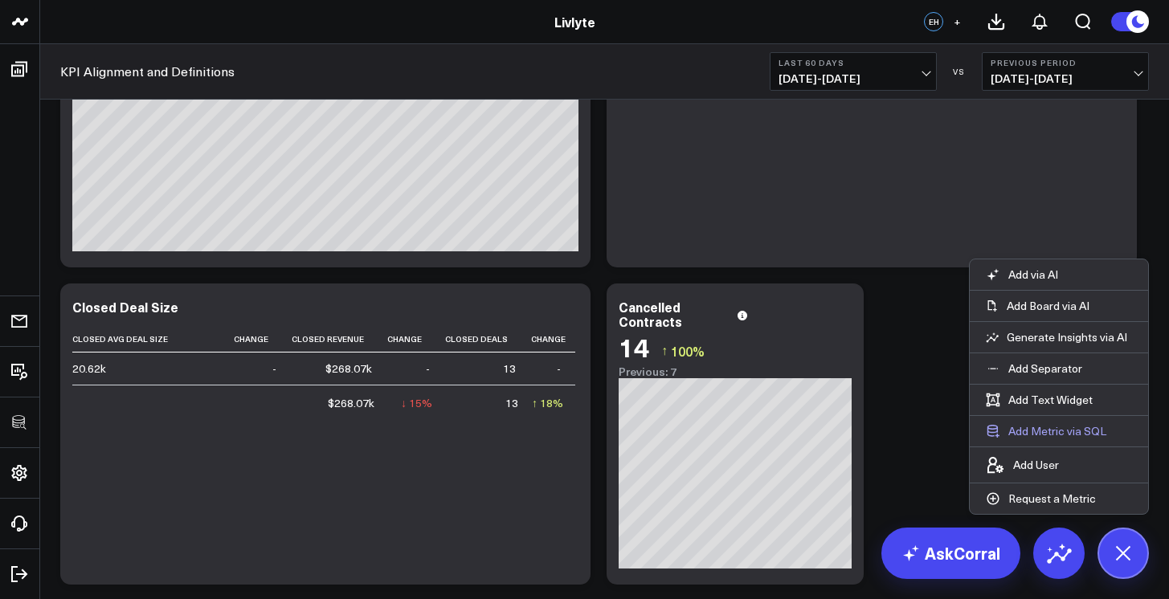
click at [1058, 427] on button "Add Metric via SQL" at bounding box center [1045, 431] width 153 height 31
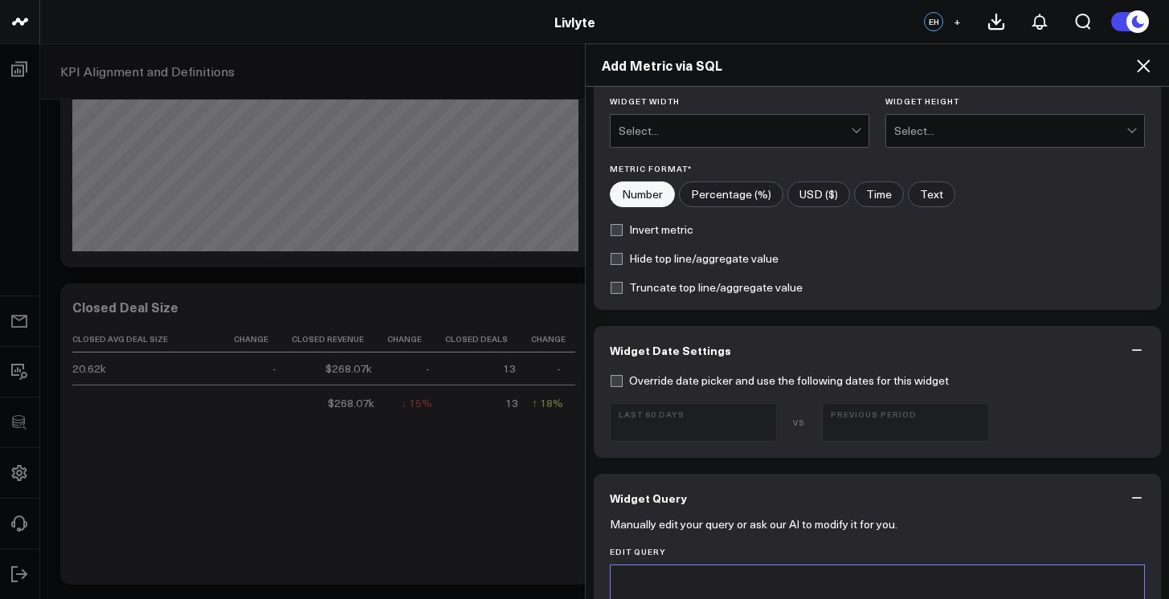
scroll to position [544, 0]
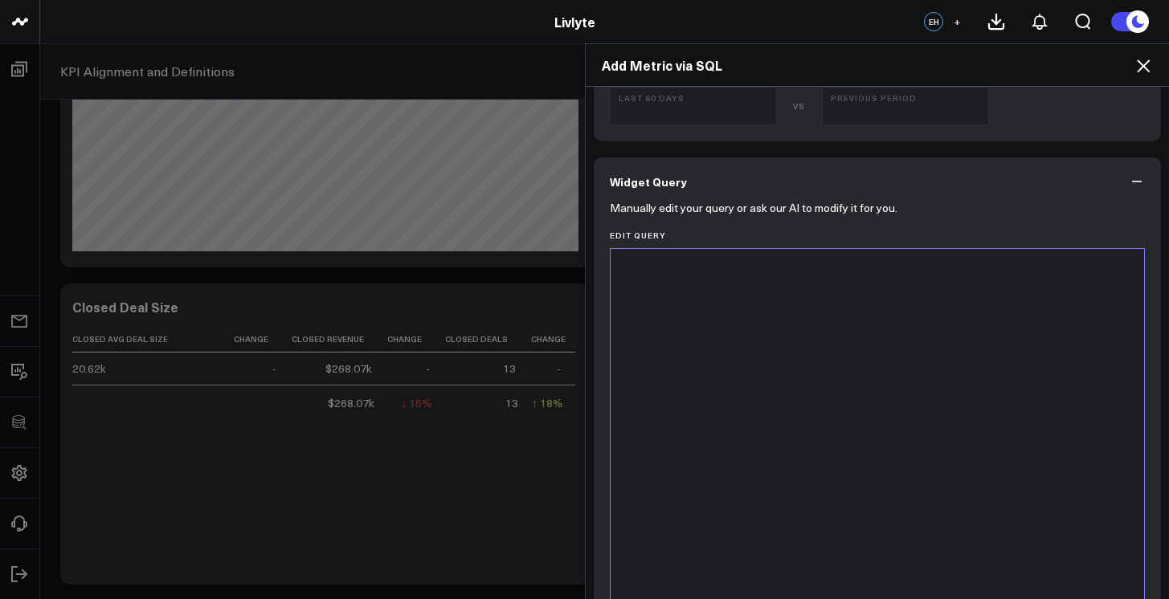
click at [915, 473] on div at bounding box center [877, 449] width 518 height 384
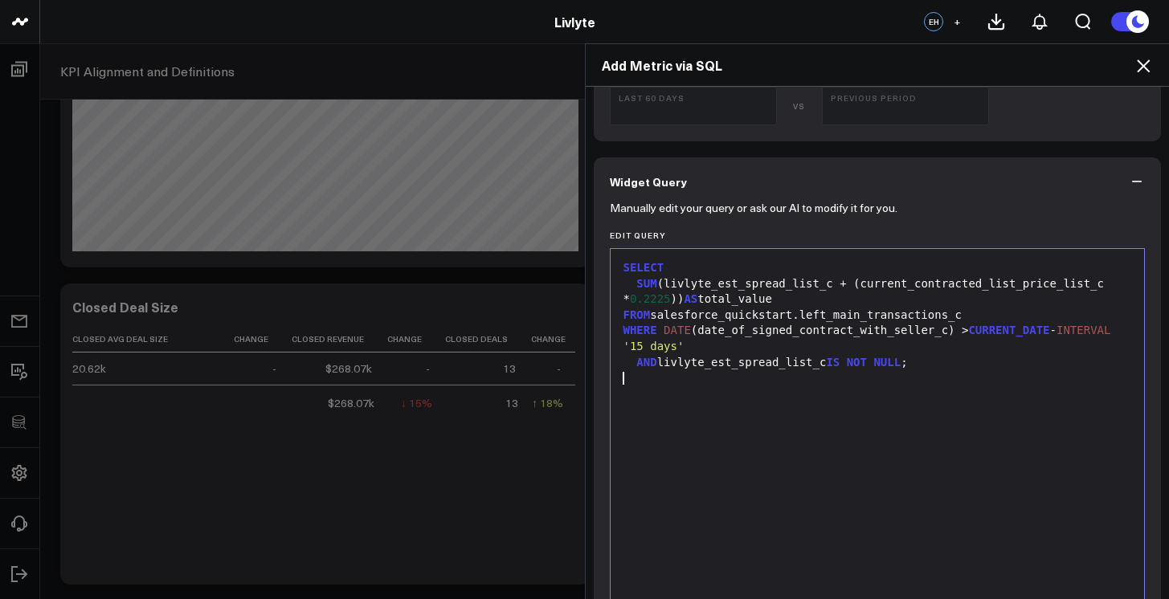
scroll to position [0, 0]
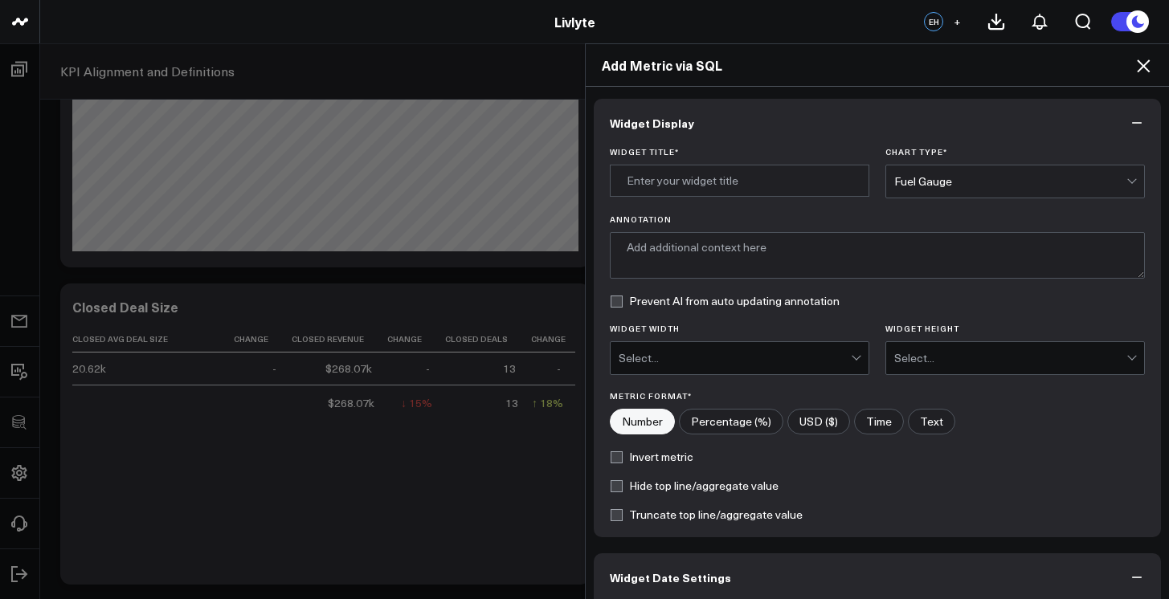
click at [940, 184] on div "Fuel Gauge" at bounding box center [1010, 181] width 232 height 13
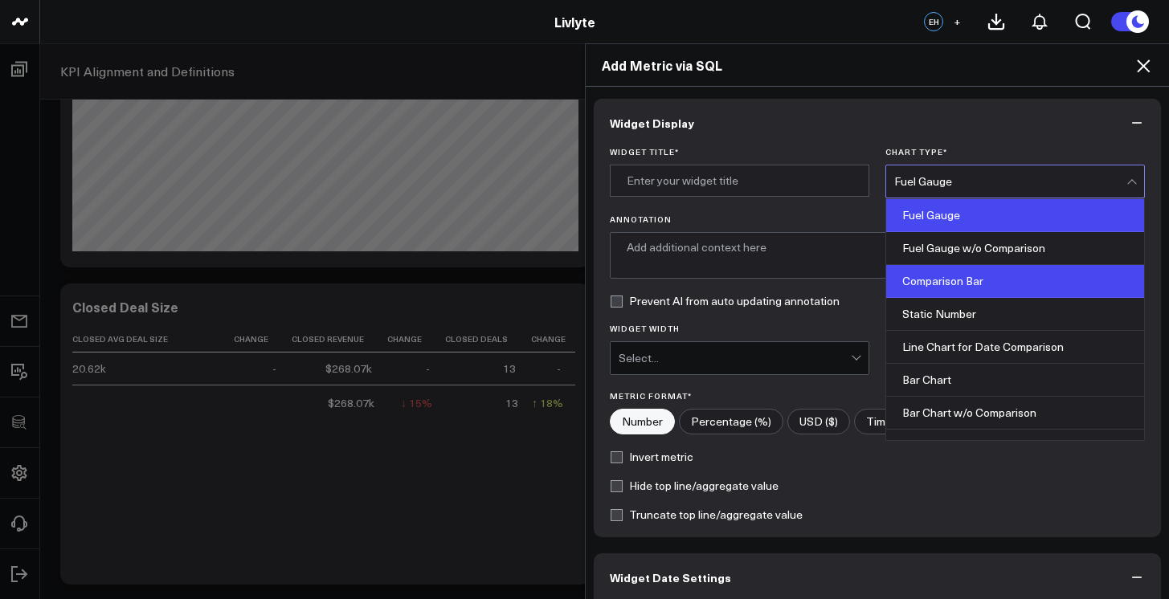
click at [956, 279] on div "Comparison Bar" at bounding box center [1015, 281] width 258 height 33
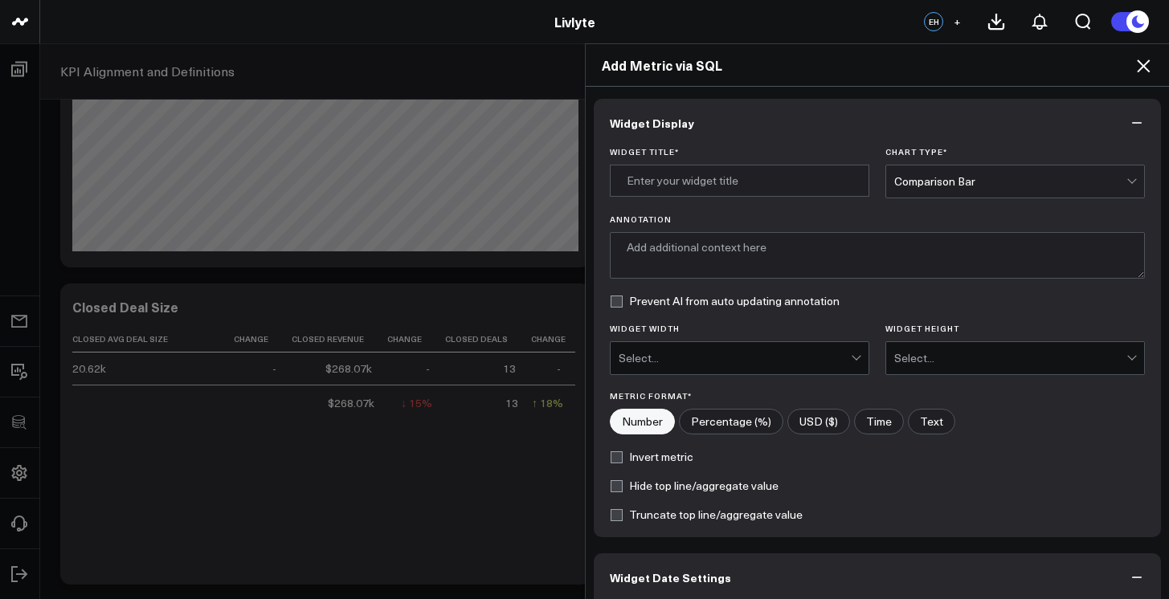
click at [794, 417] on input"] "USD ($)" at bounding box center [818, 422] width 61 height 24
radio input"] "true"
click at [769, 182] on input "Widget Title *" at bounding box center [739, 181] width 259 height 32
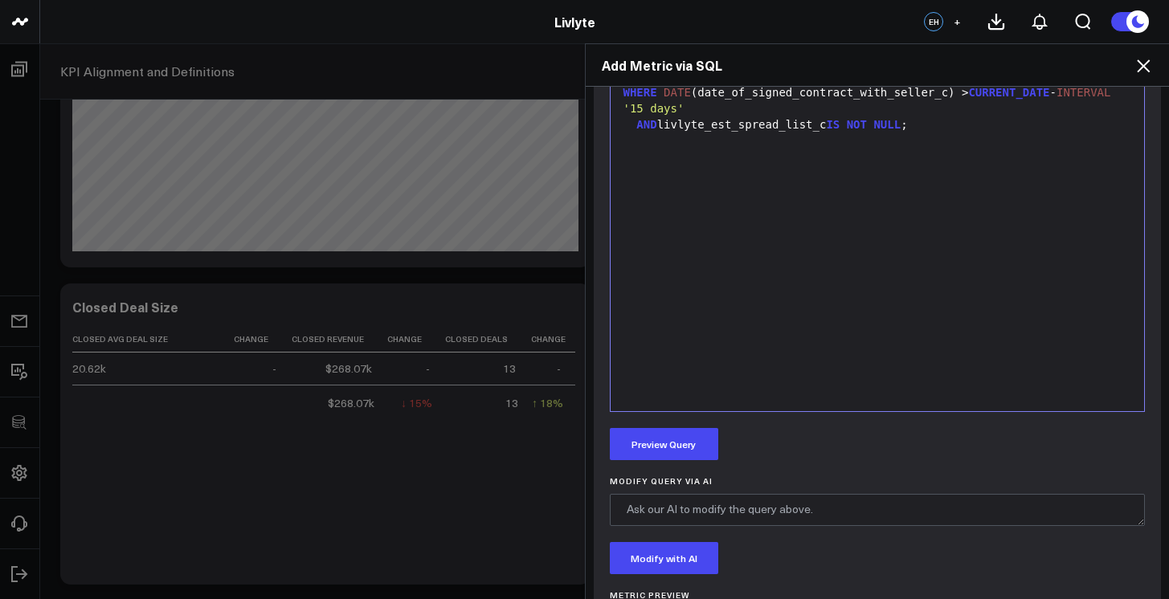
scroll to position [917, 0]
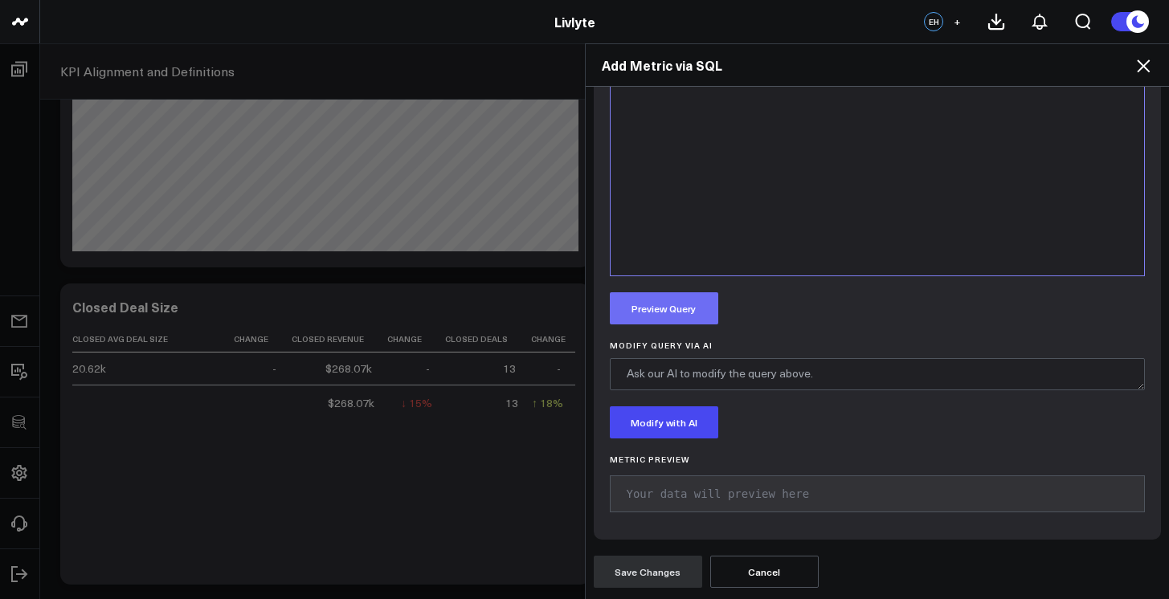
type input "Pipeline Revenue"
click at [698, 309] on button "Preview Query" at bounding box center [664, 308] width 108 height 32
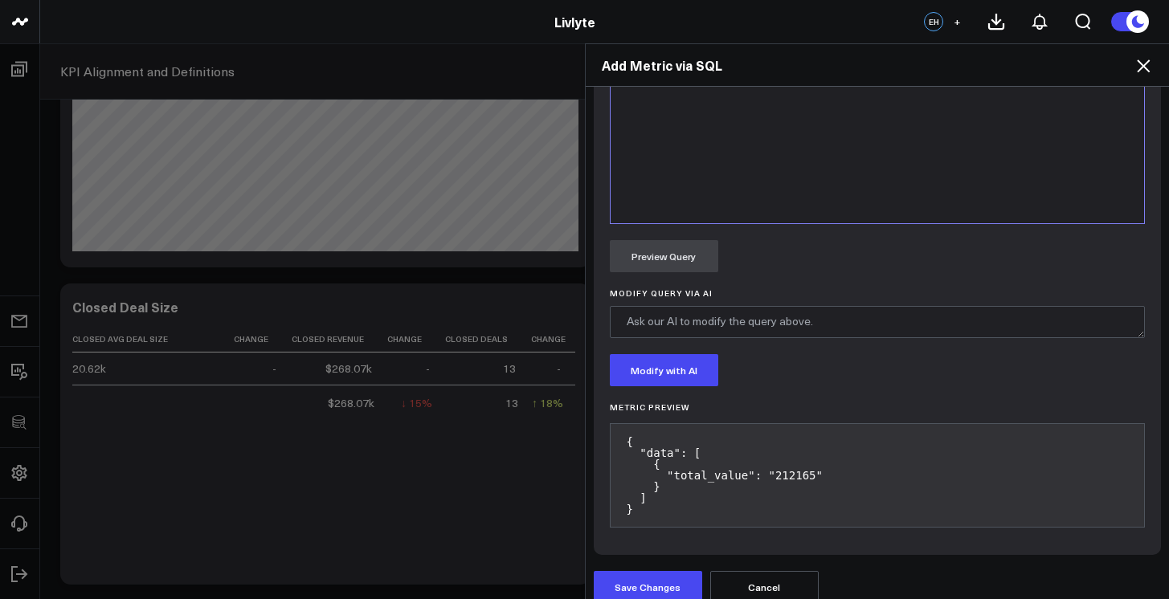
scroll to position [985, 0]
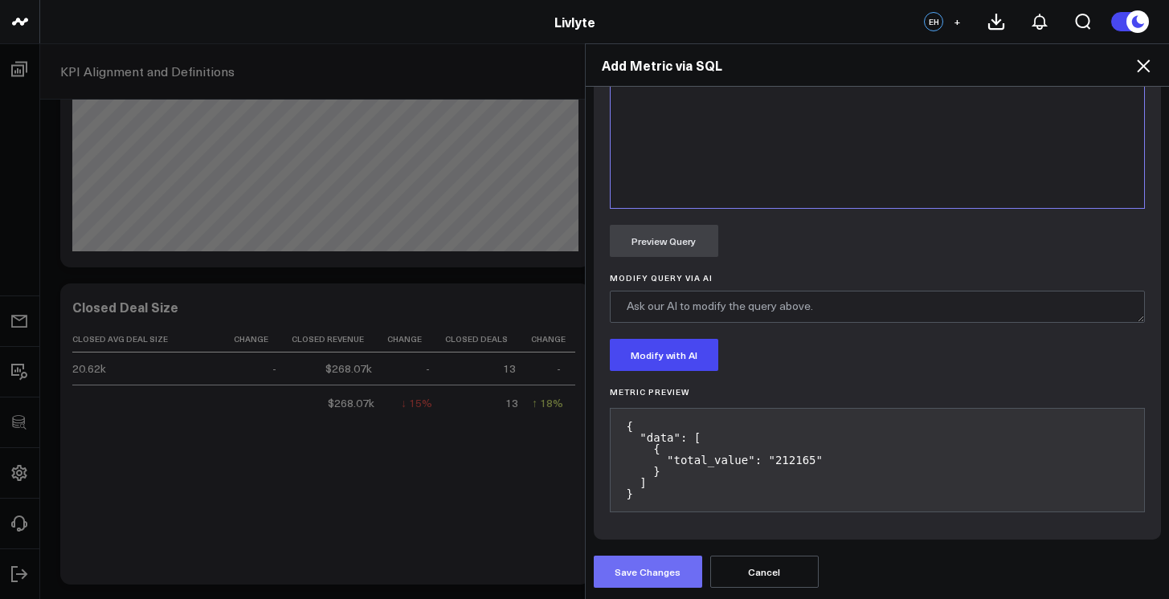
click at [639, 557] on button "Save Changes" at bounding box center [648, 572] width 108 height 32
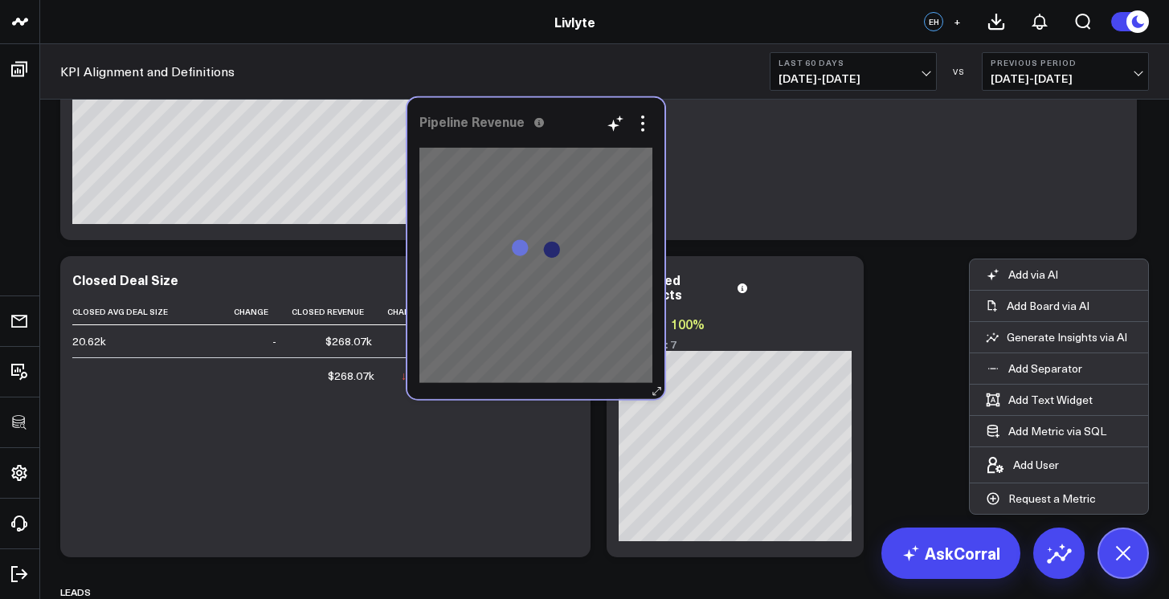
scroll to position [534, 0]
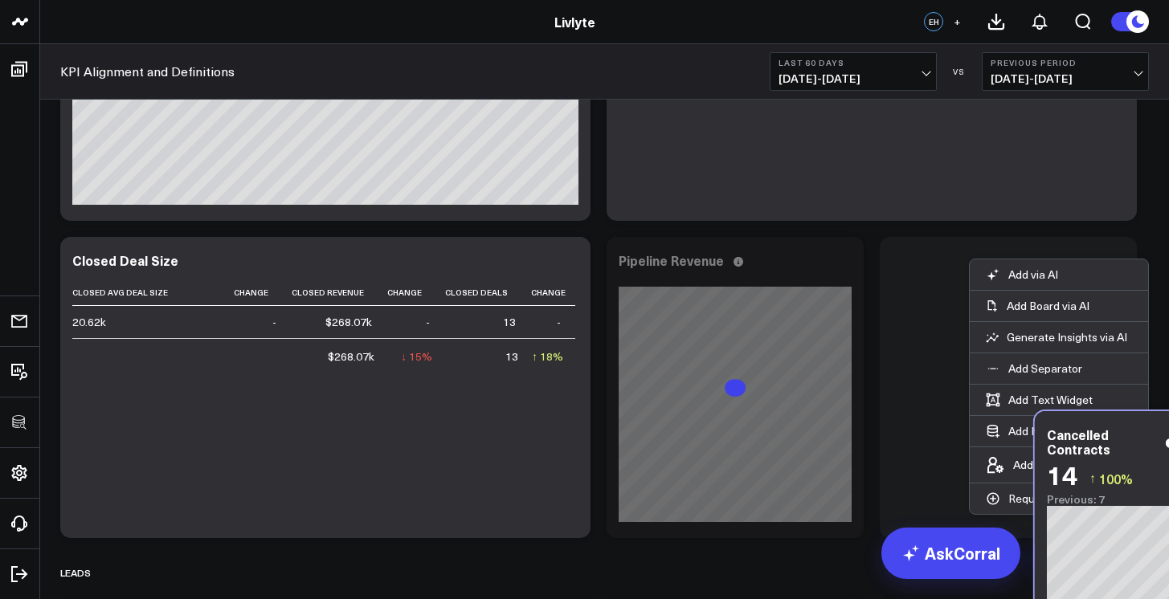
scroll to position [560, 0]
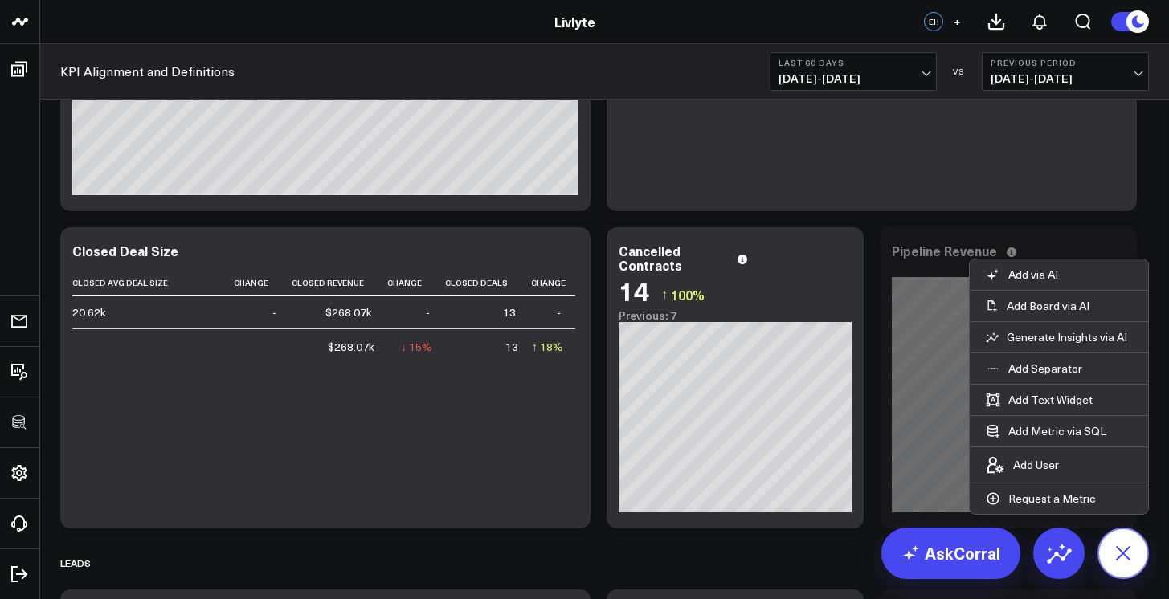
click at [1120, 553] on icon at bounding box center [1122, 553] width 36 height 36
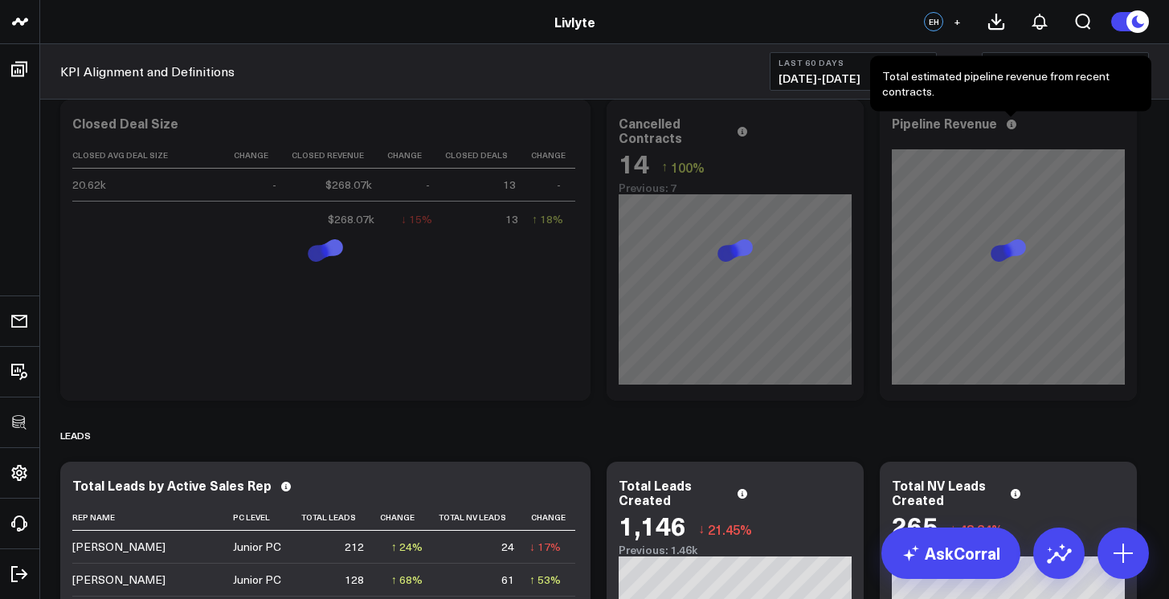
scroll to position [590, 0]
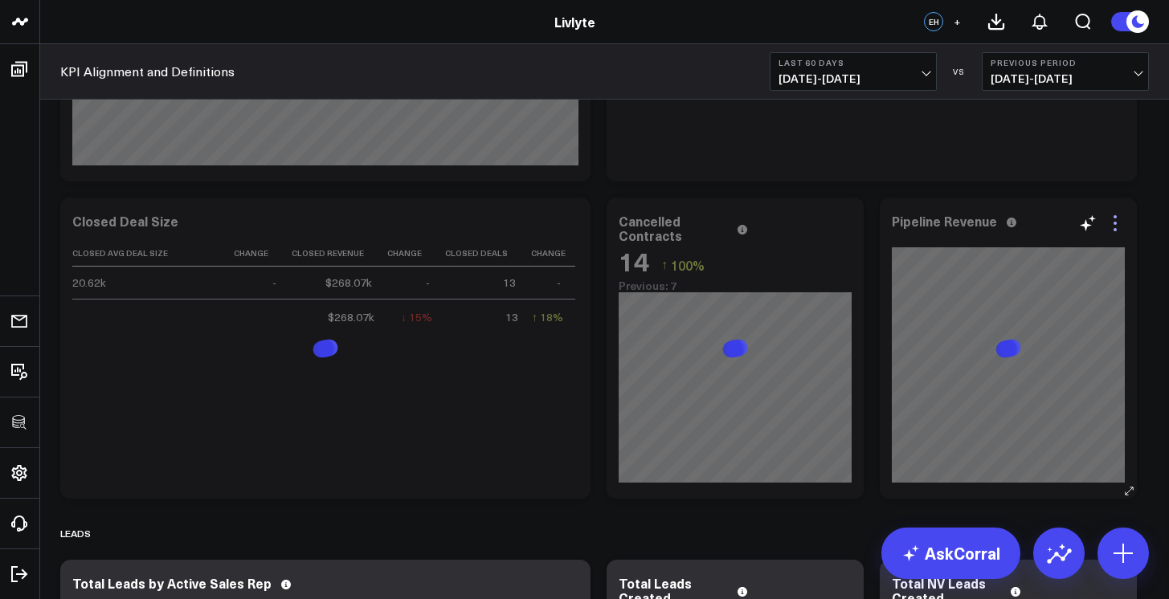
click at [1117, 227] on icon at bounding box center [1114, 223] width 19 height 19
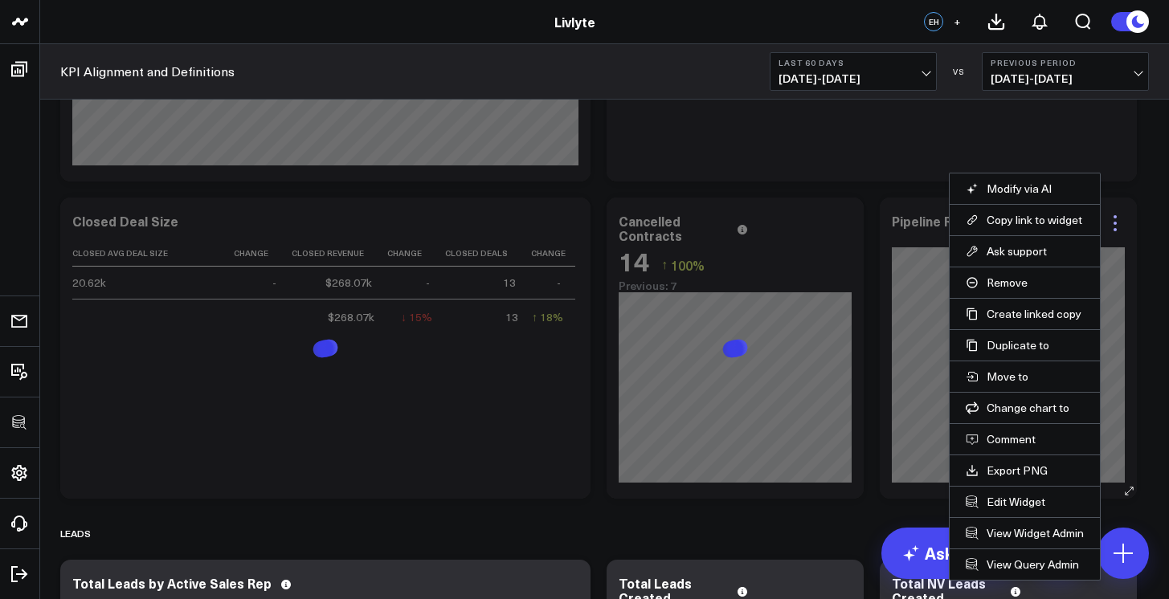
click at [1117, 227] on icon at bounding box center [1114, 223] width 19 height 19
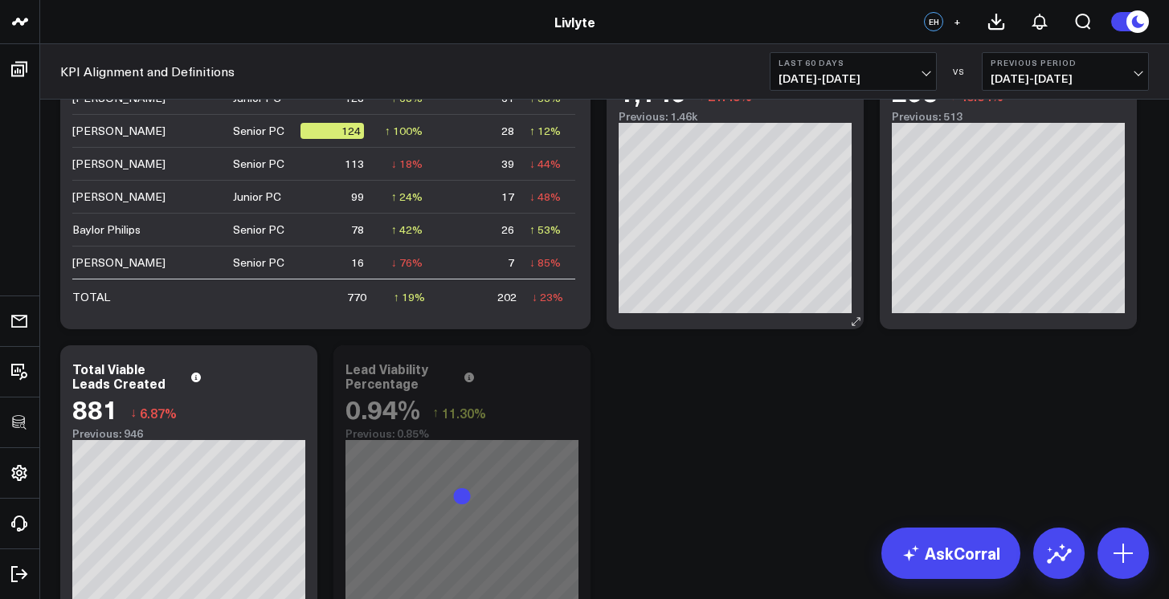
scroll to position [1319, 0]
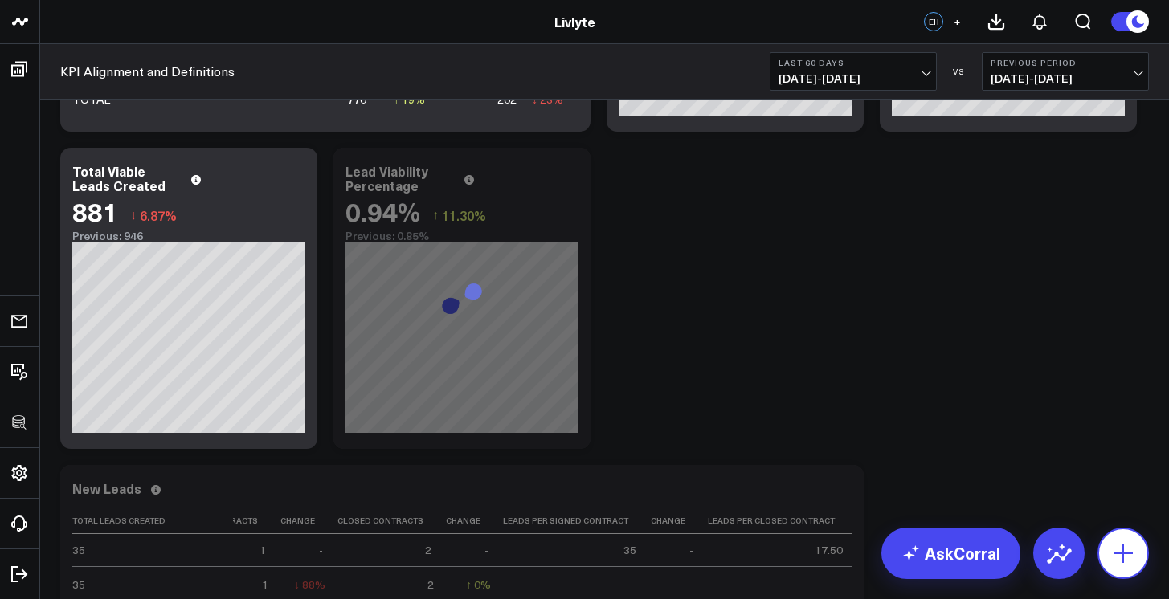
click at [1137, 548] on button at bounding box center [1122, 553] width 51 height 51
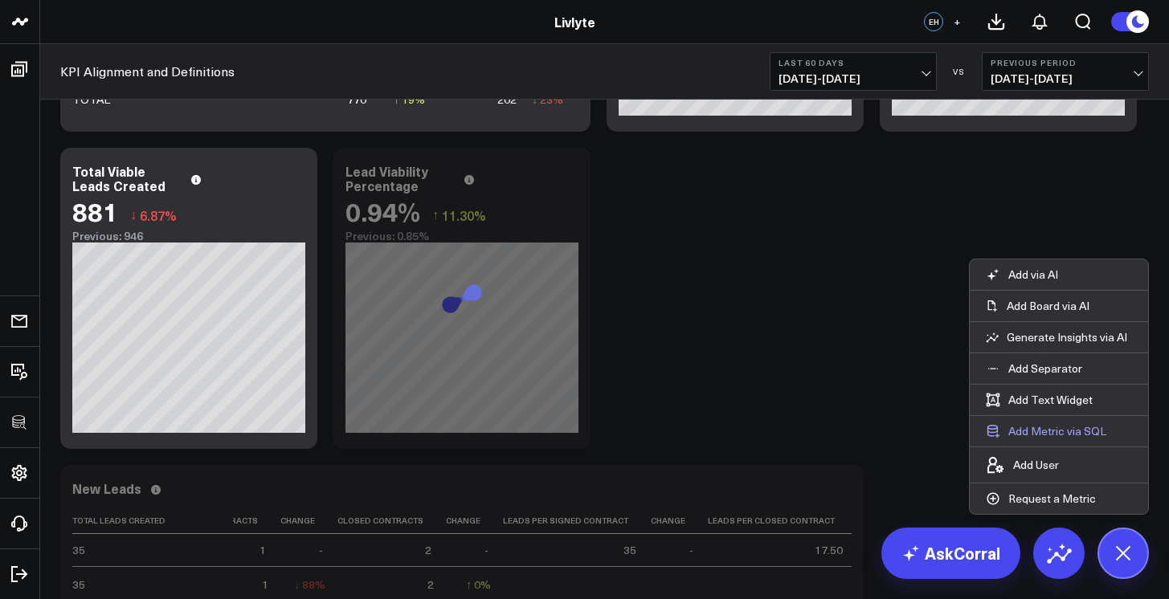
click at [1067, 431] on button "Add Metric via SQL" at bounding box center [1045, 431] width 153 height 31
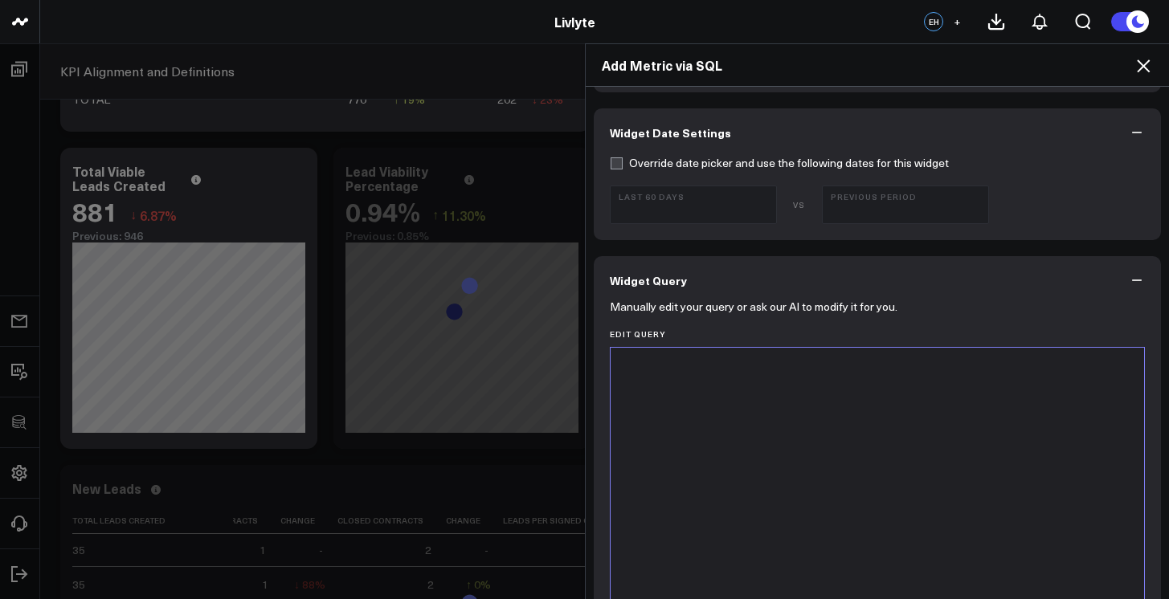
scroll to position [559, 0]
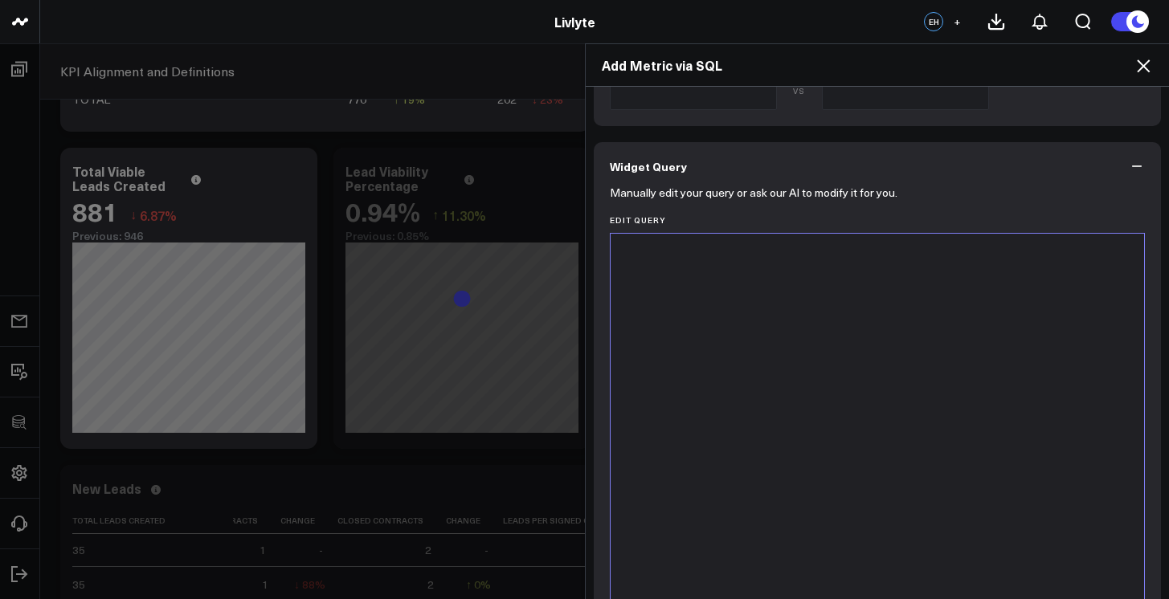
click at [912, 455] on div at bounding box center [877, 434] width 518 height 384
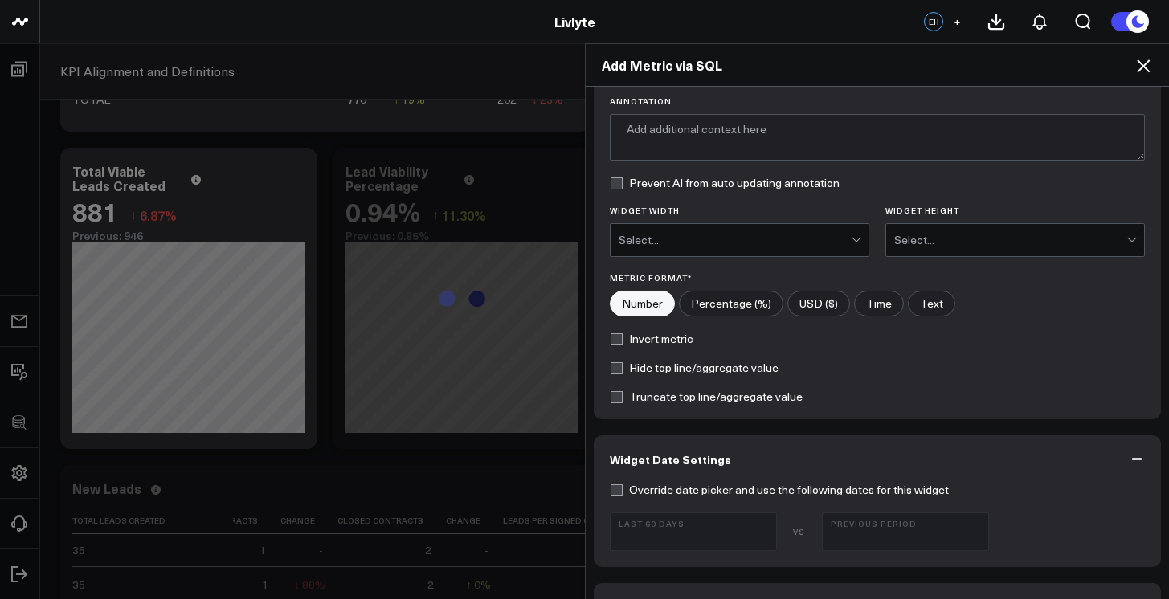
scroll to position [6, 0]
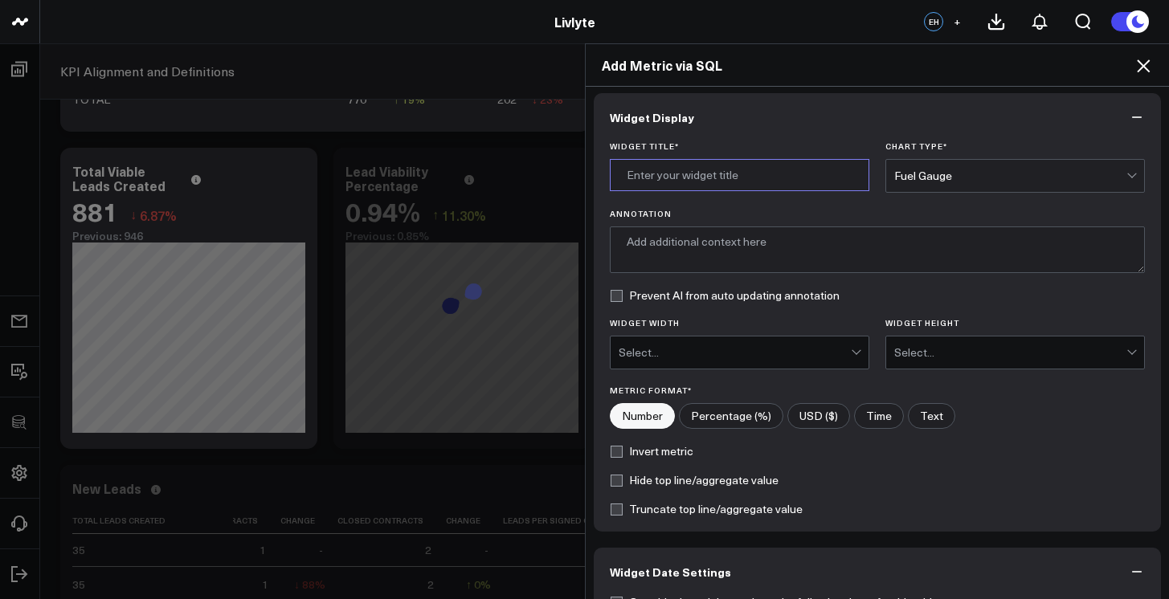
click at [725, 180] on input "Widget Title *" at bounding box center [739, 175] width 259 height 32
type input "Closing Percentage"
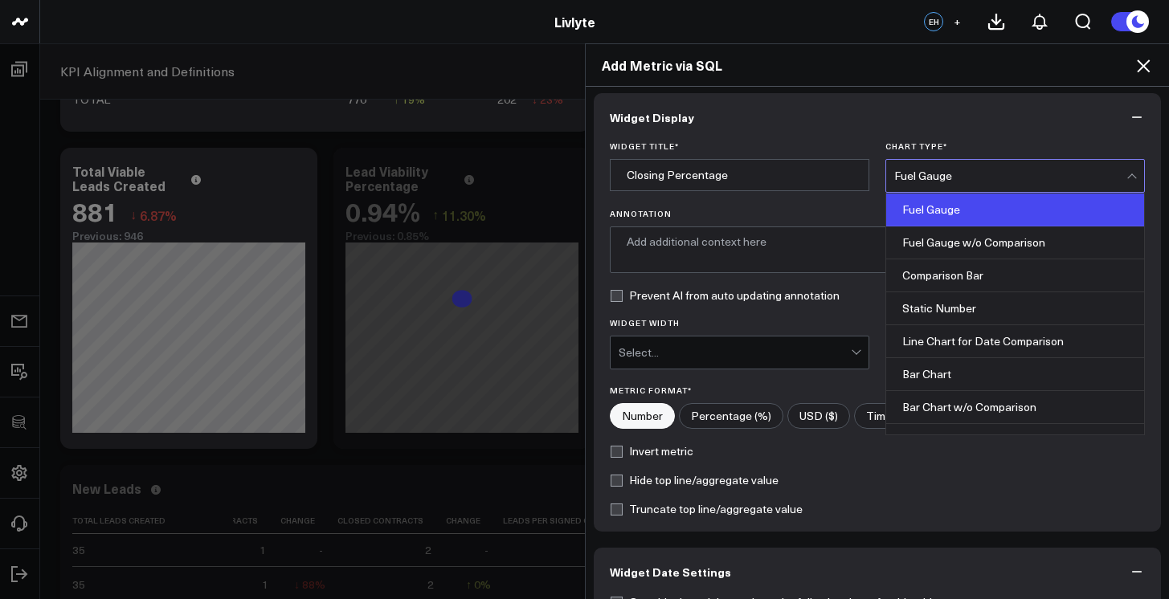
click at [894, 181] on div "Fuel Gauge" at bounding box center [1010, 175] width 232 height 13
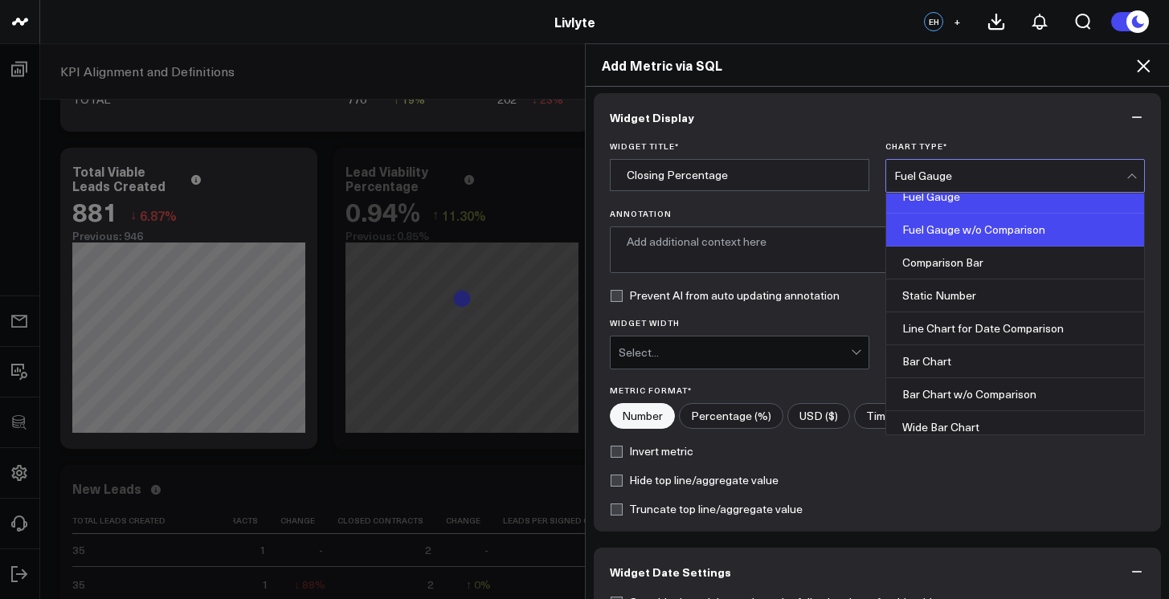
scroll to position [0, 0]
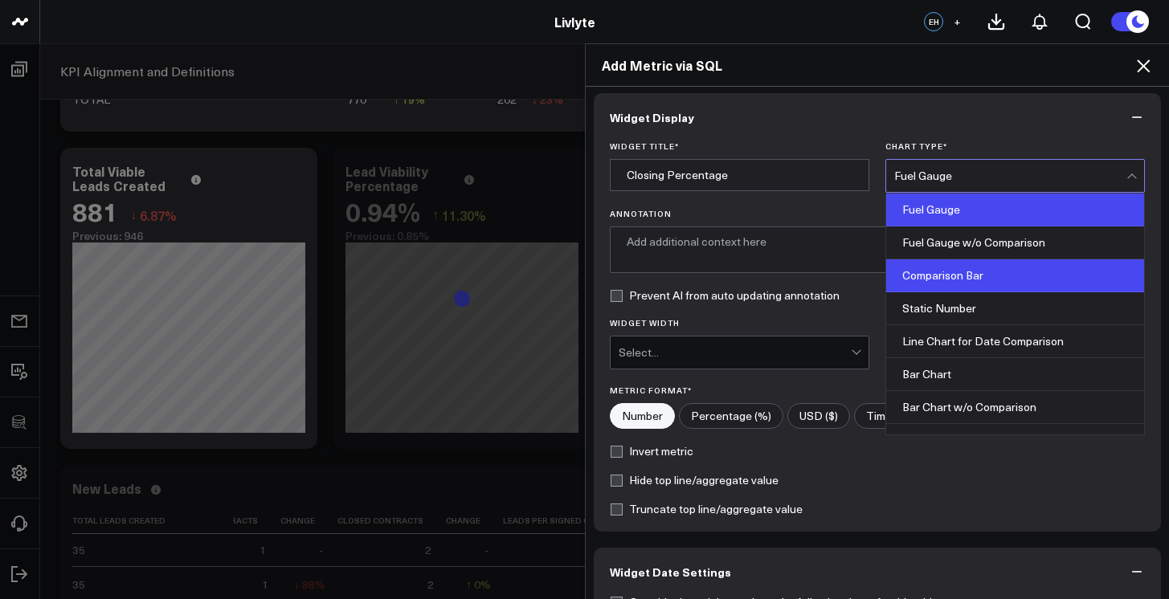
click at [965, 288] on div "Comparison Bar" at bounding box center [1015, 275] width 258 height 33
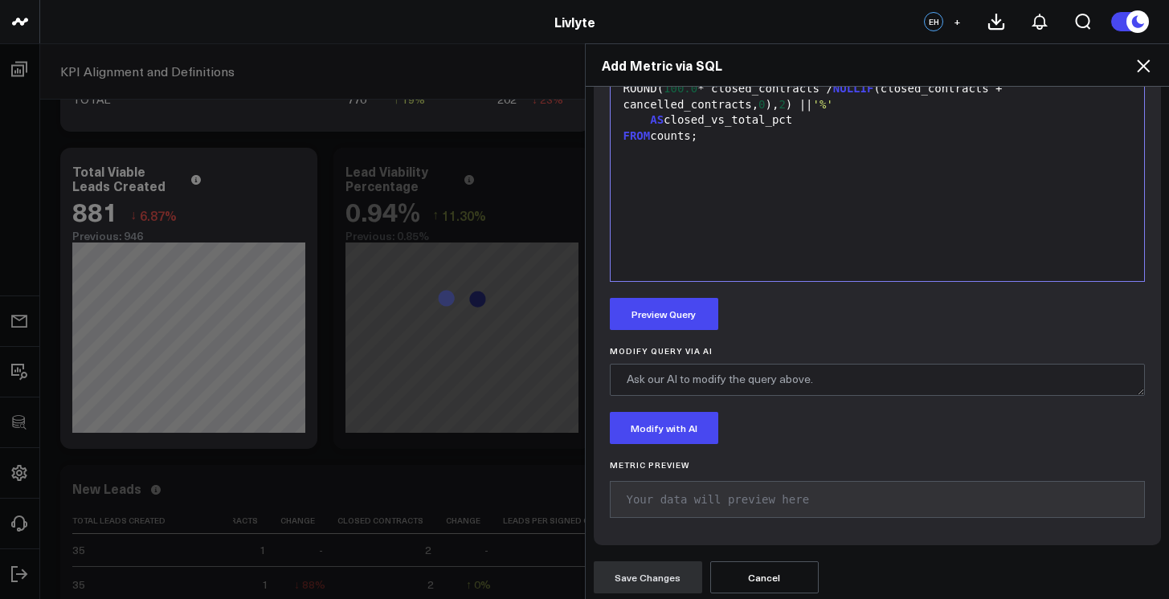
scroll to position [917, 0]
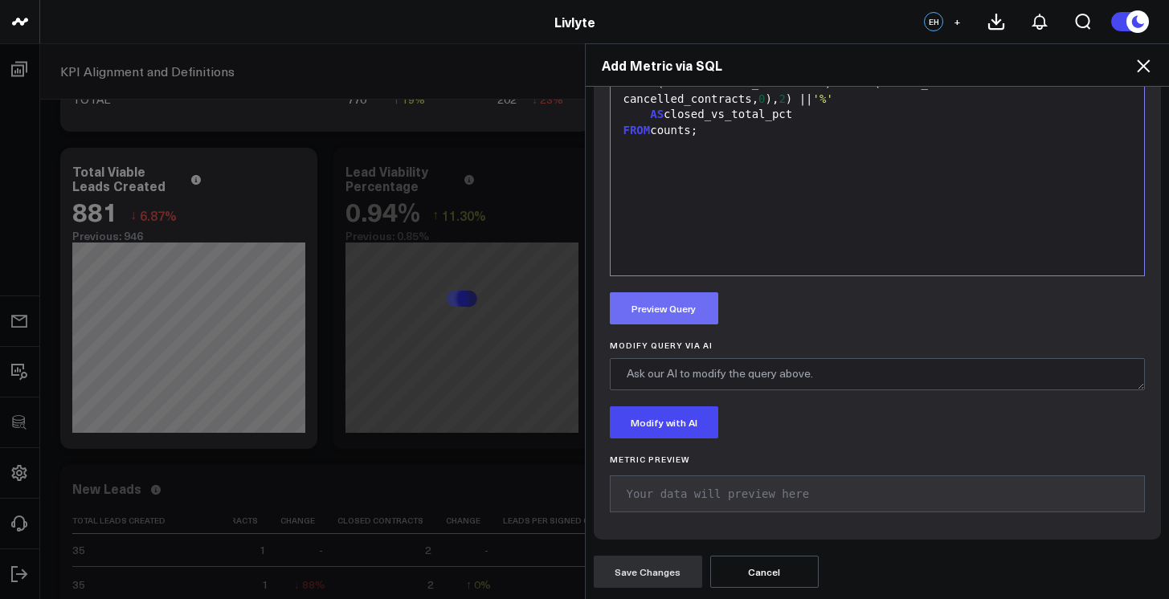
click at [689, 303] on button "Preview Query" at bounding box center [664, 308] width 108 height 32
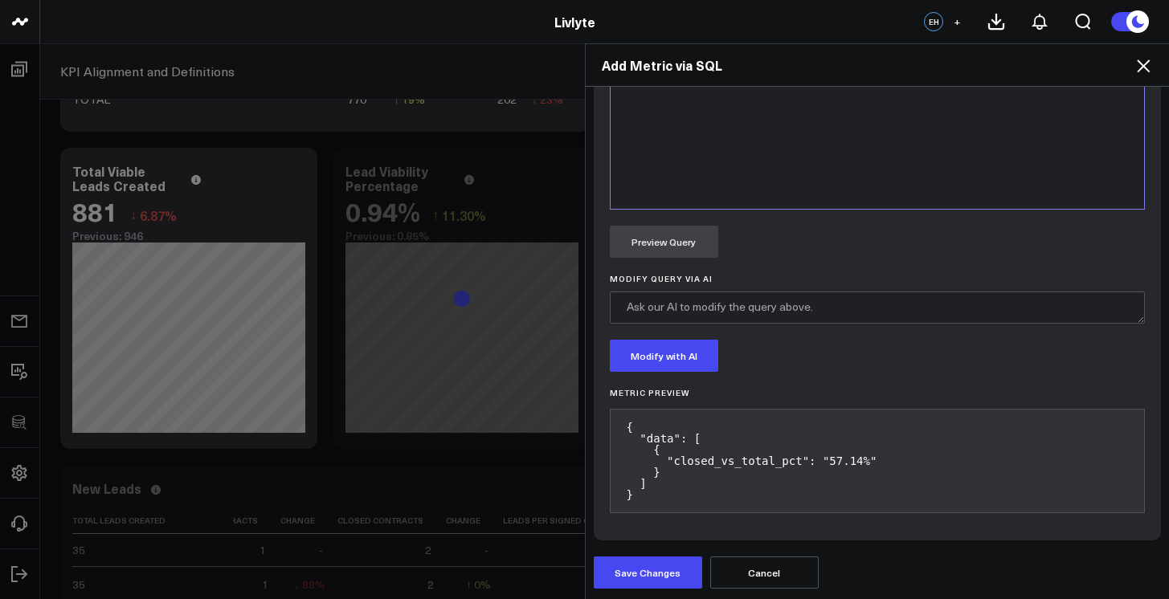
scroll to position [985, 0]
click at [668, 557] on button "Save Changes" at bounding box center [648, 572] width 108 height 32
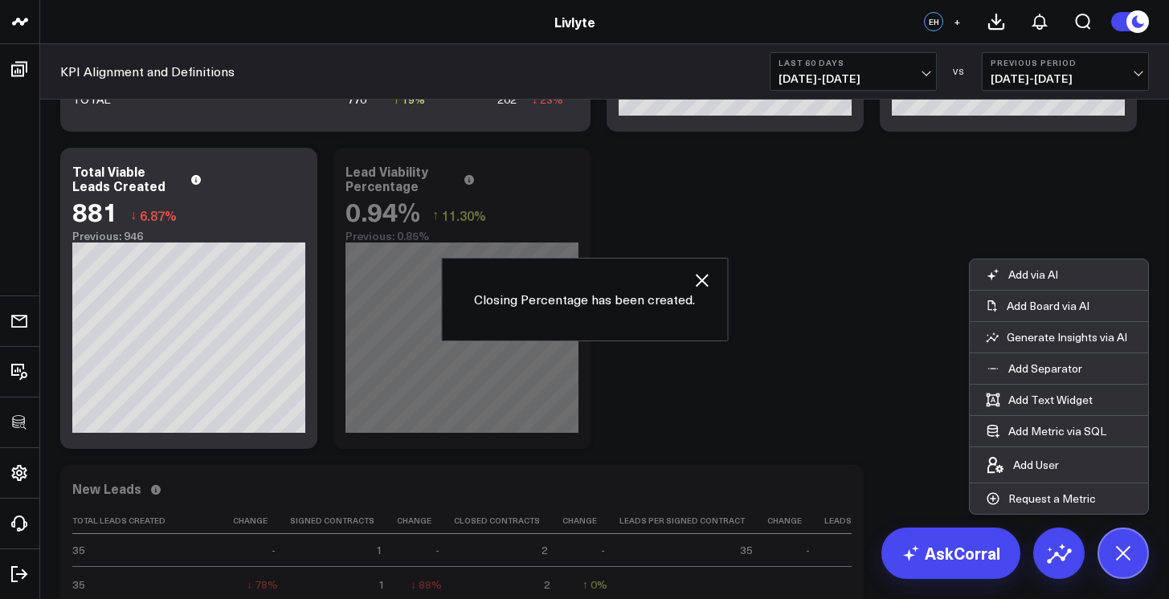
click at [1147, 68] on button "Previous Period 05/13/25 - 07/11/25" at bounding box center [1065, 71] width 167 height 39
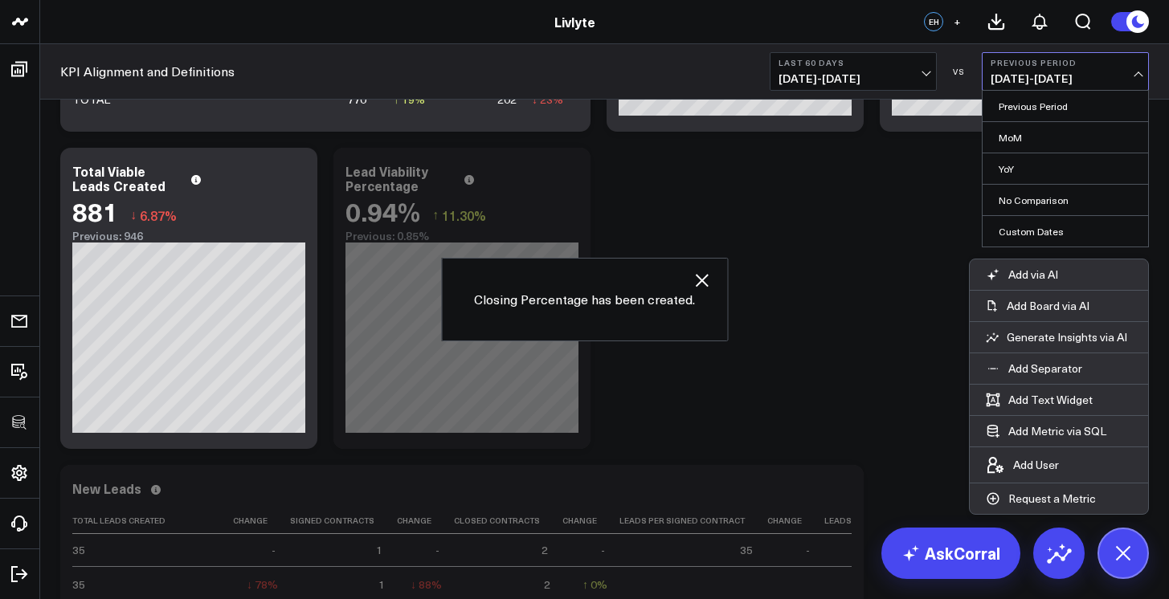
scroll to position [2949, 0]
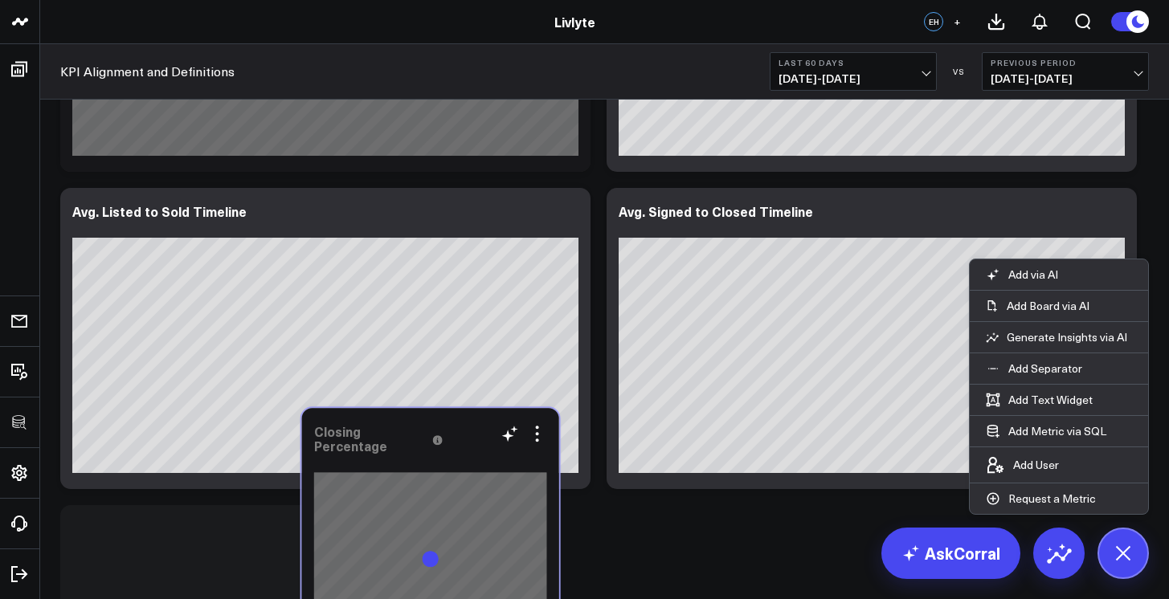
scroll to position [2966, 0]
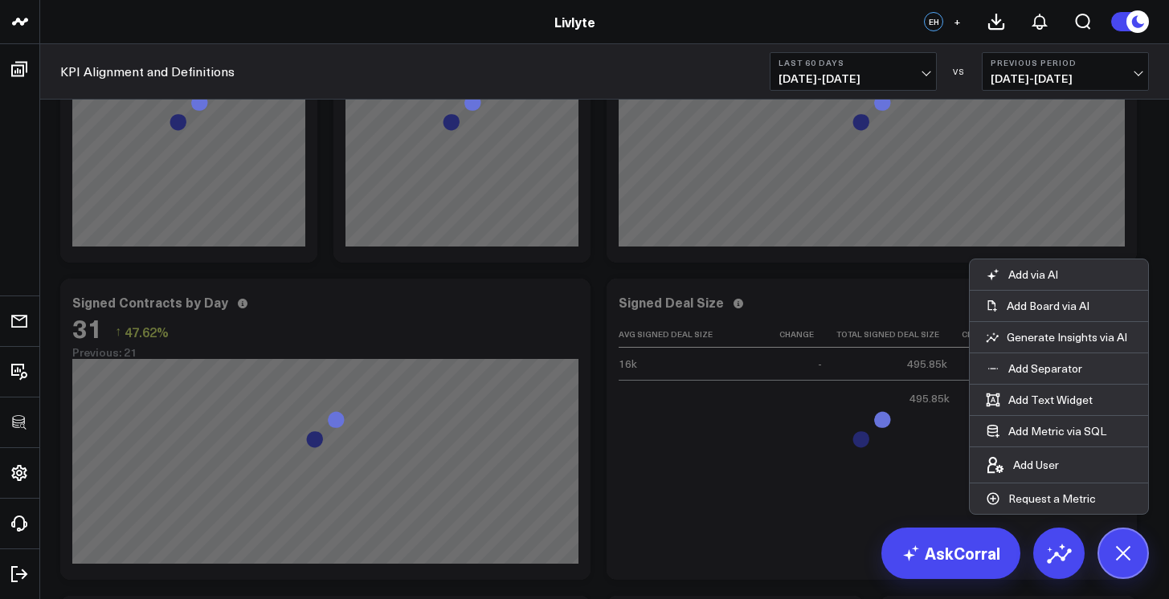
scroll to position [214, 0]
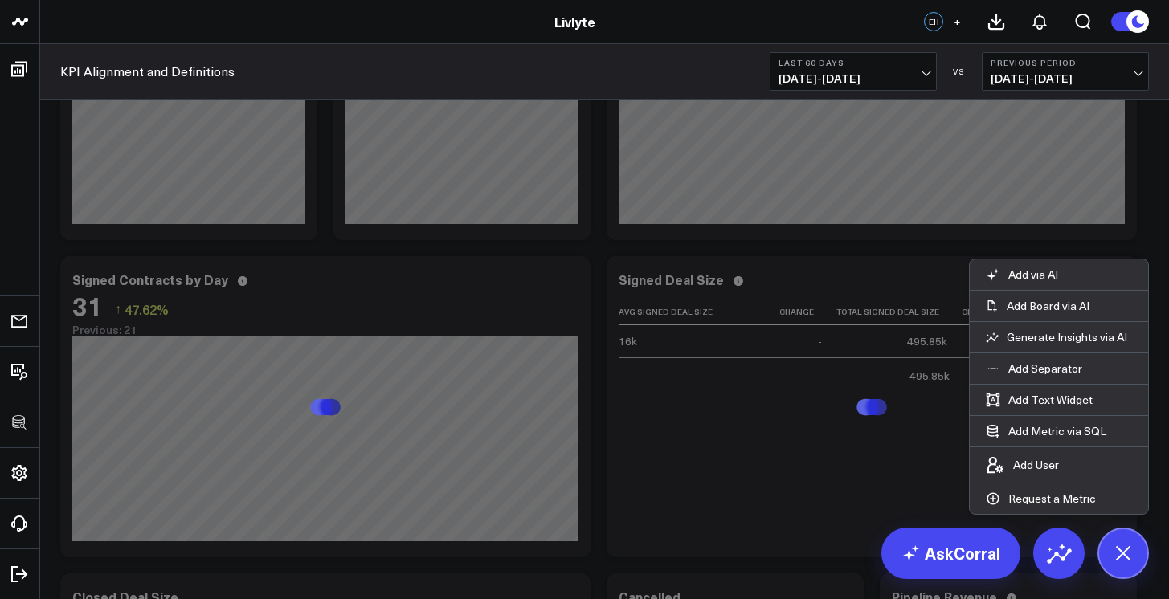
click at [1126, 542] on icon at bounding box center [1122, 553] width 36 height 36
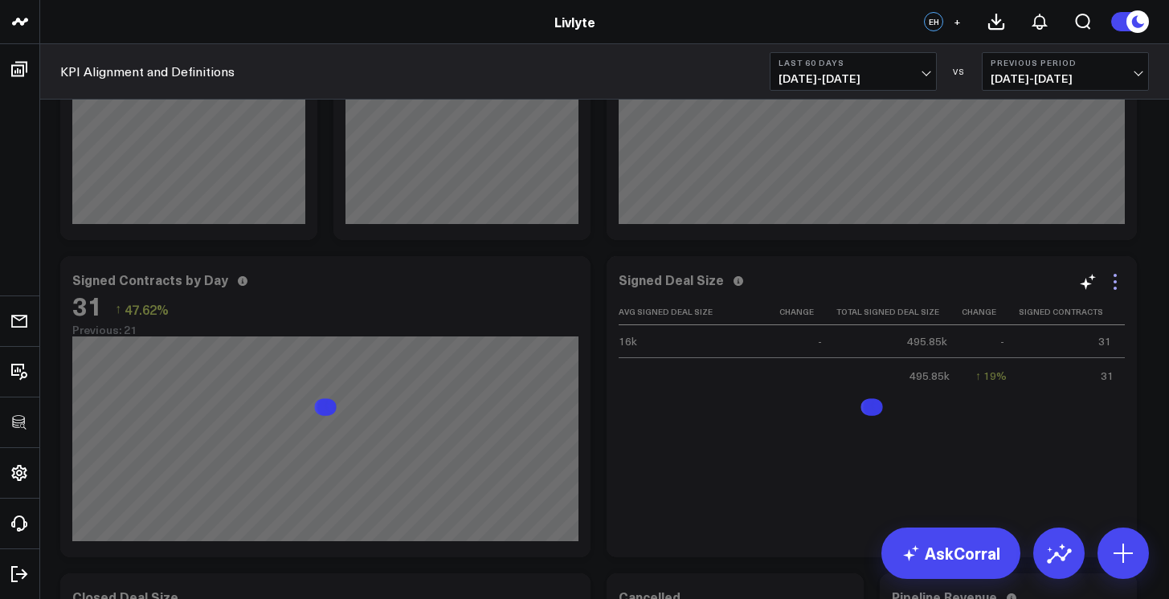
click at [1120, 289] on icon at bounding box center [1114, 281] width 19 height 19
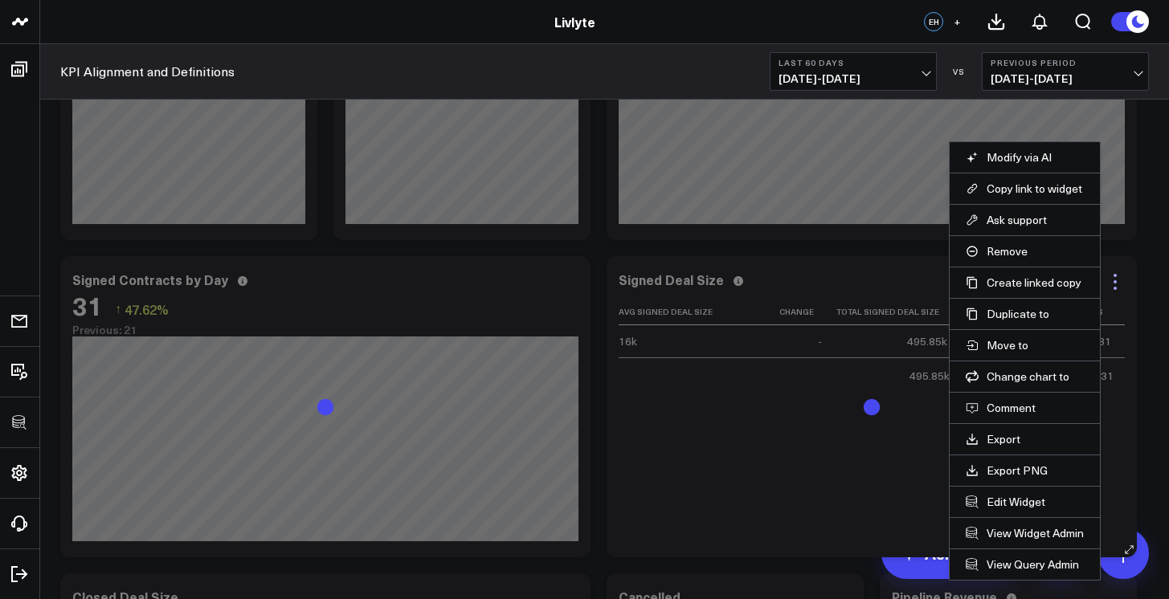
click at [1120, 289] on icon at bounding box center [1114, 281] width 19 height 19
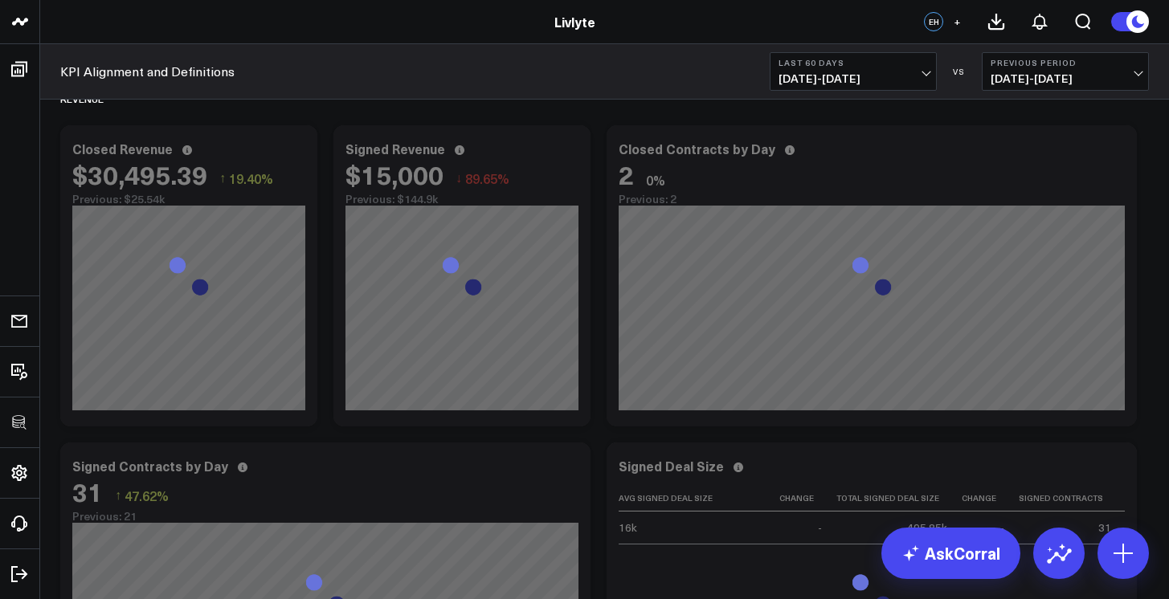
scroll to position [0, 0]
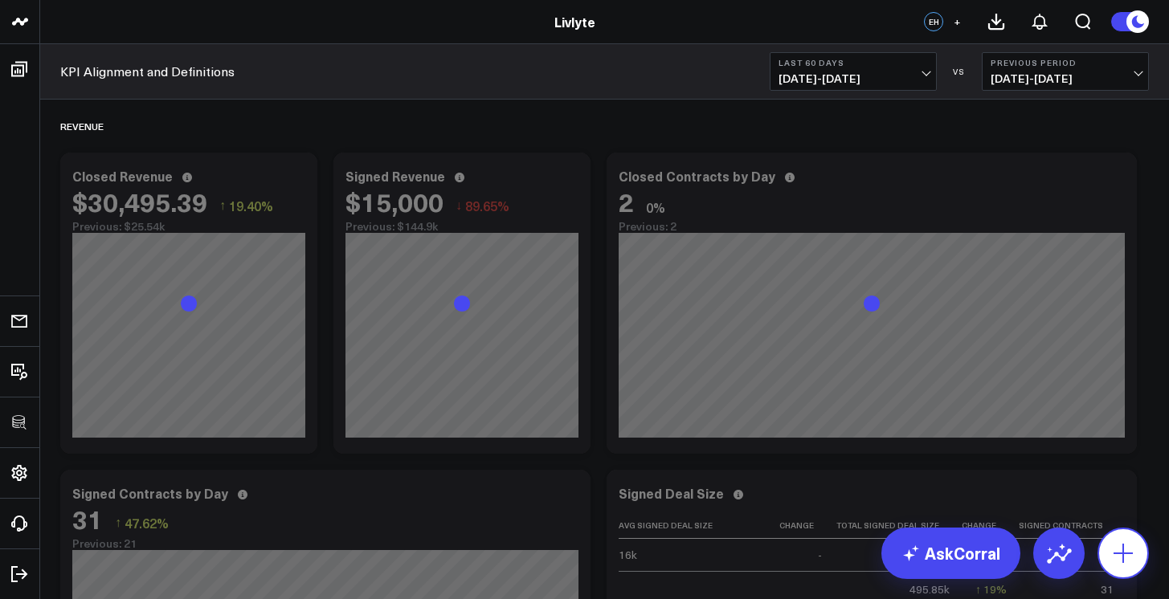
click at [1129, 575] on button at bounding box center [1122, 553] width 51 height 51
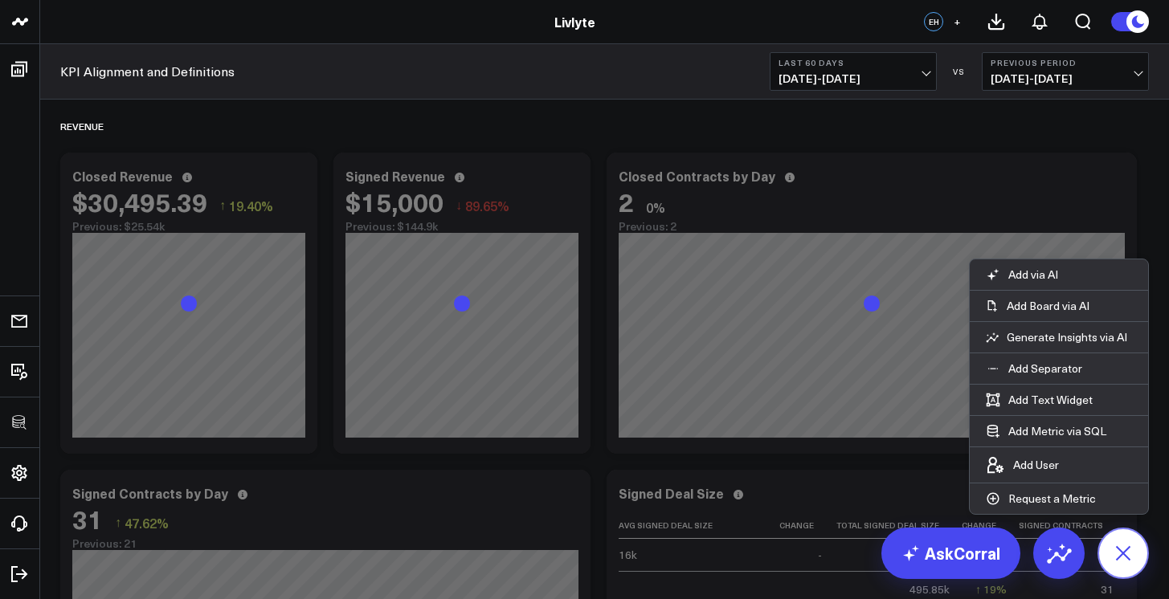
scroll to position [1506, 0]
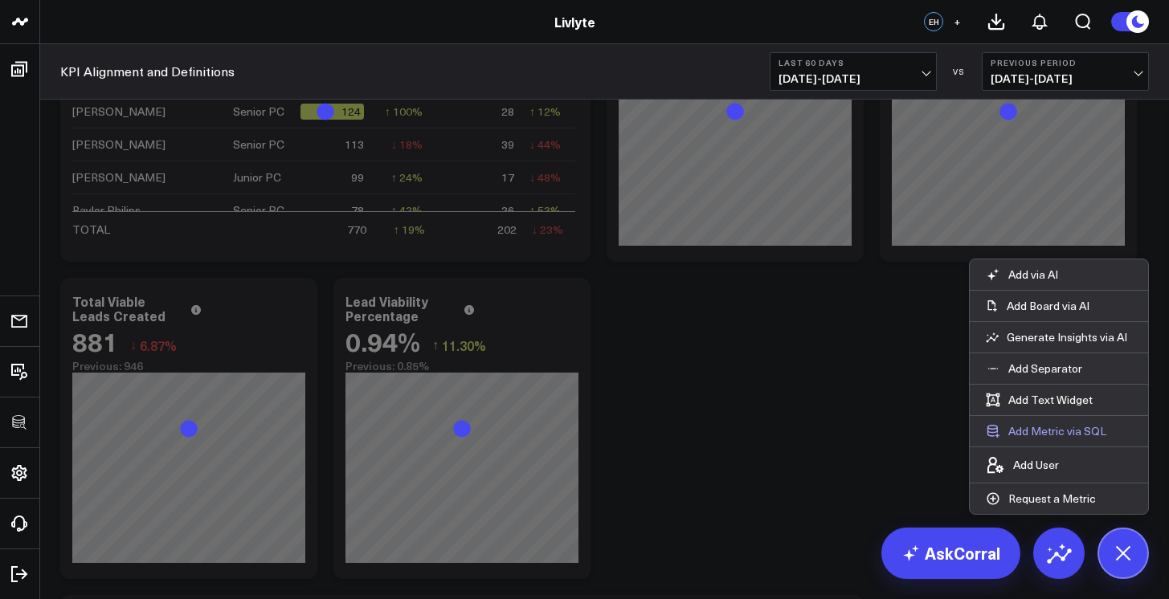
click at [1067, 427] on button "Add Metric via SQL" at bounding box center [1045, 431] width 153 height 31
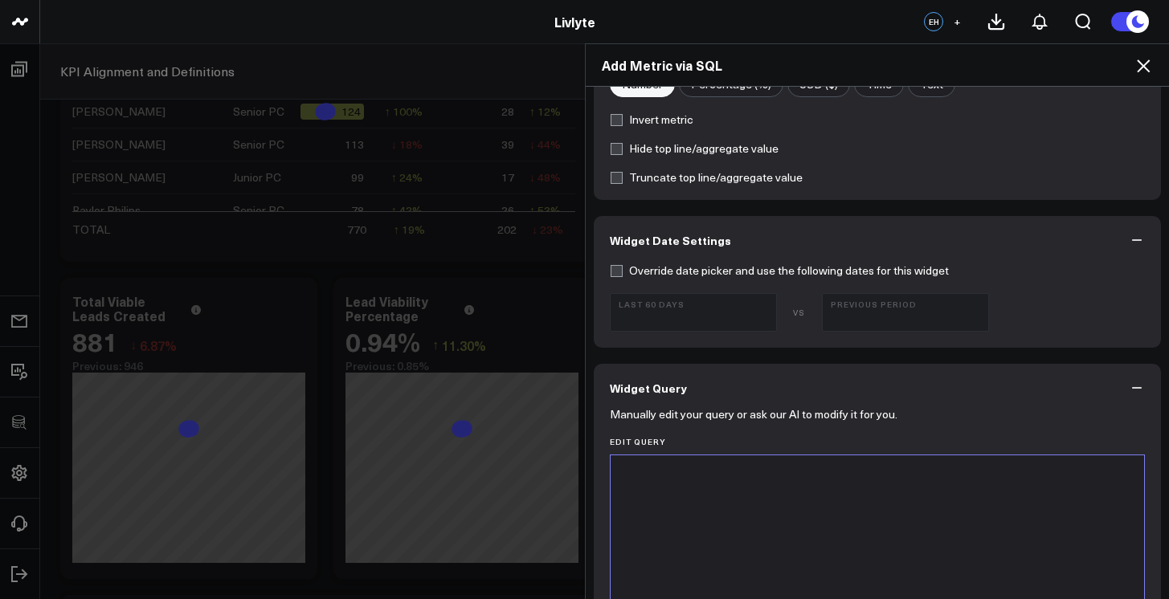
click at [851, 476] on div at bounding box center [877, 475] width 518 height 16
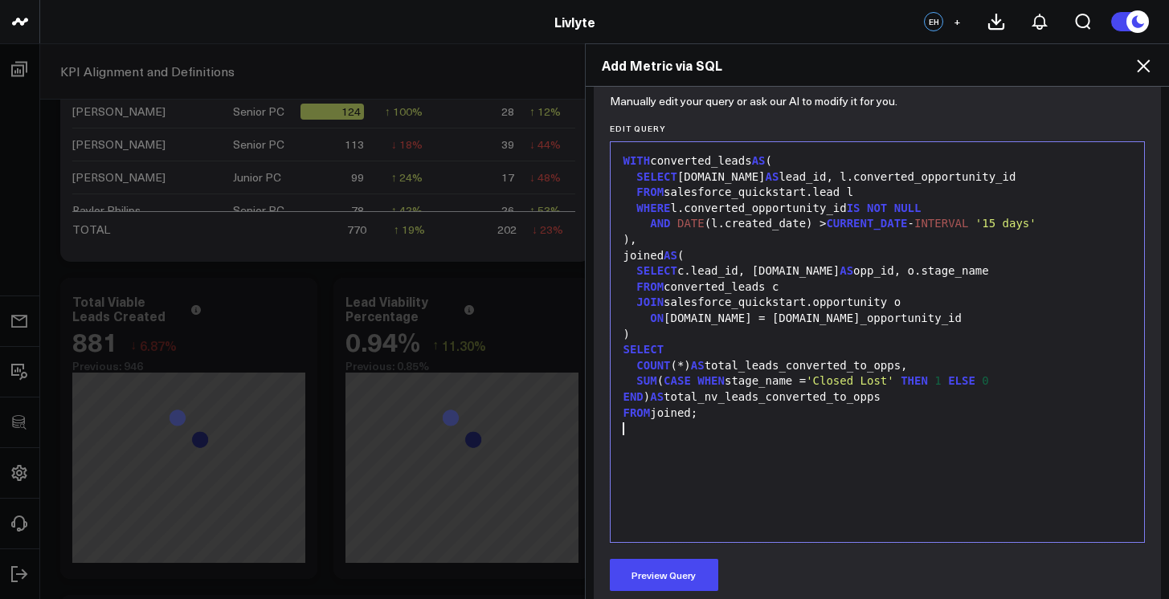
scroll to position [663, 0]
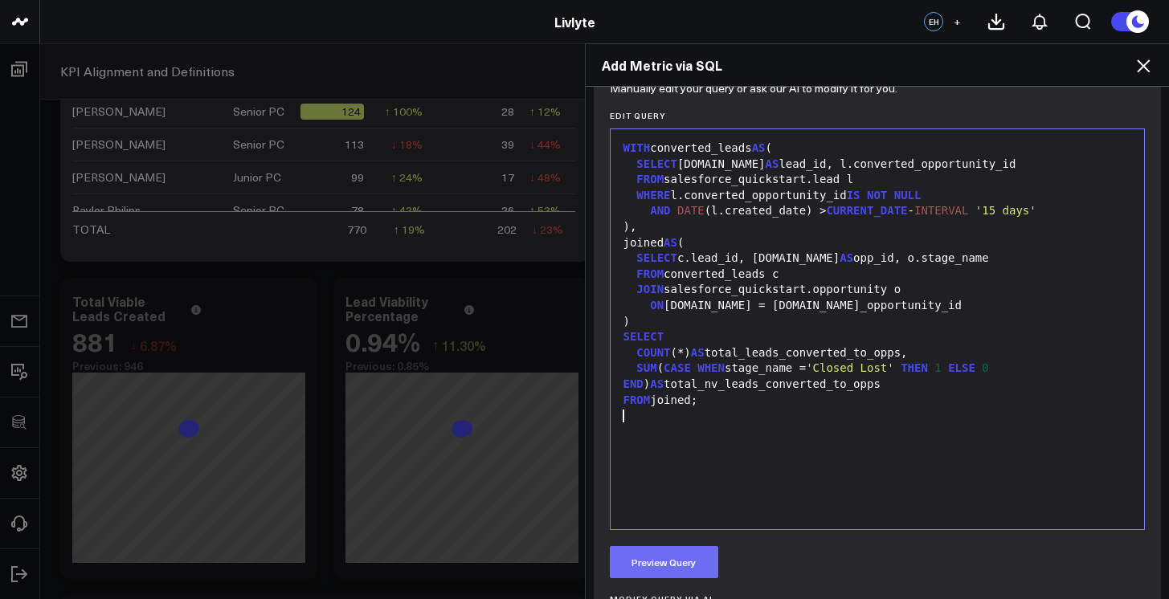
click at [690, 545] on div "Manually edit your query or ask our AI to modify it for you. Edit Query 99 1 2 …" at bounding box center [878, 440] width 568 height 708
click at [692, 550] on button "Preview Query" at bounding box center [664, 562] width 108 height 32
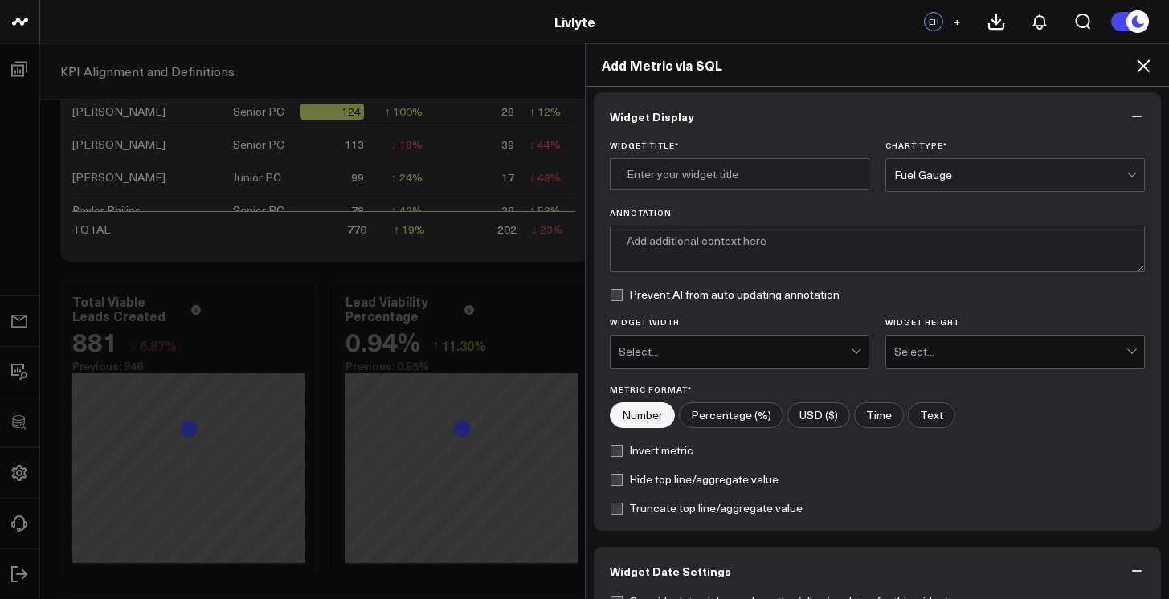
scroll to position [0, 0]
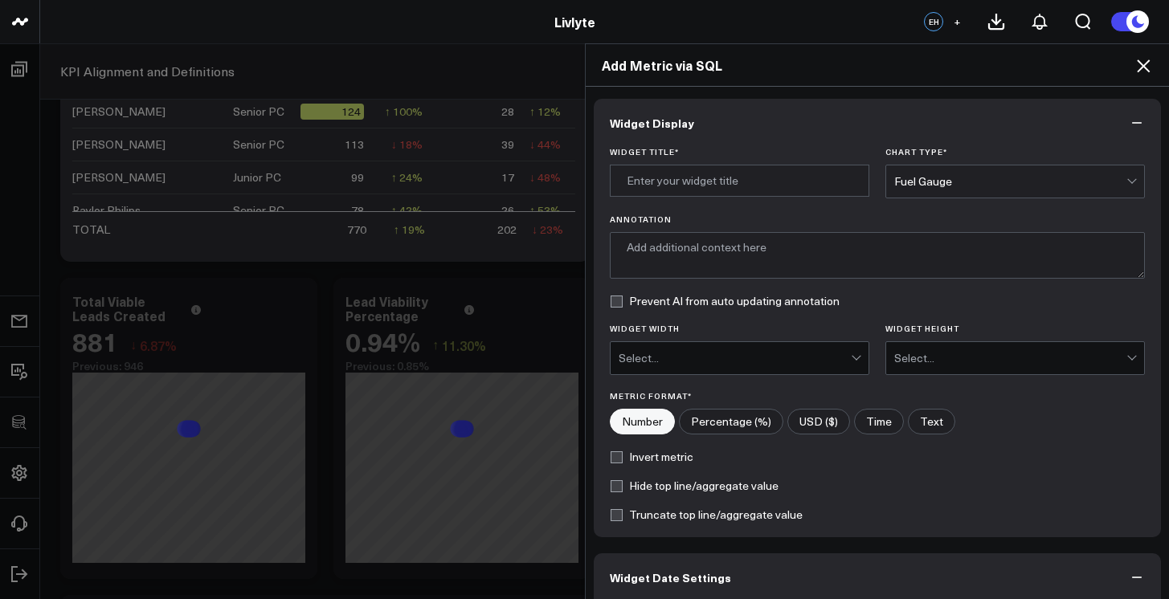
click at [953, 202] on div "Widget Title * Chart Type * Fuel Gauge Annotation Prevent AI from auto updating…" at bounding box center [878, 342] width 568 height 390
click at [954, 194] on div "Fuel Gauge" at bounding box center [1010, 181] width 232 height 32
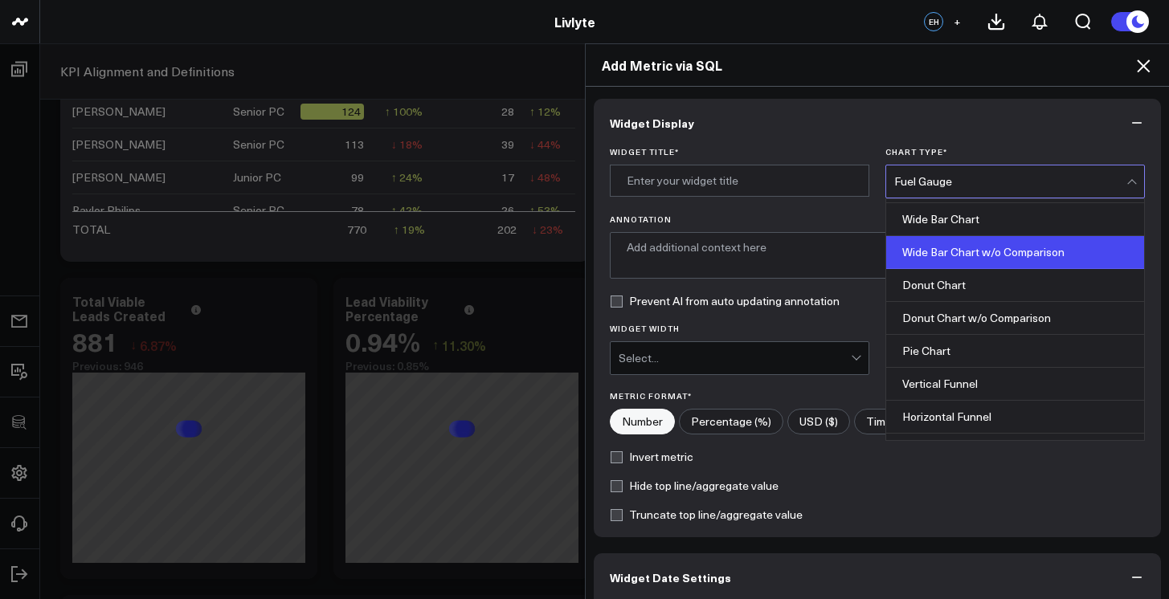
scroll to position [251, 0]
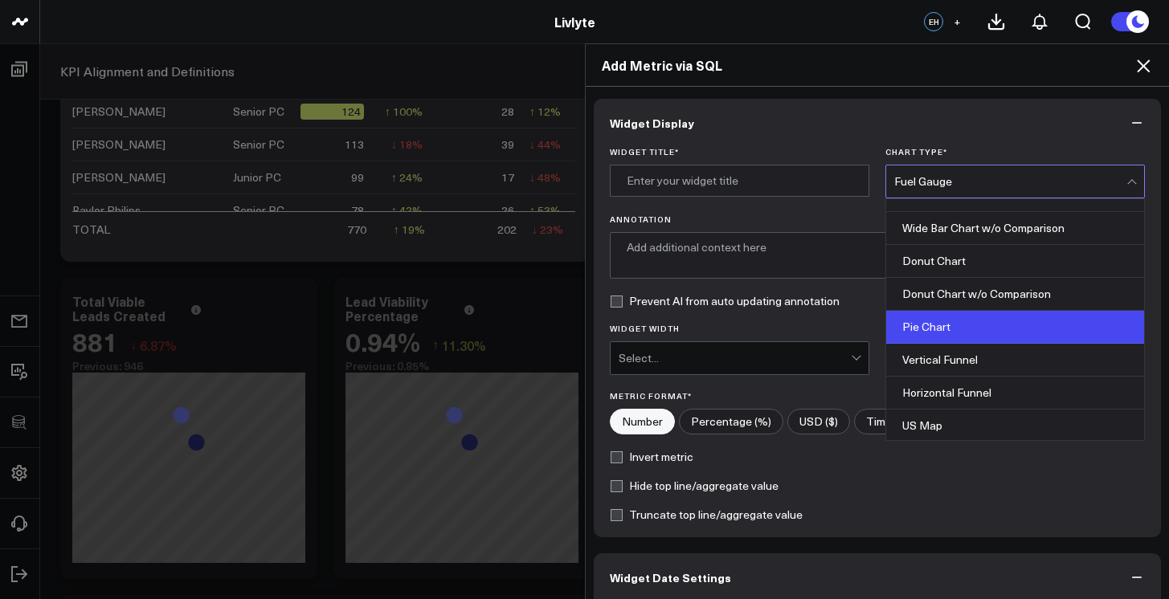
click at [954, 332] on div "Pie Chart" at bounding box center [1015, 327] width 258 height 33
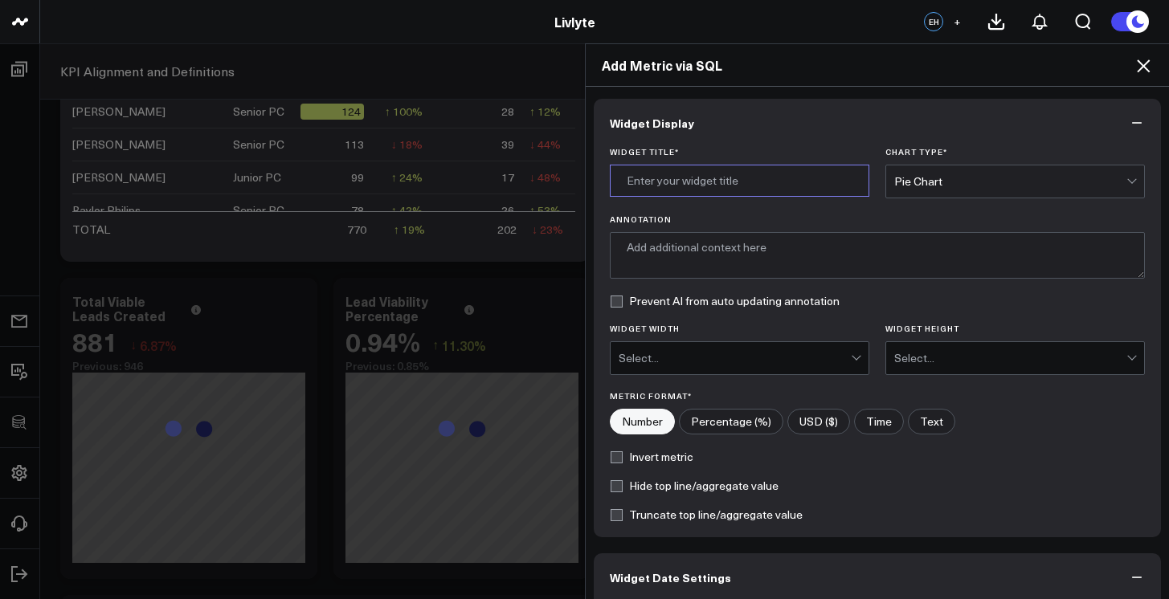
click at [705, 176] on input "Widget Title *" at bounding box center [739, 181] width 259 height 32
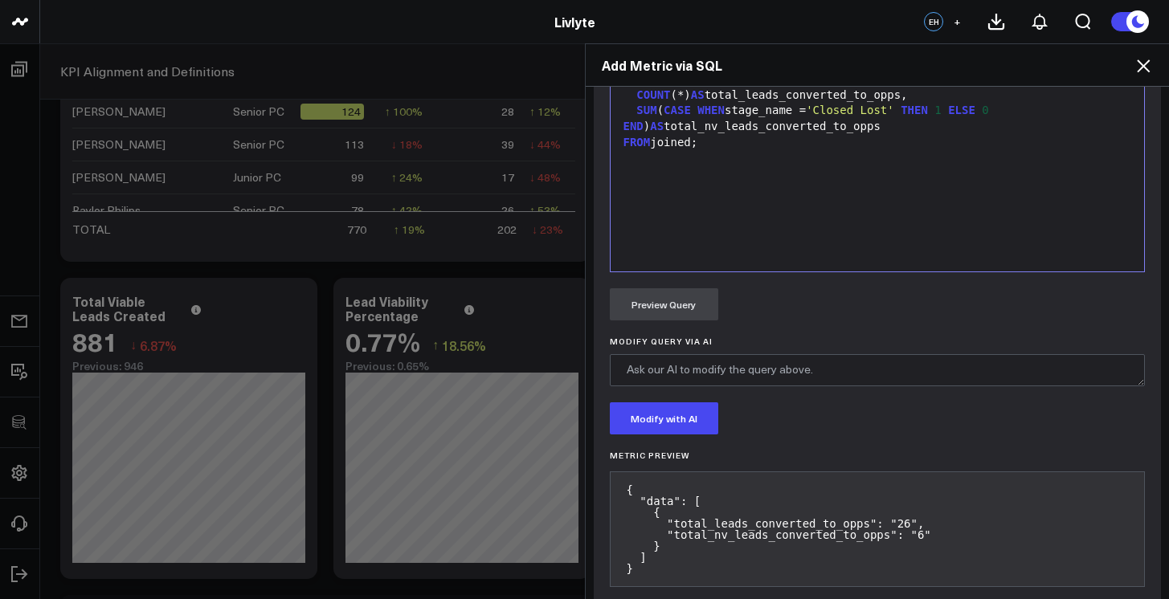
scroll to position [996, 0]
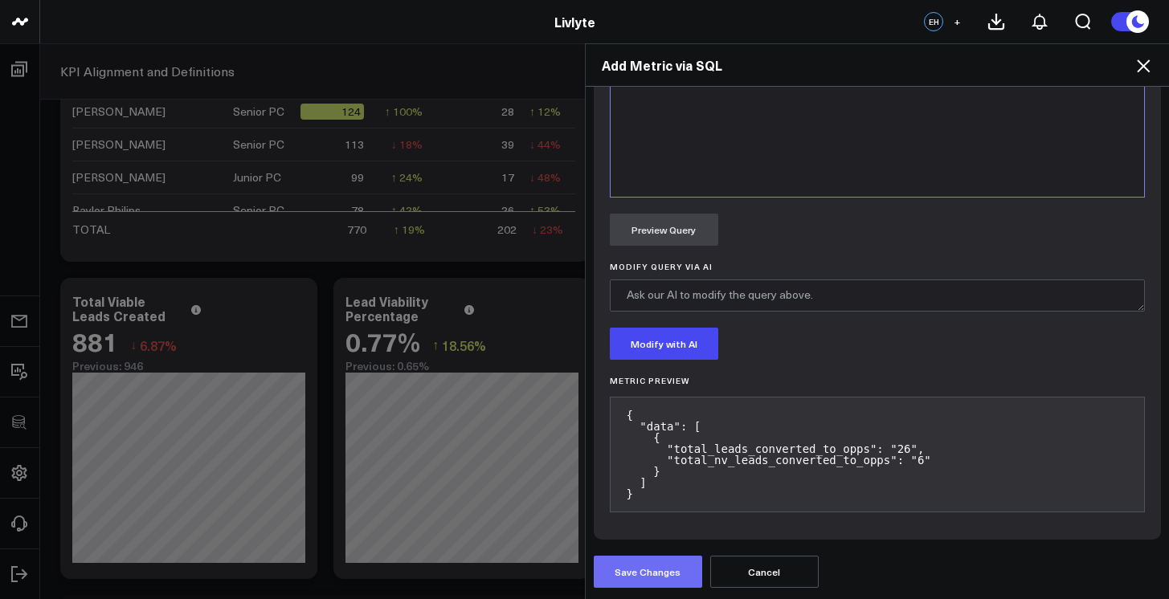
type input "Leads Converted to Opportunities"
click at [671, 574] on button "Save Changes" at bounding box center [648, 572] width 108 height 32
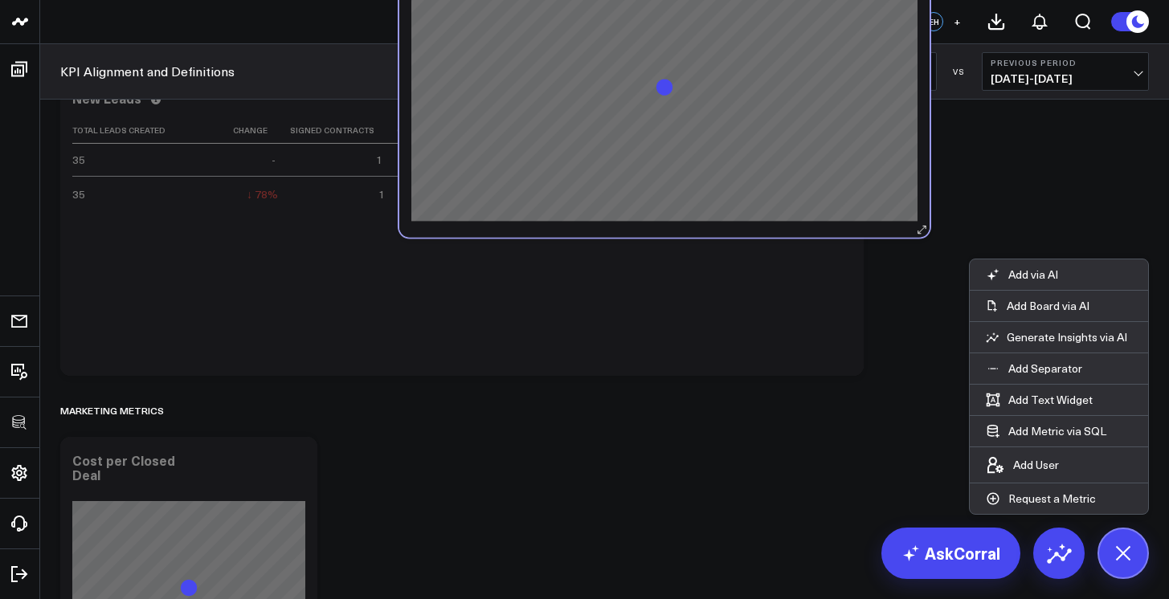
scroll to position [2038, 0]
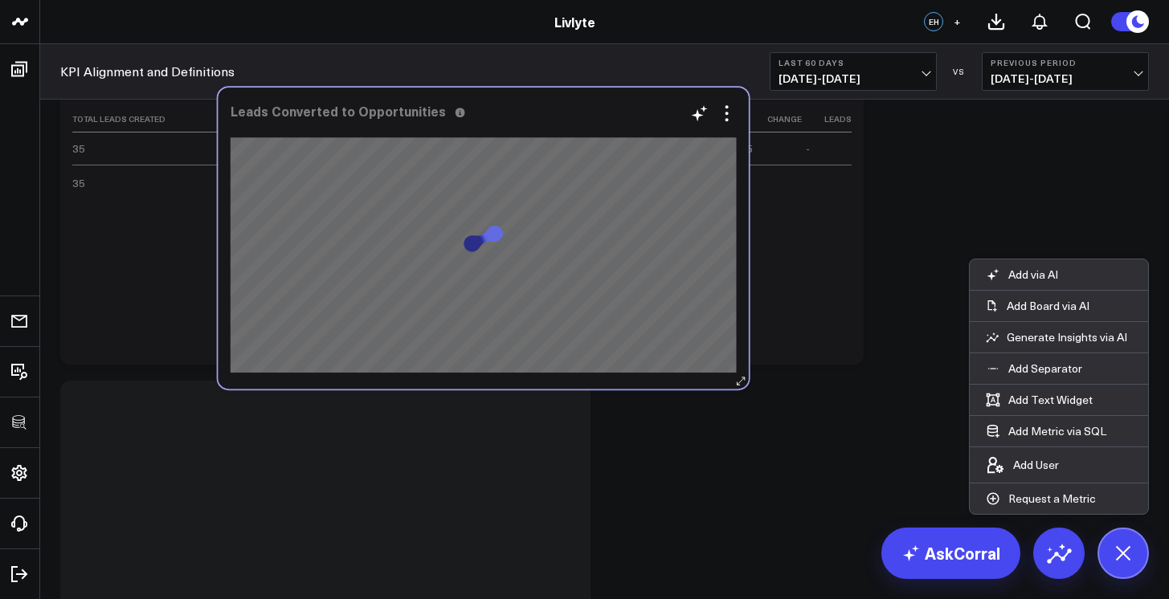
drag, startPoint x: 365, startPoint y: 314, endPoint x: 524, endPoint y: 133, distance: 240.2
click at [524, 133] on div at bounding box center [484, 129] width 506 height 15
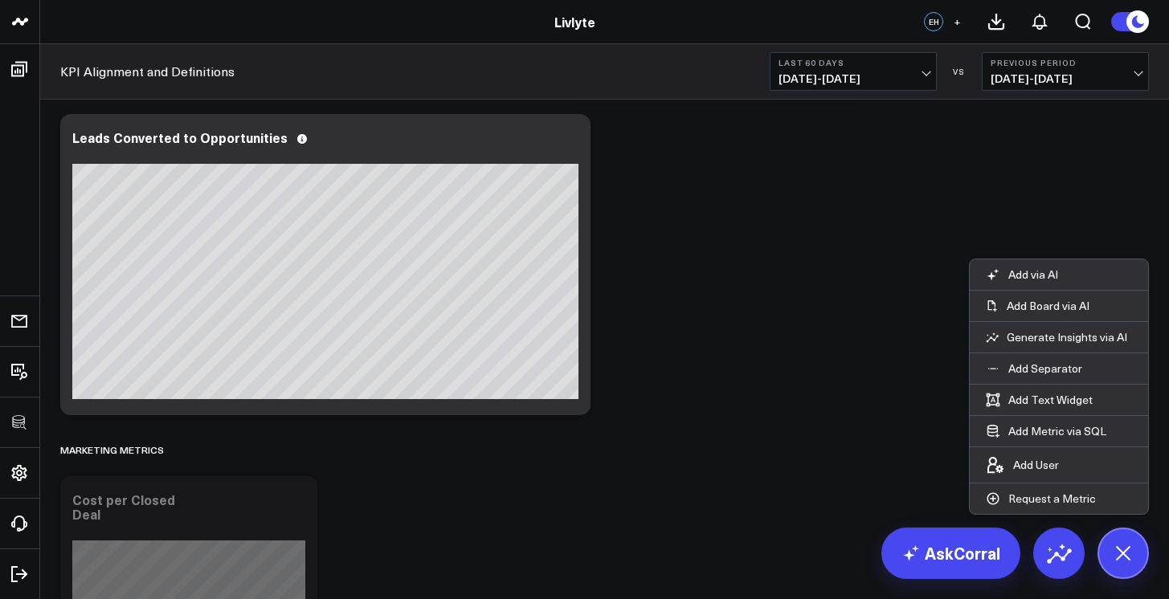
scroll to position [2285, 0]
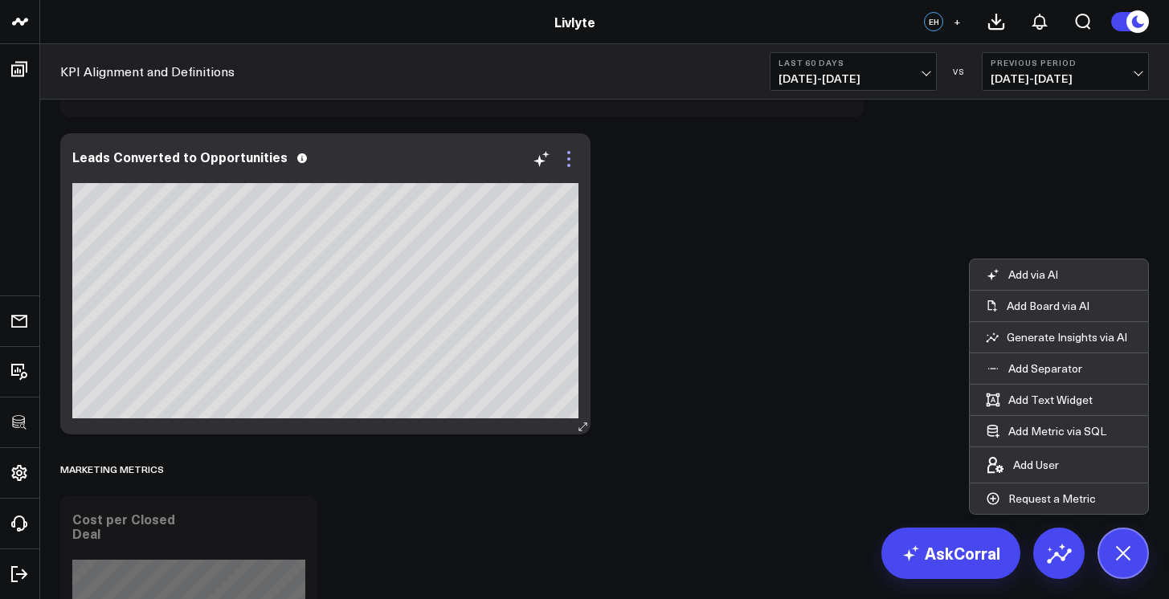
click at [569, 154] on icon at bounding box center [568, 158] width 19 height 19
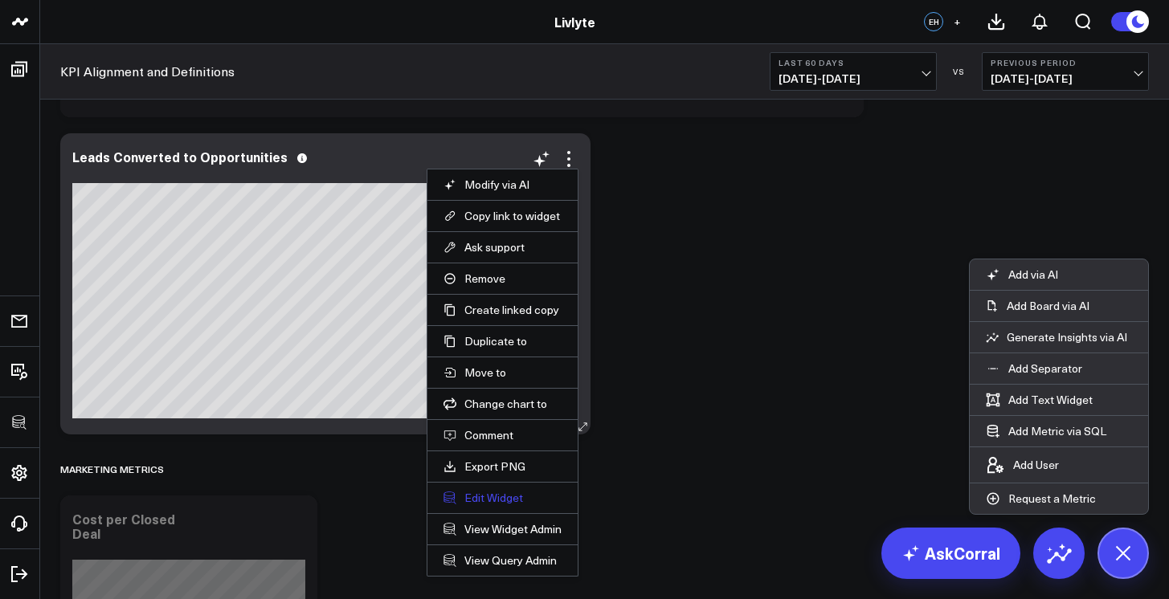
click at [492, 498] on button "Edit Widget" at bounding box center [502, 498] width 118 height 14
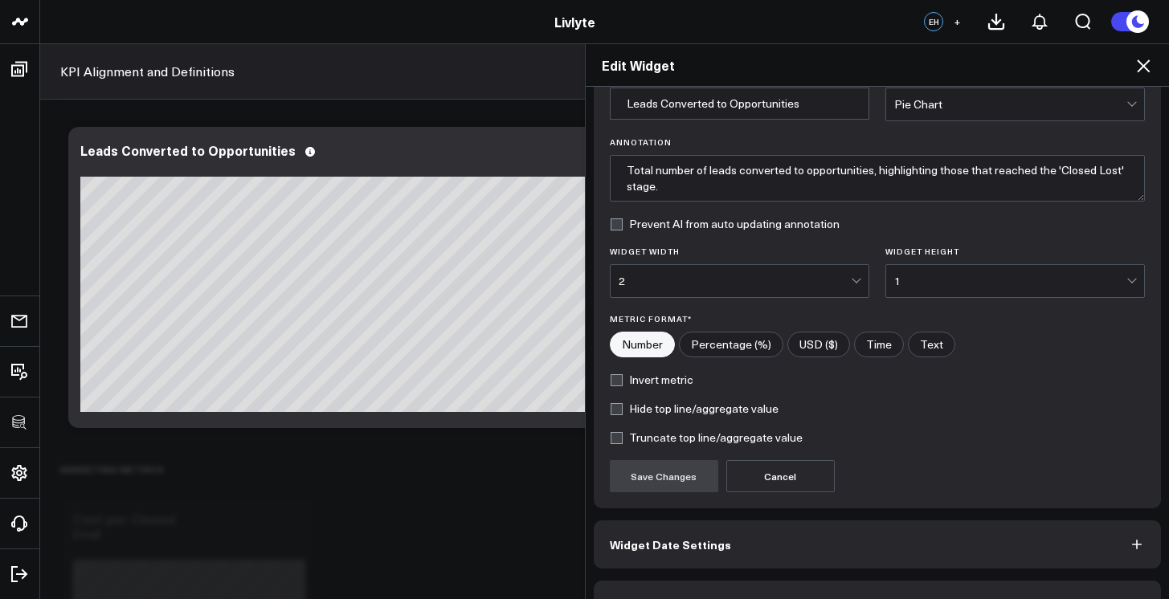
scroll to position [118, 0]
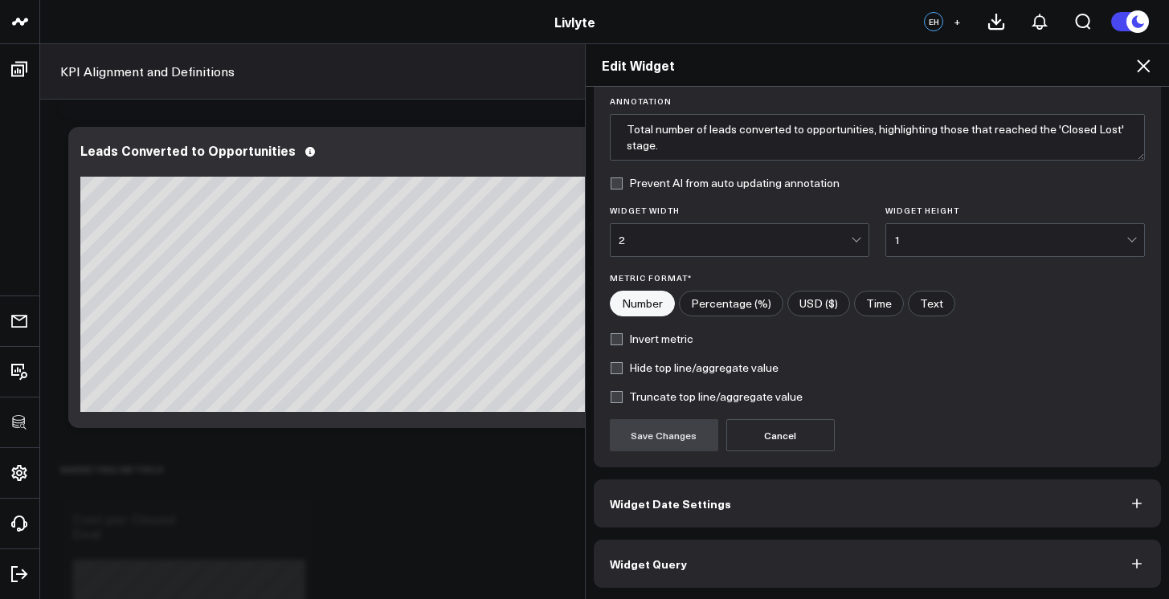
click at [802, 570] on button "Widget Query" at bounding box center [878, 564] width 568 height 48
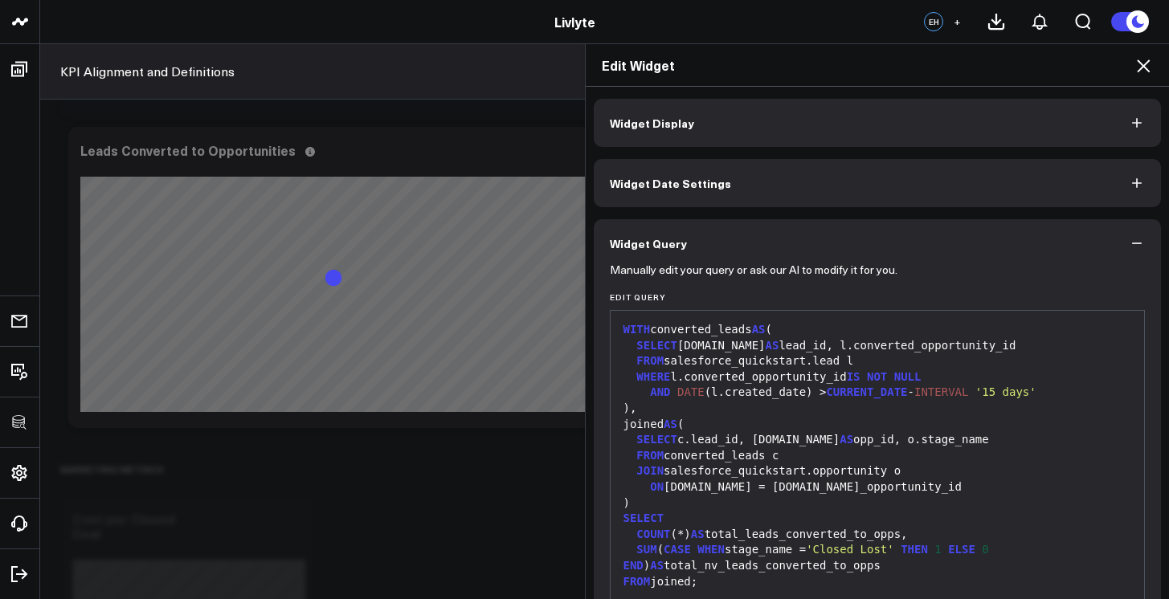
scroll to position [0, 0]
click at [818, 136] on button "Widget Display" at bounding box center [878, 123] width 568 height 48
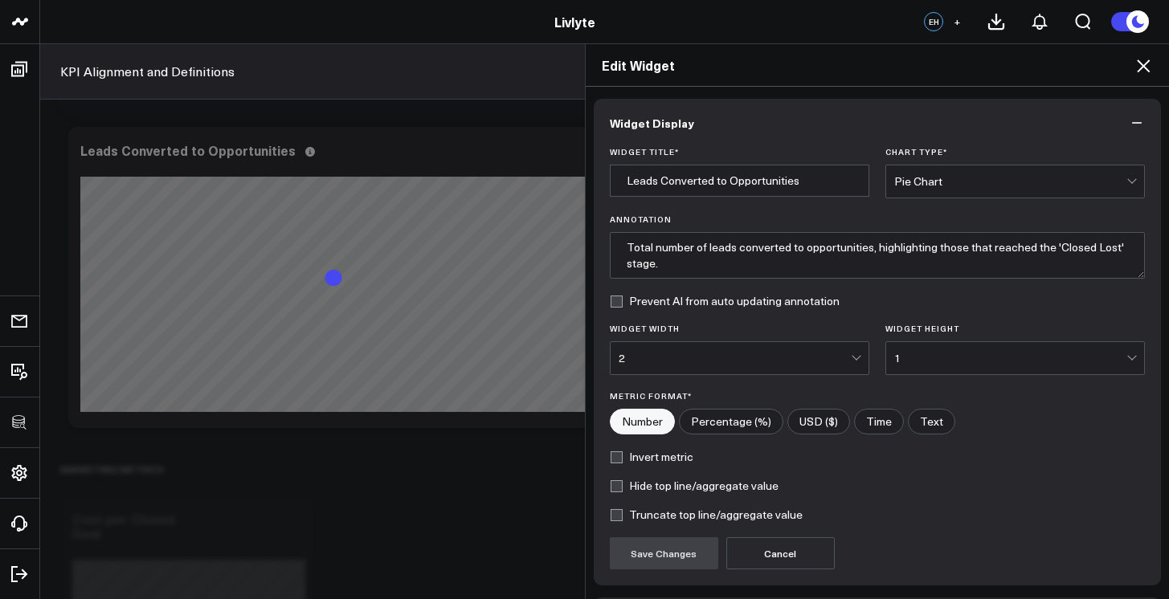
click at [974, 172] on div "Pie Chart" at bounding box center [1010, 181] width 232 height 32
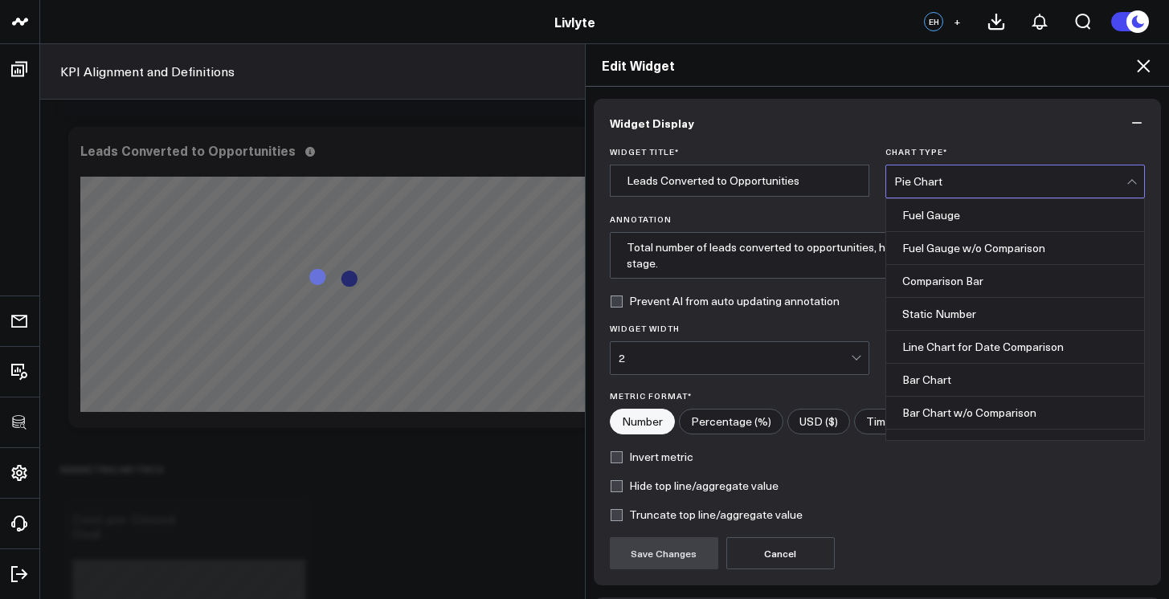
scroll to position [164, 0]
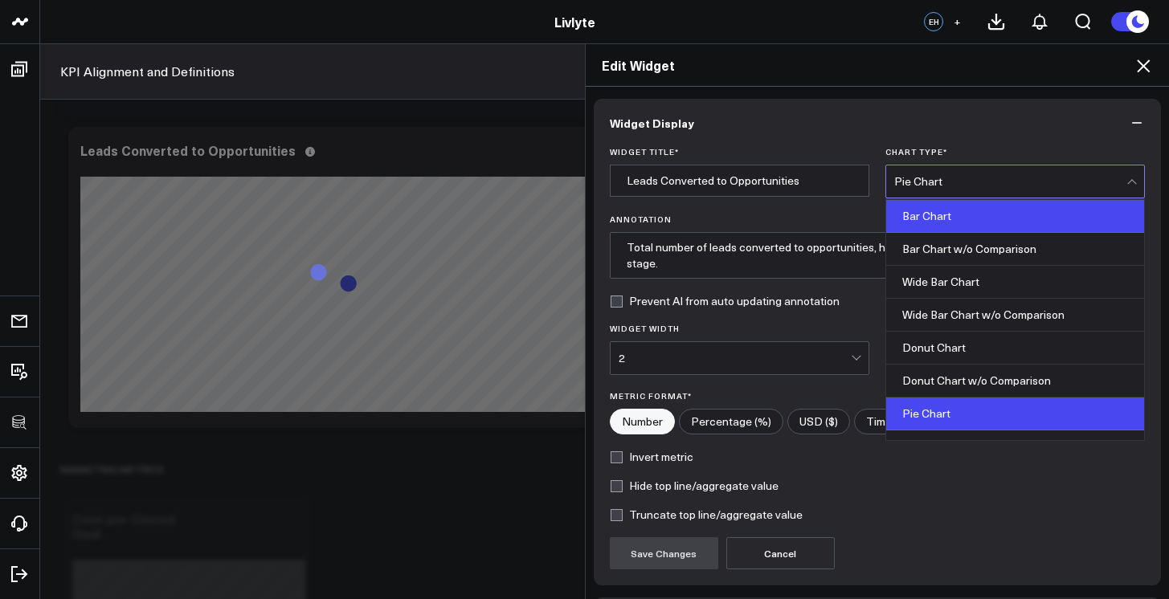
click at [966, 214] on div "Bar Chart" at bounding box center [1015, 216] width 258 height 33
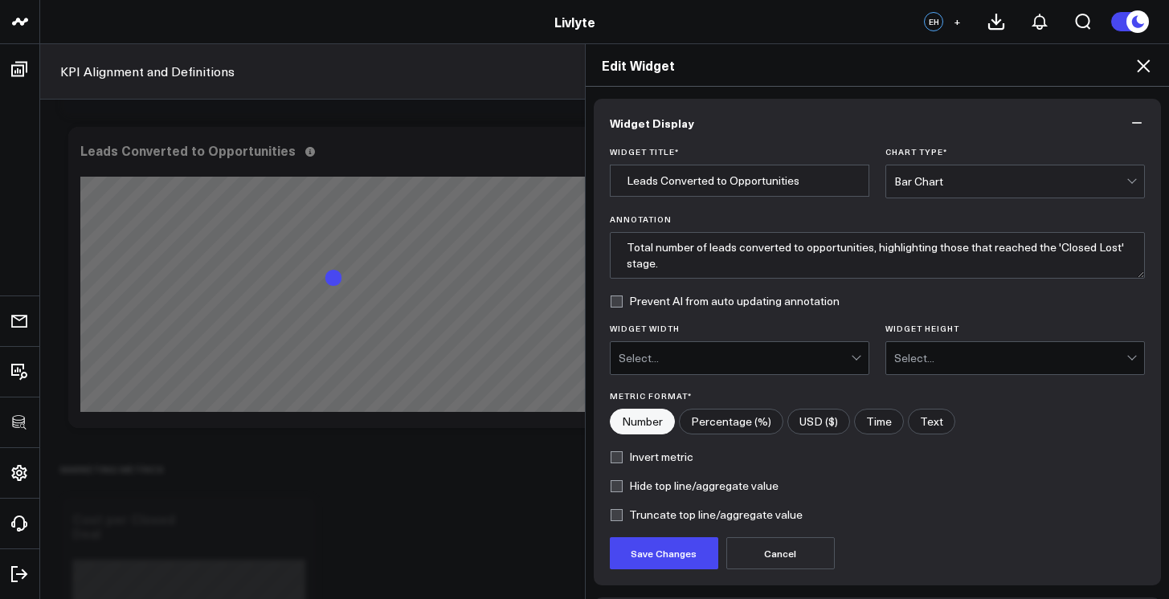
click at [966, 203] on form "Widget Title * Leads Converted to Opportunities Chart Type * Bar Chart Annotati…" at bounding box center [878, 358] width 536 height 422
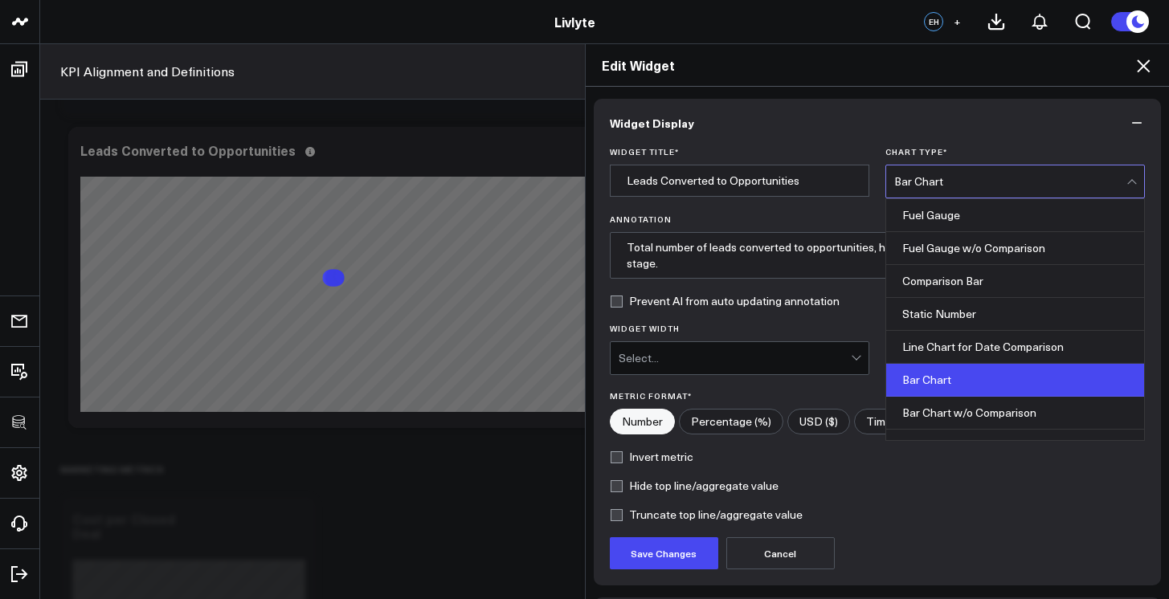
click at [967, 193] on div "Bar Chart" at bounding box center [1010, 181] width 232 height 32
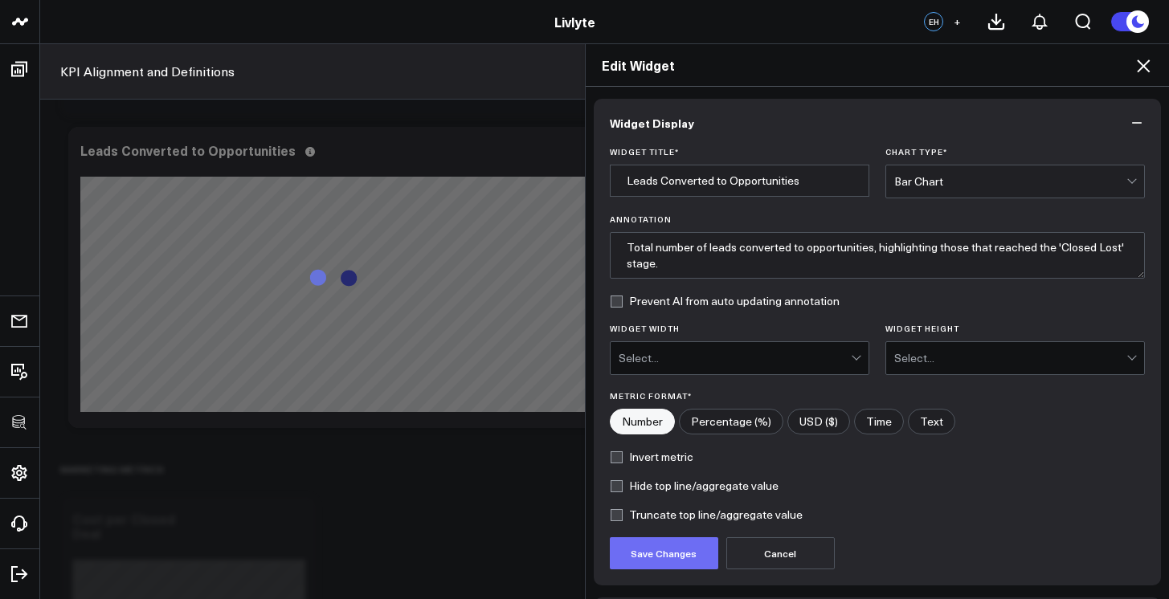
click at [679, 548] on button "Save Changes" at bounding box center [664, 553] width 108 height 32
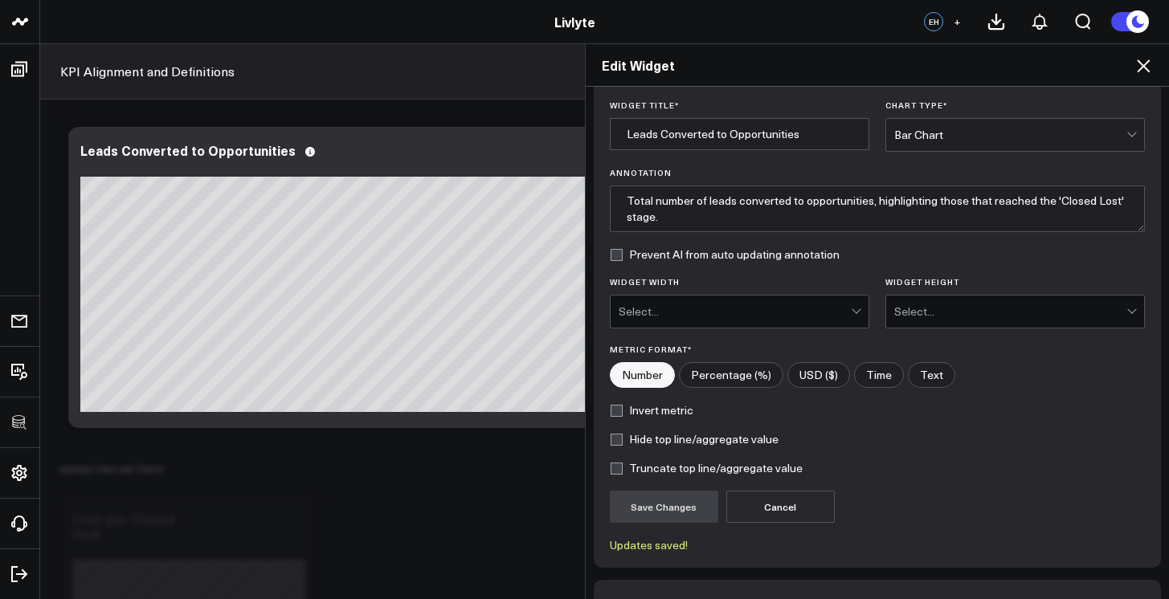
scroll to position [0, 0]
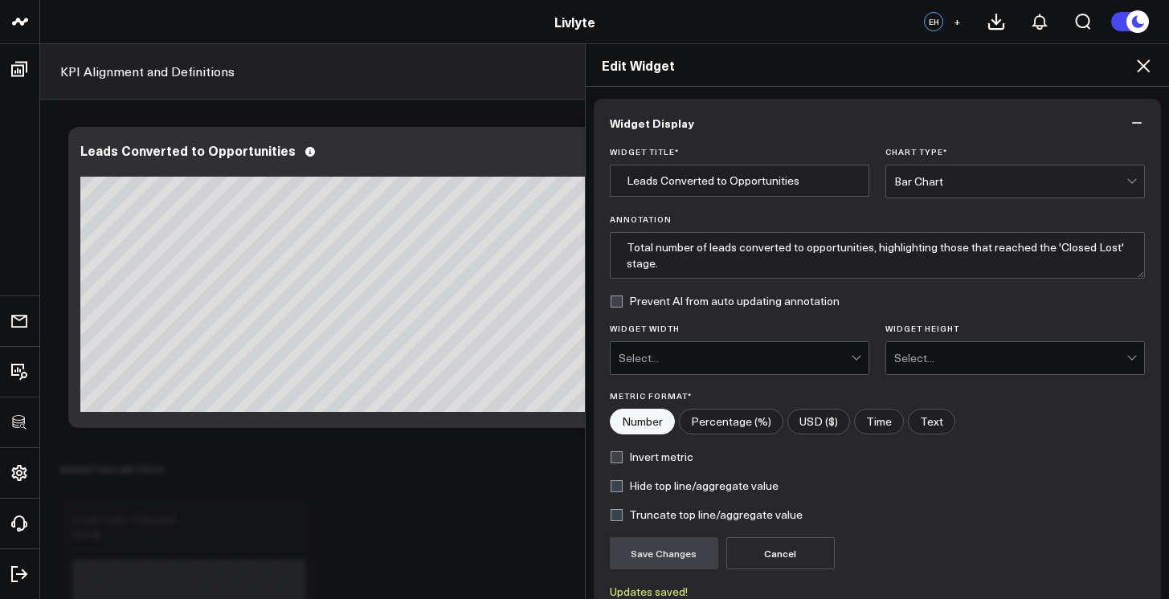
click at [1029, 185] on div "Bar Chart" at bounding box center [1010, 181] width 232 height 13
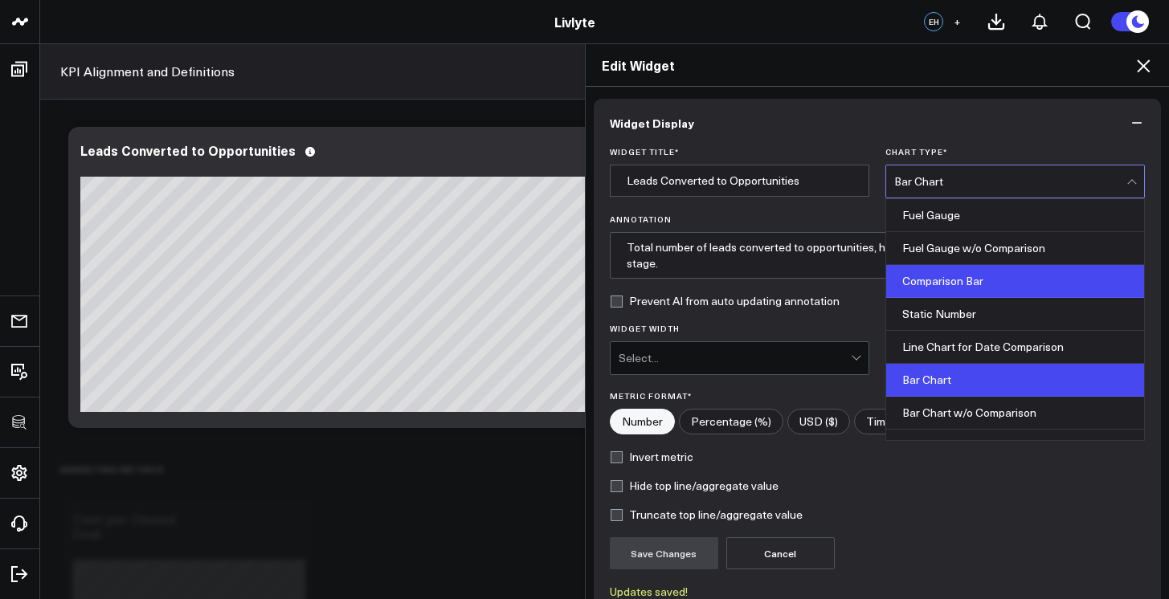
click at [994, 282] on div "Comparison Bar" at bounding box center [1015, 281] width 258 height 33
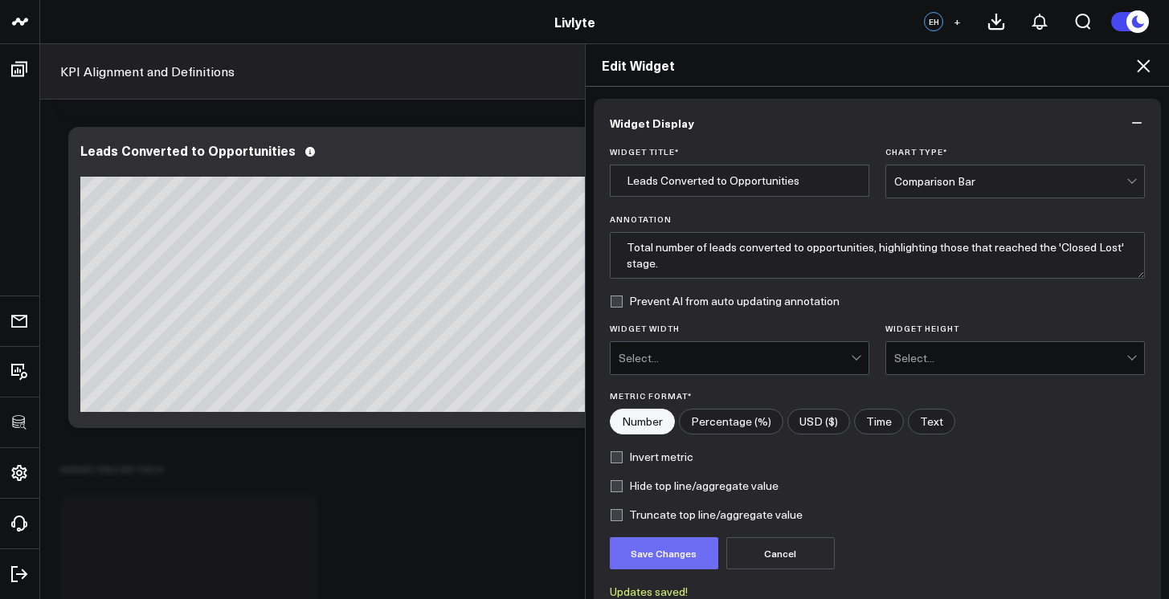
click at [688, 541] on button "Save Changes" at bounding box center [664, 553] width 108 height 32
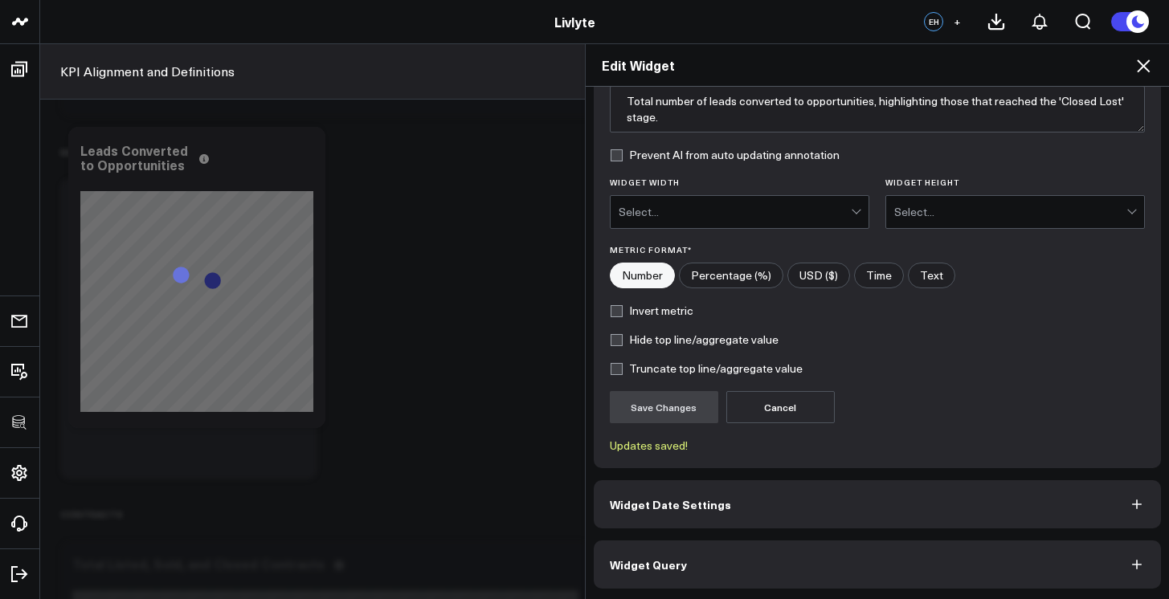
scroll to position [147, 0]
click at [908, 534] on div "Widget Display Widget Title * Leads Converted to Opportunities Chart Type * Com…" at bounding box center [878, 270] width 568 height 636
click at [912, 541] on button "Widget Query" at bounding box center [878, 564] width 568 height 48
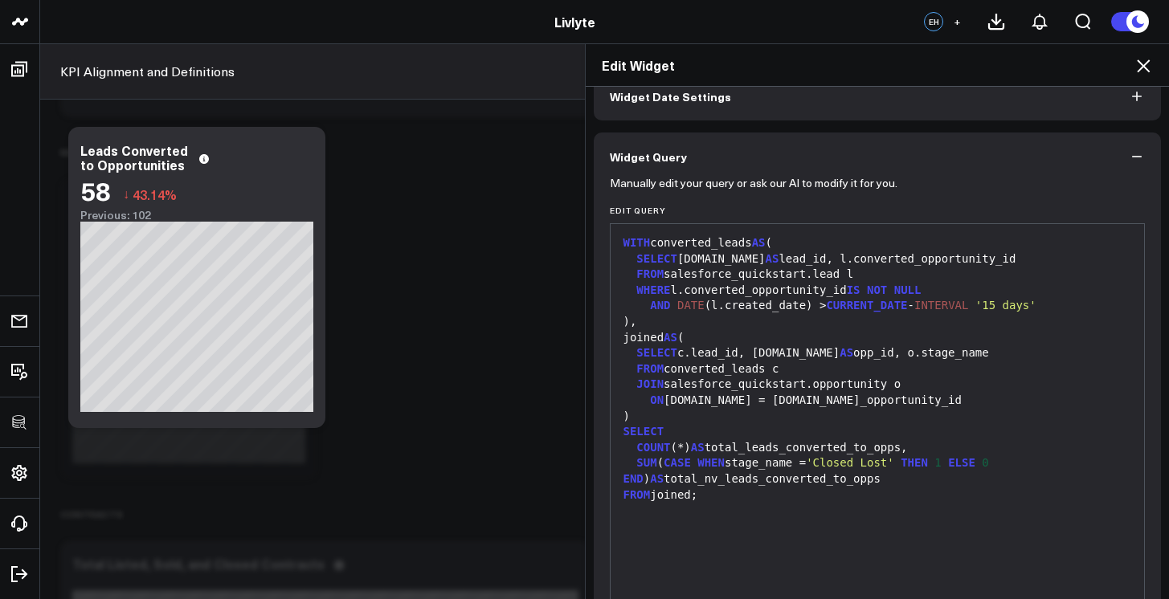
scroll to position [83, 0]
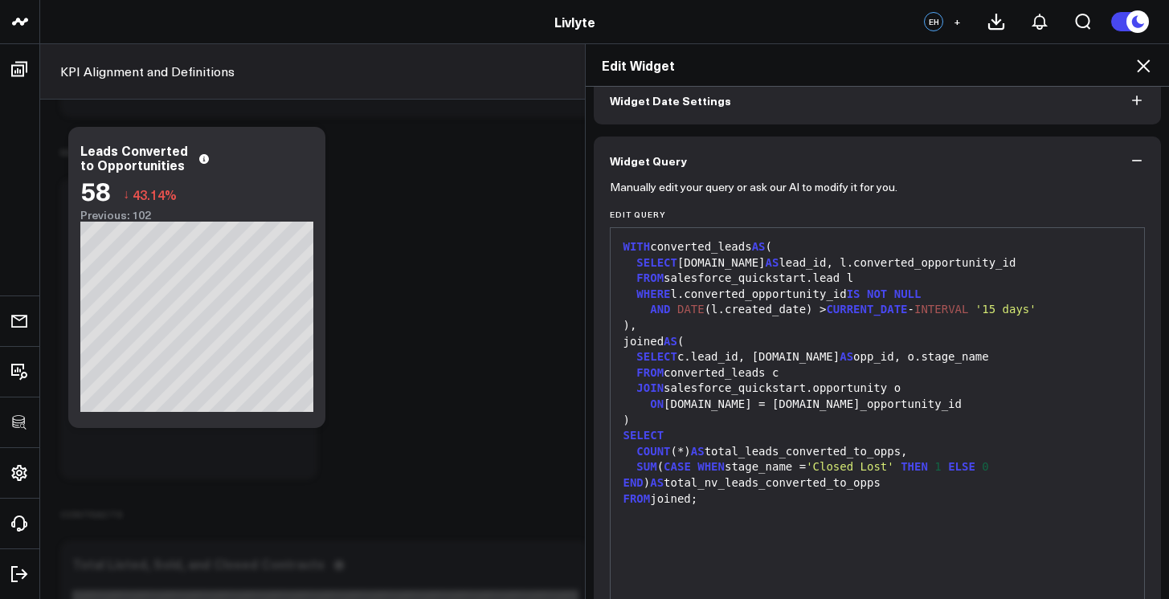
click at [768, 509] on div at bounding box center [877, 515] width 518 height 16
click at [761, 487] on div "SUM ( CASE WHEN stage_name = 'Closed Lost' THEN 1 ELSE 0 END ) AS total_nv_lead…" at bounding box center [877, 474] width 518 height 31
click at [698, 496] on div "FROM joined;" at bounding box center [877, 500] width 518 height 16
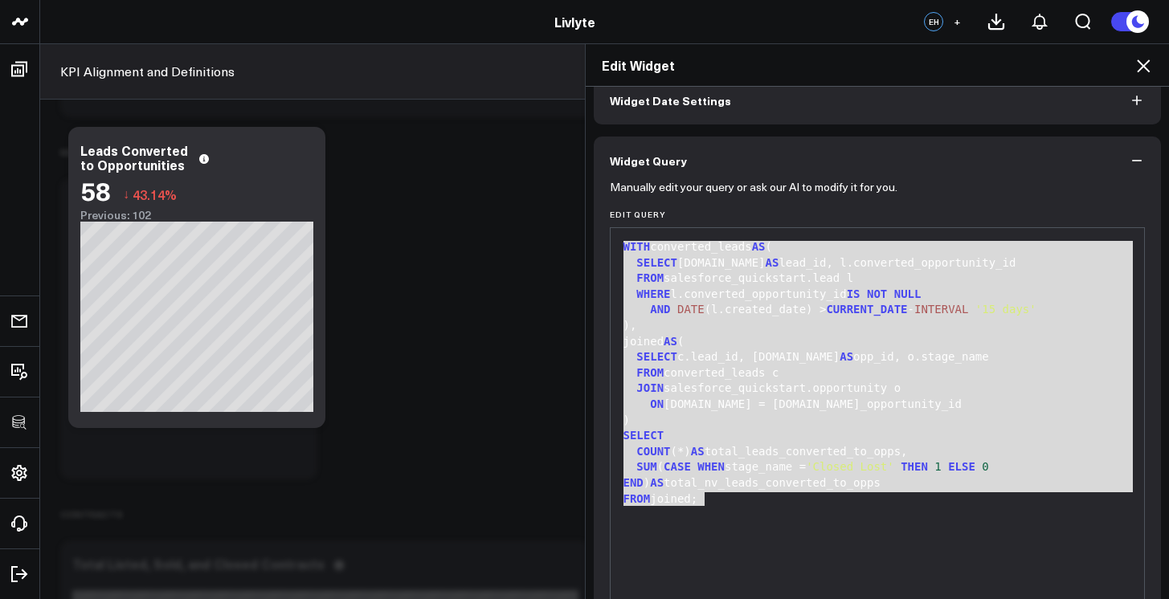
drag, startPoint x: 698, startPoint y: 500, endPoint x: 599, endPoint y: 233, distance: 284.4
click at [599, 233] on div "Manually edit your query or ask our AI to modify it for you. Edit Query 99 1 2 …" at bounding box center [878, 439] width 568 height 508
copy div "WITH converted_leads AS ( SELECT [DOMAIN_NAME] AS lead_id, l.converted_opportun…"
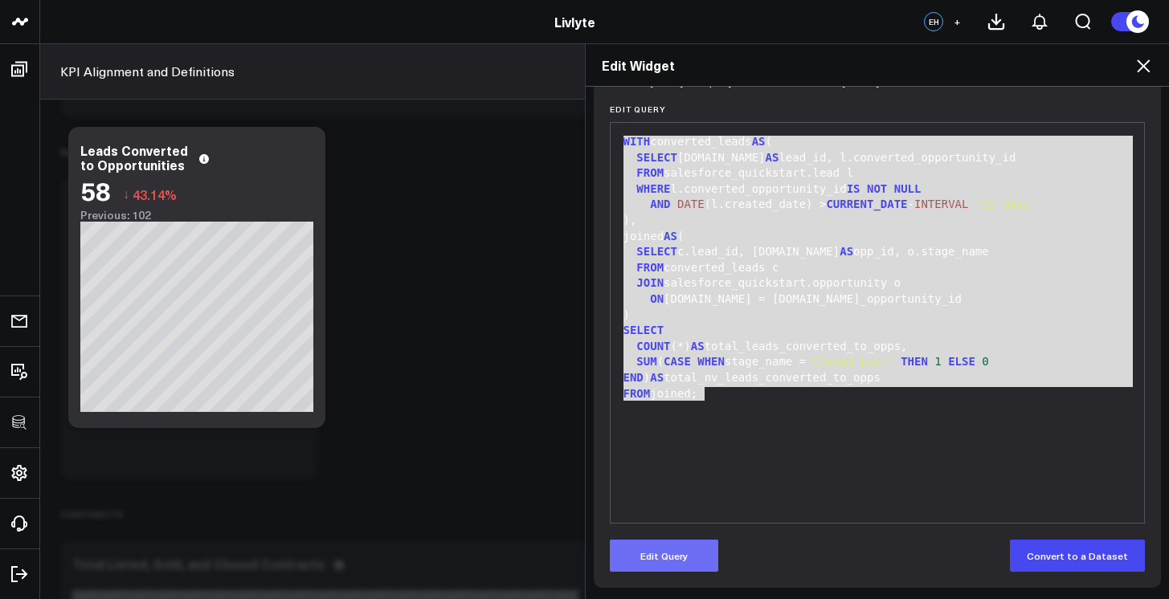
click at [669, 564] on button "Edit Query" at bounding box center [664, 556] width 108 height 32
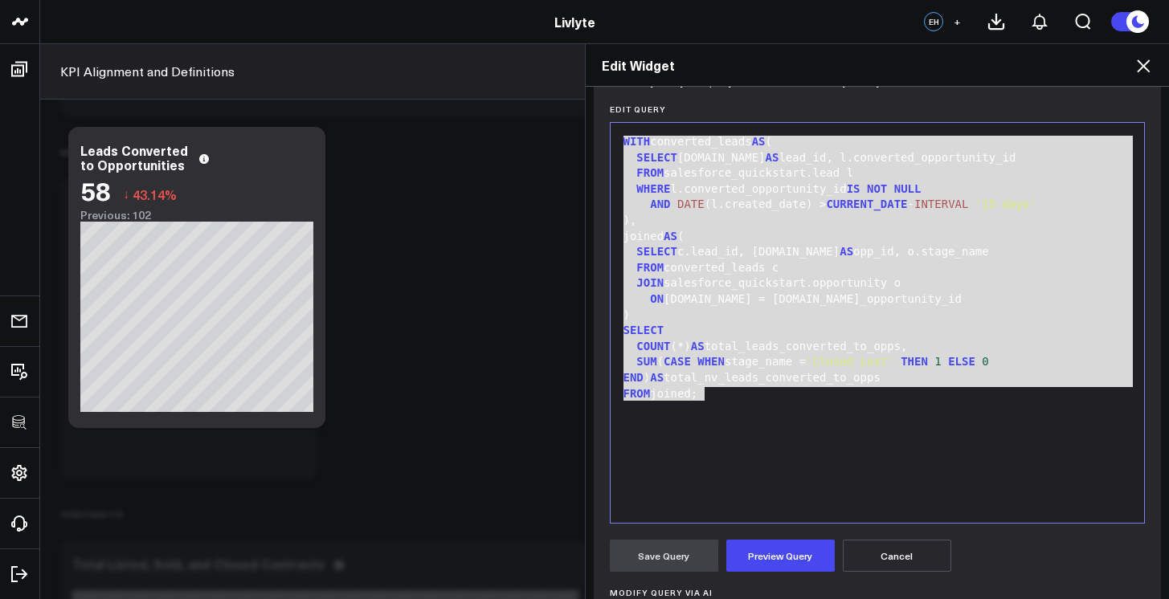
click at [793, 443] on div "WITH converted_leads AS ( SELECT [DOMAIN_NAME] AS lead_id, l.converted_opportun…" at bounding box center [877, 323] width 518 height 384
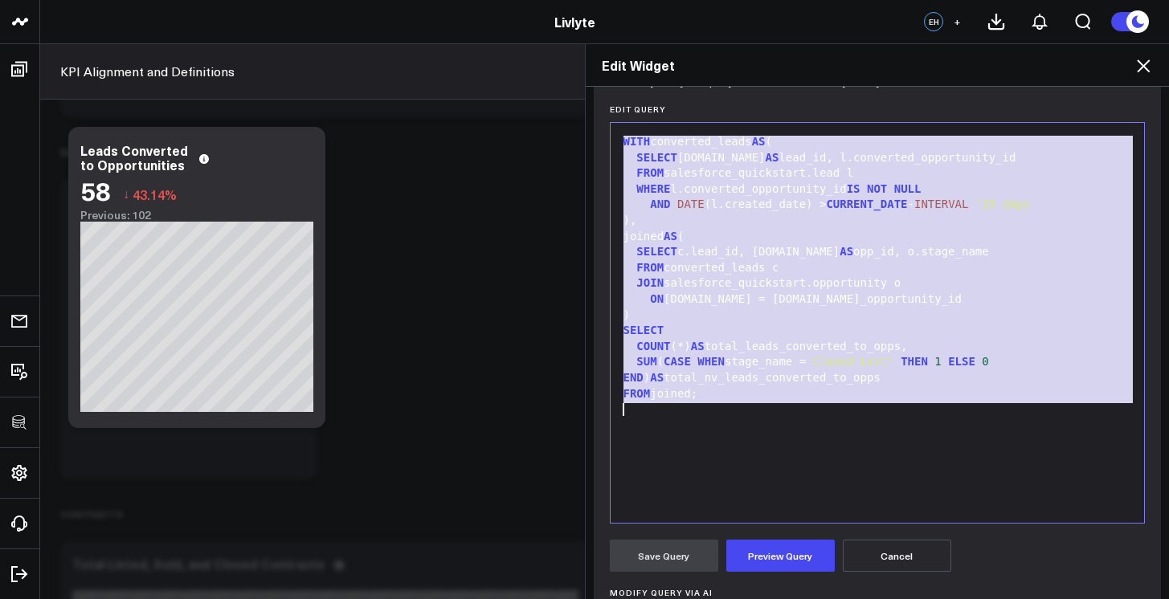
scroll to position [15, 0]
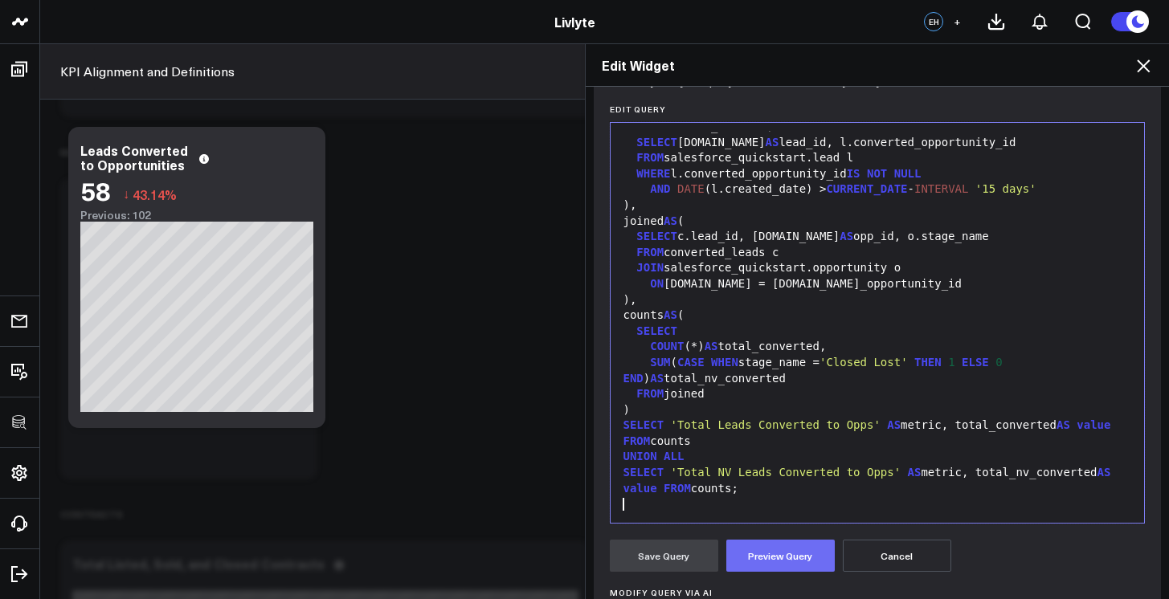
click at [793, 557] on button "Preview Query" at bounding box center [780, 556] width 108 height 32
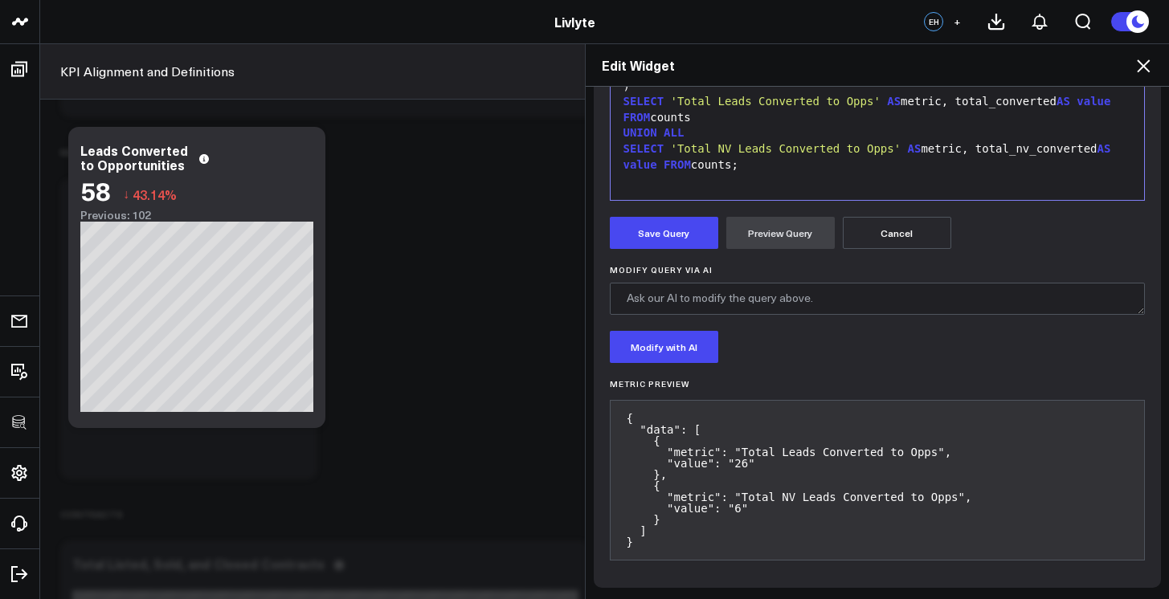
scroll to position [366, 0]
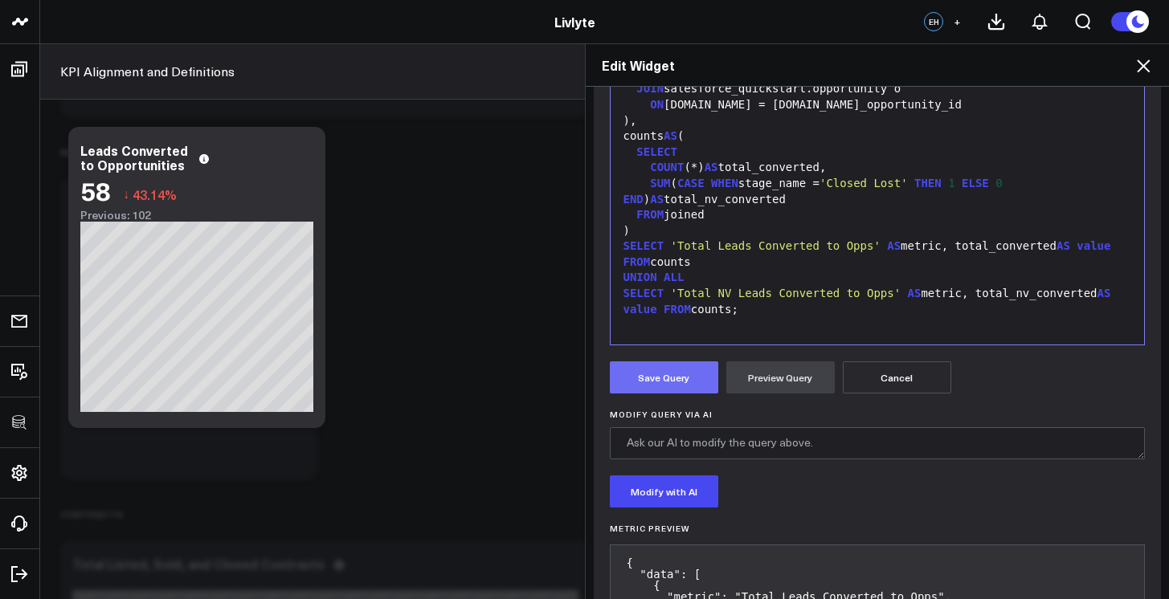
click at [680, 382] on button "Save Query" at bounding box center [664, 377] width 108 height 32
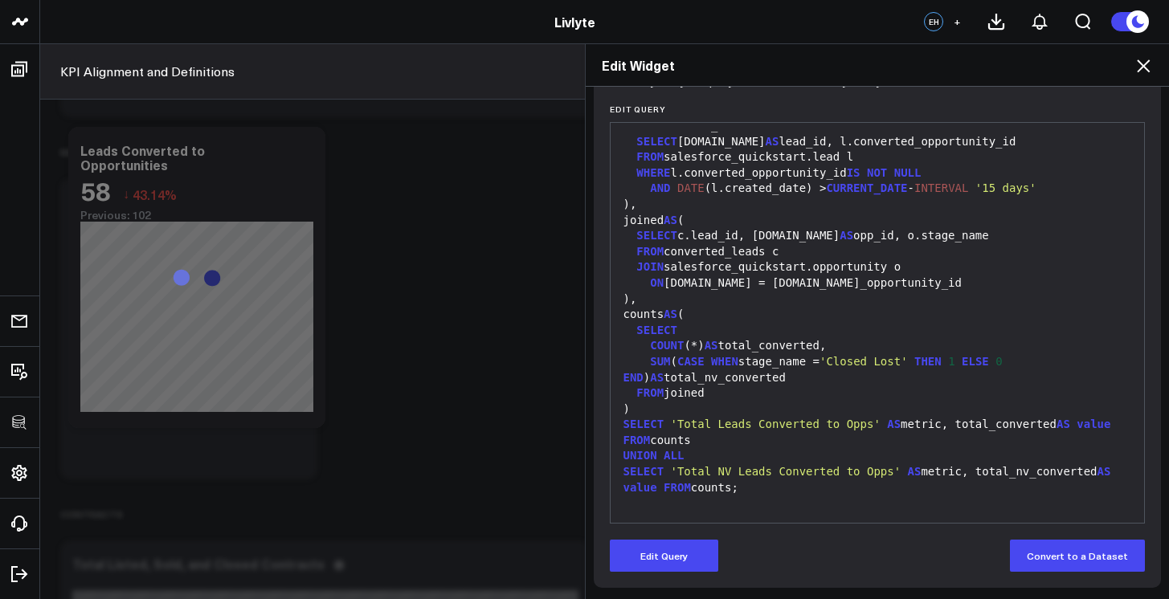
scroll to position [0, 0]
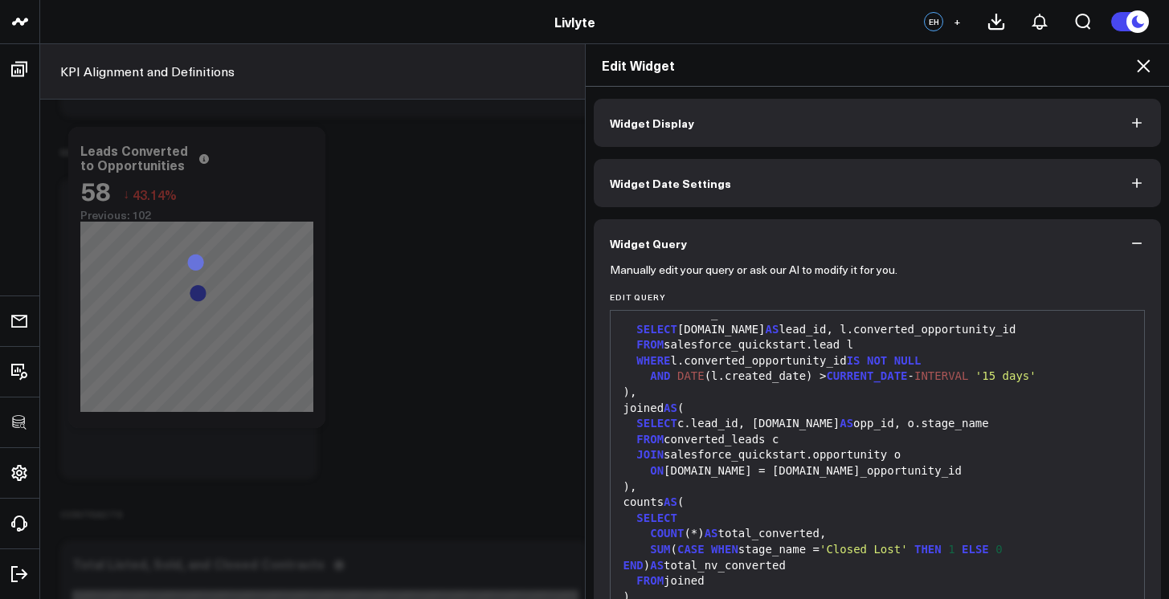
click at [930, 123] on button "Widget Display" at bounding box center [878, 123] width 568 height 48
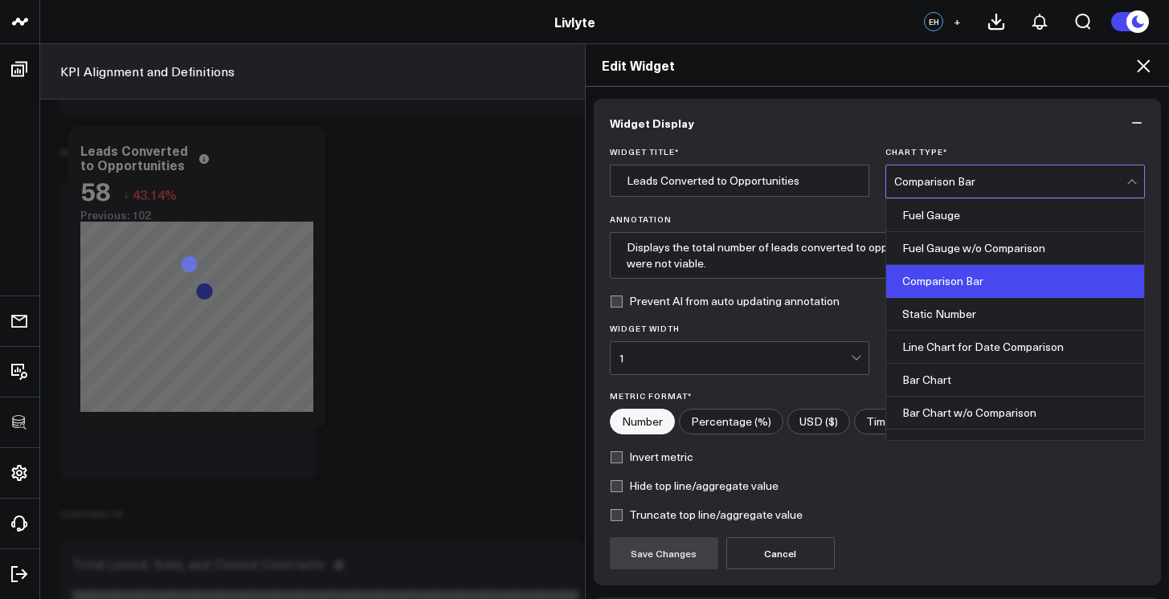
click at [945, 184] on div "Comparison Bar" at bounding box center [1010, 181] width 232 height 13
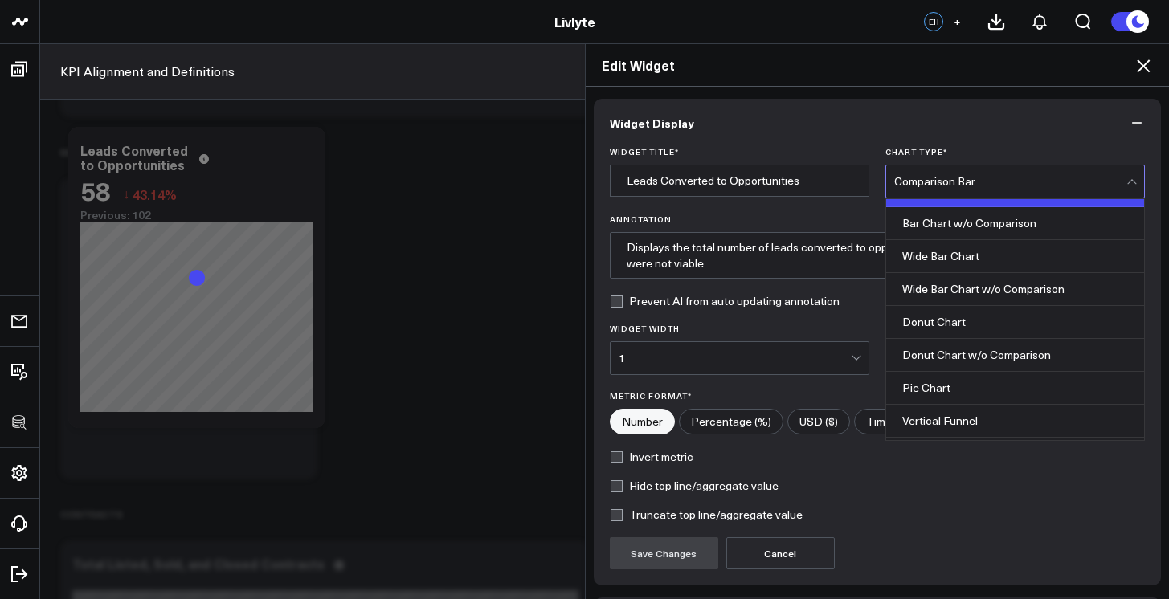
scroll to position [192, 0]
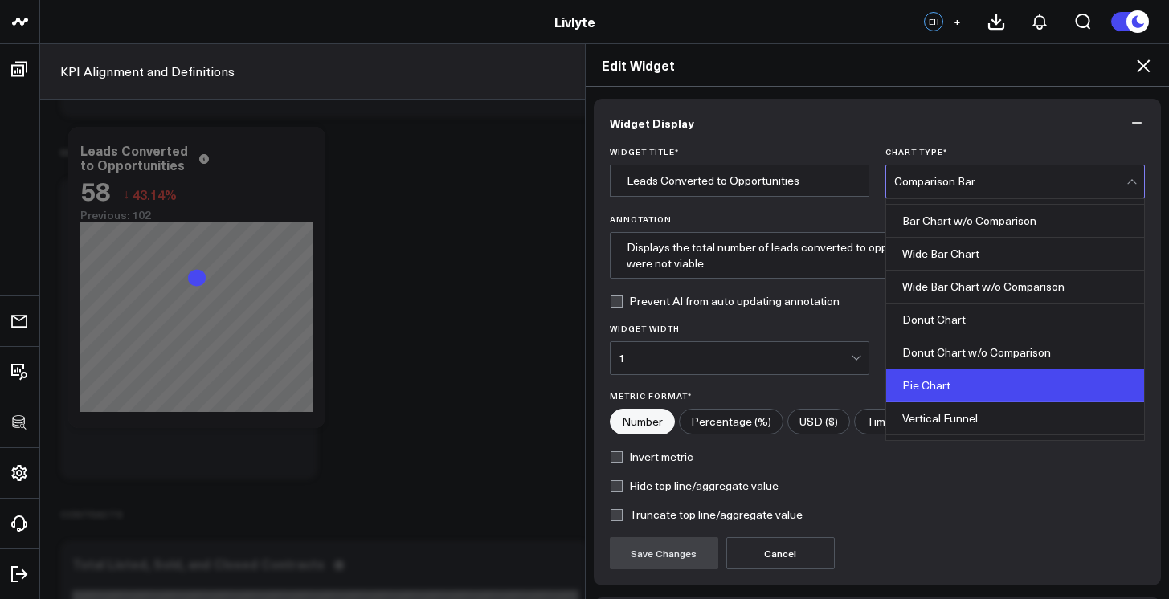
click at [952, 382] on div "Pie Chart" at bounding box center [1015, 385] width 258 height 33
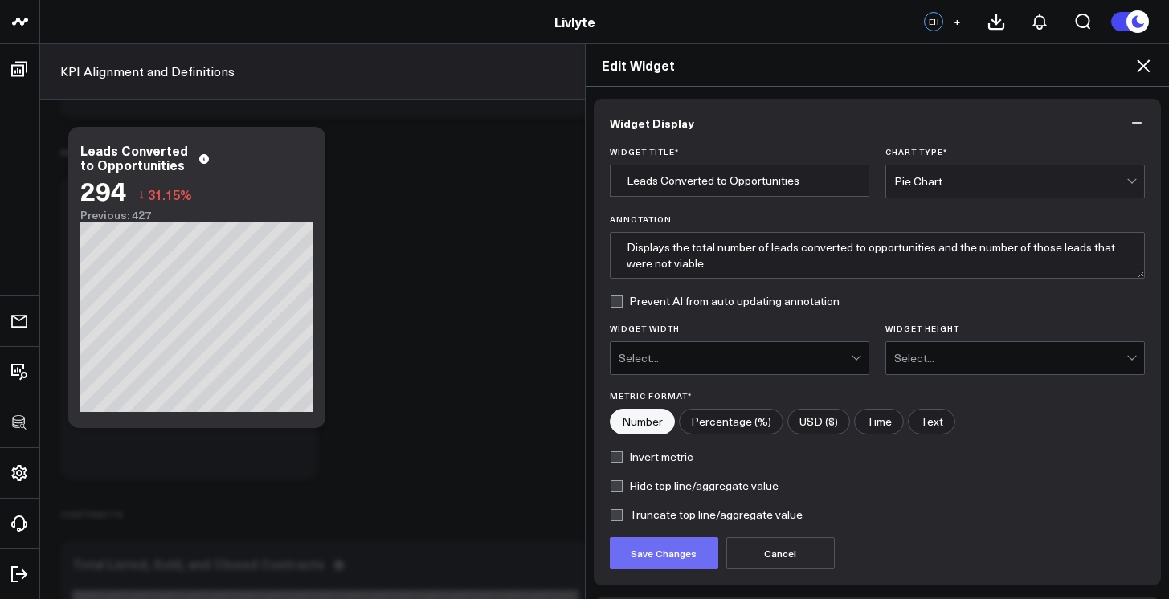
click at [660, 554] on button "Save Changes" at bounding box center [664, 553] width 108 height 32
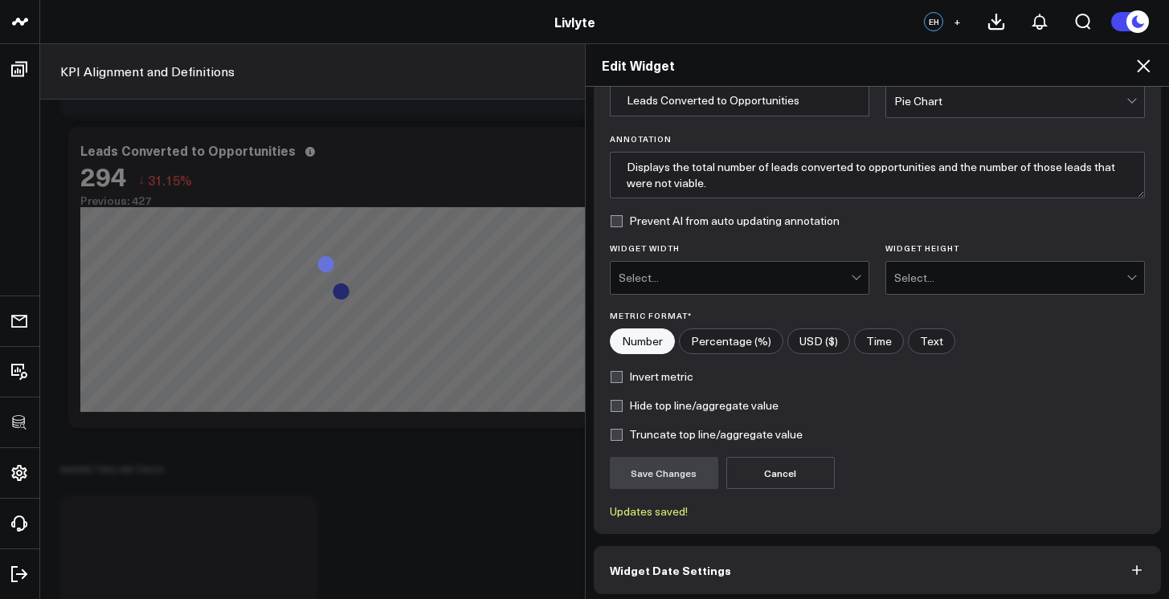
scroll to position [147, 0]
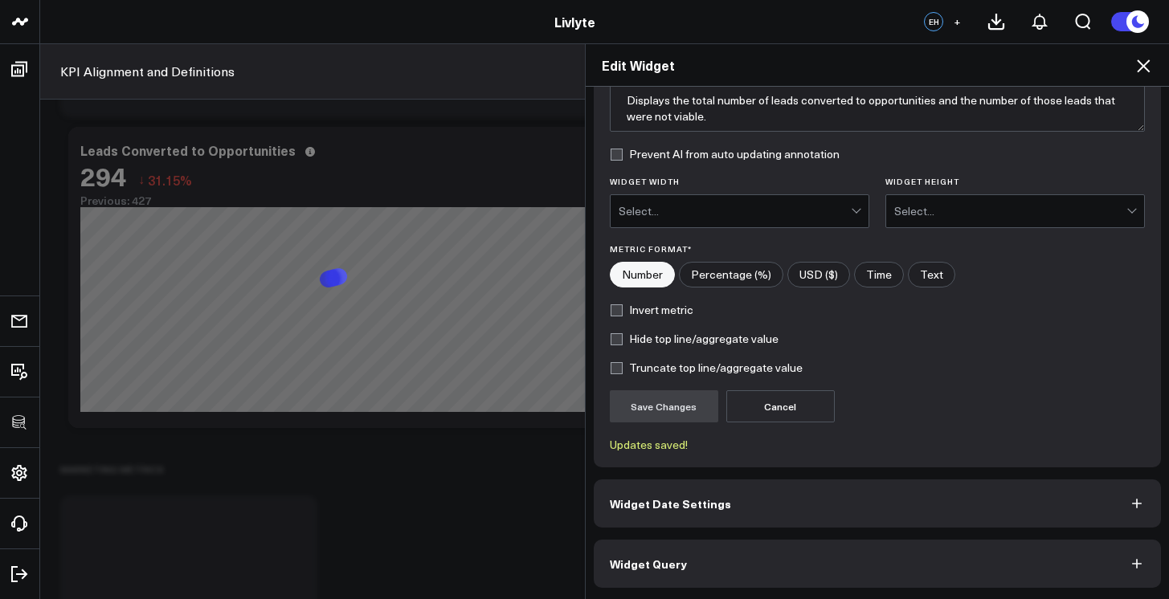
click at [700, 565] on button "Widget Query" at bounding box center [878, 564] width 568 height 48
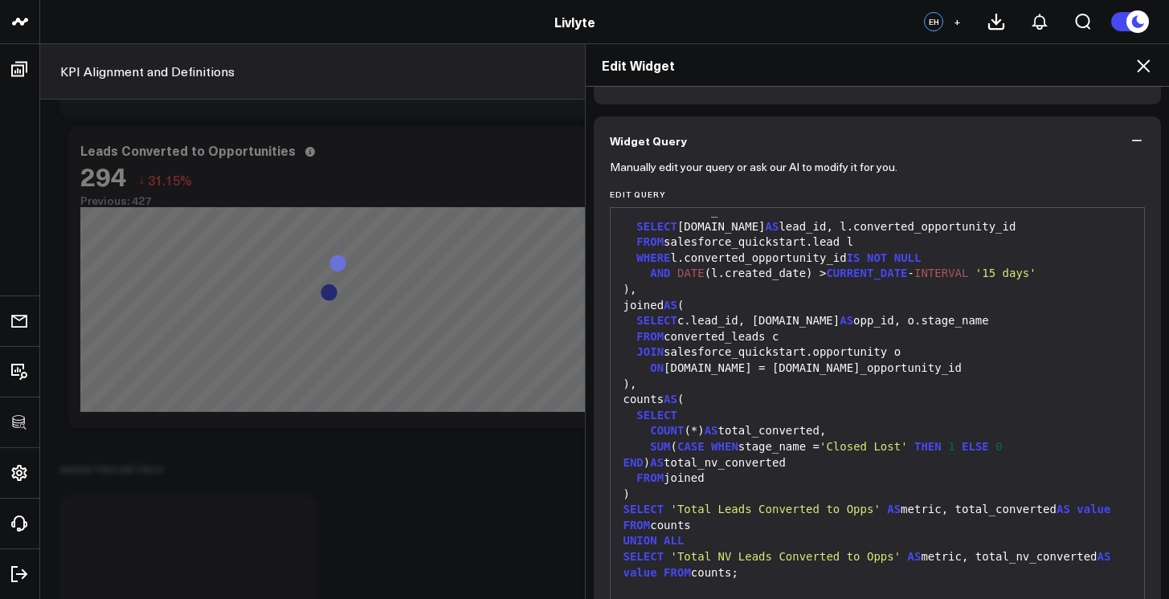
scroll to position [104, 0]
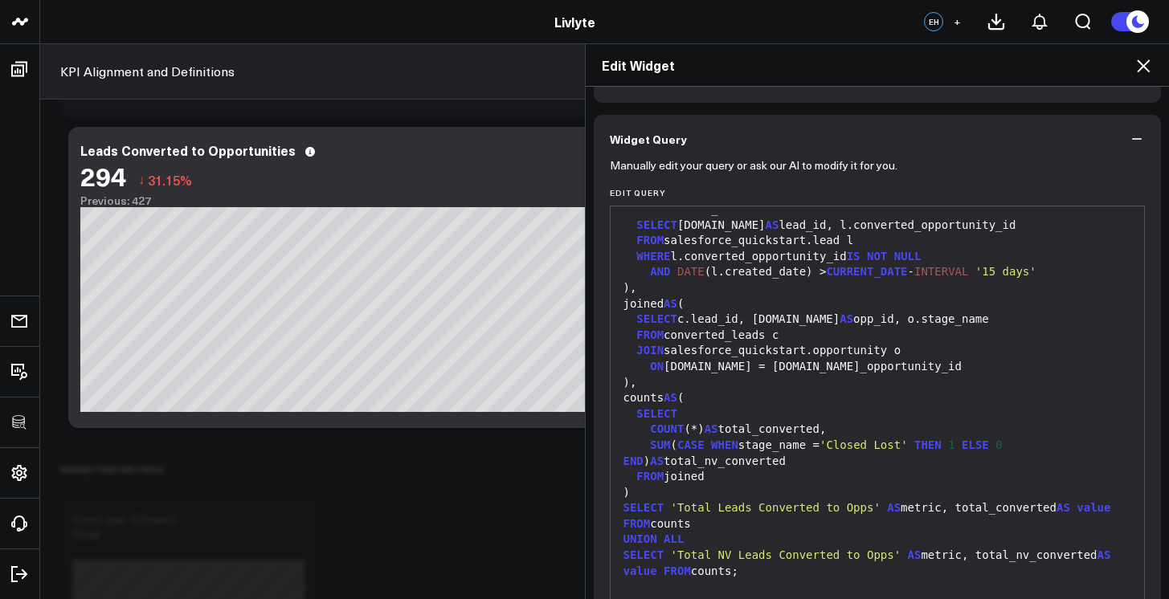
click at [1148, 78] on div "Edit Widget" at bounding box center [878, 65] width 584 height 43
click at [1148, 74] on icon at bounding box center [1142, 65] width 19 height 19
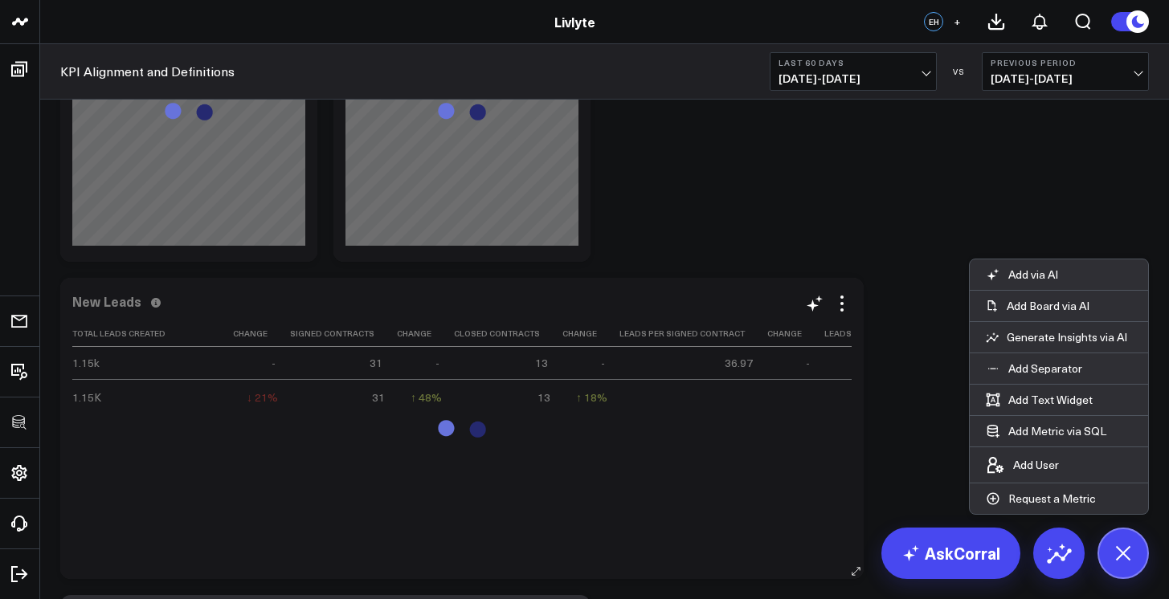
scroll to position [1902, 0]
